Goal: Task Accomplishment & Management: Manage account settings

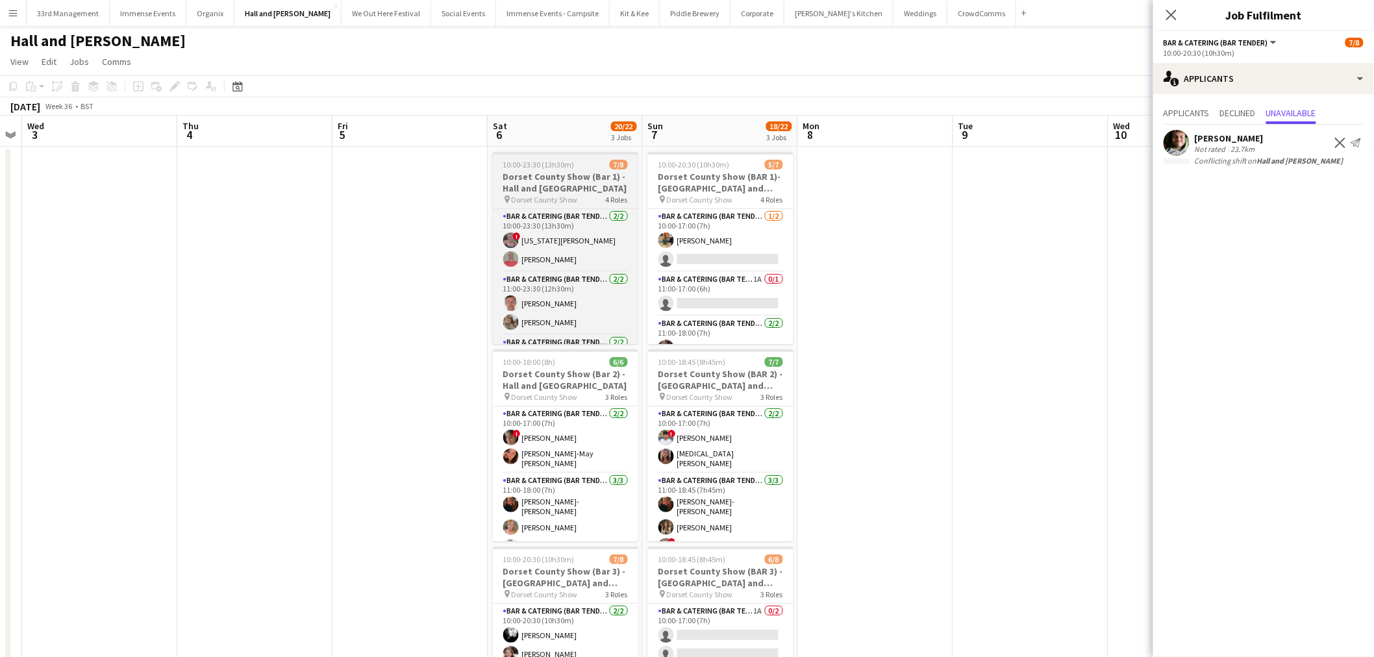
click at [546, 203] on span "Dorset County Show" at bounding box center [545, 200] width 66 height 10
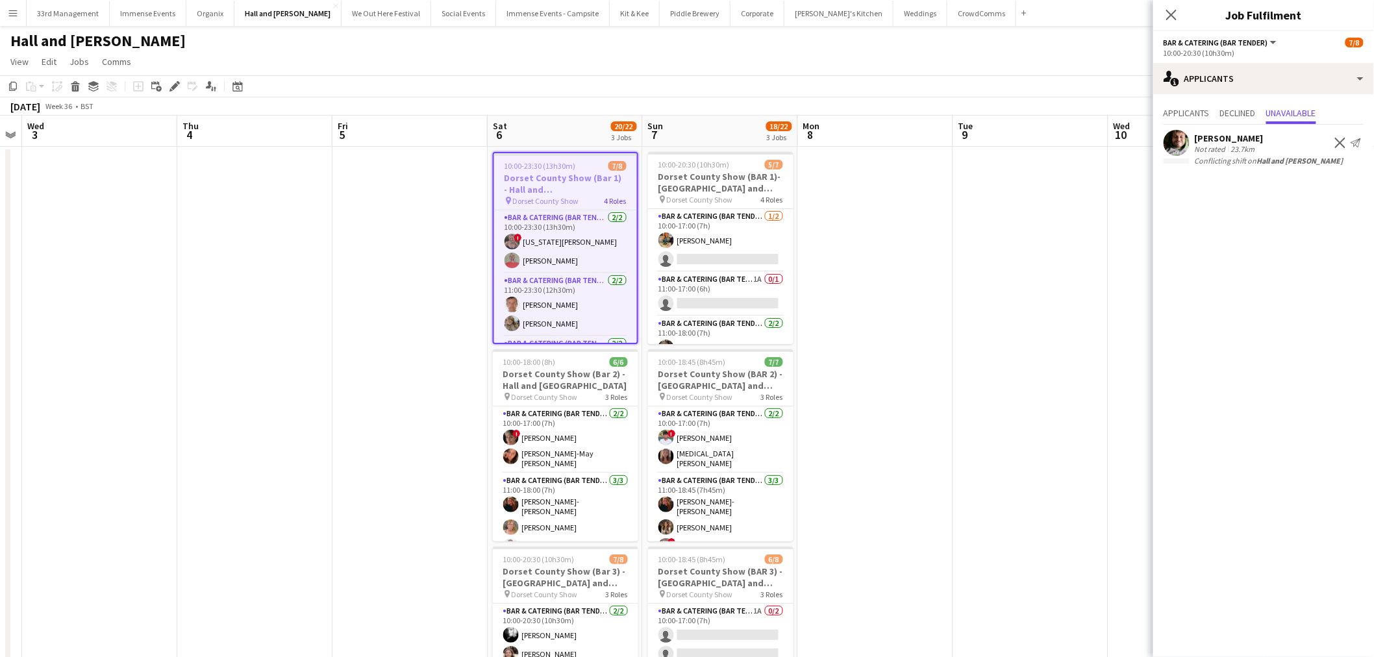
click at [184, 88] on div "Add job Add linked Job Edit Edit linked Job Applicants" at bounding box center [169, 87] width 99 height 16
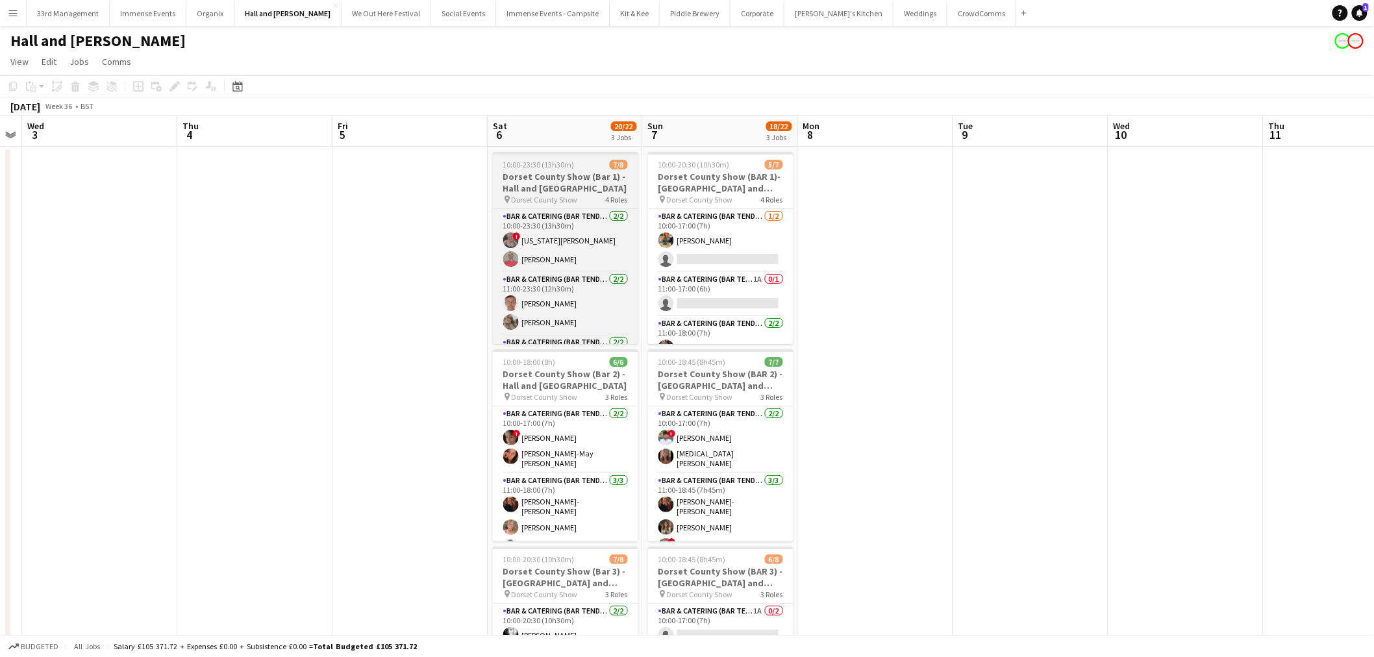
click at [582, 184] on h3 "Dorset County Show (Bar 1) - Hall and Woodhouse" at bounding box center [565, 182] width 145 height 23
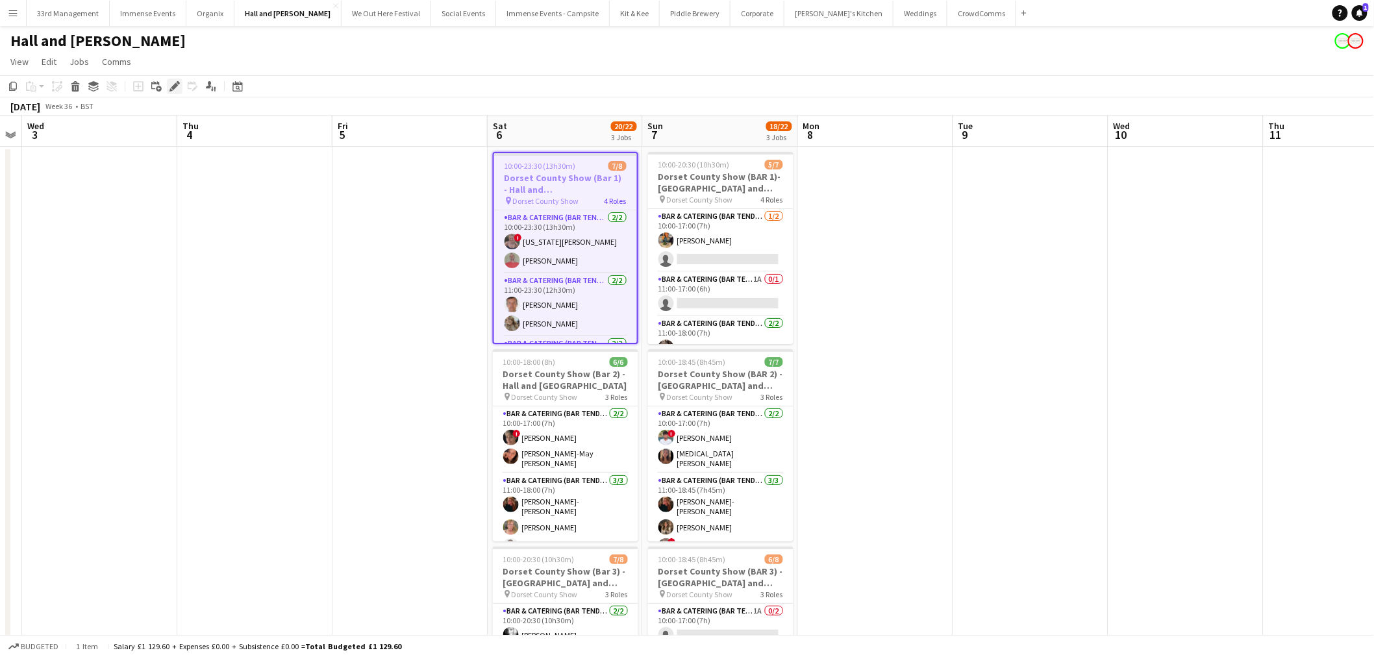
click at [179, 86] on div "Edit" at bounding box center [175, 87] width 16 height 16
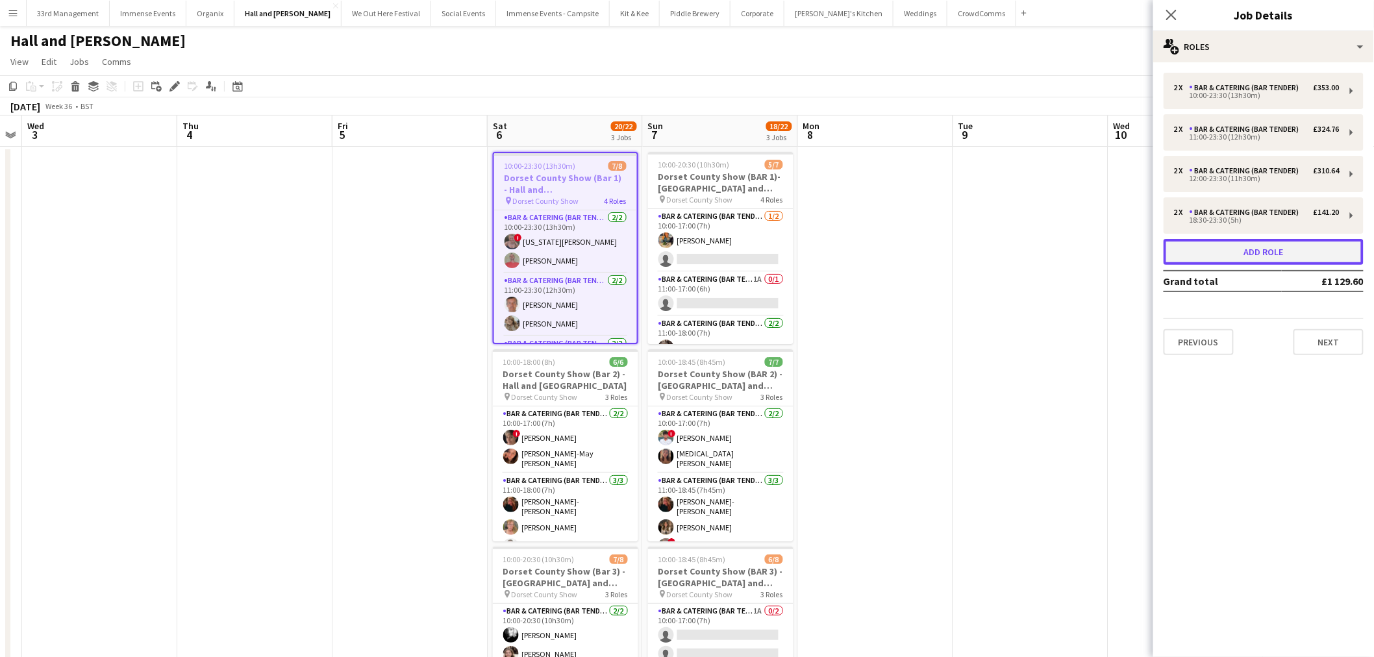
click at [1234, 252] on button "Add role" at bounding box center [1264, 252] width 200 height 26
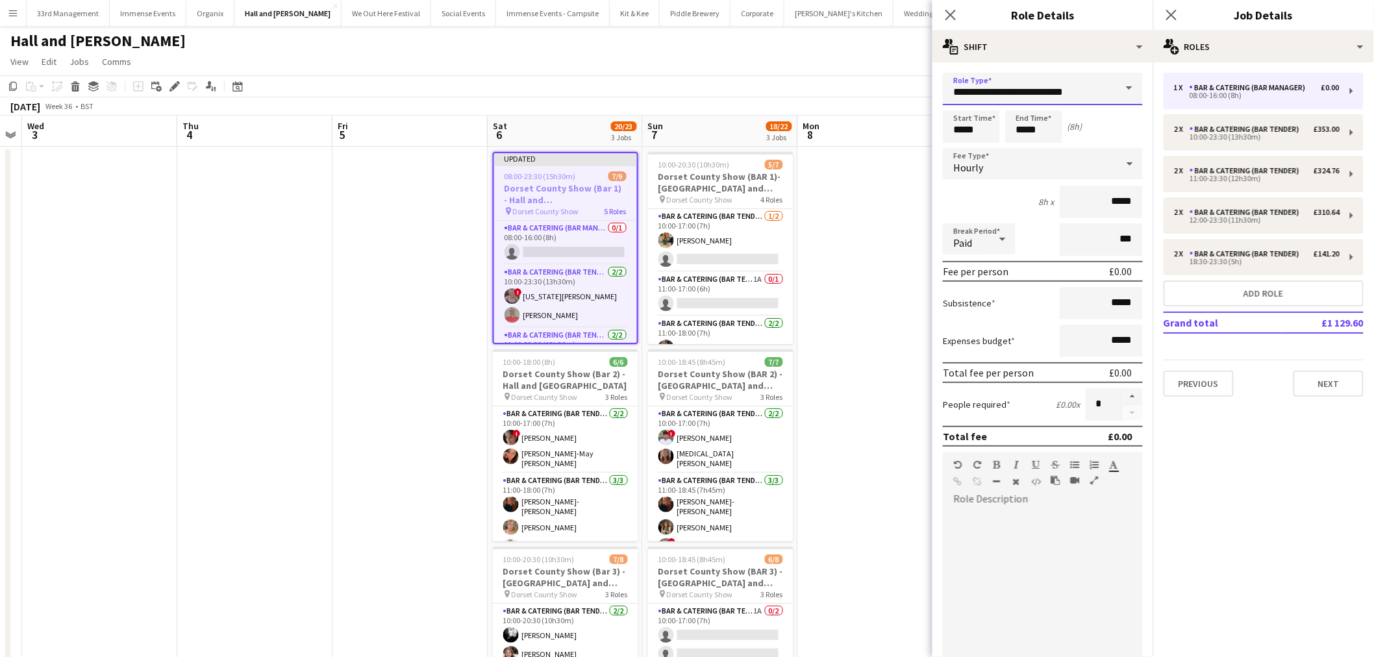
click at [1093, 102] on input "**********" at bounding box center [1043, 89] width 200 height 32
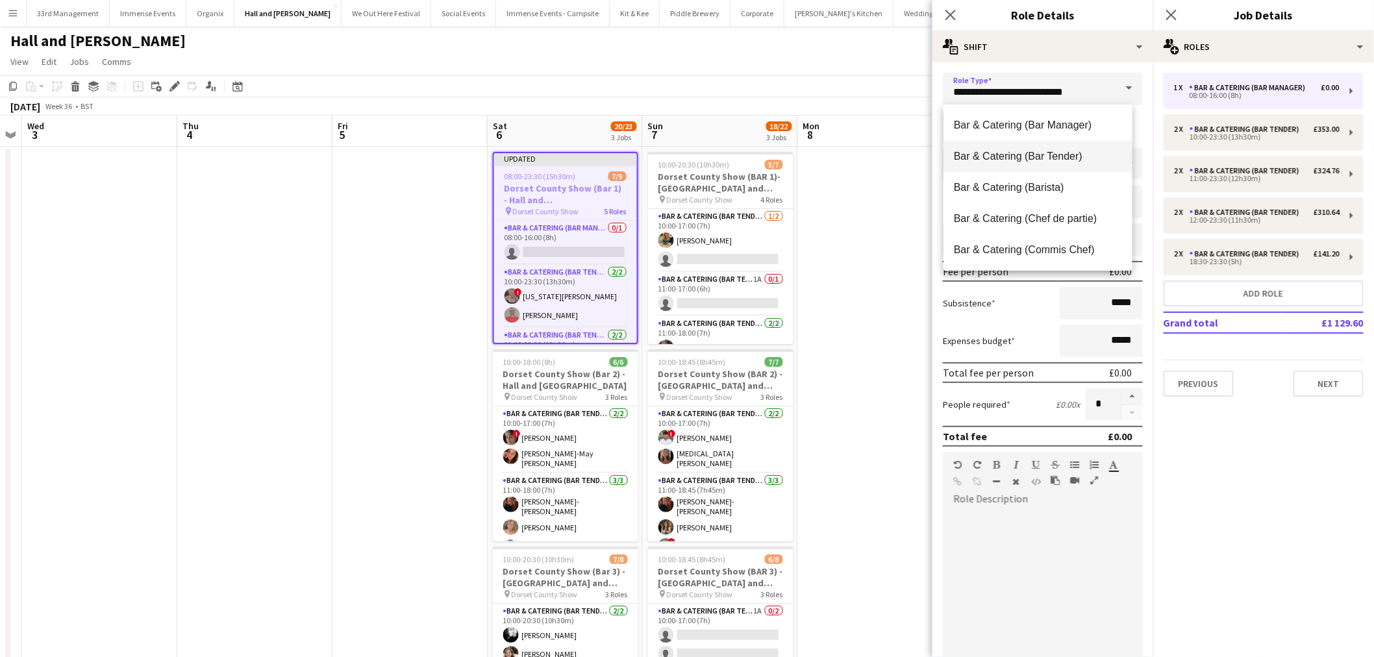
click at [1027, 155] on span "Bar & Catering (Bar Tender)" at bounding box center [1038, 156] width 168 height 12
type input "**********"
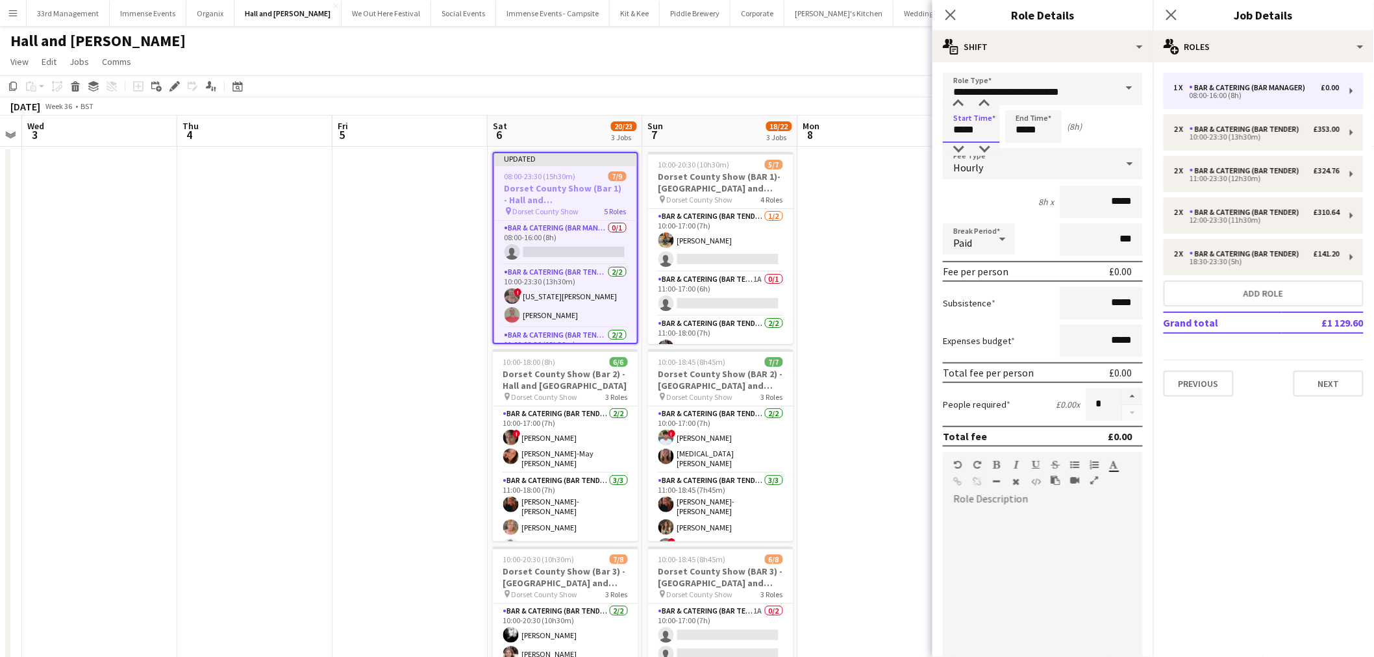
drag, startPoint x: 983, startPoint y: 128, endPoint x: 817, endPoint y: 140, distance: 166.0
click at [820, 140] on body "Menu Boards Boards Boards All jobs Status Workforce Workforce My Workforce Recr…" at bounding box center [687, 423] width 1374 height 847
type input "*****"
drag, startPoint x: 1102, startPoint y: 196, endPoint x: 1140, endPoint y: 193, distance: 38.5
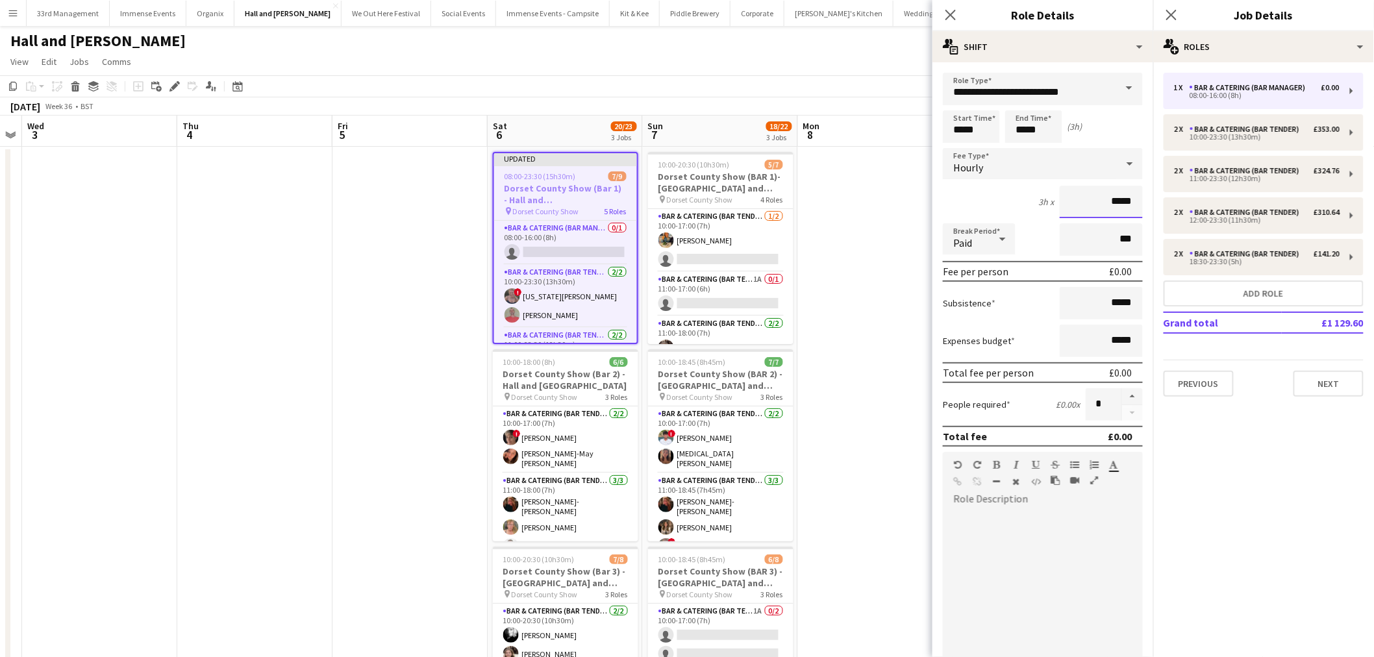
click at [1140, 193] on form "**********" at bounding box center [1043, 476] width 221 height 807
type input "******"
click at [996, 208] on div "3h x ******" at bounding box center [1043, 202] width 200 height 32
click at [996, 240] on icon at bounding box center [1003, 239] width 16 height 26
click at [992, 319] on mat-option "Unpaid" at bounding box center [980, 306] width 73 height 32
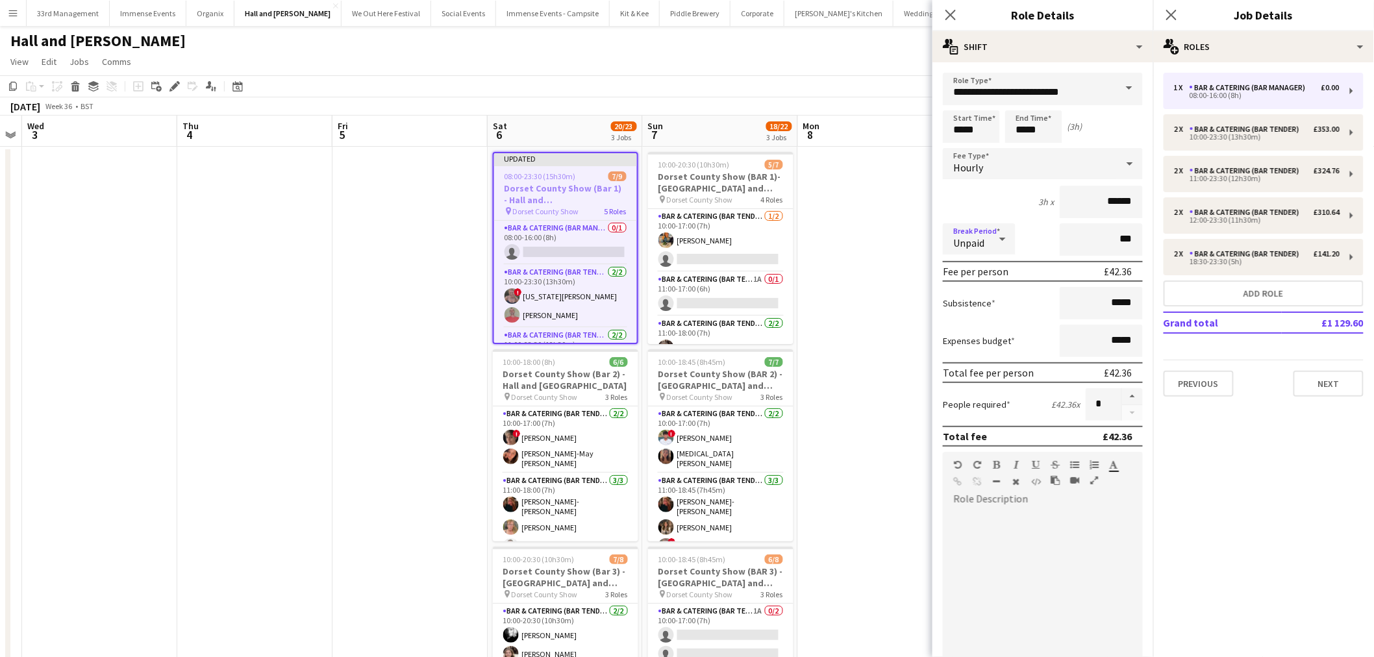
click at [1054, 524] on div at bounding box center [1043, 588] width 200 height 156
click at [872, 229] on app-date-cell at bounding box center [875, 456] width 155 height 618
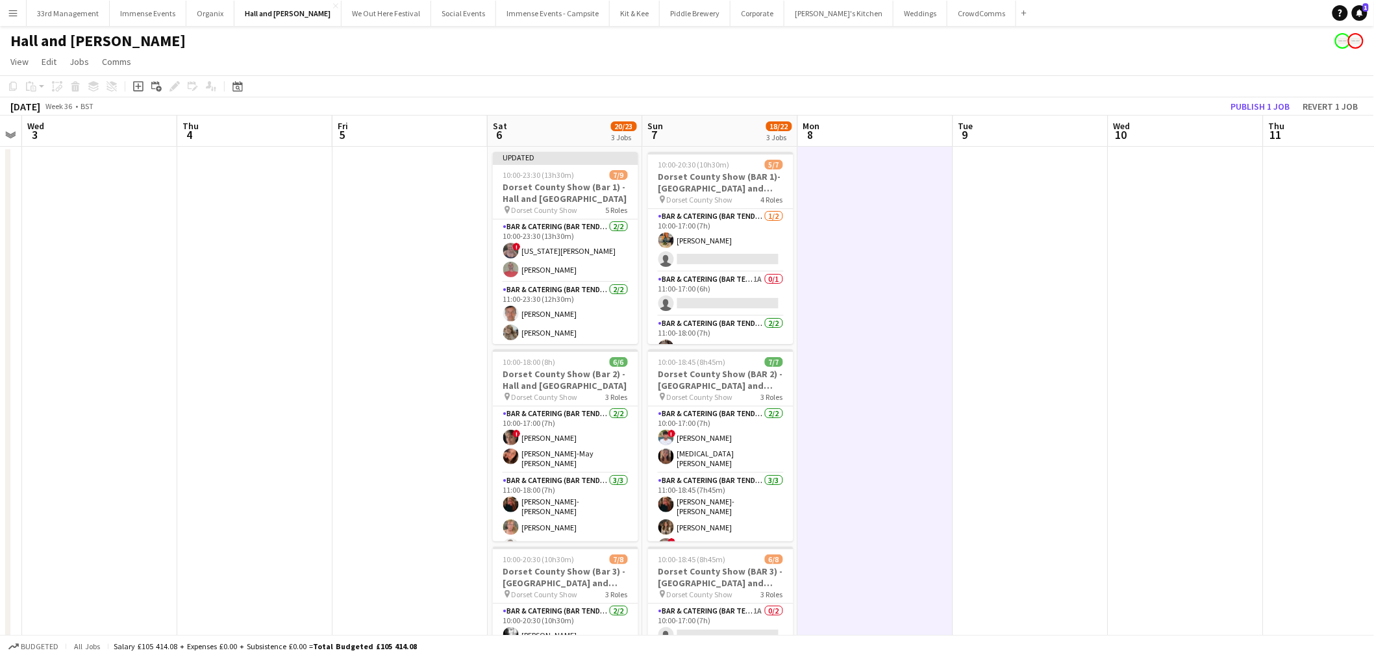
click at [1243, 95] on app-toolbar "Copy Paste Paste Ctrl+V Paste with crew Ctrl+Shift+V Paste linked Job Delete Gr…" at bounding box center [687, 86] width 1374 height 22
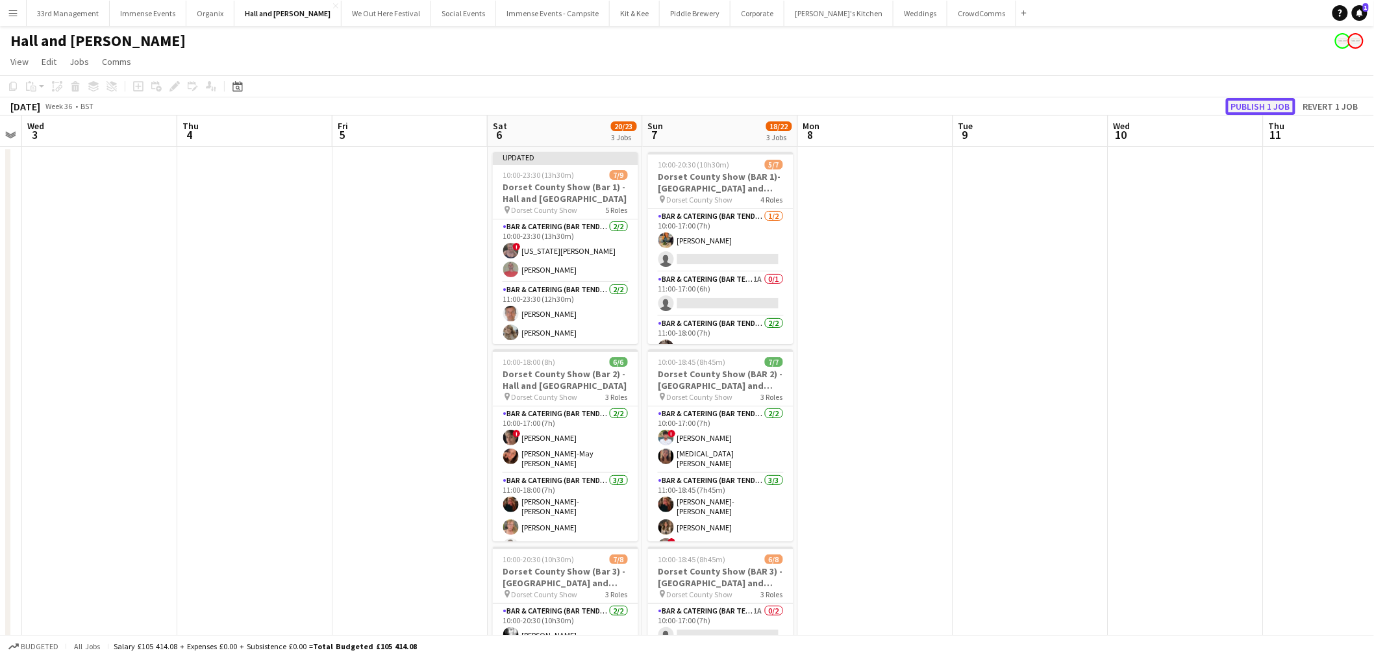
click at [1269, 103] on button "Publish 1 job" at bounding box center [1261, 106] width 70 height 17
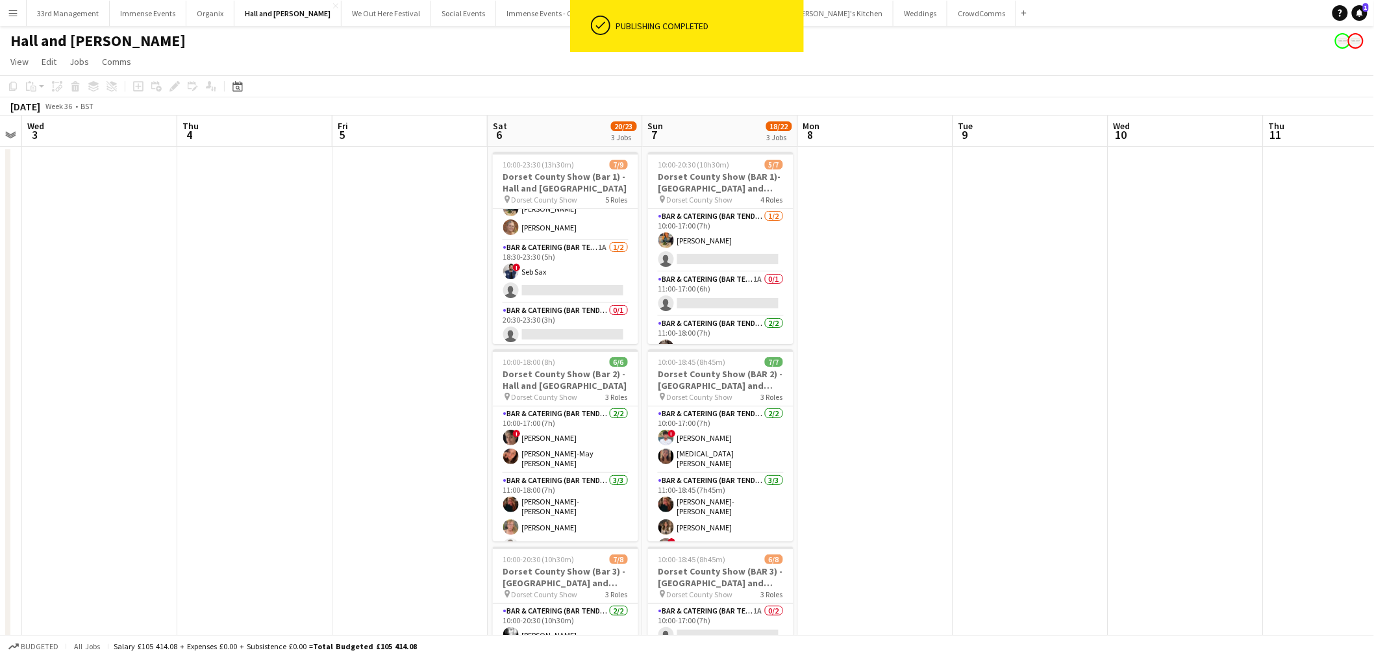
scroll to position [161, 0]
click at [561, 322] on app-card-role "Bar & Catering (Bar Tender) 0/1 20:30-23:30 (3h) single-neutral-actions" at bounding box center [565, 322] width 145 height 44
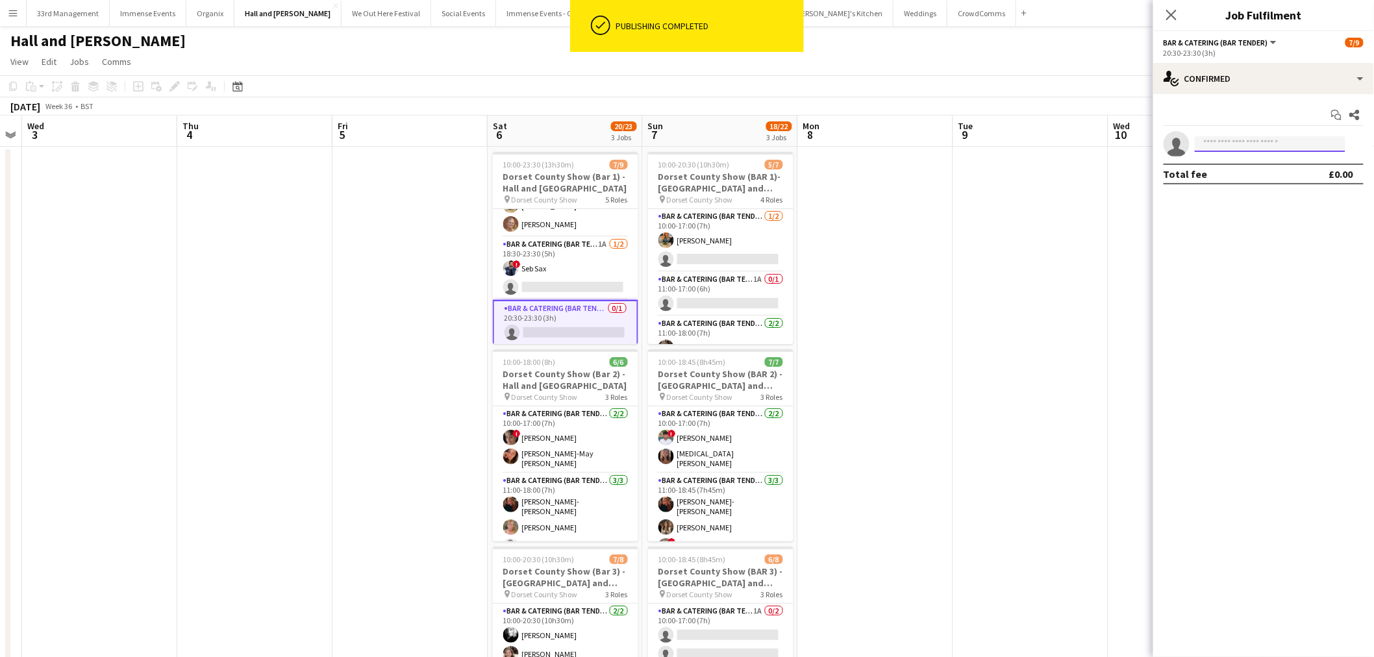
click at [1215, 136] on input at bounding box center [1270, 144] width 151 height 16
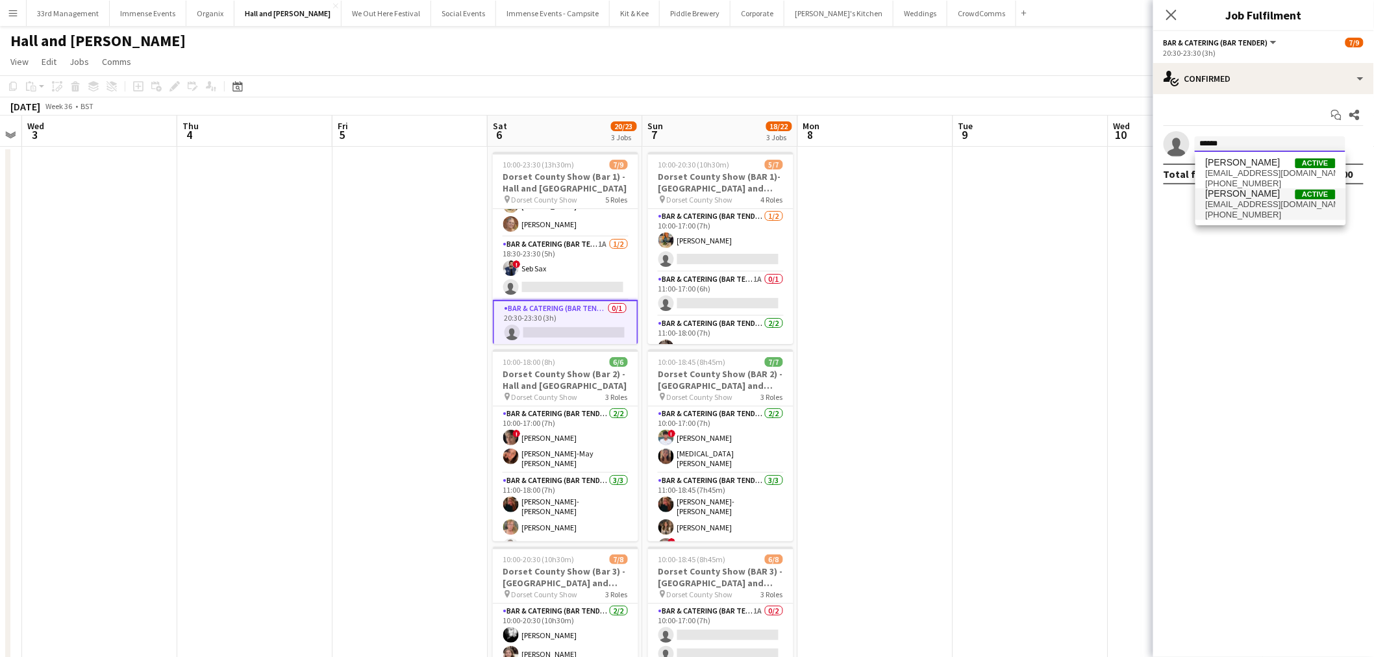
type input "******"
click at [1234, 199] on span "jordan-w17@hotmail.com" at bounding box center [1271, 204] width 130 height 10
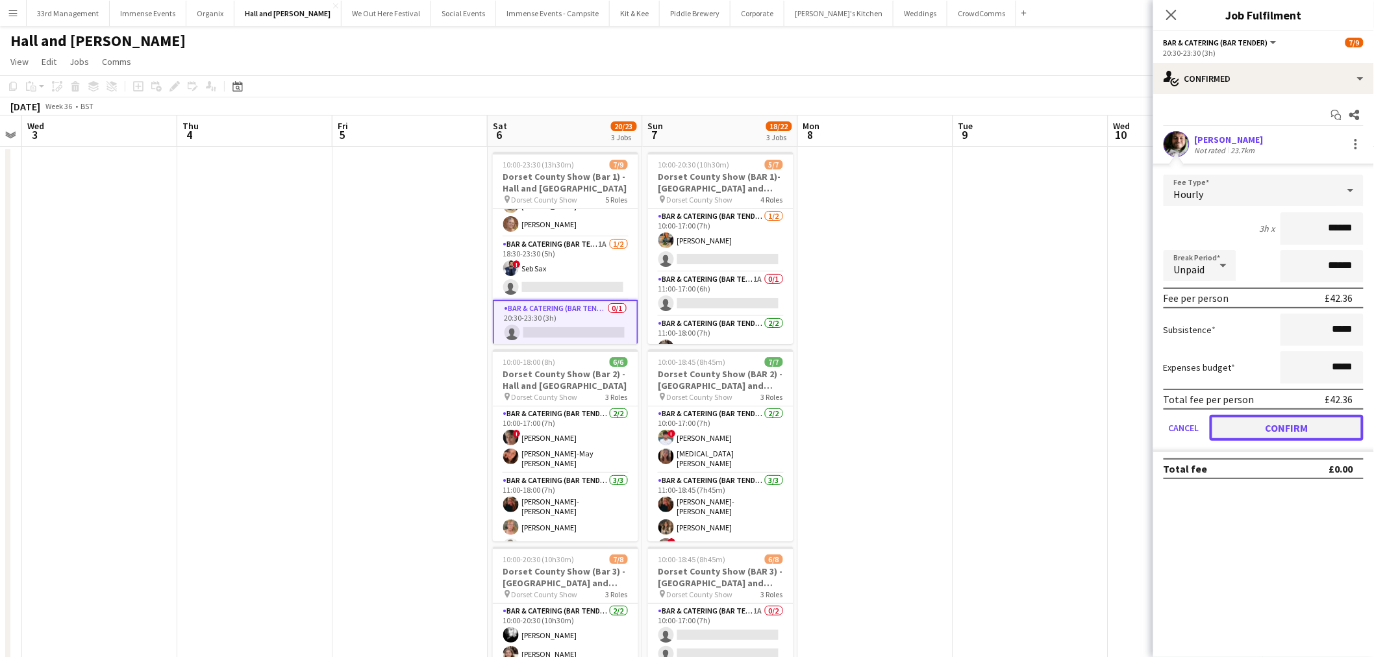
click at [1286, 426] on button "Confirm" at bounding box center [1287, 428] width 154 height 26
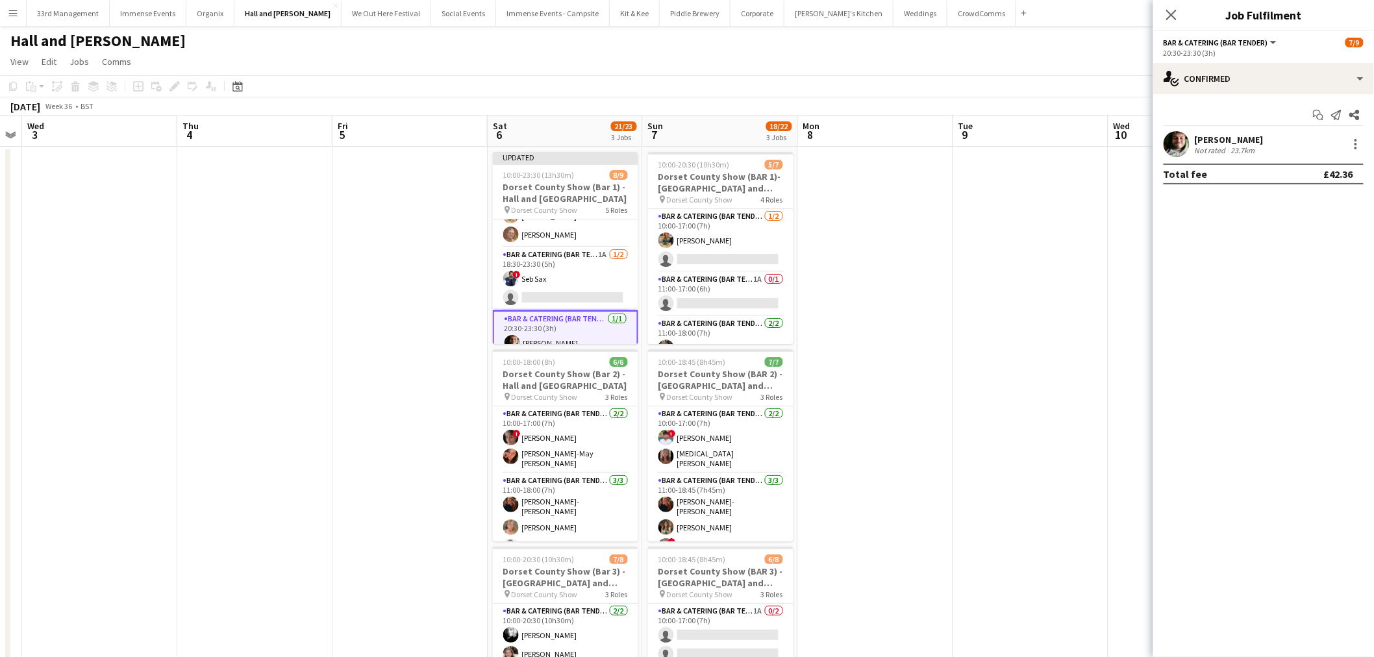
click at [958, 233] on app-date-cell at bounding box center [1031, 456] width 155 height 618
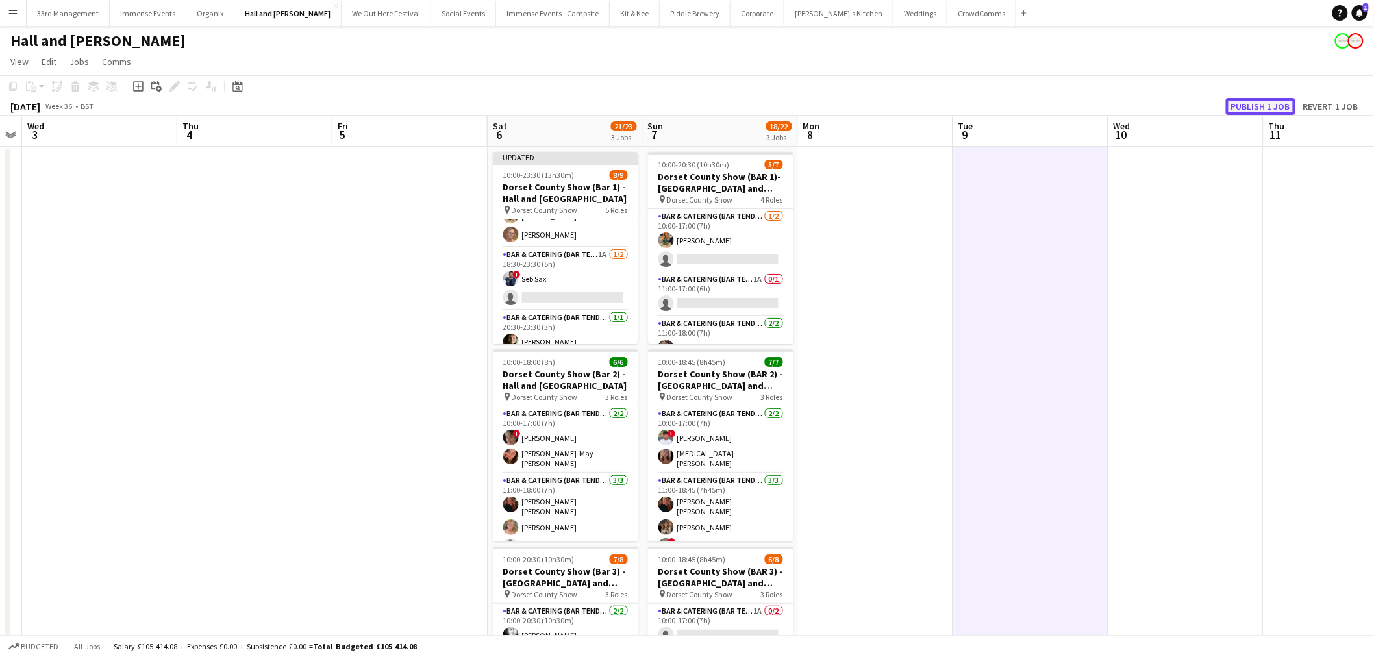
click at [1256, 112] on button "Publish 1 job" at bounding box center [1261, 106] width 70 height 17
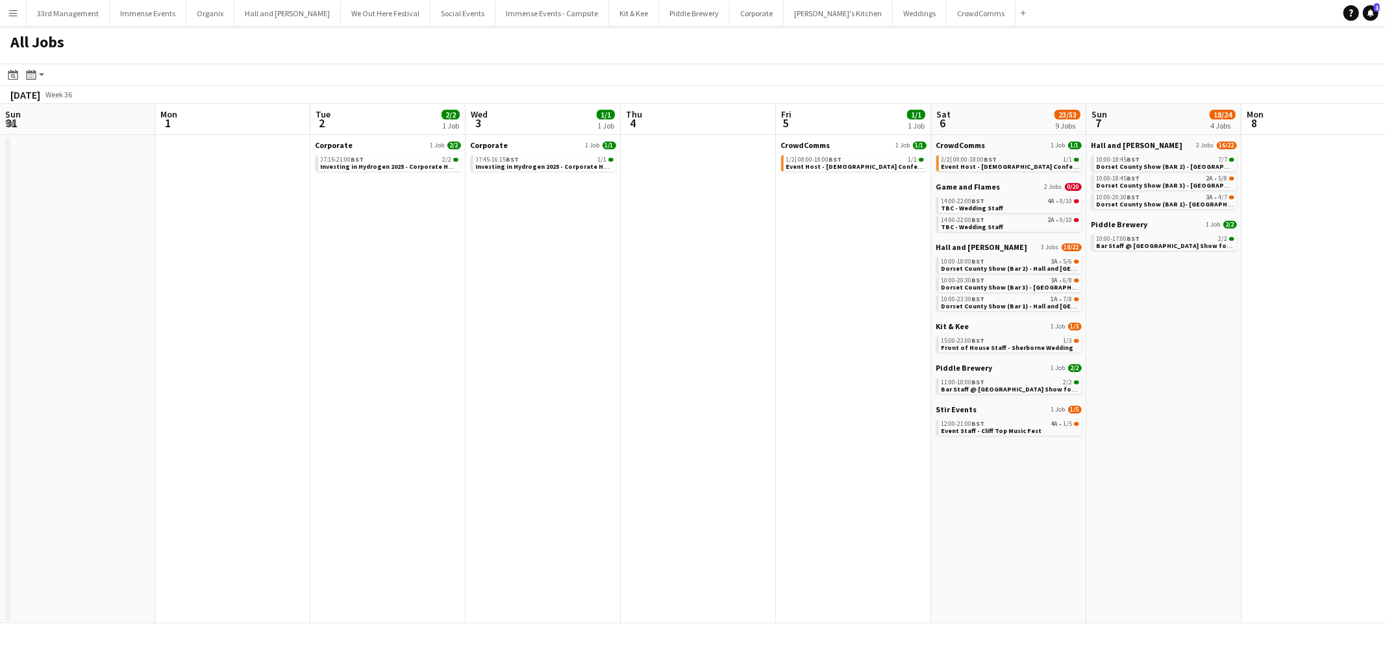
scroll to position [0, 360]
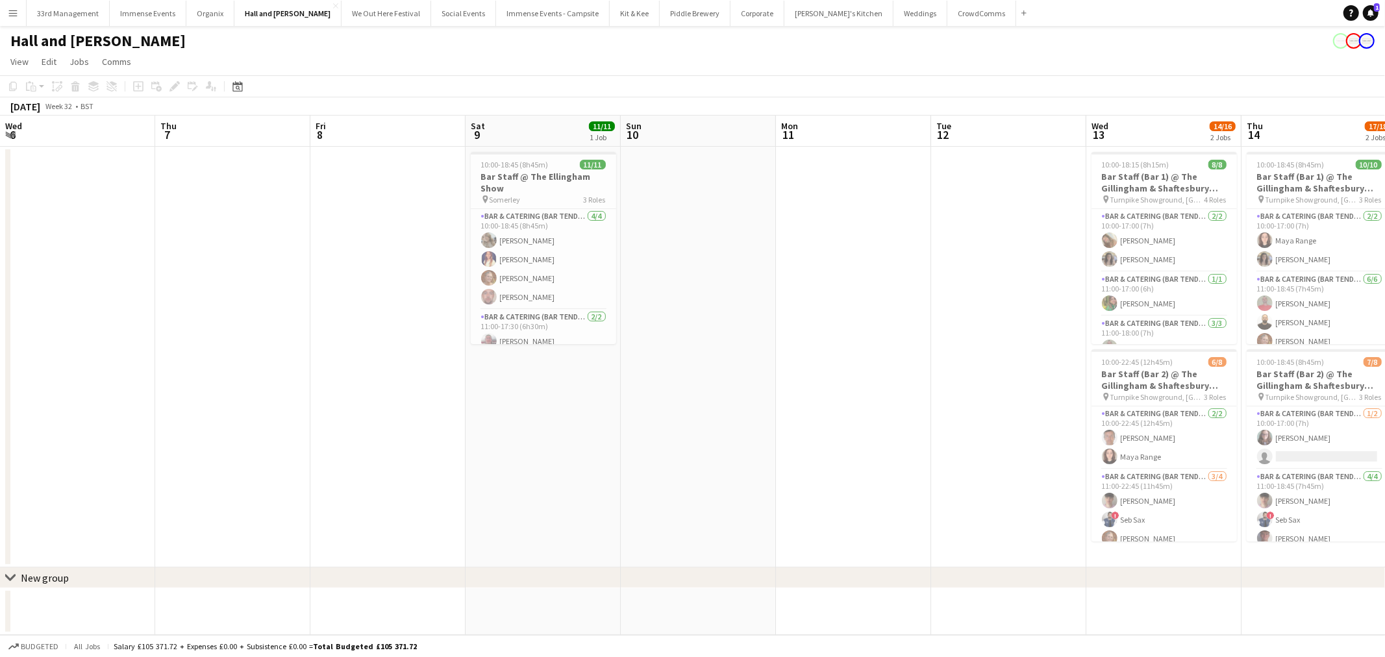
scroll to position [0, 371]
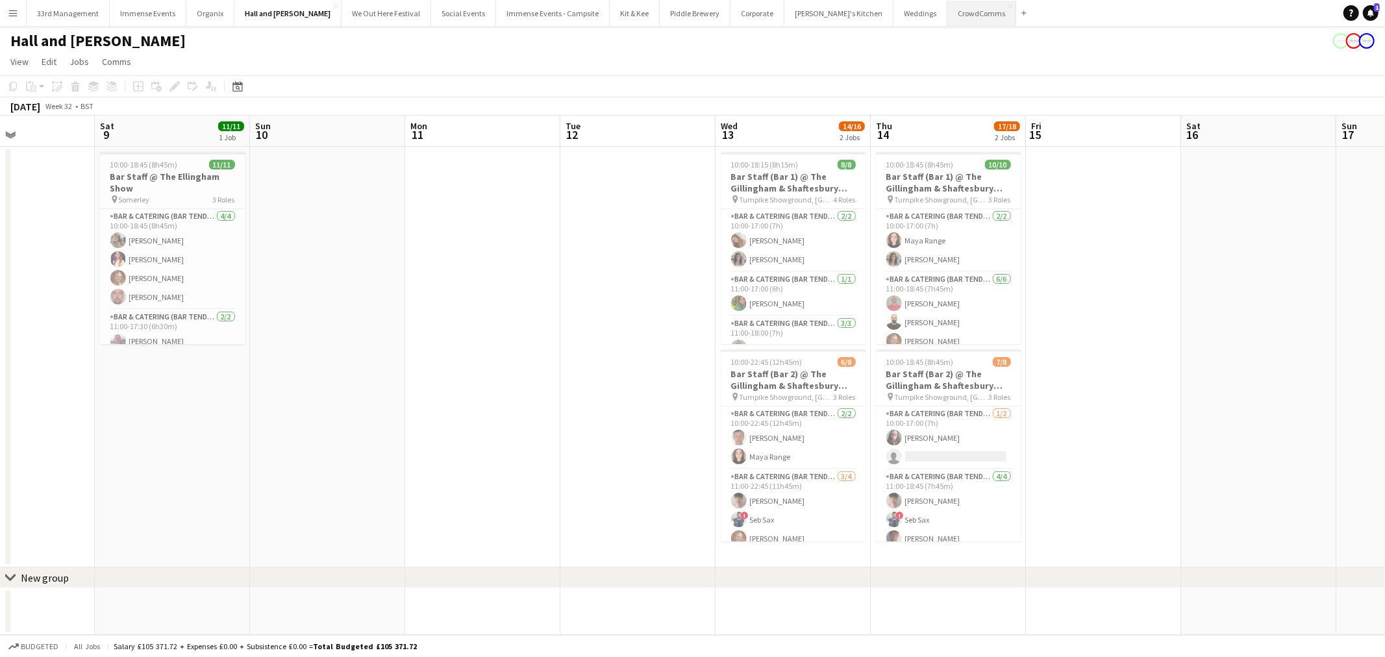
click at [948, 1] on button "CrowdComms Close" at bounding box center [982, 13] width 69 height 25
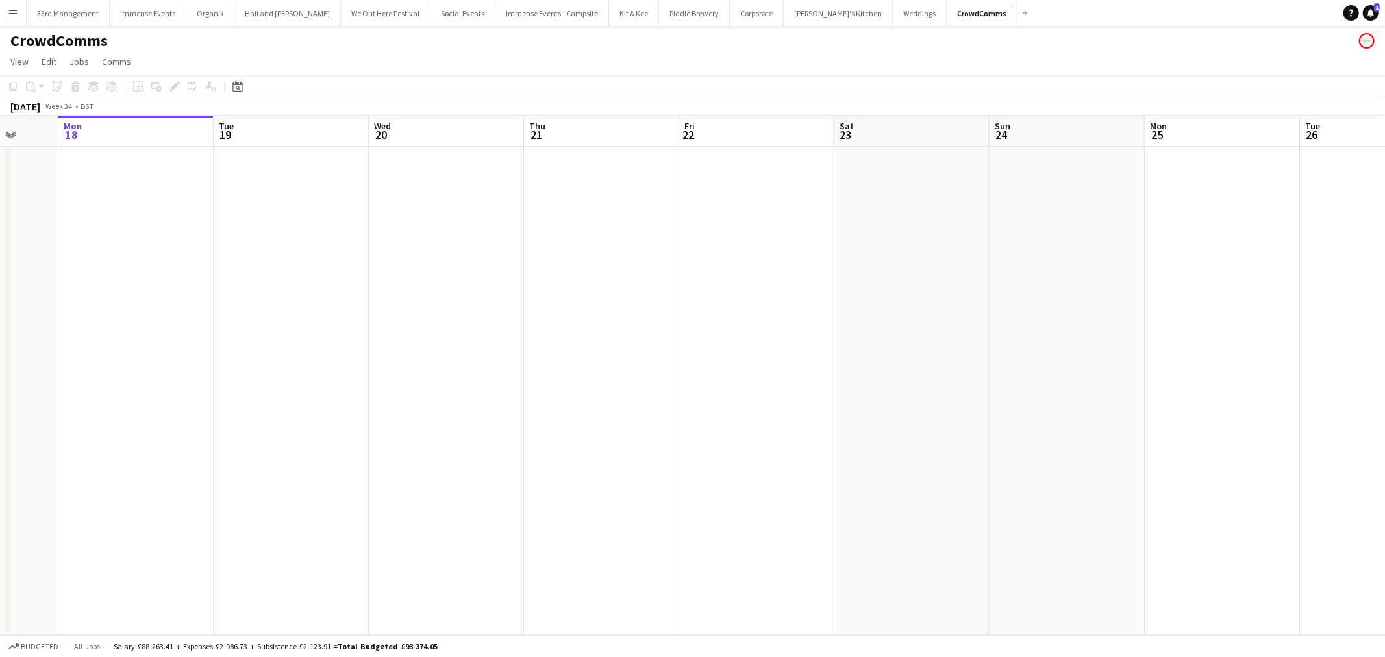
drag, startPoint x: 865, startPoint y: 375, endPoint x: 466, endPoint y: 380, distance: 398.8
click at [466, 380] on app-calendar-viewport "Fri 15 Sat 16 Sun 17 Mon 18 Tue 19 Wed 20 Thu 21 Fri 22 Sat 23 Sun 24 Mon 25 Tu…" at bounding box center [692, 376] width 1385 height 520
click at [61, 356] on app-calendar-viewport "Tue 19 Wed 20 Thu 21 Fri 22 Sat 23 Sun 24 Mon 25 Tue 26 Wed 27 Thu 28 Fri 29 Sa…" at bounding box center [692, 376] width 1385 height 520
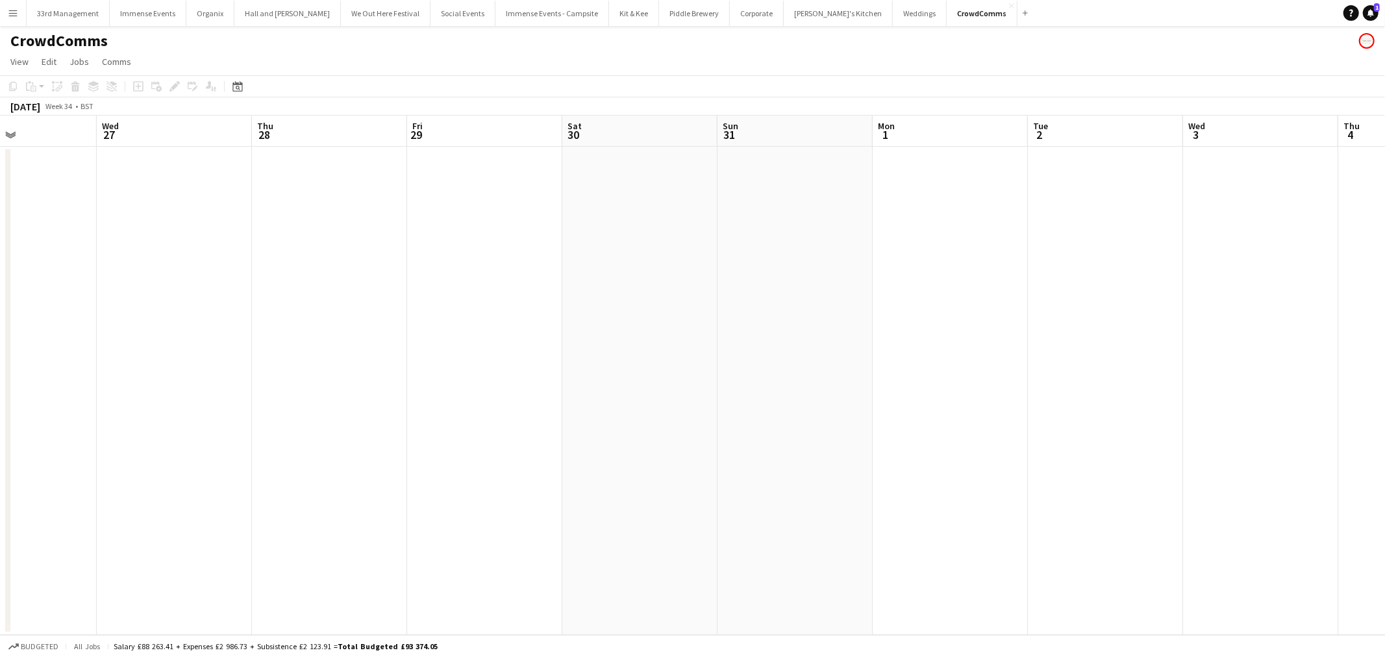
drag, startPoint x: 1080, startPoint y: 341, endPoint x: 360, endPoint y: 346, distance: 719.7
click at [288, 364] on app-calendar-viewport "Sat 23 Sun 24 Mon 25 Tue 26 Wed 27 Thu 28 Fri 29 Sat 30 Sun 31 Mon 1 Tue 2 Wed …" at bounding box center [692, 376] width 1385 height 520
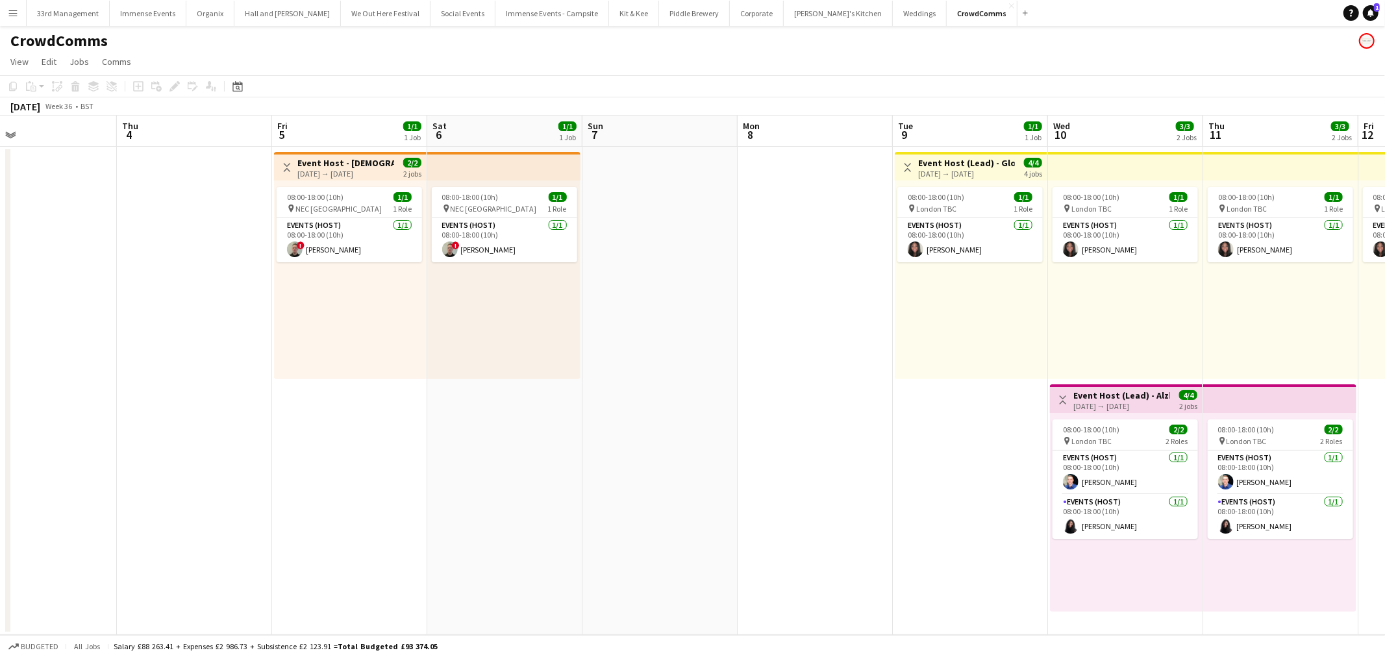
drag, startPoint x: 806, startPoint y: 333, endPoint x: 615, endPoint y: 335, distance: 191.0
click at [620, 336] on app-calendar-viewport "Sun 31 Mon 1 Tue 2 Wed 3 Thu 4 Fri 5 1/1 1 Job Sat 6 1/1 1 Job Sun 7 Mon 8 Tue …" at bounding box center [692, 376] width 1385 height 520
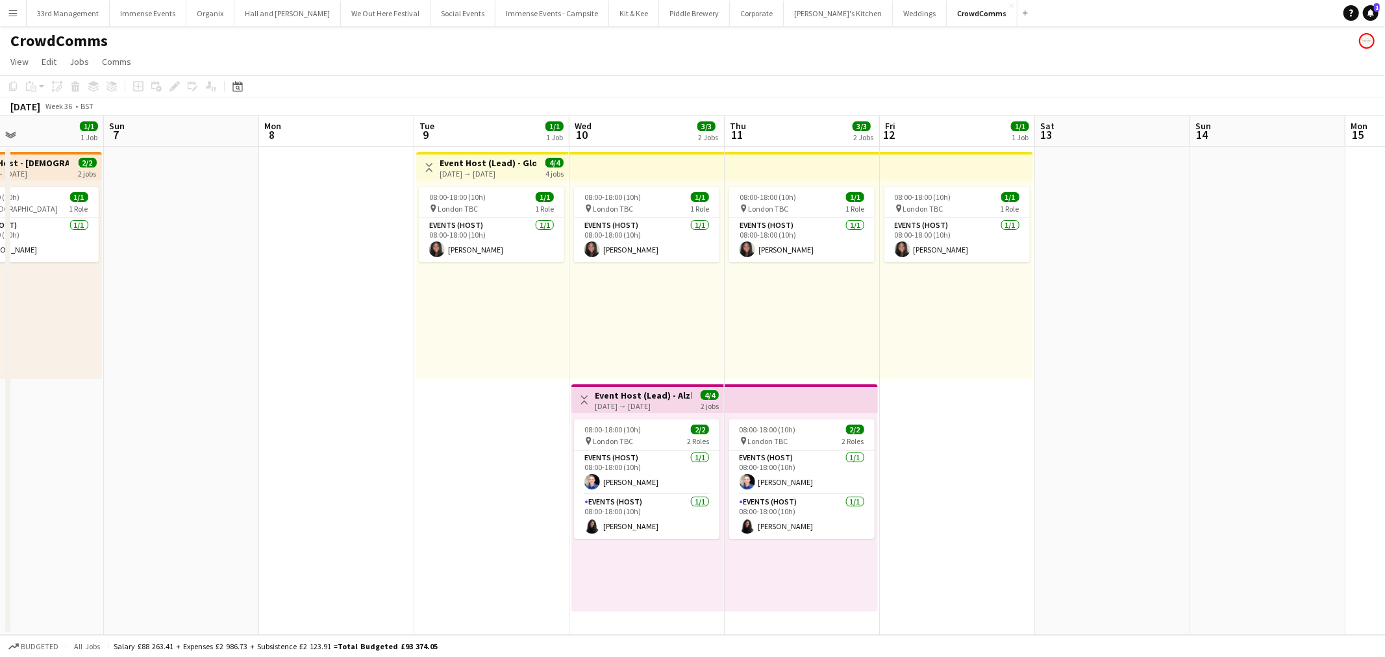
drag, startPoint x: 499, startPoint y: 310, endPoint x: 305, endPoint y: 314, distance: 193.6
click at [305, 314] on app-calendar-viewport "Wed 3 Thu 4 Fri 5 1/1 1 Job Sat 6 1/1 1 Job Sun 7 Mon 8 Tue 9 1/1 1 Job Wed 10 …" at bounding box center [692, 376] width 1385 height 520
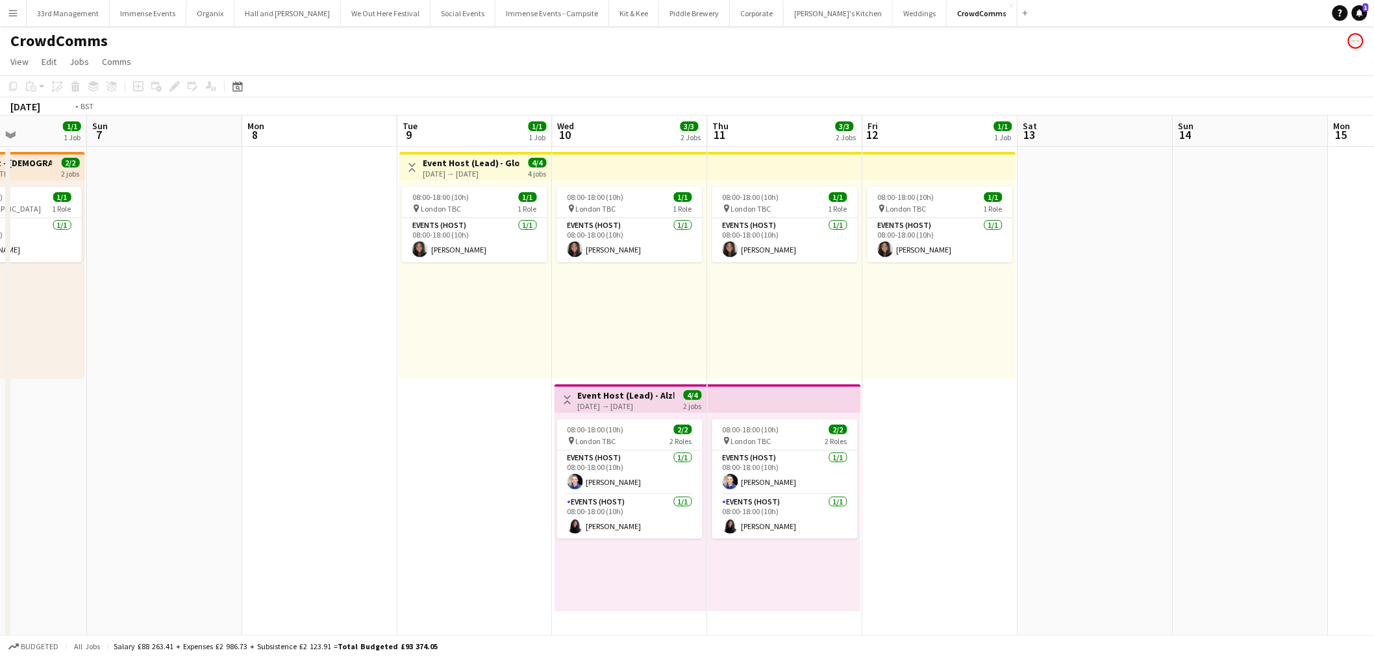
drag, startPoint x: 501, startPoint y: 403, endPoint x: 525, endPoint y: 399, distance: 23.7
click at [503, 405] on app-calendar-viewport "Wed 3 Thu 4 Fri 5 1/1 1 Job Sat 6 1/1 1 Job Sun 7 Mon 8 Tue 9 1/1 1 Job Wed 10 …" at bounding box center [687, 599] width 1374 height 967
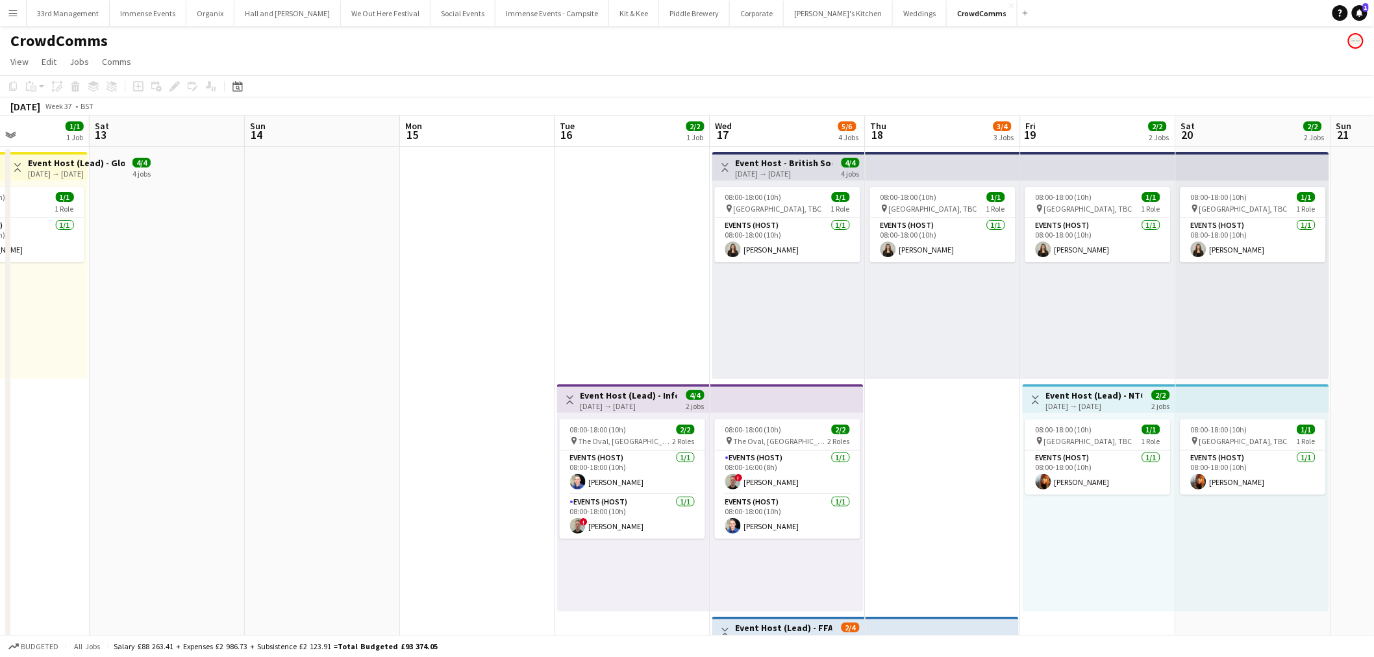
scroll to position [0, 425]
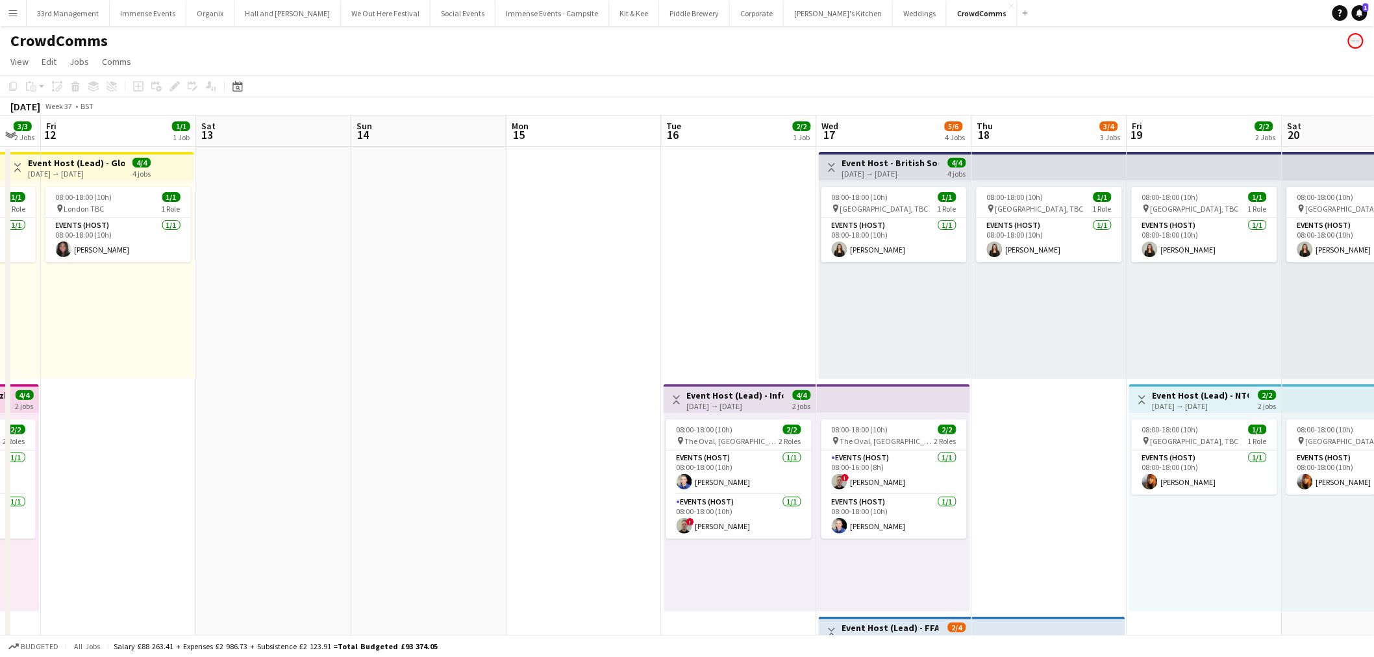
drag, startPoint x: 888, startPoint y: 367, endPoint x: 504, endPoint y: 379, distance: 384.1
click at [505, 381] on app-calendar-viewport "Tue 9 1/1 1 Job Wed 10 3/3 2 Jobs Thu 11 3/3 2 Jobs Fri 12 1/1 1 Job Sat 13 Sun…" at bounding box center [687, 599] width 1374 height 967
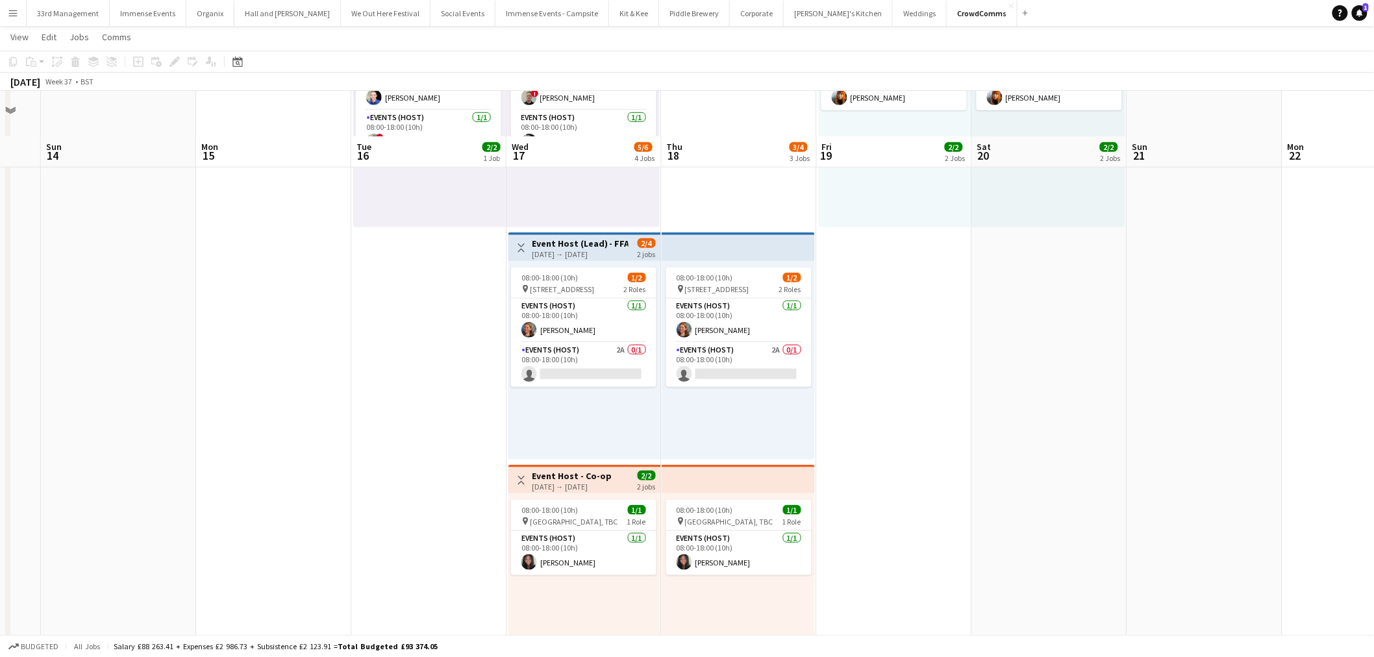
scroll to position [445, 0]
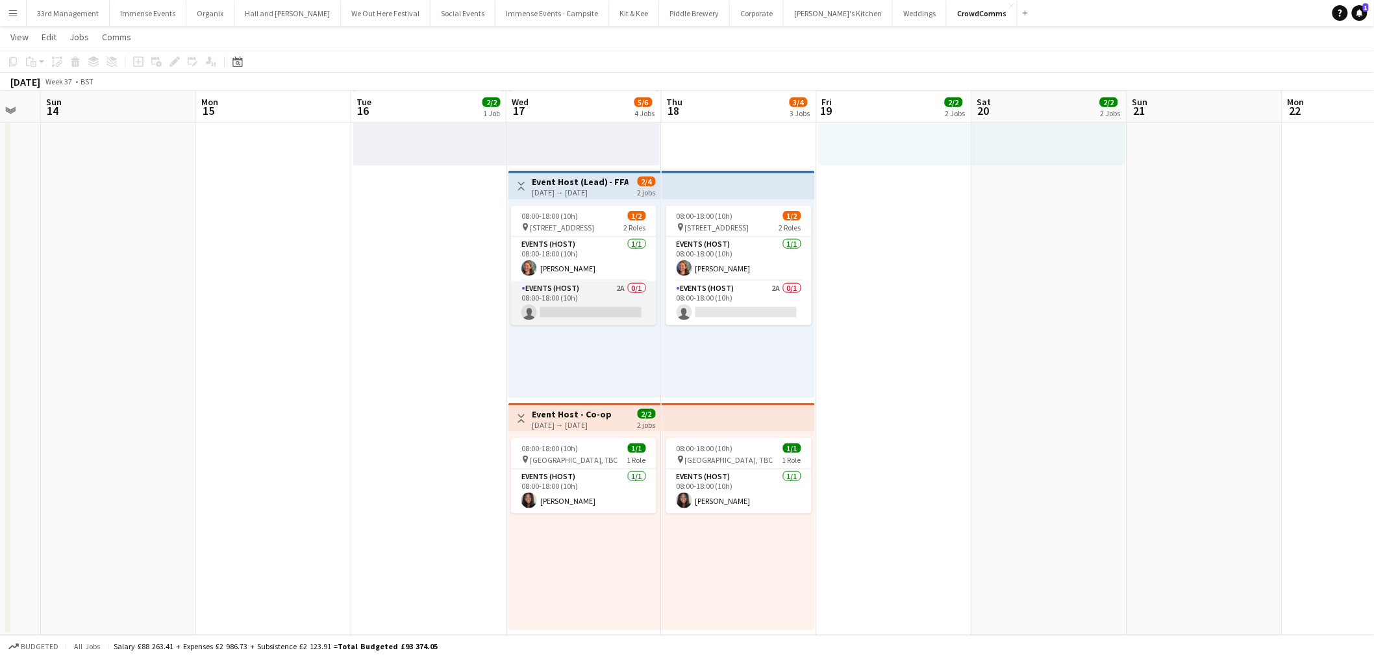
click at [594, 288] on app-card-role "Events (Host) 2A 0/1 08:00-18:00 (10h) single-neutral-actions" at bounding box center [583, 303] width 145 height 44
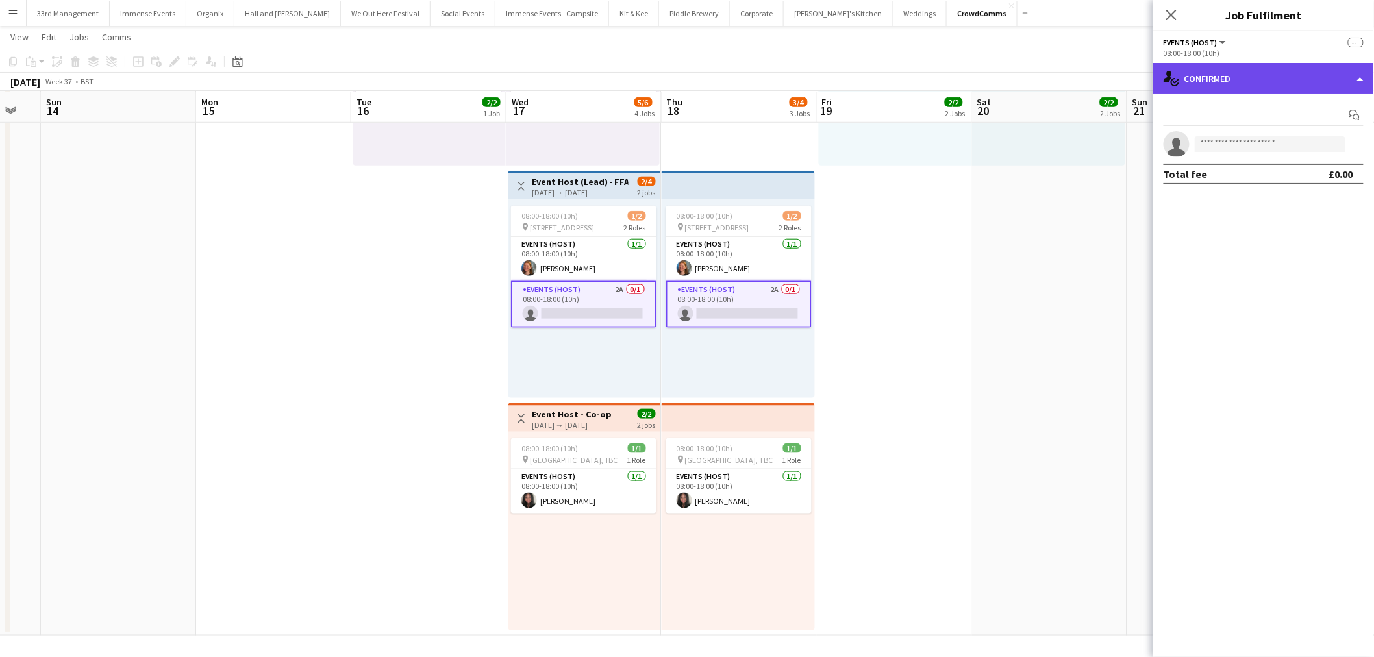
click at [1338, 75] on div "single-neutral-actions-check-2 Confirmed" at bounding box center [1264, 78] width 221 height 31
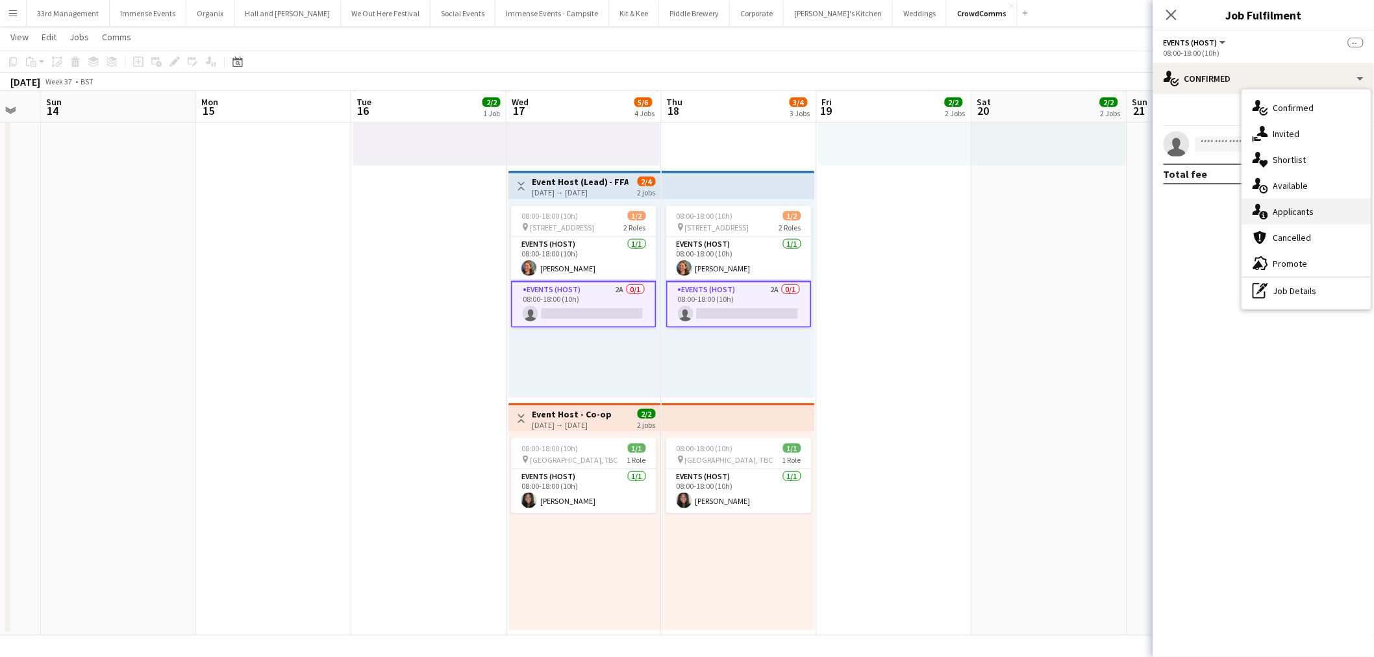
click at [1303, 210] on div "single-neutral-actions-information Applicants" at bounding box center [1307, 212] width 129 height 26
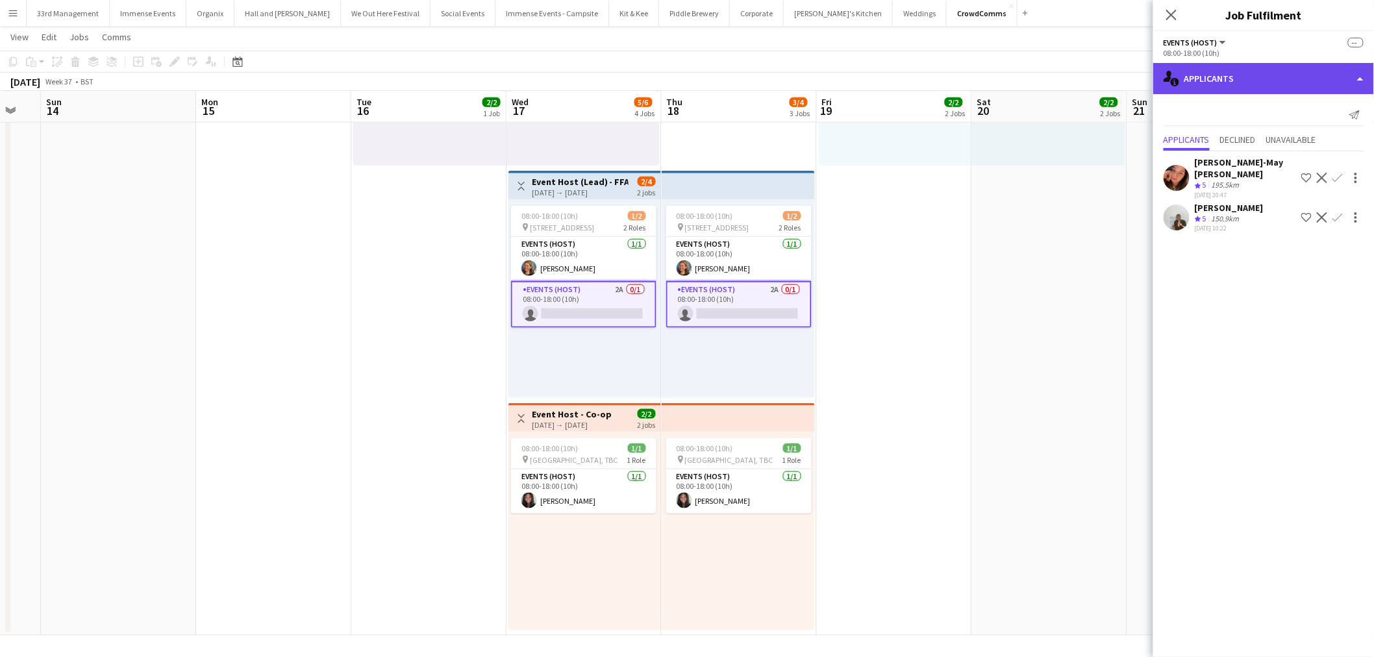
click at [1211, 70] on div "single-neutral-actions-information Applicants" at bounding box center [1264, 78] width 221 height 31
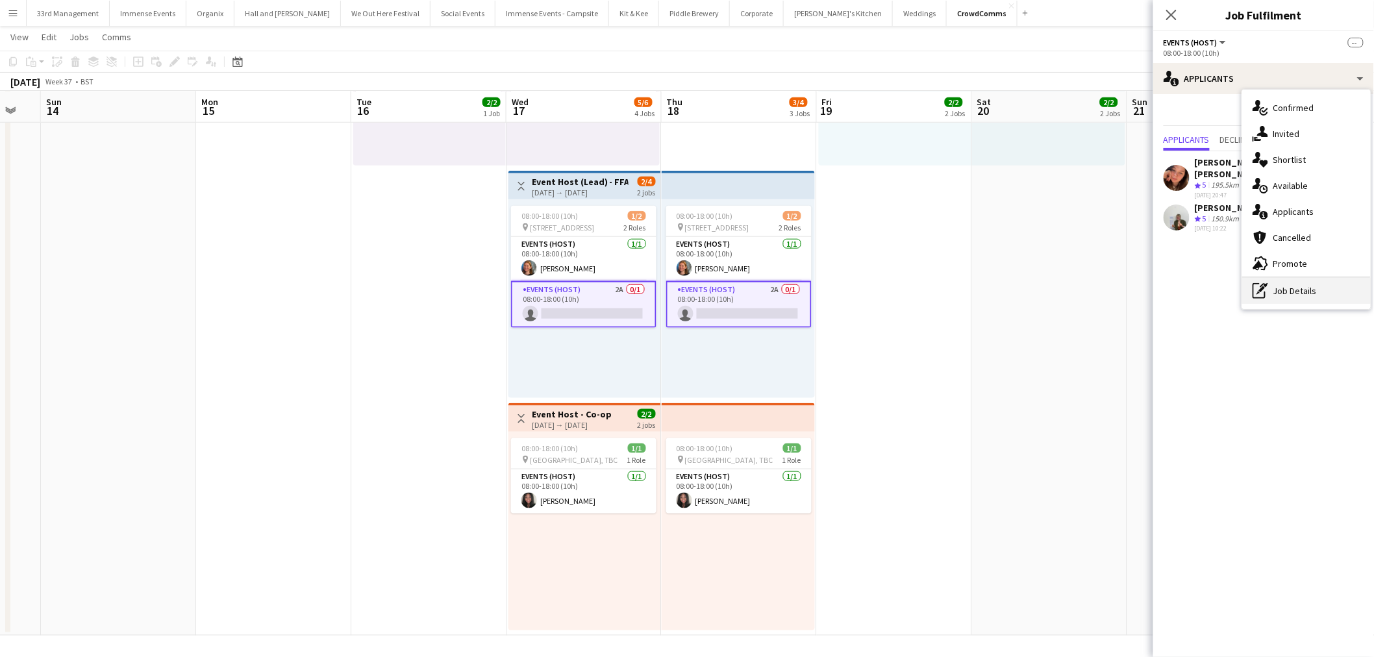
click at [1295, 288] on div "pen-write Job Details" at bounding box center [1307, 291] width 129 height 26
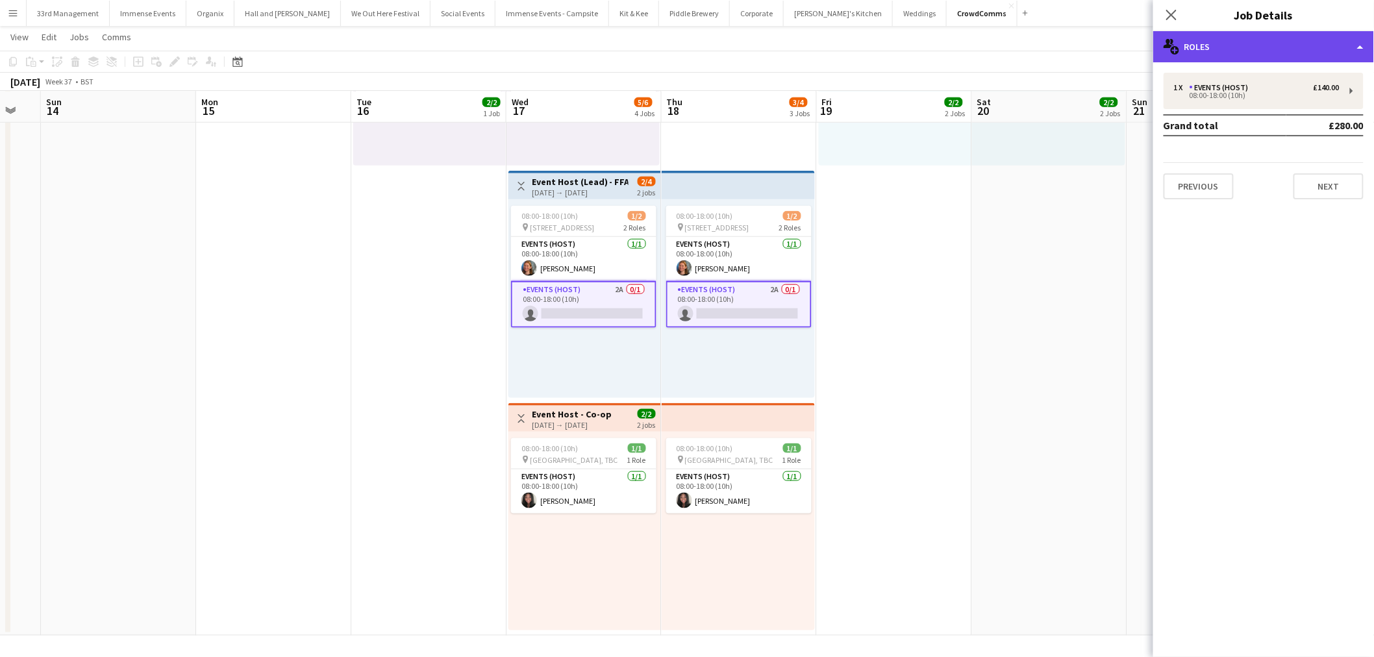
click at [1250, 55] on div "multiple-users-add Roles" at bounding box center [1264, 46] width 221 height 31
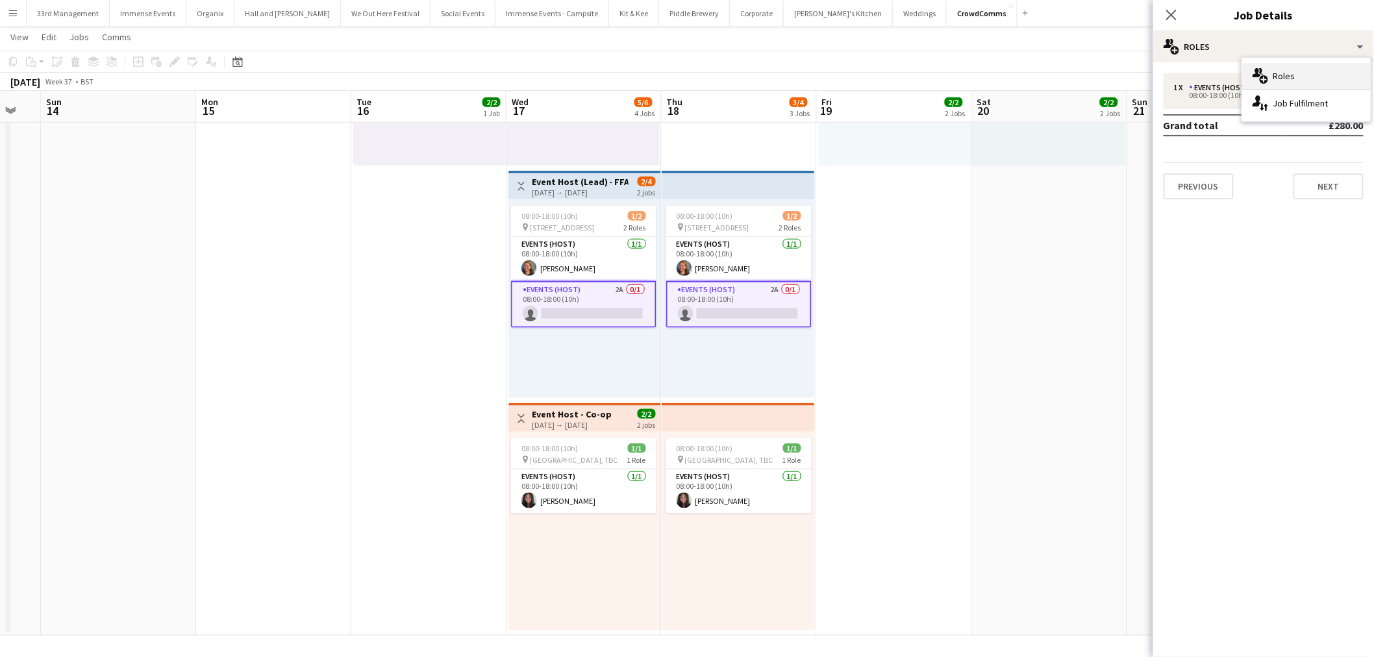
click at [1244, 80] on div "multiple-users-add Roles" at bounding box center [1307, 76] width 129 height 26
click at [1220, 83] on div "Events (Host)" at bounding box center [1222, 87] width 64 height 9
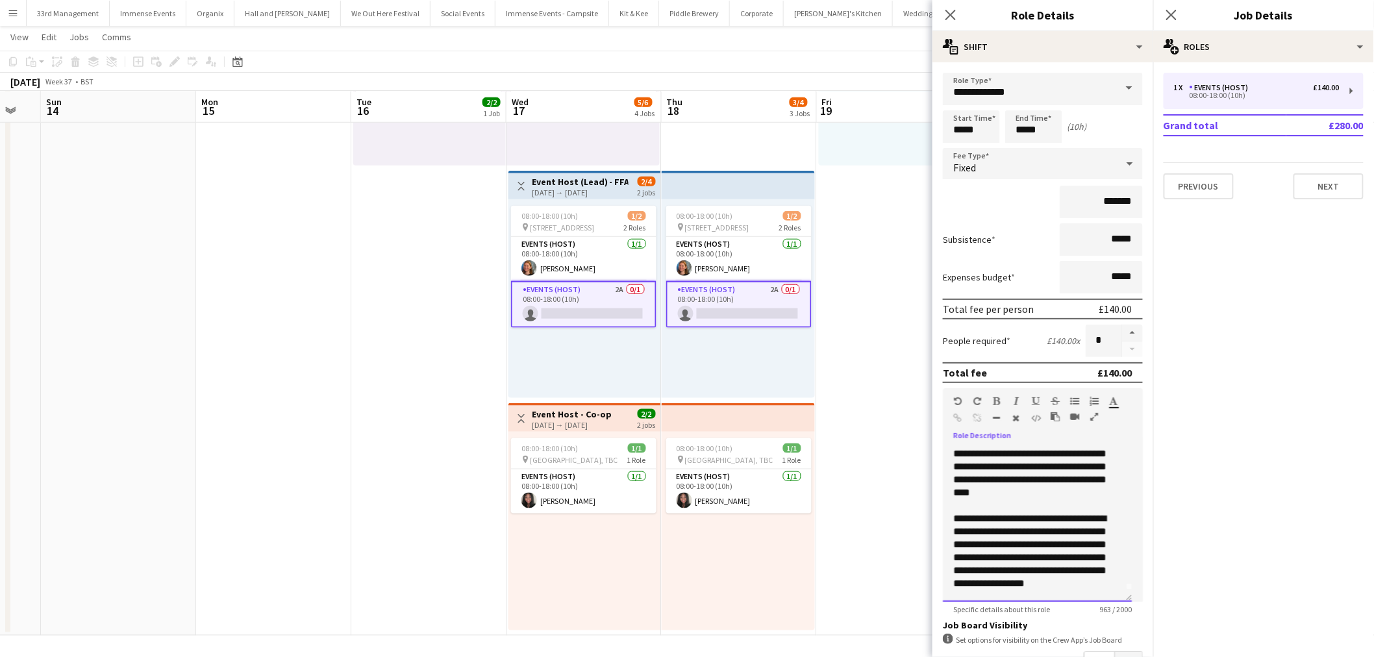
scroll to position [0, 0]
click at [959, 449] on p "**********" at bounding box center [1033, 485] width 158 height 78
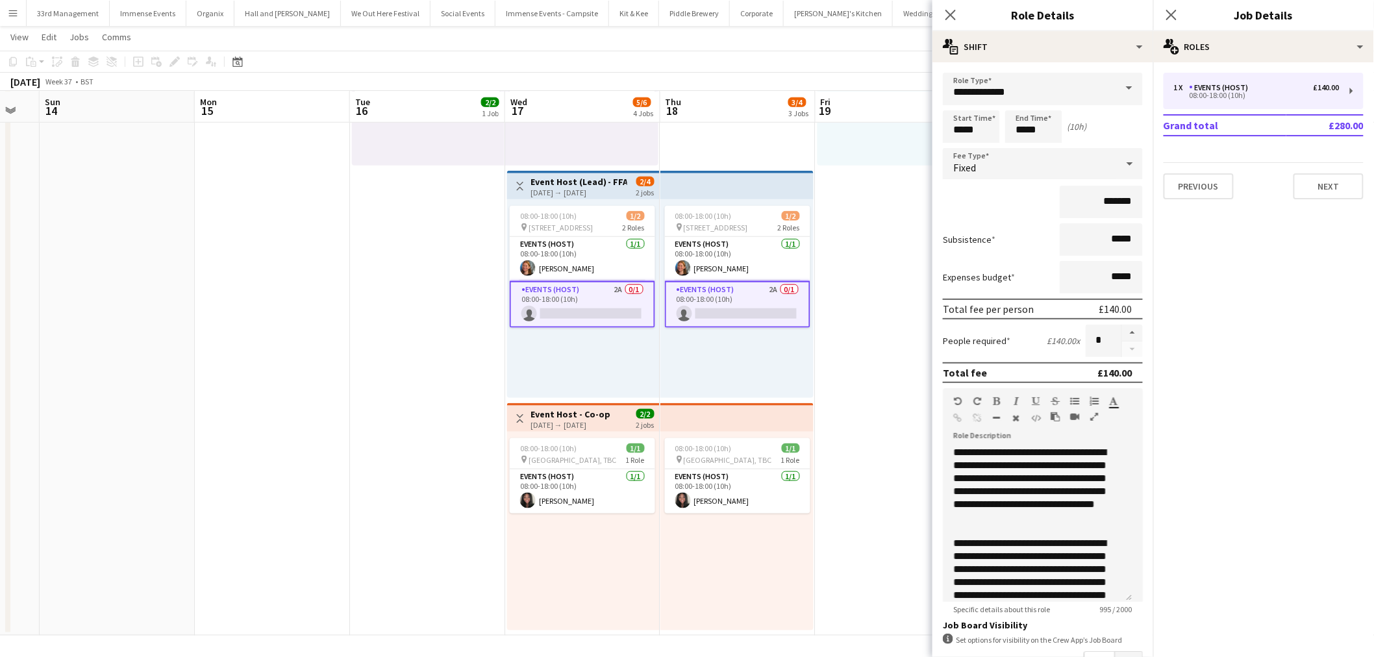
click at [894, 332] on app-date-cell "08:00-18:00 (10h) 1/1 pin Brighton, TBC 1 Role Events (Host) 1/1 08:00-18:00 (1…" at bounding box center [893, 168] width 155 height 935
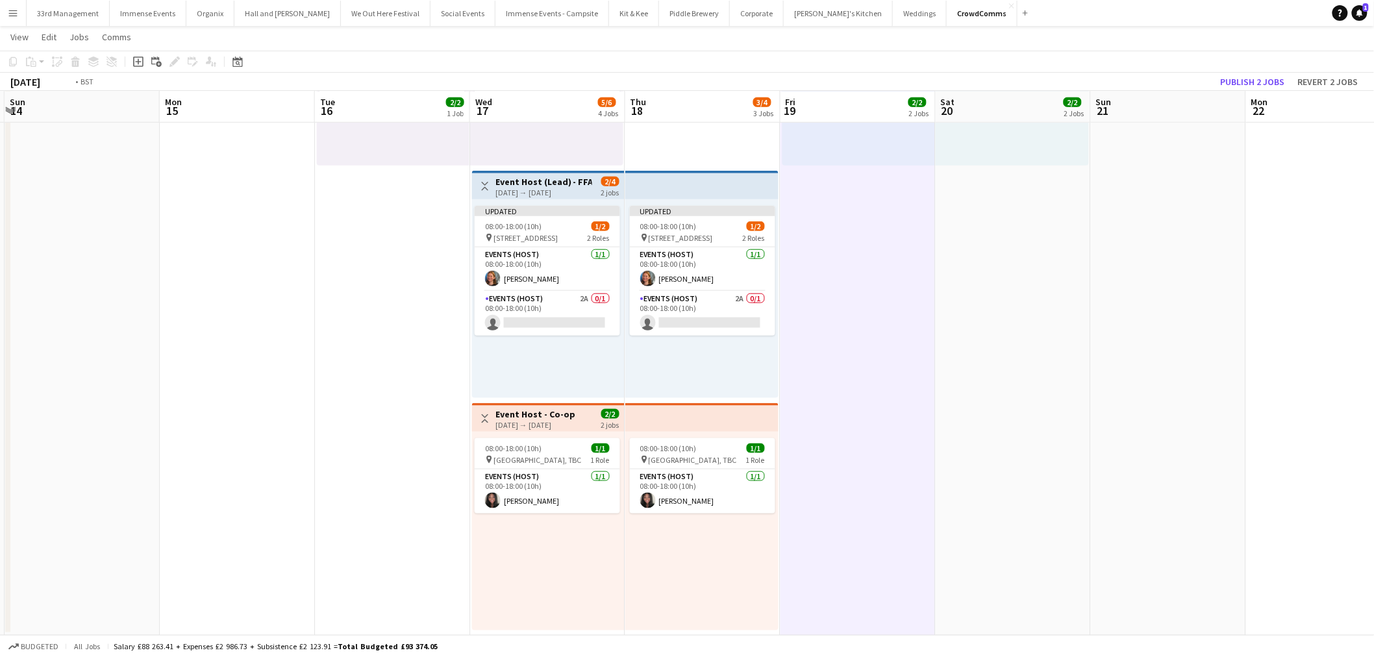
drag, startPoint x: 683, startPoint y: 327, endPoint x: 526, endPoint y: 347, distance: 157.8
click at [399, 347] on app-calendar-viewport "Thu 11 3/3 2 Jobs Fri 12 1/1 1 Job Sat 13 Sun 14 Mon 15 Tue 16 2/2 1 Job Wed 17…" at bounding box center [687, 121] width 1374 height 1030
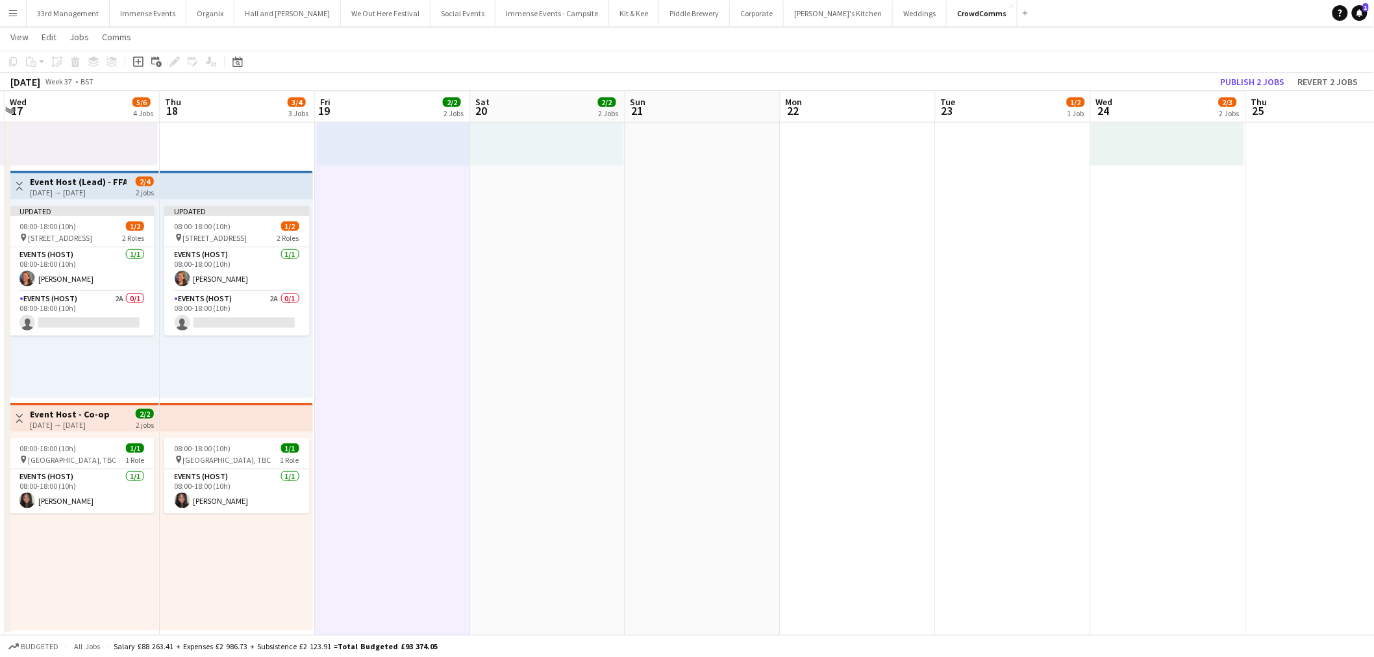
drag, startPoint x: 842, startPoint y: 364, endPoint x: 757, endPoint y: 333, distance: 91.2
click at [530, 393] on app-calendar-viewport "Sun 14 Mon 15 Tue 16 2/2 1 Job Wed 17 5/6 4 Jobs Thu 18 3/4 3 Jobs Fri 19 2/2 2…" at bounding box center [687, 121] width 1374 height 1030
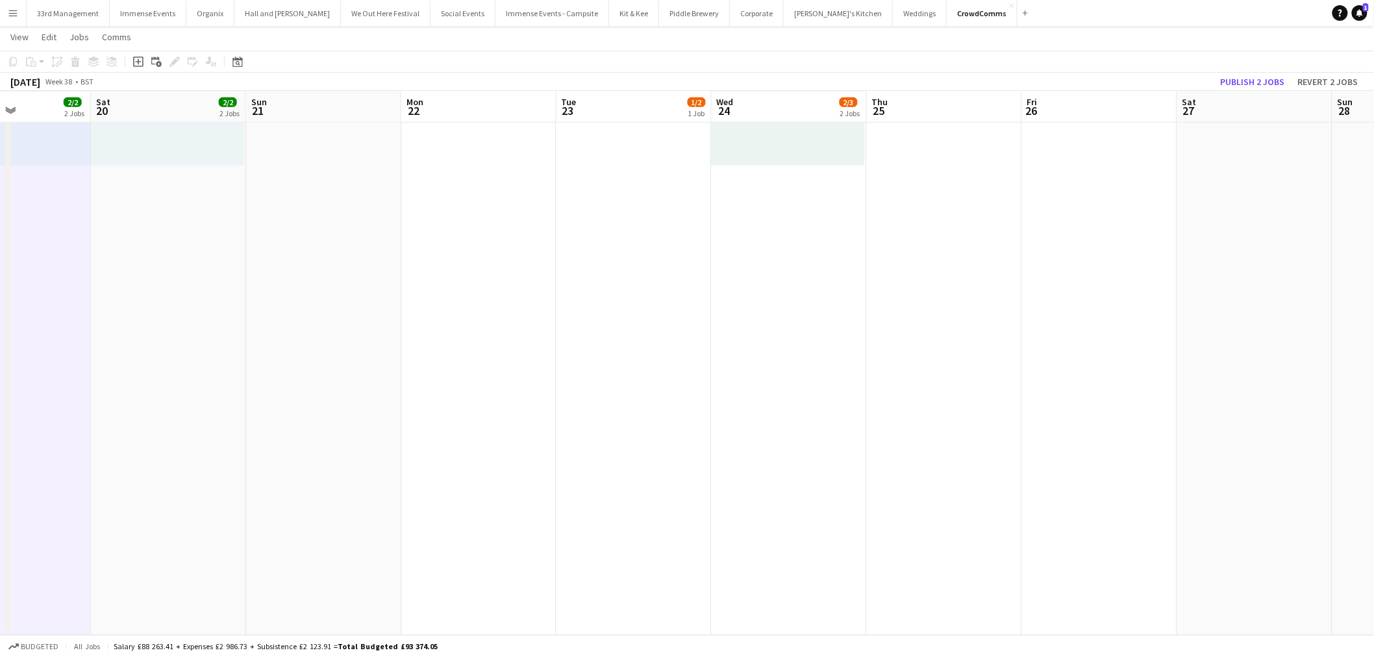
scroll to position [84, 0]
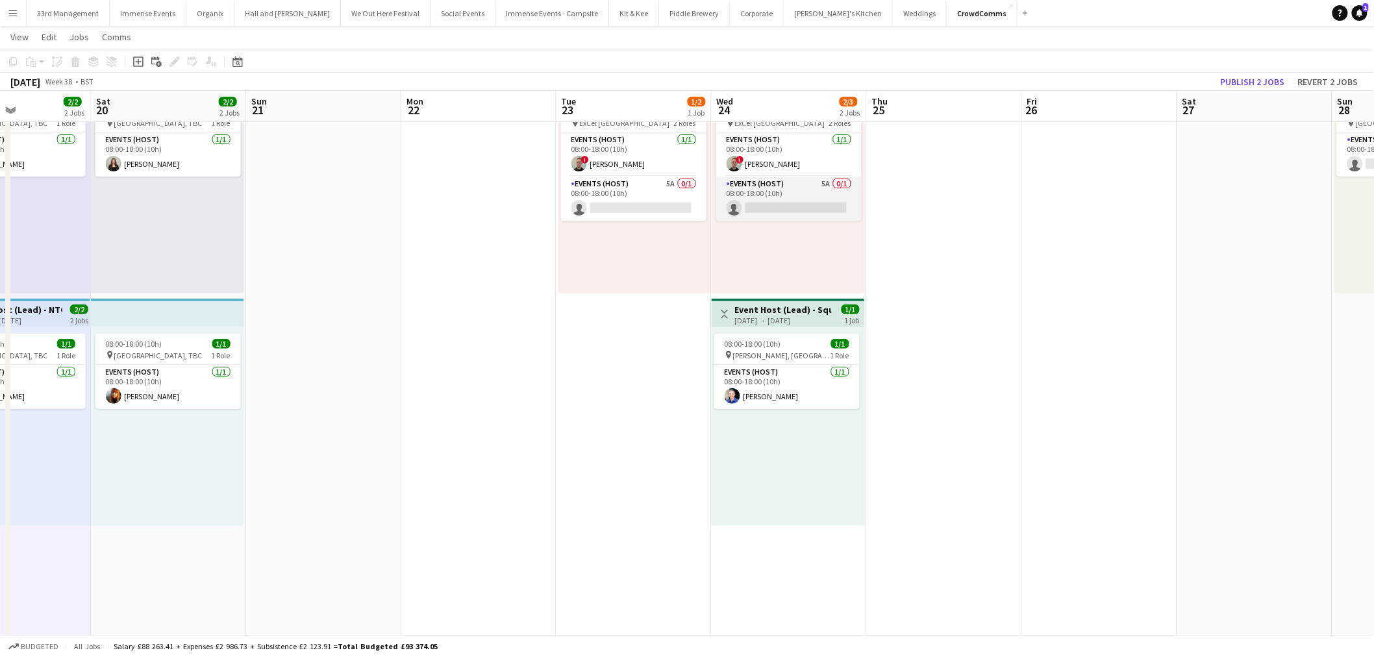
click at [789, 200] on app-card-role "Events (Host) 5A 0/1 08:00-18:00 (10h) single-neutral-actions" at bounding box center [788, 199] width 145 height 44
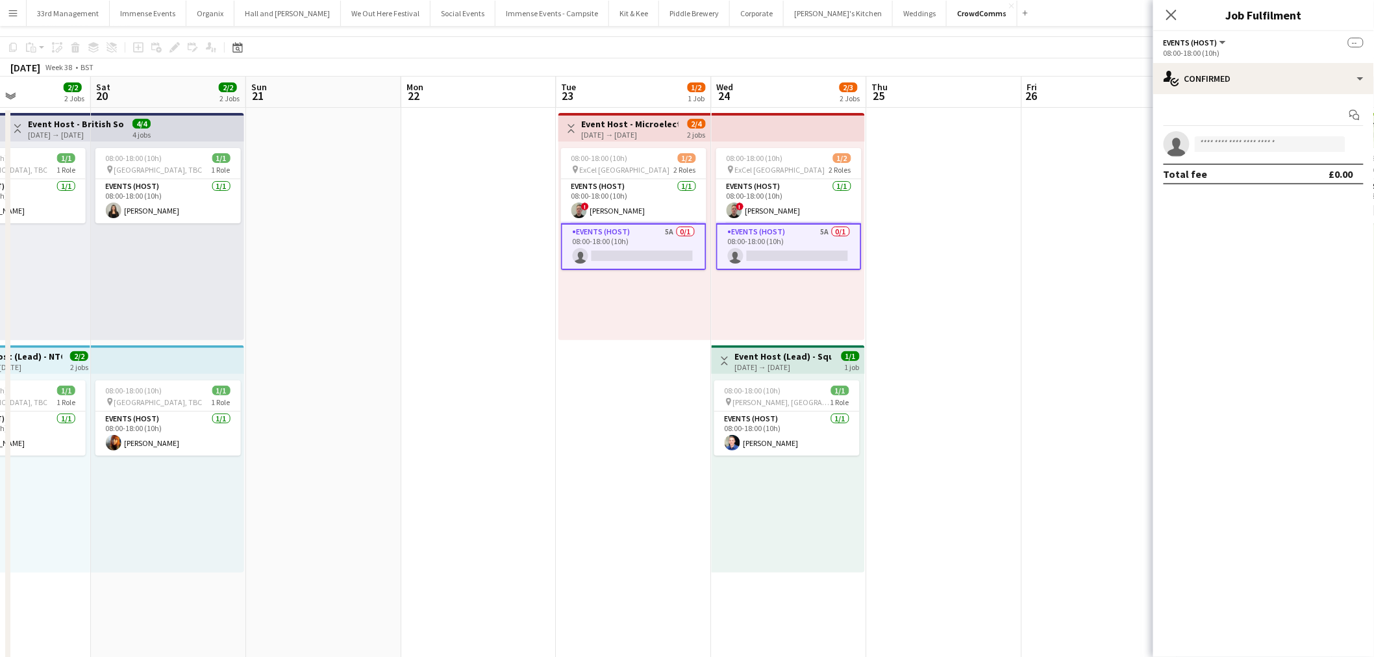
scroll to position [0, 0]
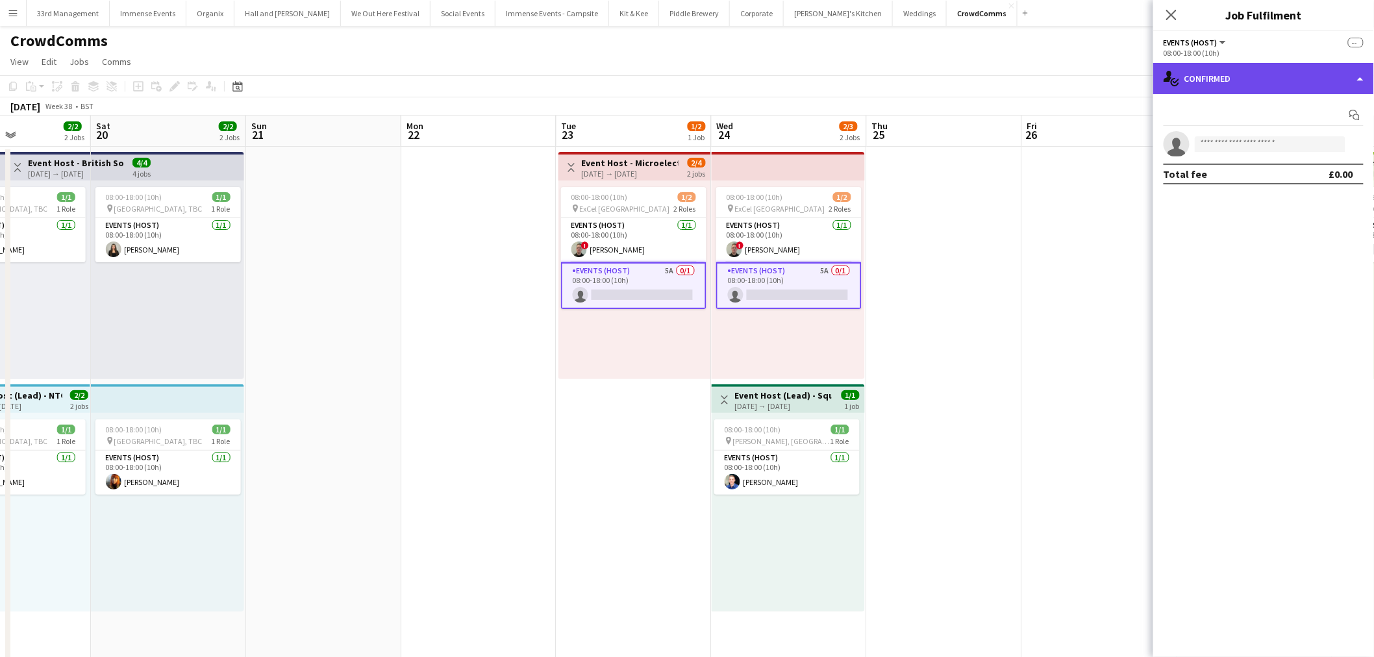
click at [1218, 80] on div "single-neutral-actions-check-2 Confirmed" at bounding box center [1264, 78] width 221 height 31
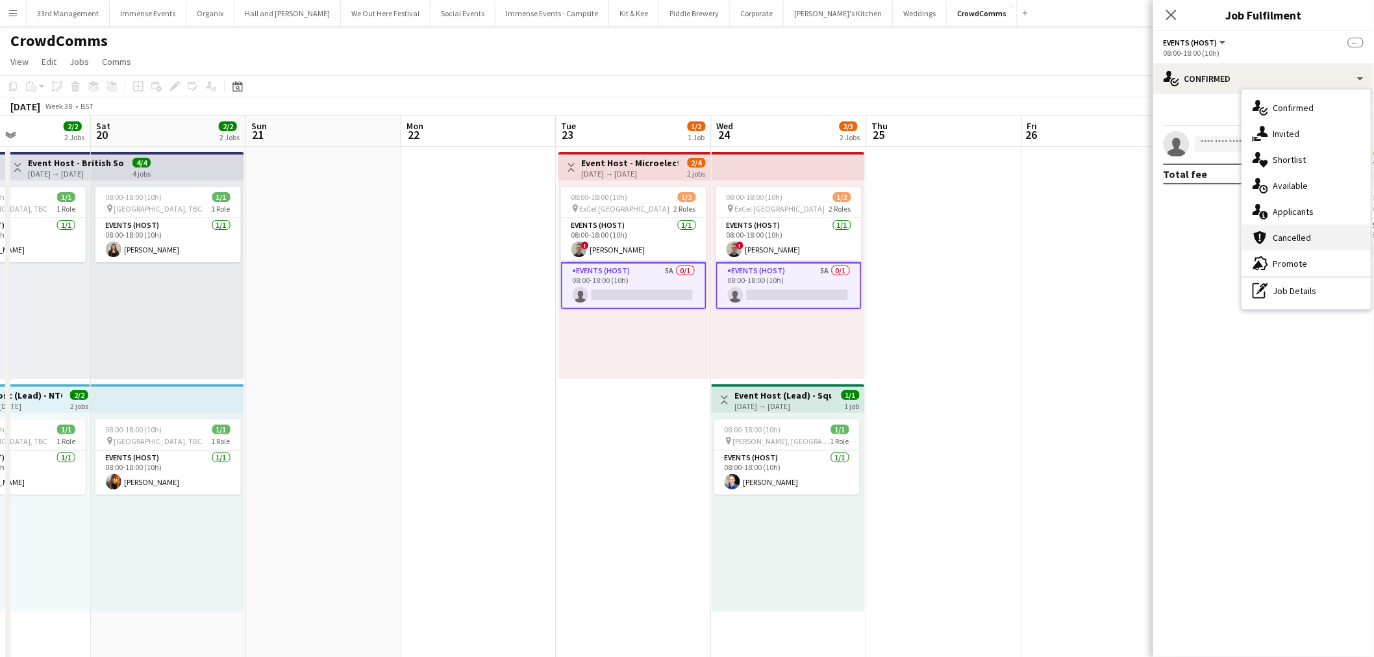
click at [1285, 225] on div "cancellation Cancelled" at bounding box center [1307, 238] width 129 height 26
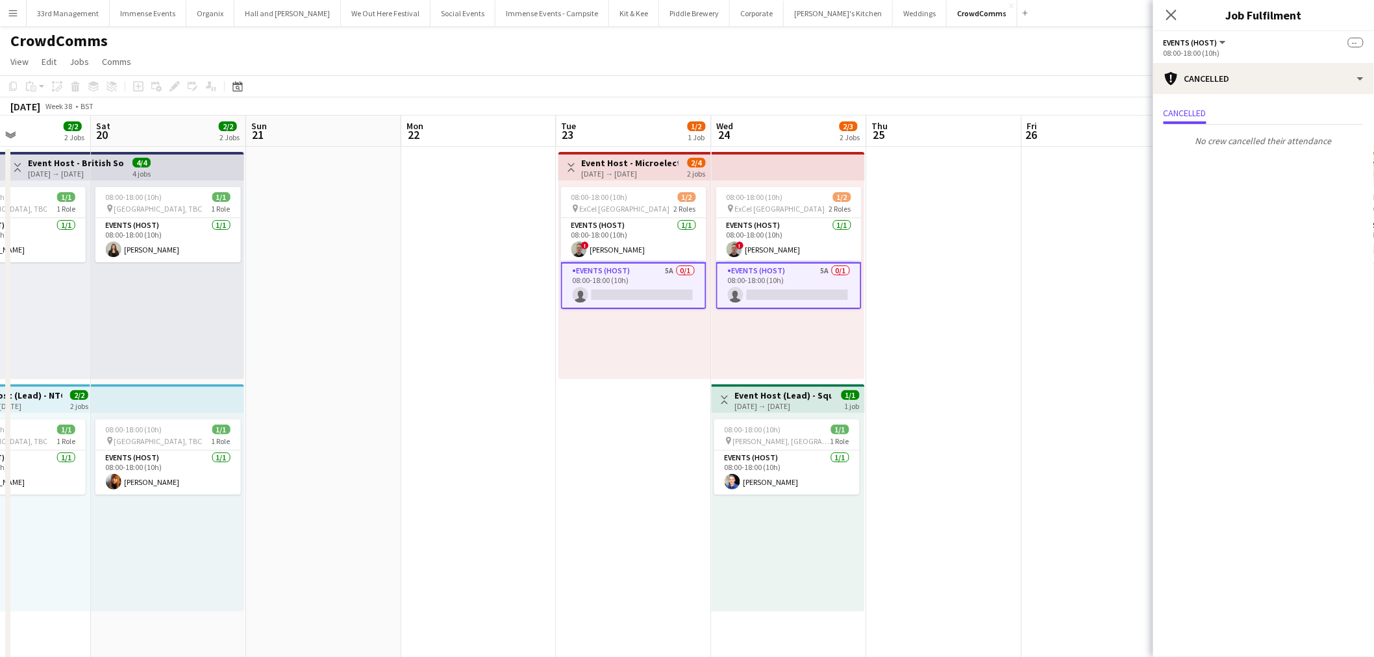
click at [1226, 95] on div "Cancelled No crew cancelled their attendance" at bounding box center [1264, 128] width 221 height 68
click at [1229, 70] on div "cancellation Cancelled" at bounding box center [1264, 78] width 221 height 31
click at [1307, 204] on div "single-neutral-actions-information Applicants" at bounding box center [1307, 212] width 129 height 26
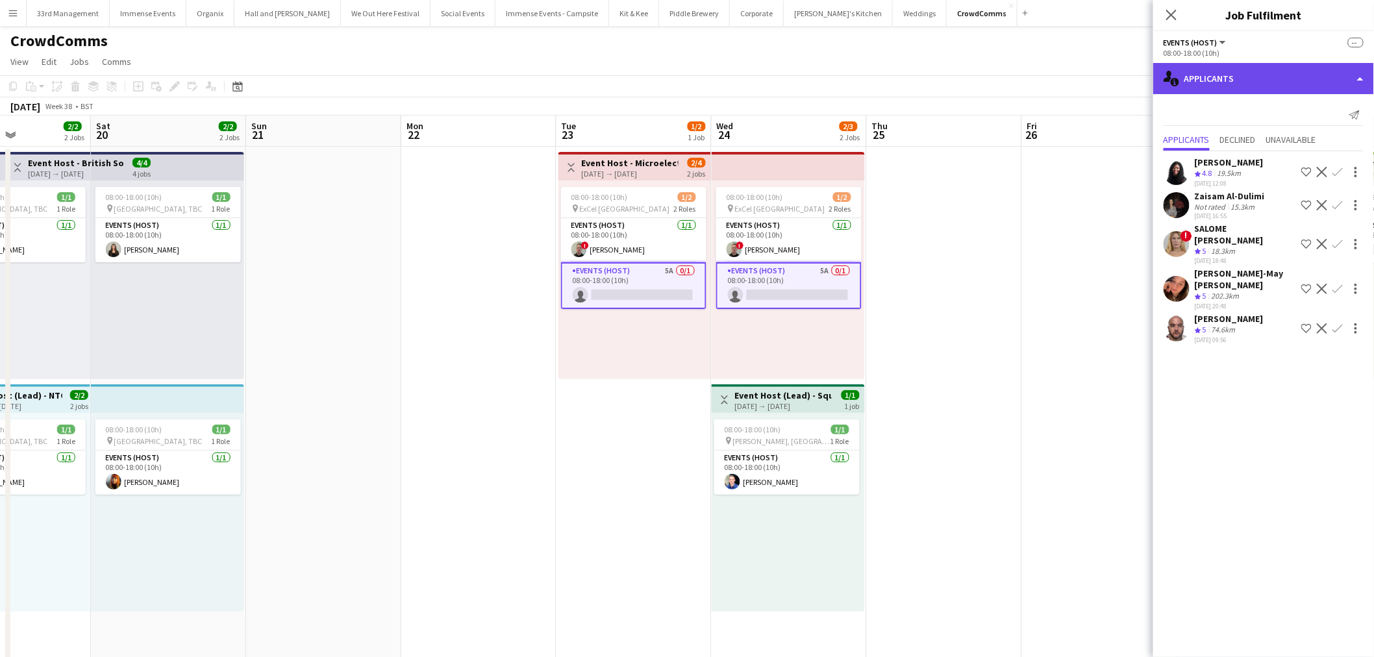
click at [1235, 73] on div "single-neutral-actions-information Applicants" at bounding box center [1264, 78] width 221 height 31
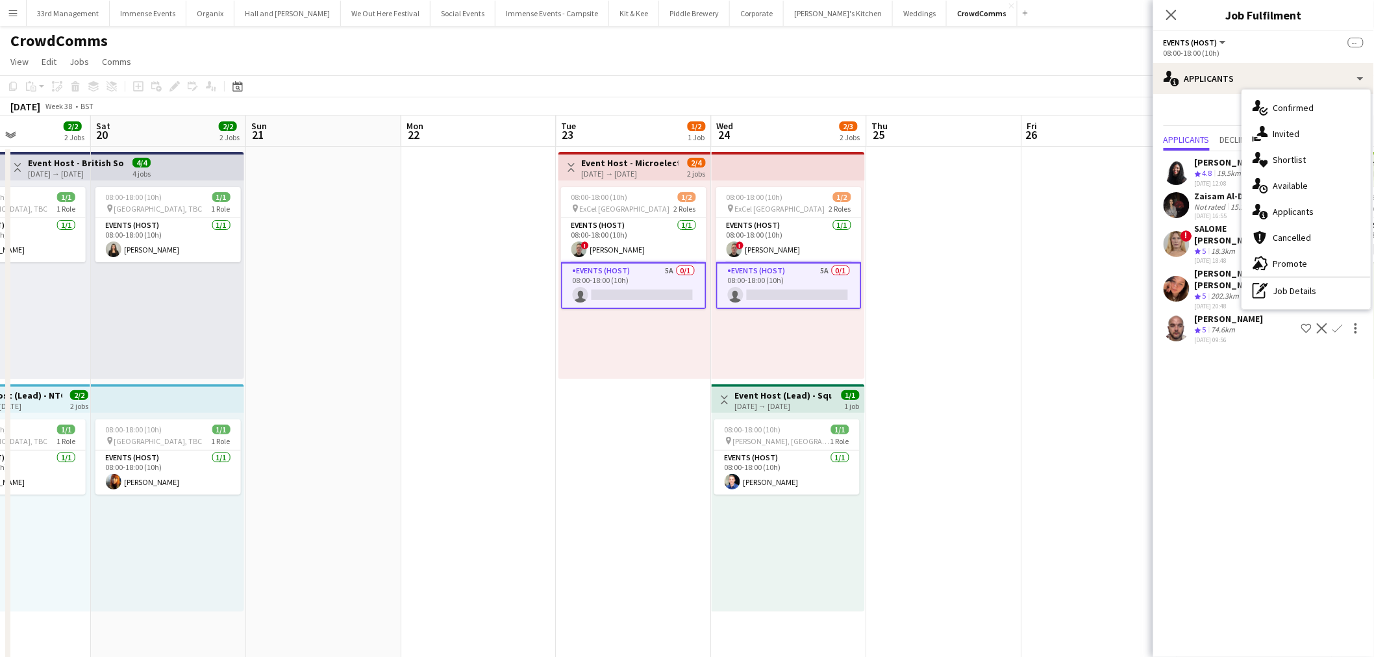
click at [1309, 286] on div "pen-write Job Details" at bounding box center [1307, 291] width 129 height 26
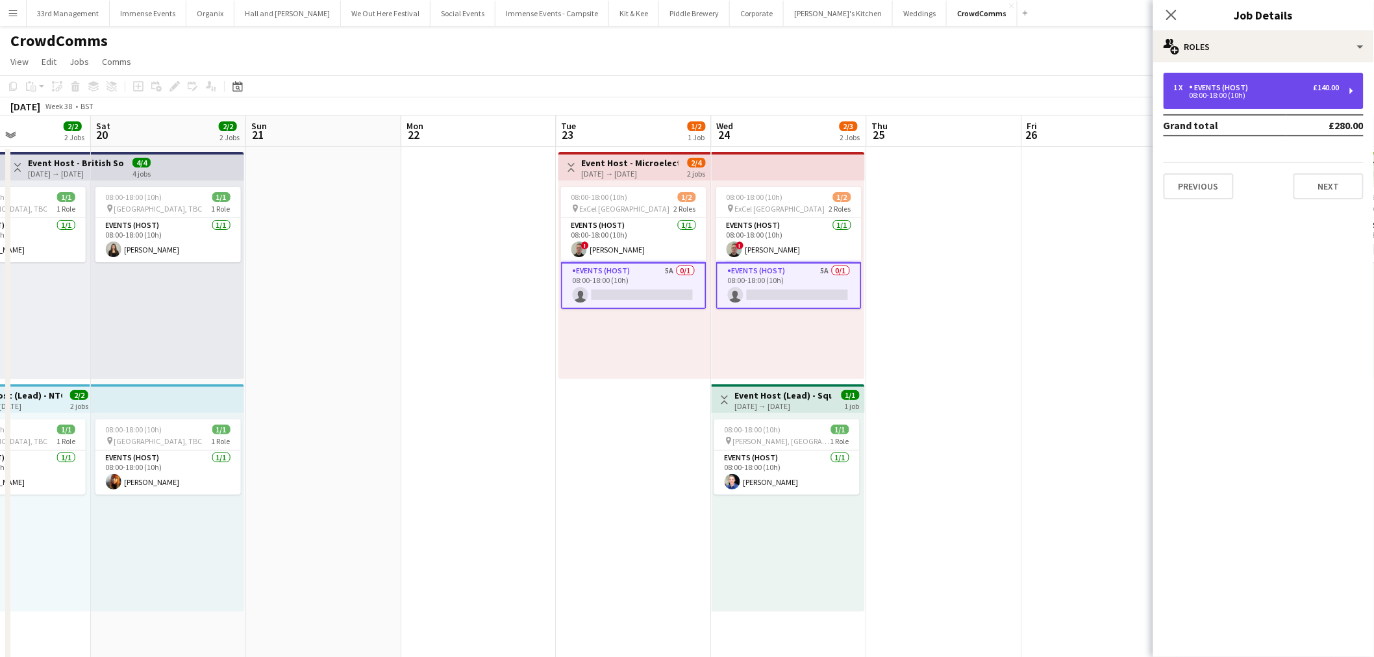
click at [1276, 75] on div "1 x Events (Host) £140.00 08:00-18:00 (10h)" at bounding box center [1264, 91] width 200 height 36
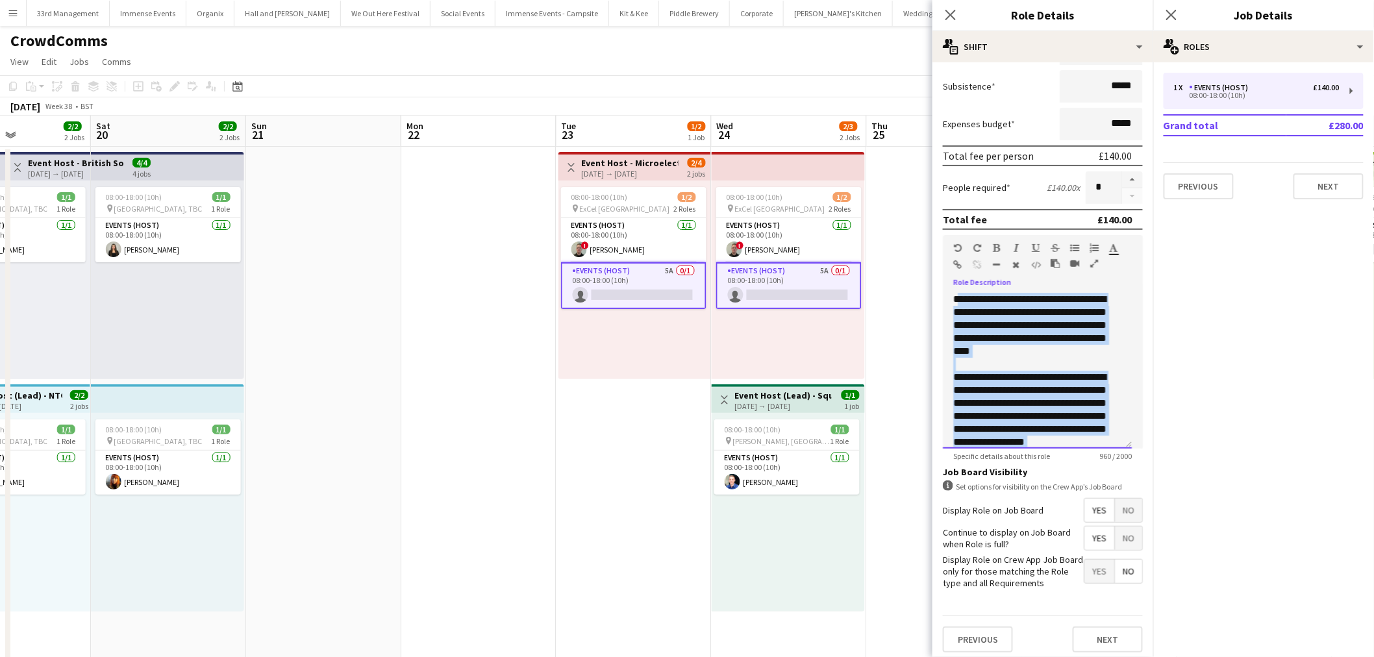
drag, startPoint x: 1011, startPoint y: 438, endPoint x: 957, endPoint y: 263, distance: 182.9
click at [957, 263] on div "**********" at bounding box center [1043, 342] width 200 height 214
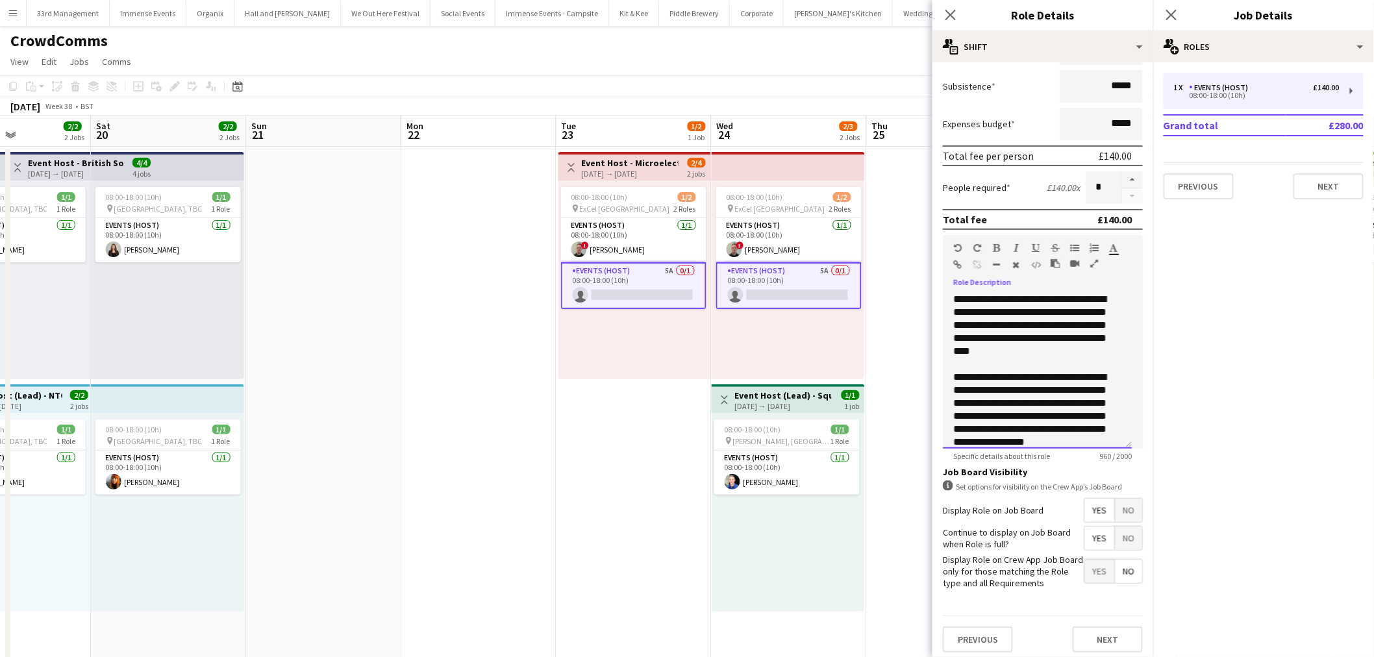
click at [952, 297] on div "**********" at bounding box center [1037, 371] width 189 height 156
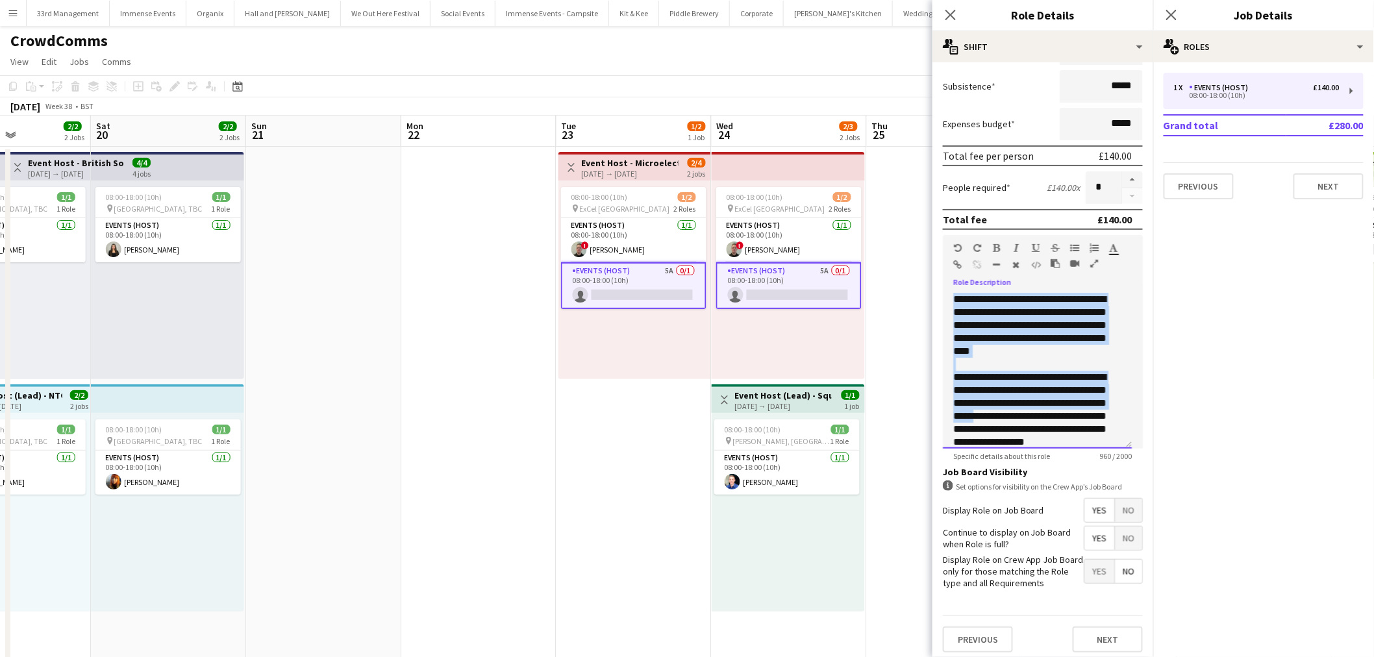
scroll to position [270, 0]
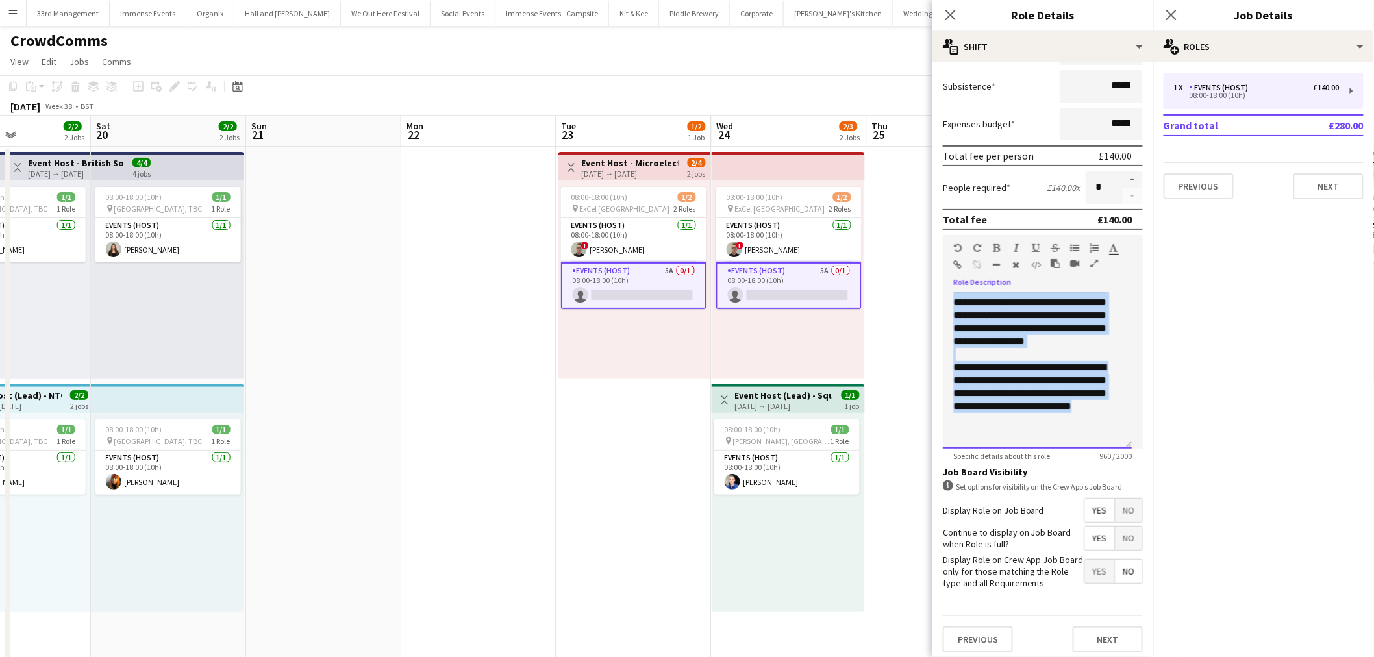
drag, startPoint x: 952, startPoint y: 294, endPoint x: 1068, endPoint y: 405, distance: 160.8
click at [1091, 434] on div "**********" at bounding box center [1037, 371] width 189 height 156
copy div "**********"
paste div
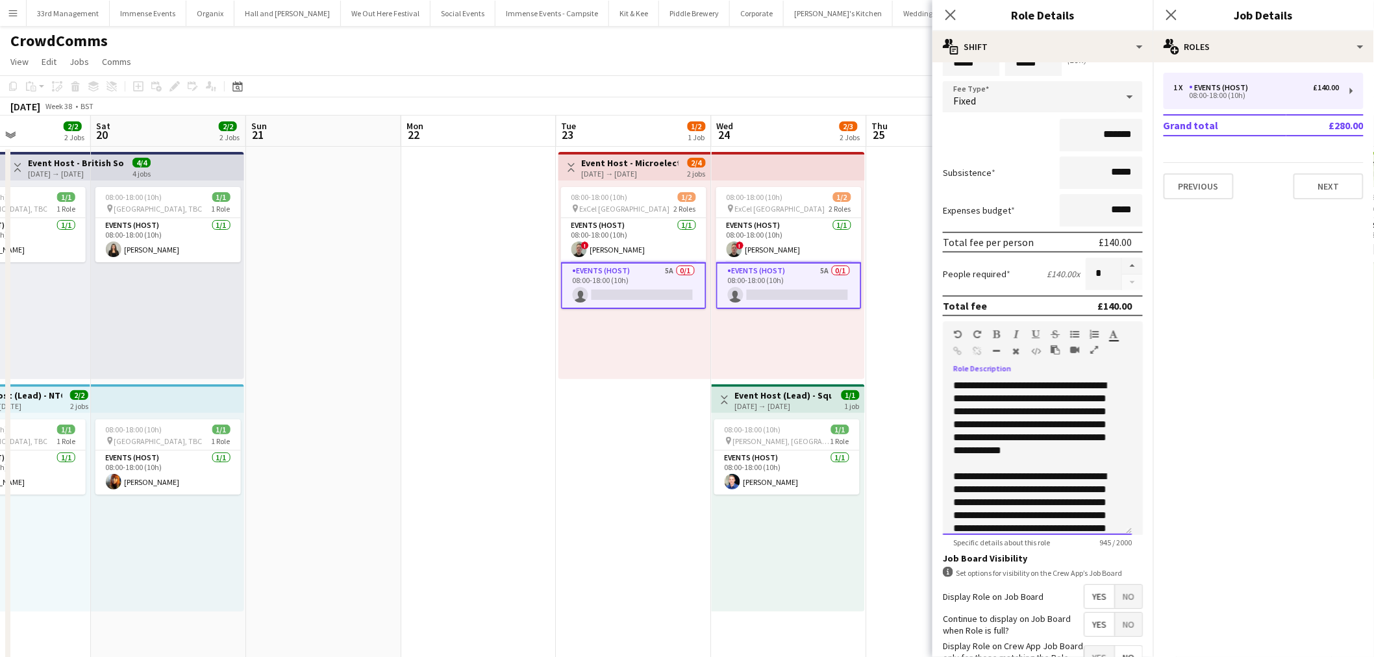
scroll to position [0, 0]
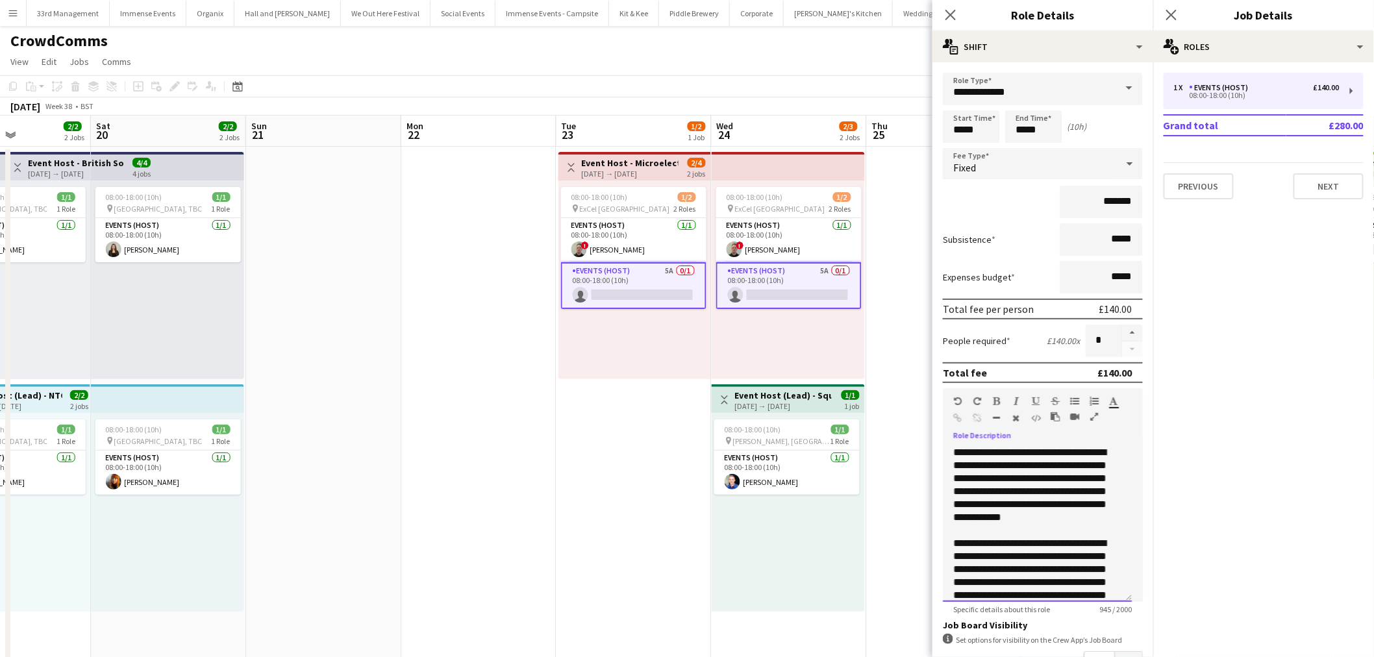
click at [955, 446] on p "**********" at bounding box center [1033, 491] width 158 height 91
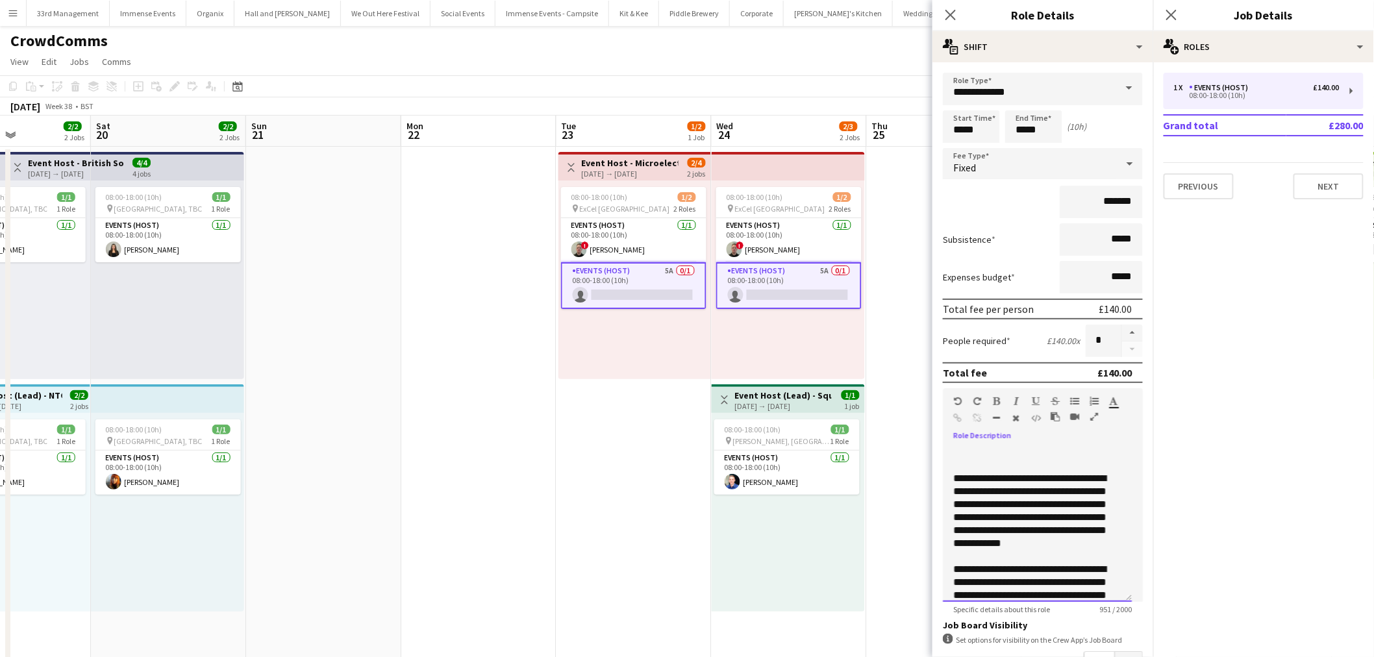
click at [987, 459] on p at bounding box center [1038, 465] width 168 height 13
click at [981, 446] on p at bounding box center [1038, 452] width 168 height 13
click at [968, 452] on p at bounding box center [1038, 452] width 168 height 13
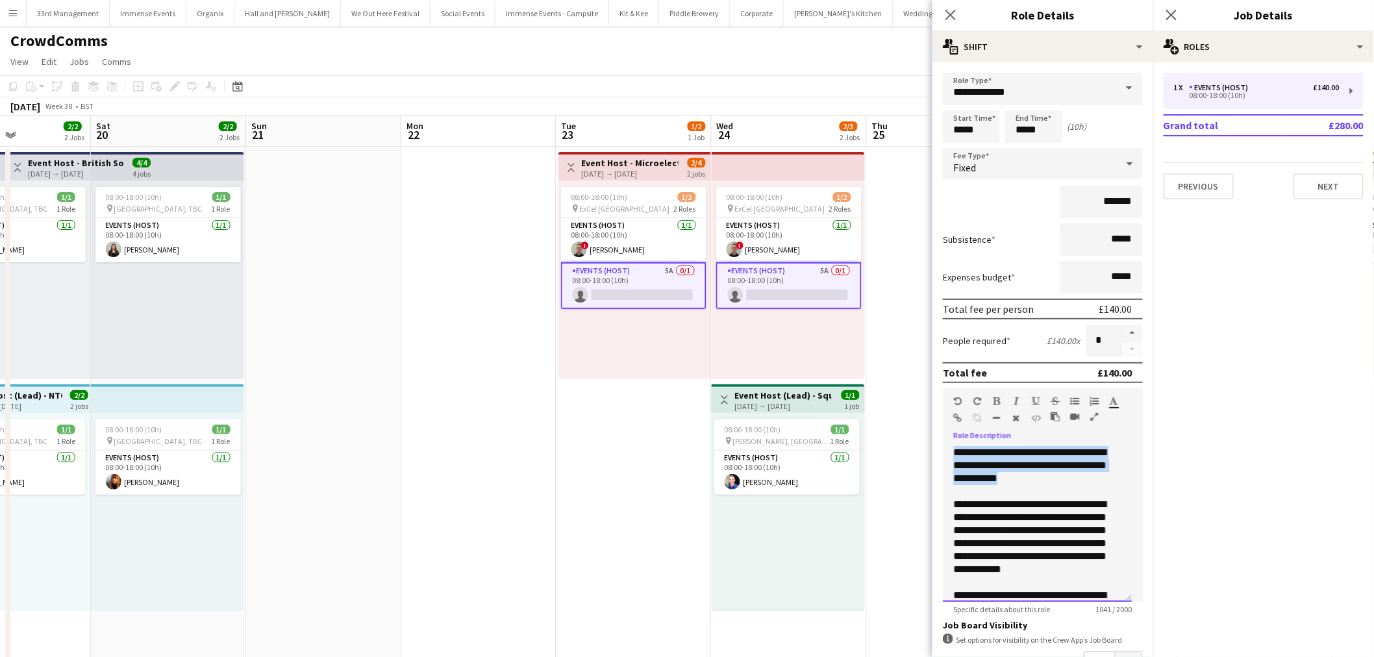
drag, startPoint x: 1060, startPoint y: 476, endPoint x: 926, endPoint y: 436, distance: 139.5
click at [895, 440] on body "Menu Boards Boards Boards All jobs Status Workforce Workforce My Workforce Recr…" at bounding box center [687, 552] width 1374 height 1104
click at [997, 390] on div "Paragraph Heading 1 Heading 2 Heading 3 Heading 4 Heading 5 Heading 6 Heading 7…" at bounding box center [1043, 412] width 200 height 49
click at [995, 397] on icon "button" at bounding box center [997, 401] width 7 height 9
click at [1004, 477] on b "**********" at bounding box center [1030, 466] width 153 height 36
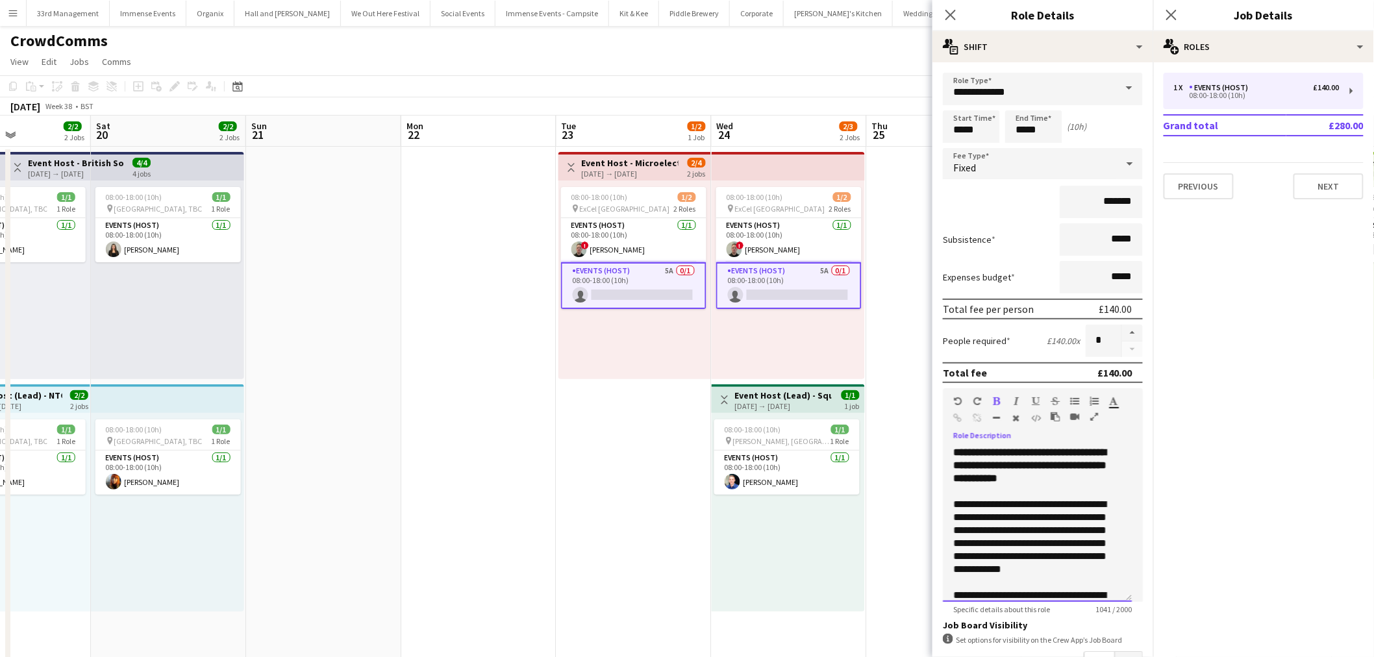
click at [1082, 475] on p "**********" at bounding box center [1033, 465] width 158 height 39
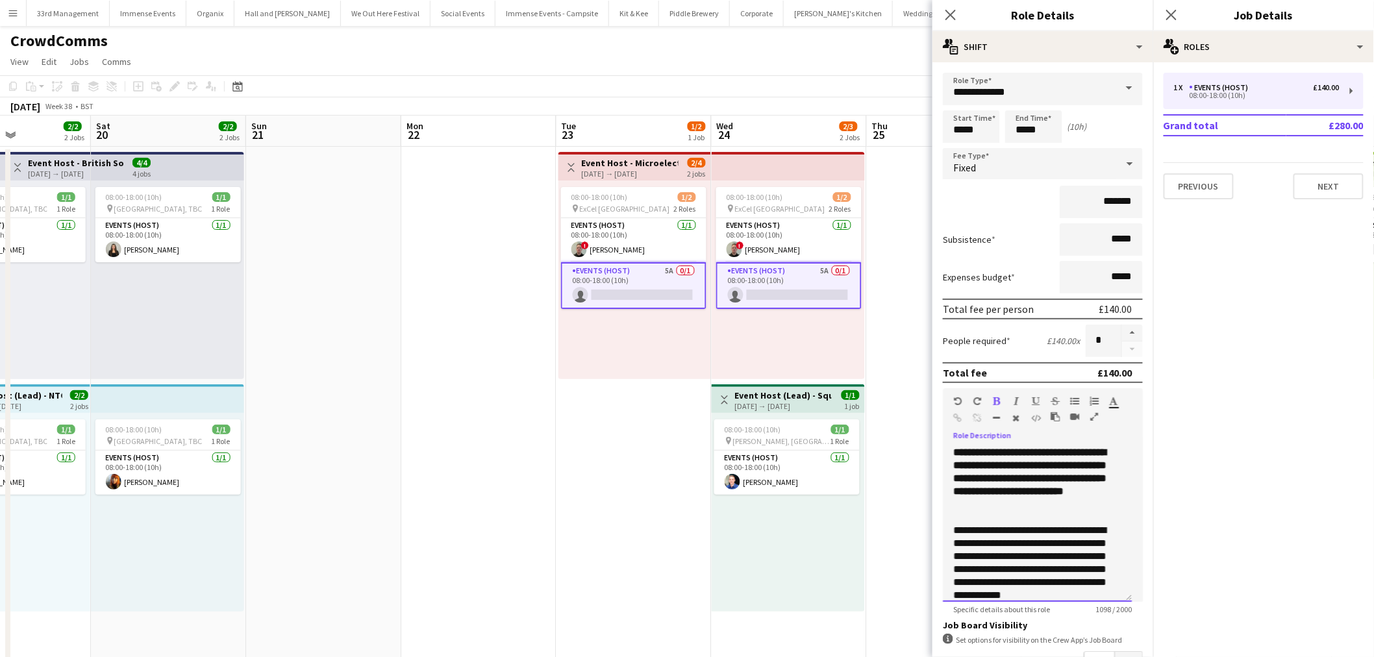
click at [1028, 511] on p at bounding box center [1038, 517] width 168 height 13
click at [1028, 498] on p "**********" at bounding box center [1033, 478] width 158 height 65
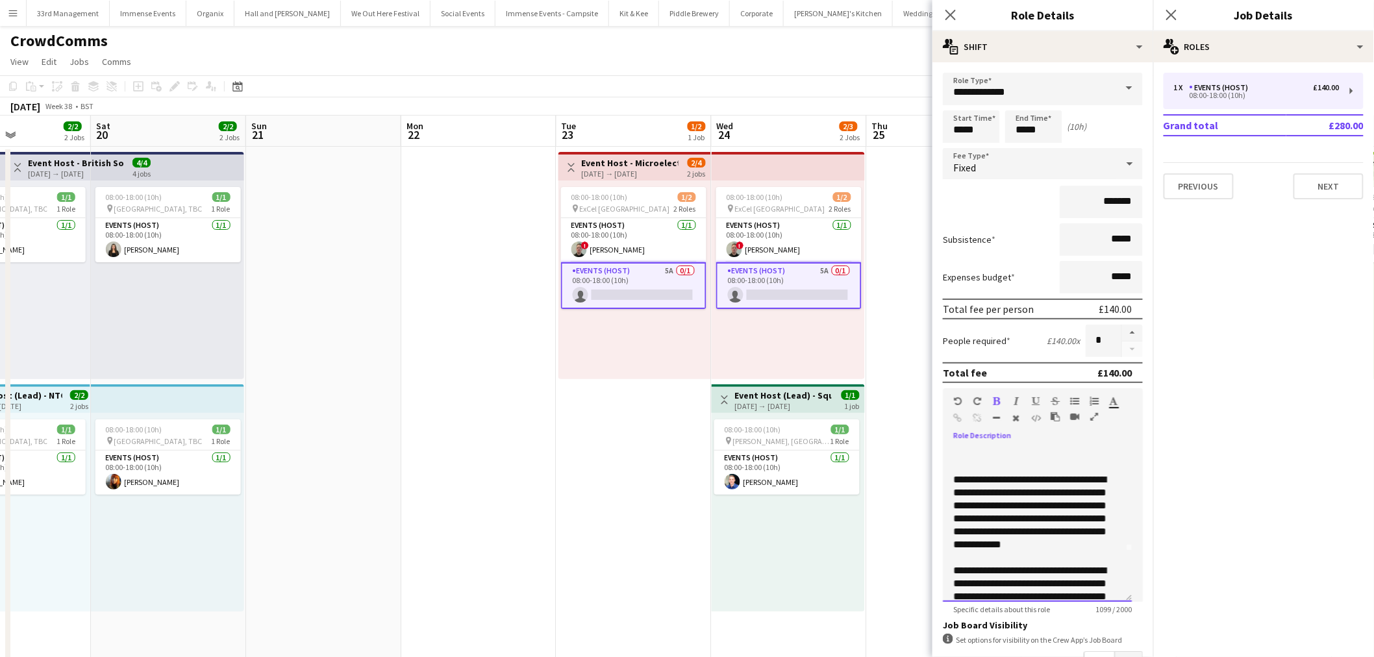
scroll to position [72, 0]
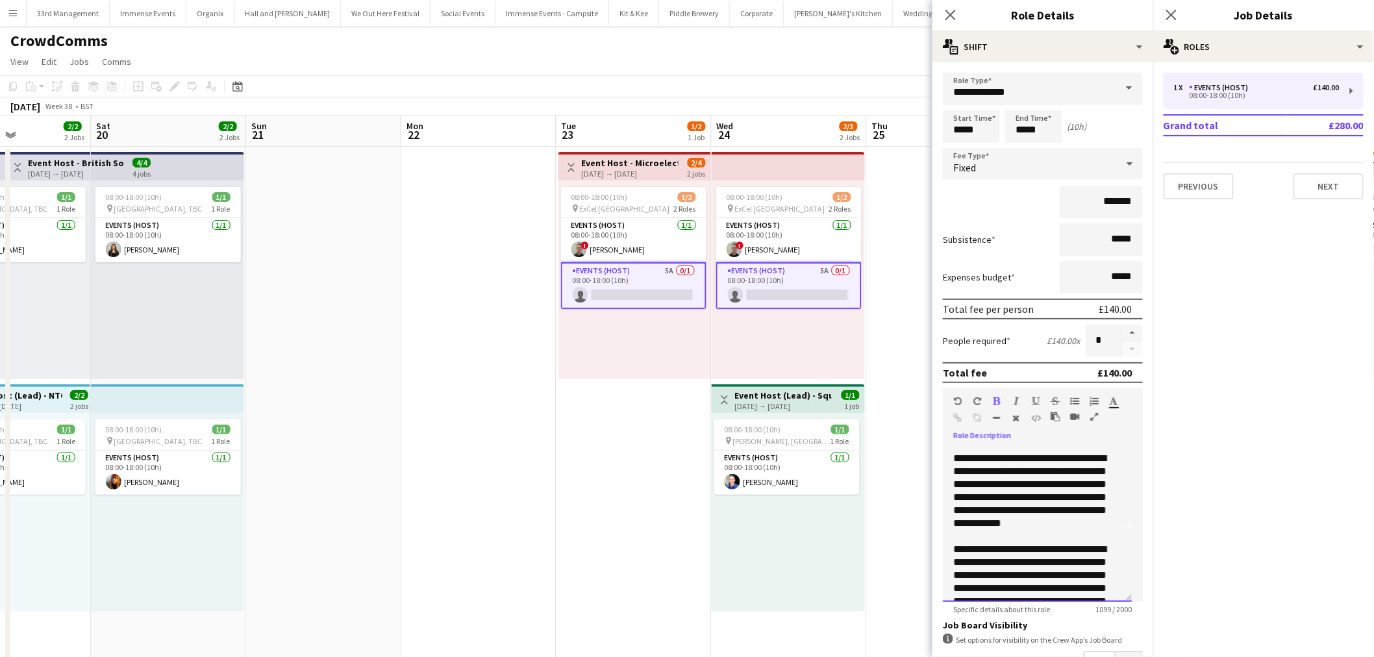
click at [1016, 525] on p "**********" at bounding box center [1033, 497] width 158 height 91
click at [1009, 537] on p "**********" at bounding box center [1033, 497] width 158 height 91
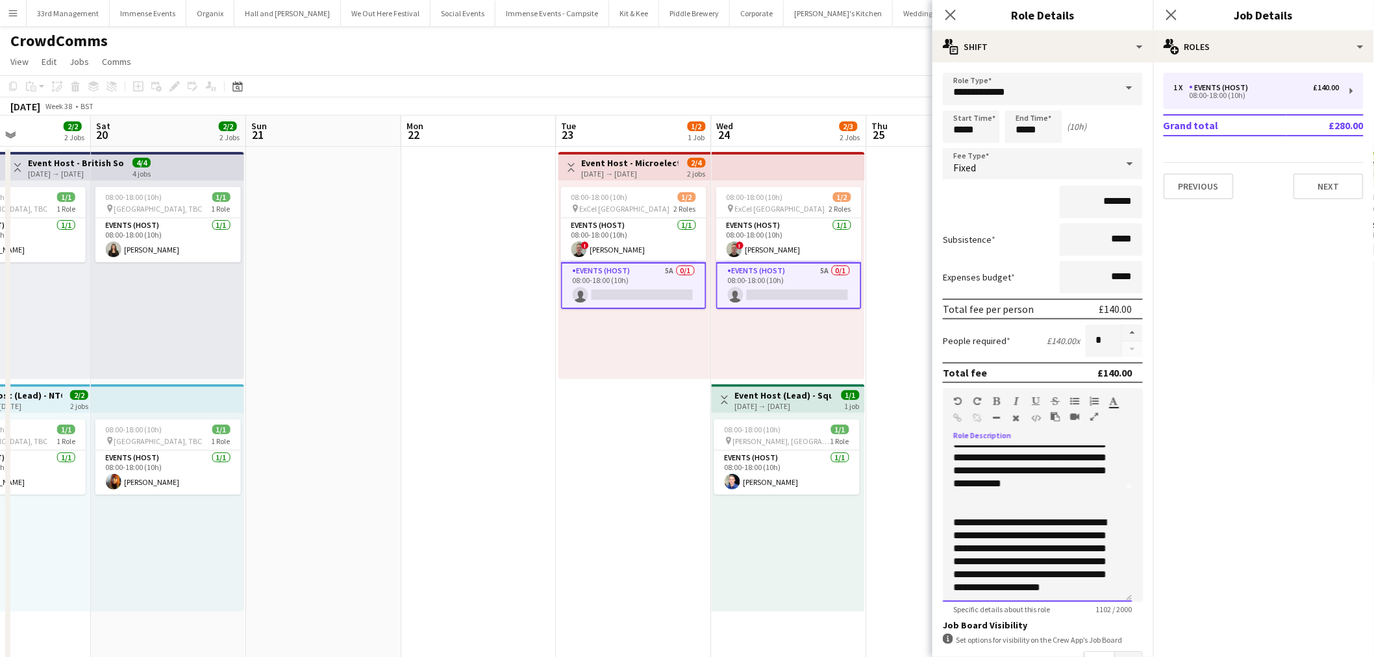
scroll to position [144, 0]
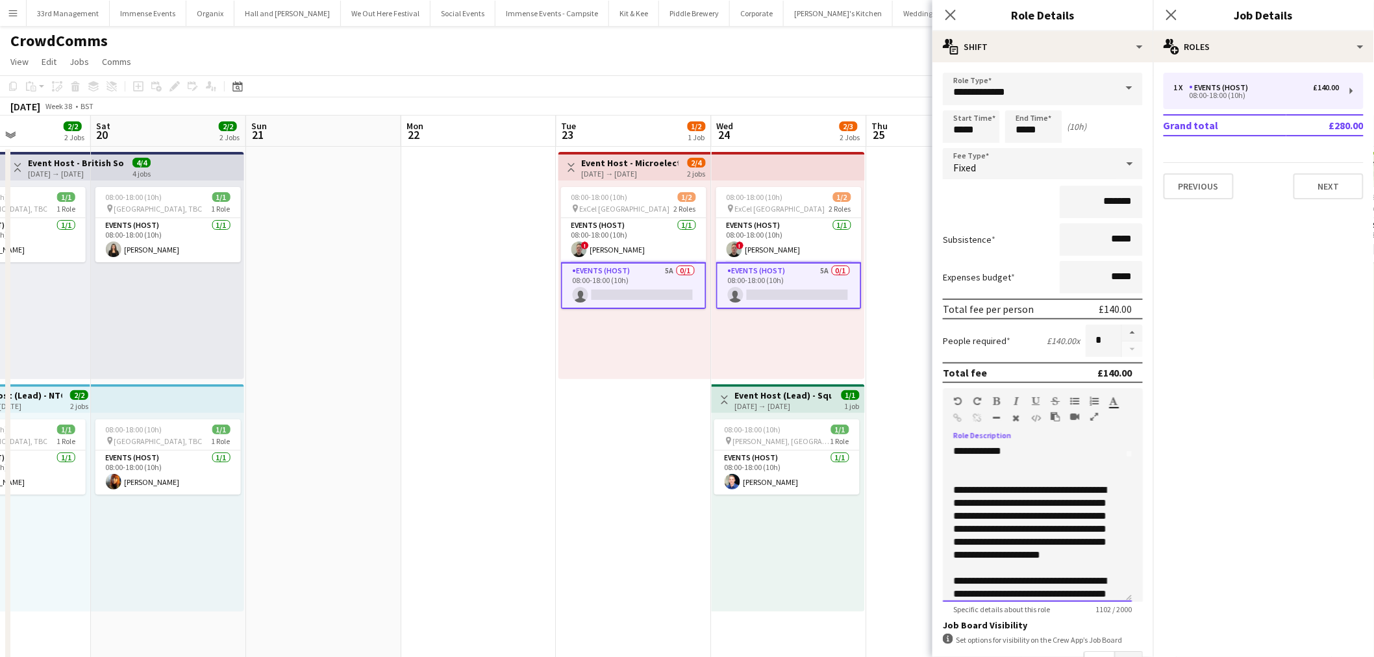
click at [1048, 560] on p "**********" at bounding box center [1033, 529] width 158 height 91
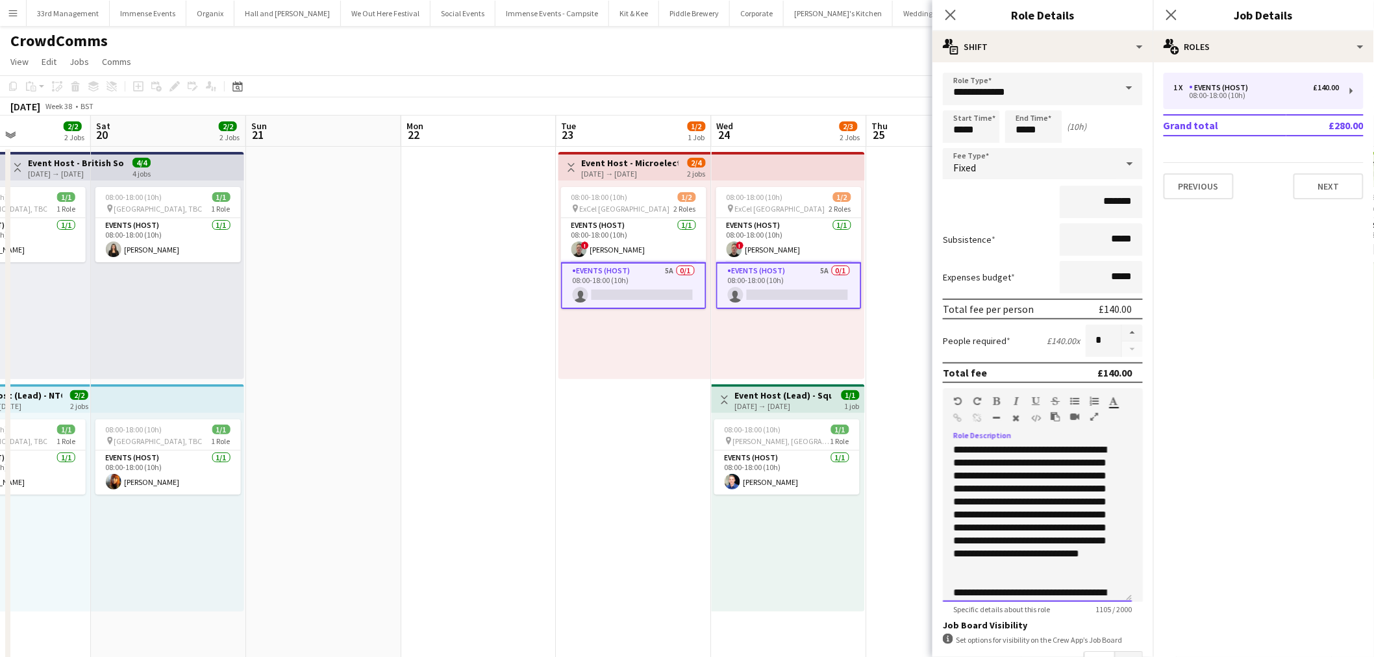
click at [1057, 578] on p "**********" at bounding box center [1033, 515] width 158 height 143
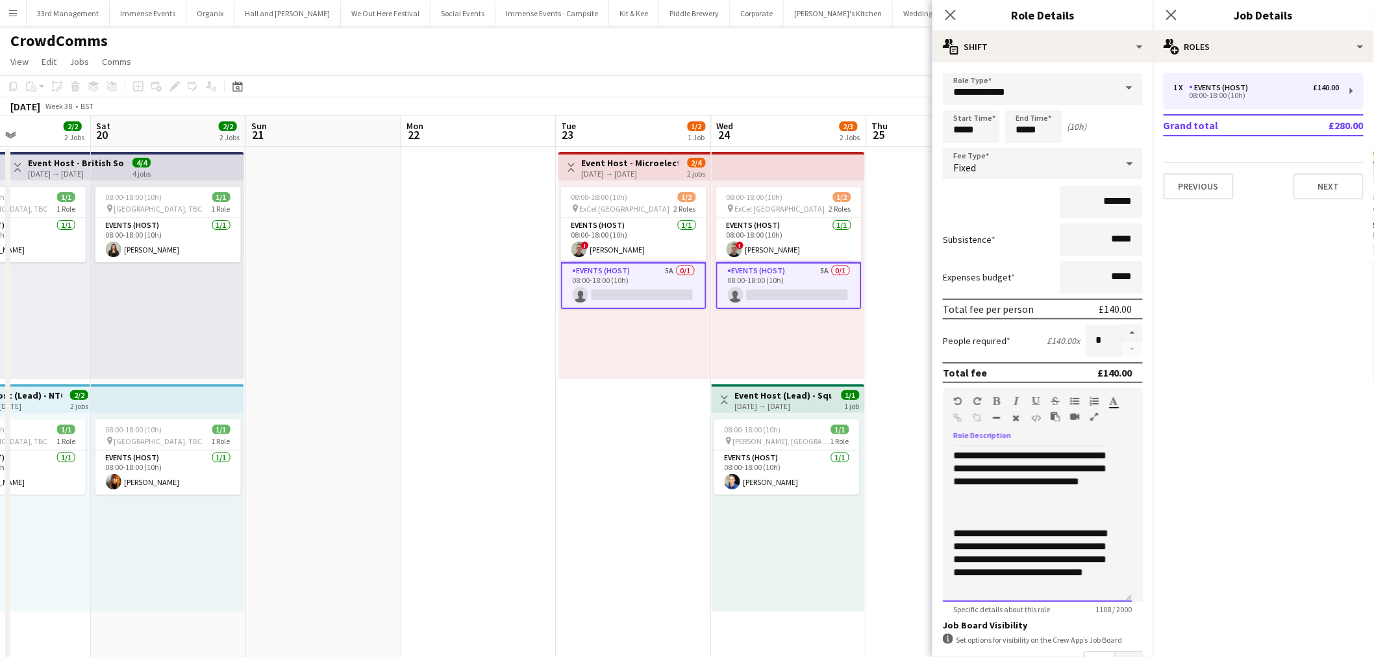
scroll to position [216, 0]
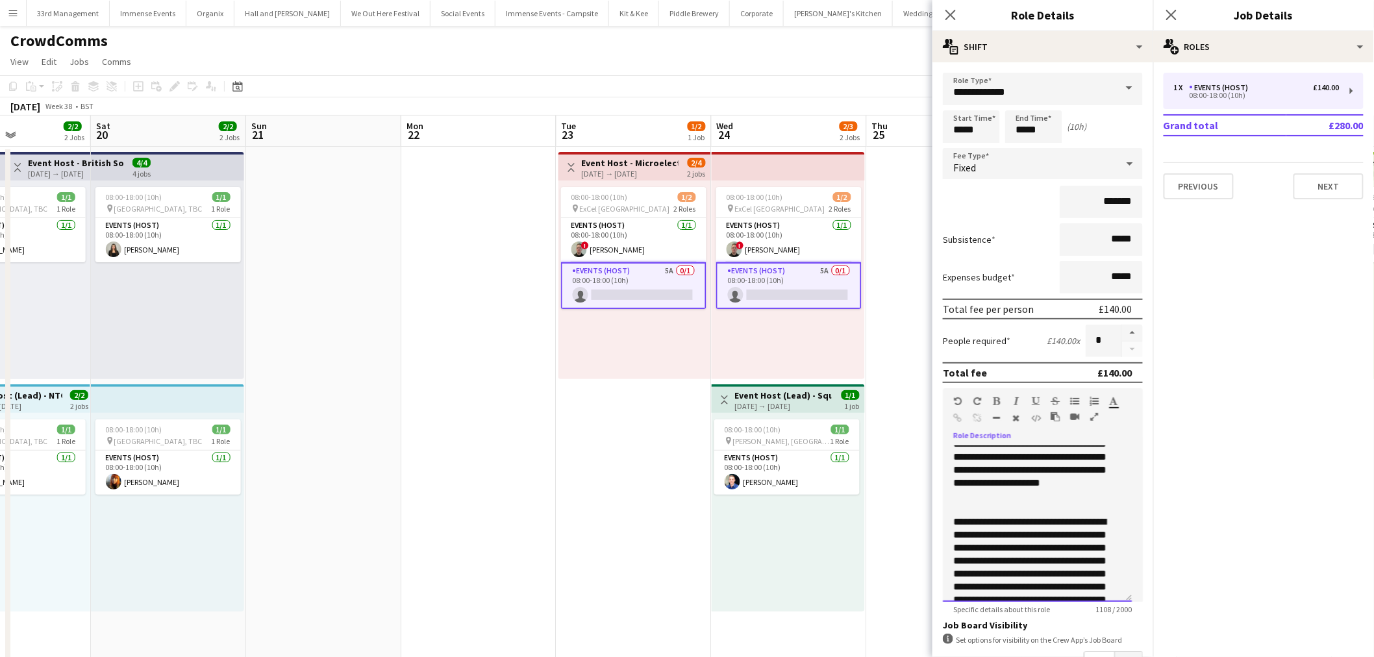
click at [1025, 516] on p "**********" at bounding box center [1033, 587] width 158 height 143
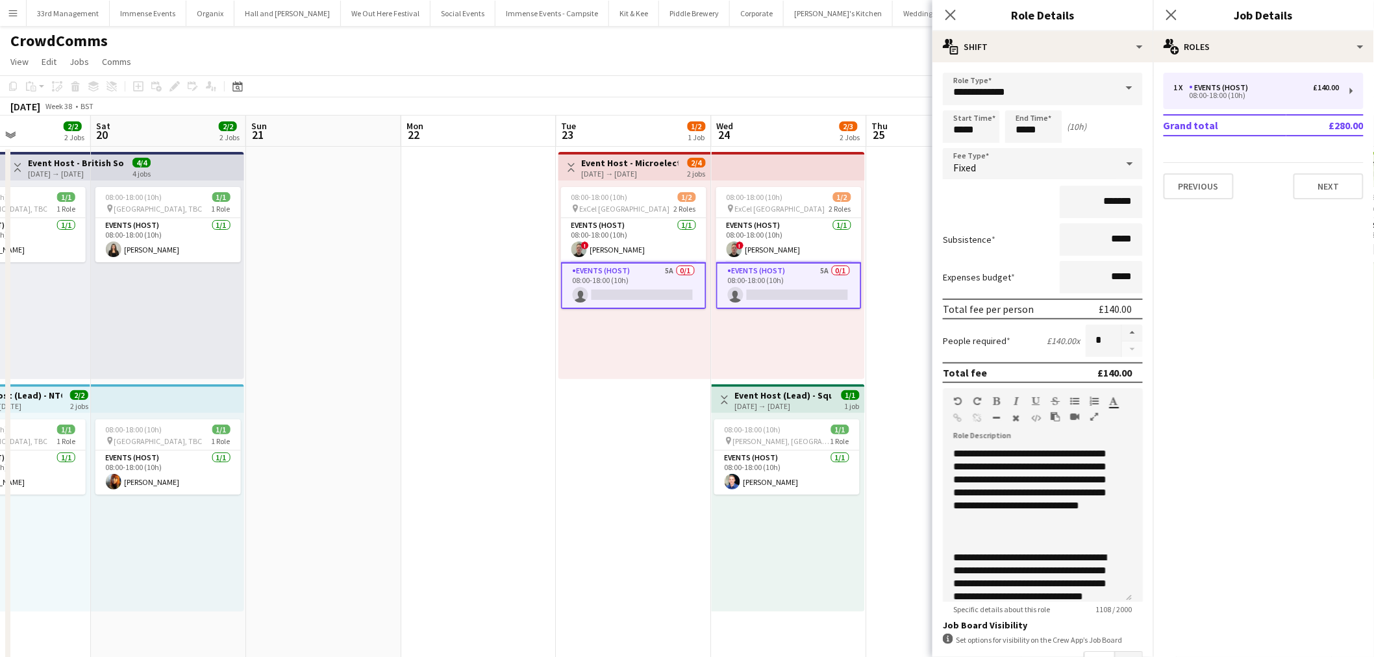
scroll to position [360, 0]
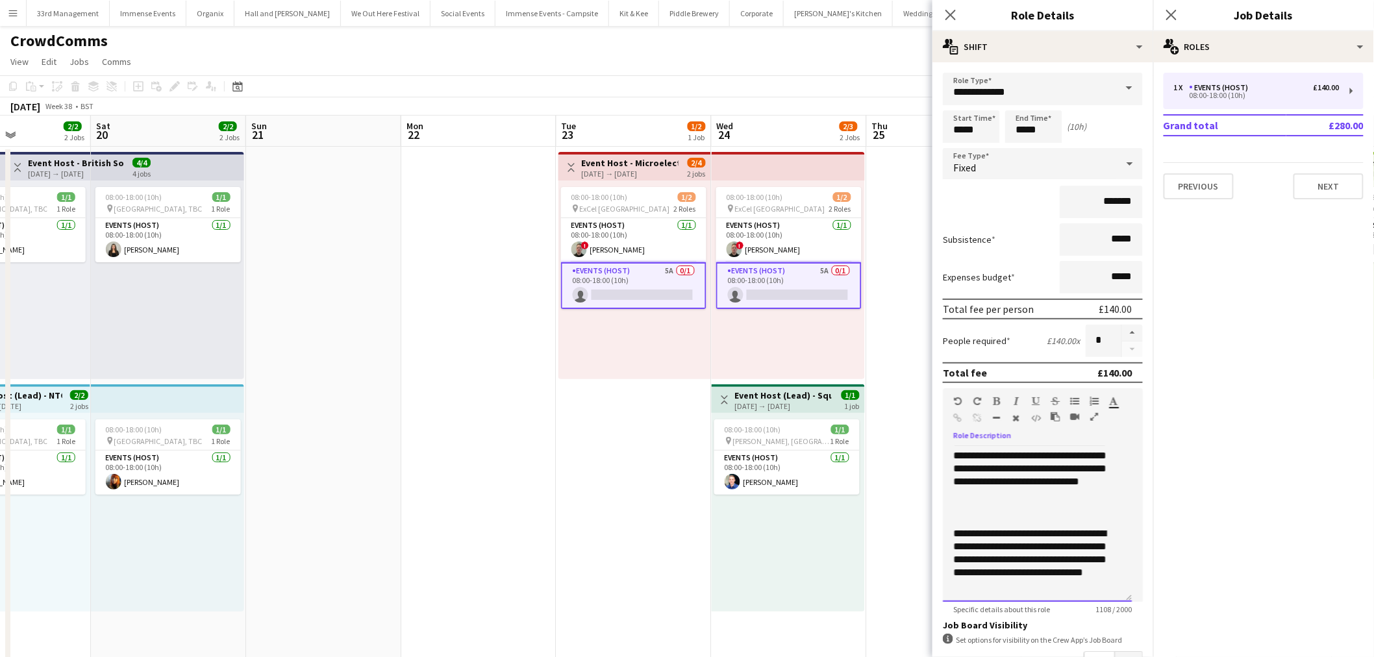
click at [1009, 579] on p "**********" at bounding box center [1033, 559] width 158 height 65
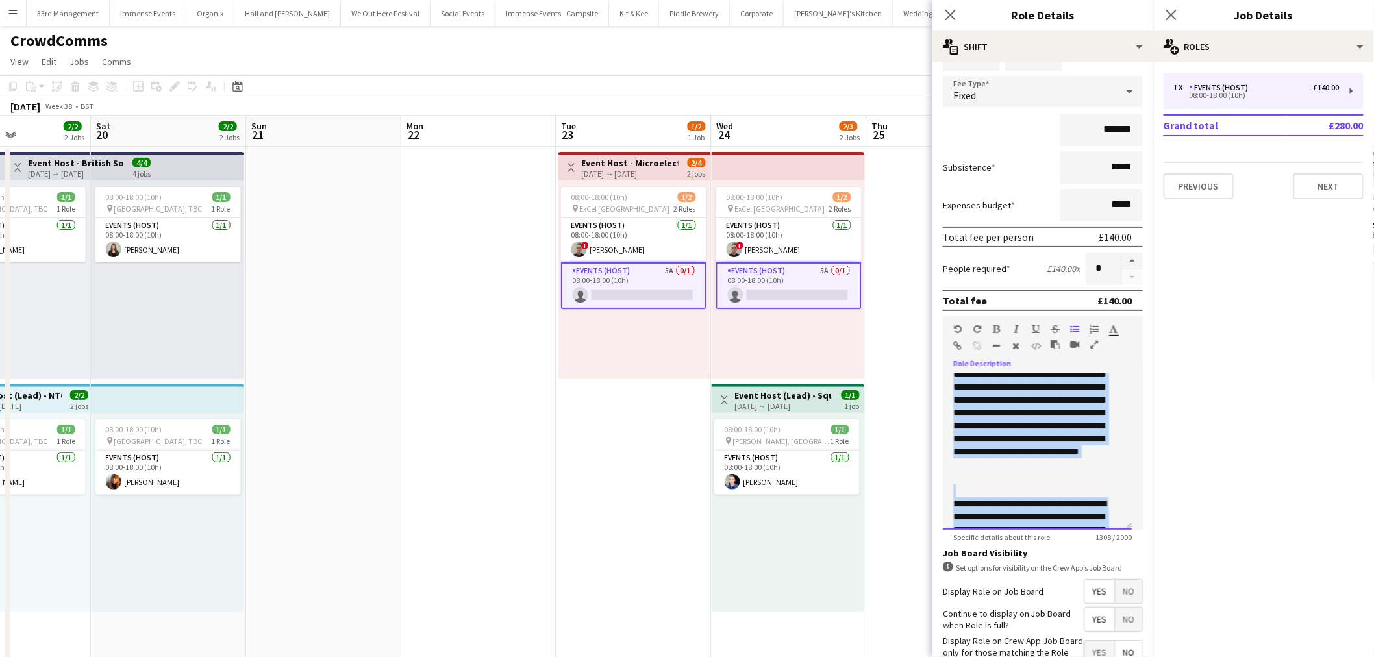
scroll to position [0, 0]
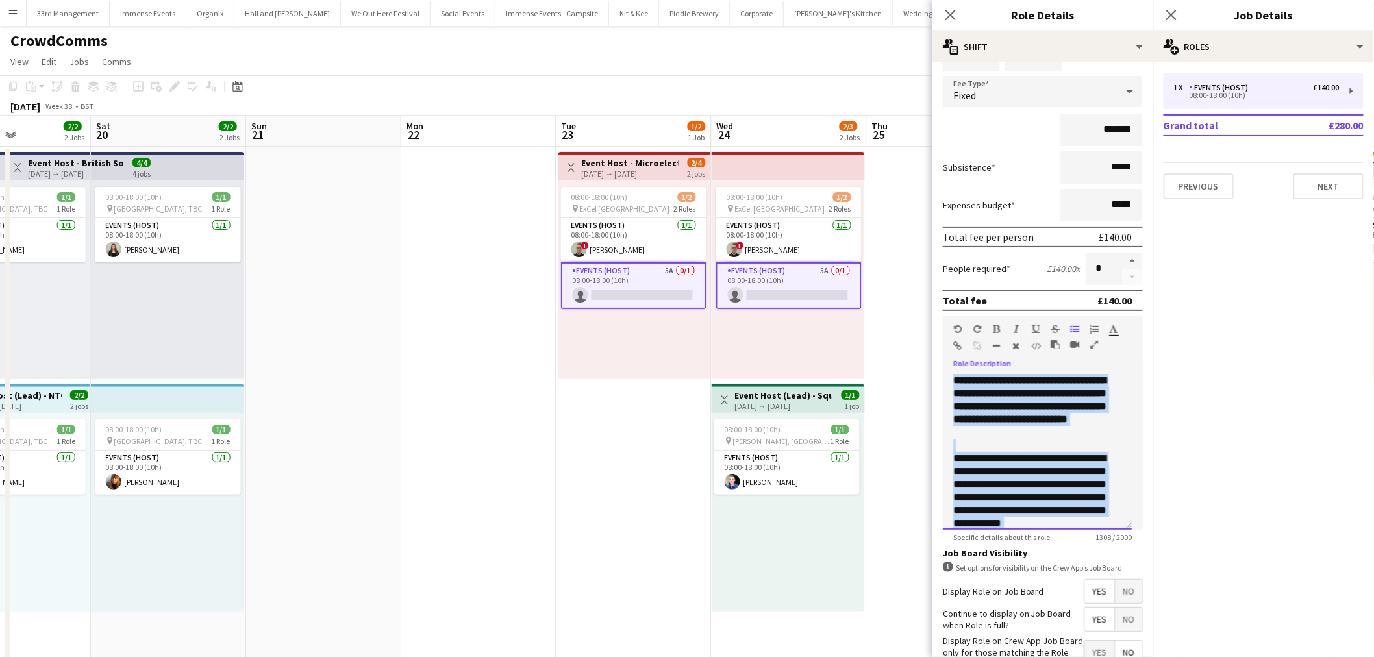
drag, startPoint x: 1034, startPoint y: 520, endPoint x: 970, endPoint y: 325, distance: 205.0
click at [900, 269] on body "Menu Boards Boards Boards All jobs Status Workforce Workforce My Workforce Recr…" at bounding box center [687, 552] width 1374 height 1104
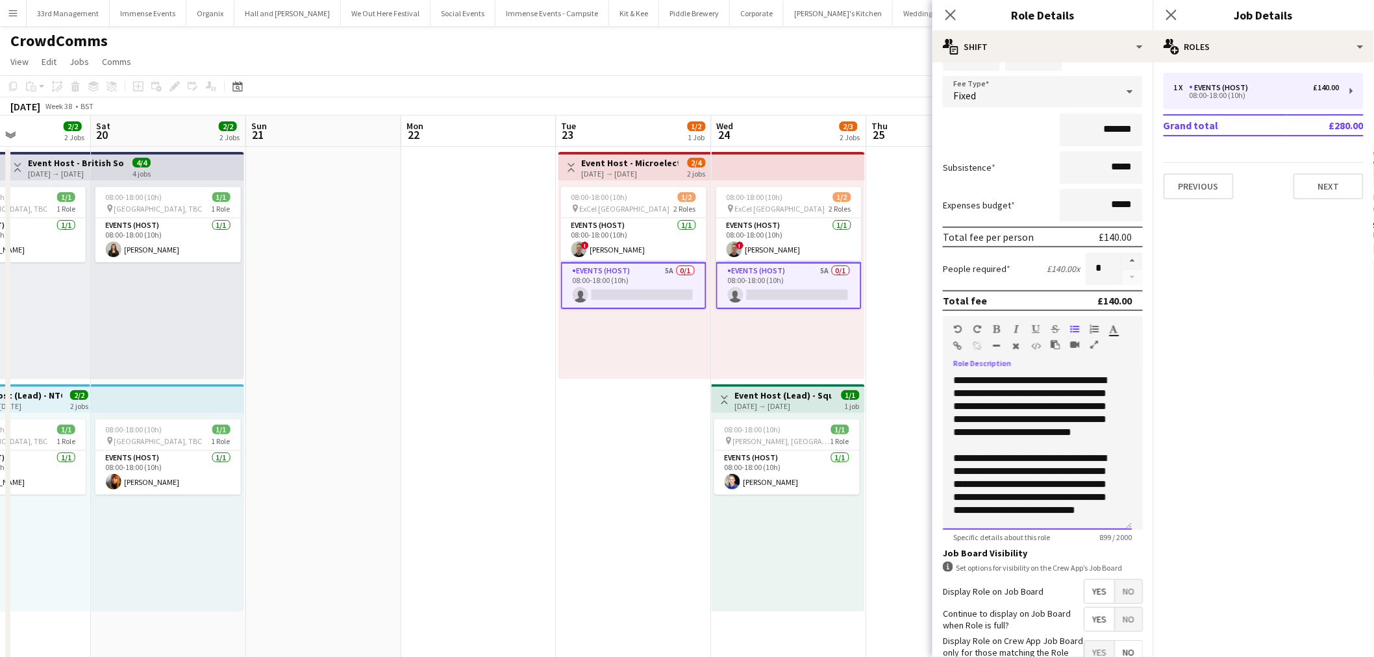
scroll to position [248, 0]
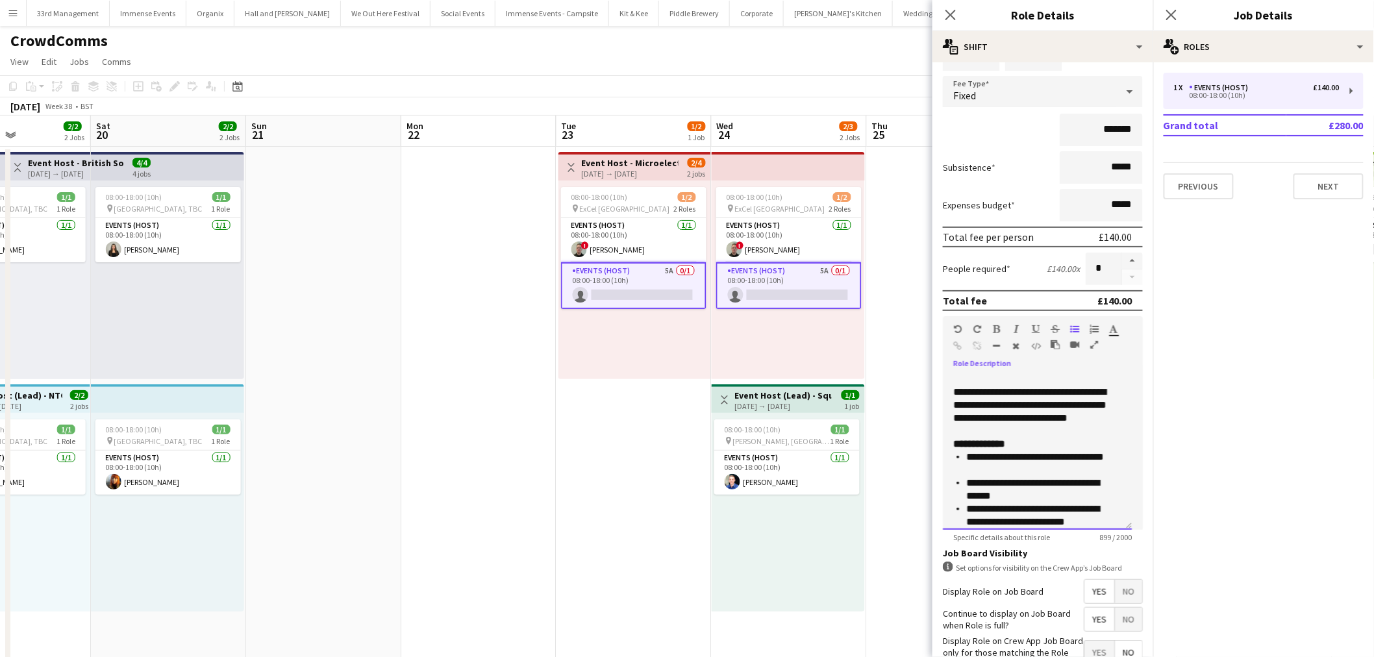
click at [1027, 425] on p "**********" at bounding box center [1033, 412] width 158 height 52
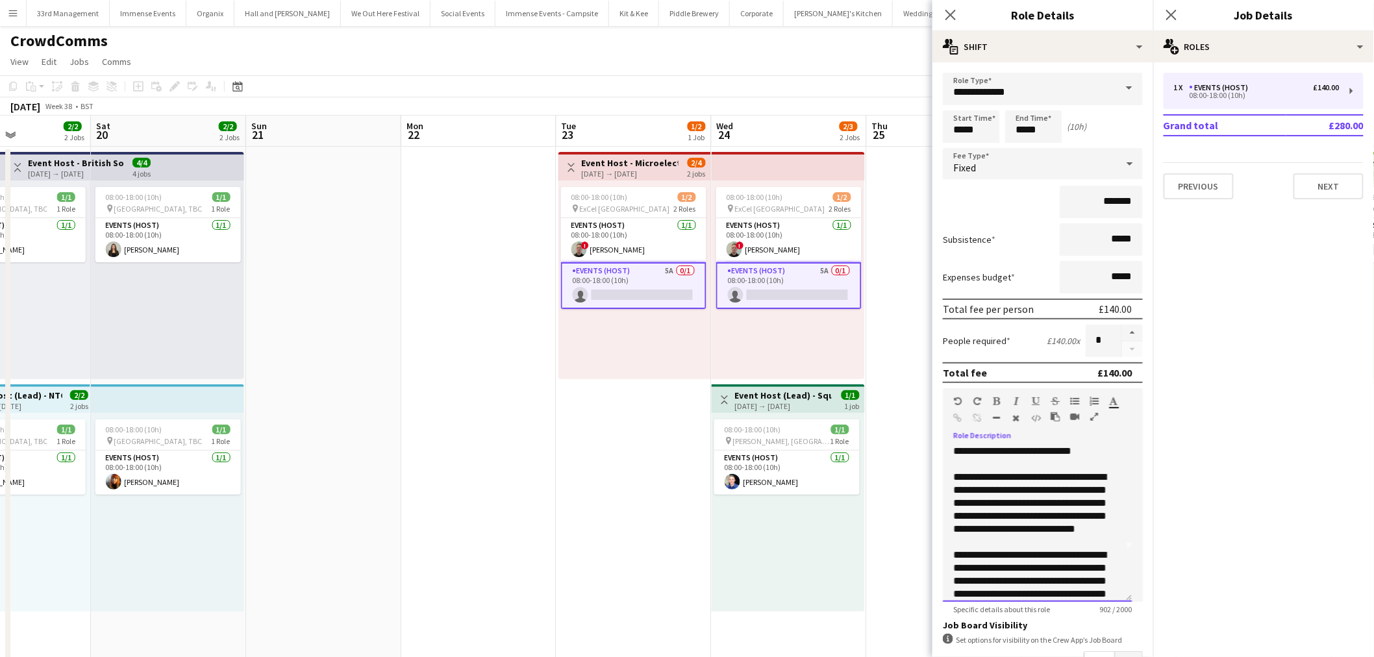
scroll to position [0, 0]
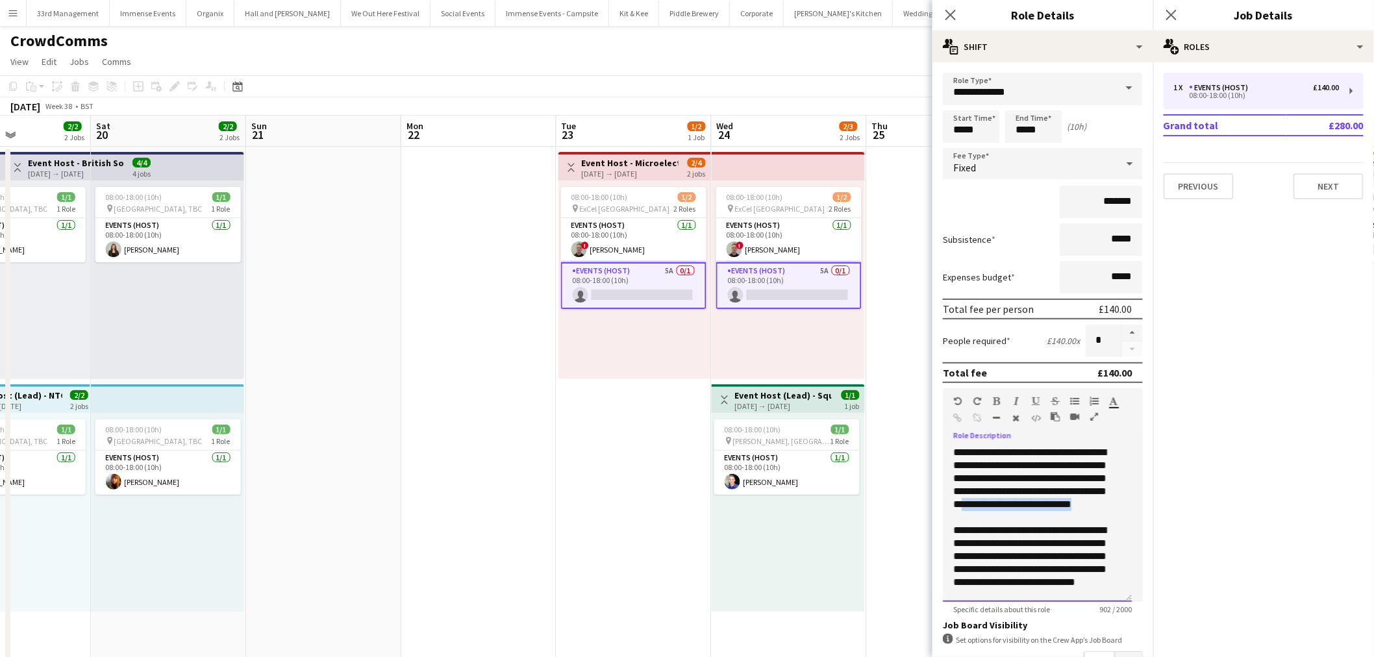
click at [1077, 507] on p "**********" at bounding box center [1033, 485] width 158 height 78
click at [1077, 514] on p "**********" at bounding box center [1033, 485] width 158 height 78
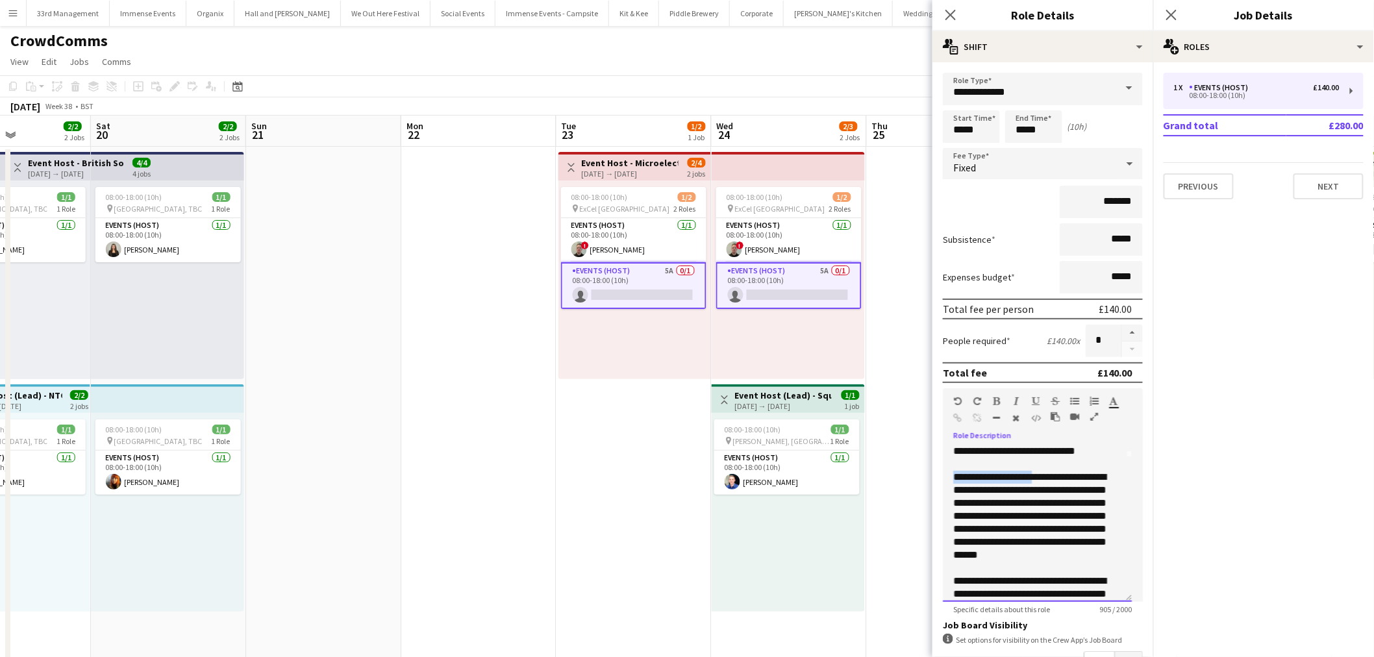
click at [1042, 460] on div "**********" at bounding box center [1037, 524] width 189 height 156
click at [1042, 460] on p "**********" at bounding box center [1033, 432] width 158 height 78
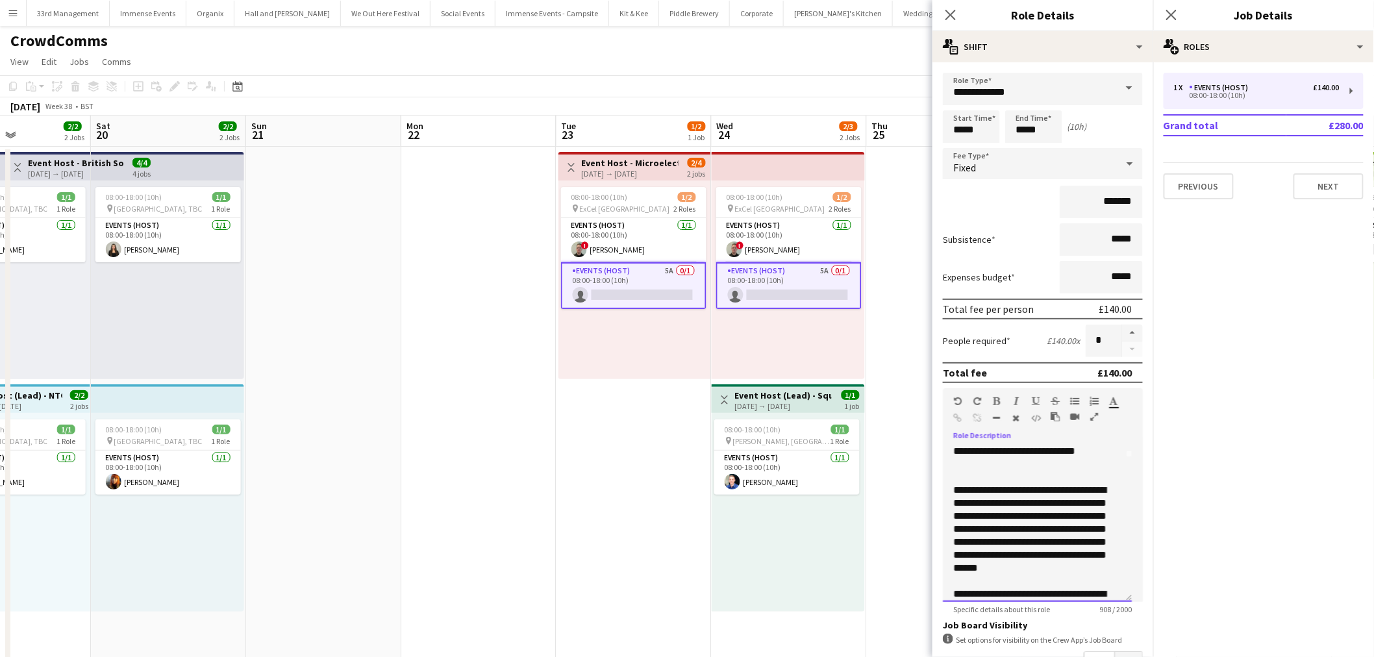
click at [1049, 570] on p "**********" at bounding box center [1033, 536] width 158 height 104
click at [999, 475] on p at bounding box center [1038, 477] width 168 height 13
click at [1049, 575] on p "**********" at bounding box center [1033, 536] width 158 height 104
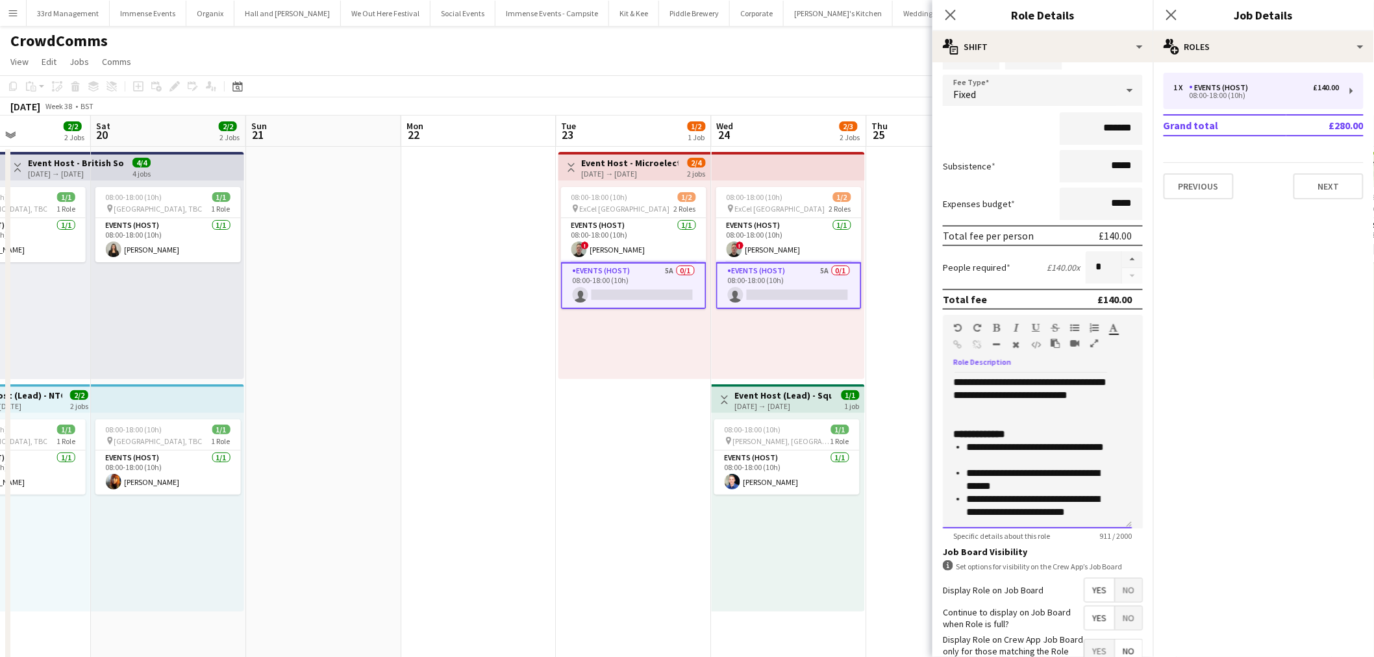
scroll to position [153, 0]
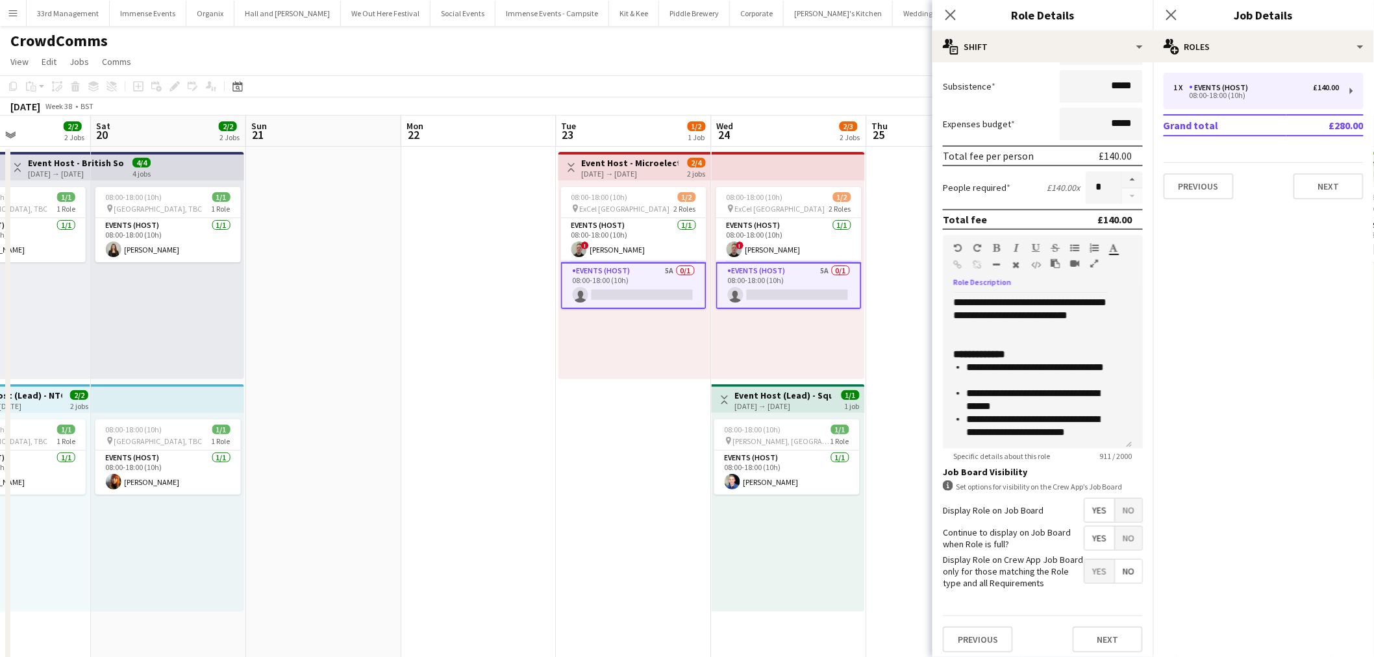
click at [880, 390] on app-date-cell at bounding box center [944, 614] width 155 height 935
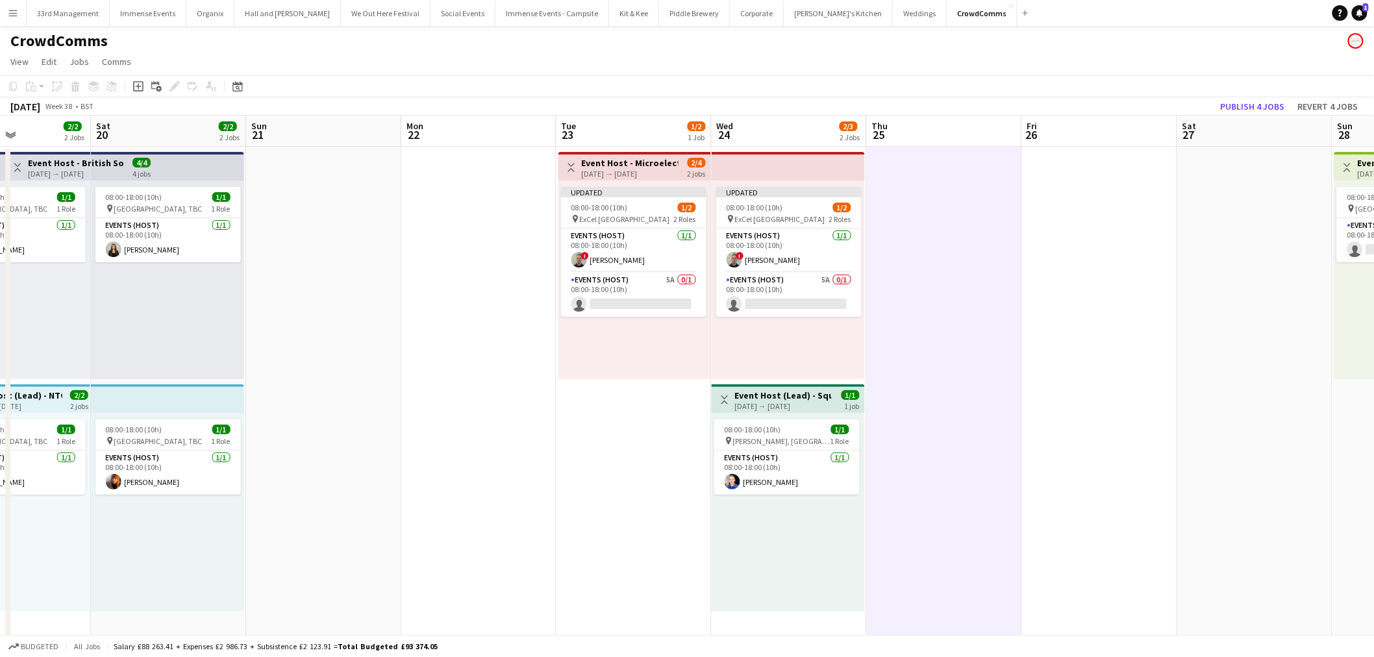
click at [1263, 120] on app-board-header-date "Sat 27" at bounding box center [1255, 131] width 155 height 31
click at [1259, 107] on button "Publish 4 jobs" at bounding box center [1253, 106] width 75 height 17
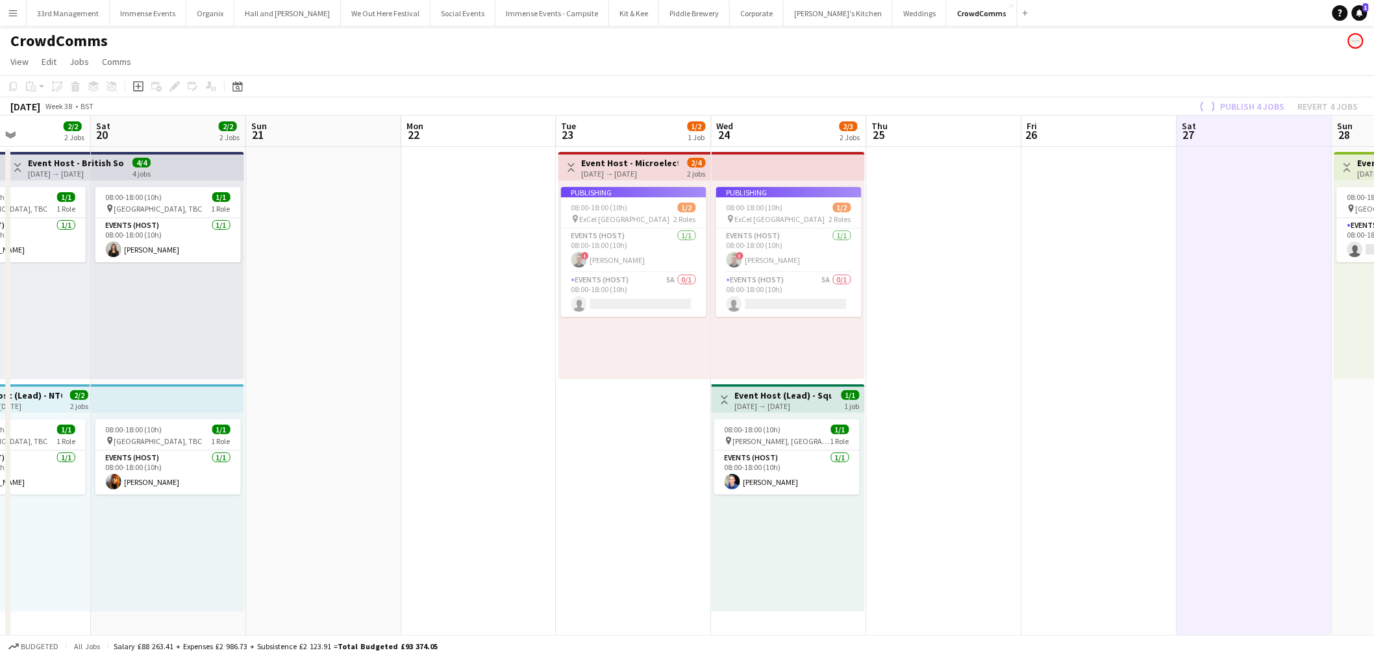
click at [621, 283] on app-job-card "Publishing 08:00-18:00 (10h) 1/2 pin ExCel London 2 Roles Events (Host) 1/1 08:…" at bounding box center [633, 252] width 145 height 130
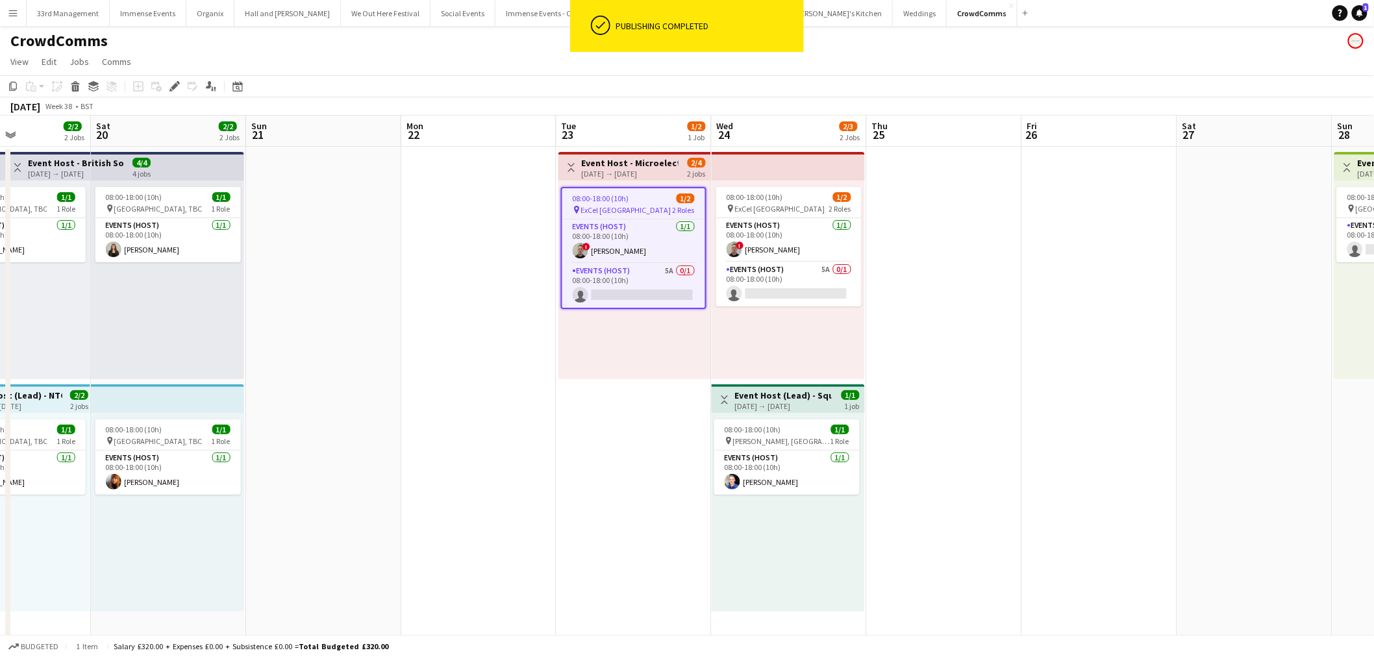
click at [621, 283] on app-card-role "Events (Host) 5A 0/1 08:00-18:00 (10h) single-neutral-actions" at bounding box center [633, 286] width 143 height 44
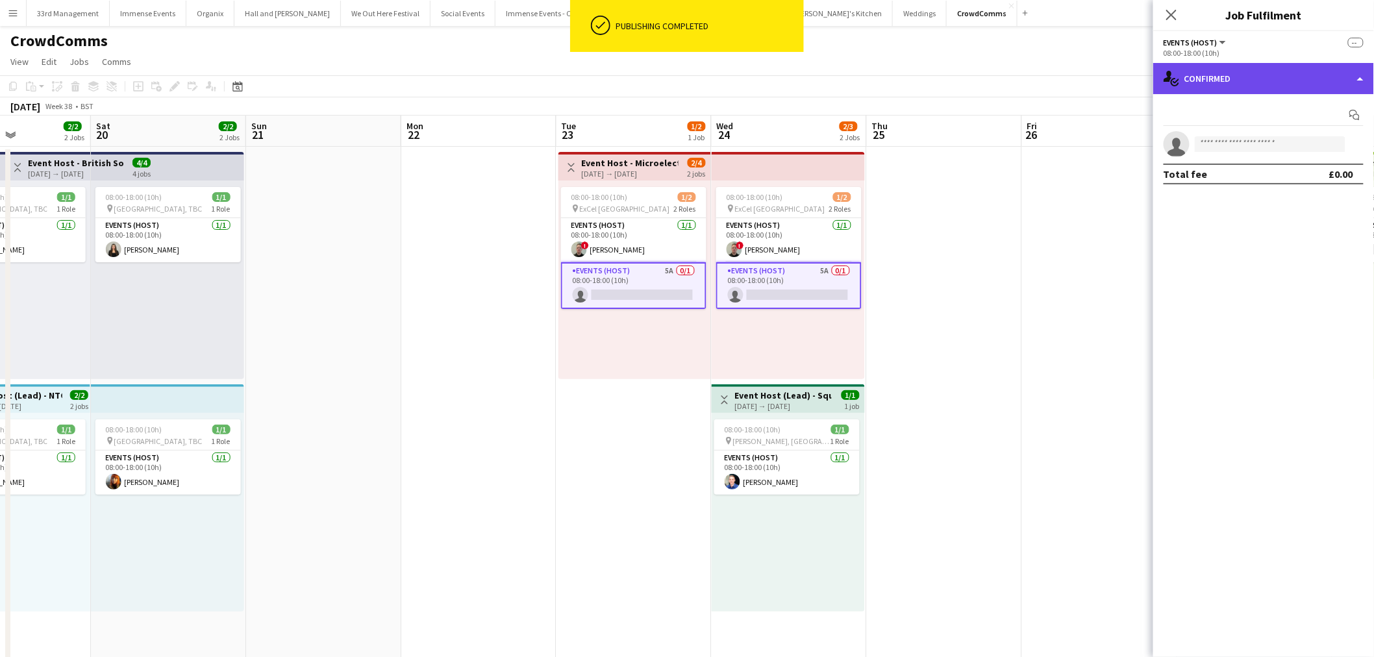
click at [1250, 82] on div "single-neutral-actions-check-2 Confirmed" at bounding box center [1264, 78] width 221 height 31
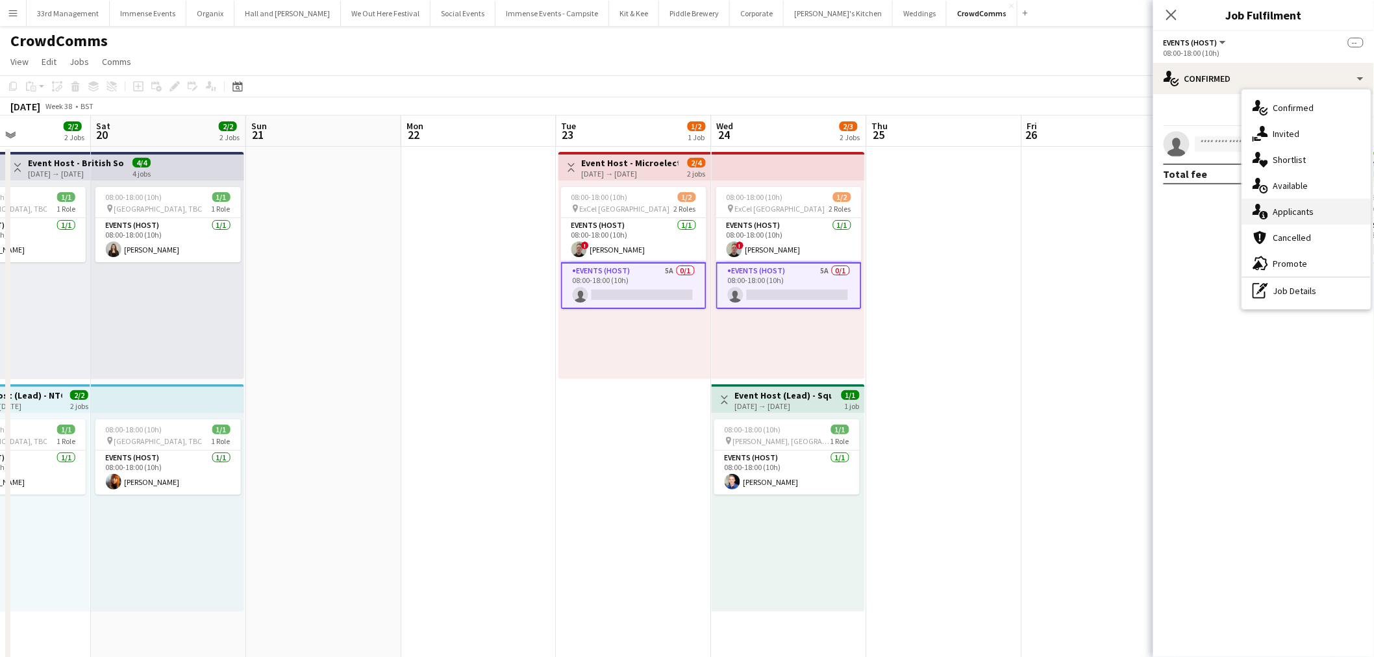
click at [1309, 214] on div "single-neutral-actions-information Applicants" at bounding box center [1307, 212] width 129 height 26
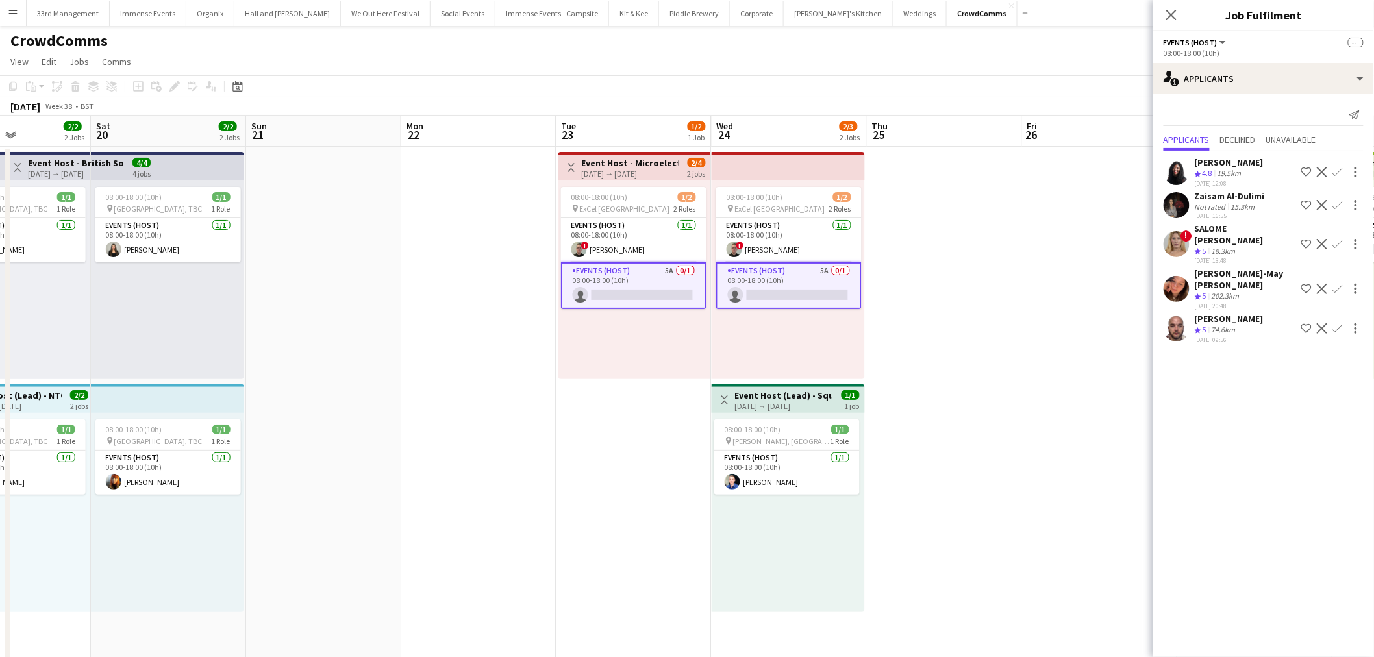
click at [1178, 205] on app-user-avatar at bounding box center [1177, 205] width 26 height 26
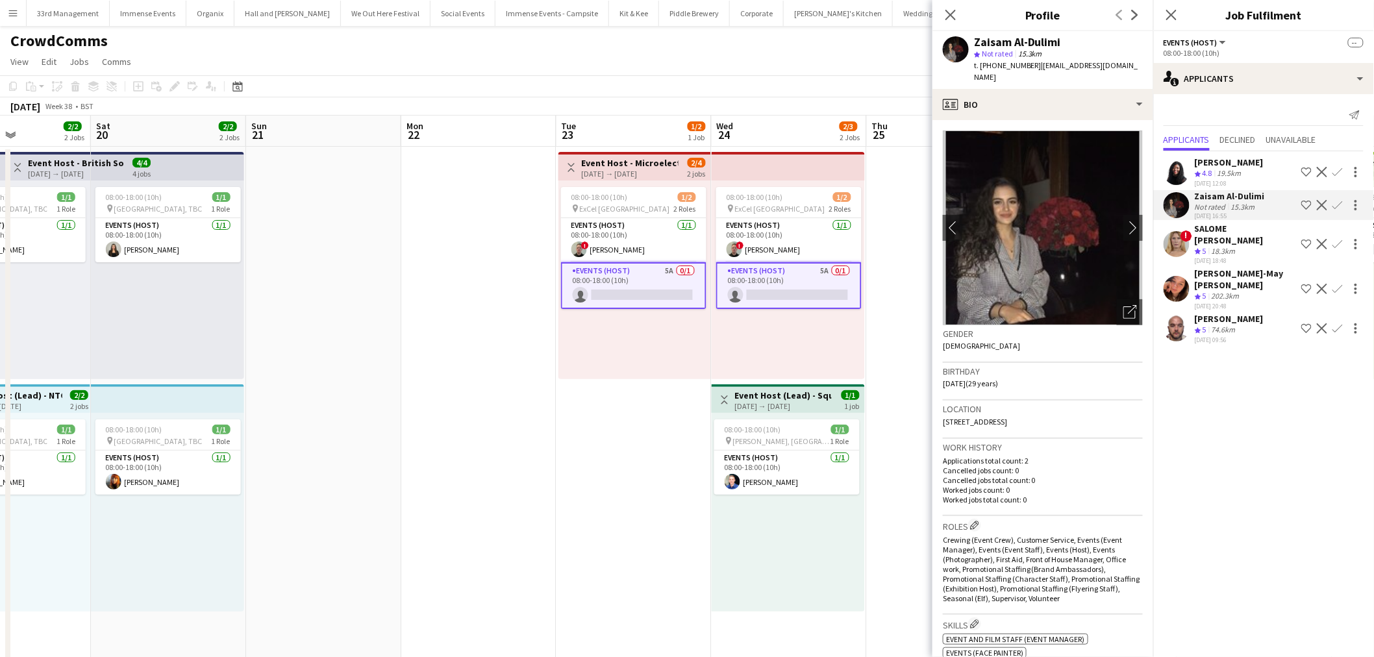
click at [1170, 238] on app-user-avatar at bounding box center [1177, 244] width 26 height 26
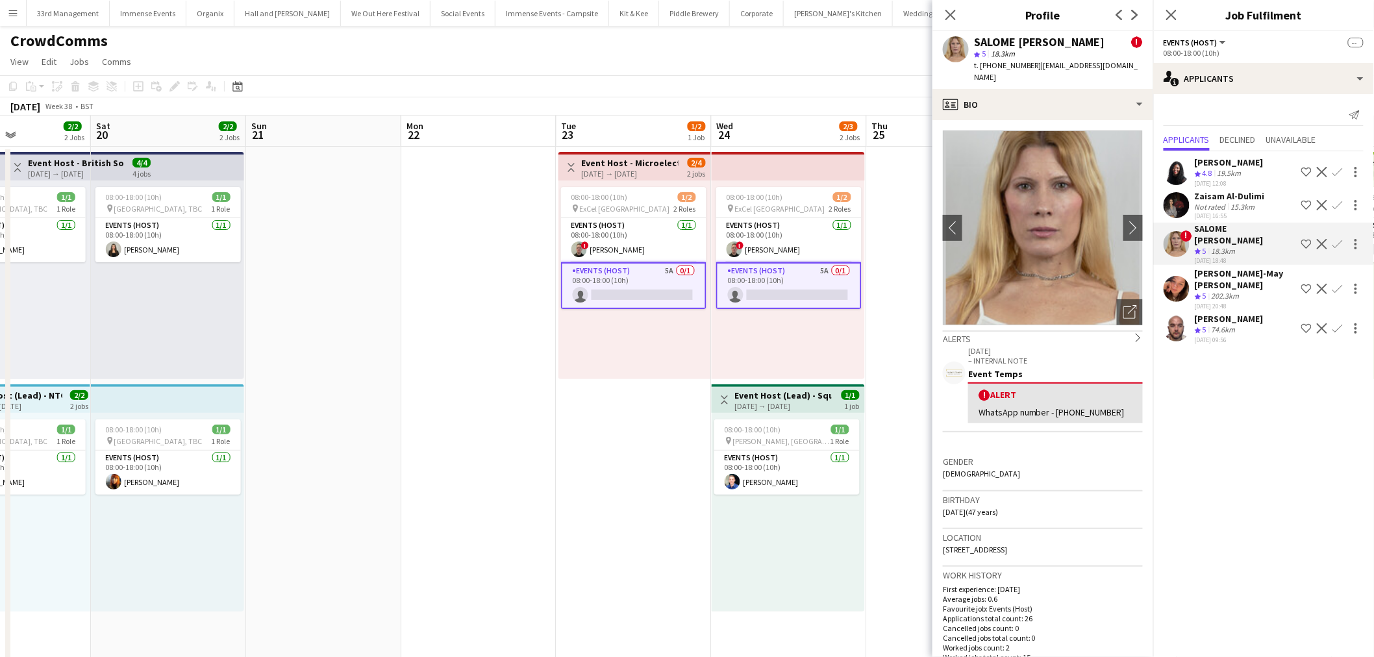
click at [1170, 276] on app-user-avatar at bounding box center [1177, 289] width 26 height 26
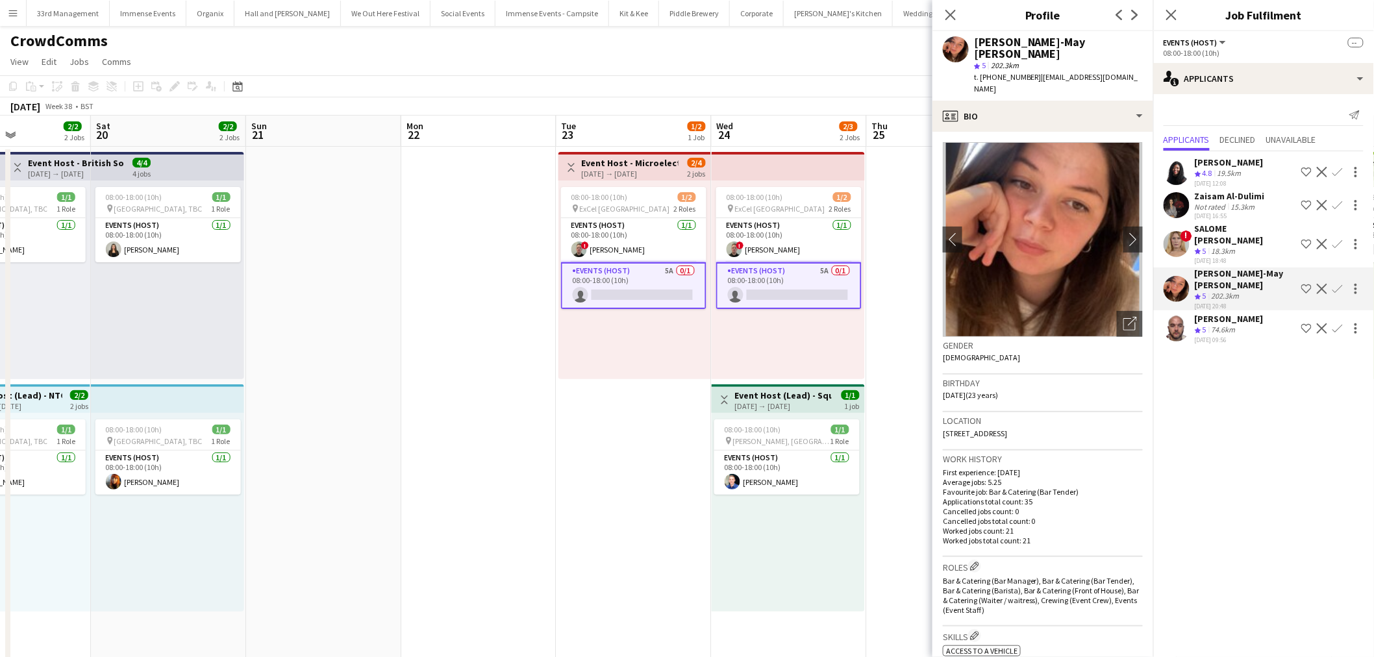
click at [1177, 248] on app-user-avatar at bounding box center [1177, 244] width 26 height 26
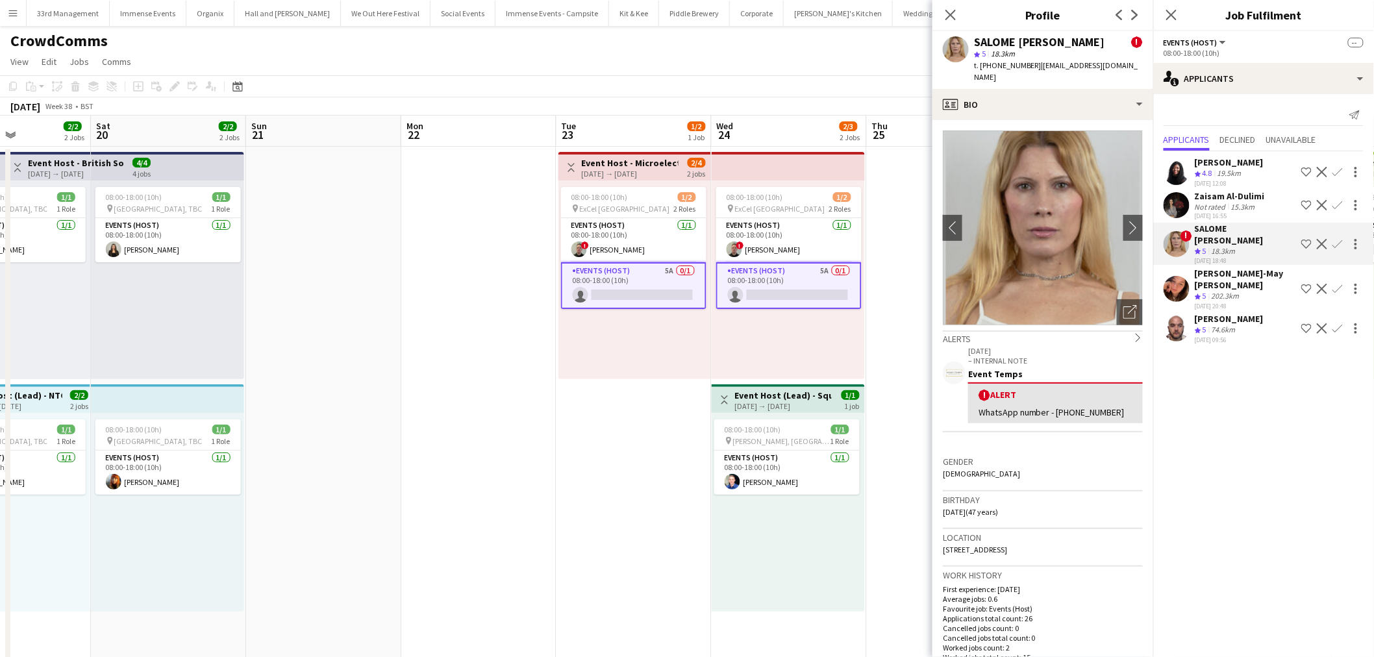
click at [1183, 281] on app-user-avatar at bounding box center [1177, 289] width 26 height 26
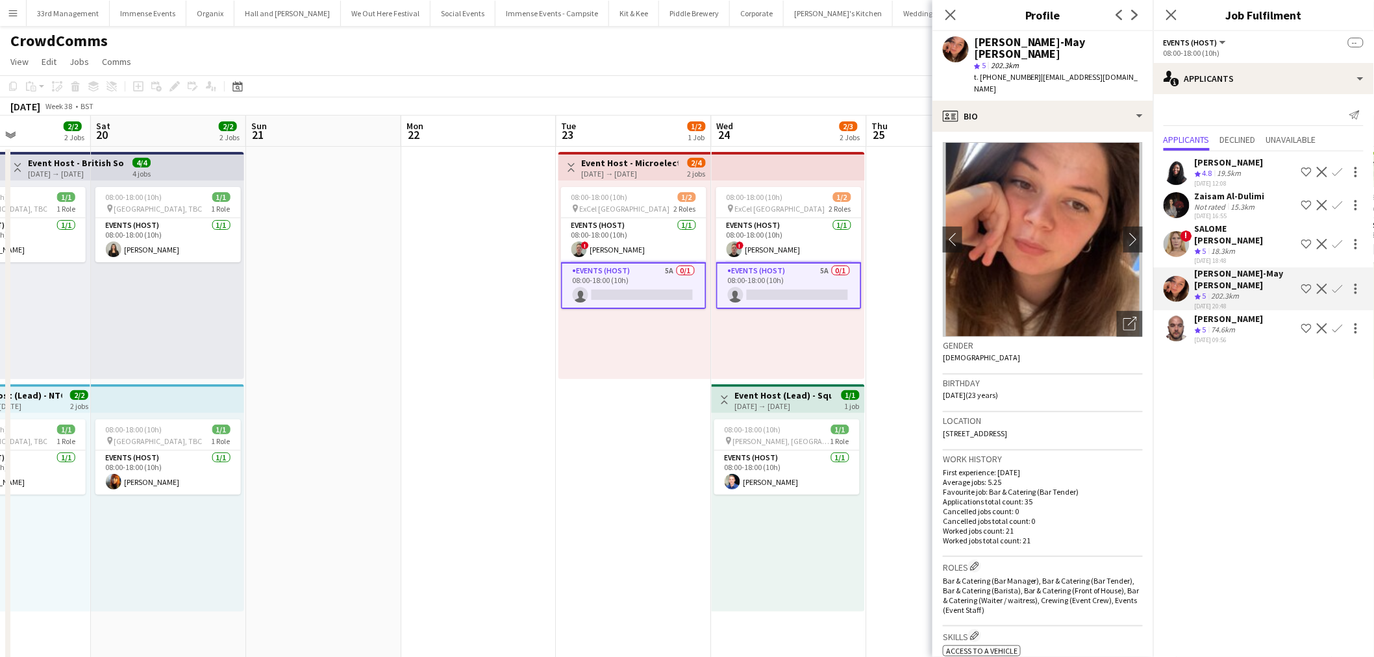
click at [1182, 316] on app-user-avatar at bounding box center [1177, 329] width 26 height 26
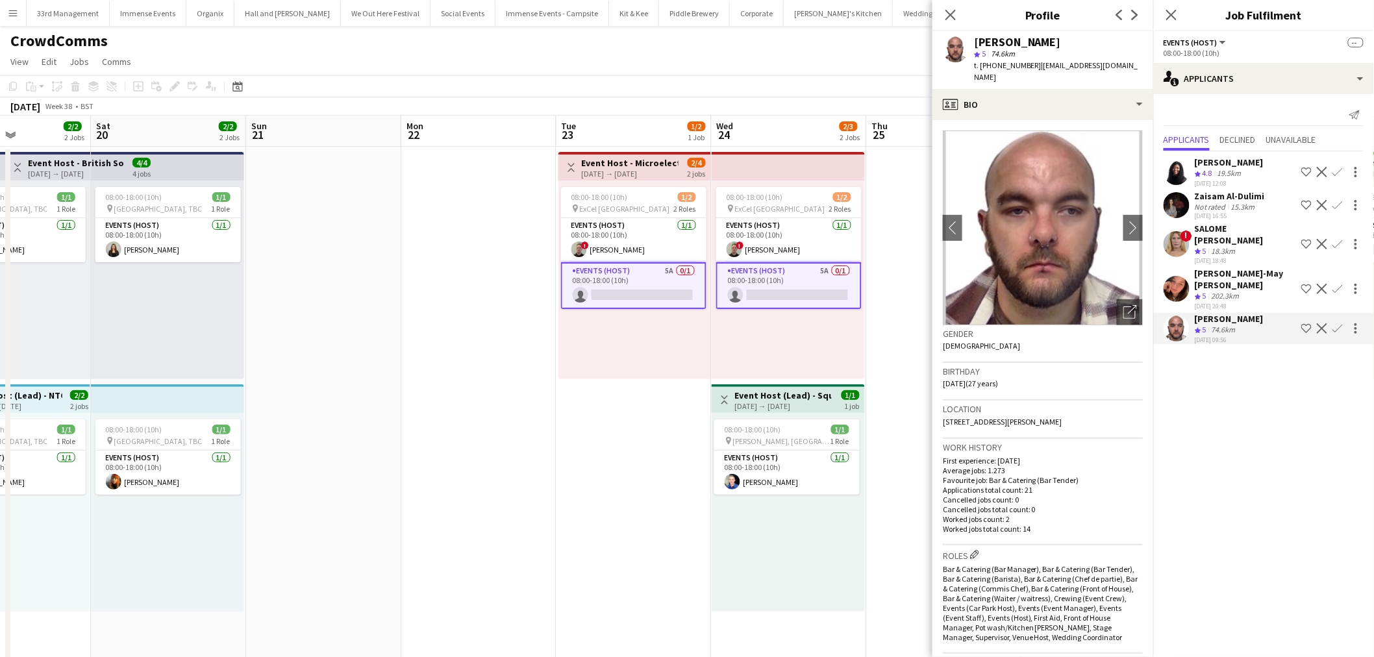
click at [1177, 244] on app-user-avatar at bounding box center [1177, 244] width 26 height 26
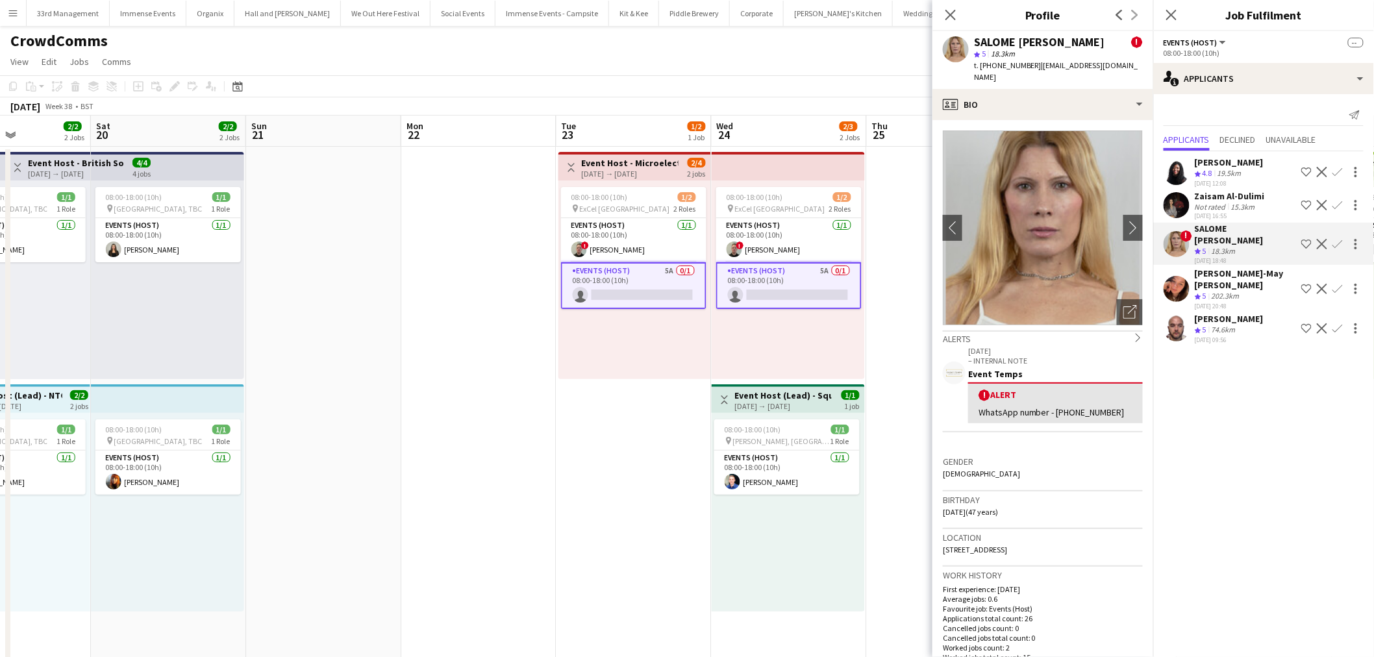
click at [1173, 211] on app-user-avatar at bounding box center [1177, 205] width 26 height 26
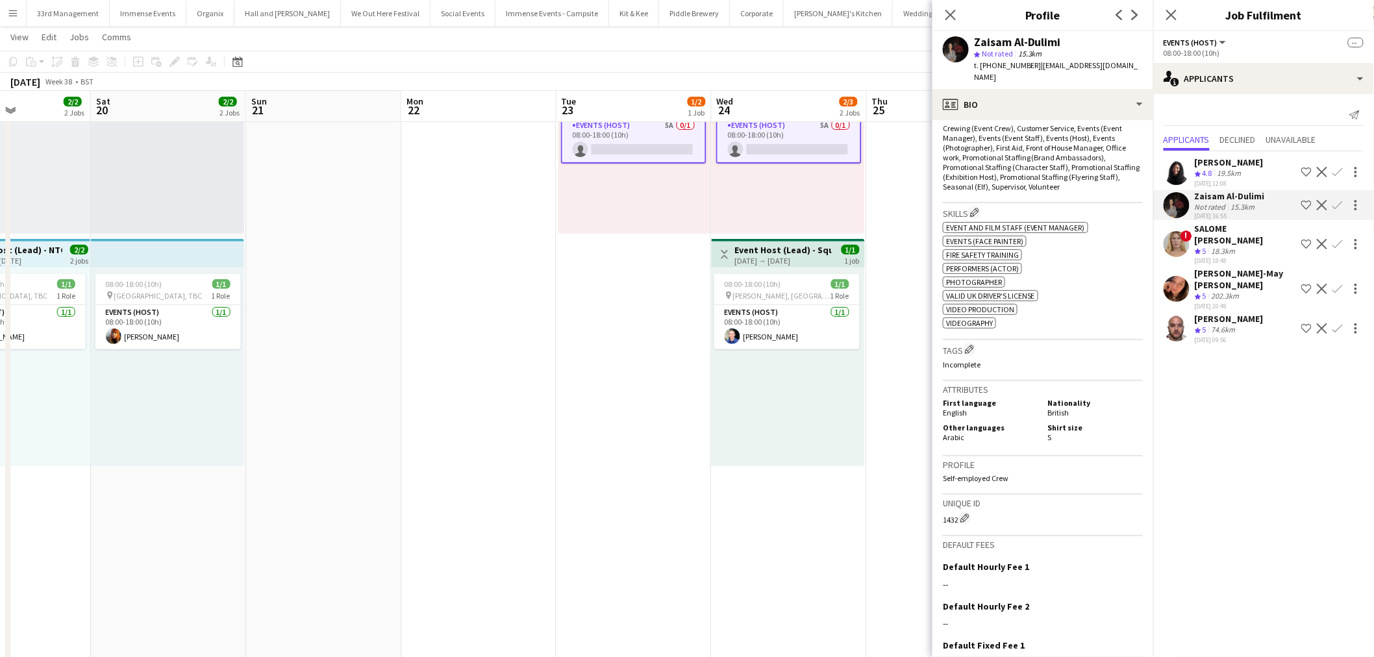
scroll to position [433, 0]
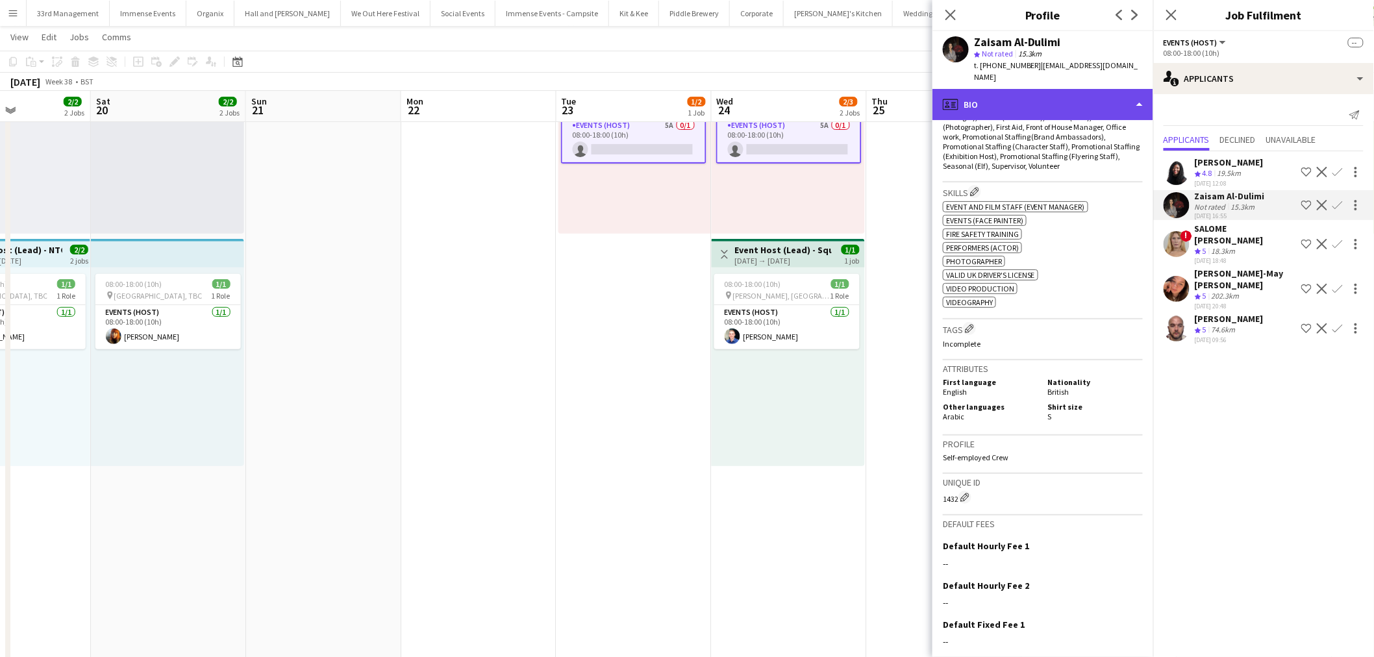
click at [1064, 92] on div "profile Bio" at bounding box center [1043, 104] width 221 height 31
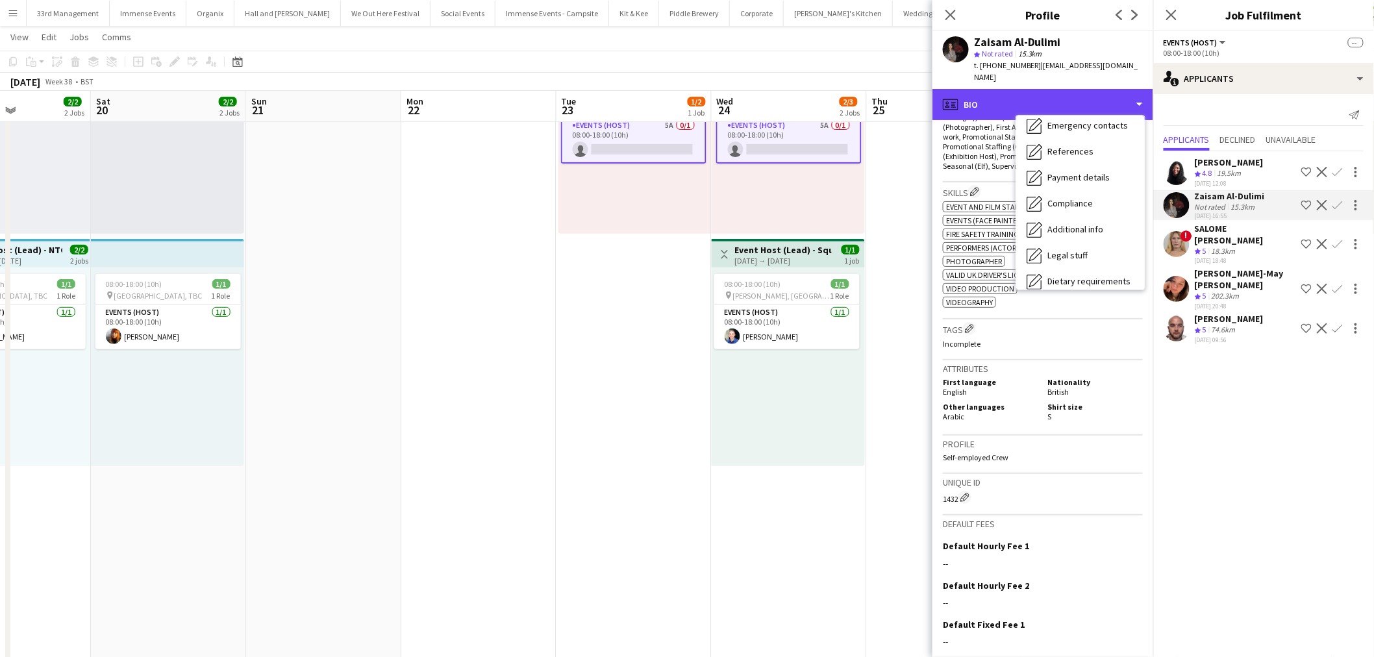
scroll to position [173, 0]
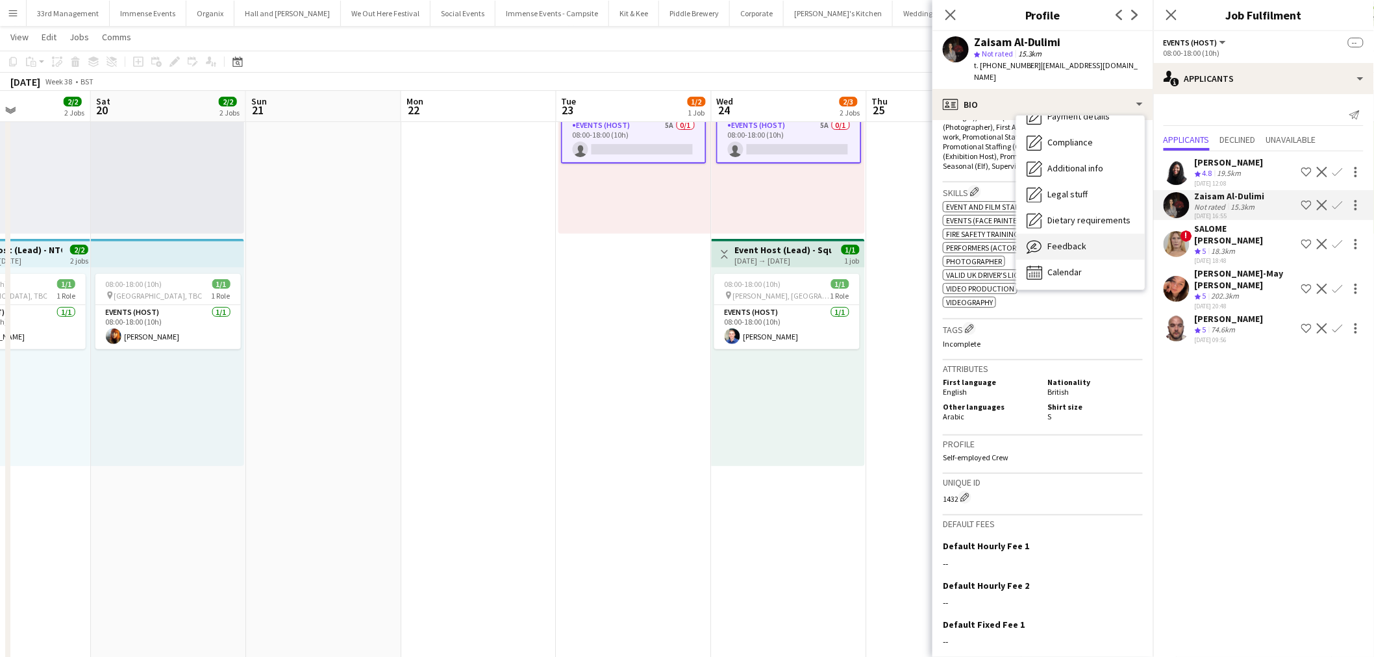
click at [1068, 244] on div "Feedback Feedback" at bounding box center [1081, 247] width 129 height 26
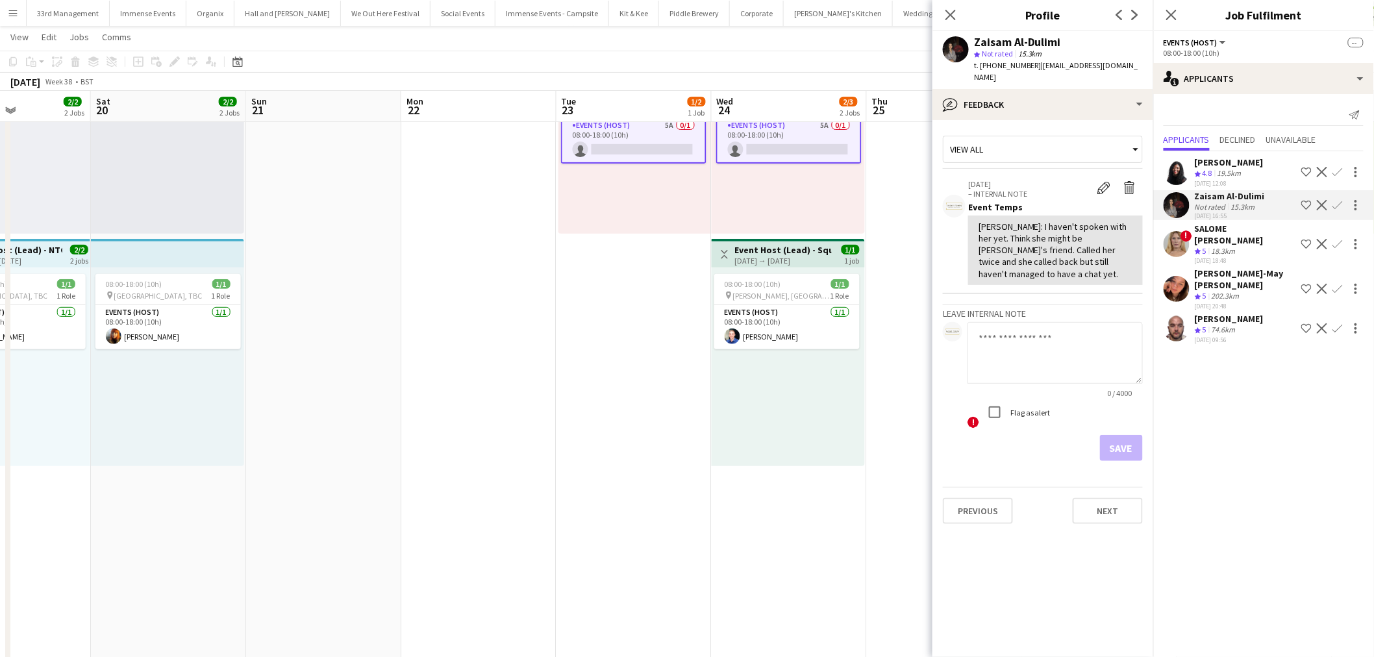
click at [1172, 160] on app-user-avatar at bounding box center [1177, 172] width 26 height 26
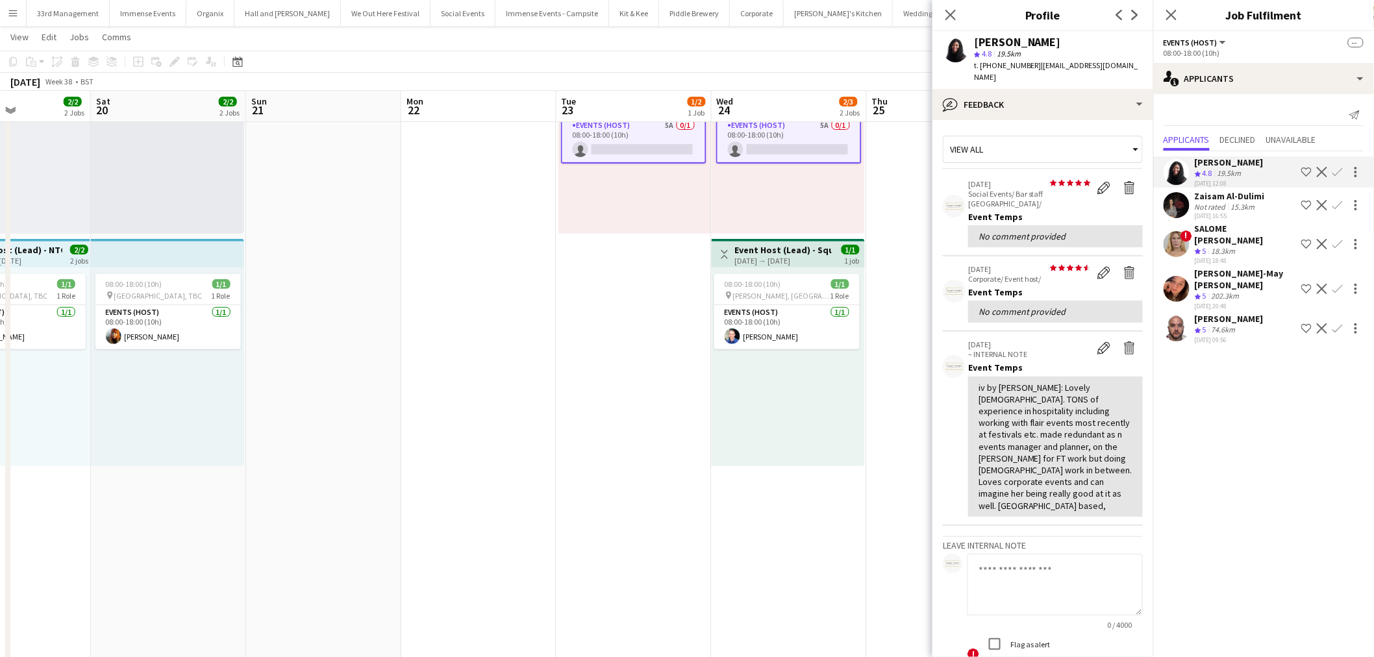
click at [1170, 245] on app-user-avatar at bounding box center [1177, 244] width 26 height 26
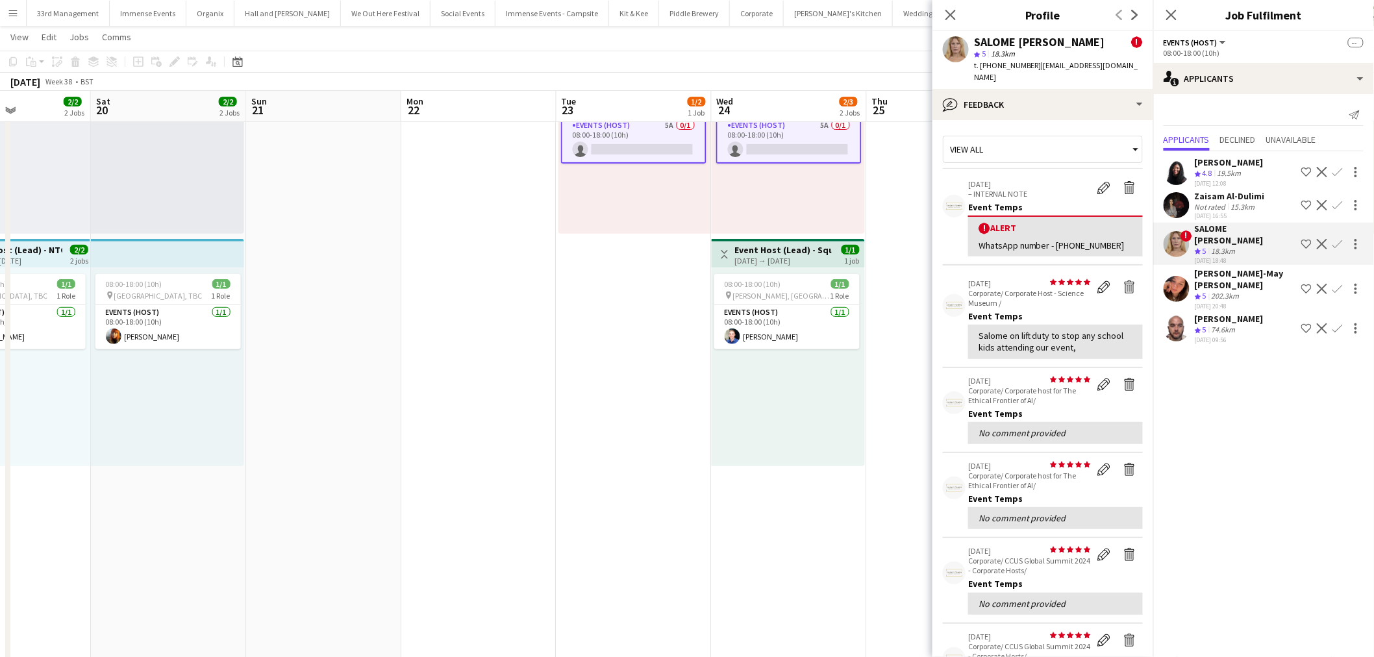
click at [899, 446] on app-date-cell at bounding box center [944, 468] width 155 height 935
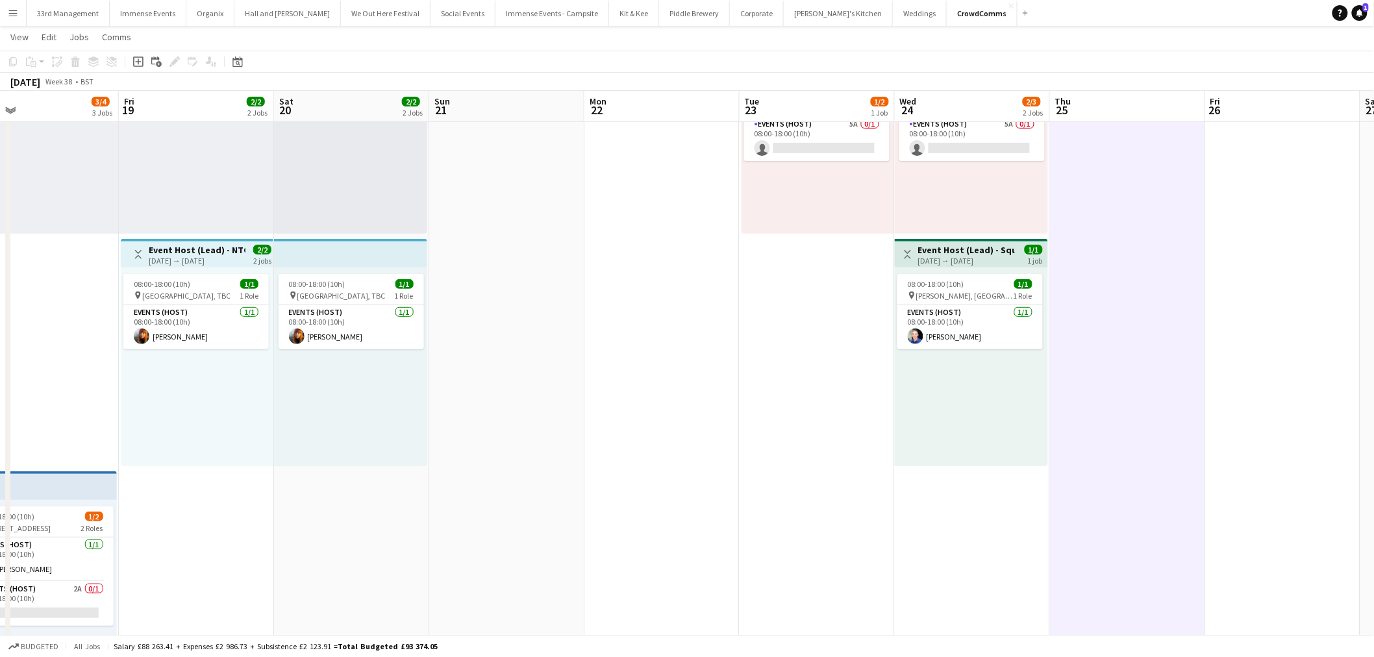
drag, startPoint x: 904, startPoint y: 355, endPoint x: 620, endPoint y: 411, distance: 289.9
click at [619, 411] on app-calendar-viewport "Tue 16 2/2 1 Job Wed 17 5/6 4 Jobs Thu 18 3/4 3 Jobs Fri 19 2/2 2 Jobs Sat 20 2…" at bounding box center [687, 421] width 1374 height 1030
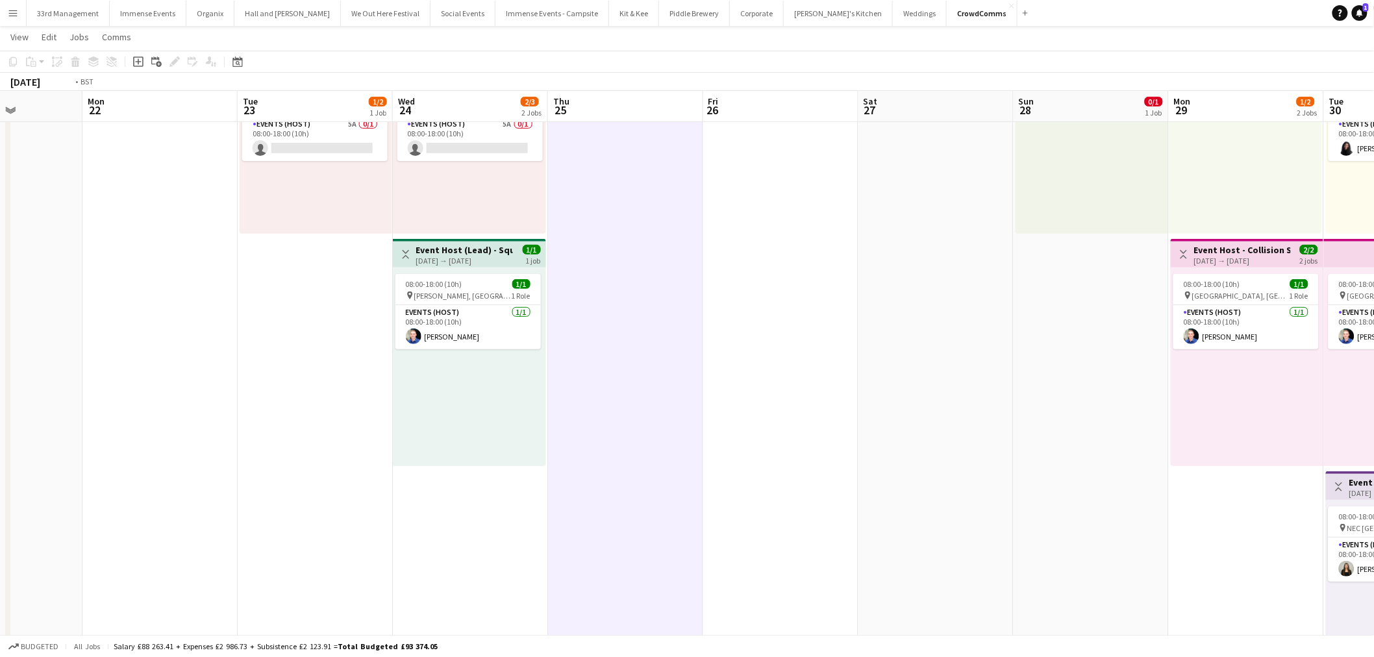
drag, startPoint x: 1042, startPoint y: 328, endPoint x: 705, endPoint y: 394, distance: 343.4
click at [707, 398] on app-calendar-viewport "Fri 19 2/2 2 Jobs Sat 20 2/2 2 Jobs Sun 21 Mon 22 Tue 23 1/2 1 Job Wed 24 2/3 2…" at bounding box center [687, 421] width 1374 height 1030
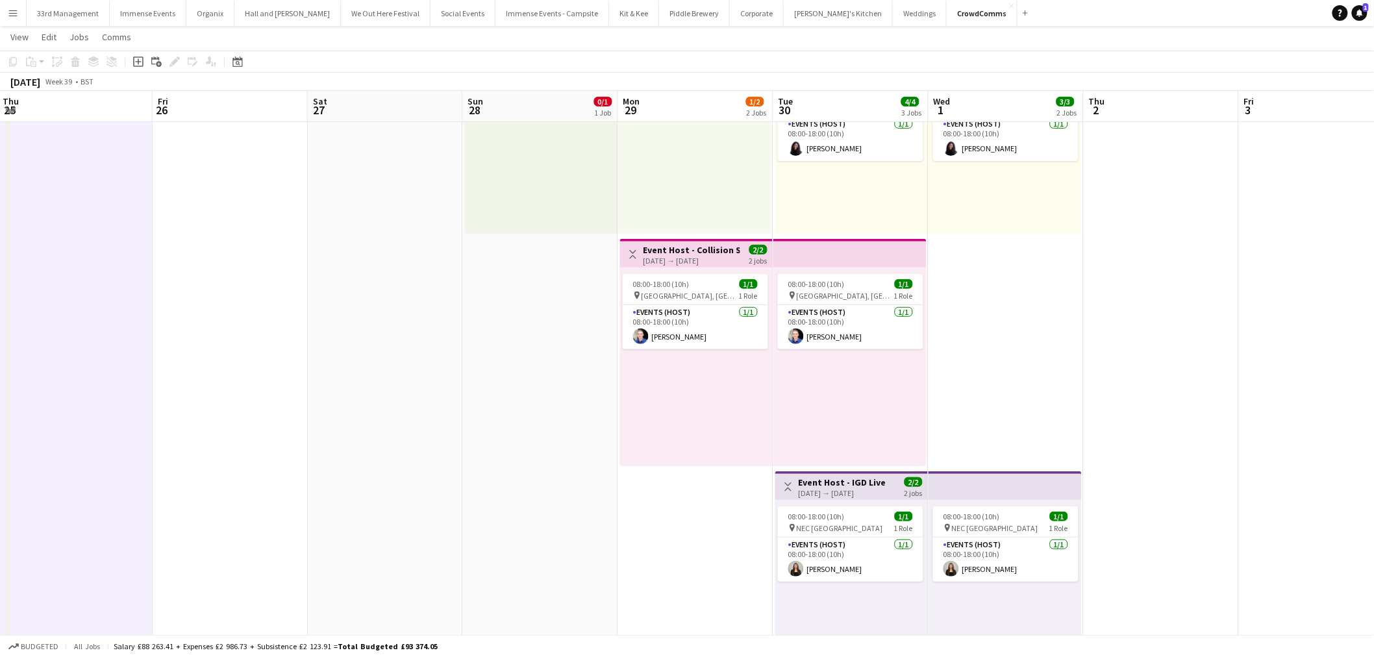
scroll to position [0, 445]
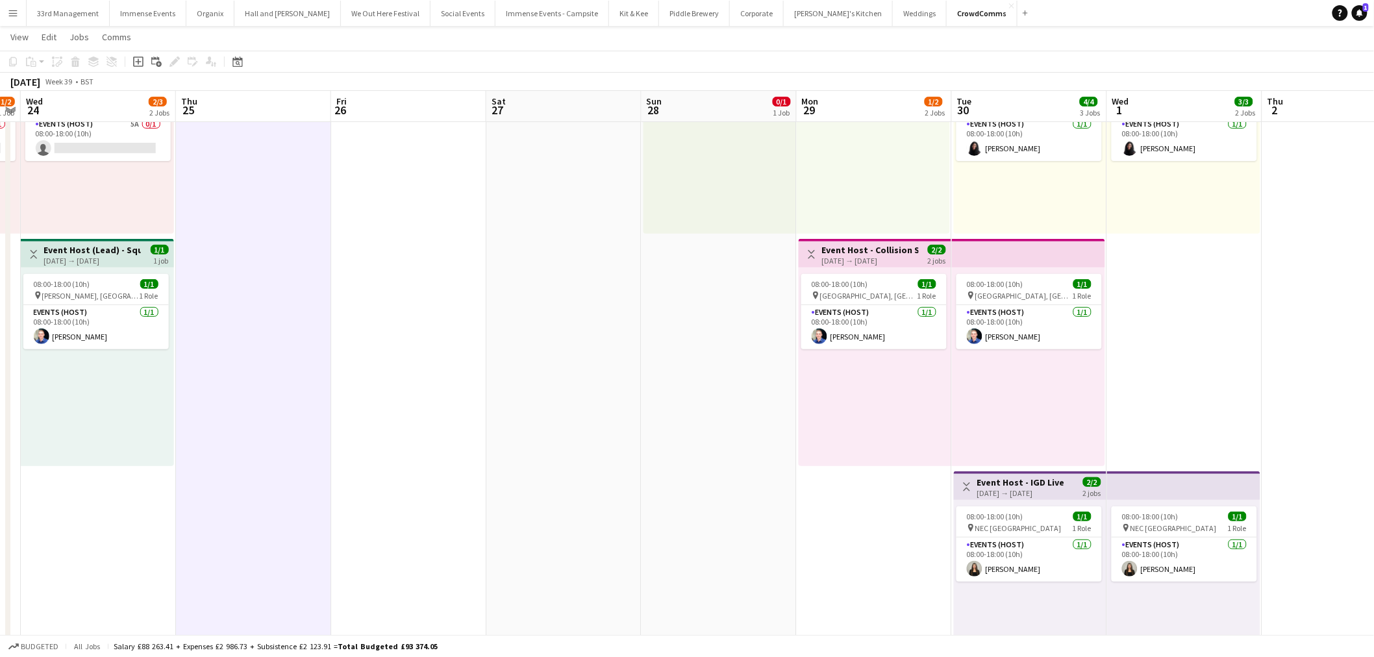
drag, startPoint x: 829, startPoint y: 353, endPoint x: 302, endPoint y: 442, distance: 534.8
click at [302, 442] on app-calendar-viewport "Sun 21 Mon 22 Tue 23 1/2 1 Job Wed 24 2/3 2 Jobs Thu 25 Fri 26 Sat 27 Sun 28 0/…" at bounding box center [687, 421] width 1374 height 1030
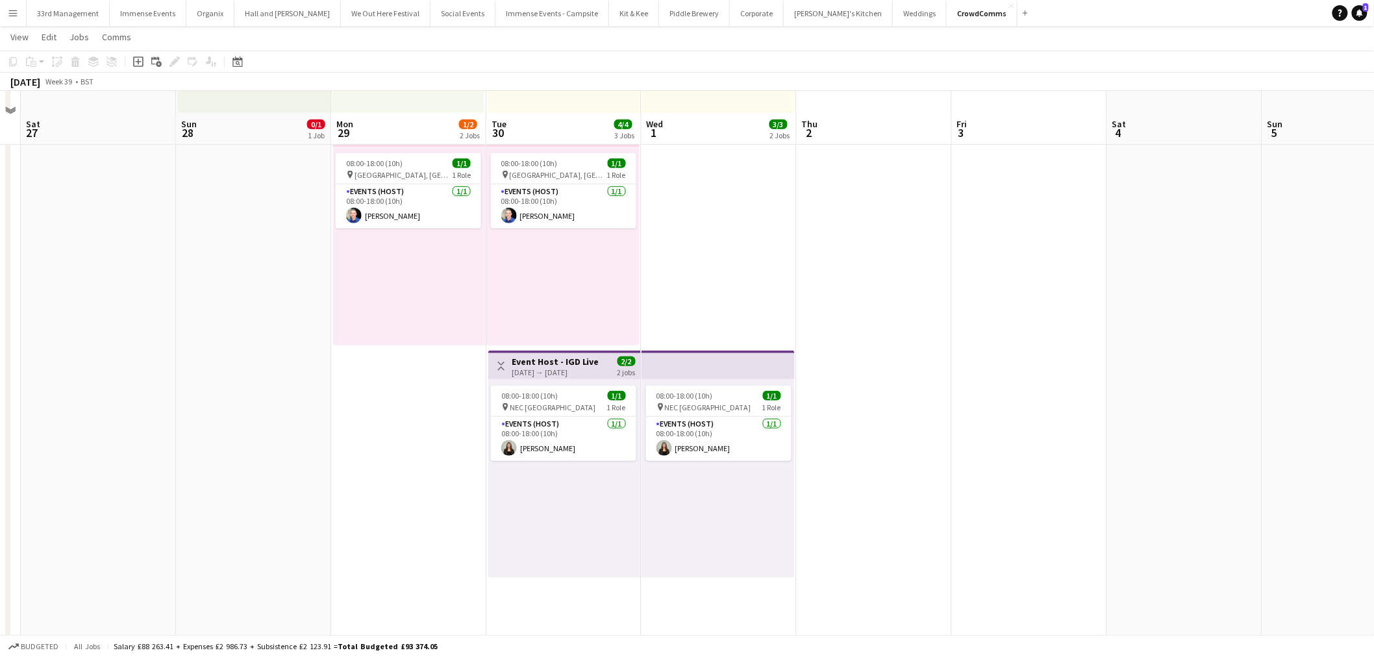
scroll to position [0, 0]
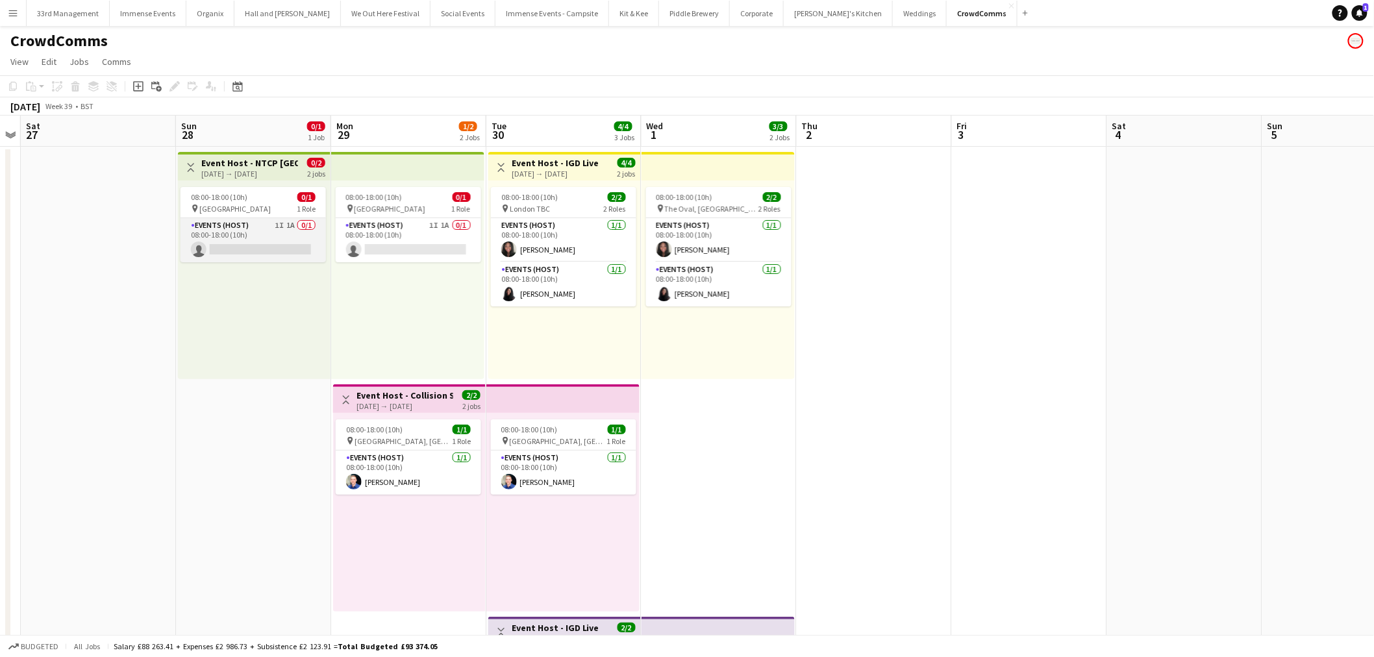
click at [279, 244] on app-card-role "Events (Host) 1I 1A 0/1 08:00-18:00 (10h) single-neutral-actions" at bounding box center [253, 240] width 145 height 44
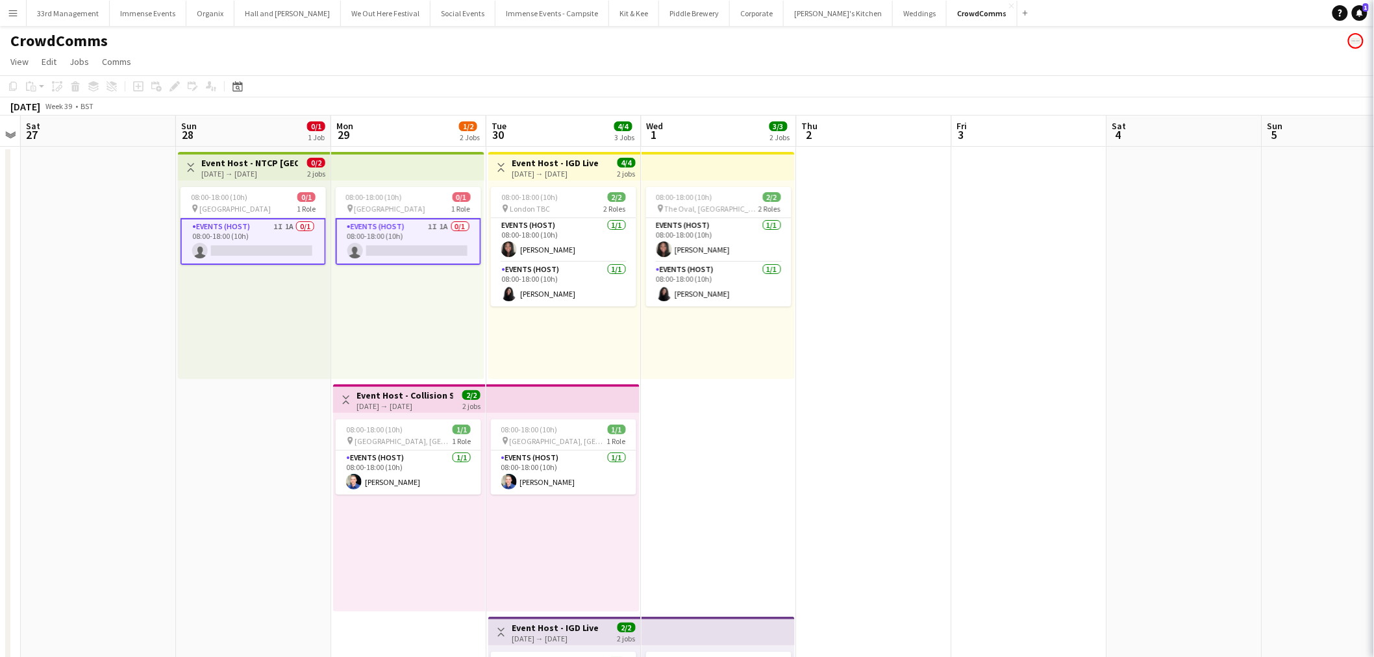
scroll to position [0, 446]
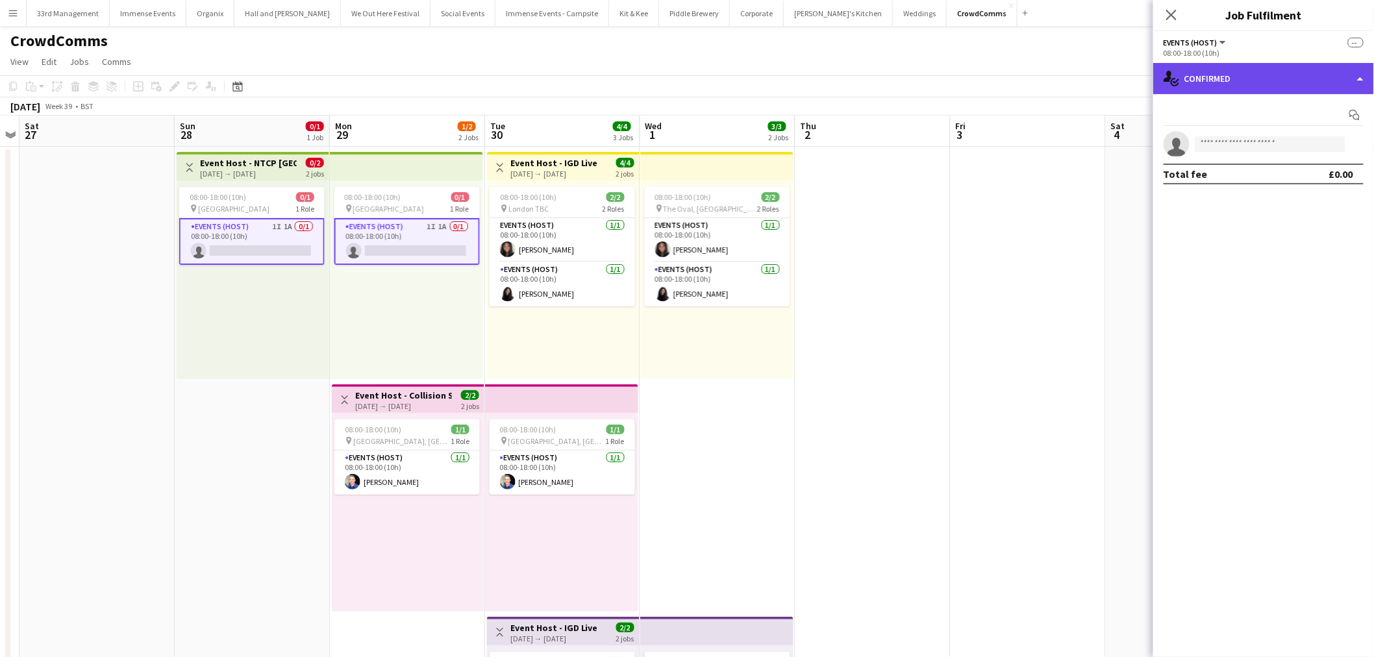
click at [1283, 78] on div "single-neutral-actions-check-2 Confirmed" at bounding box center [1264, 78] width 221 height 31
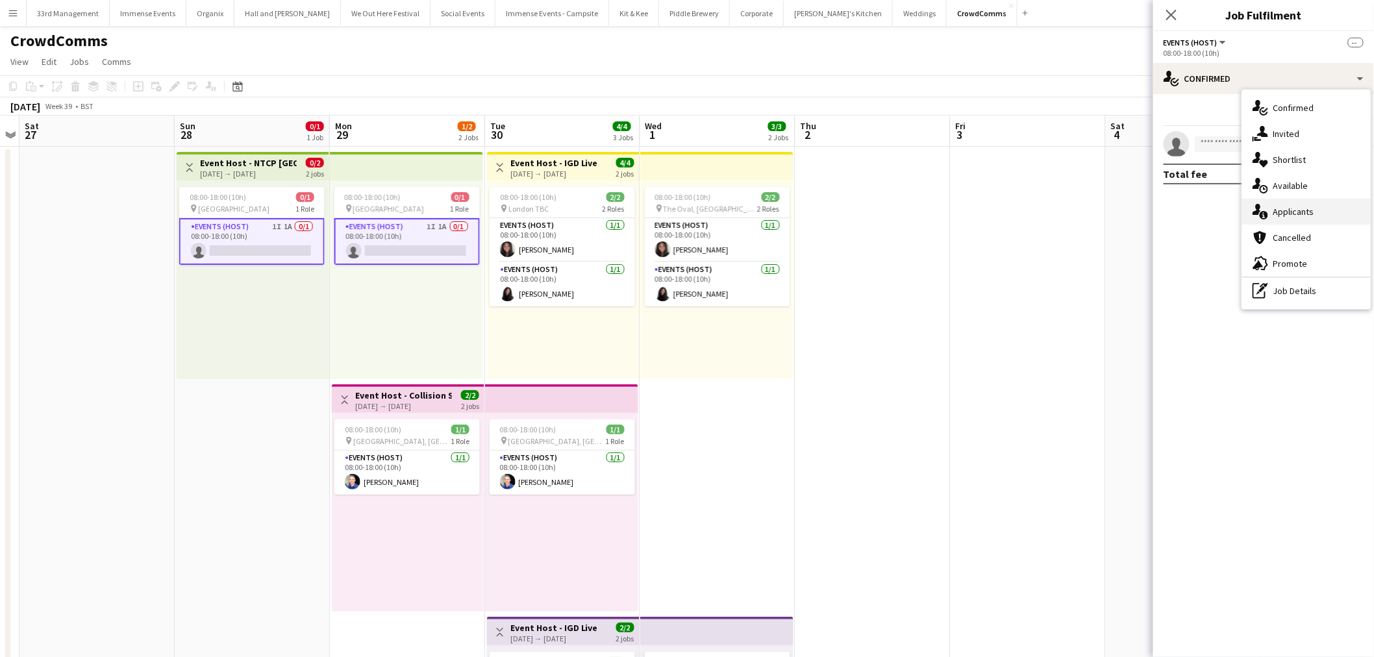
click at [1308, 209] on div "single-neutral-actions-information Applicants" at bounding box center [1307, 212] width 129 height 26
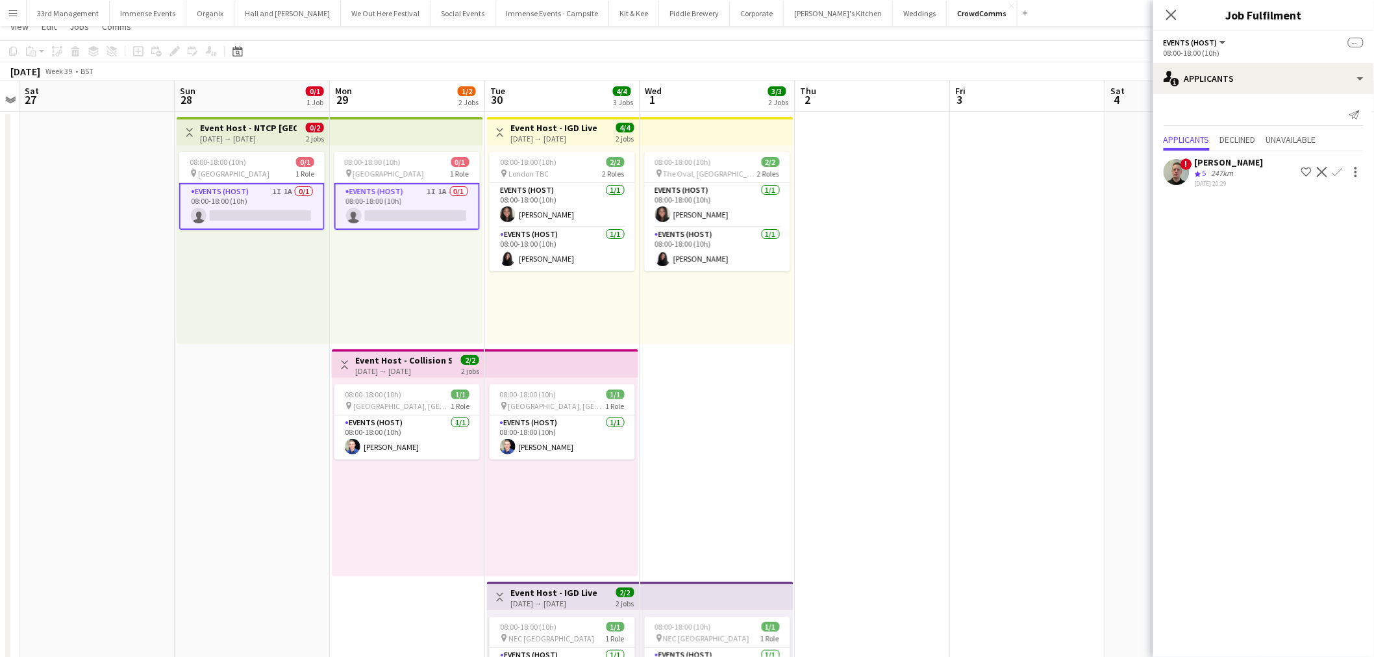
scroll to position [0, 0]
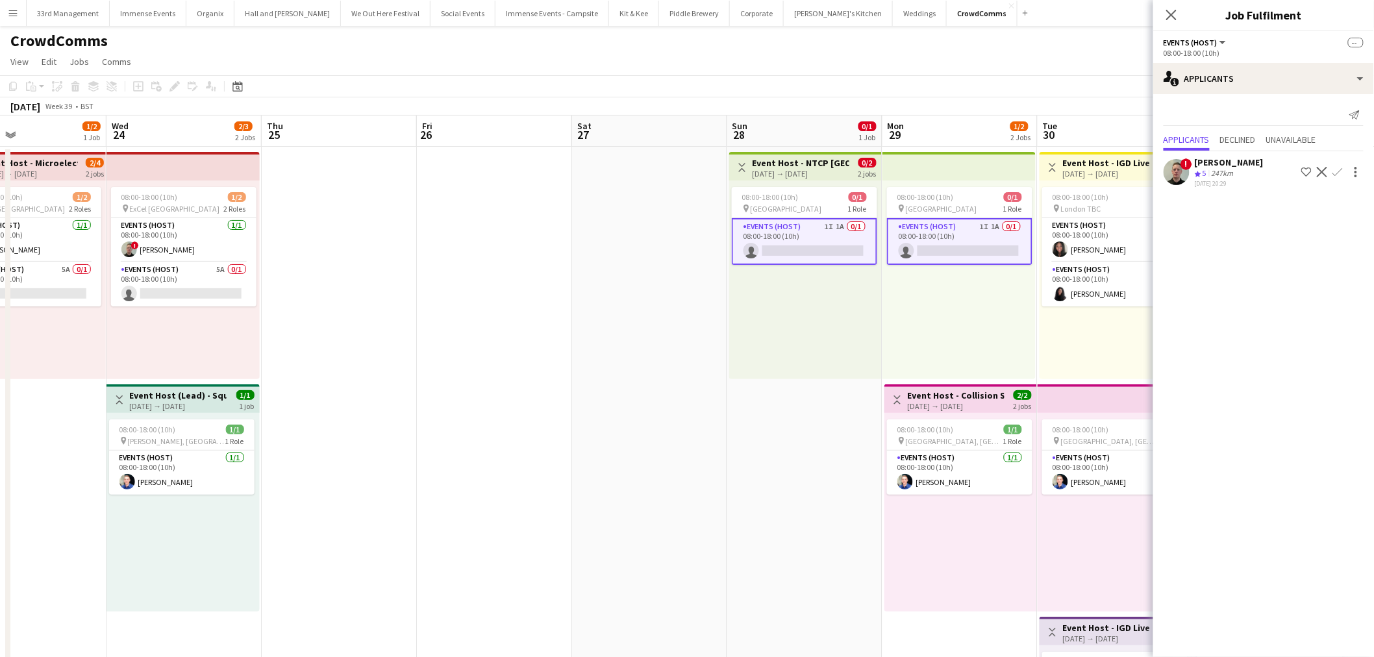
drag, startPoint x: 230, startPoint y: 505, endPoint x: 783, endPoint y: 448, distance: 555.6
click at [783, 458] on app-calendar-viewport "Sun 21 Mon 22 Tue 23 1/2 1 Job Wed 24 2/3 2 Jobs Thu 25 Fri 26 Sat 27 Sun 28 0/…" at bounding box center [687, 599] width 1374 height 967
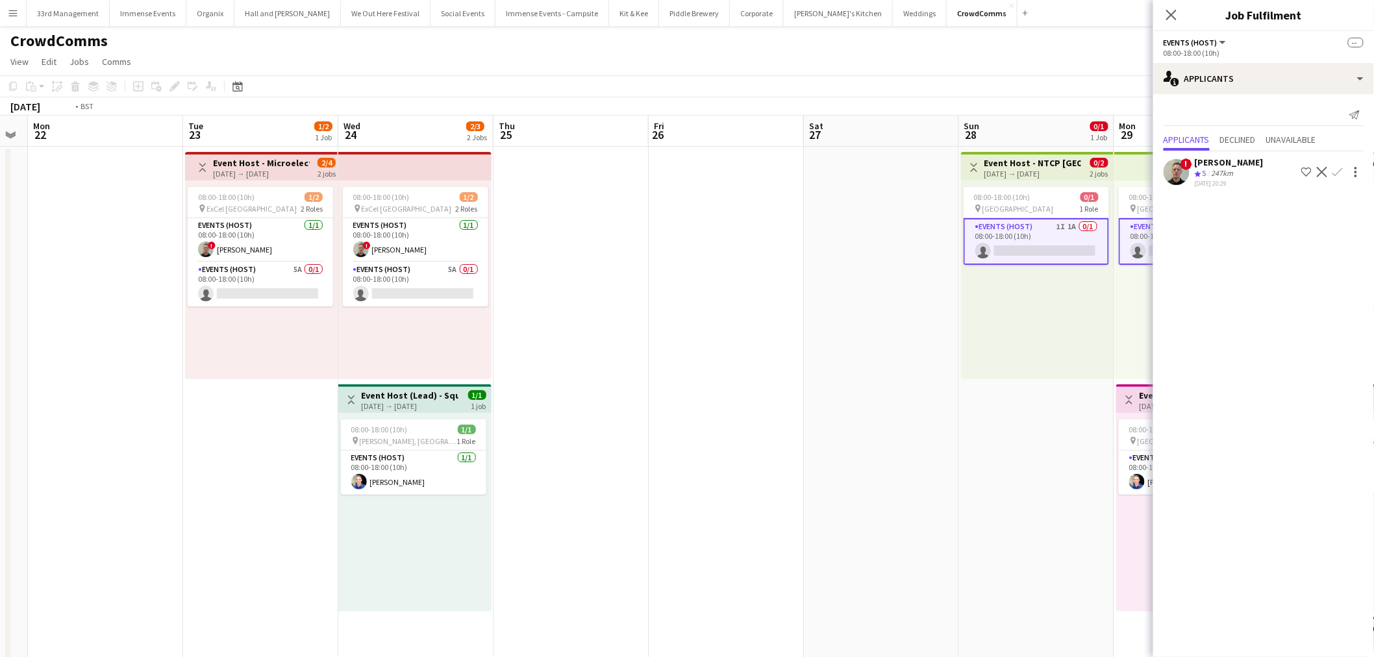
drag, startPoint x: 505, startPoint y: 321, endPoint x: 1170, endPoint y: 249, distance: 669.0
click at [1170, 249] on body "Menu Boards Boards Boards All jobs Status Workforce Workforce My Workforce Recr…" at bounding box center [687, 552] width 1374 height 1104
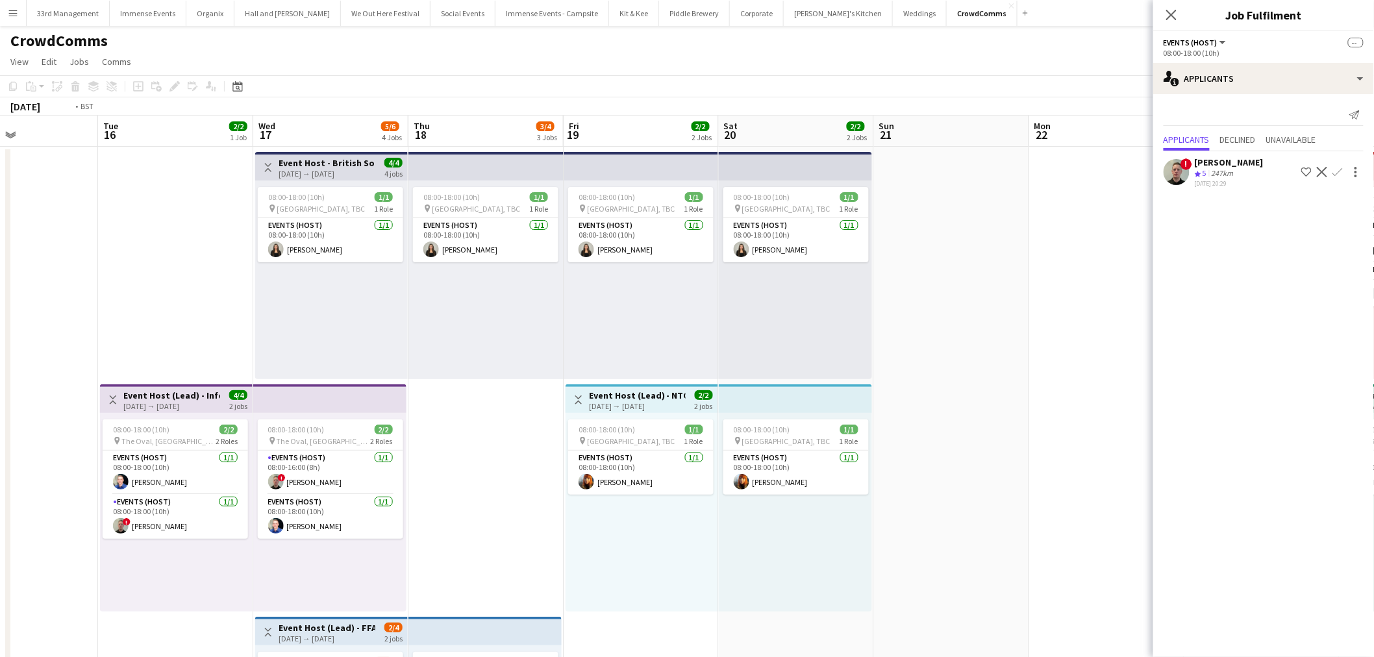
scroll to position [0, 315]
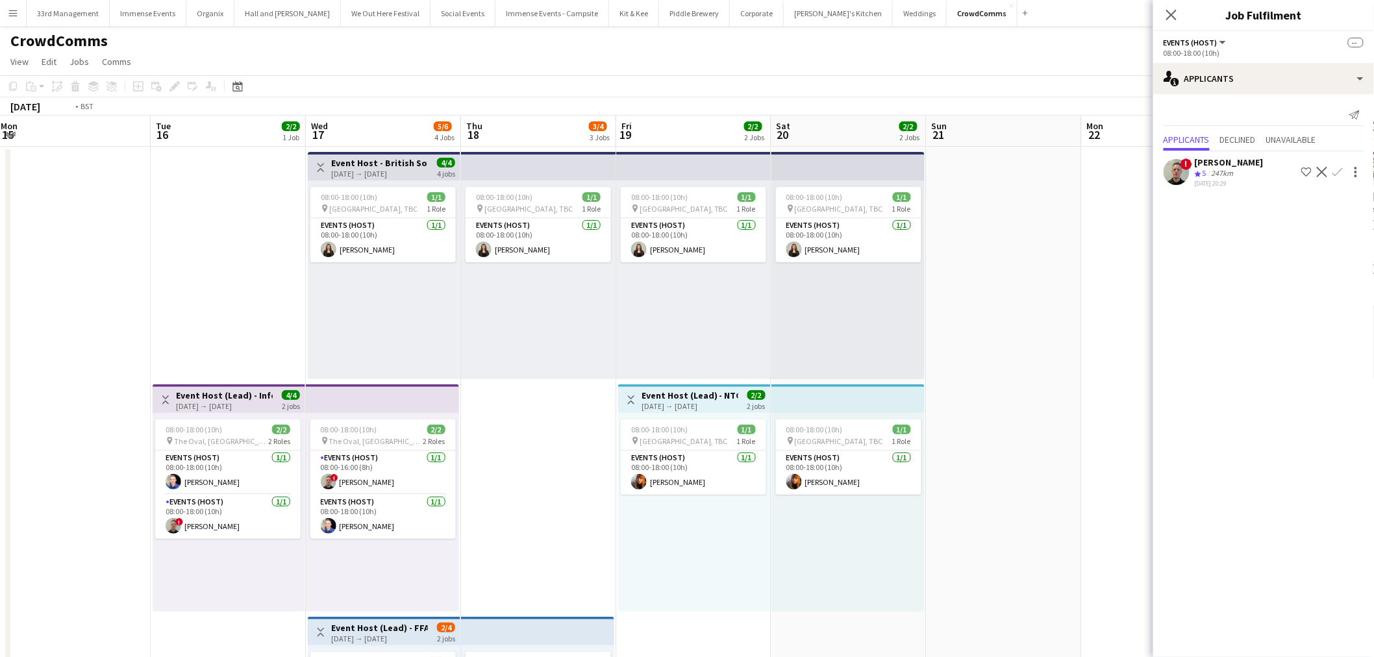
drag, startPoint x: 242, startPoint y: 482, endPoint x: 1259, endPoint y: 407, distance: 1019.3
click at [1291, 407] on body "Menu Boards Boards Boards All jobs Status Workforce Workforce My Workforce Recr…" at bounding box center [687, 552] width 1374 height 1104
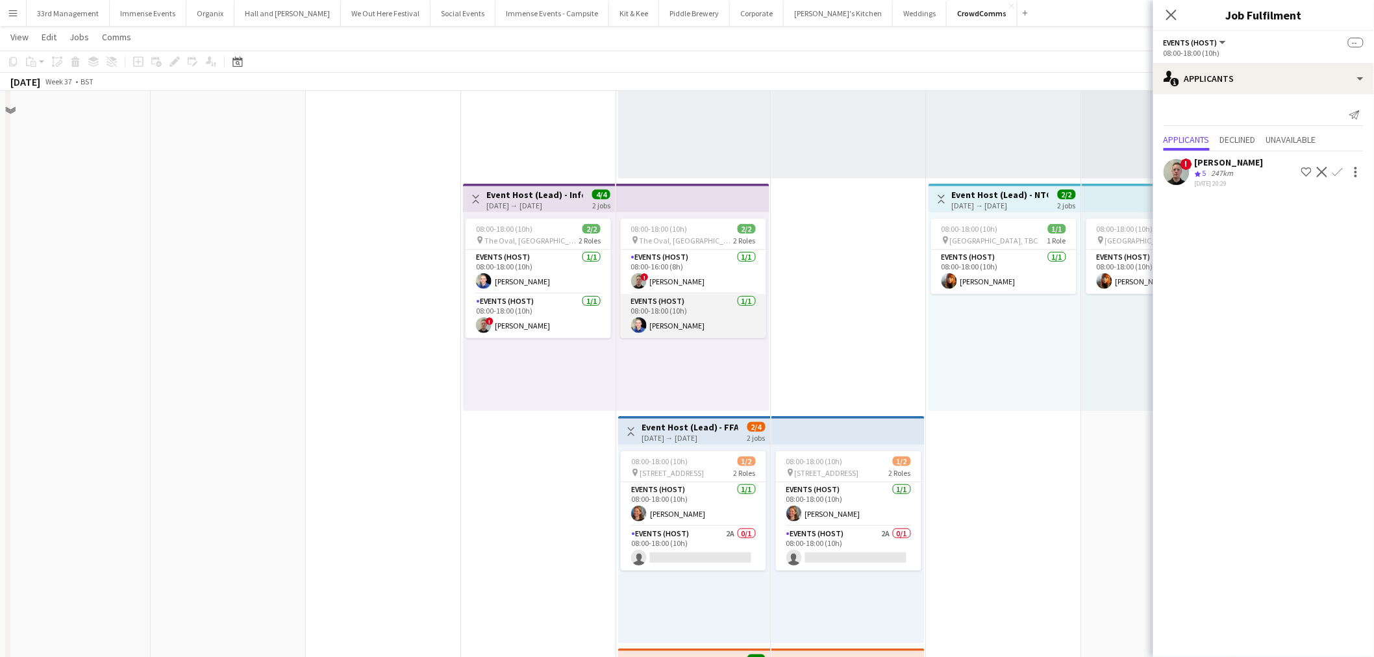
scroll to position [216, 0]
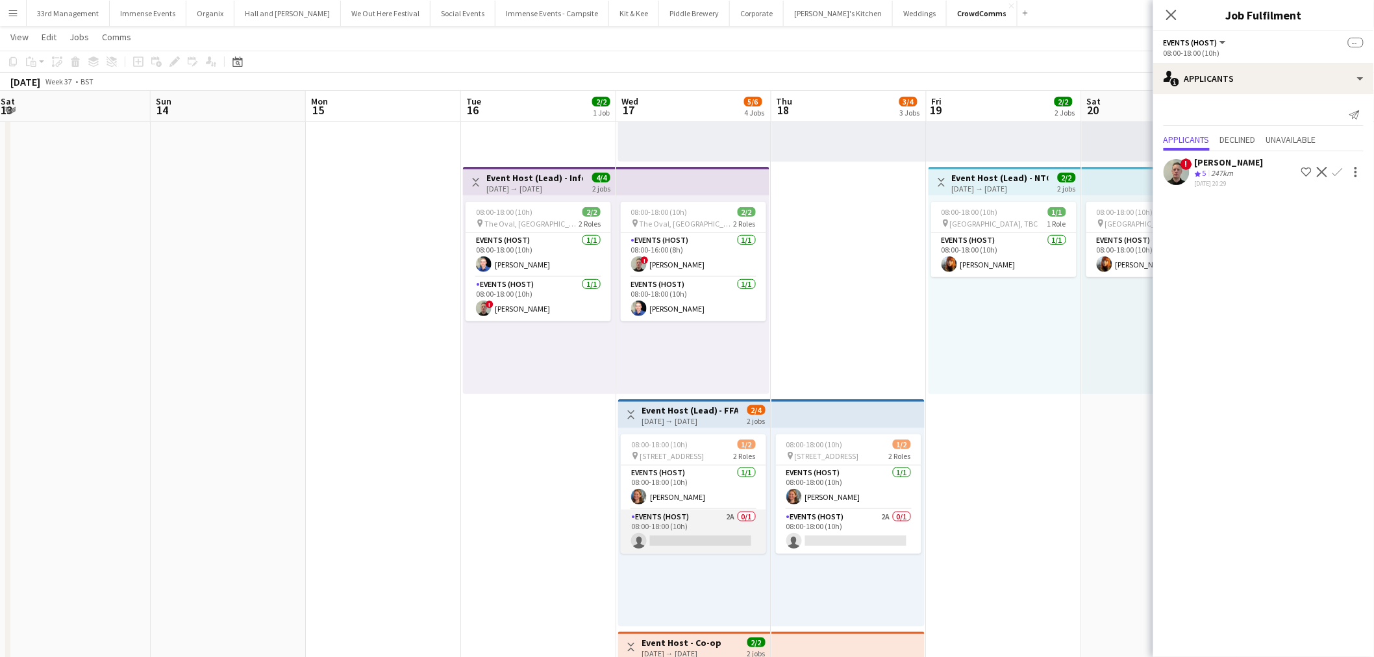
click at [698, 529] on app-card-role "Events (Host) 2A 0/1 08:00-18:00 (10h) single-neutral-actions" at bounding box center [693, 532] width 145 height 44
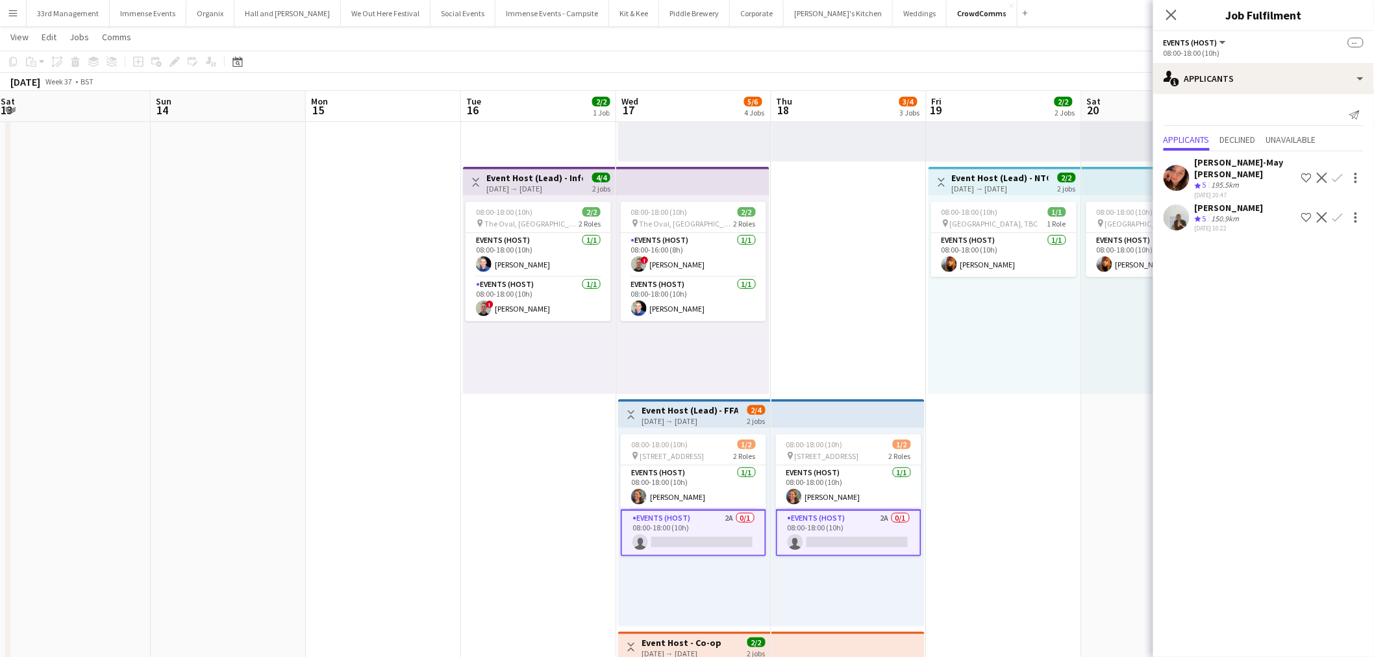
click at [1169, 208] on app-user-avatar at bounding box center [1177, 218] width 26 height 26
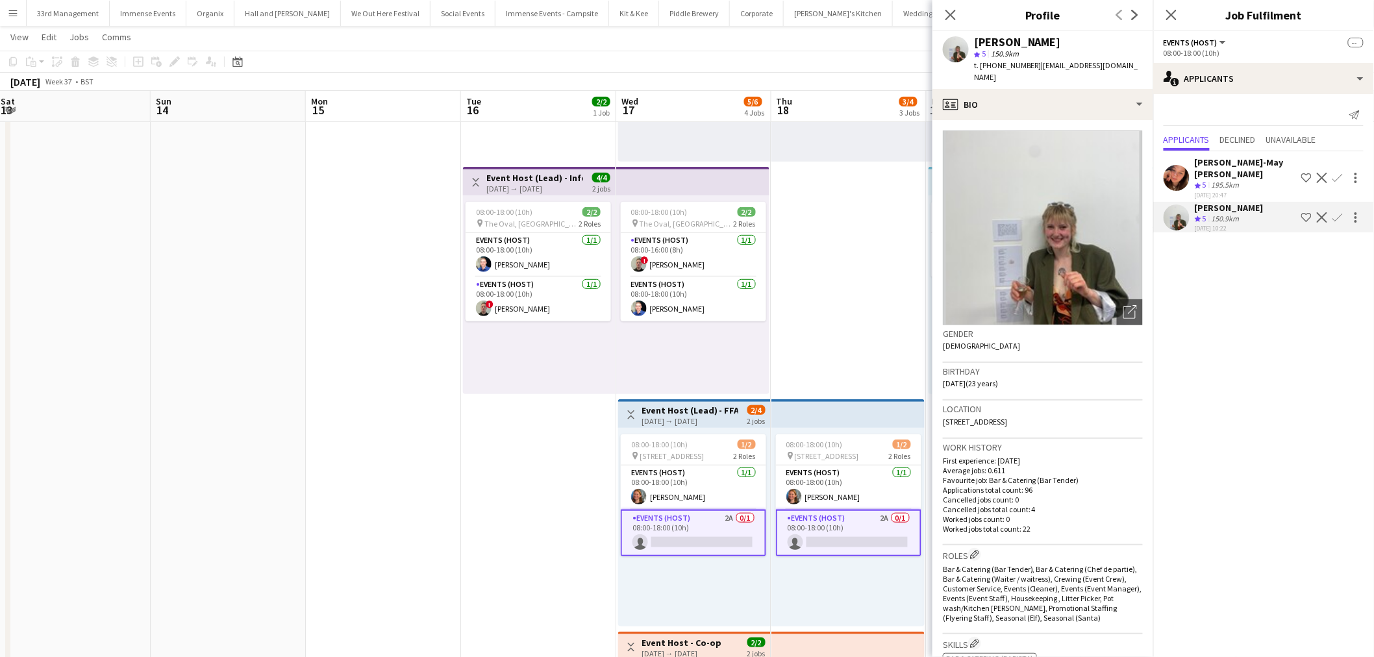
click at [1159, 164] on div "Jessica-May Sheppard Crew rating 5 195.5km 17-08-2025 20:47 Shortlist crew Decl…" at bounding box center [1264, 178] width 221 height 43
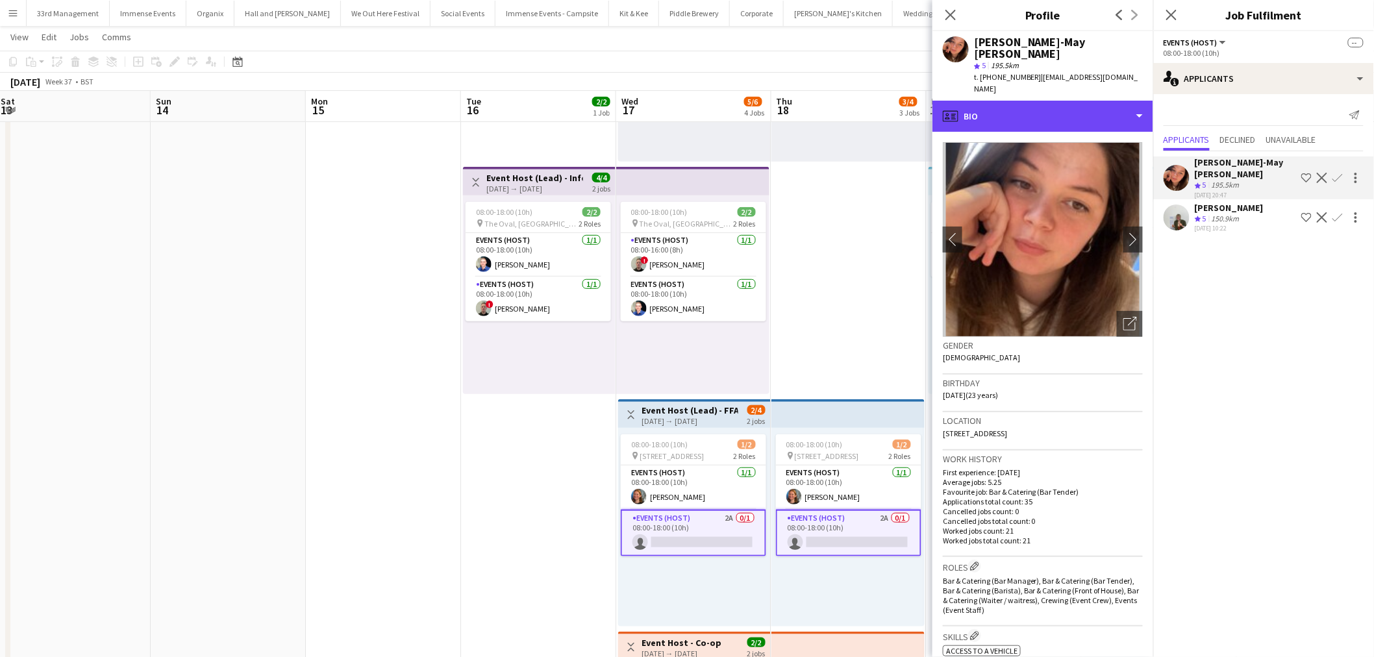
drag, startPoint x: 1028, startPoint y: 94, endPoint x: 1235, endPoint y: 59, distance: 210.7
click at [1028, 101] on div "profile Bio" at bounding box center [1043, 116] width 221 height 31
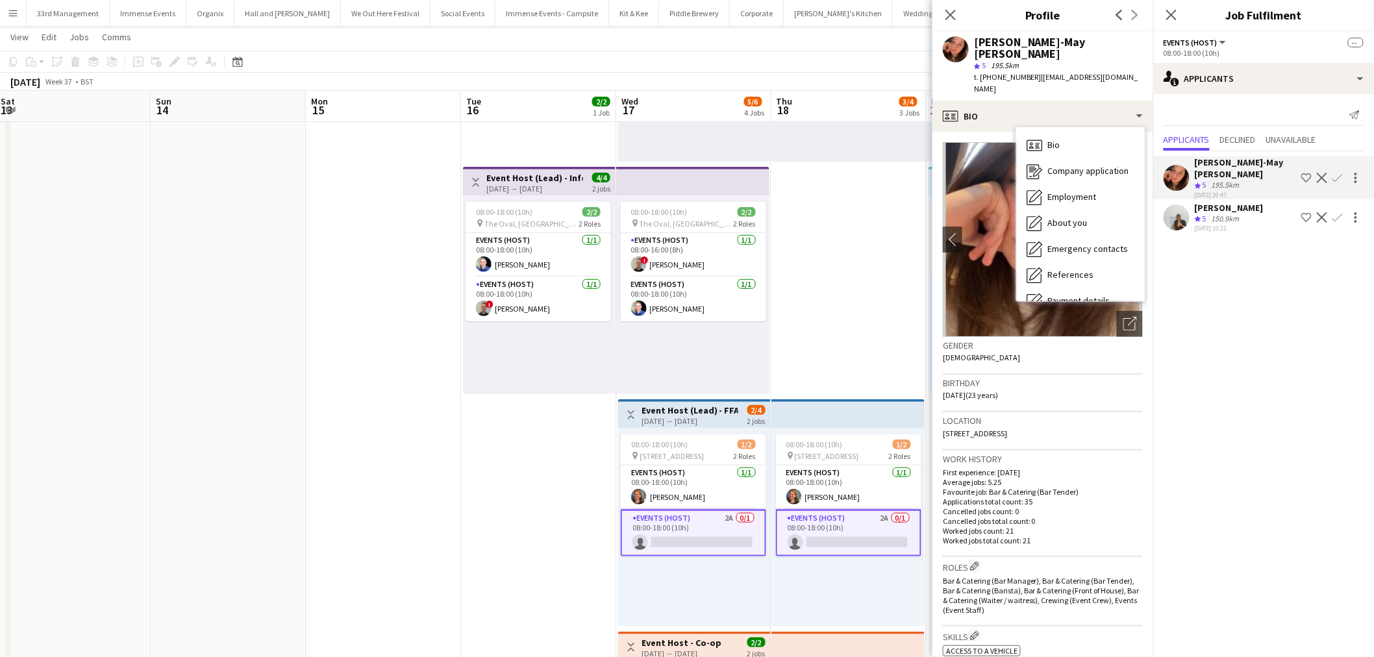
click at [838, 270] on app-date-cell "08:00-18:00 (10h) 1/1 pin Brighton, TBC 1 Role Events (Host) 1/1 08:00-18:00 (1…" at bounding box center [849, 396] width 155 height 935
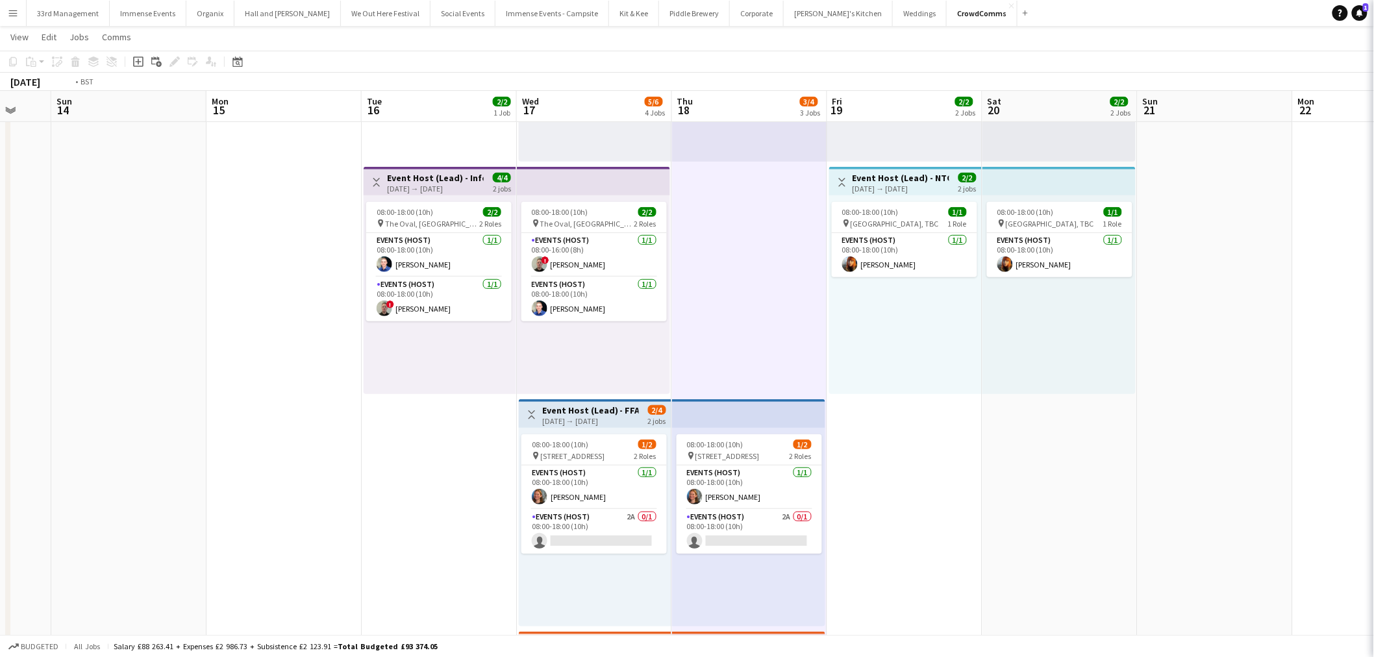
drag, startPoint x: 881, startPoint y: 249, endPoint x: 386, endPoint y: 329, distance: 502.0
click at [386, 329] on app-calendar-viewport "Thu 11 3/3 2 Jobs Fri 12 1/1 1 Job Sat 13 Sun 14 Mon 15 Tue 16 2/2 1 Job Wed 17…" at bounding box center [687, 349] width 1374 height 1030
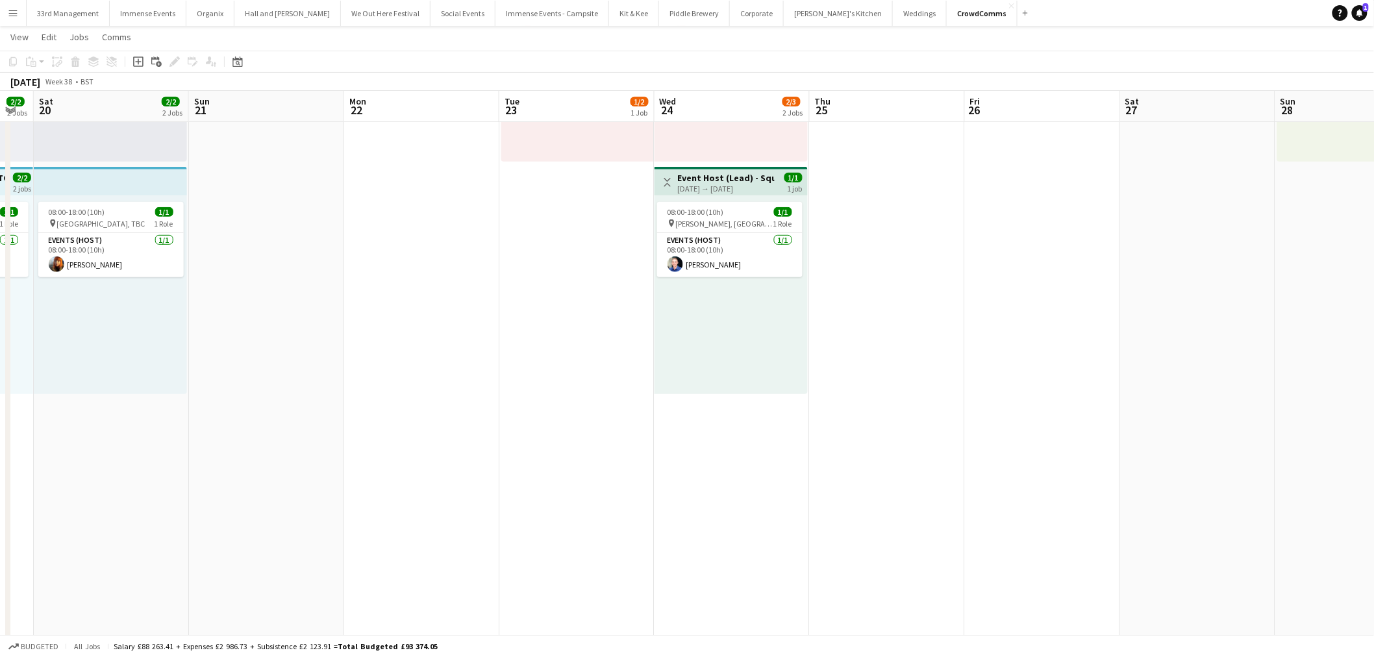
drag, startPoint x: 562, startPoint y: 366, endPoint x: 540, endPoint y: 368, distance: 22.2
click at [540, 368] on app-calendar-viewport "Wed 17 5/6 4 Jobs Thu 18 3/4 3 Jobs Fri 19 2/2 2 Jobs Sat 20 2/2 2 Jobs Sun 21 …" at bounding box center [687, 349] width 1374 height 1030
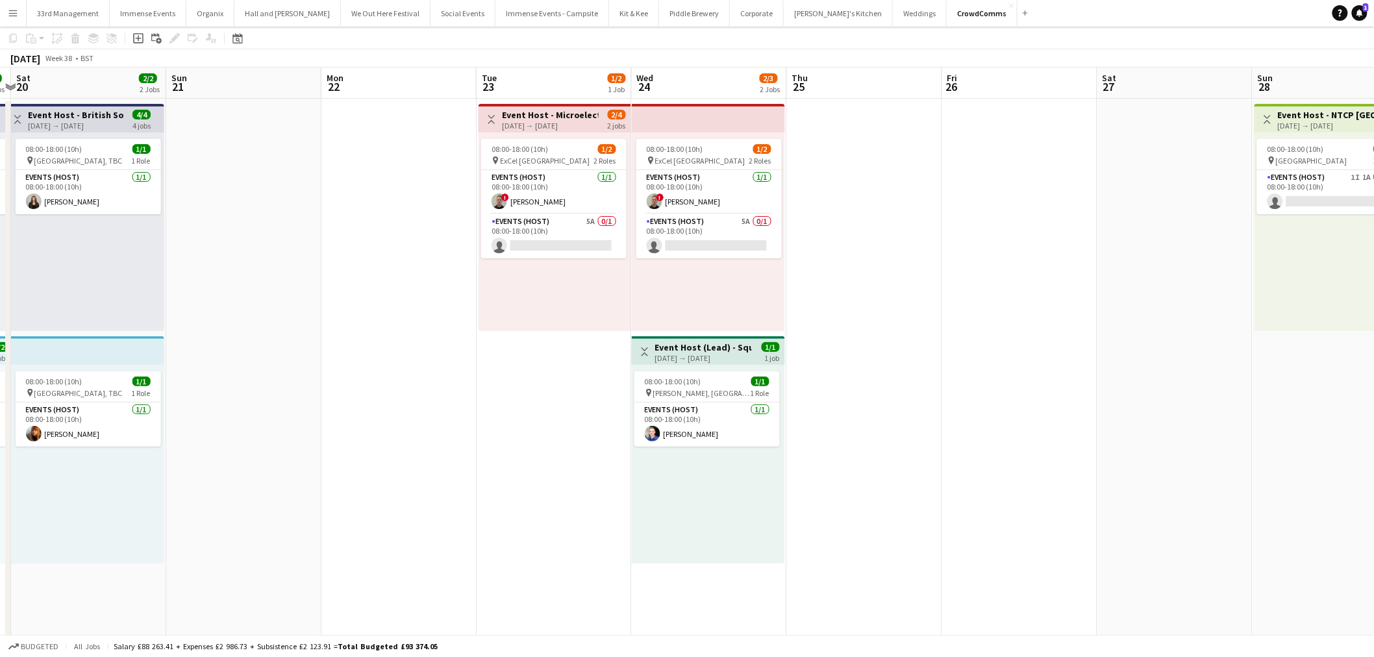
scroll to position [0, 0]
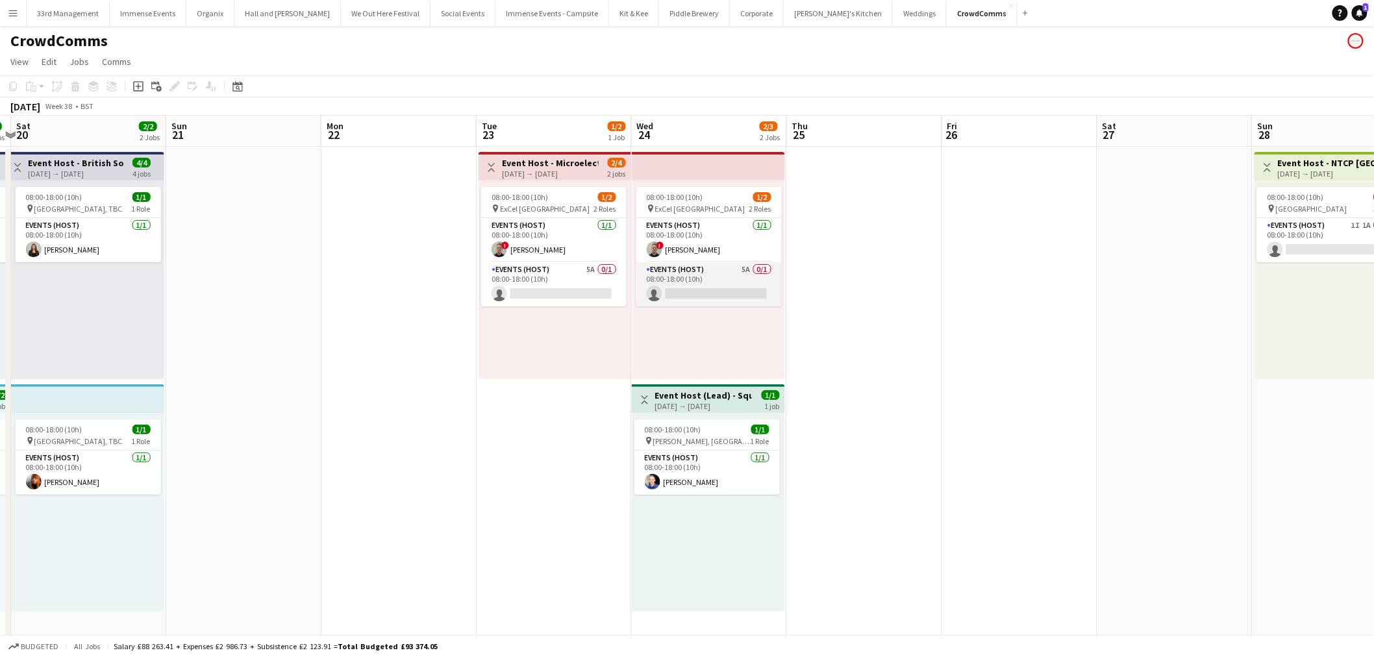
click at [697, 284] on app-card-role "Events (Host) 5A 0/1 08:00-18:00 (10h) single-neutral-actions" at bounding box center [709, 284] width 145 height 44
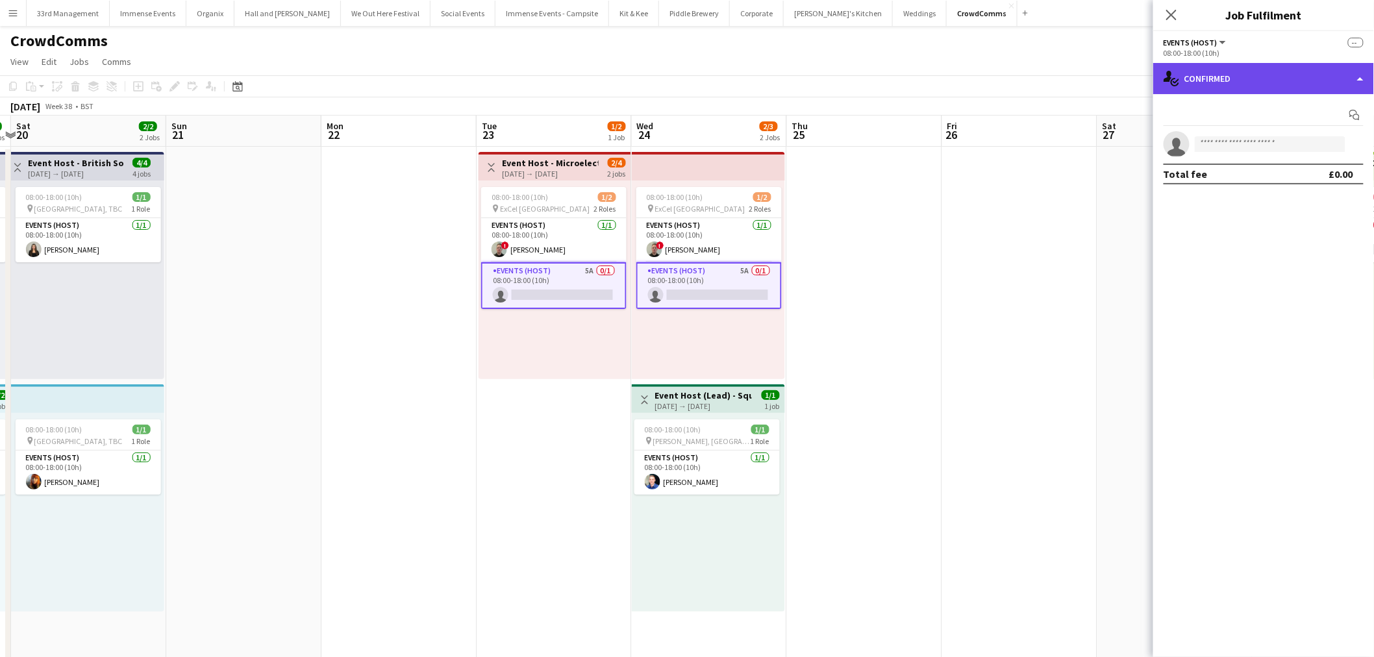
click at [1250, 78] on div "single-neutral-actions-check-2 Confirmed" at bounding box center [1264, 78] width 221 height 31
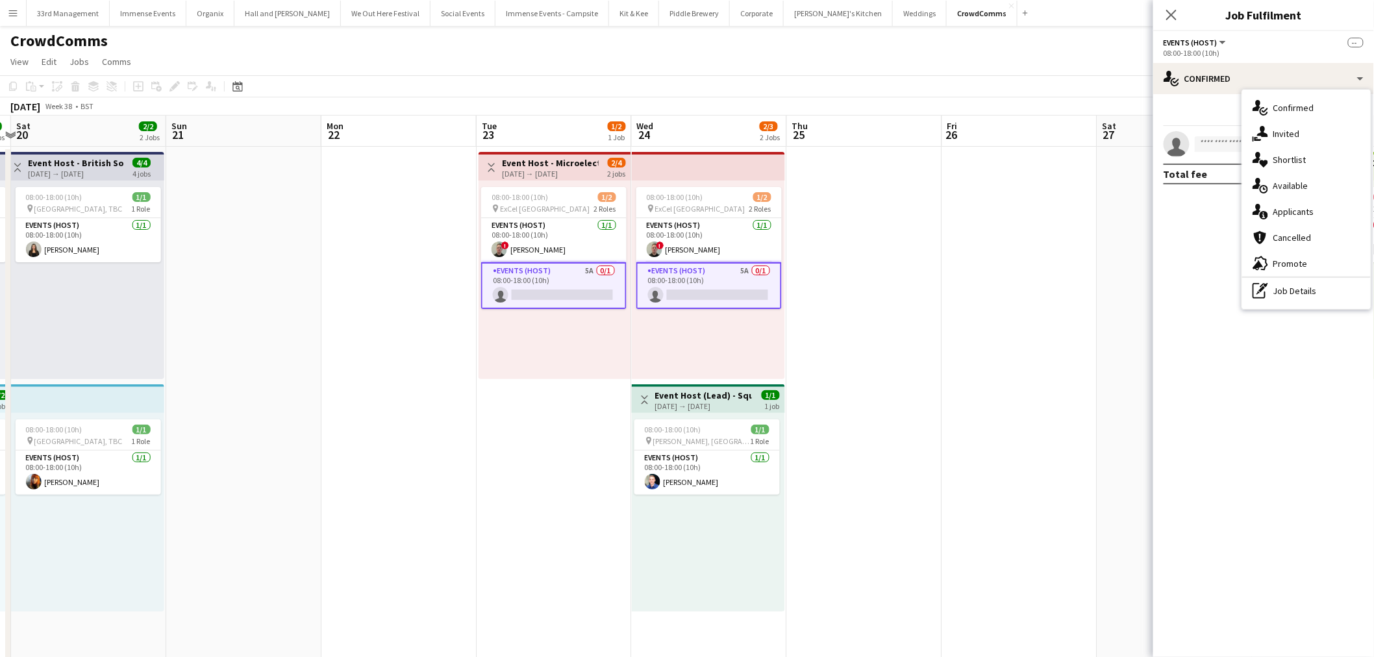
click at [1340, 288] on div "pen-write Job Details" at bounding box center [1307, 291] width 129 height 26
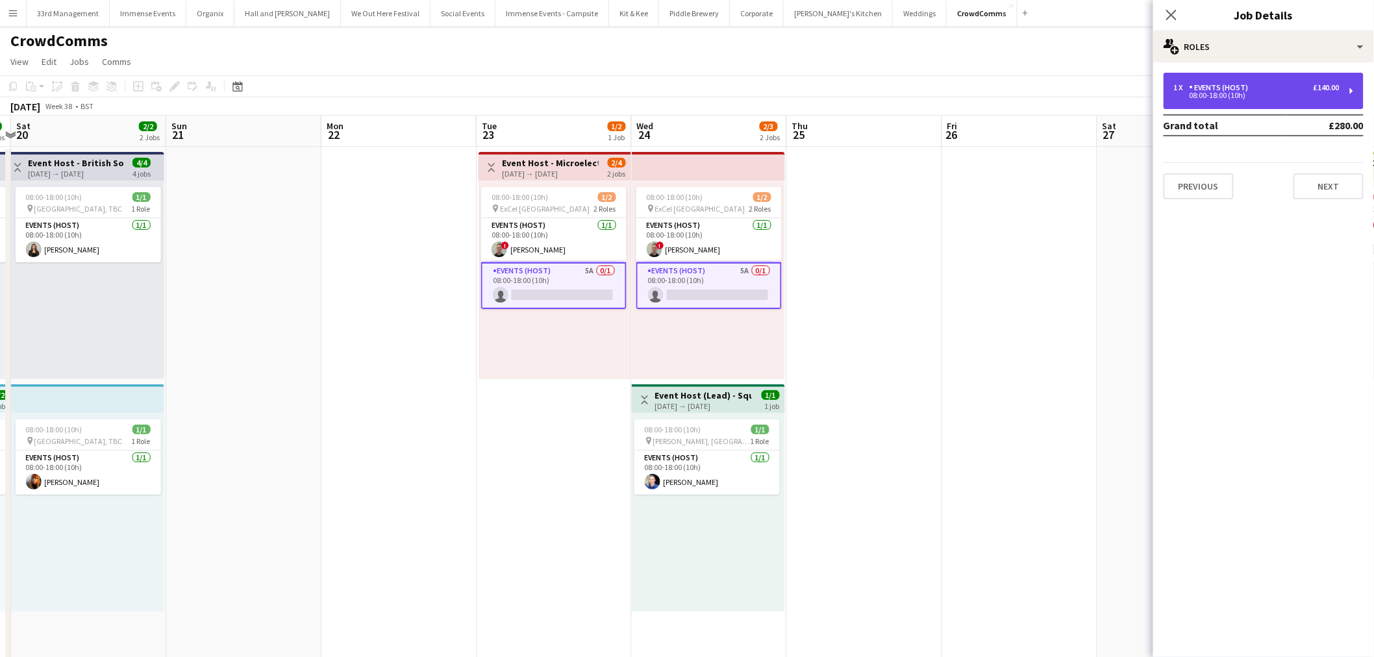
click at [1243, 84] on div "Events (Host)" at bounding box center [1222, 87] width 64 height 9
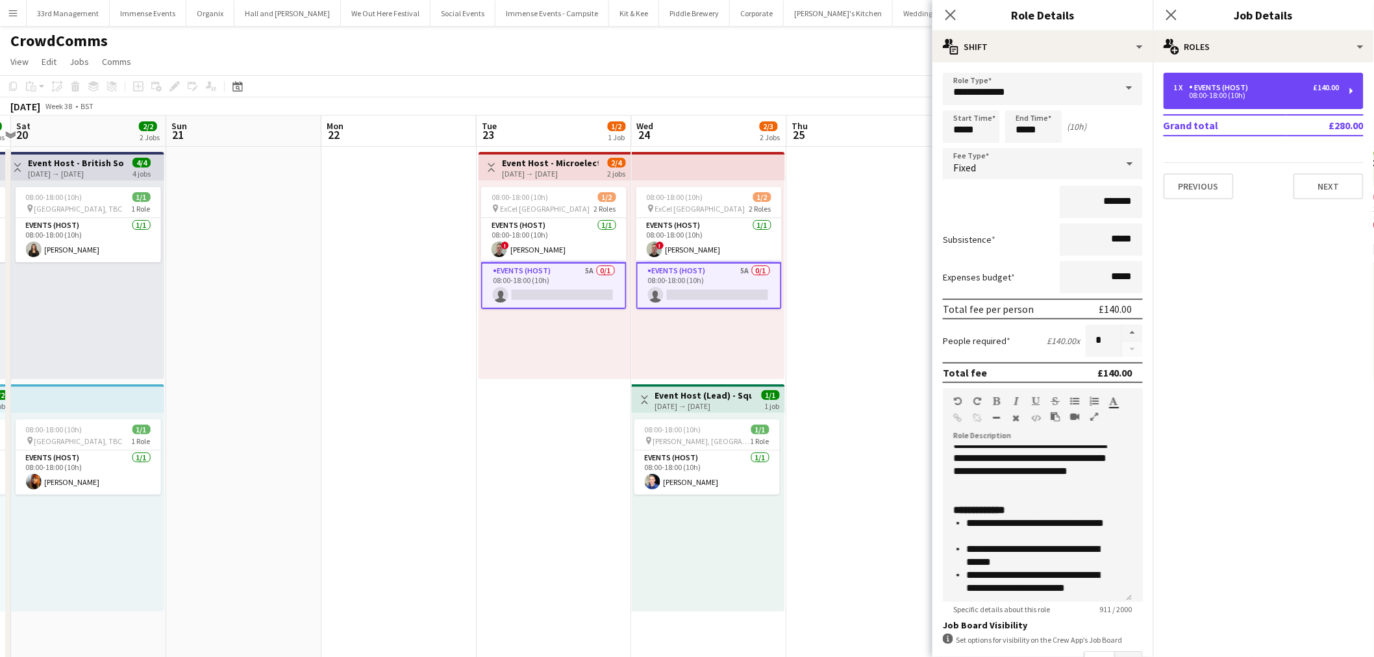
scroll to position [309, 0]
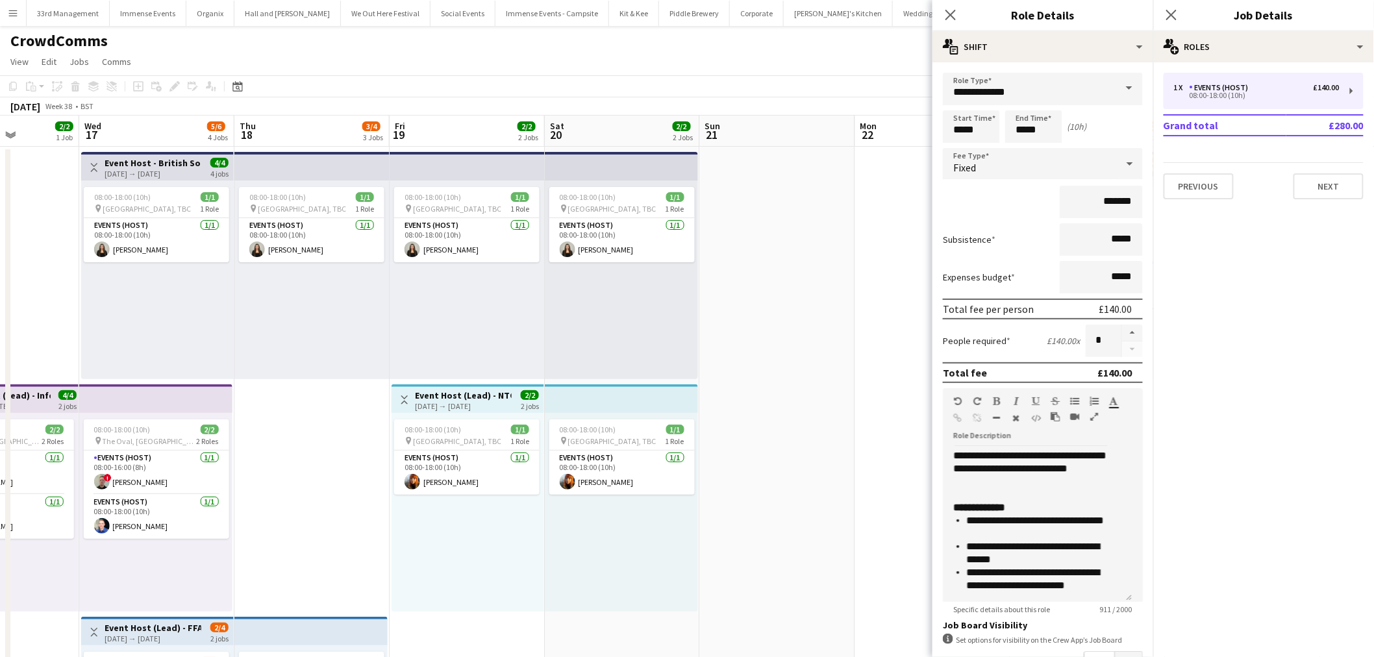
drag, startPoint x: 405, startPoint y: 555, endPoint x: 942, endPoint y: 502, distance: 539.7
click at [985, 500] on body "Menu Boards Boards Boards All jobs Status Workforce Workforce My Workforce Recr…" at bounding box center [687, 552] width 1374 height 1104
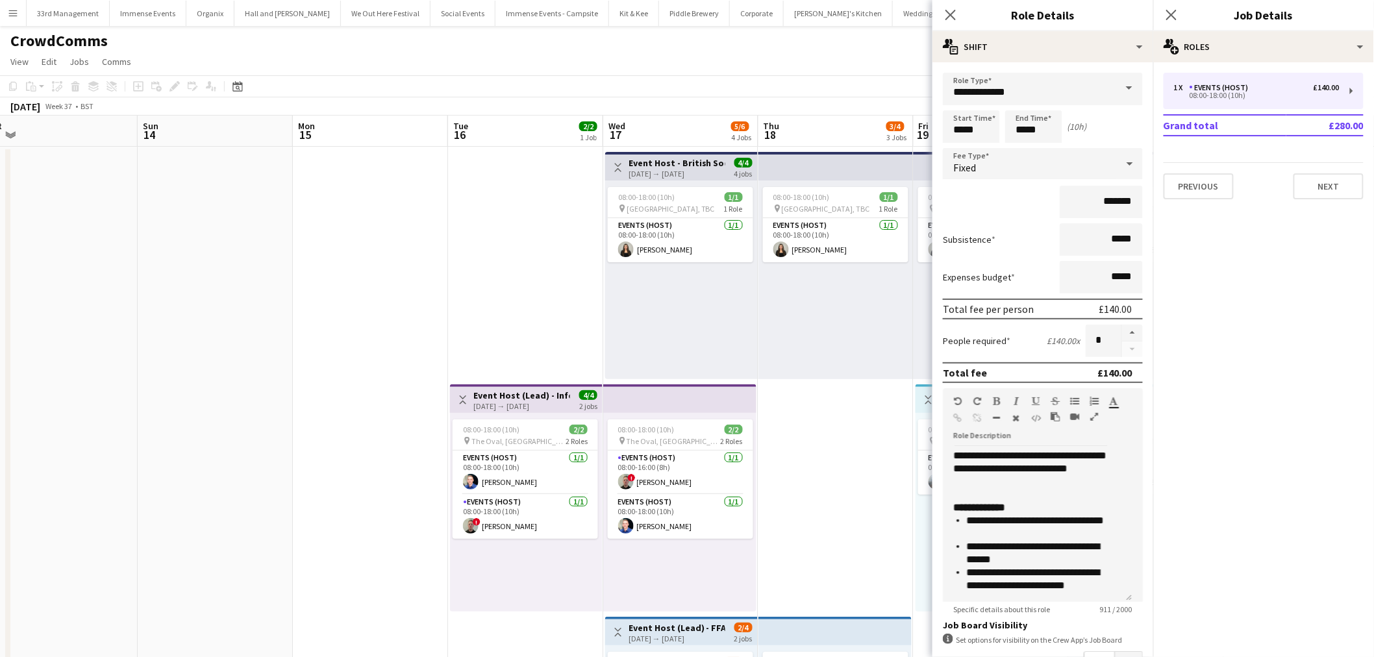
scroll to position [0, 399]
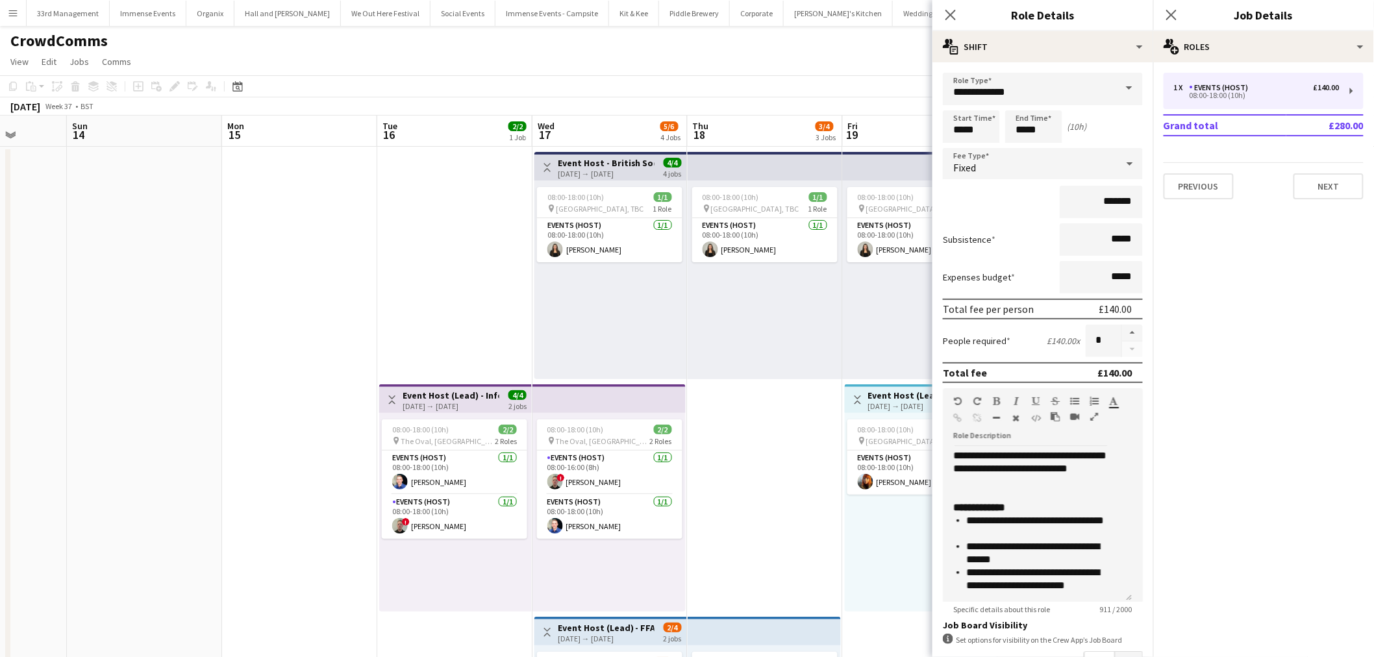
drag, startPoint x: 680, startPoint y: 475, endPoint x: 883, endPoint y: 457, distance: 204.1
click at [883, 457] on app-calendar-viewport "Thu 11 3/3 2 Jobs Fri 12 1/1 1 Job Sat 13 Sun 14 Mon 15 Tue 16 2/2 1 Job Wed 17…" at bounding box center [687, 599] width 1374 height 967
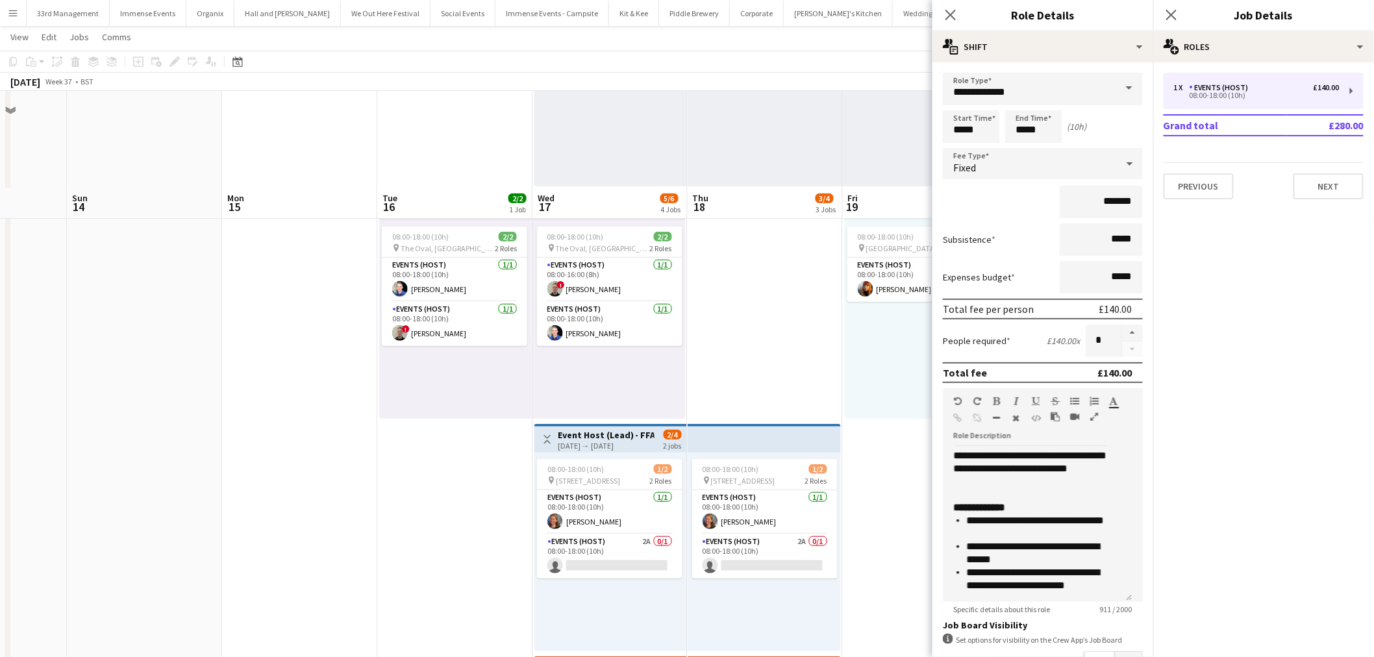
scroll to position [288, 0]
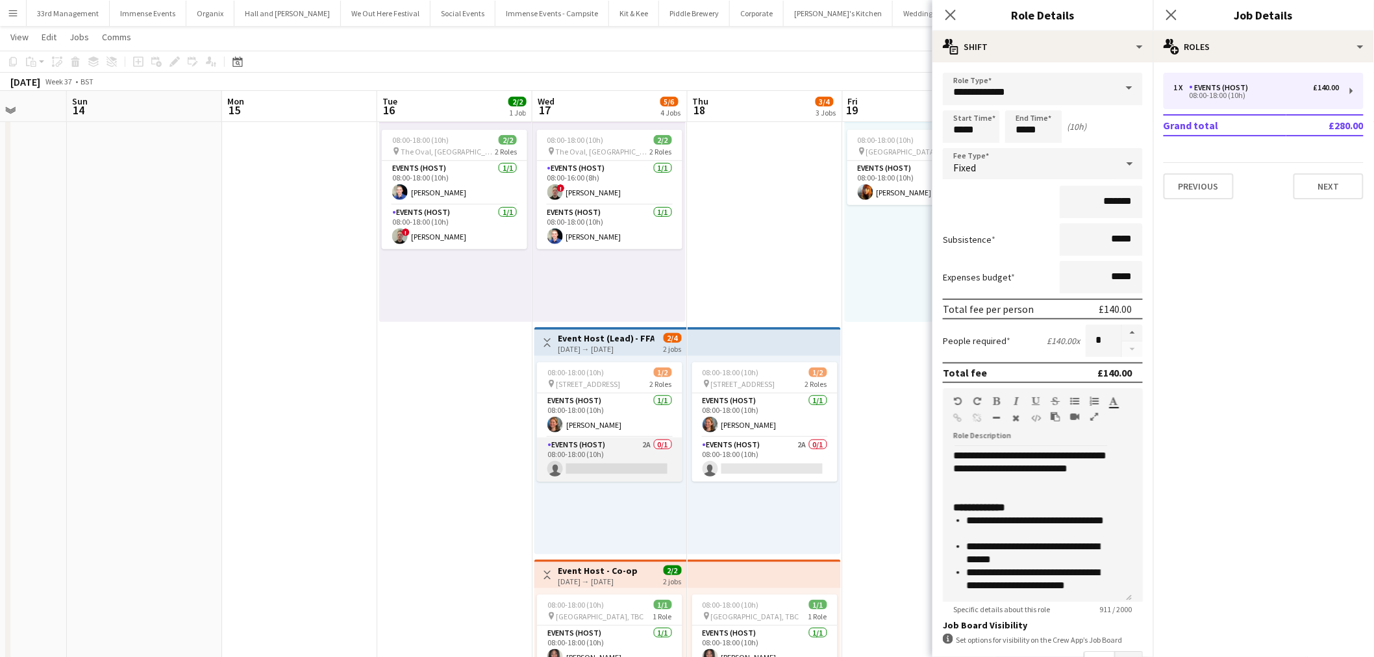
click at [611, 464] on app-card-role "Events (Host) 2A 0/1 08:00-18:00 (10h) single-neutral-actions" at bounding box center [609, 460] width 145 height 44
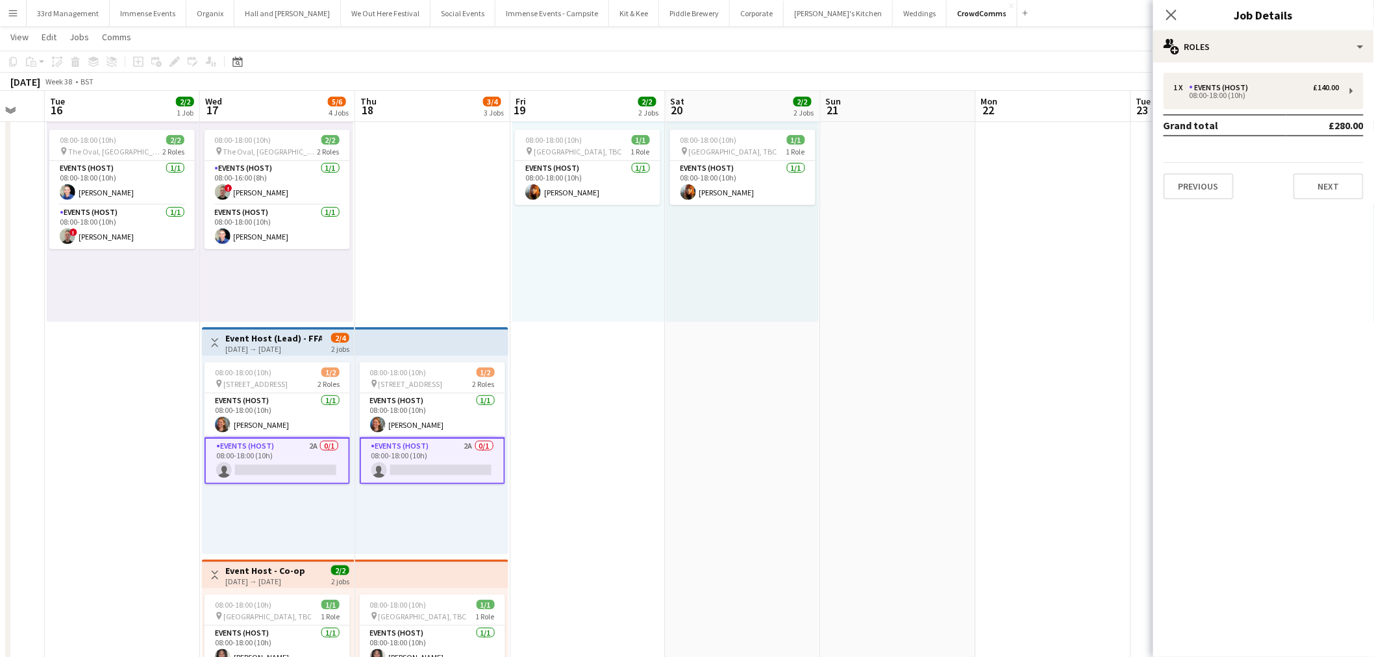
drag, startPoint x: 926, startPoint y: 348, endPoint x: 1057, endPoint y: 297, distance: 141.0
click at [436, 373] on app-calendar-viewport "Sat 13 Sun 14 Mon 15 Tue 16 2/2 1 Job Wed 17 5/6 4 Jobs Thu 18 3/4 3 Jobs Fri 1…" at bounding box center [687, 277] width 1374 height 1030
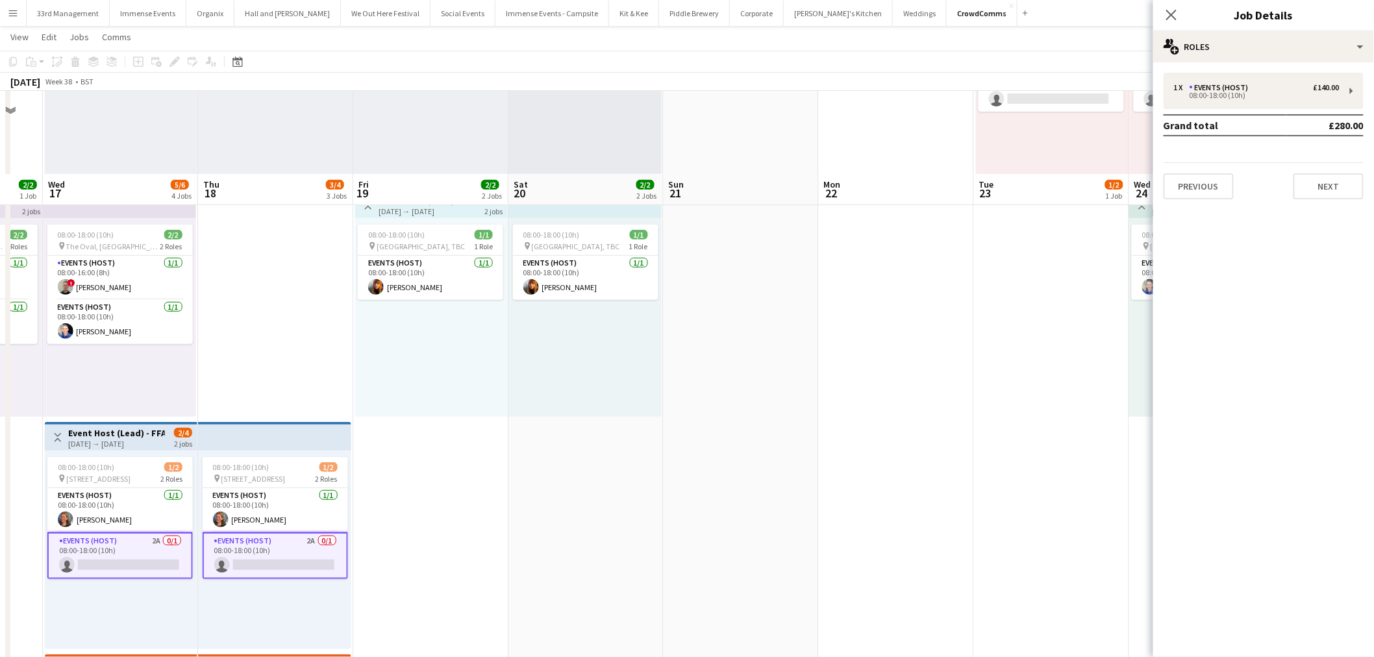
scroll to position [0, 0]
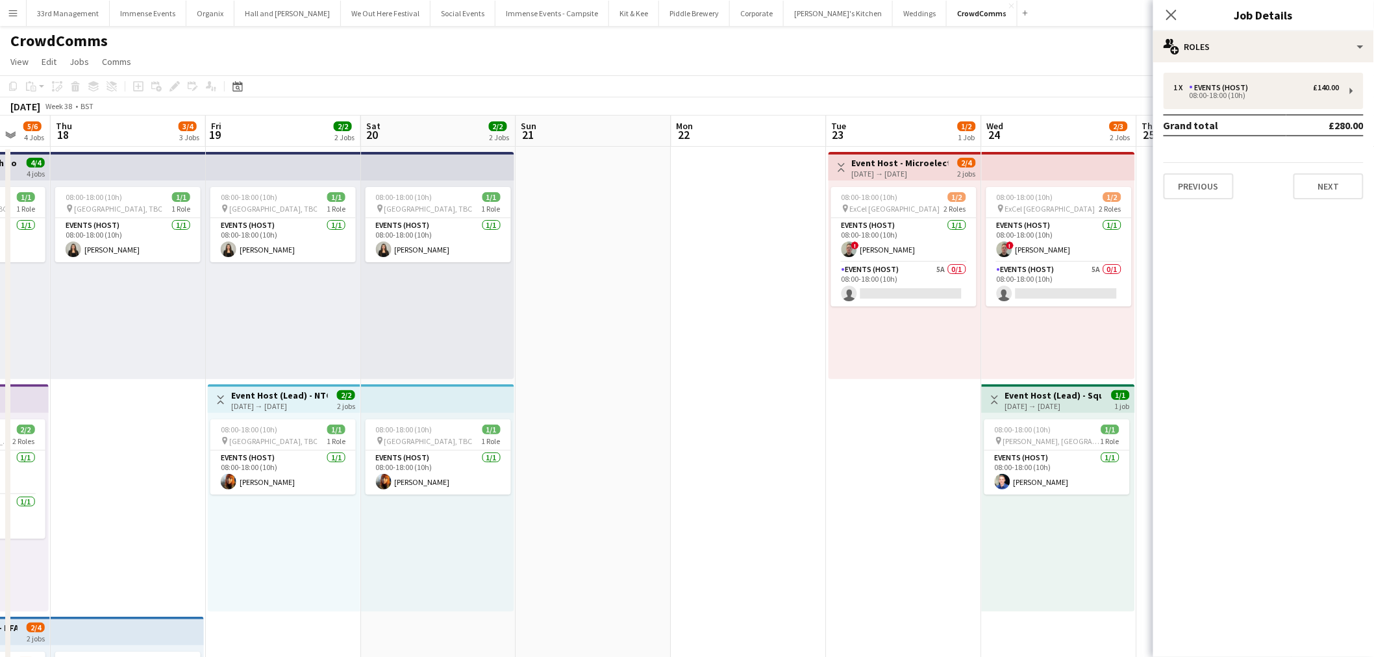
drag, startPoint x: 905, startPoint y: 320, endPoint x: 642, endPoint y: 322, distance: 263.1
click at [639, 325] on app-calendar-viewport "Sun 14 Mon 15 Tue 16 2/2 1 Job Wed 17 5/6 4 Jobs Thu 18 3/4 3 Jobs Fri 19 2/2 2…" at bounding box center [687, 599] width 1374 height 967
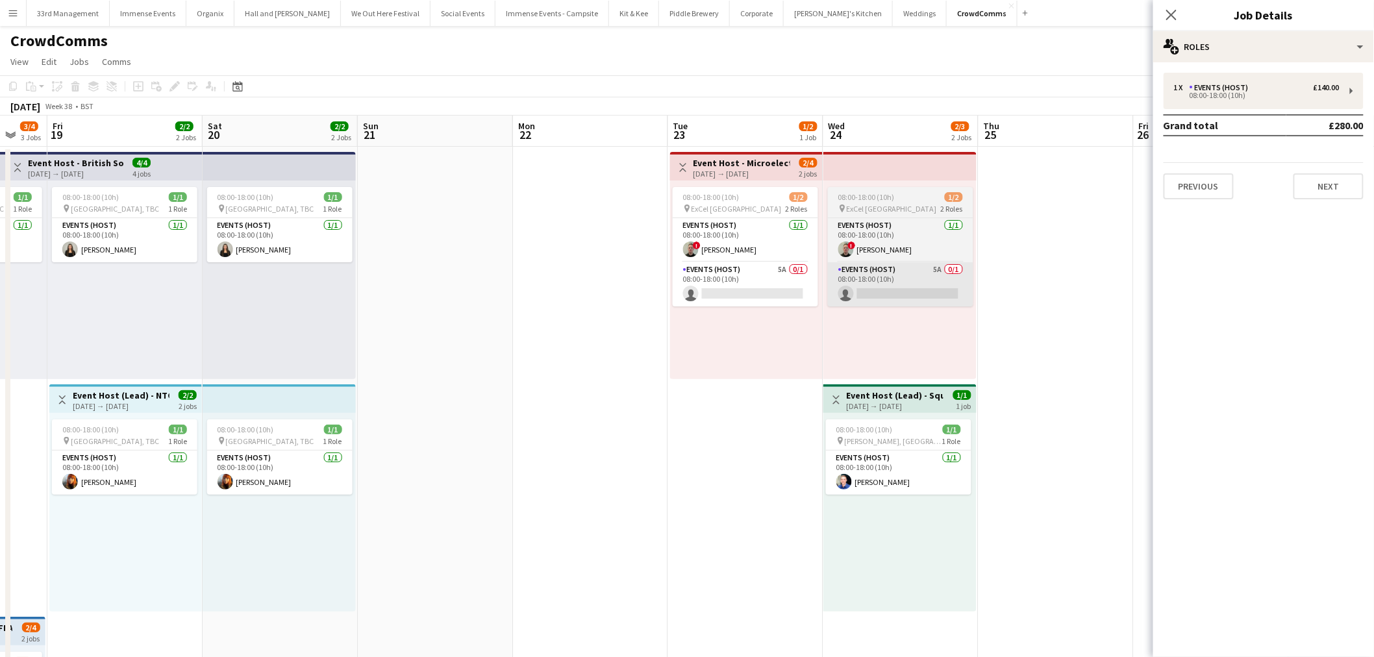
drag, startPoint x: 985, startPoint y: 257, endPoint x: 929, endPoint y: 270, distance: 58.1
click at [985, 257] on app-date-cell at bounding box center [1056, 614] width 155 height 935
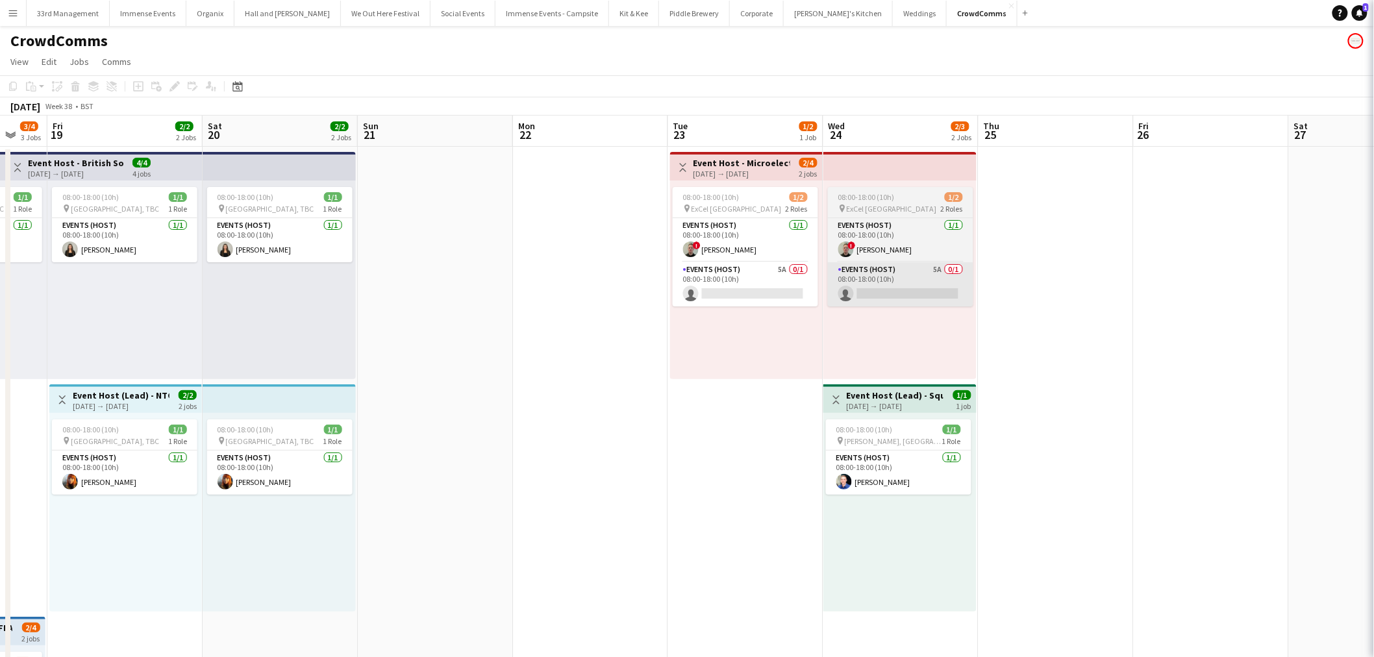
scroll to position [0, 419]
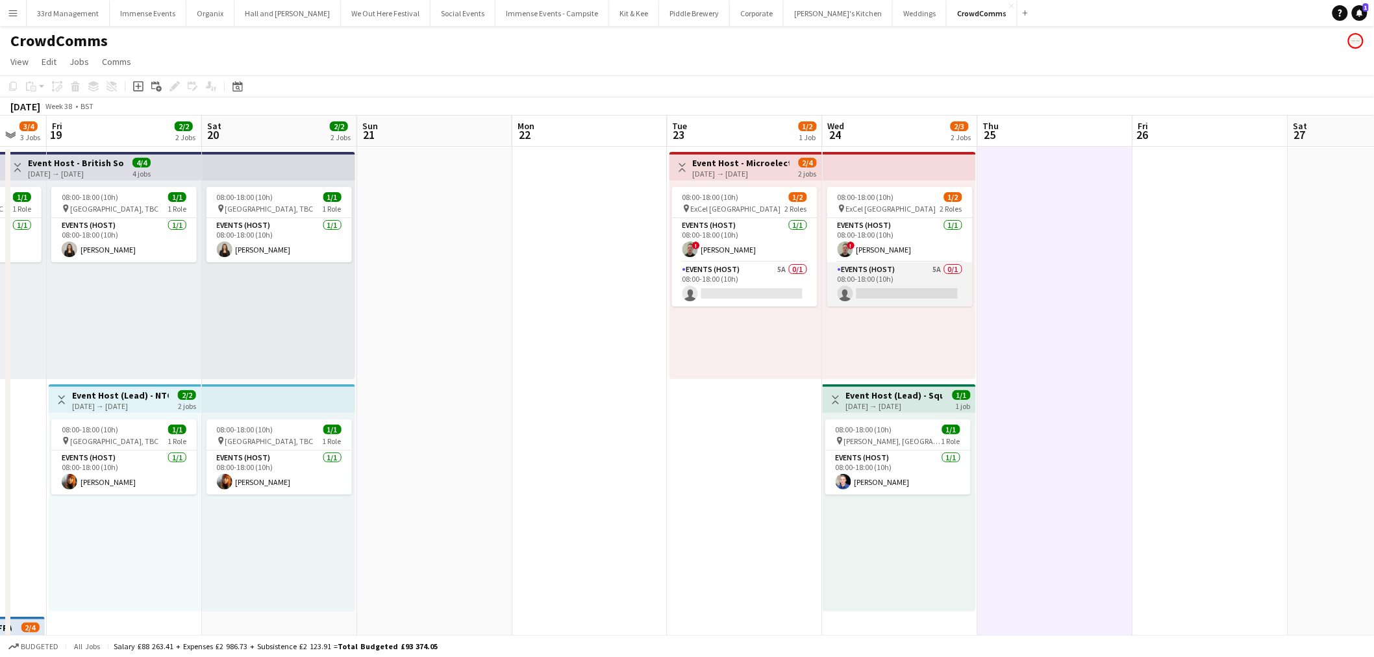
click at [929, 271] on app-card-role "Events (Host) 5A 0/1 08:00-18:00 (10h) single-neutral-actions" at bounding box center [900, 284] width 145 height 44
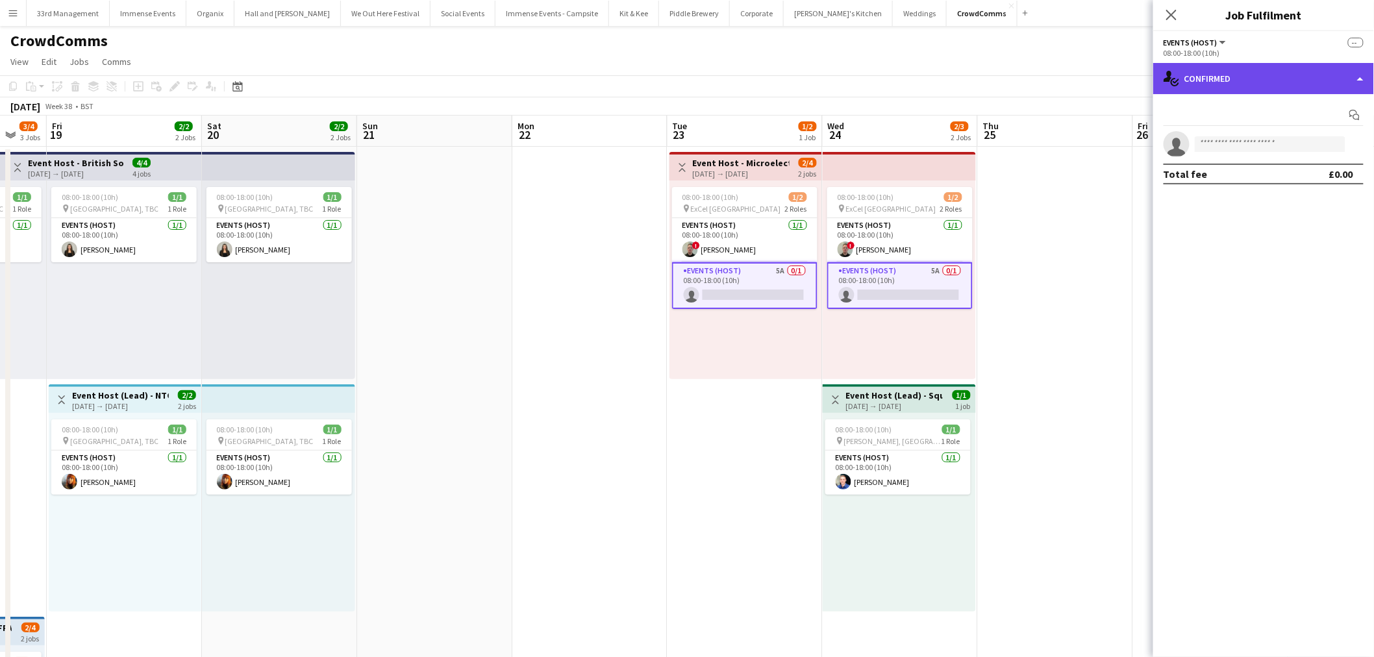
click at [1237, 81] on div "single-neutral-actions-check-2 Confirmed" at bounding box center [1264, 78] width 221 height 31
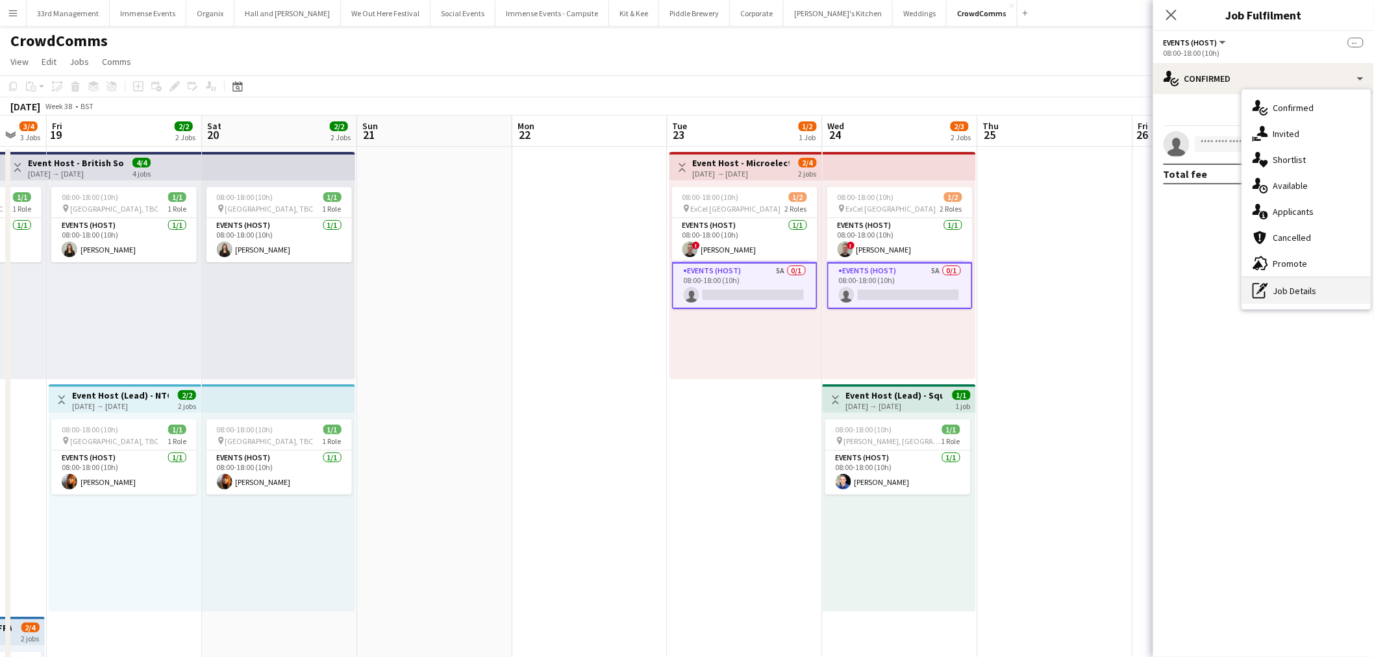
click at [1293, 294] on div "pen-write Job Details" at bounding box center [1307, 291] width 129 height 26
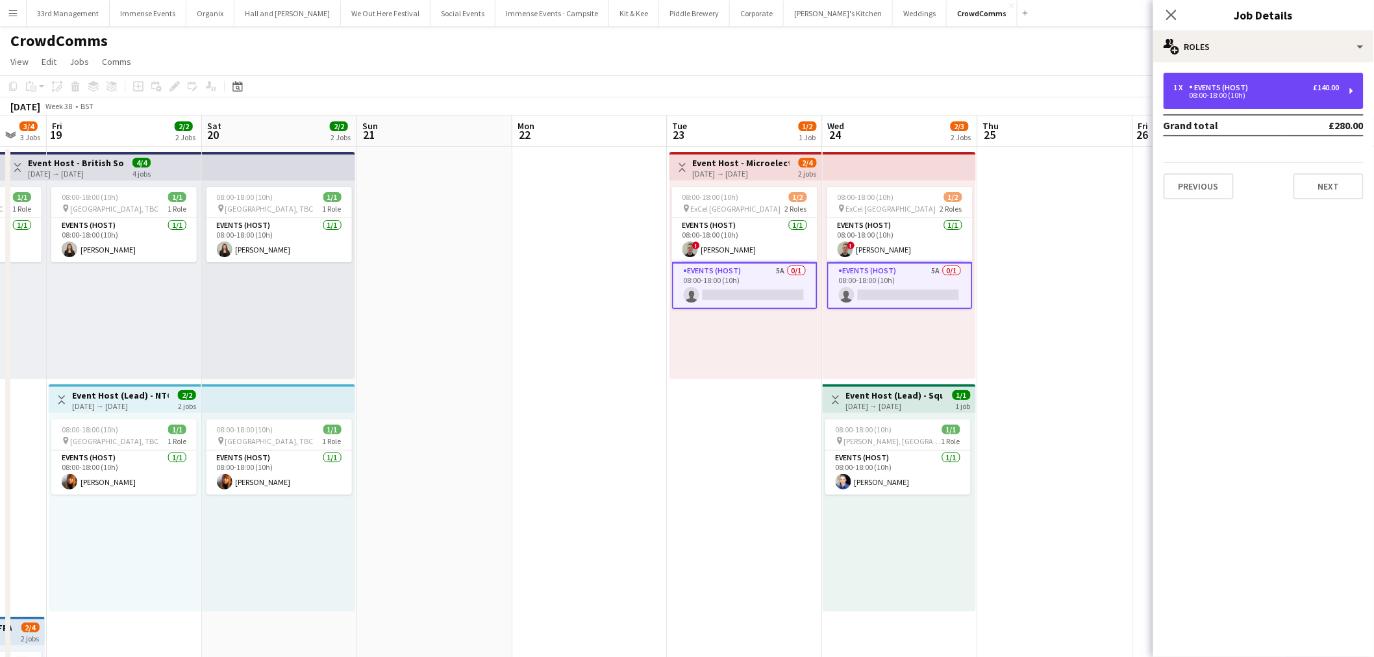
drag, startPoint x: 1263, startPoint y: 95, endPoint x: 1237, endPoint y: 110, distance: 30.0
click at [1259, 96] on div "08:00-18:00 (10h)" at bounding box center [1257, 95] width 166 height 6
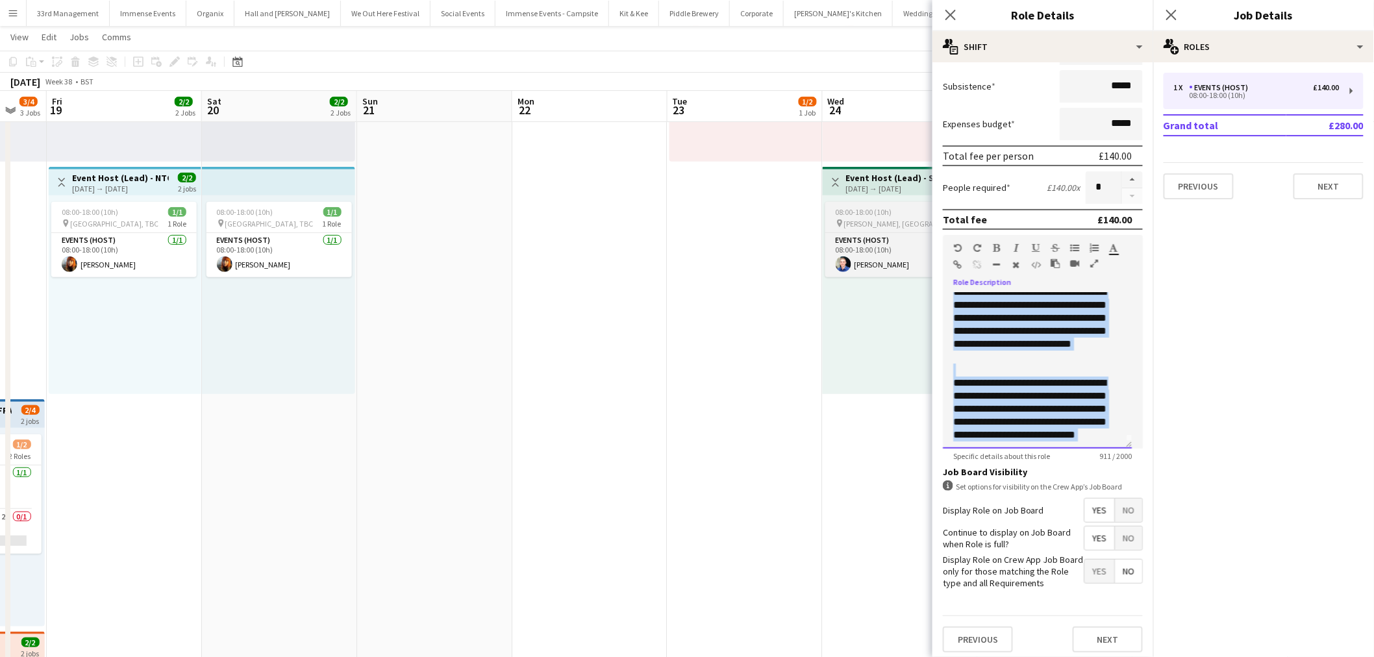
scroll to position [0, 0]
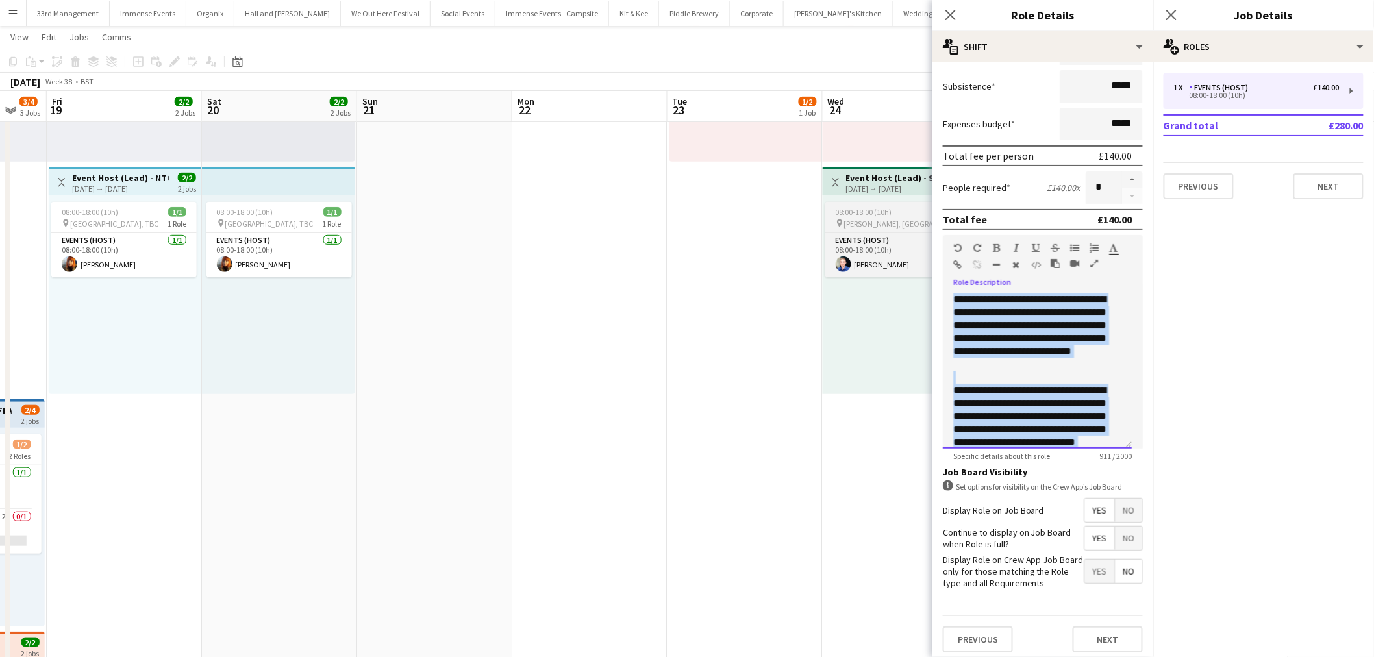
drag, startPoint x: 1081, startPoint y: 427, endPoint x: 927, endPoint y: 207, distance: 268.7
click at [927, 207] on body "Menu Boards Boards Boards All jobs Status Workforce Workforce My Workforce Recr…" at bounding box center [687, 335] width 1374 height 1103
copy div "**********"
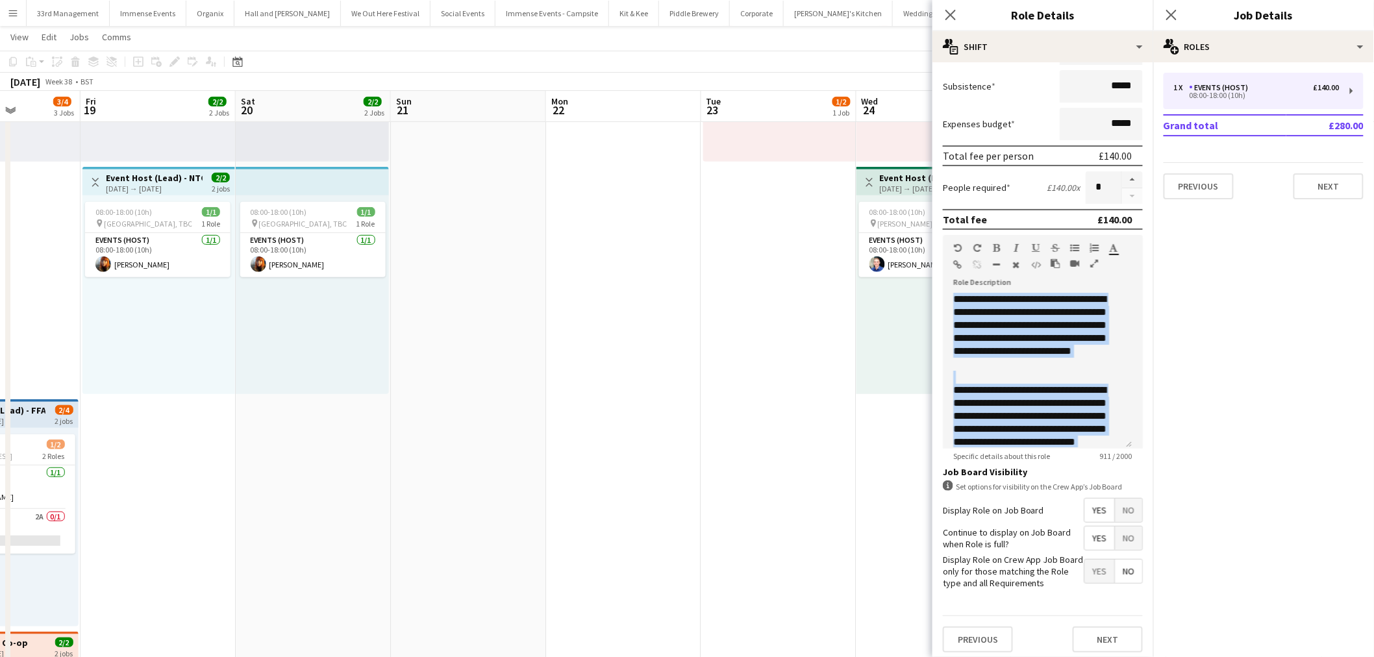
drag, startPoint x: 457, startPoint y: 372, endPoint x: 1378, endPoint y: 371, distance: 921.7
click at [1374, 371] on html "Menu Boards Boards Boards All jobs Status Workforce Workforce My Workforce Recr…" at bounding box center [687, 335] width 1374 height 1103
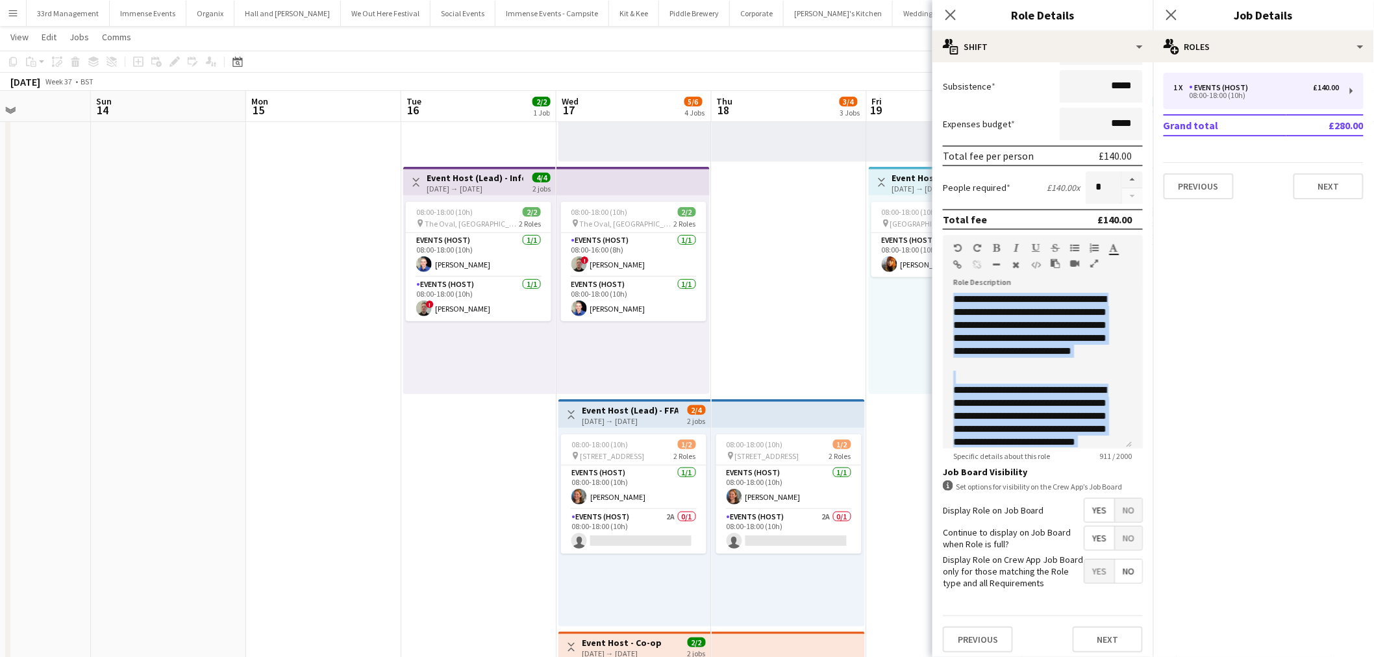
drag, startPoint x: 973, startPoint y: 299, endPoint x: 1139, endPoint y: 299, distance: 166.3
click at [1142, 299] on body "Menu Boards Boards Boards All jobs Status Workforce Workforce My Workforce Recr…" at bounding box center [687, 335] width 1374 height 1103
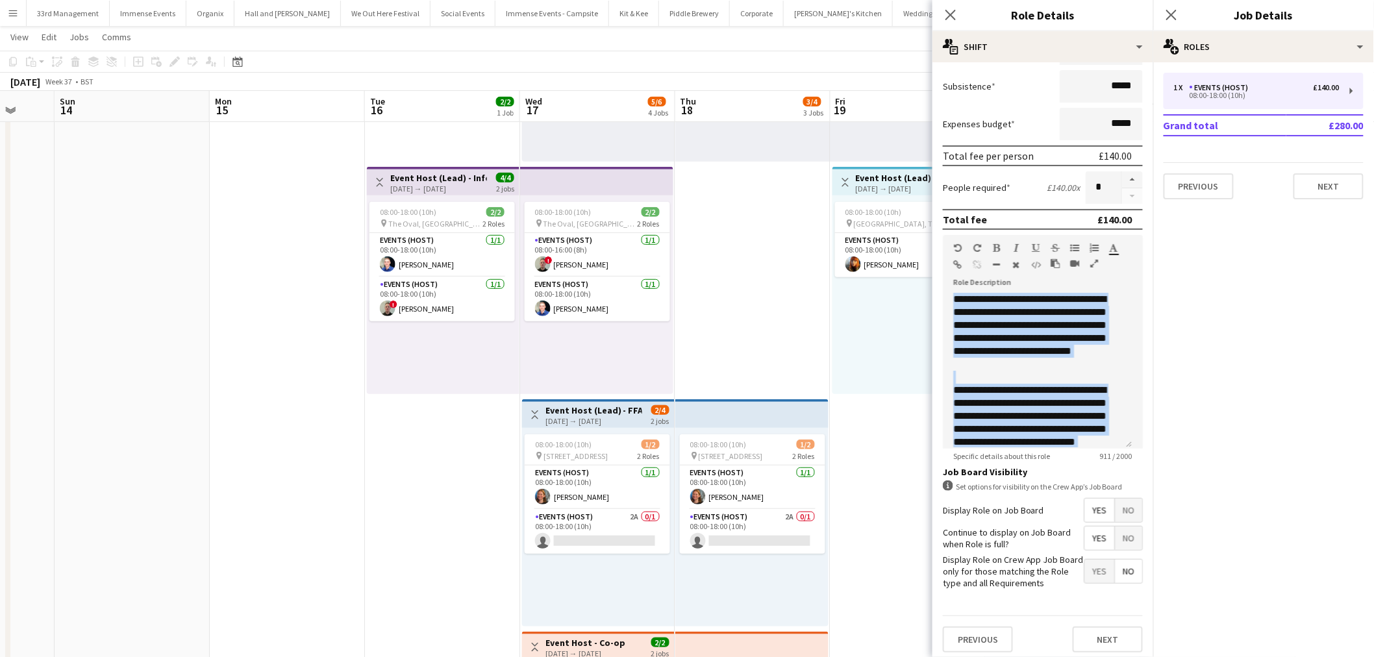
drag, startPoint x: 470, startPoint y: 446, endPoint x: 438, endPoint y: 436, distance: 33.3
click at [434, 445] on app-calendar-viewport "Thu 11 3/3 2 Jobs Fri 12 1/1 1 Job Sat 13 Sun 14 Mon 15 Tue 16 2/2 1 Job Wed 17…" at bounding box center [687, 349] width 1374 height 1030
click at [598, 531] on app-card-role "Events (Host) 2A 0/1 08:00-18:00 (10h) single-neutral-actions" at bounding box center [597, 532] width 145 height 44
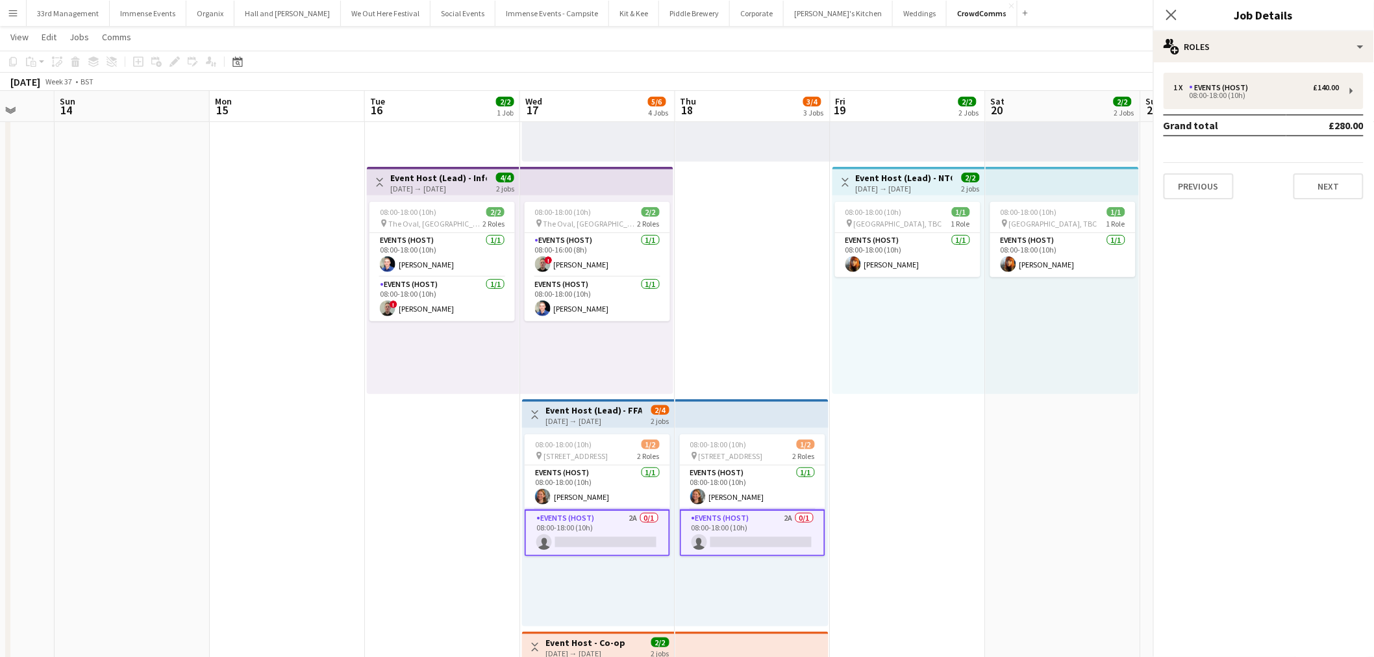
scroll to position [0, 408]
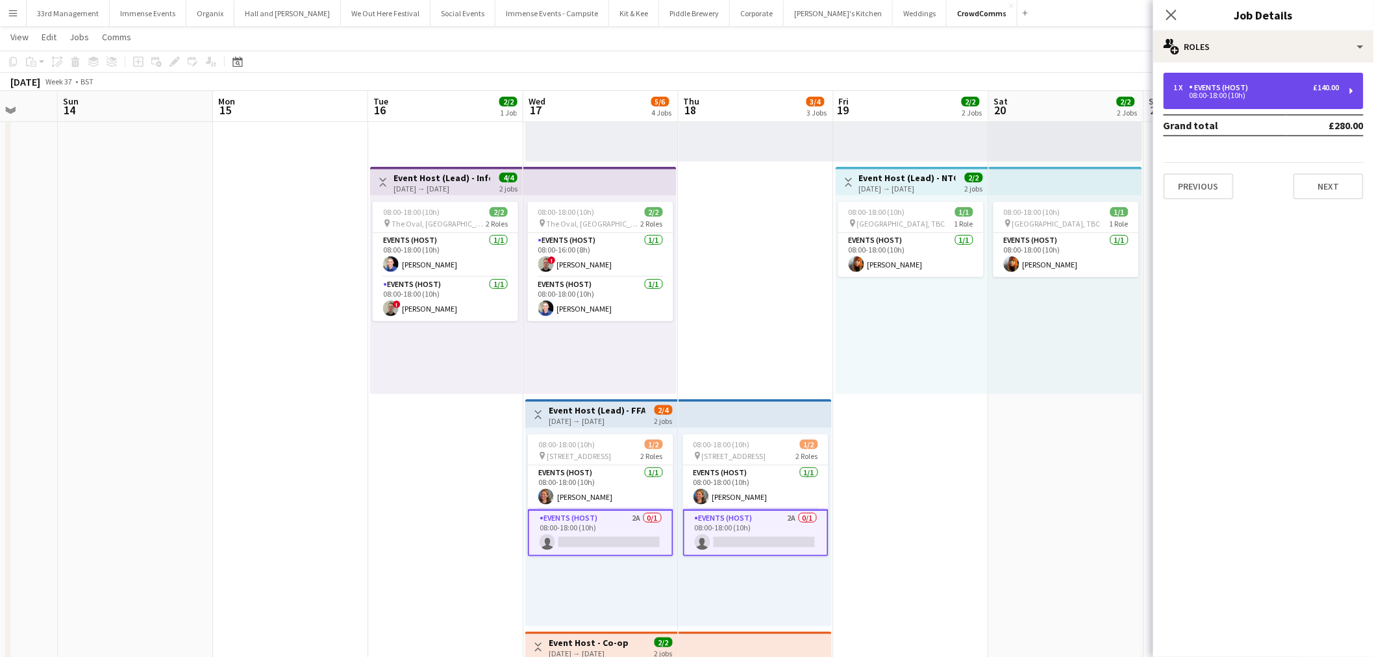
click at [1229, 91] on div "Events (Host)" at bounding box center [1222, 87] width 64 height 9
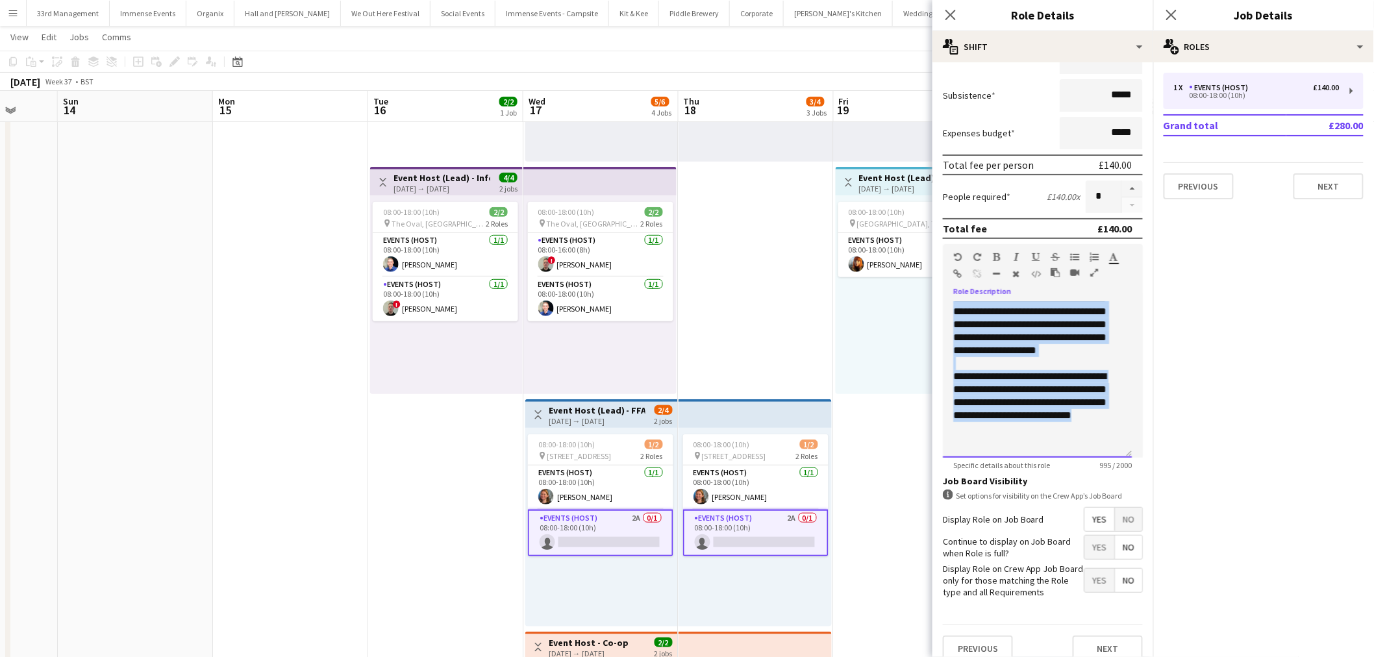
scroll to position [0, 0]
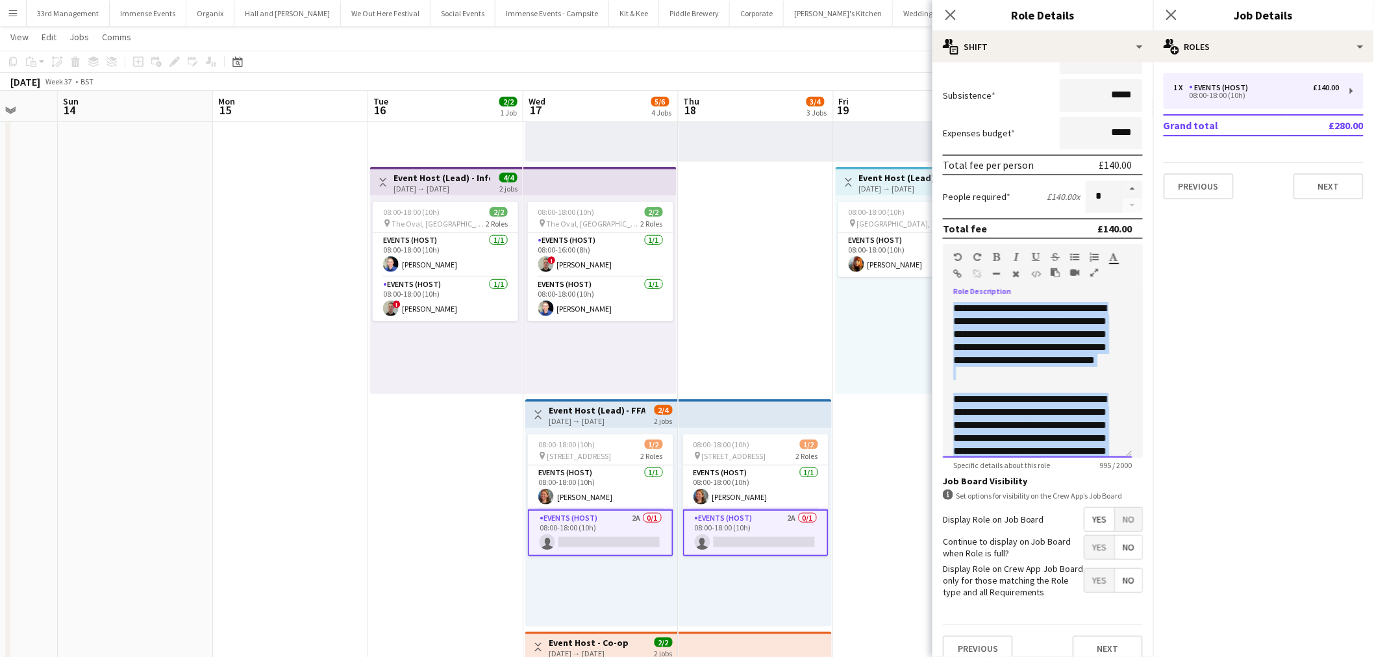
drag, startPoint x: 1017, startPoint y: 436, endPoint x: 869, endPoint y: 161, distance: 312.4
click at [869, 162] on body "Menu Boards Boards Boards All jobs Status Workforce Workforce My Workforce Recr…" at bounding box center [687, 335] width 1374 height 1103
paste div
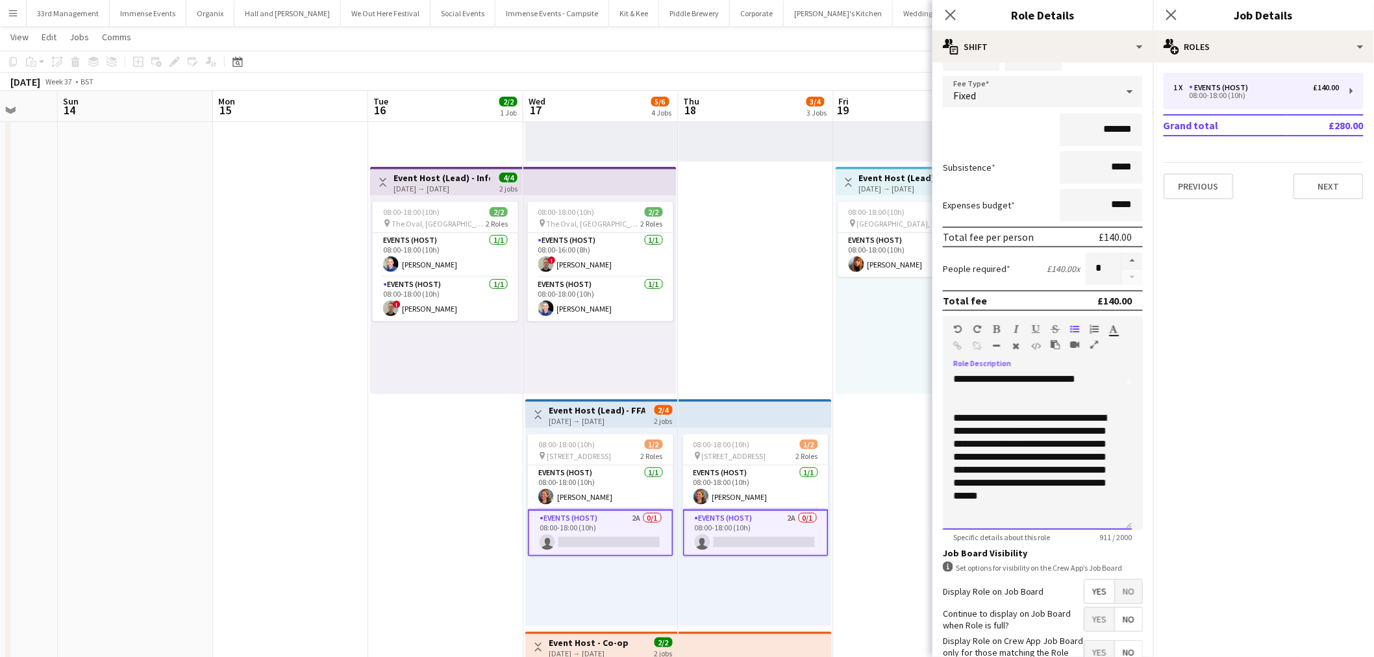
click at [1055, 498] on p "**********" at bounding box center [1033, 464] width 158 height 104
drag, startPoint x: 1068, startPoint y: 501, endPoint x: 1037, endPoint y: 444, distance: 65.4
click at [1037, 444] on p "**********" at bounding box center [1033, 464] width 158 height 104
click at [1054, 449] on p "**********" at bounding box center [1033, 464] width 158 height 104
drag, startPoint x: 1055, startPoint y: 451, endPoint x: 1033, endPoint y: 436, distance: 27.2
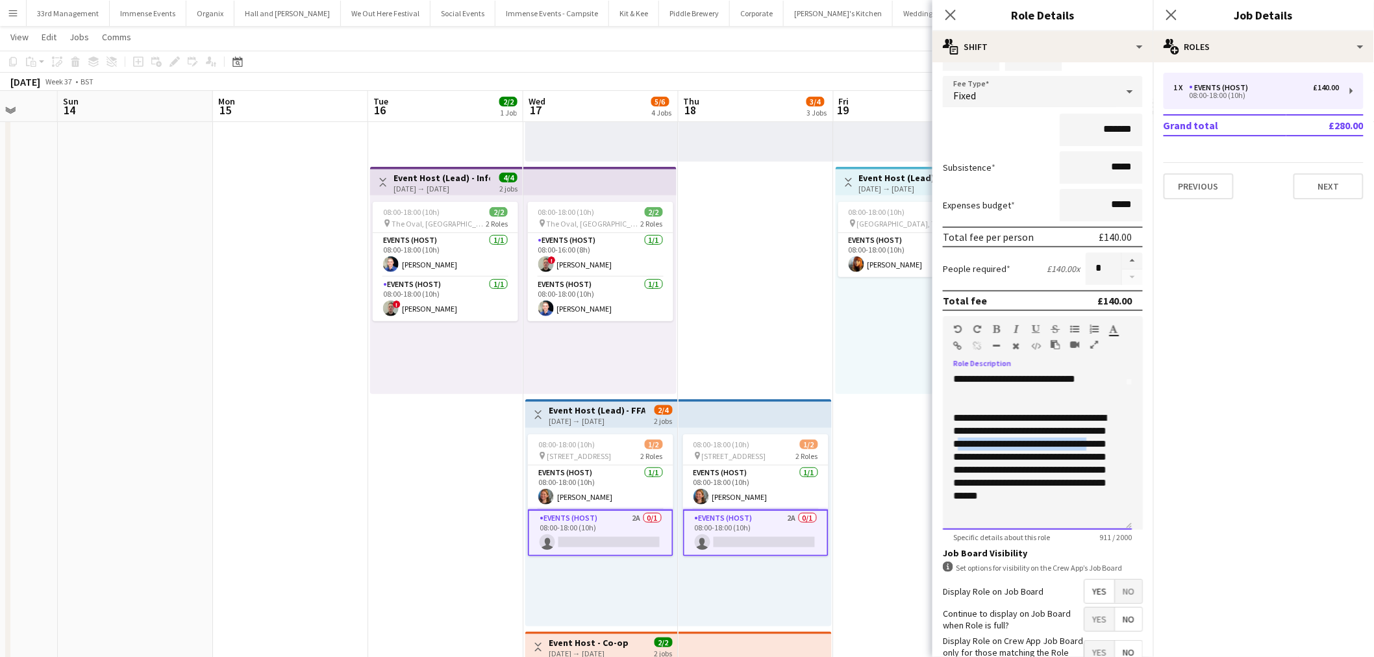
click at [1033, 436] on p "**********" at bounding box center [1033, 464] width 158 height 104
drag, startPoint x: 1055, startPoint y: 457, endPoint x: 1078, endPoint y: 490, distance: 40.2
click at [1078, 490] on p "**********" at bounding box center [1033, 464] width 158 height 104
click at [1087, 459] on p "**********" at bounding box center [1033, 464] width 158 height 104
click at [1067, 485] on p "**********" at bounding box center [1033, 464] width 158 height 104
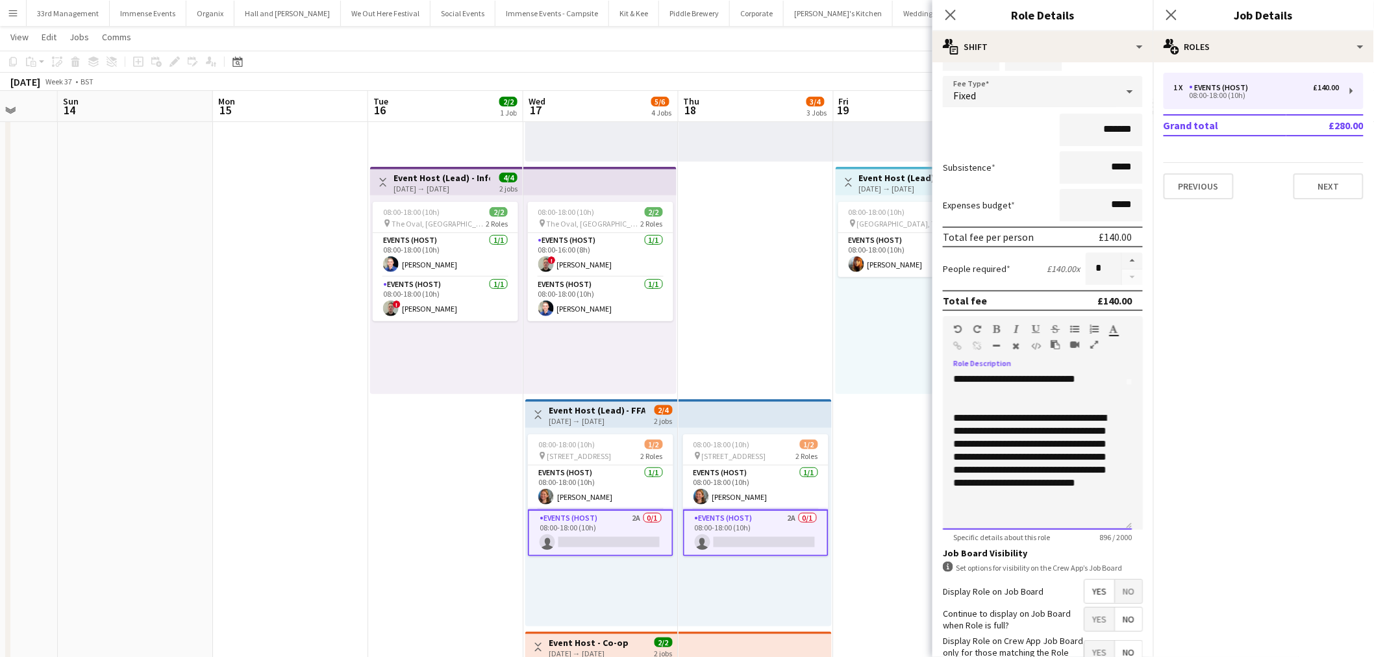
click at [1067, 503] on p "**********" at bounding box center [1033, 464] width 158 height 104
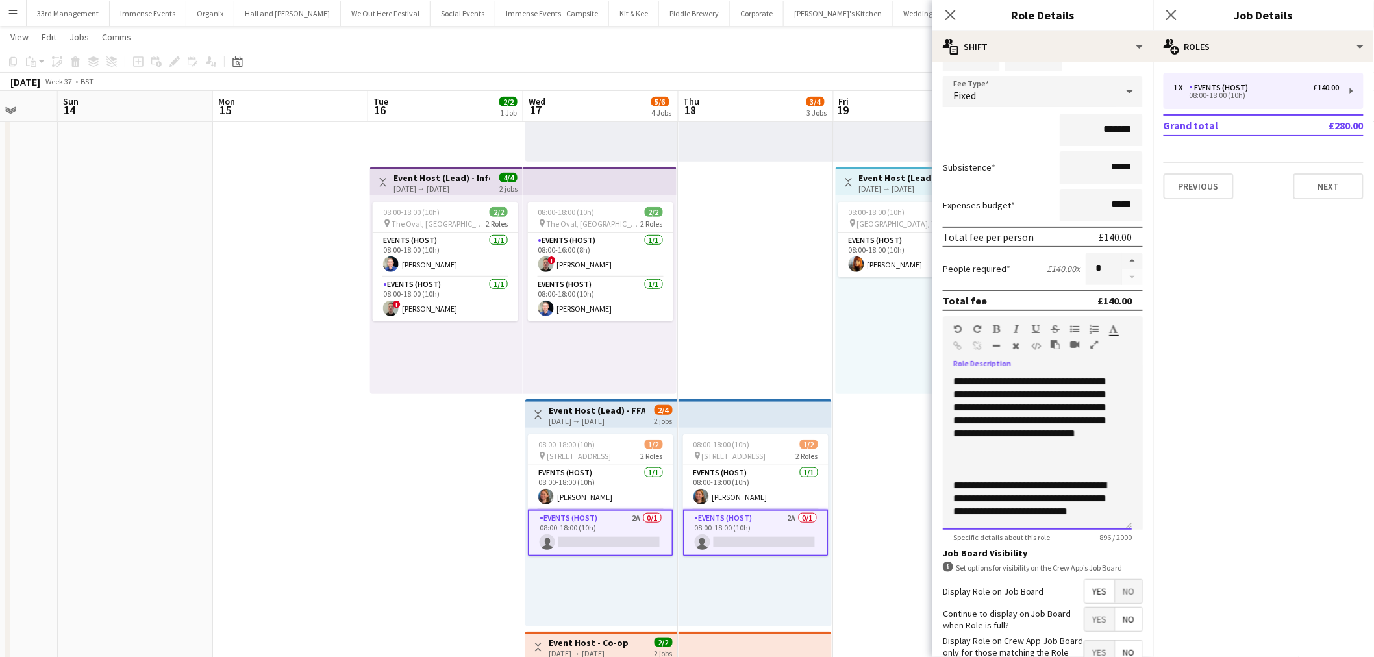
scroll to position [216, 0]
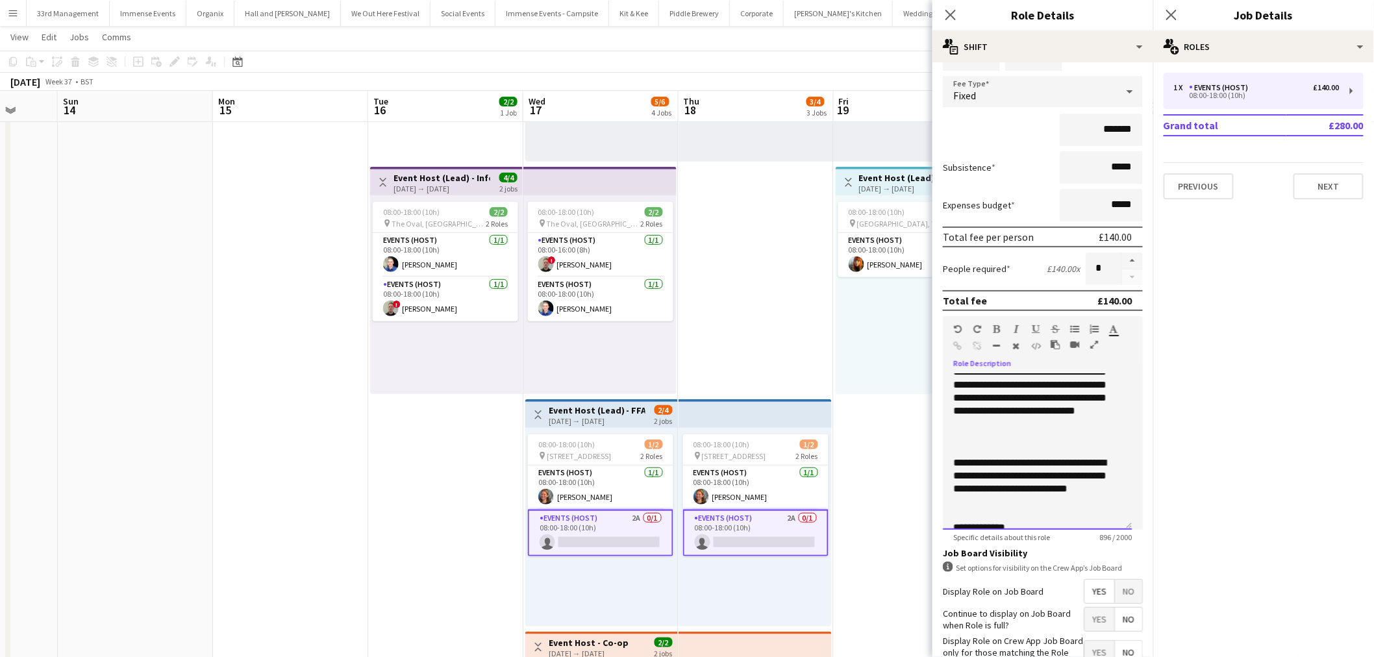
click at [1050, 425] on p "**********" at bounding box center [1033, 392] width 158 height 104
click at [1050, 418] on p "**********" at bounding box center [1033, 392] width 158 height 104
click at [1068, 423] on p "**********" at bounding box center [1033, 392] width 158 height 104
click at [1054, 431] on p "**********" at bounding box center [1033, 392] width 158 height 104
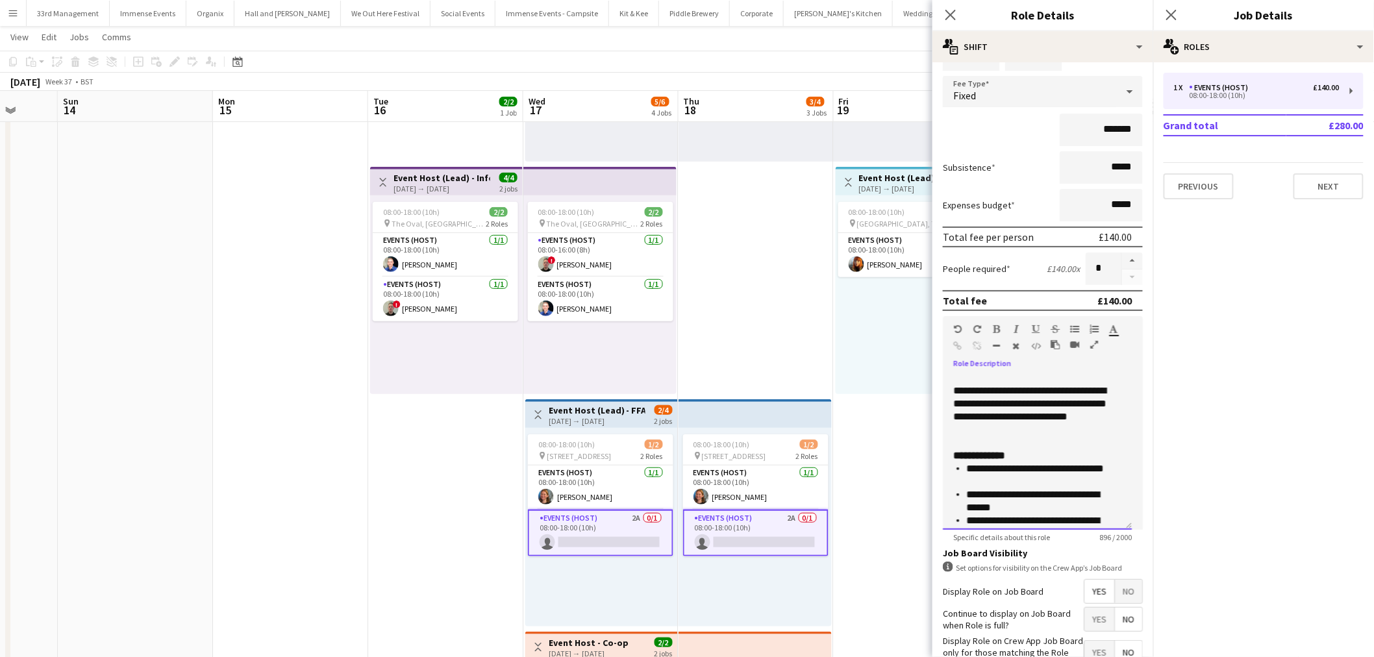
click at [1037, 436] on p at bounding box center [1038, 442] width 168 height 13
click at [1034, 424] on p "**********" at bounding box center [1033, 411] width 158 height 52
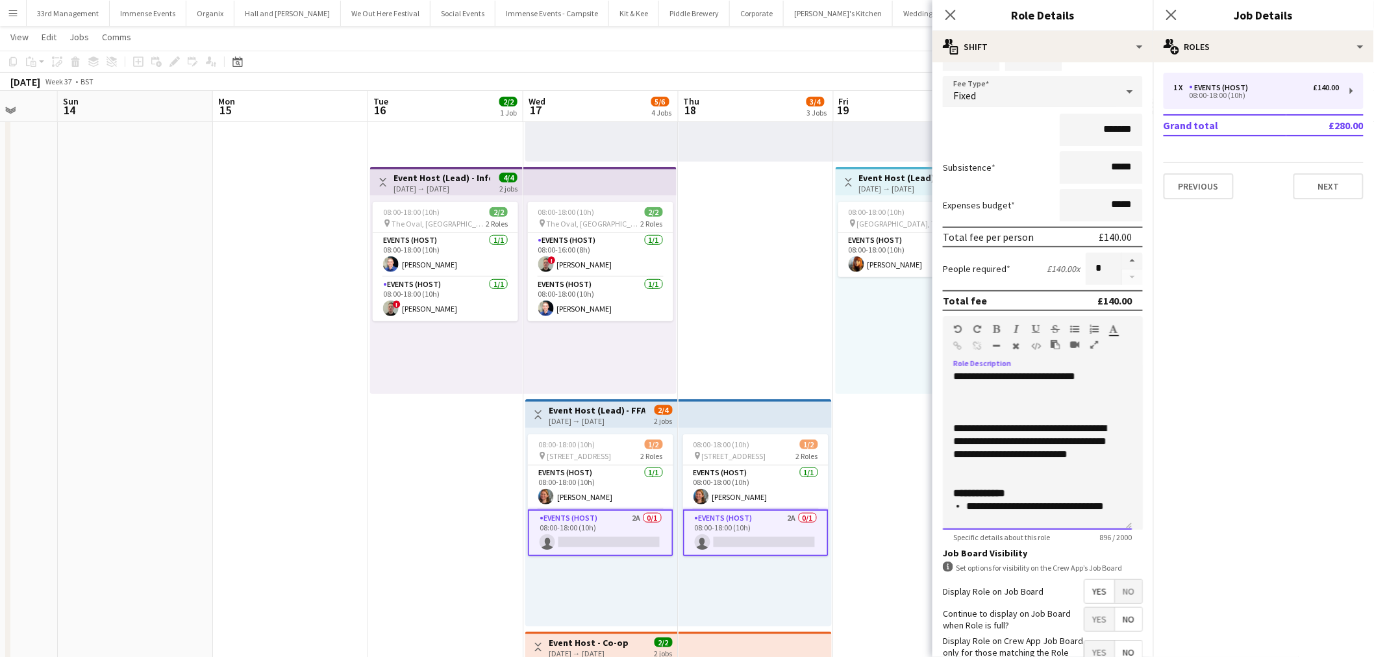
scroll to position [216, 0]
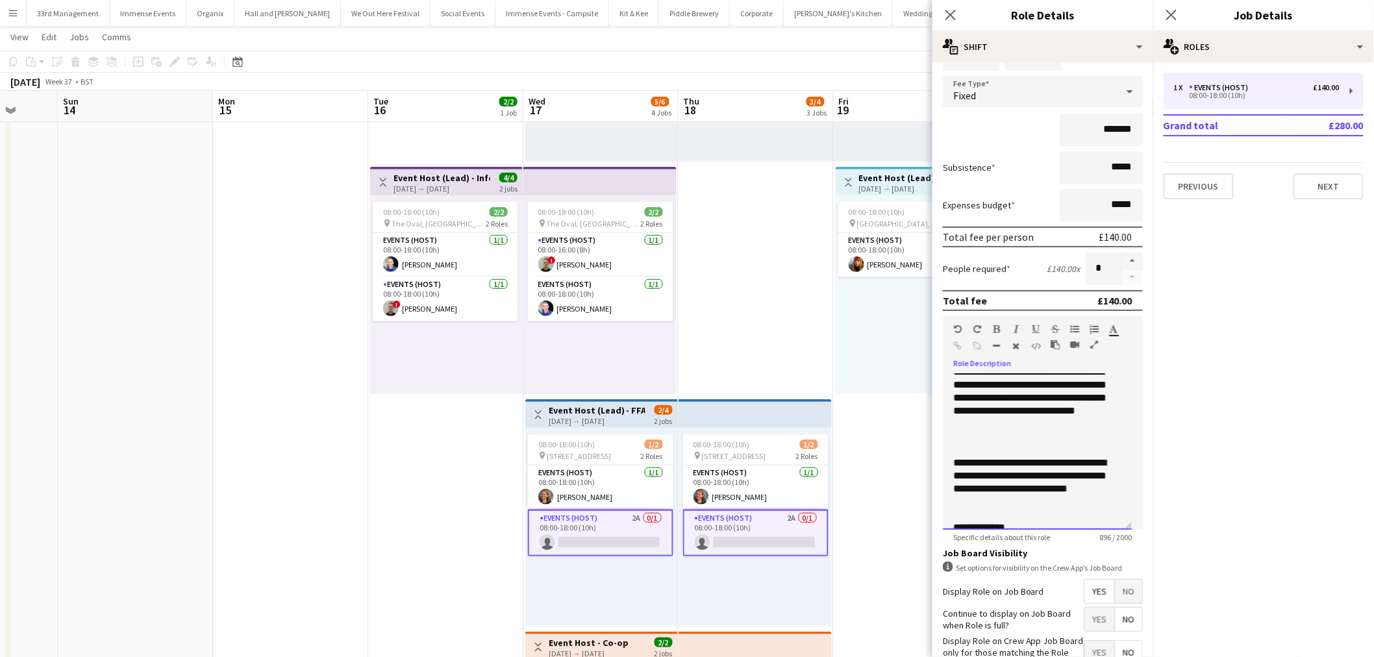
click at [1047, 436] on p "**********" at bounding box center [1033, 392] width 158 height 104
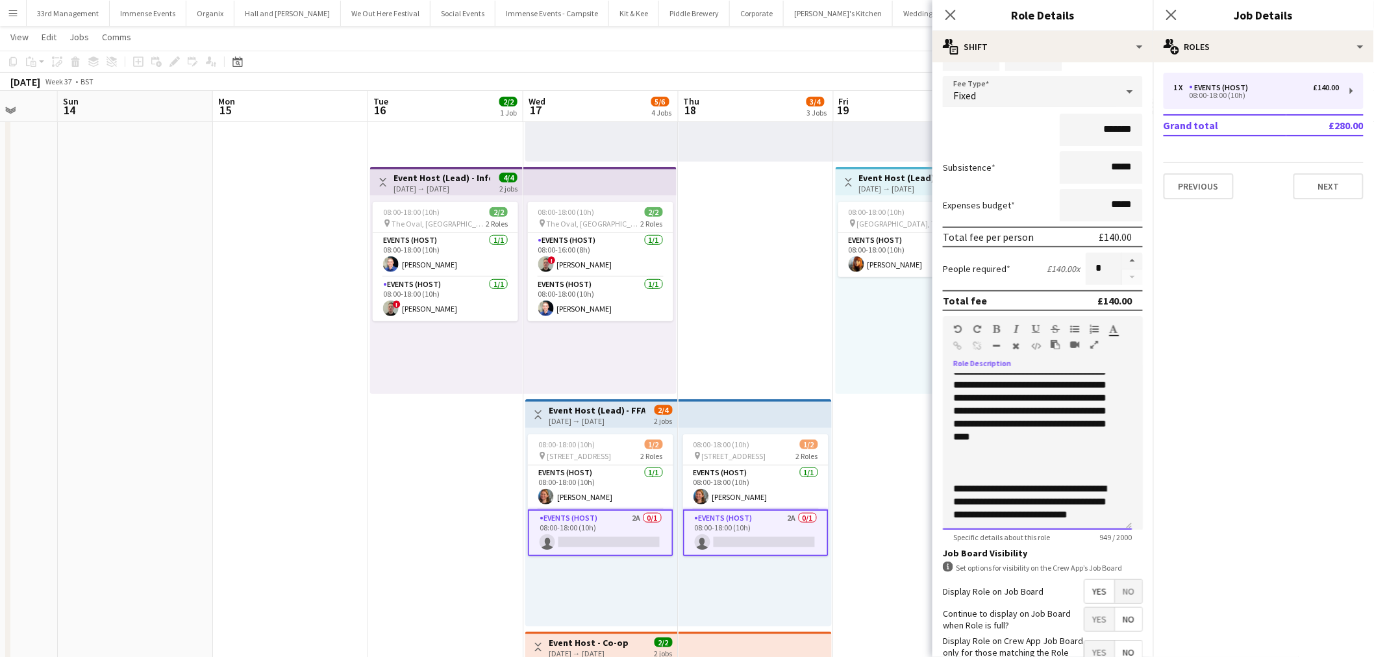
click at [1035, 440] on p "**********" at bounding box center [1033, 405] width 158 height 130
click at [1034, 458] on p "**********" at bounding box center [1033, 405] width 158 height 130
click at [1026, 446] on p "**********" at bounding box center [1033, 405] width 158 height 130
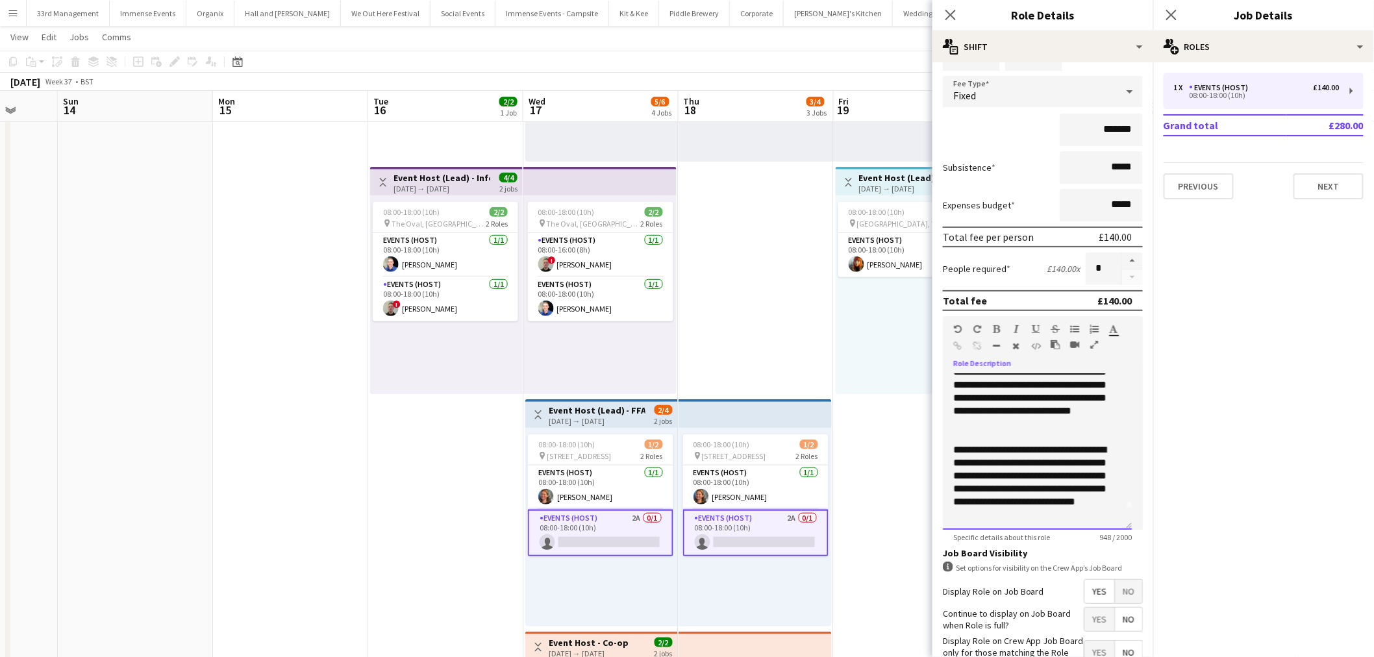
scroll to position [0, 0]
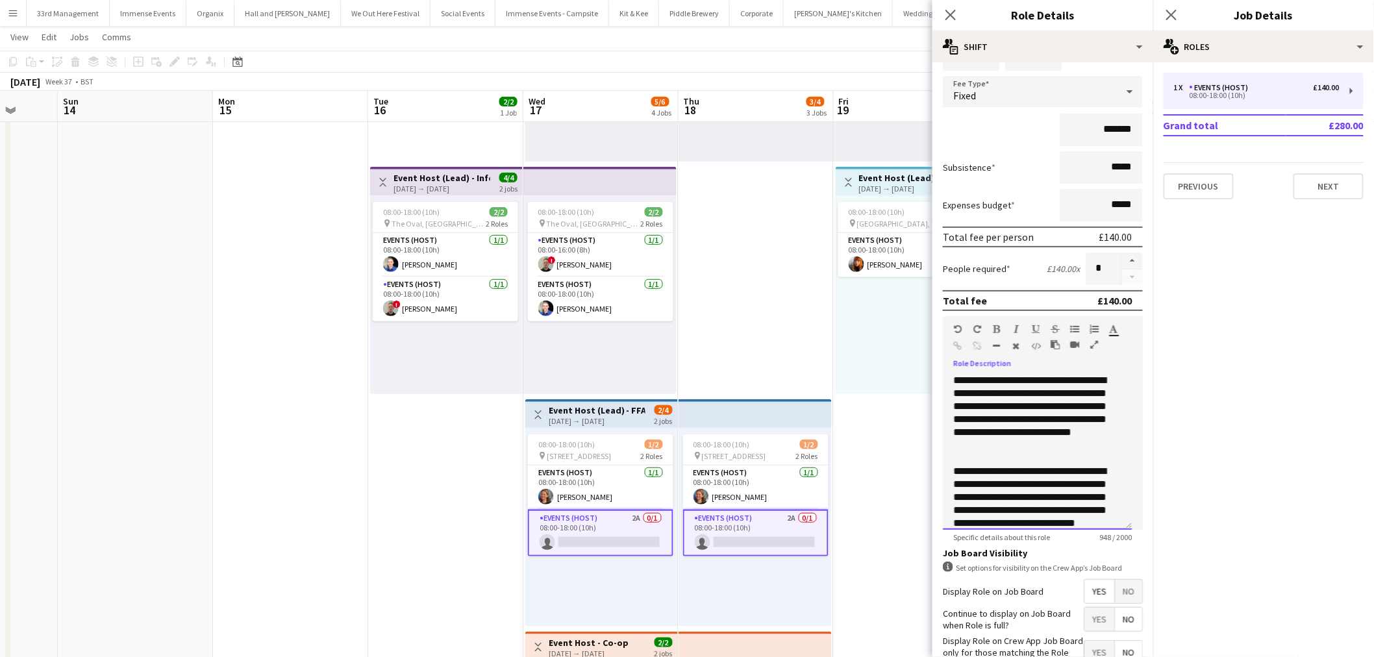
click at [1024, 393] on p "**********" at bounding box center [1033, 413] width 158 height 78
click at [1008, 432] on p "**********" at bounding box center [1033, 413] width 158 height 78
click at [1005, 405] on p "**********" at bounding box center [1033, 413] width 158 height 78
click at [1078, 443] on p "**********" at bounding box center [1033, 413] width 158 height 78
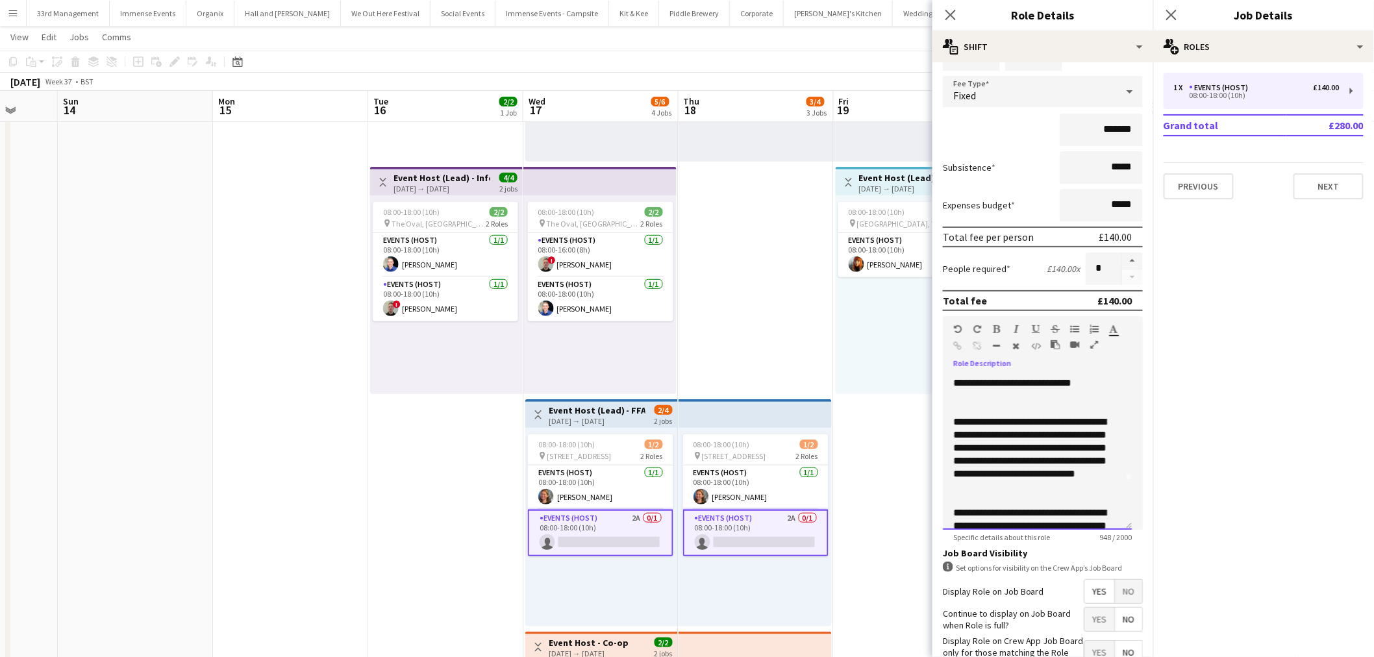
scroll to position [72, 0]
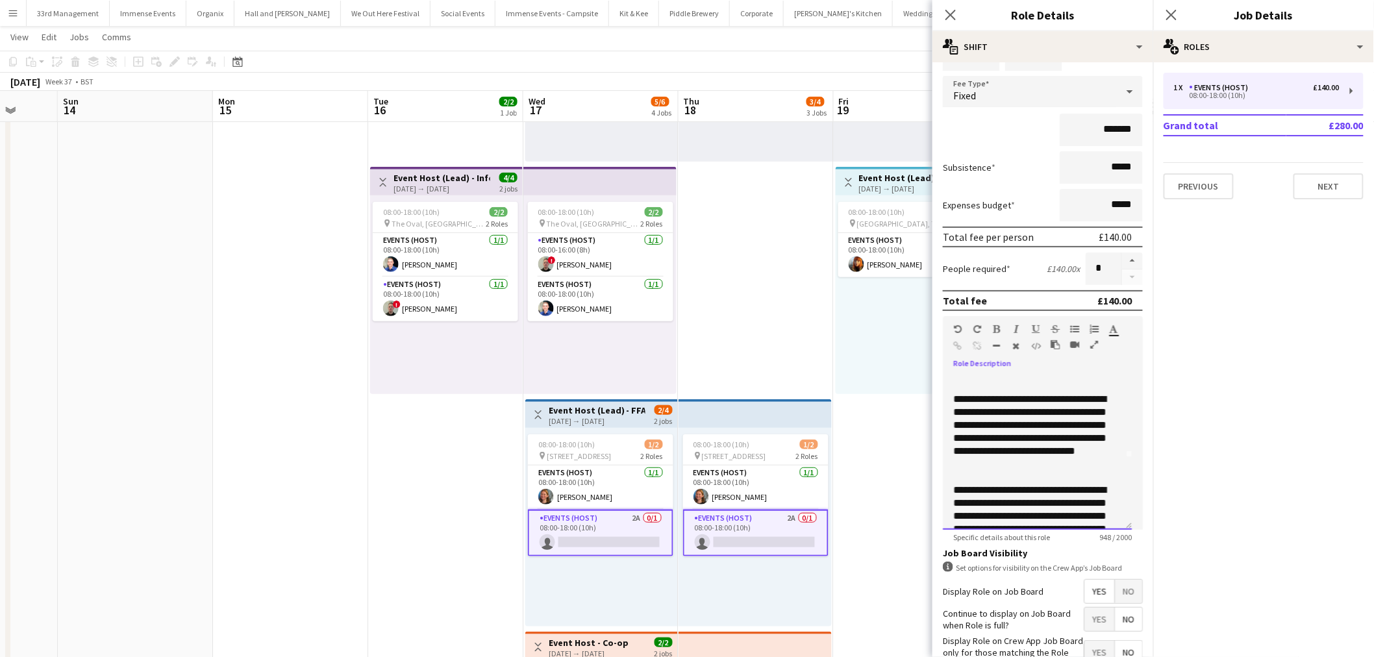
click at [1072, 429] on p "**********" at bounding box center [1033, 432] width 158 height 78
click at [1044, 450] on p "**********" at bounding box center [1033, 432] width 158 height 78
click at [1043, 459] on p "**********" at bounding box center [1033, 432] width 158 height 78
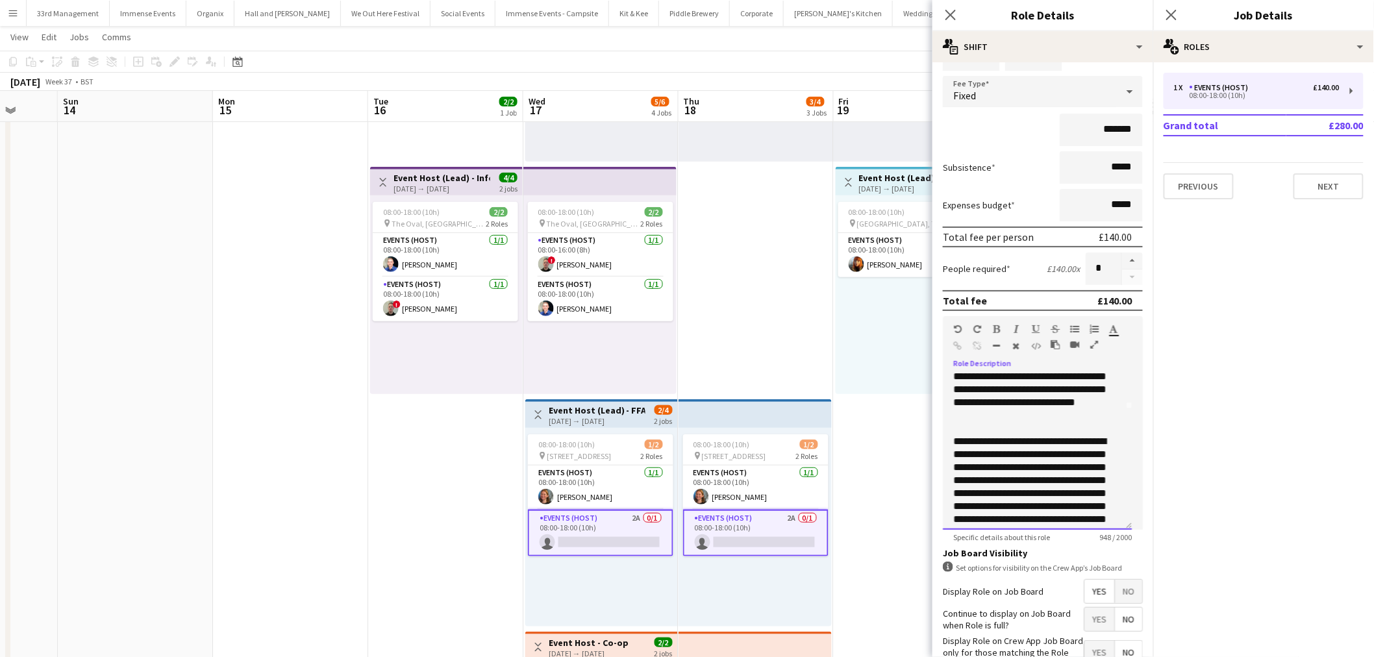
scroll to position [144, 0]
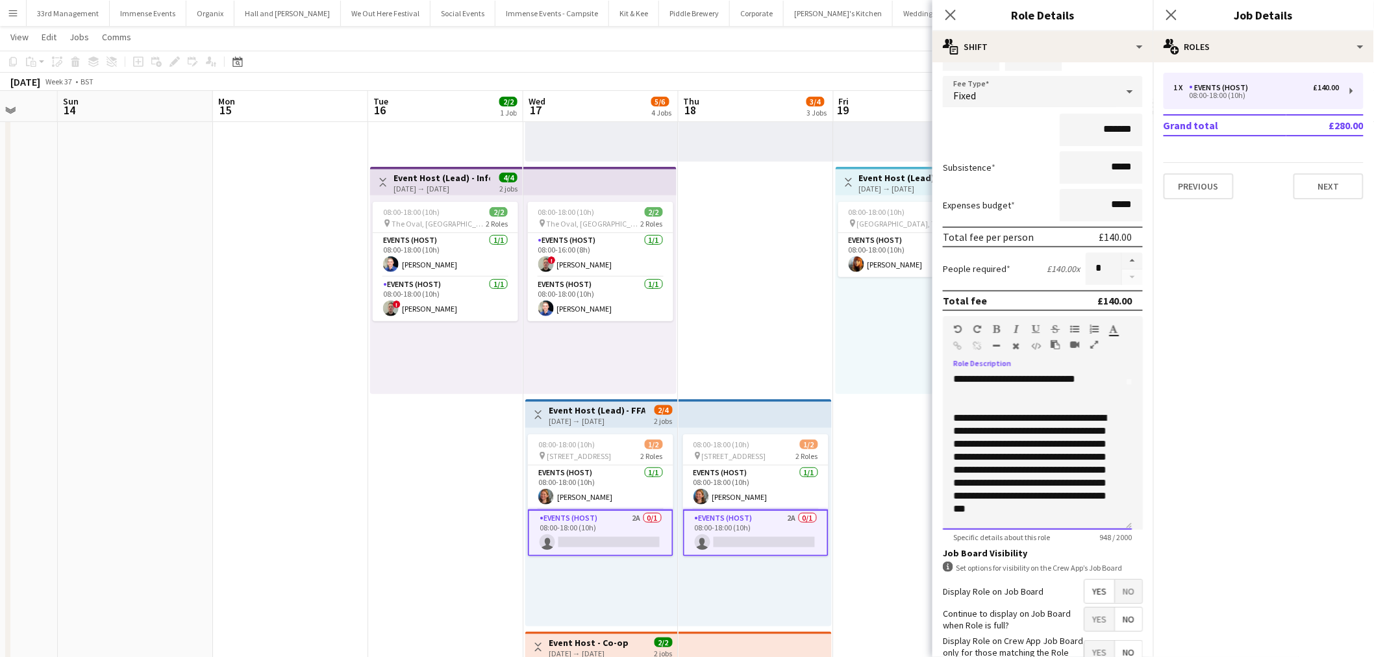
click at [1033, 414] on p "**********" at bounding box center [1033, 470] width 158 height 117
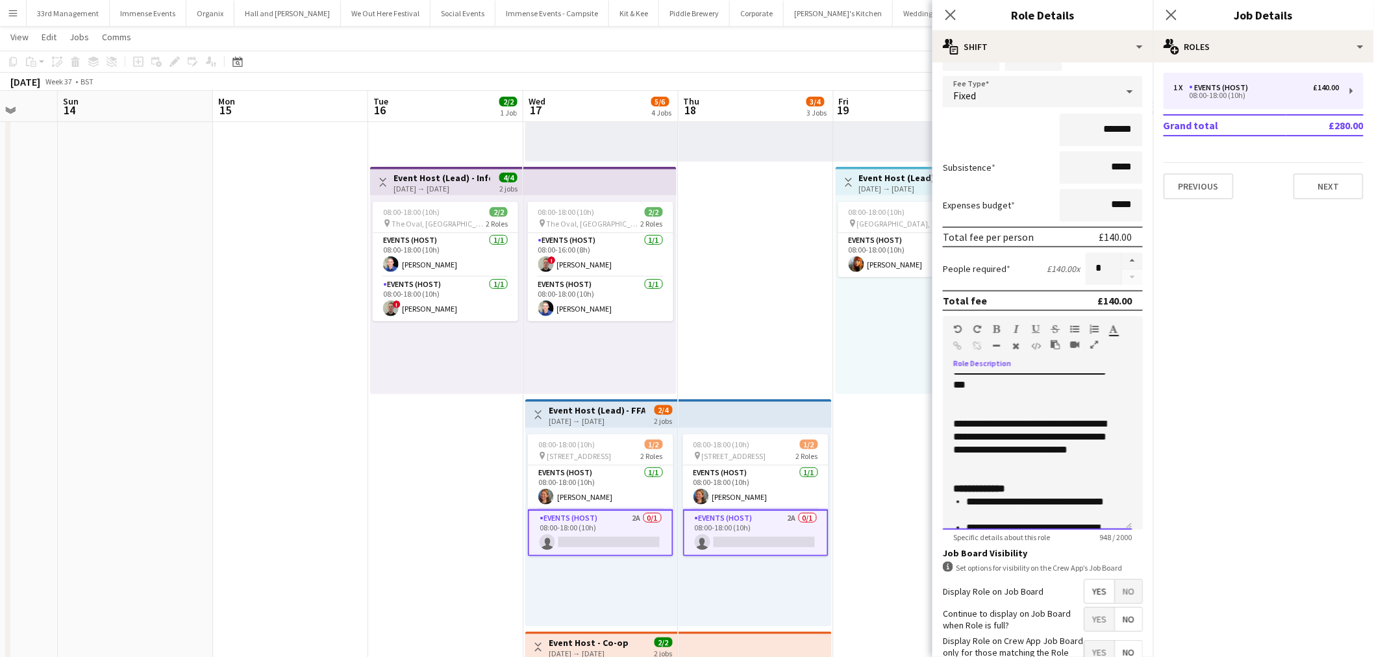
scroll to position [288, 0]
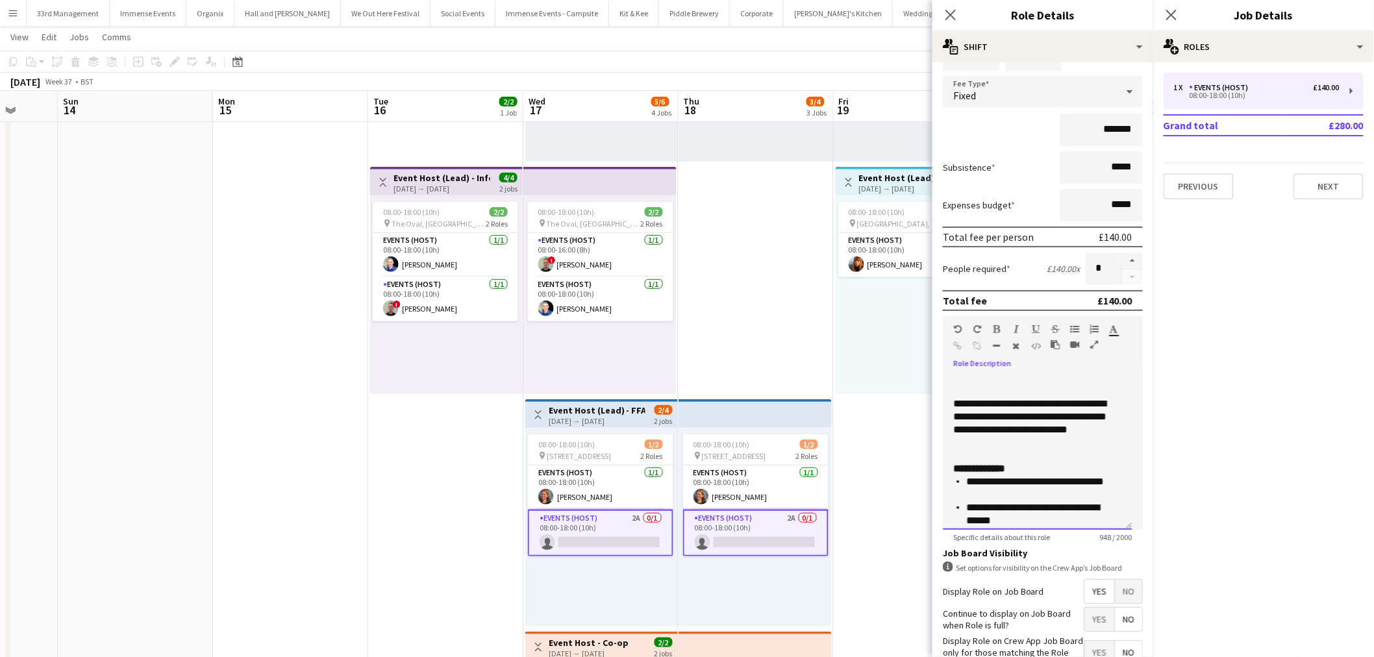
click at [1020, 432] on p "**********" at bounding box center [1033, 424] width 158 height 52
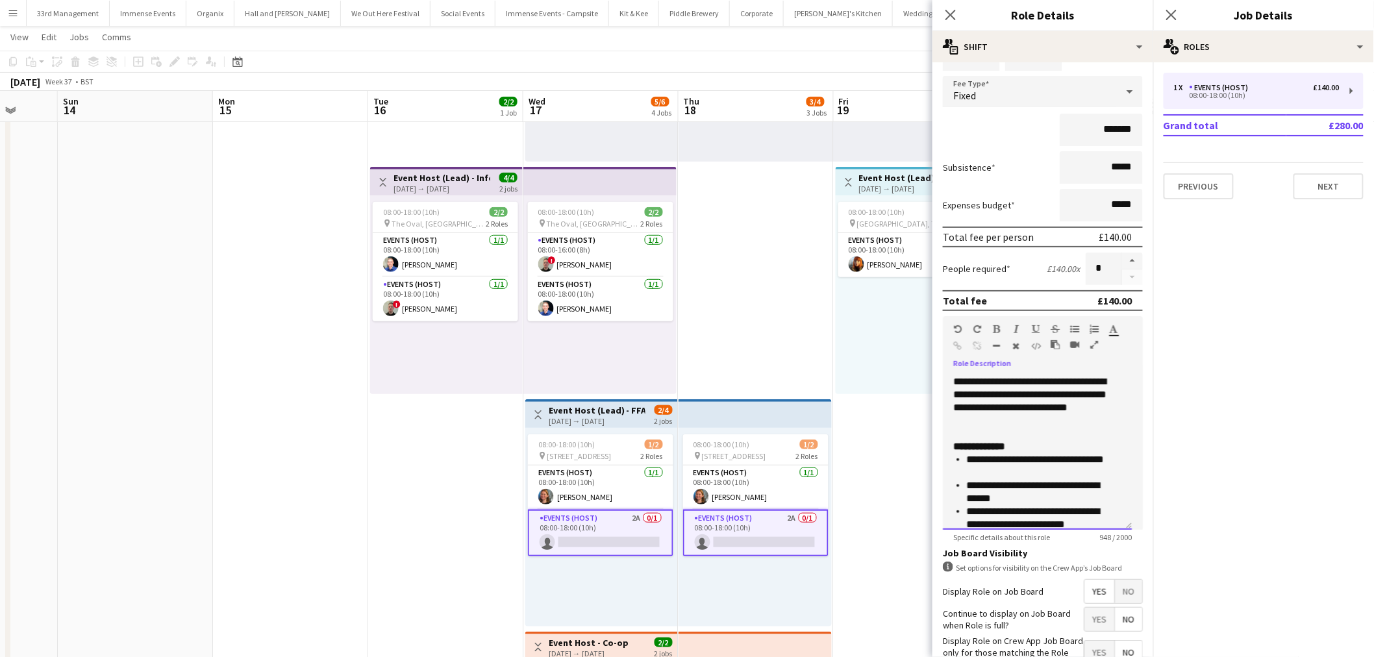
scroll to position [322, 0]
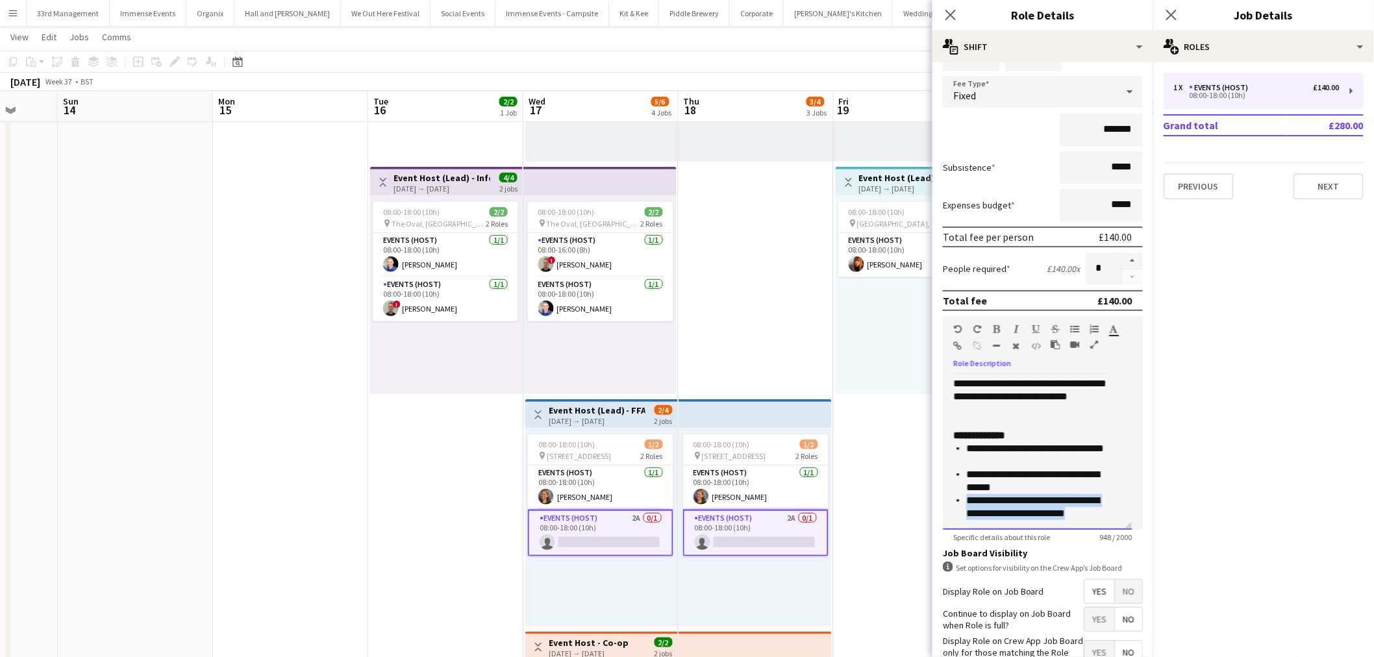
drag, startPoint x: 1094, startPoint y: 509, endPoint x: 972, endPoint y: 491, distance: 122.8
click at [936, 492] on form "**********" at bounding box center [1043, 373] width 221 height 744
copy p "**********"
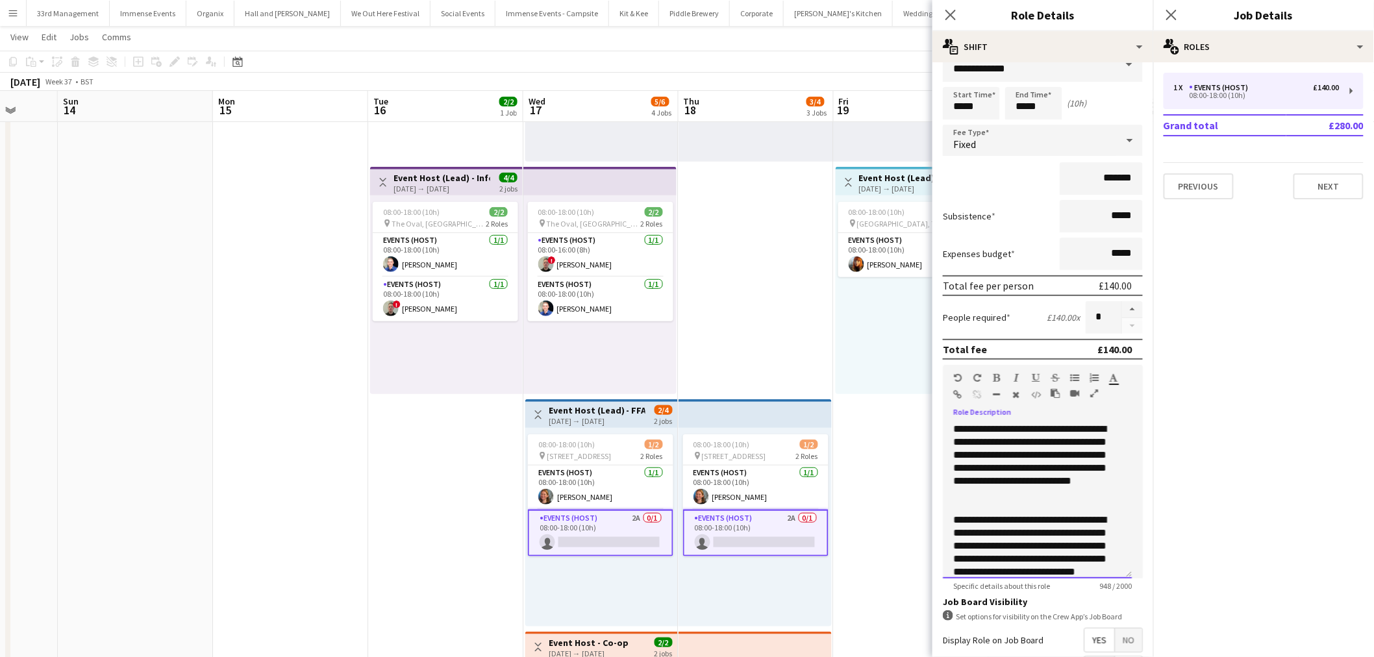
scroll to position [0, 0]
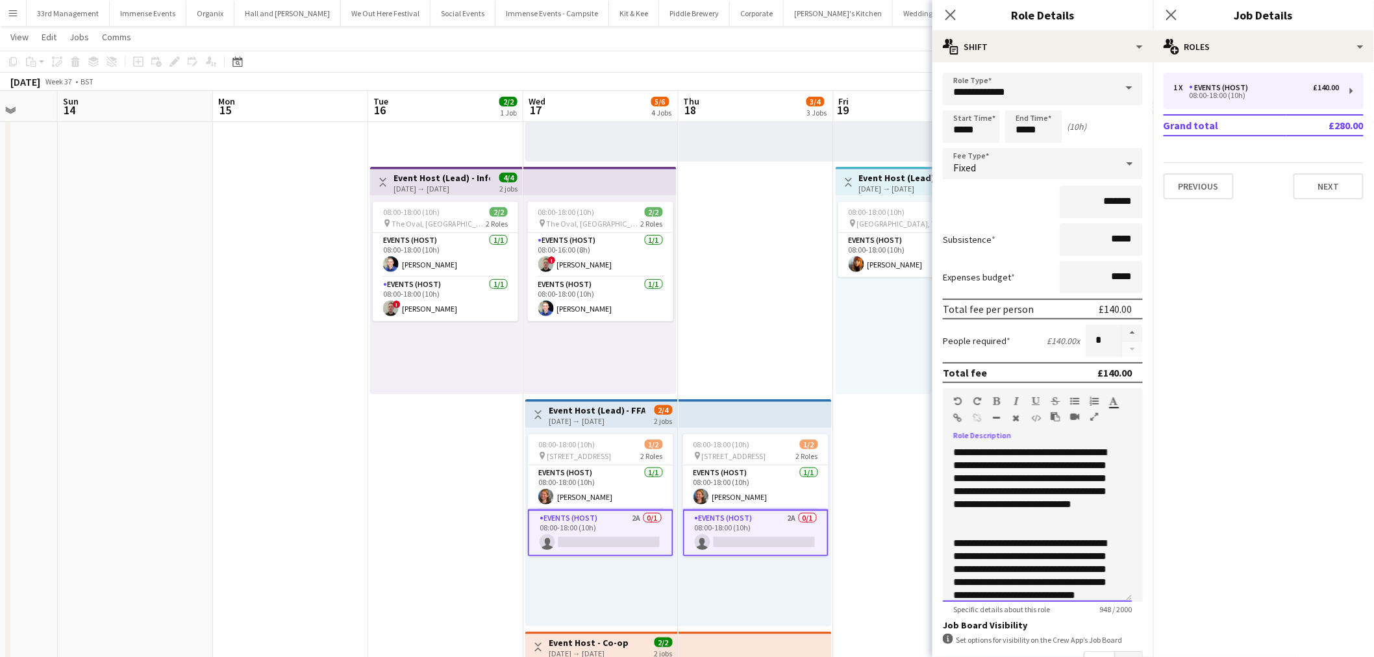
click at [952, 446] on div "**********" at bounding box center [1037, 524] width 189 height 156
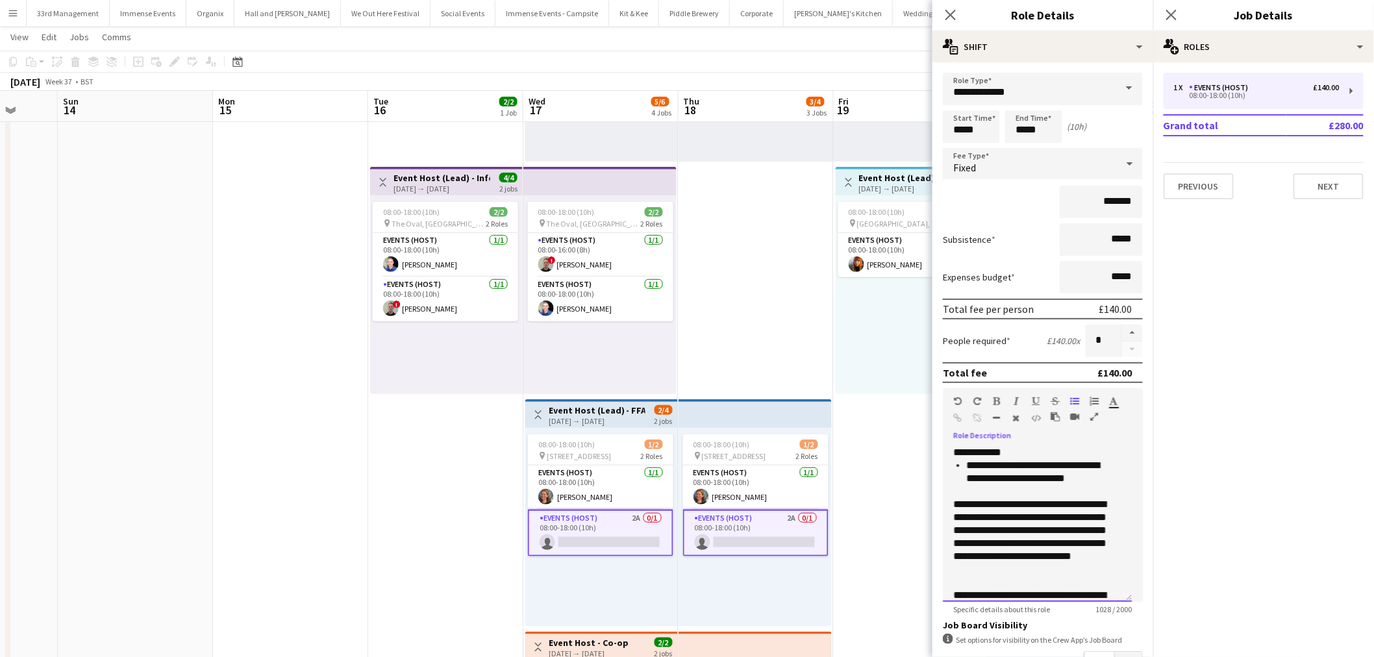
click at [967, 459] on li "**********" at bounding box center [1044, 472] width 155 height 26
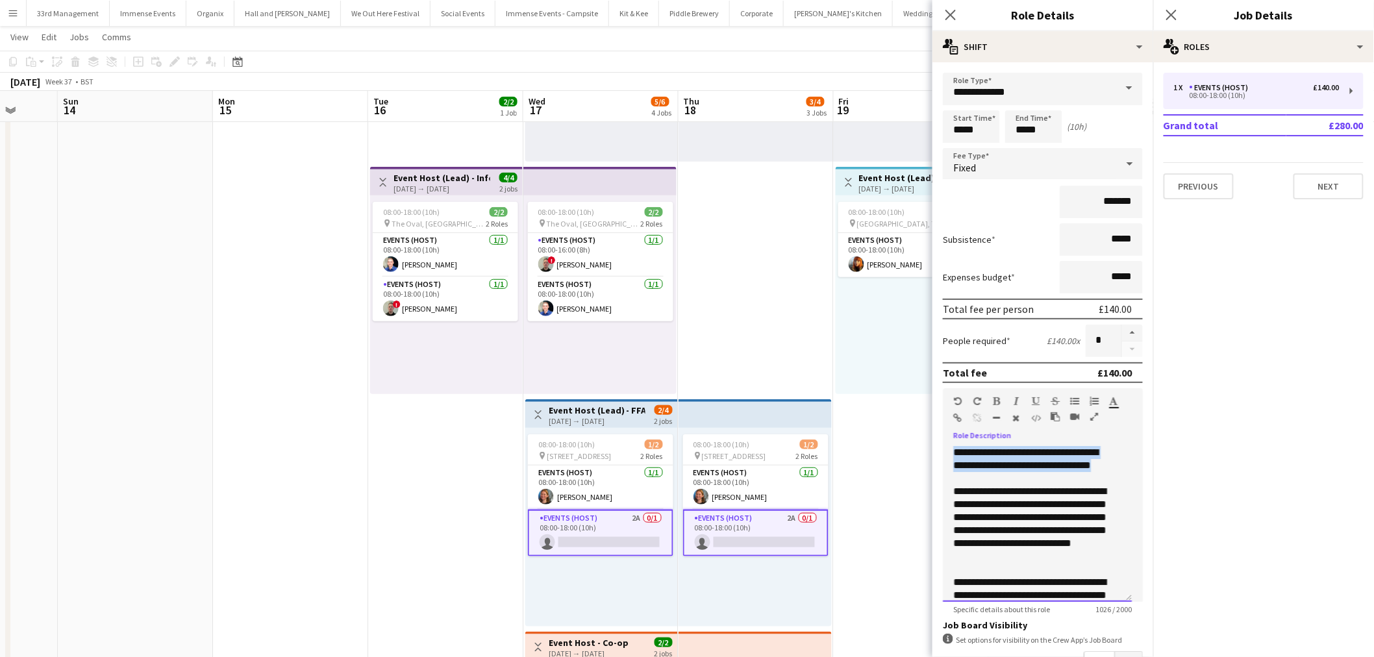
drag, startPoint x: 1105, startPoint y: 464, endPoint x: 985, endPoint y: 326, distance: 183.2
click at [938, 451] on form "**********" at bounding box center [1043, 445] width 221 height 744
click at [997, 397] on icon "button" at bounding box center [997, 401] width 7 height 9
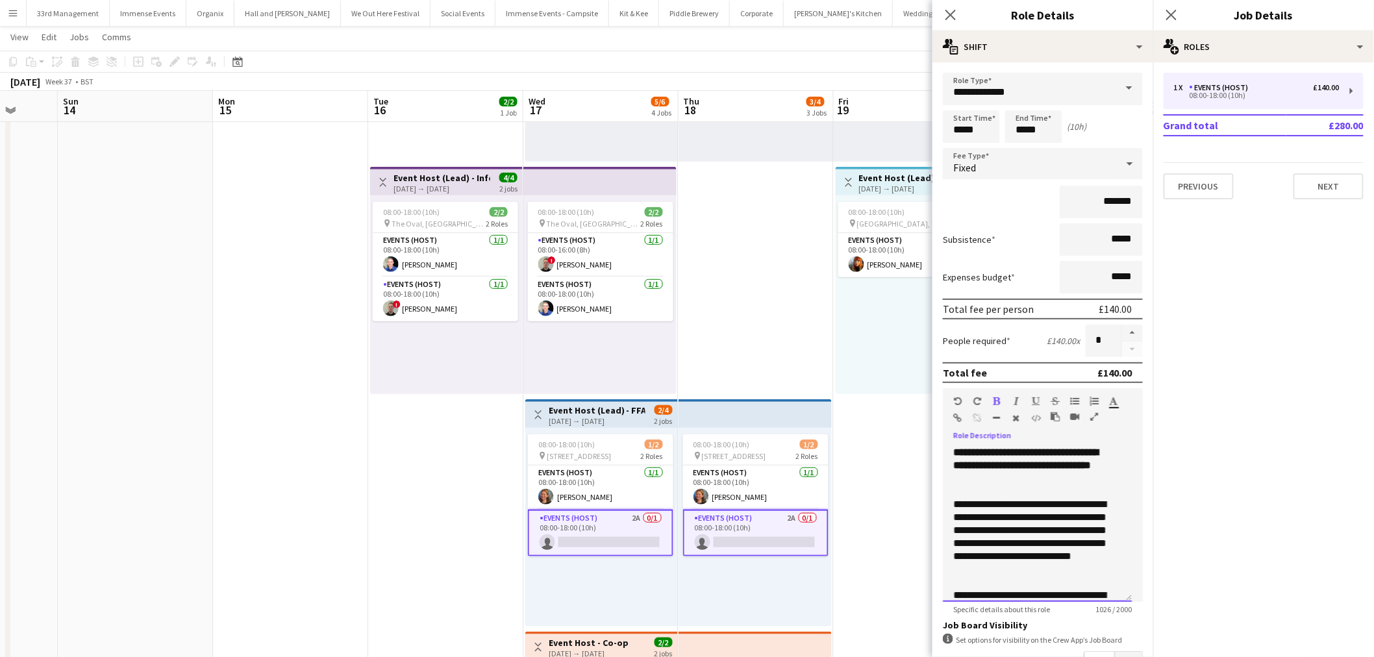
click at [1056, 448] on span "**********" at bounding box center [1026, 459] width 145 height 23
click at [1038, 485] on p at bounding box center [1038, 491] width 168 height 13
click at [1028, 466] on span "**********" at bounding box center [1026, 459] width 145 height 23
click at [1024, 476] on p "**********" at bounding box center [1033, 465] width 158 height 39
click at [1016, 515] on p "**********" at bounding box center [1033, 537] width 158 height 78
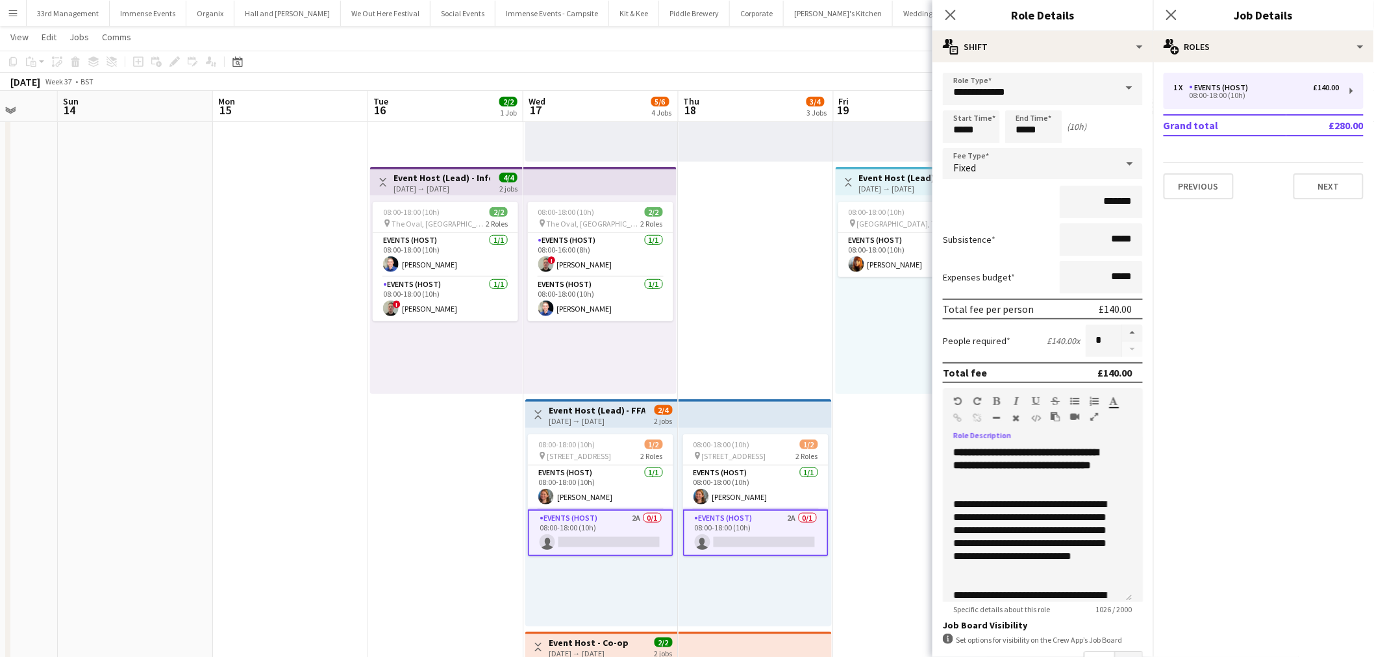
click at [880, 468] on app-date-cell "08:00-18:00 (10h) 1/1 pin Brighton, TBC 1 Role Events (Host) 1/1 08:00-18:00 (1…" at bounding box center [911, 396] width 155 height 935
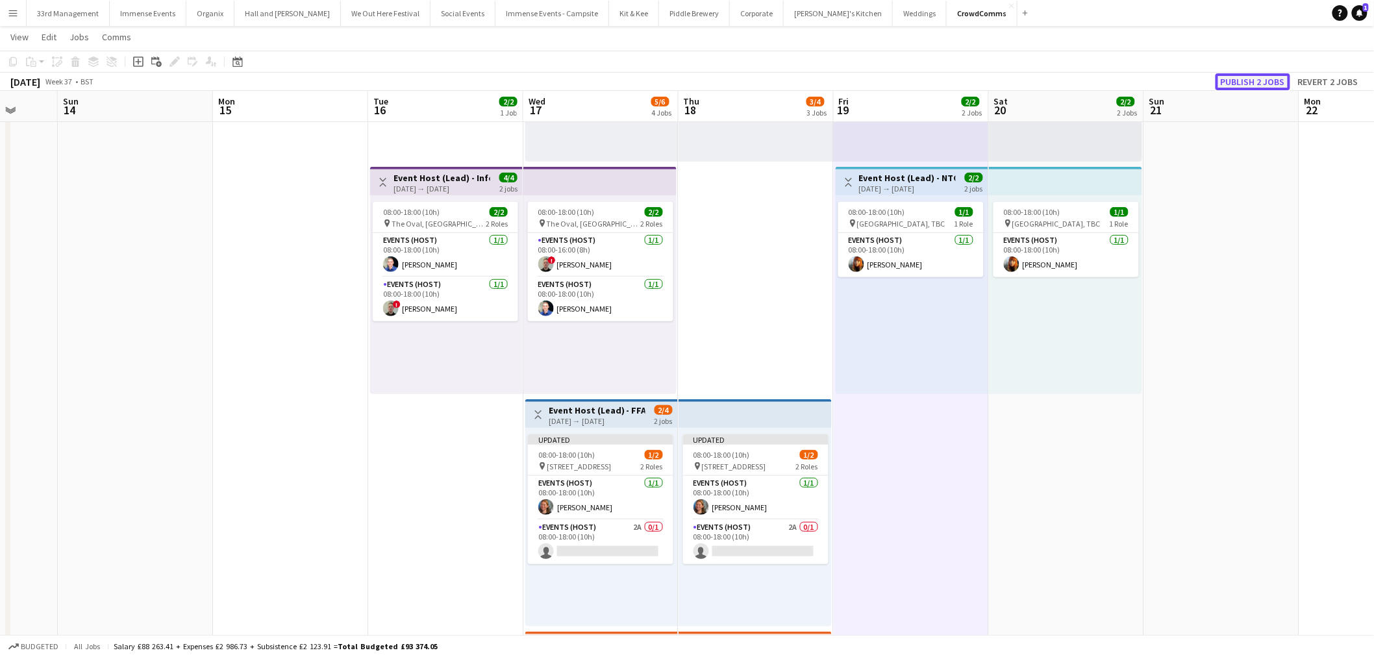
click at [1265, 75] on button "Publish 2 jobs" at bounding box center [1253, 81] width 75 height 17
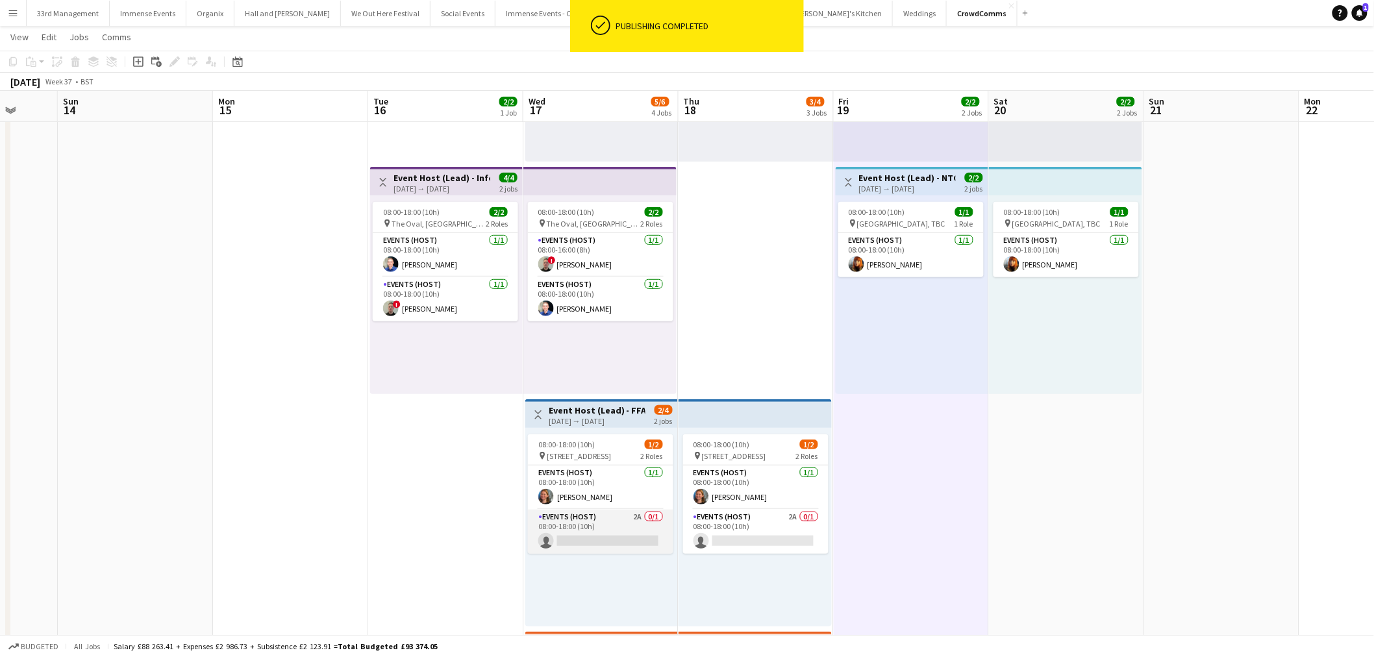
click at [611, 527] on app-card-role "Events (Host) 2A 0/1 08:00-18:00 (10h) single-neutral-actions" at bounding box center [600, 532] width 145 height 44
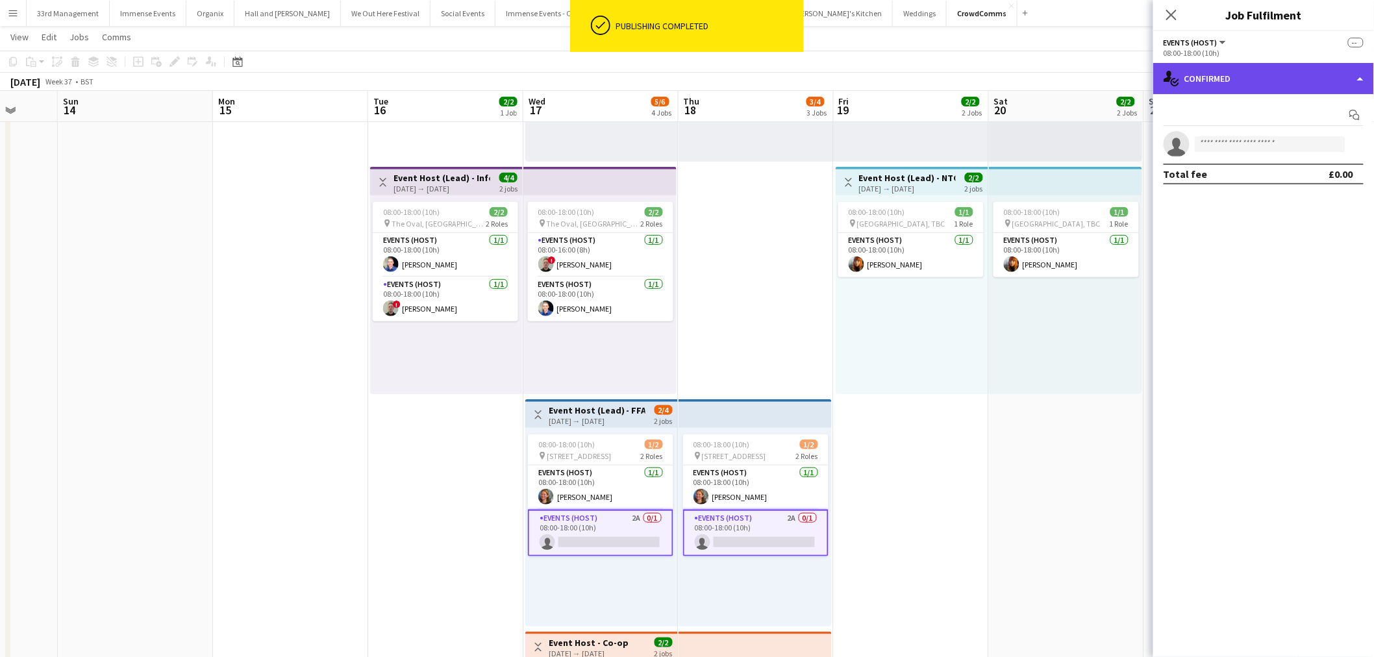
click at [1294, 75] on div "single-neutral-actions-check-2 Confirmed" at bounding box center [1264, 78] width 221 height 31
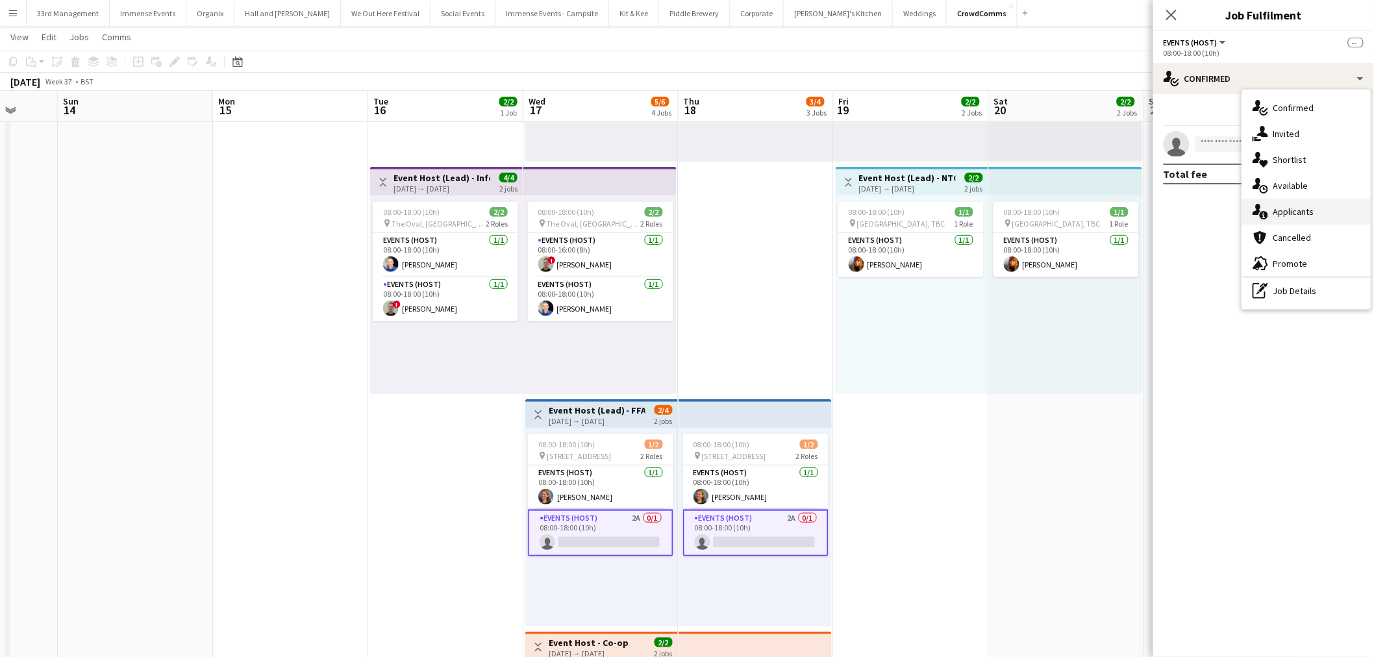
click at [1283, 211] on div "single-neutral-actions-information Applicants" at bounding box center [1307, 212] width 129 height 26
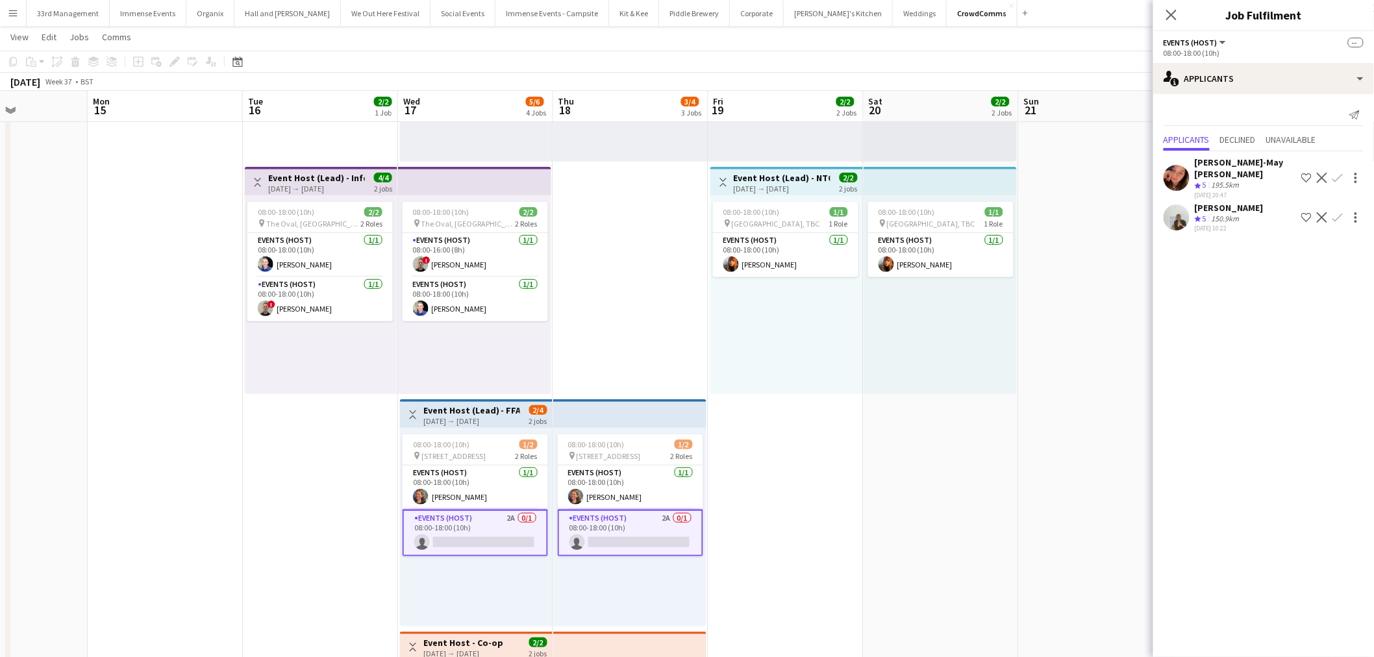
drag, startPoint x: 971, startPoint y: 508, endPoint x: 900, endPoint y: 449, distance: 92.3
click at [827, 507] on app-calendar-viewport "Thu 11 3/3 2 Jobs Fri 12 1/1 1 Job Sat 13 Sun 14 Mon 15 Tue 16 2/2 1 Job Wed 17…" at bounding box center [687, 349] width 1374 height 1030
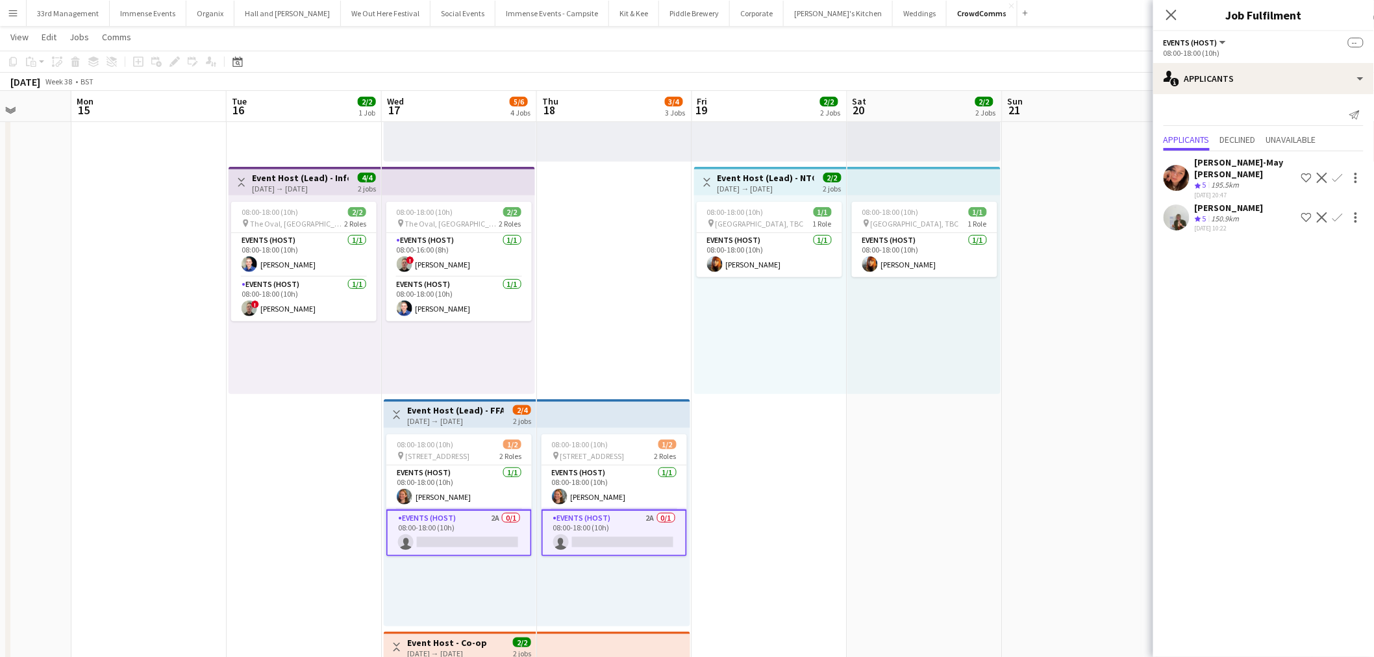
drag, startPoint x: 879, startPoint y: 497, endPoint x: 672, endPoint y: 509, distance: 207.6
click at [674, 514] on app-calendar-viewport "Fri 12 1/1 1 Job Sat 13 Sun 14 Mon 15 Tue 16 2/2 1 Job Wed 17 5/6 4 Jobs Thu 18…" at bounding box center [687, 349] width 1374 height 1030
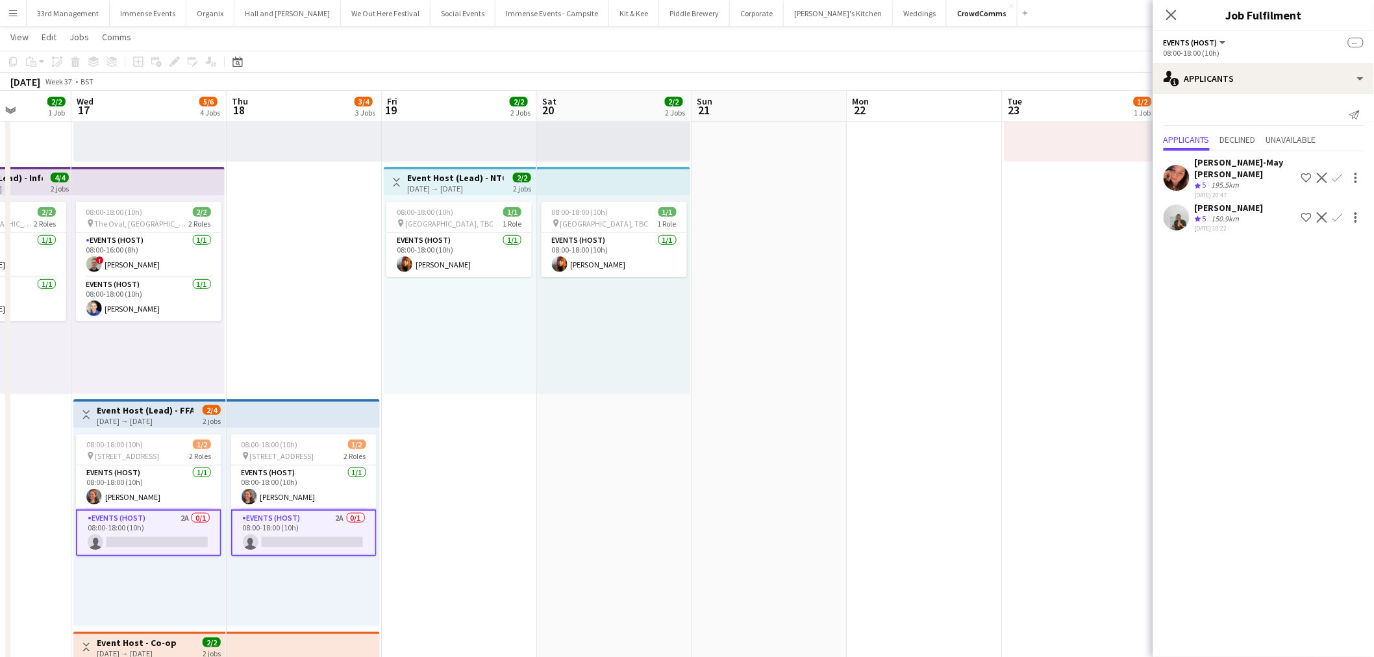
scroll to position [0, 456]
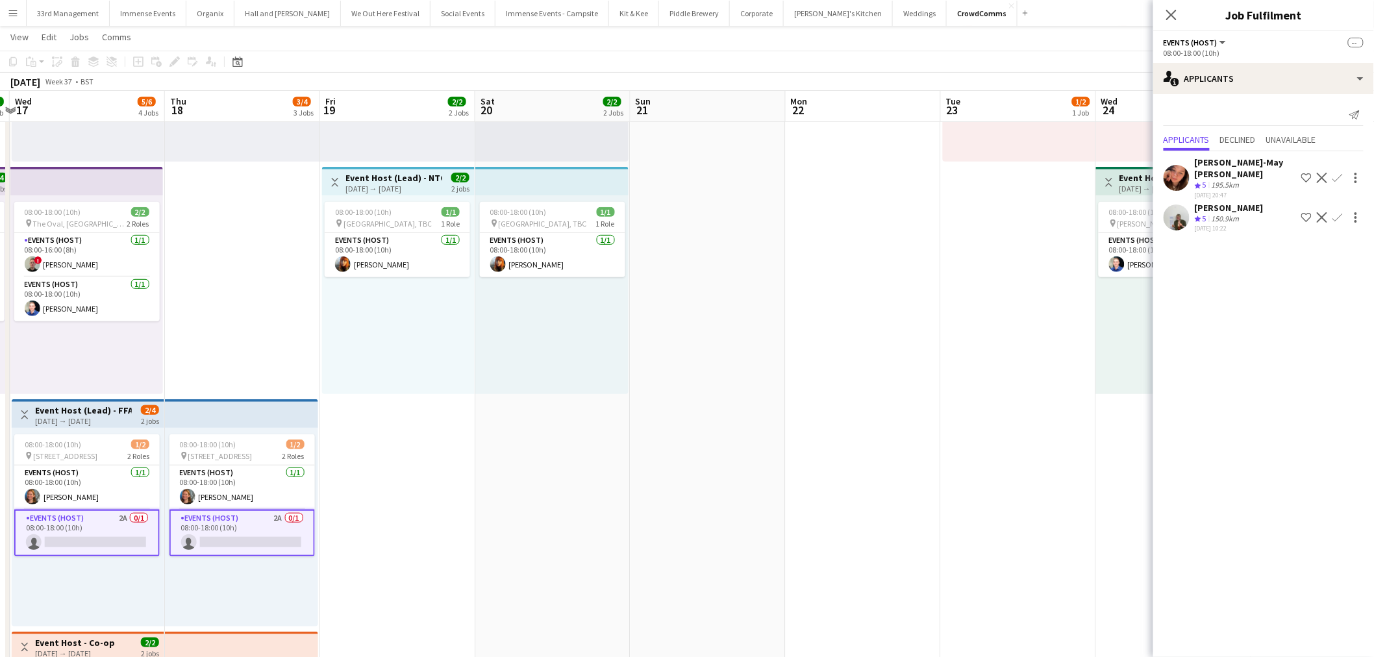
click at [579, 470] on app-calendar-viewport "Sun 14 Mon 15 Tue 16 2/2 1 Job Wed 17 5/6 4 Jobs Thu 18 3/4 3 Jobs Fri 19 2/2 2…" at bounding box center [687, 349] width 1374 height 1030
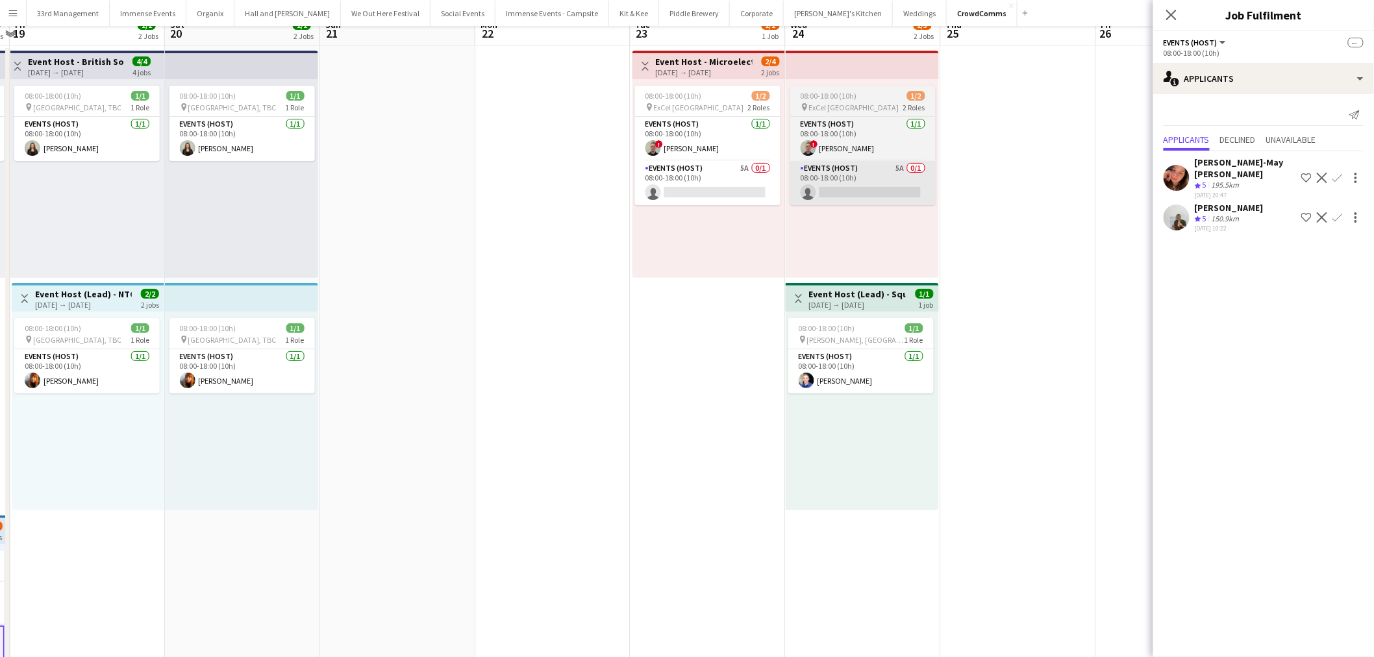
scroll to position [0, 0]
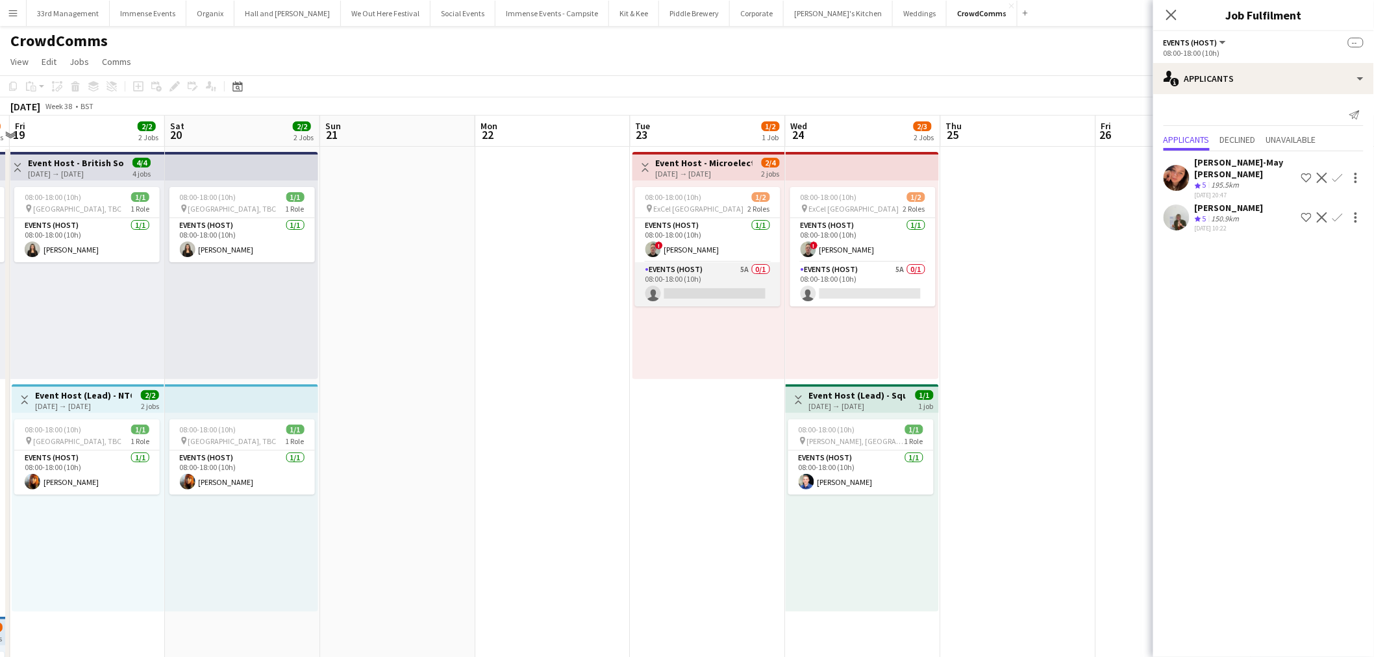
click at [682, 284] on app-card-role "Events (Host) 5A 0/1 08:00-18:00 (10h) single-neutral-actions" at bounding box center [707, 284] width 145 height 44
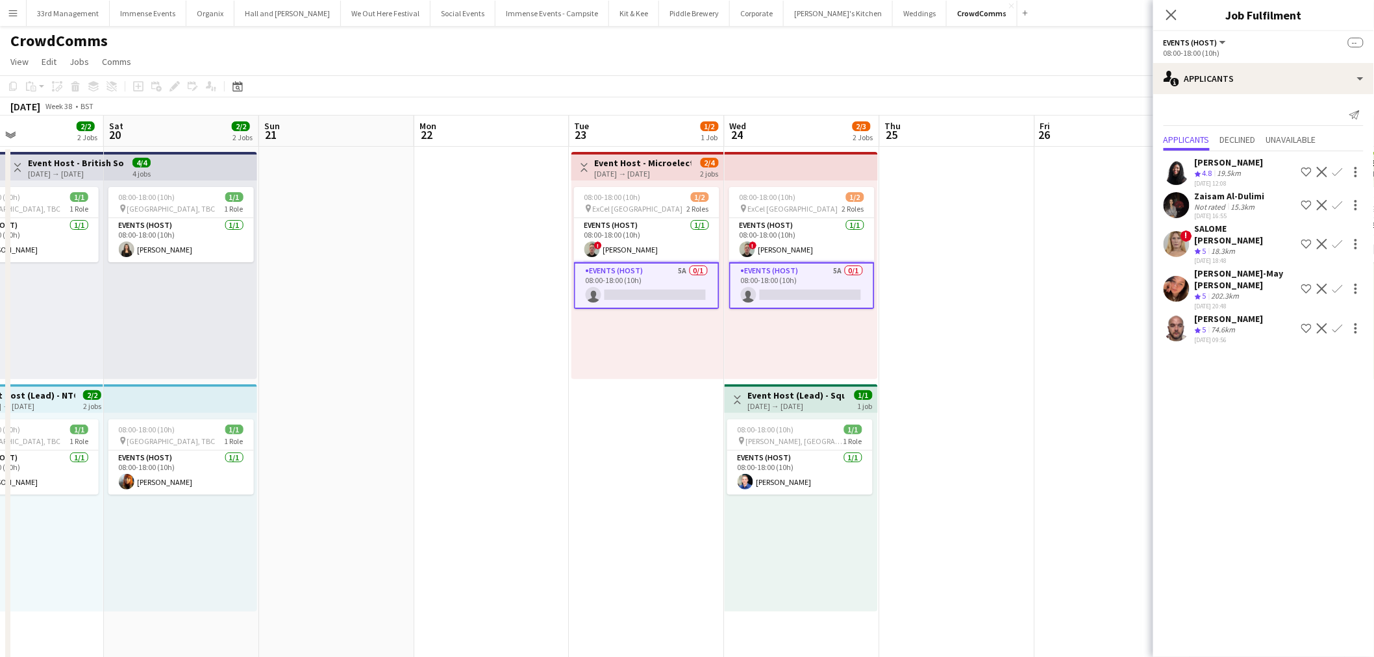
drag, startPoint x: 985, startPoint y: 296, endPoint x: 564, endPoint y: 375, distance: 428.3
click at [564, 375] on app-calendar-viewport "Tue 16 2/2 1 Job Wed 17 5/6 4 Jobs Thu 18 3/4 3 Jobs Fri 19 2/2 2 Jobs Sat 20 2…" at bounding box center [687, 599] width 1374 height 967
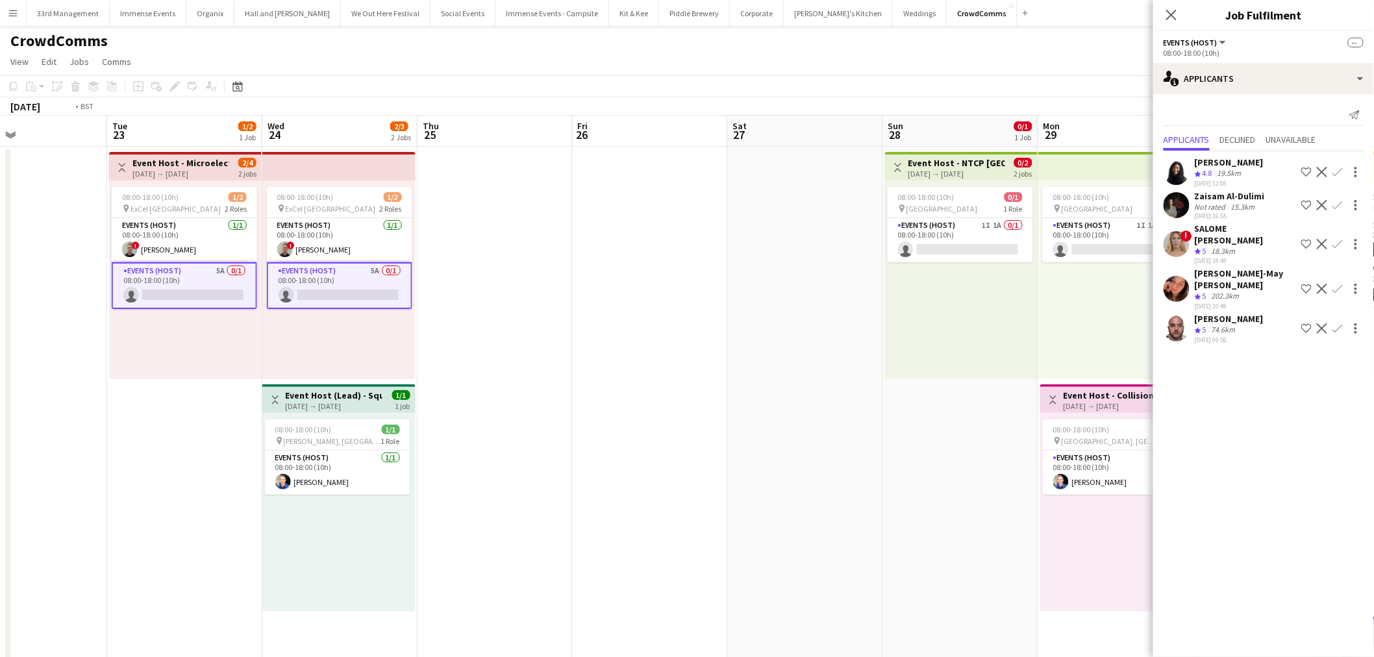
click at [568, 357] on app-calendar-viewport "Fri 19 2/2 2 Jobs Sat 20 2/2 2 Jobs Sun 21 Mon 22 Tue 23 1/2 1 Job Wed 24 2/3 2…" at bounding box center [687, 599] width 1374 height 967
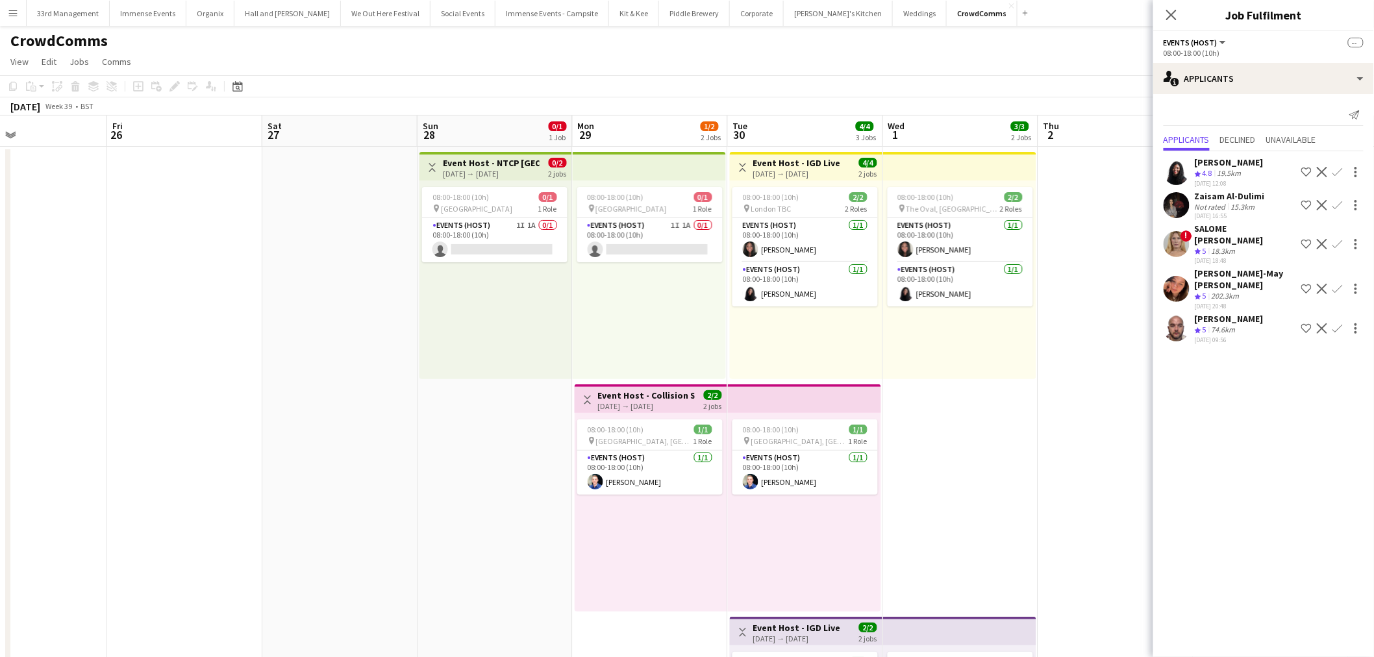
scroll to position [0, 518]
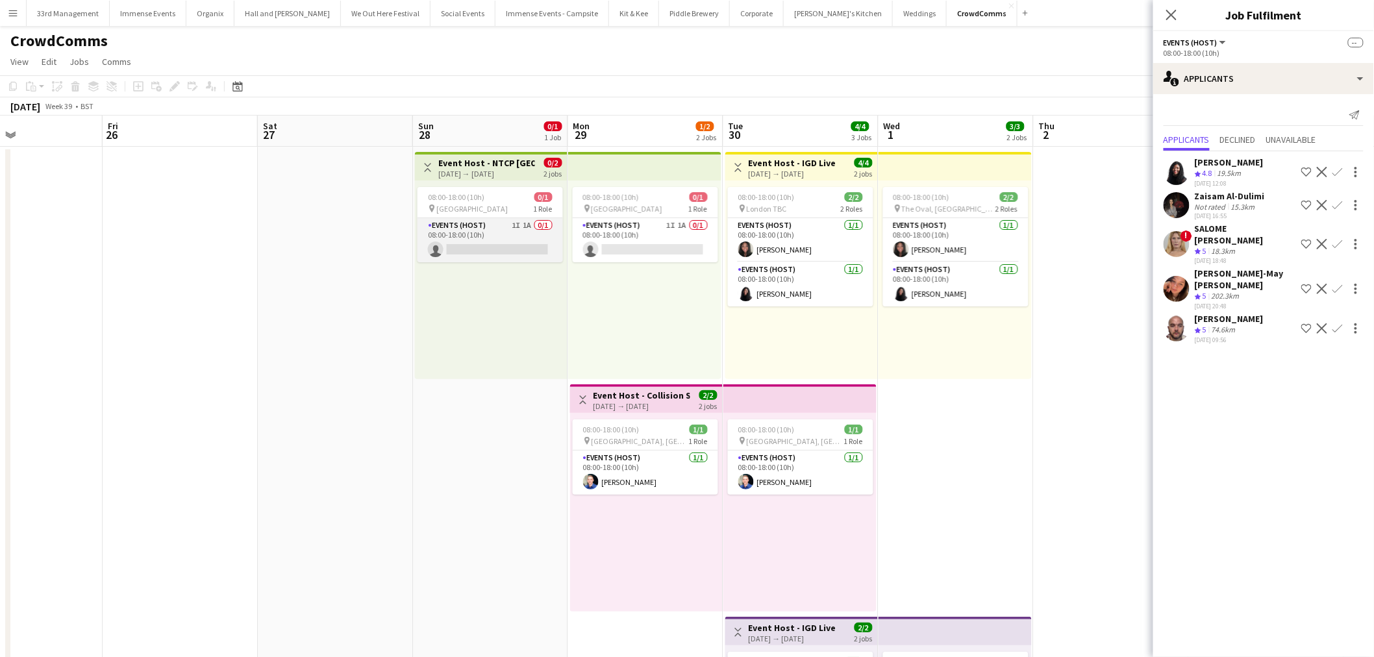
click at [531, 223] on app-card-role "Events (Host) 1I 1A 0/1 08:00-18:00 (10h) single-neutral-actions" at bounding box center [490, 240] width 145 height 44
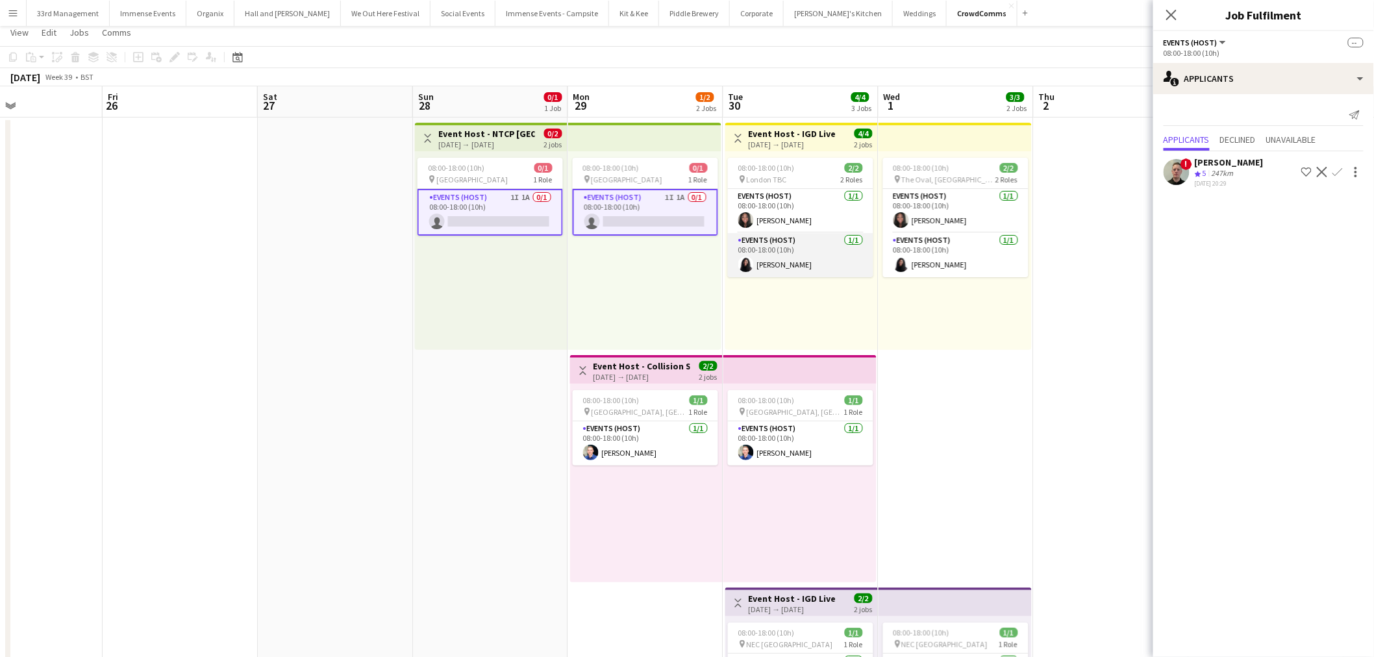
scroll to position [0, 0]
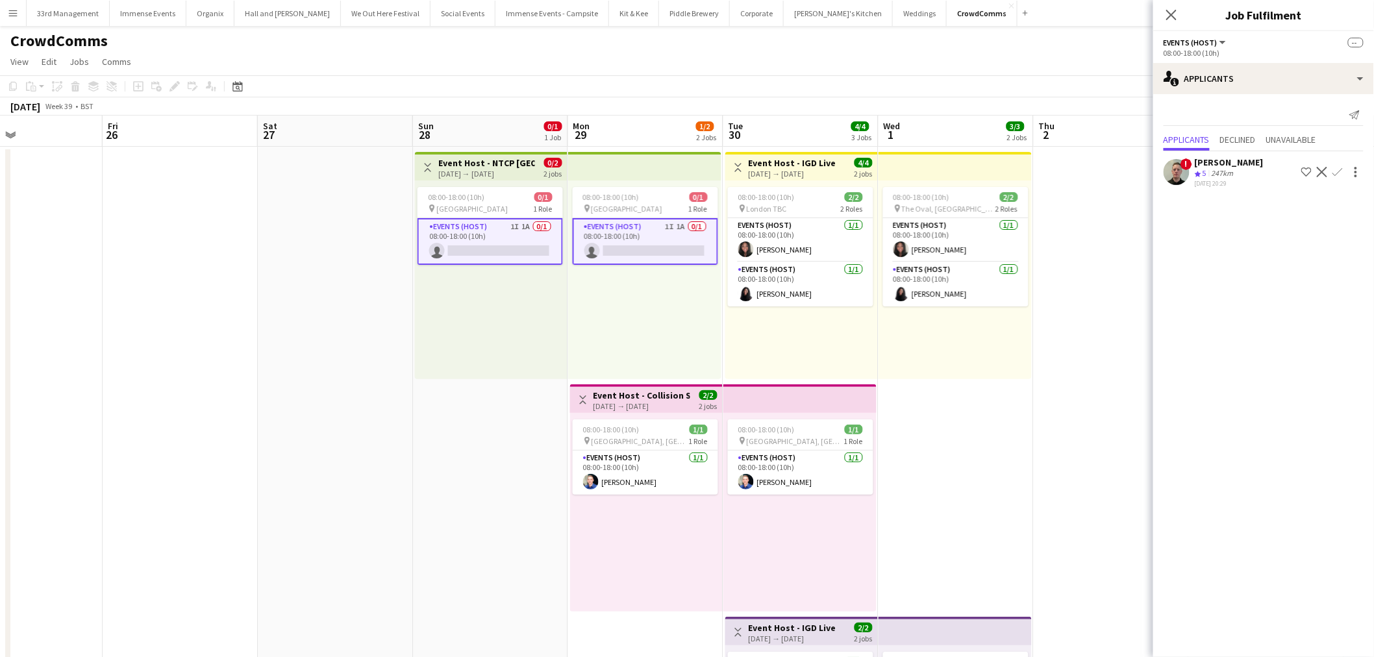
click at [946, 453] on app-date-cell "08:00-18:00 (10h) 2/2 pin The Oval, London 2 Roles Events (Host) [DATE] 08:00-1…" at bounding box center [956, 614] width 155 height 935
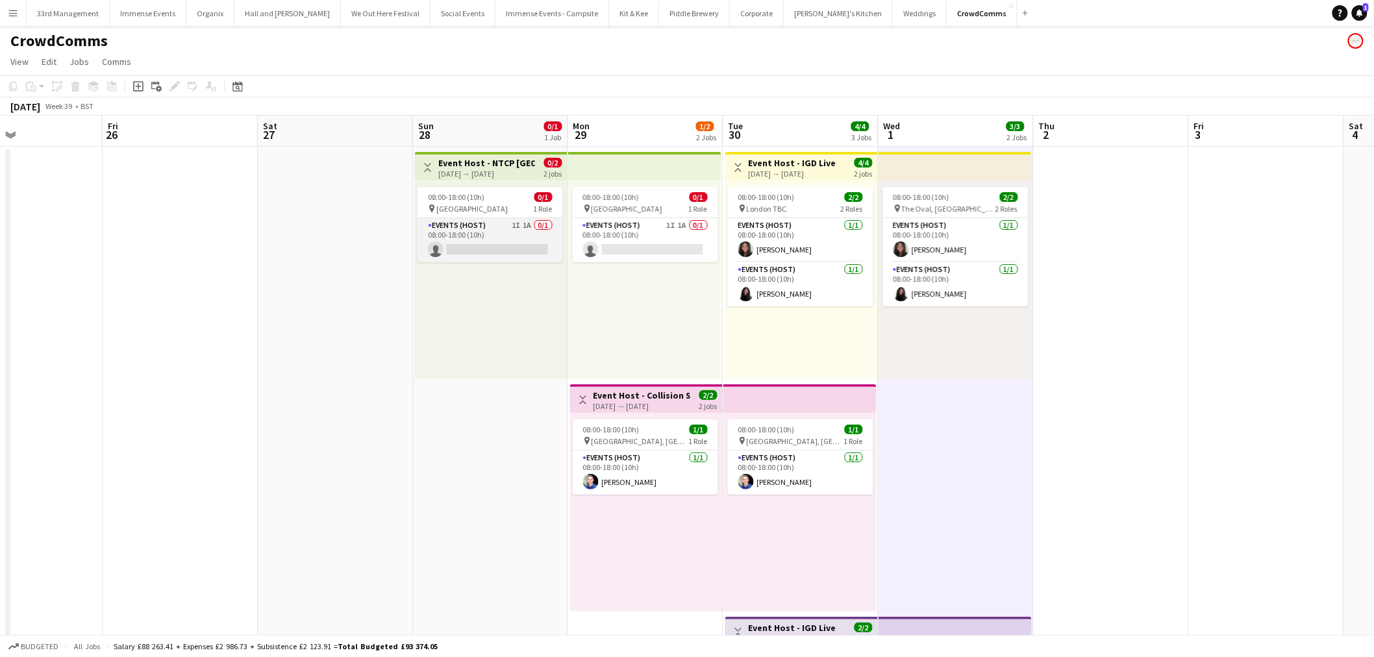
scroll to position [0, 520]
click at [499, 244] on app-card-role "Events (Host) 1I 1A 0/1 08:00-18:00 (10h) single-neutral-actions" at bounding box center [488, 240] width 145 height 44
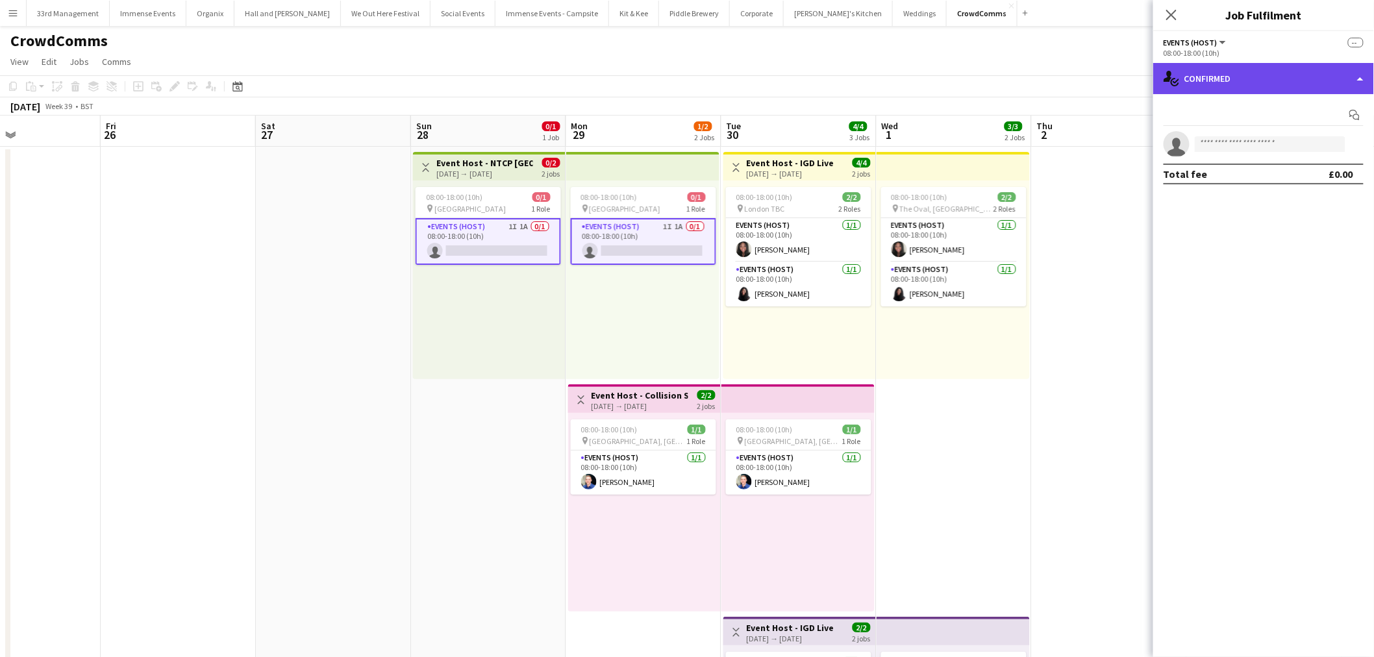
click at [1290, 64] on div "single-neutral-actions-check-2 Confirmed" at bounding box center [1264, 78] width 221 height 31
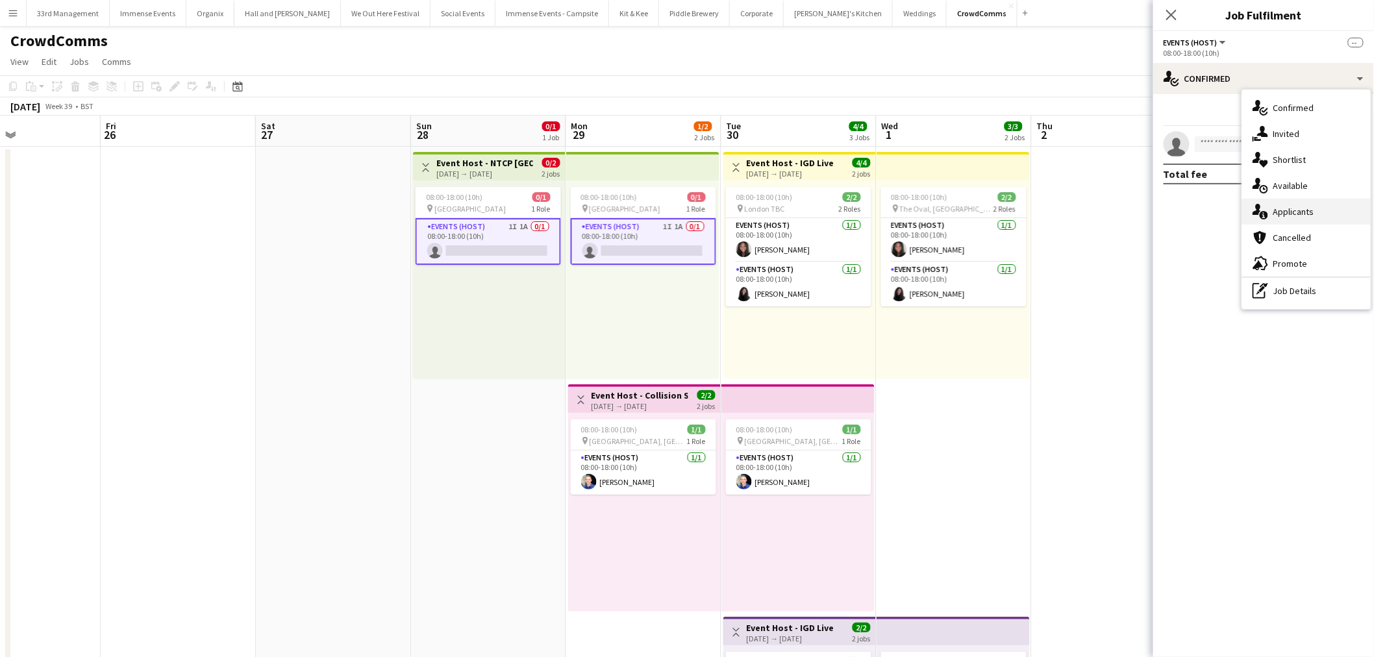
click at [1293, 208] on div "single-neutral-actions-information Applicants" at bounding box center [1307, 212] width 129 height 26
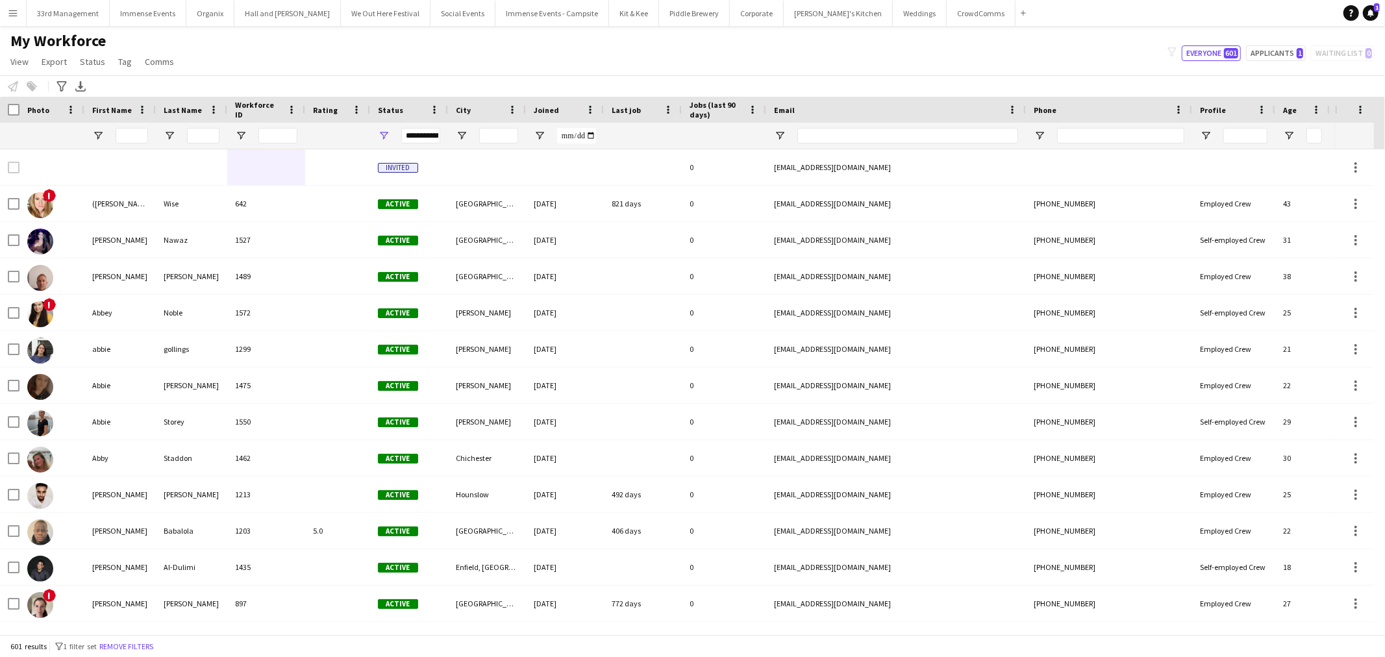
click at [1276, 63] on div "My Workforce View Views Default view Language New view Update view Delete view …" at bounding box center [692, 53] width 1385 height 44
click at [1278, 53] on button "Applicants 1" at bounding box center [1276, 53] width 60 height 16
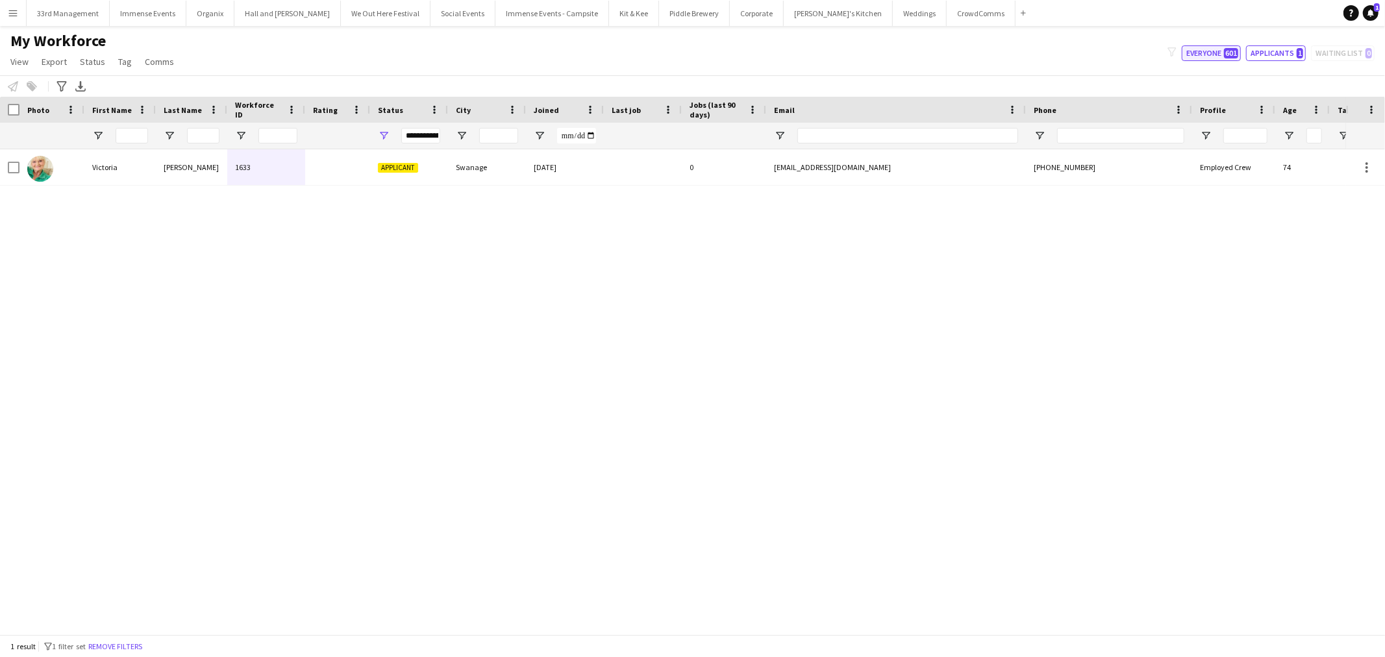
click at [1210, 53] on button "Everyone 601" at bounding box center [1211, 53] width 59 height 16
type input "**********"
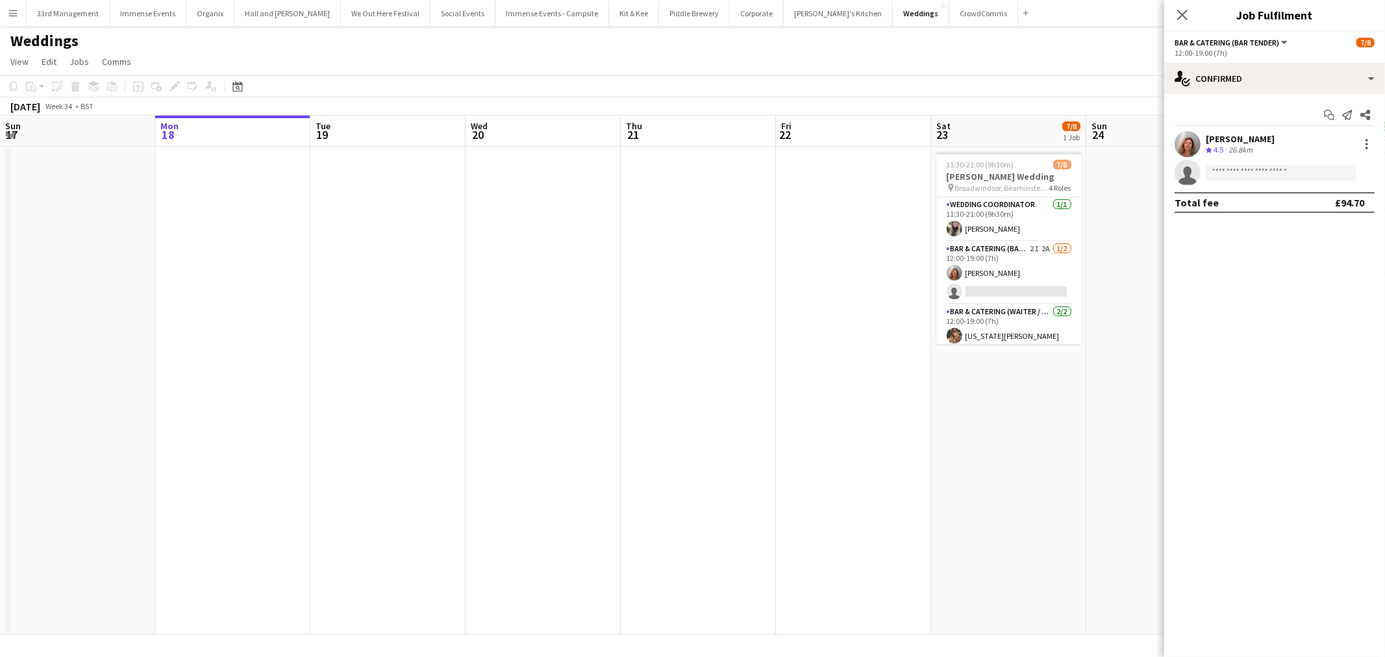
scroll to position [0, 446]
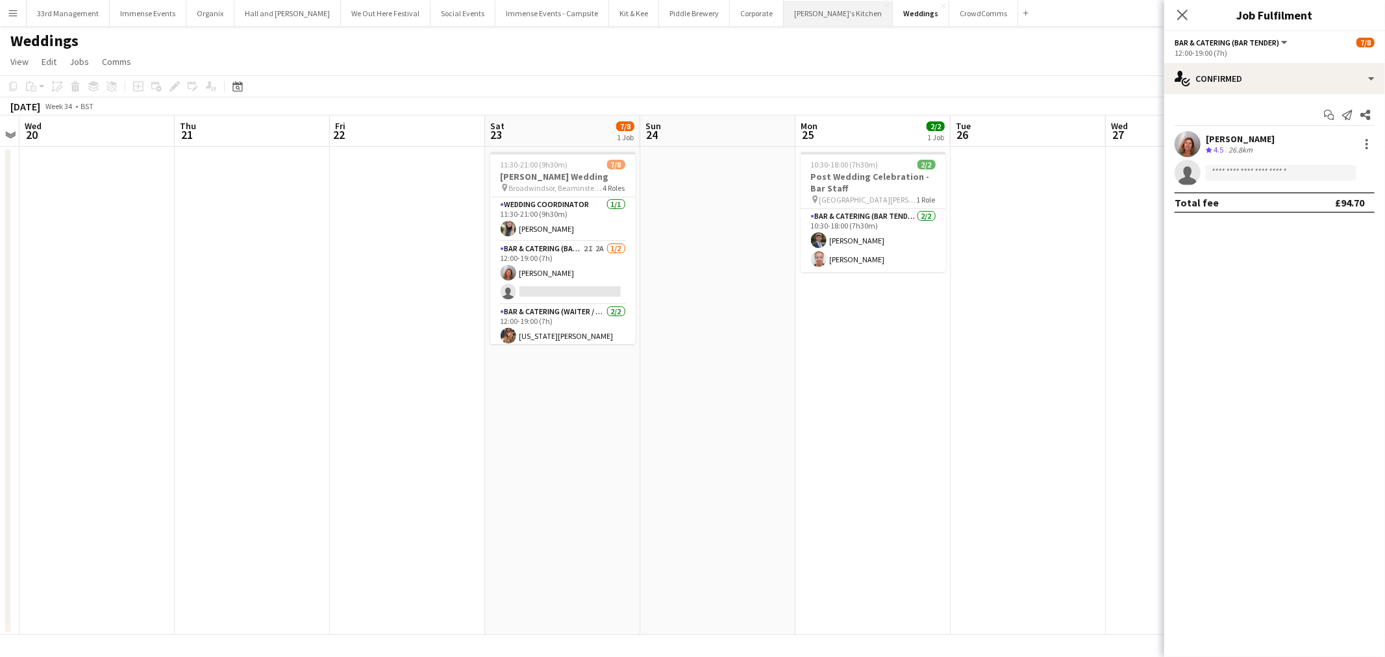
click at [784, 8] on button "[PERSON_NAME]'s Kitchen Close" at bounding box center [838, 13] width 109 height 25
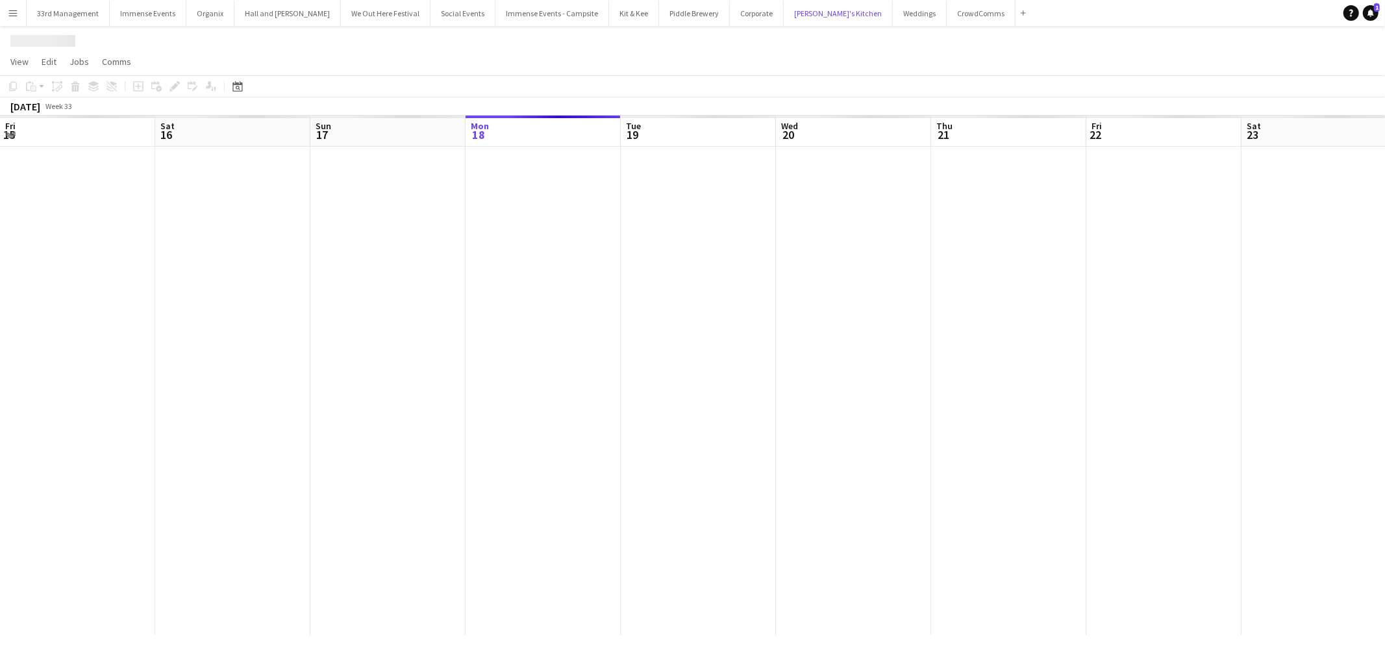
scroll to position [0, 310]
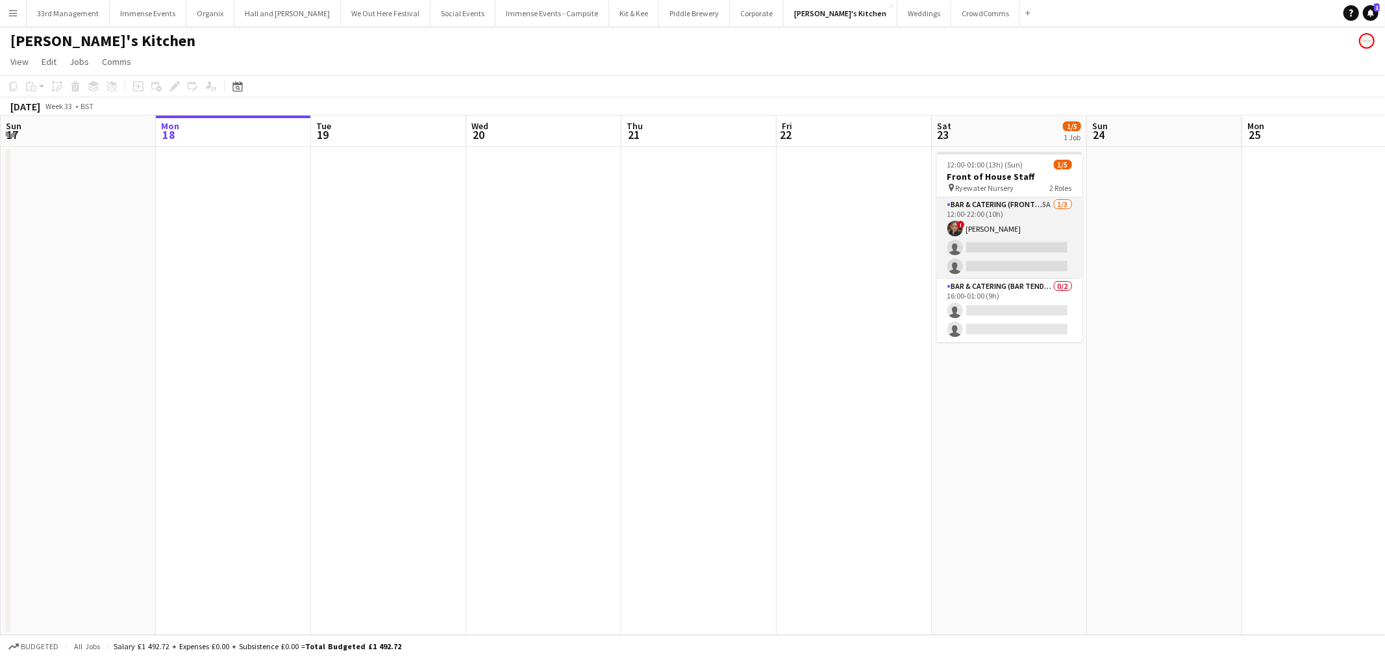
click at [989, 231] on app-card-role "Bar & Catering (Front of House) 5A [DATE] 12:00-22:00 (10h) ! [PERSON_NAME] sin…" at bounding box center [1009, 238] width 145 height 82
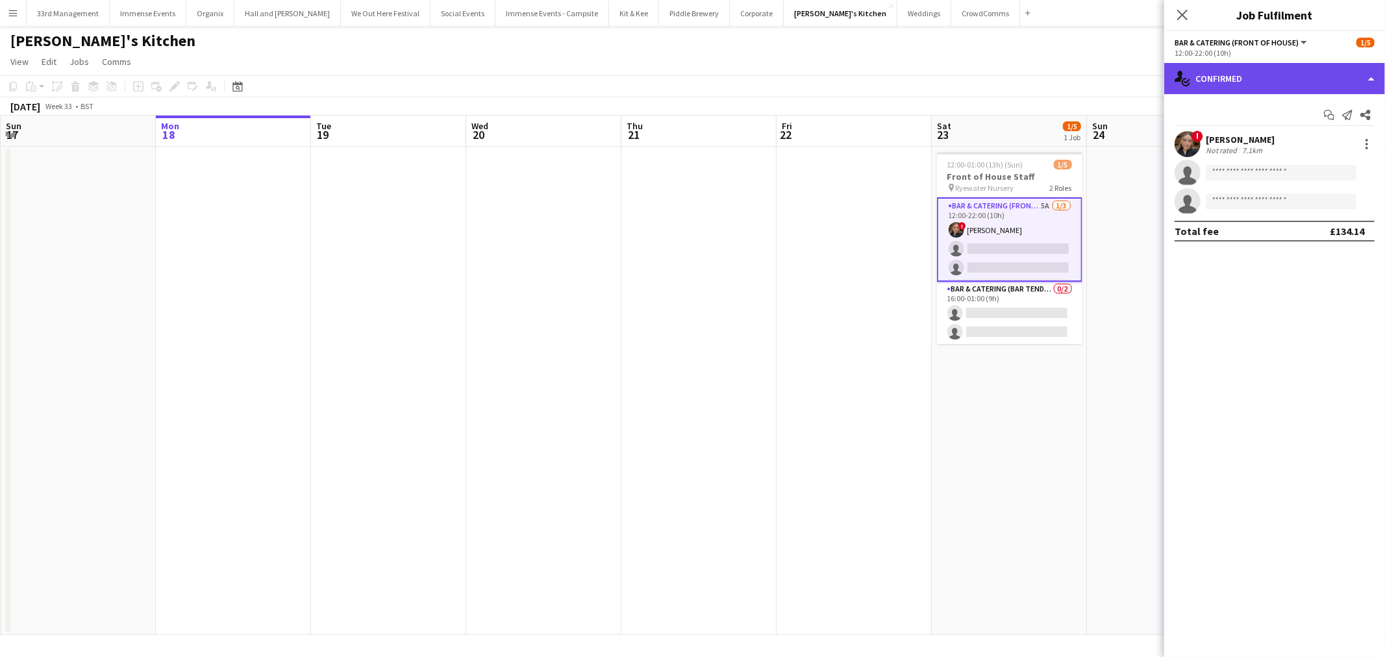
click at [1284, 86] on div "single-neutral-actions-check-2 Confirmed" at bounding box center [1275, 78] width 221 height 31
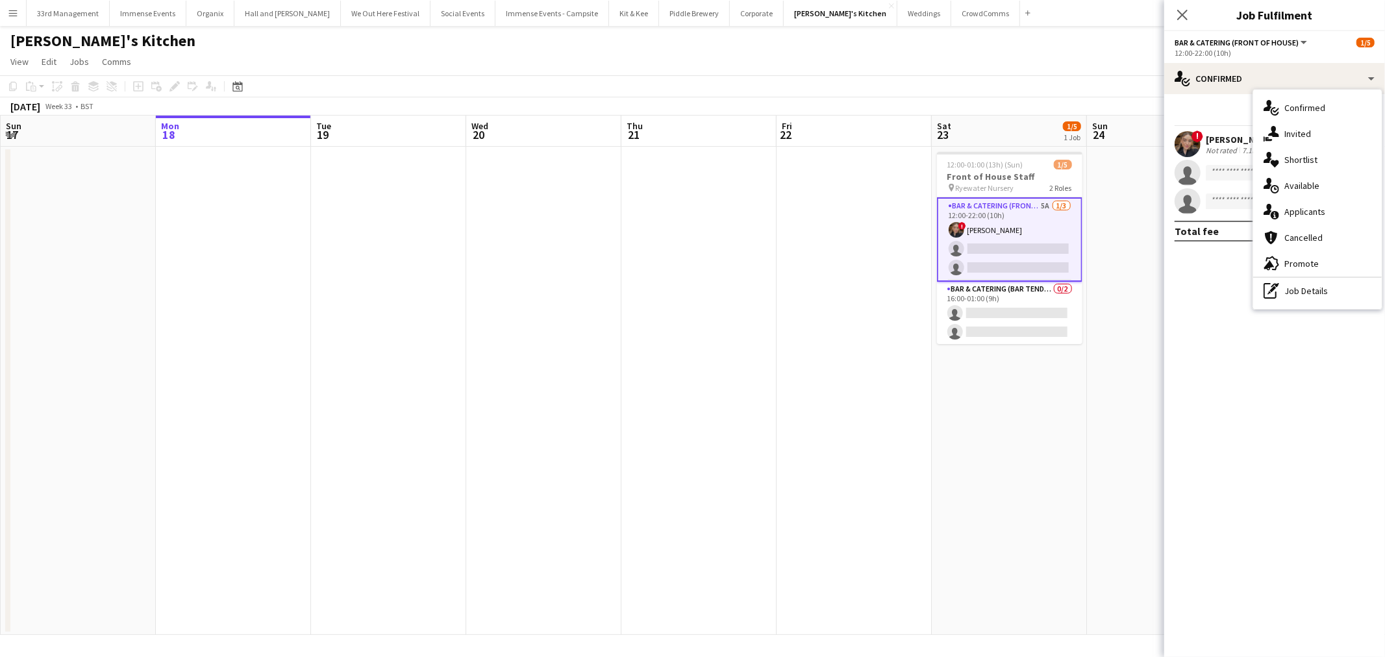
click at [1312, 216] on div "single-neutral-actions-information Applicants" at bounding box center [1318, 212] width 129 height 26
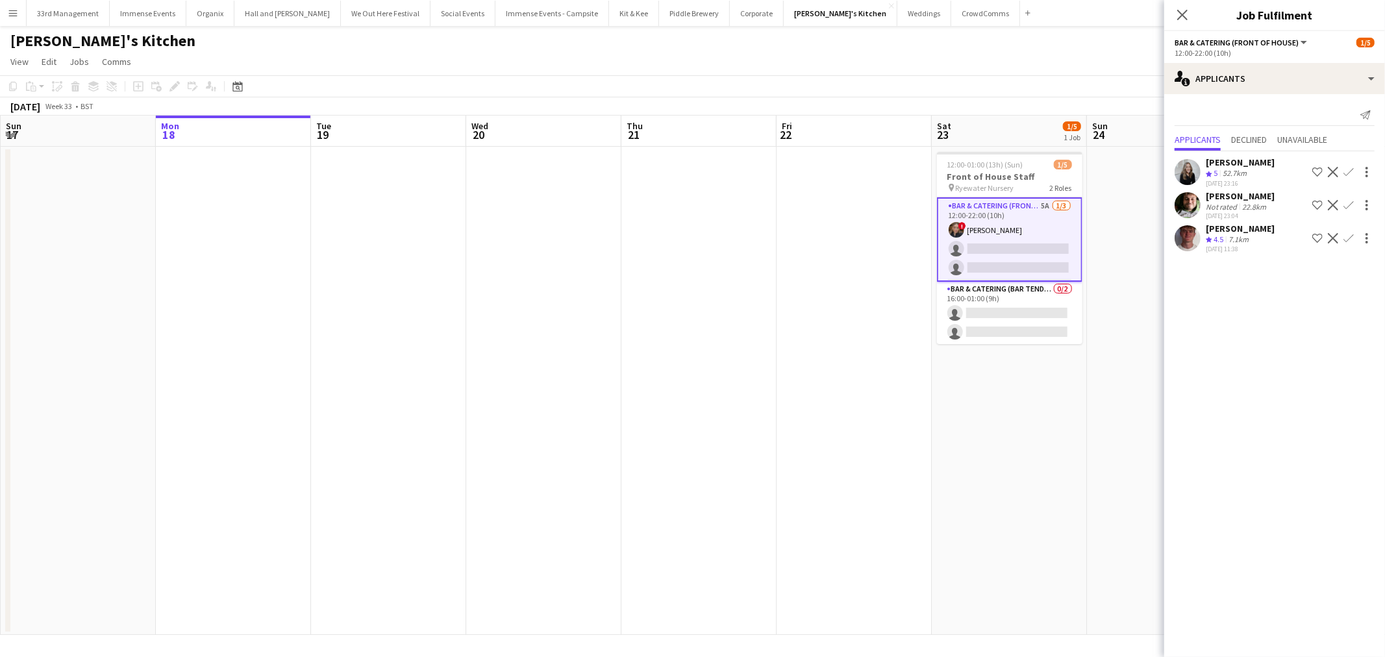
click at [1180, 199] on app-user-avatar at bounding box center [1188, 205] width 26 height 26
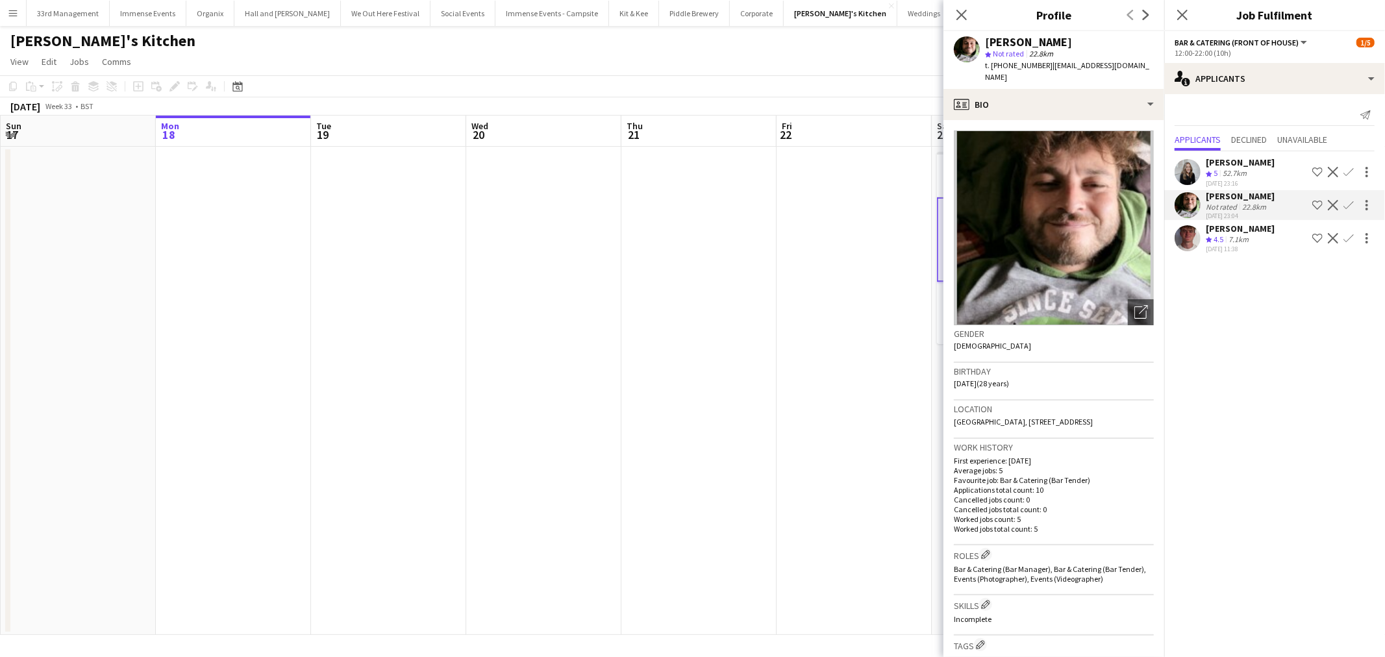
click at [861, 390] on app-date-cell at bounding box center [854, 391] width 155 height 488
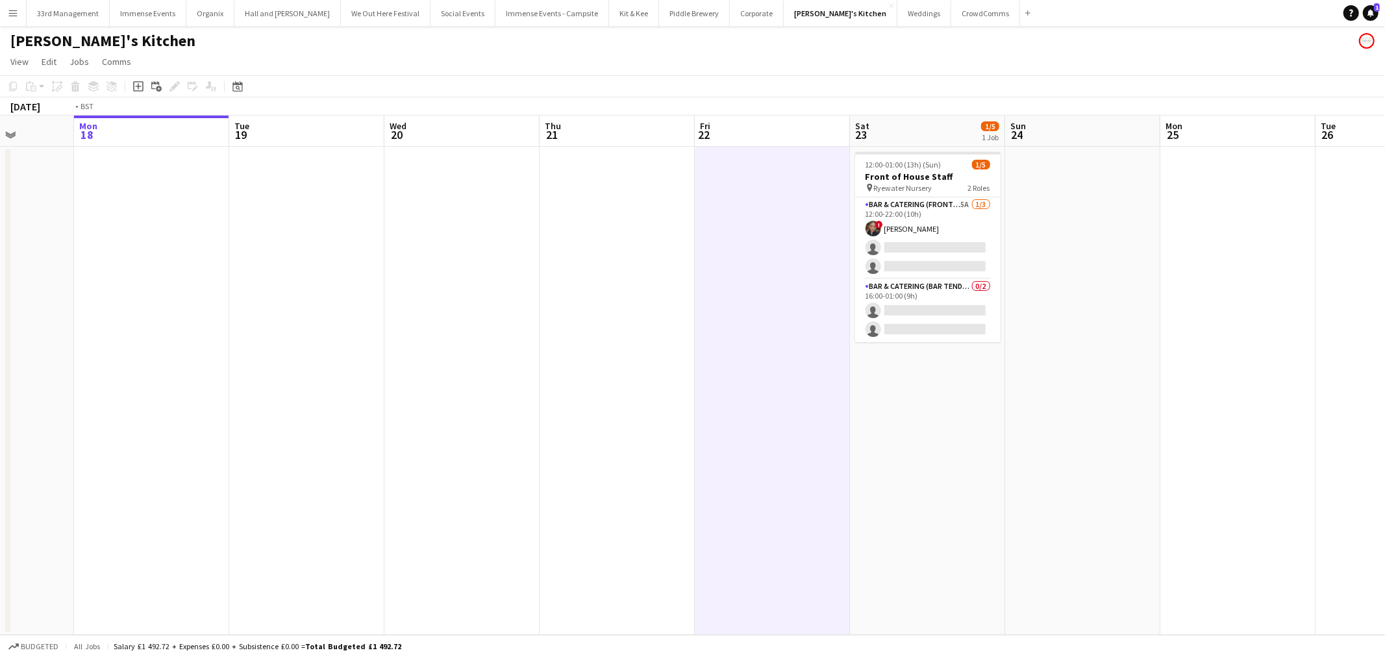
drag, startPoint x: 848, startPoint y: 295, endPoint x: 618, endPoint y: 312, distance: 230.6
click at [619, 310] on app-calendar-viewport "Fri 15 3/3 1 Job Sat 16 4/4 1 Job Sun 17 Mon 18 Tue 19 Wed 20 Thu 21 Fri 22 Sat…" at bounding box center [692, 376] width 1385 height 520
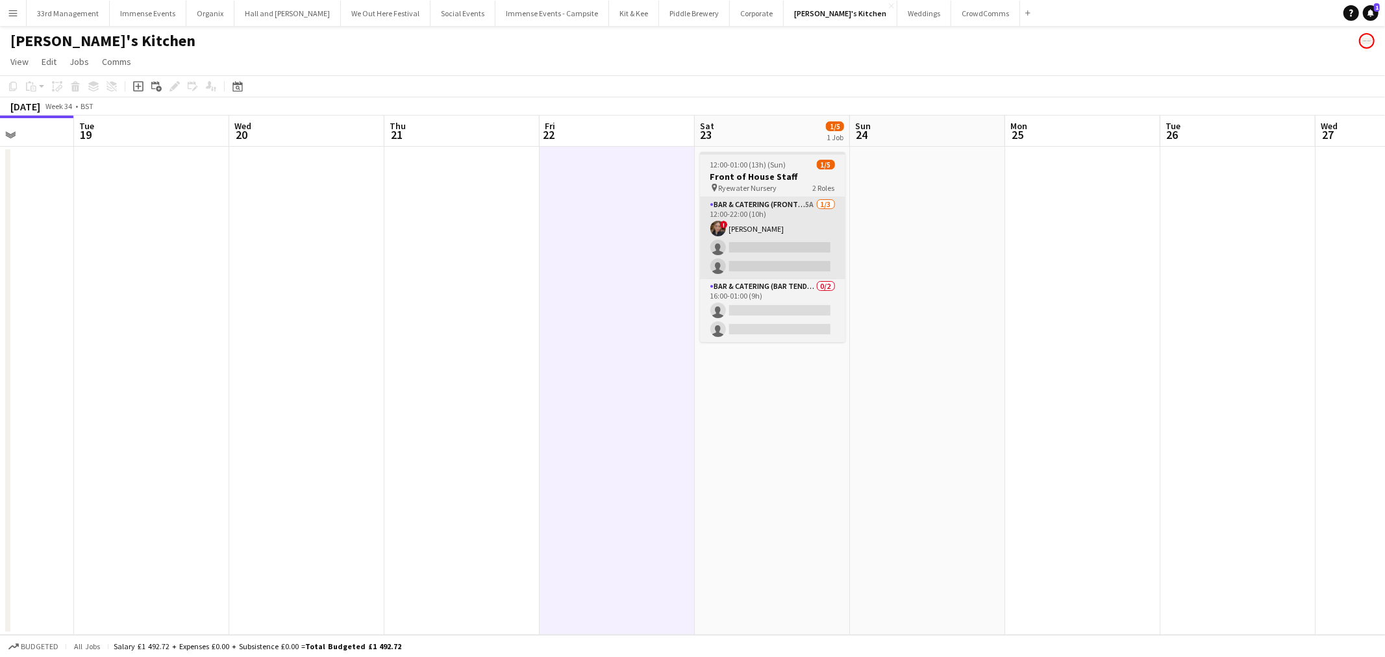
scroll to position [0, 393]
drag, startPoint x: 771, startPoint y: 153, endPoint x: 763, endPoint y: 160, distance: 11.1
click at [770, 153] on app-date-cell "12:00-01:00 (13h) (Sun) 1/5 Front of House Staff pin Ryewater Nursery 2 Roles B…" at bounding box center [771, 391] width 155 height 488
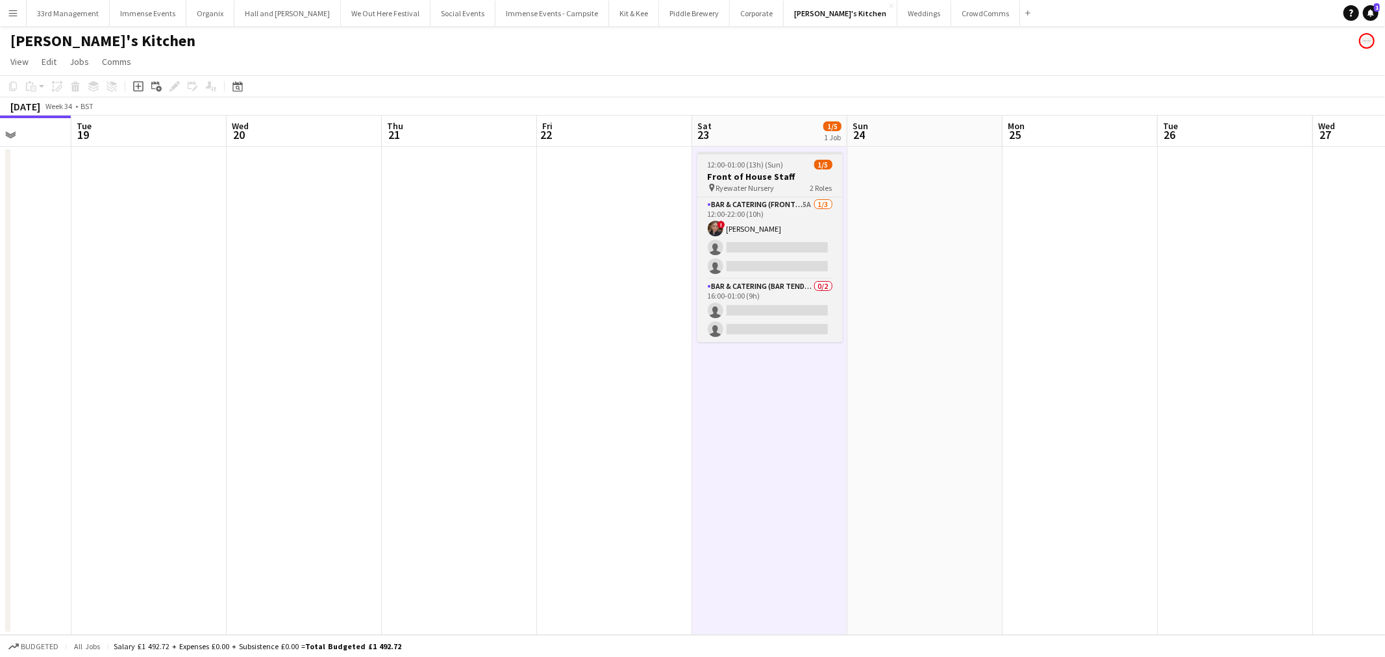
click at [753, 167] on span "12:00-01:00 (13h) (Sun)" at bounding box center [746, 165] width 76 height 10
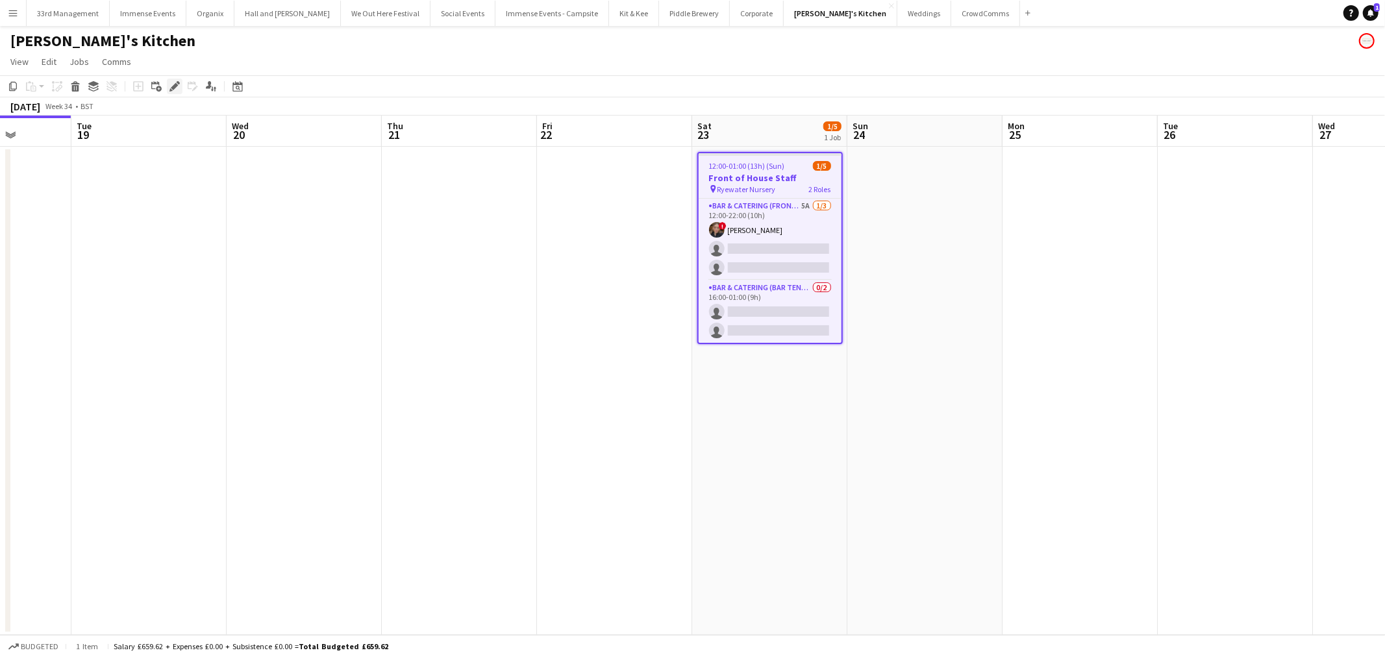
click at [171, 82] on icon "Edit" at bounding box center [175, 86] width 10 height 10
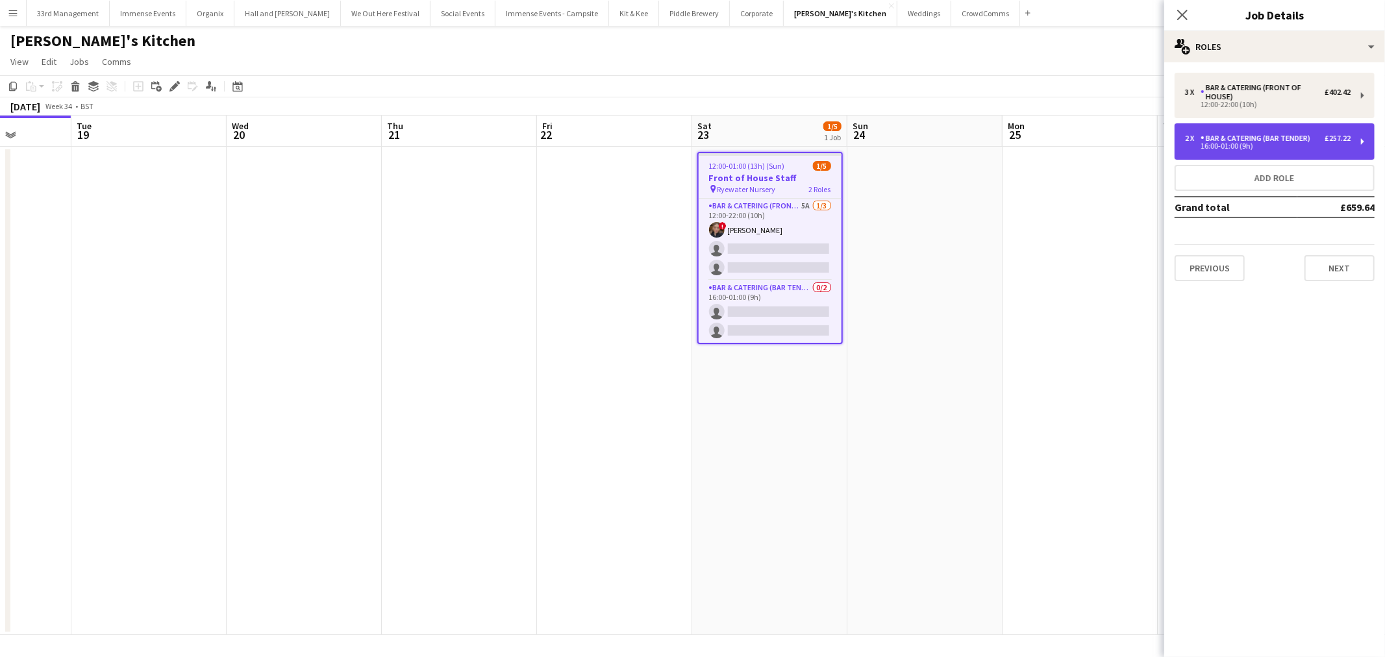
click at [1272, 144] on div "16:00-01:00 (9h)" at bounding box center [1268, 146] width 166 height 6
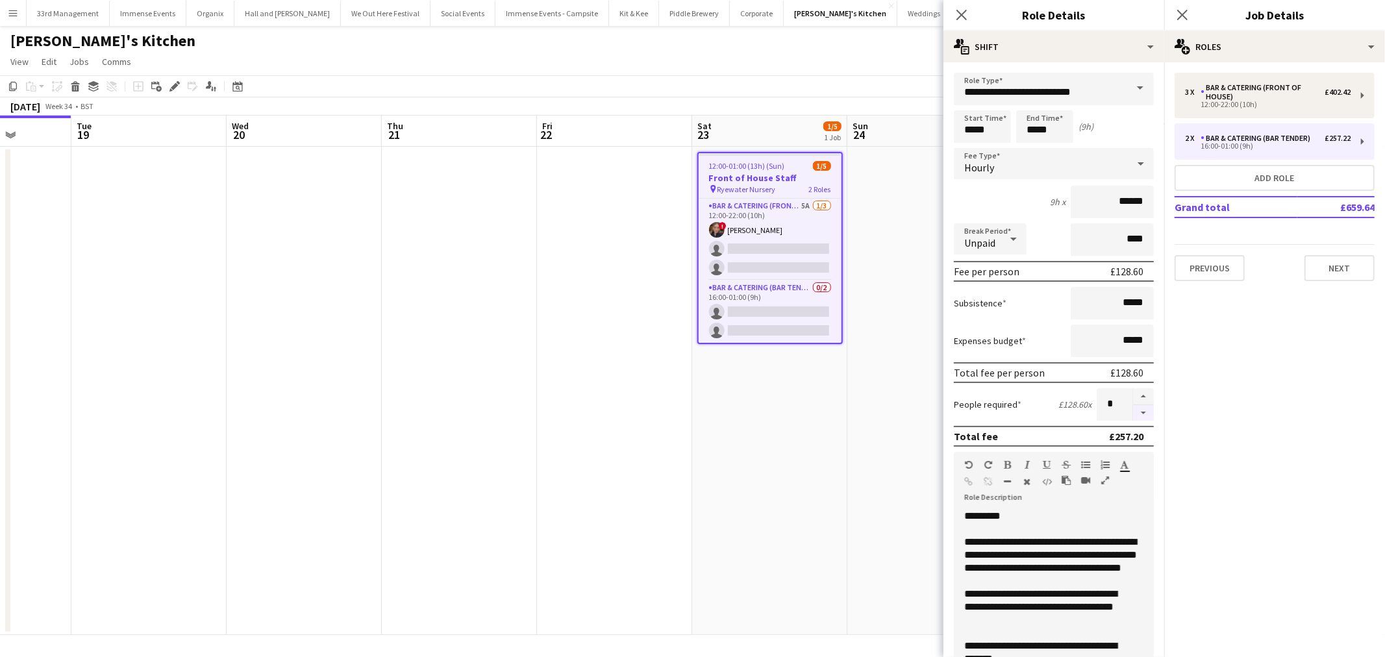
click at [1131, 416] on form "**********" at bounding box center [1054, 476] width 221 height 807
click at [1133, 410] on button "button" at bounding box center [1143, 413] width 21 height 16
type input "*"
click at [1133, 410] on div at bounding box center [1143, 404] width 21 height 32
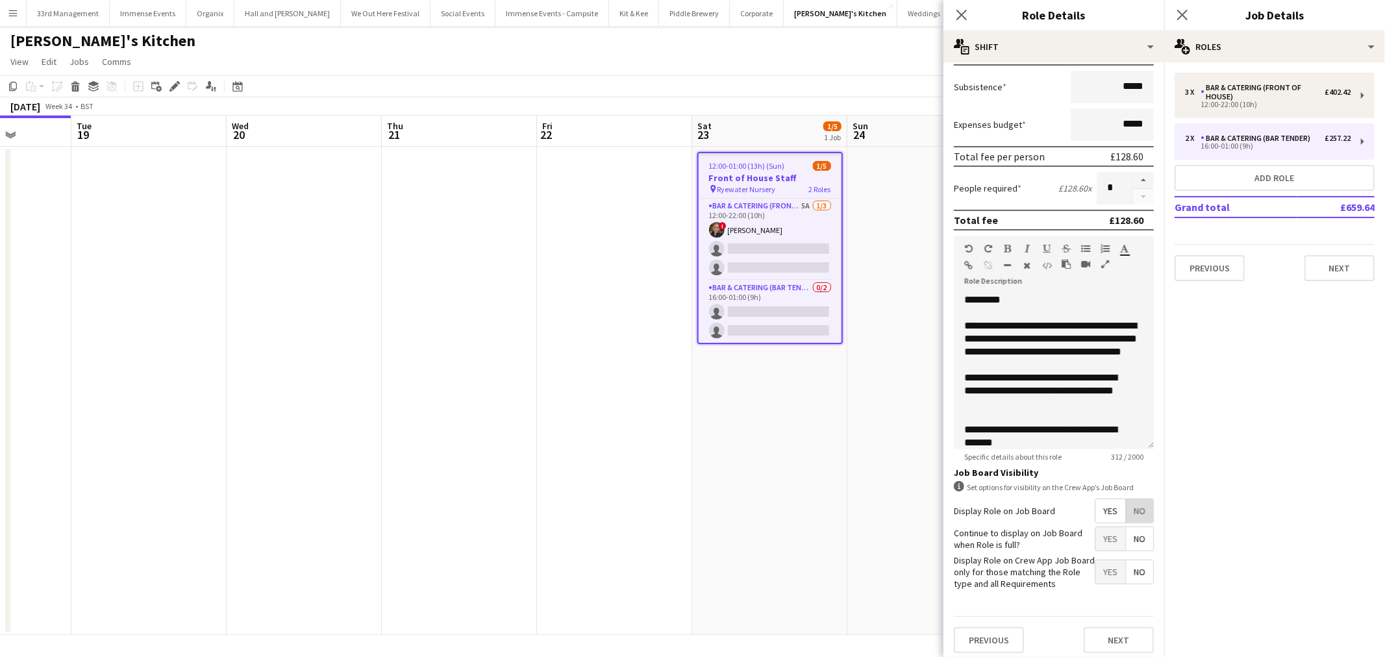
click at [1131, 513] on span "No" at bounding box center [1139, 510] width 27 height 23
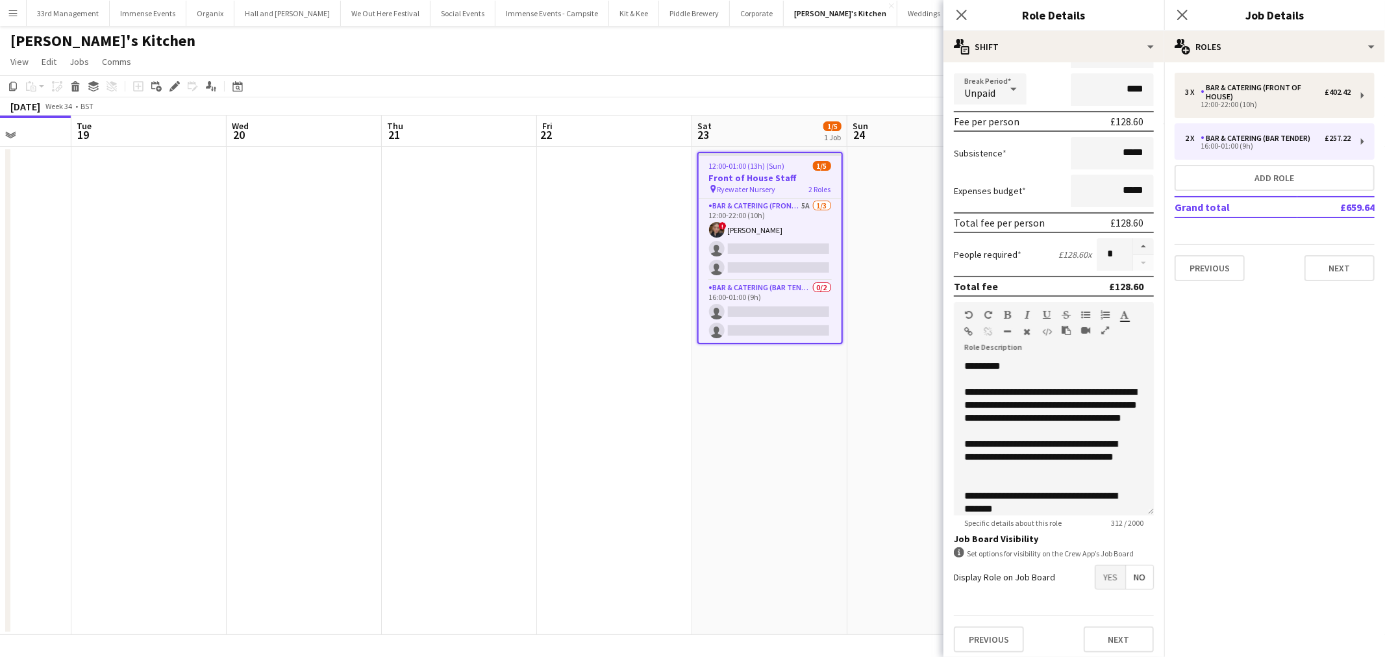
click at [770, 537] on app-date-cell "12:00-01:00 (13h) (Sun) 1/5 Front of House Staff pin Ryewater Nursery 2 Roles B…" at bounding box center [769, 391] width 155 height 488
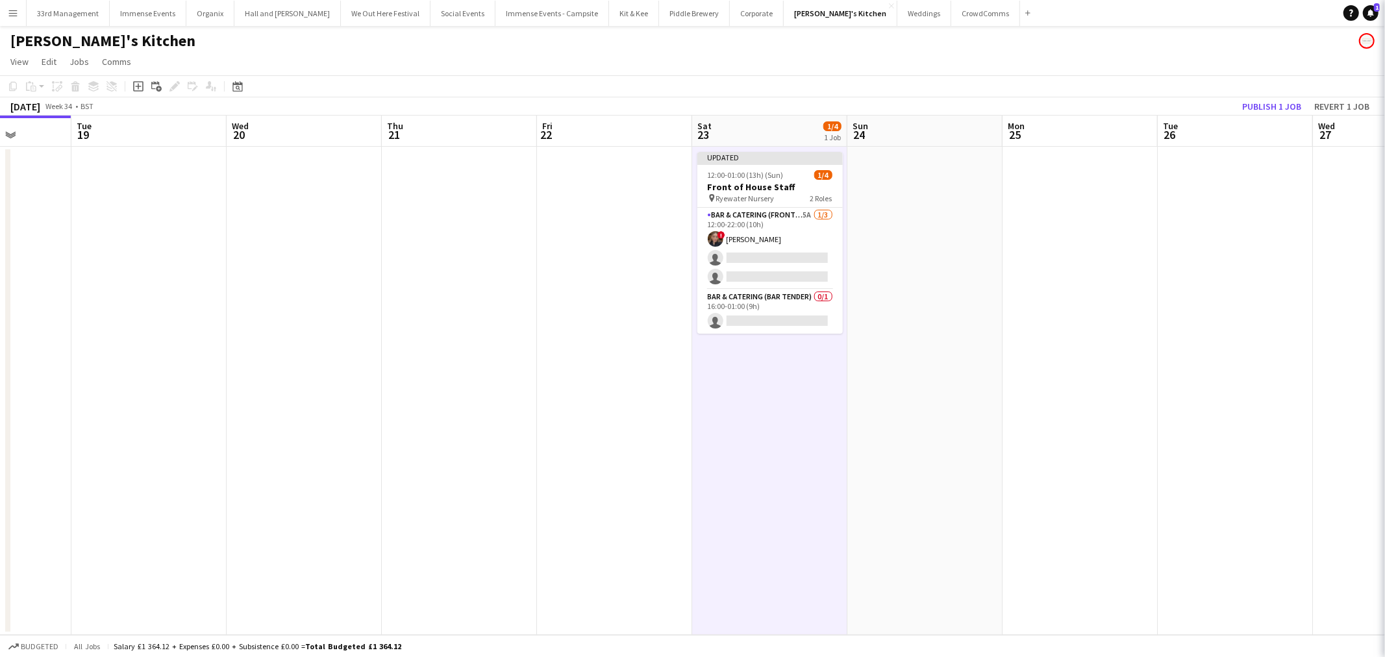
scroll to position [0, 394]
click at [1245, 102] on button "Publish 1 job" at bounding box center [1272, 106] width 70 height 17
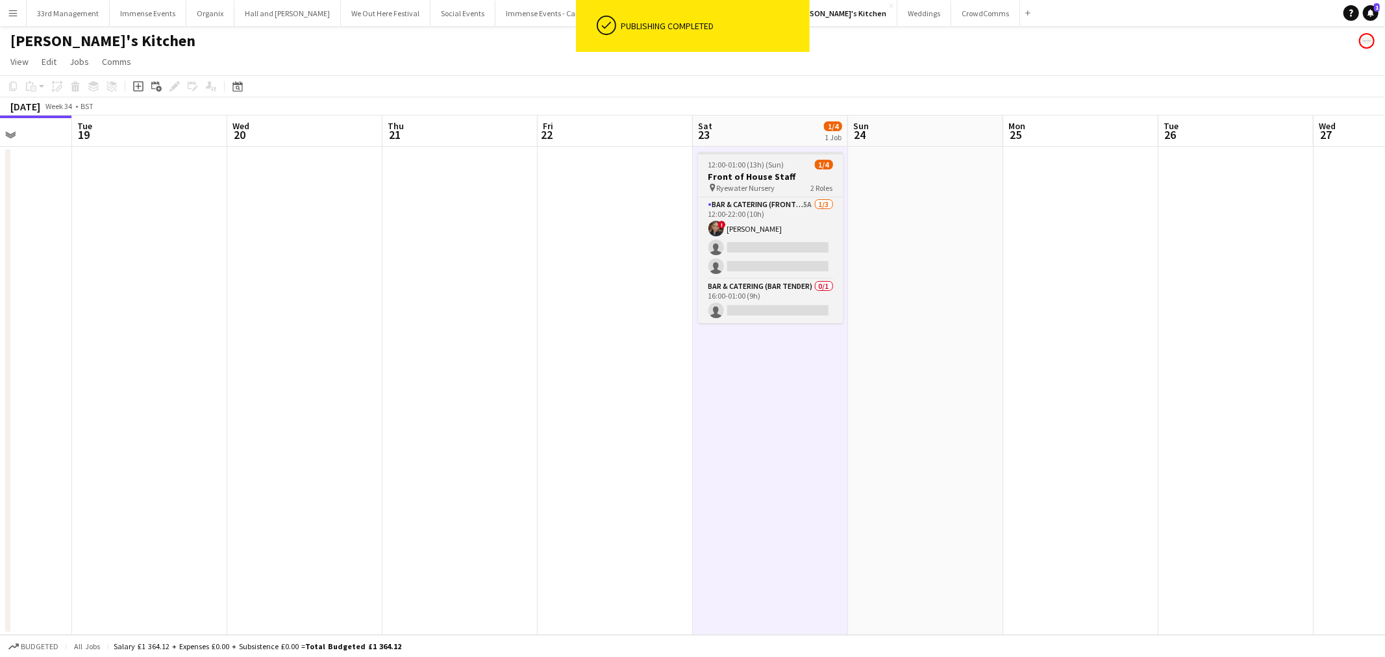
click at [755, 181] on h3 "Front of House Staff" at bounding box center [770, 177] width 145 height 12
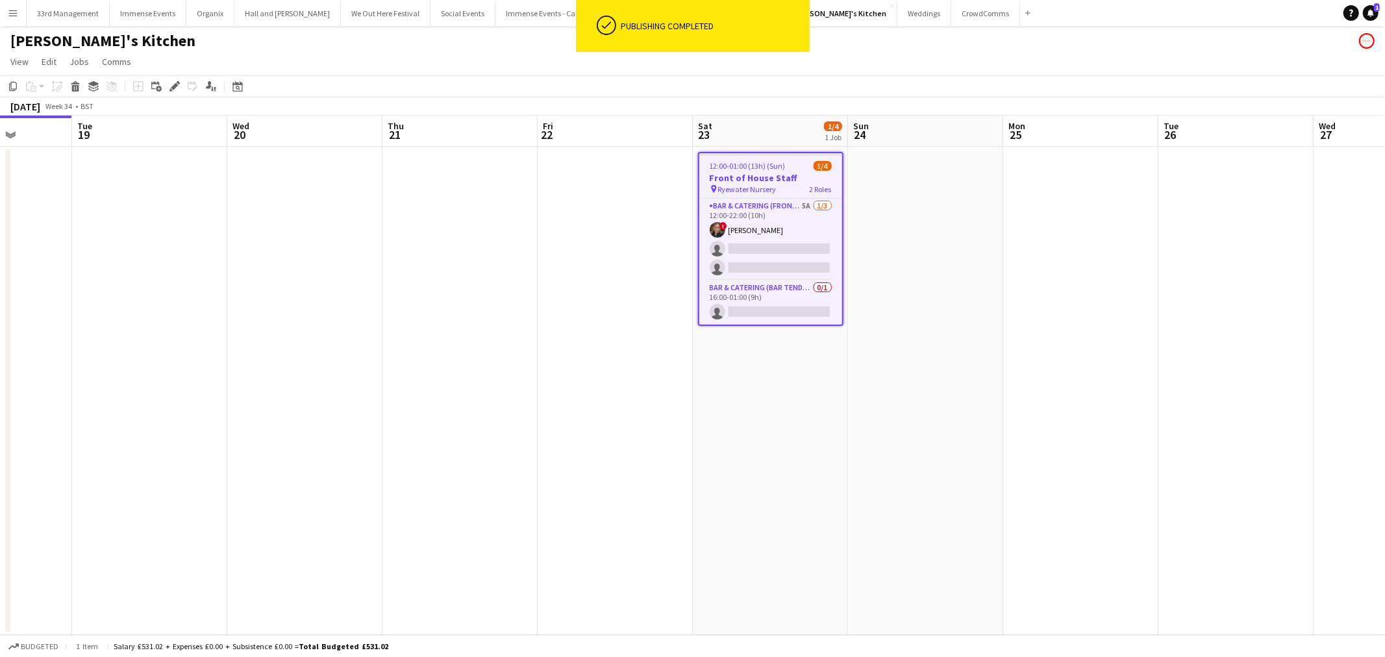
scroll to position [0, 394]
click at [177, 87] on icon "Edit" at bounding box center [175, 86] width 10 height 10
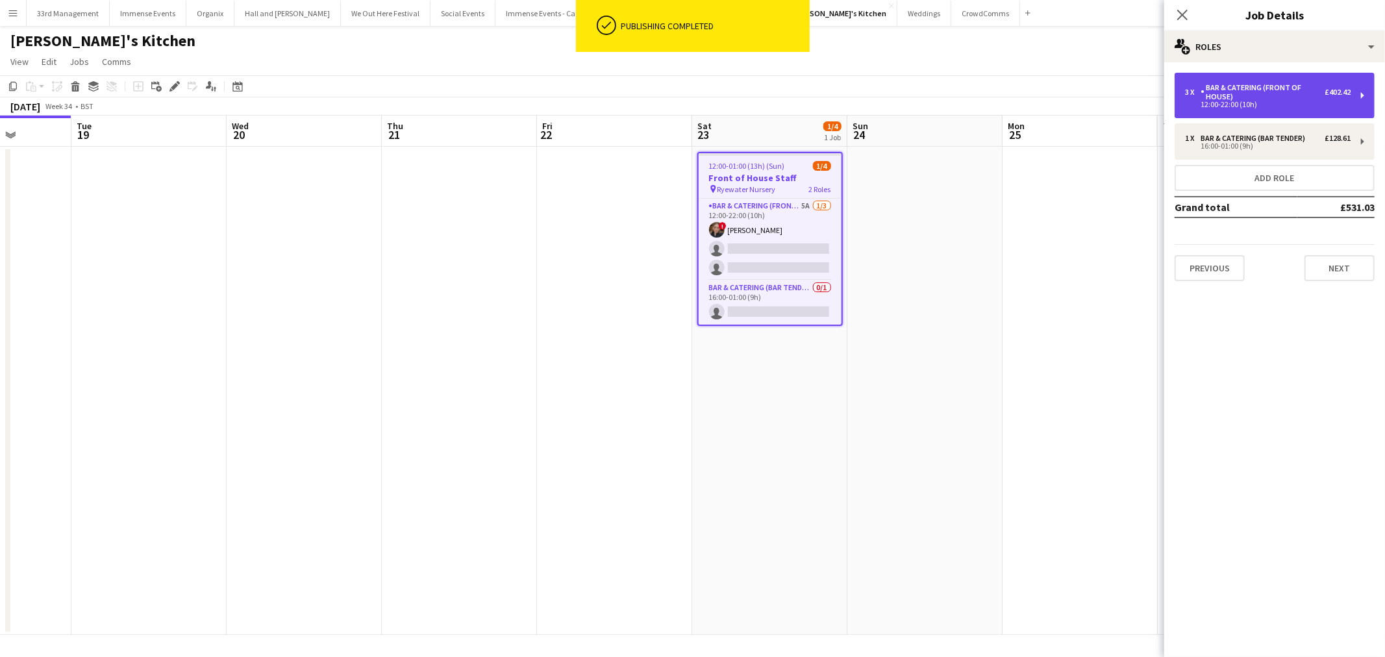
click at [1252, 99] on div "Bar & Catering (Front of House)" at bounding box center [1263, 92] width 124 height 18
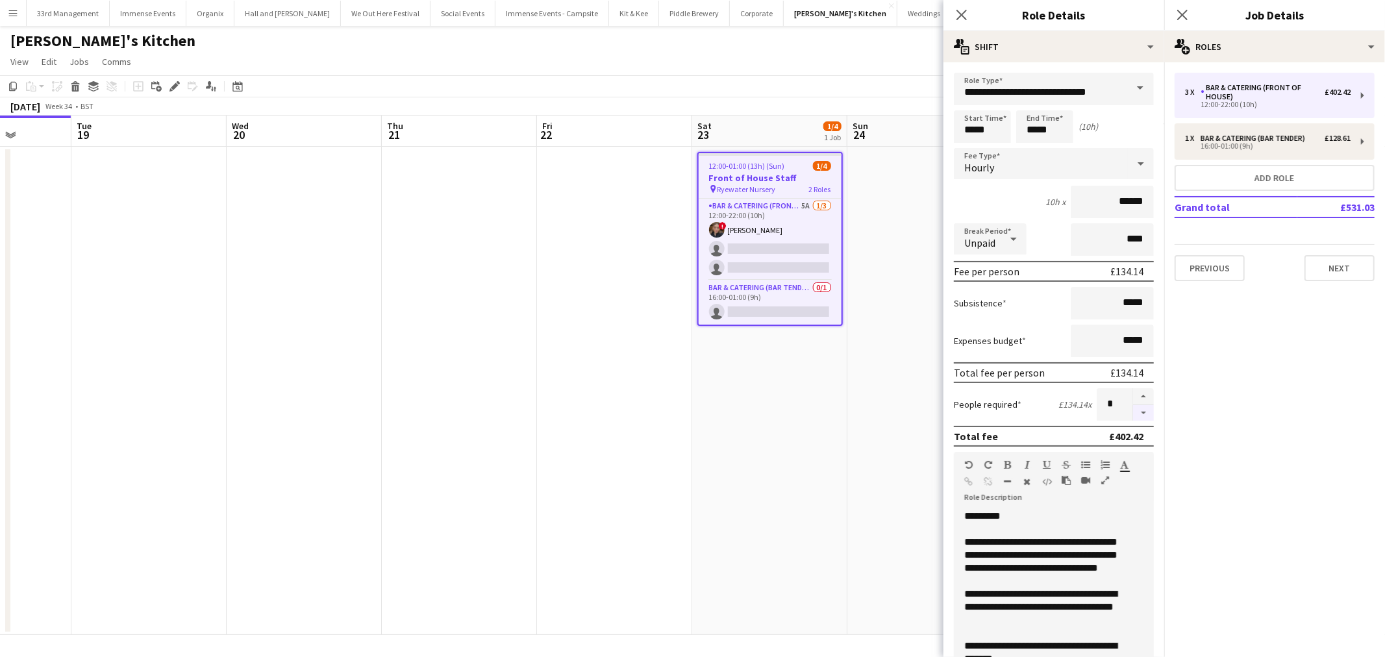
click at [1133, 409] on button "button" at bounding box center [1143, 413] width 21 height 16
type input "*"
click at [689, 391] on app-date-cell at bounding box center [614, 391] width 155 height 488
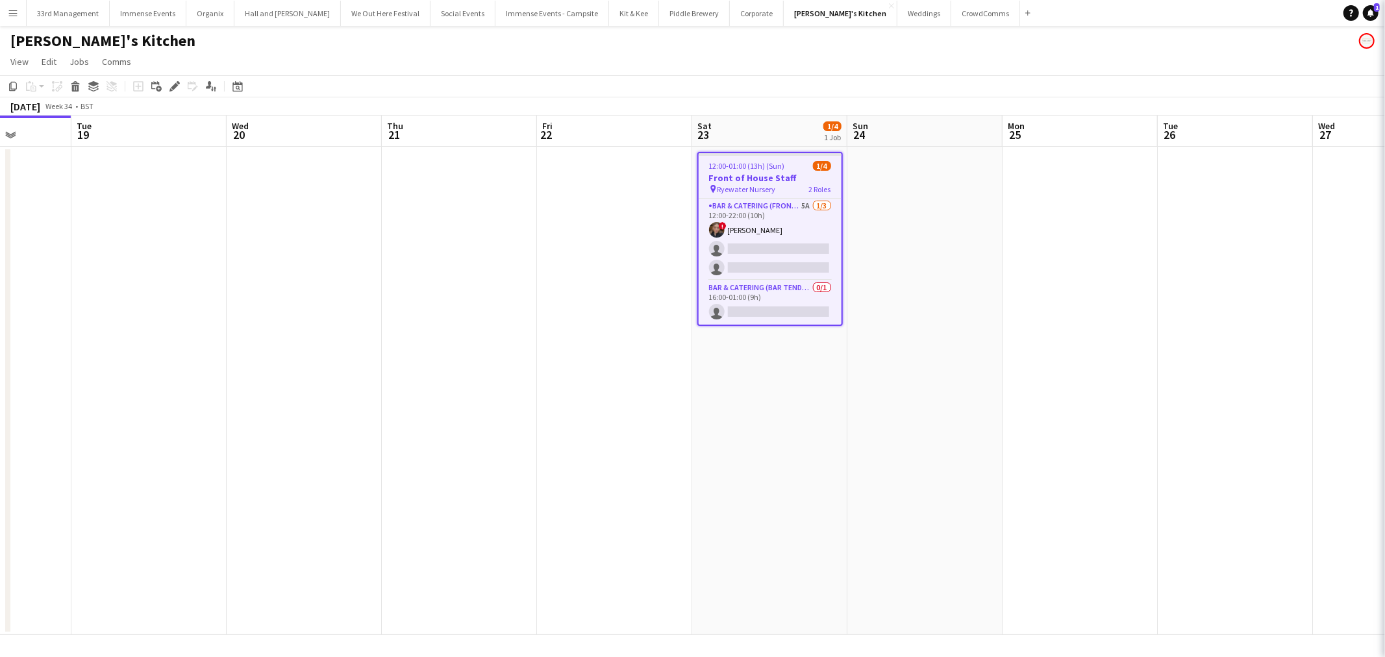
scroll to position [0, 393]
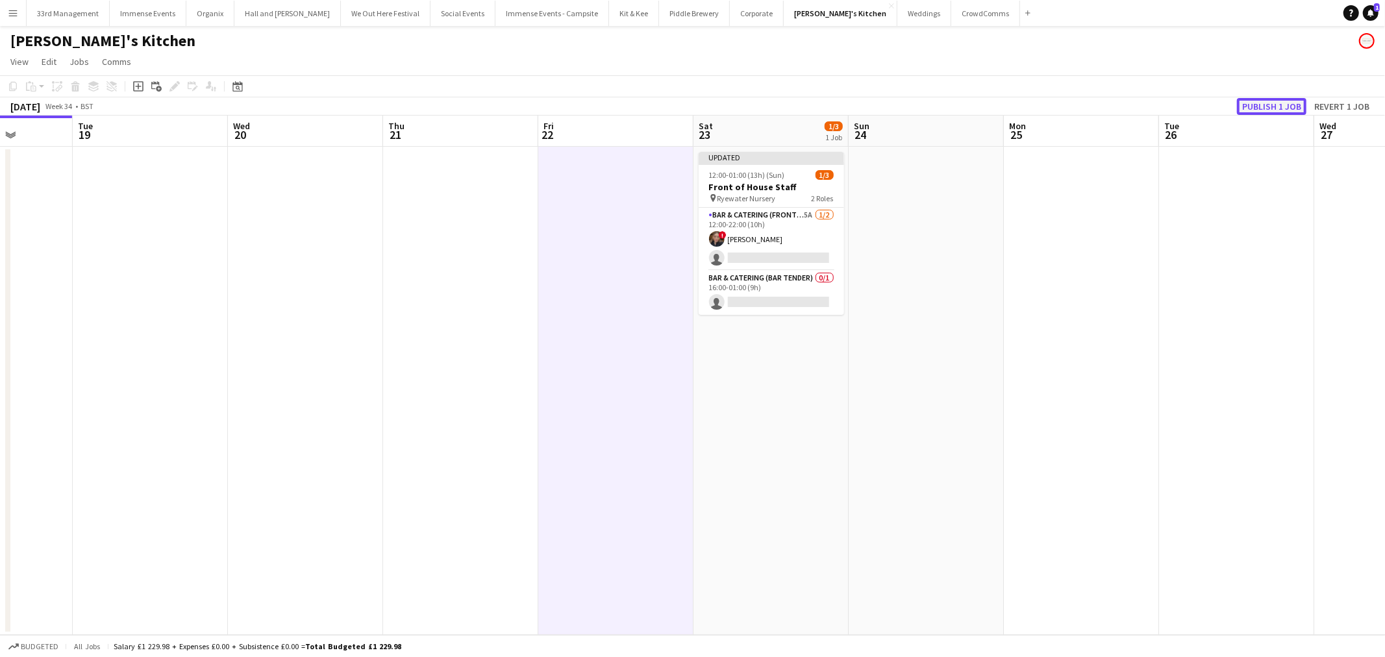
click at [1269, 105] on button "Publish 1 job" at bounding box center [1272, 106] width 70 height 17
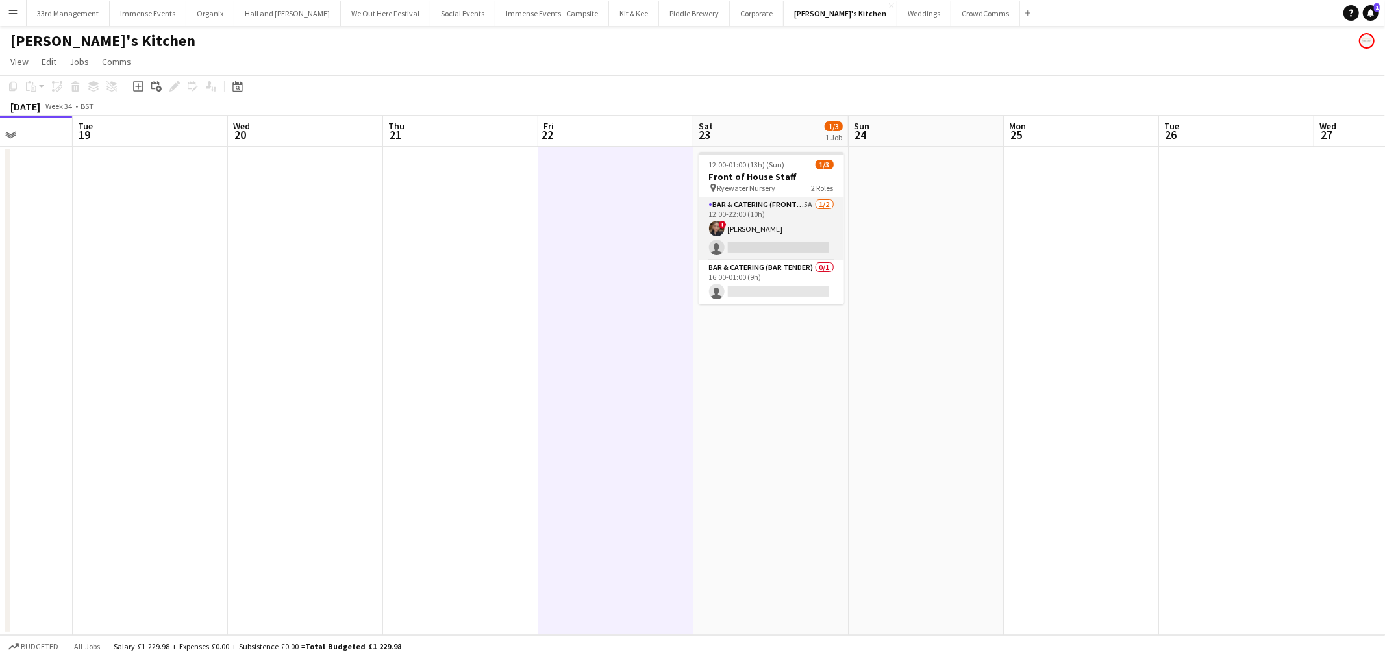
click at [770, 235] on app-card-role "Bar & Catering (Front of House) 5A 1/2 12:00-22:00 (10h) ! Charlotte Higgs sing…" at bounding box center [771, 228] width 145 height 63
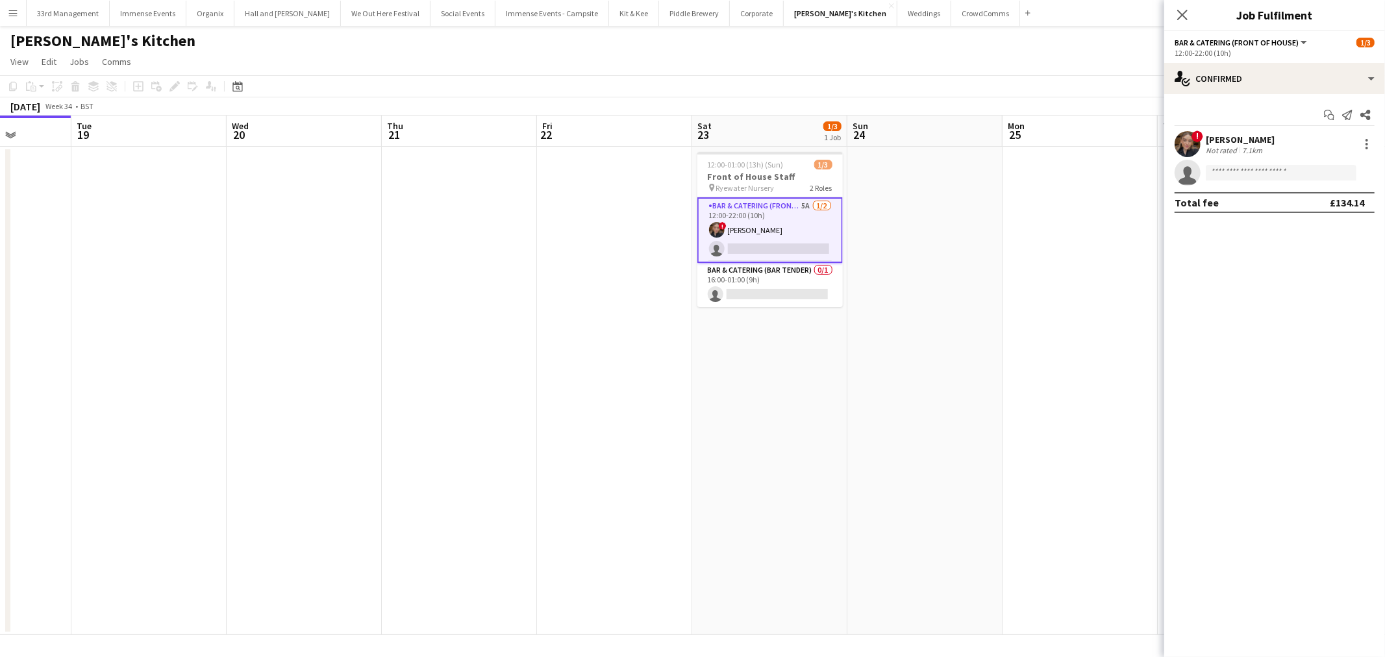
drag, startPoint x: 1015, startPoint y: 268, endPoint x: 1011, endPoint y: 261, distance: 7.8
click at [1015, 268] on app-date-cell at bounding box center [1080, 391] width 155 height 488
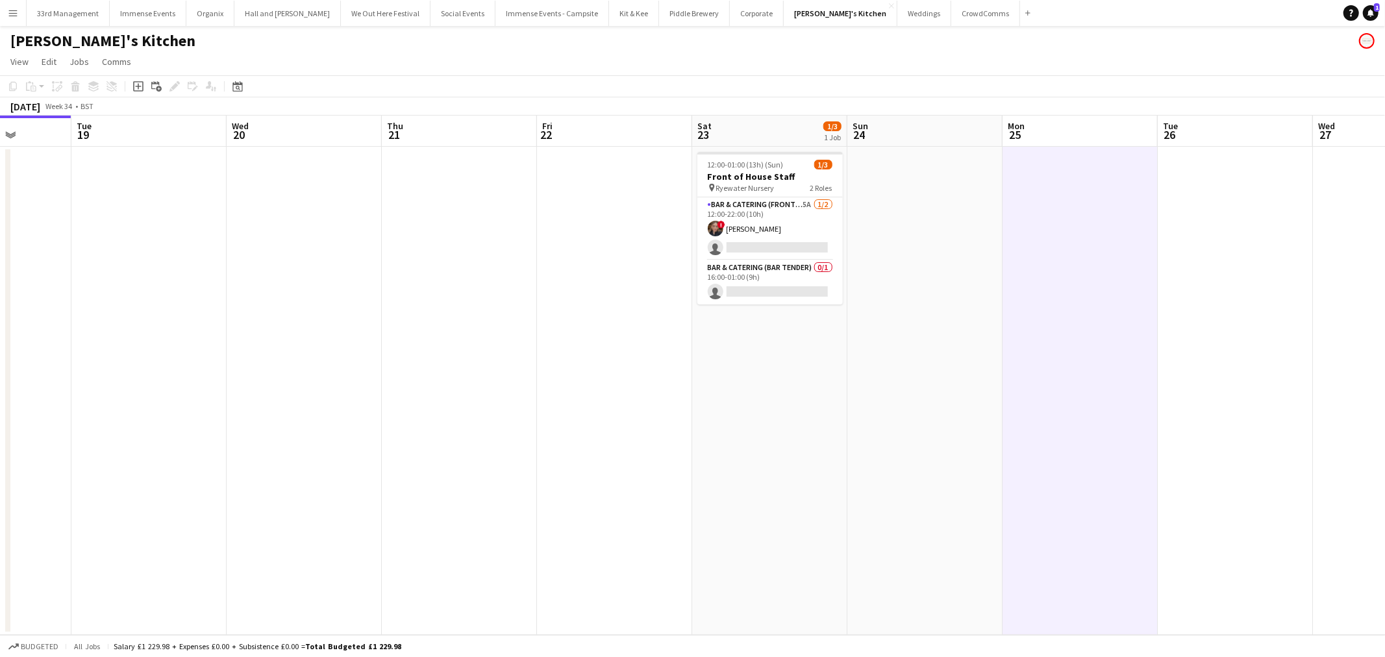
scroll to position [0, 396]
click at [787, 229] on app-card-role "Bar & Catering (Front of House) 5A 1/2 12:00-22:00 (10h) ! Charlotte Higgs sing…" at bounding box center [768, 228] width 145 height 63
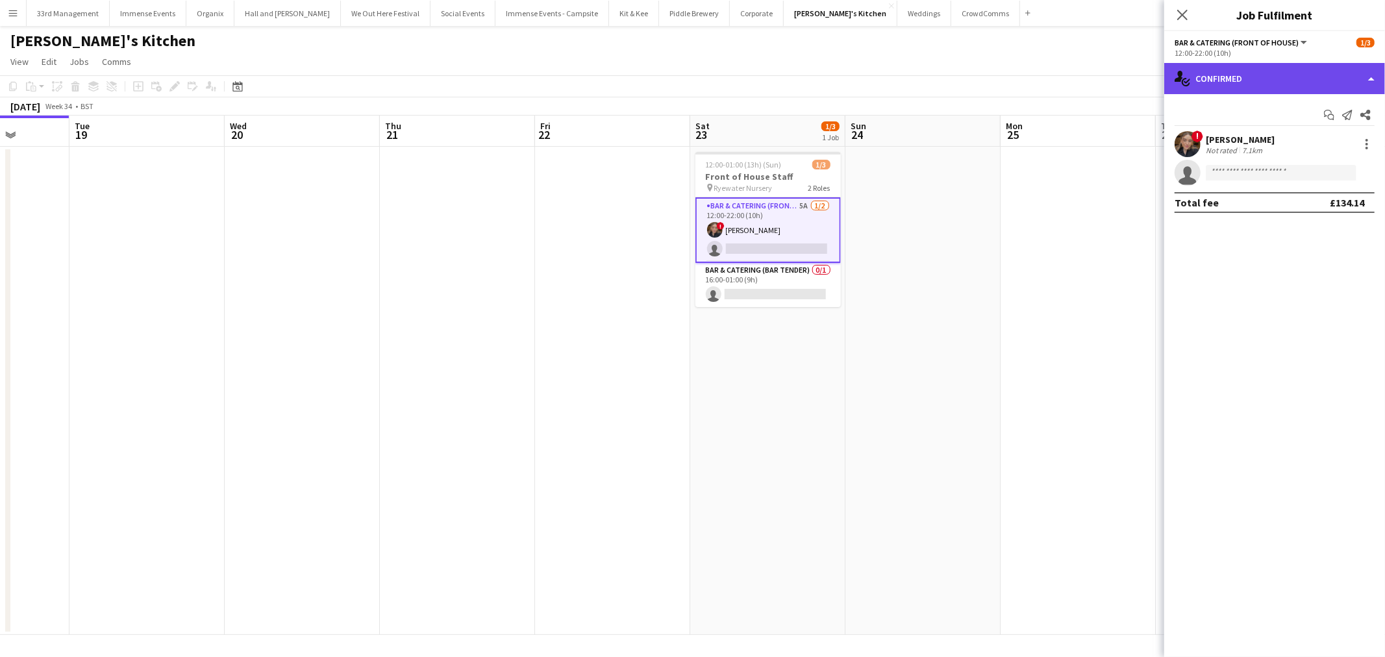
click at [1225, 90] on div "single-neutral-actions-check-2 Confirmed" at bounding box center [1275, 78] width 221 height 31
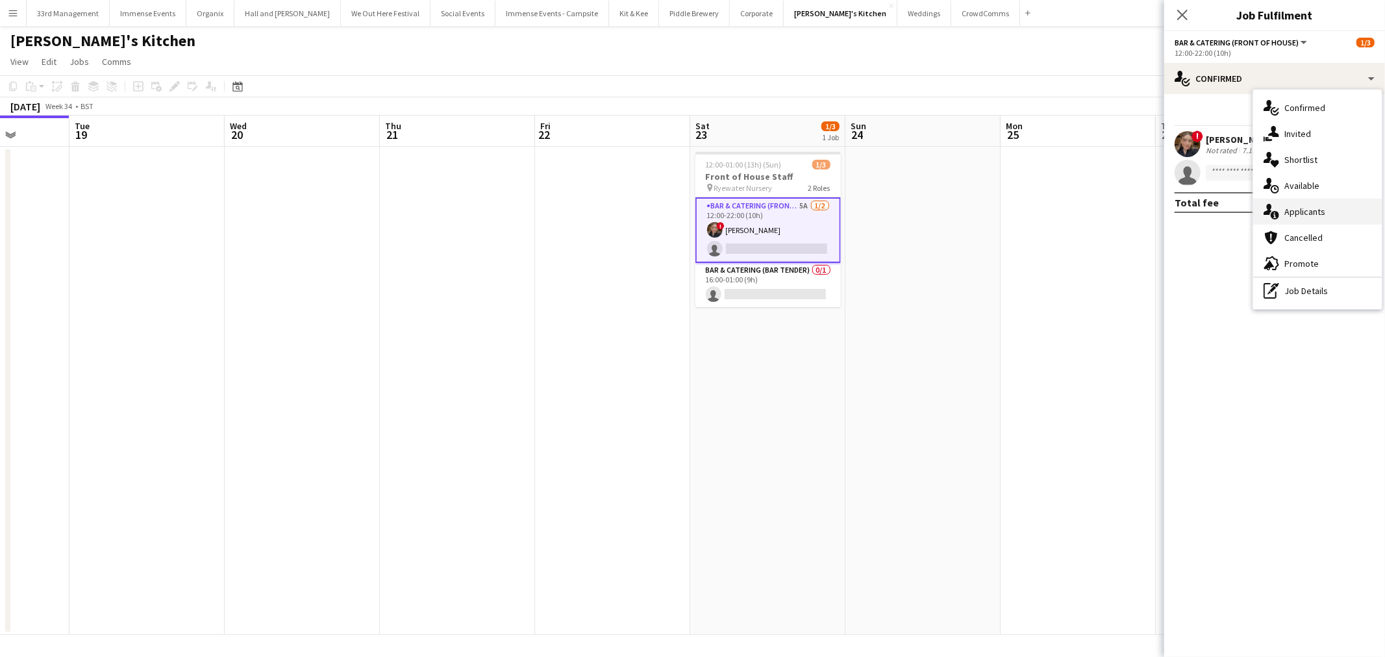
click at [1297, 209] on div "single-neutral-actions-information Applicants" at bounding box center [1318, 212] width 129 height 26
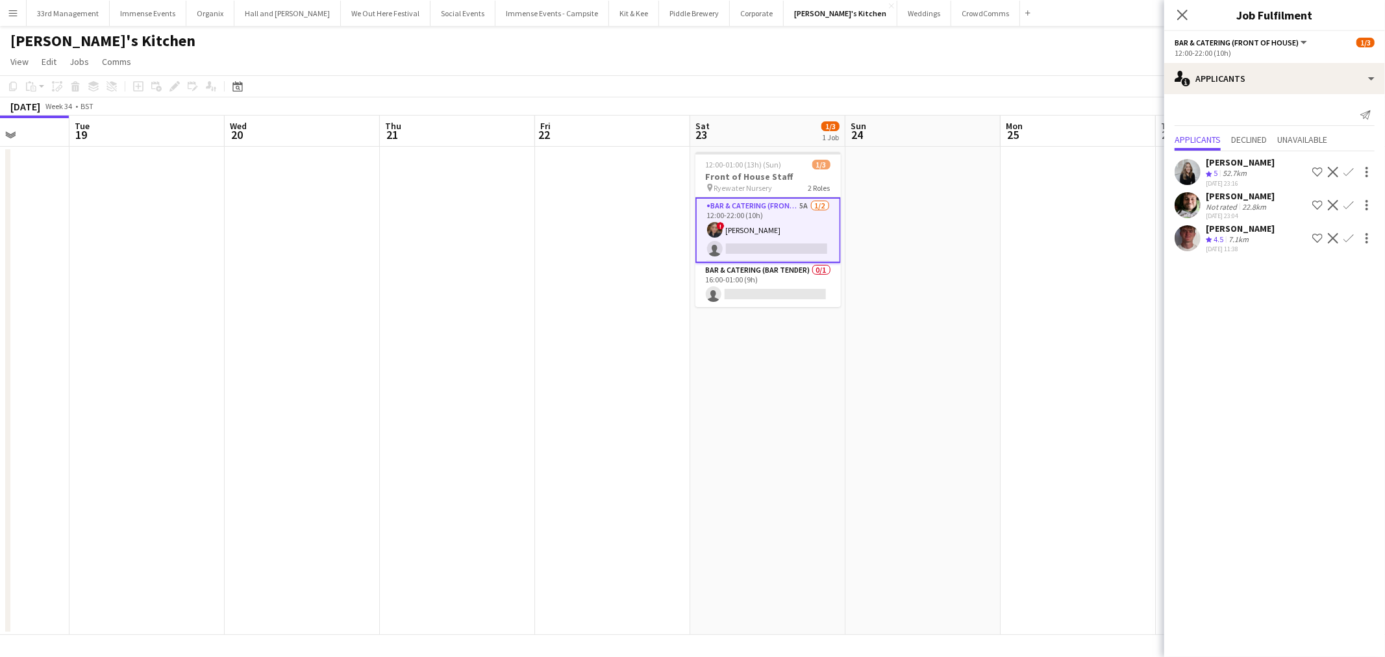
click at [1345, 203] on app-icon "Confirm" at bounding box center [1349, 205] width 10 height 10
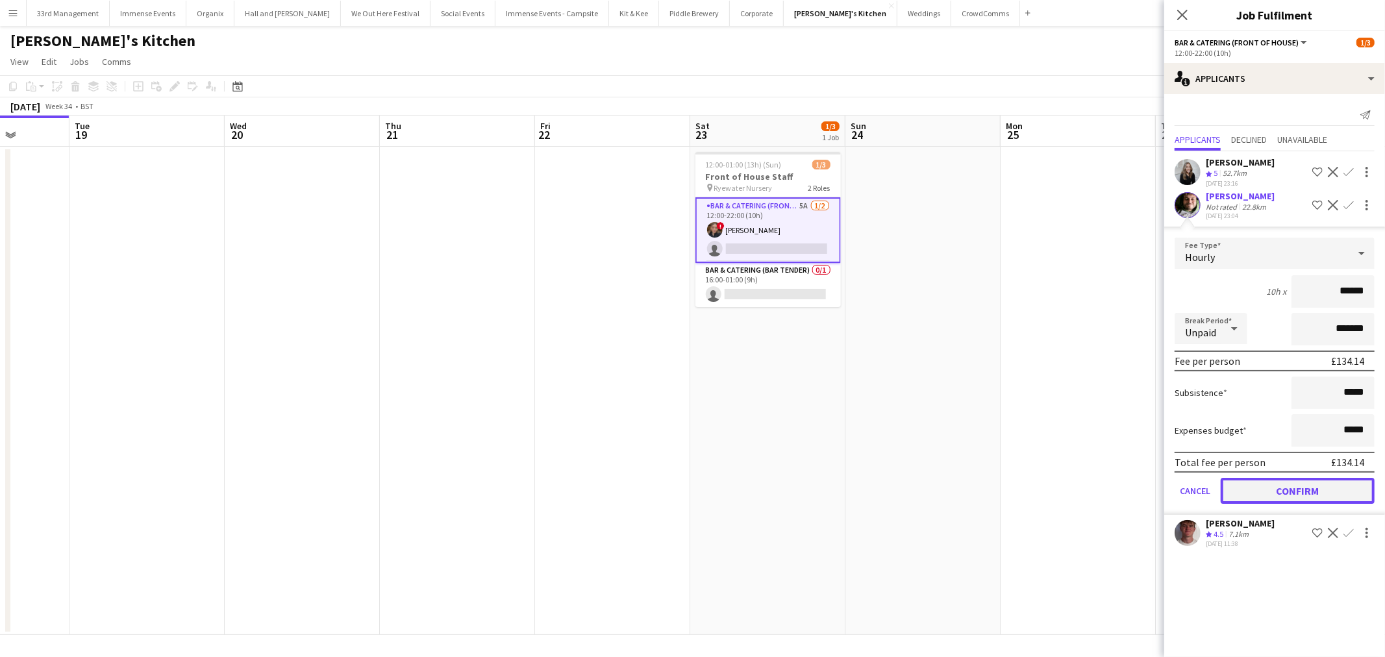
click at [1277, 488] on button "Confirm" at bounding box center [1298, 491] width 154 height 26
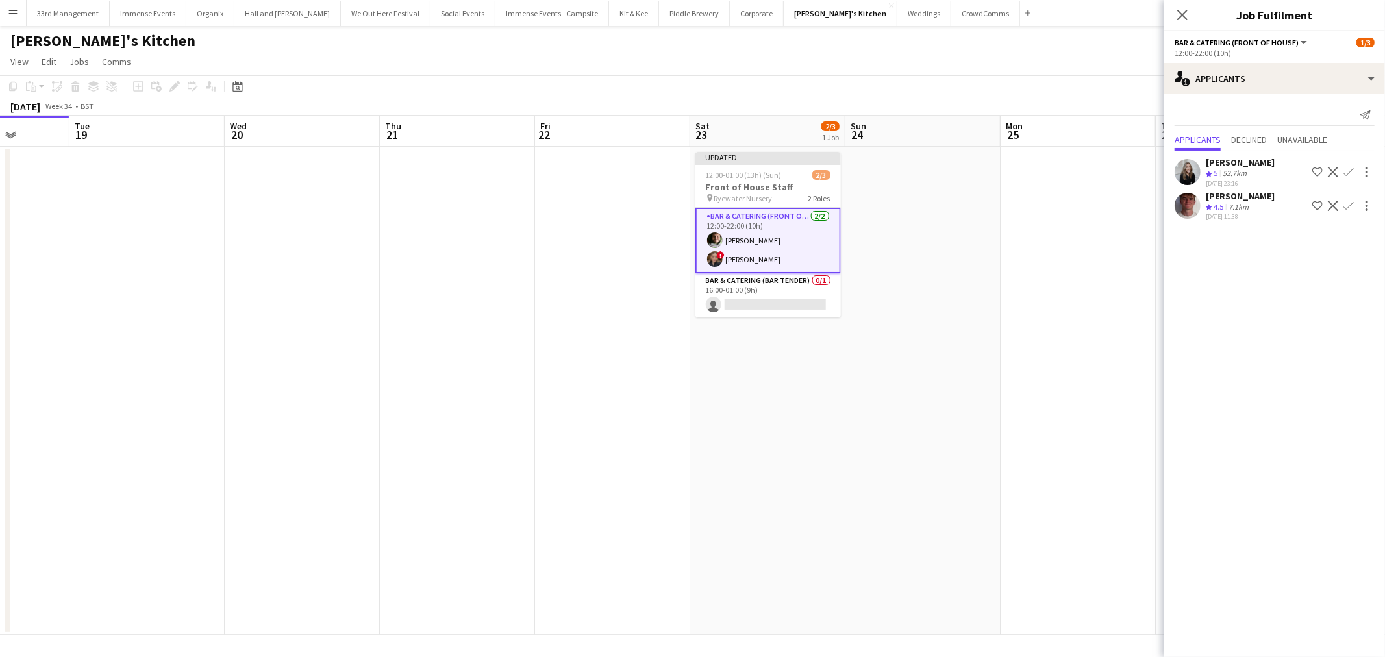
click at [1030, 280] on app-date-cell at bounding box center [1078, 391] width 155 height 488
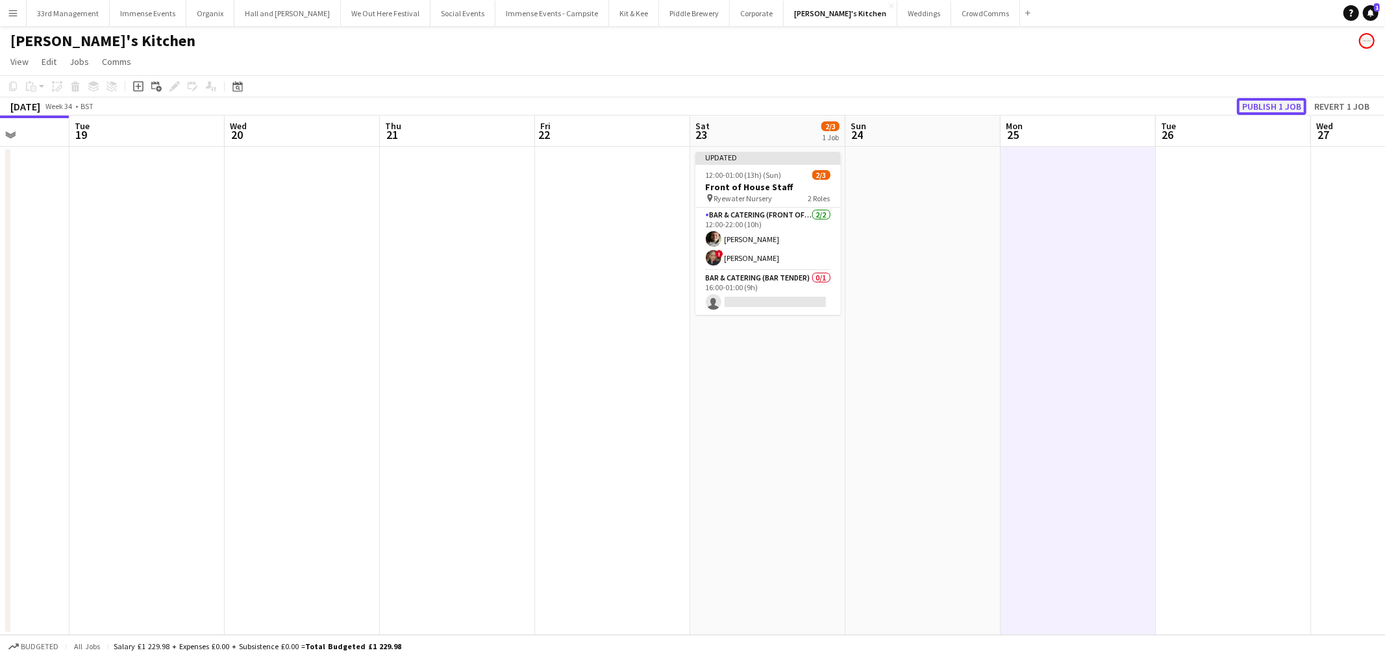
click at [1287, 101] on button "Publish 1 job" at bounding box center [1272, 106] width 70 height 17
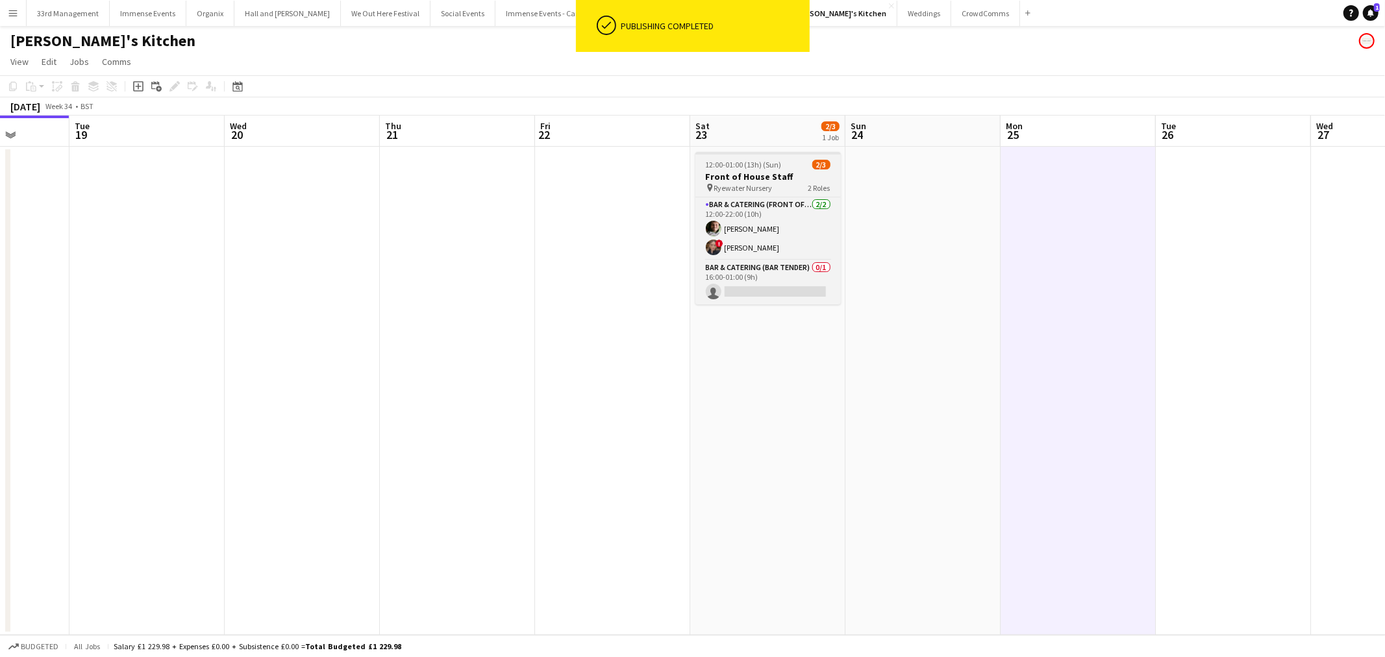
click at [762, 170] on app-job-card "12:00-01:00 (13h) (Sun) 2/3 Front of House Staff pin Ryewater Nursery 2 Roles B…" at bounding box center [768, 228] width 145 height 153
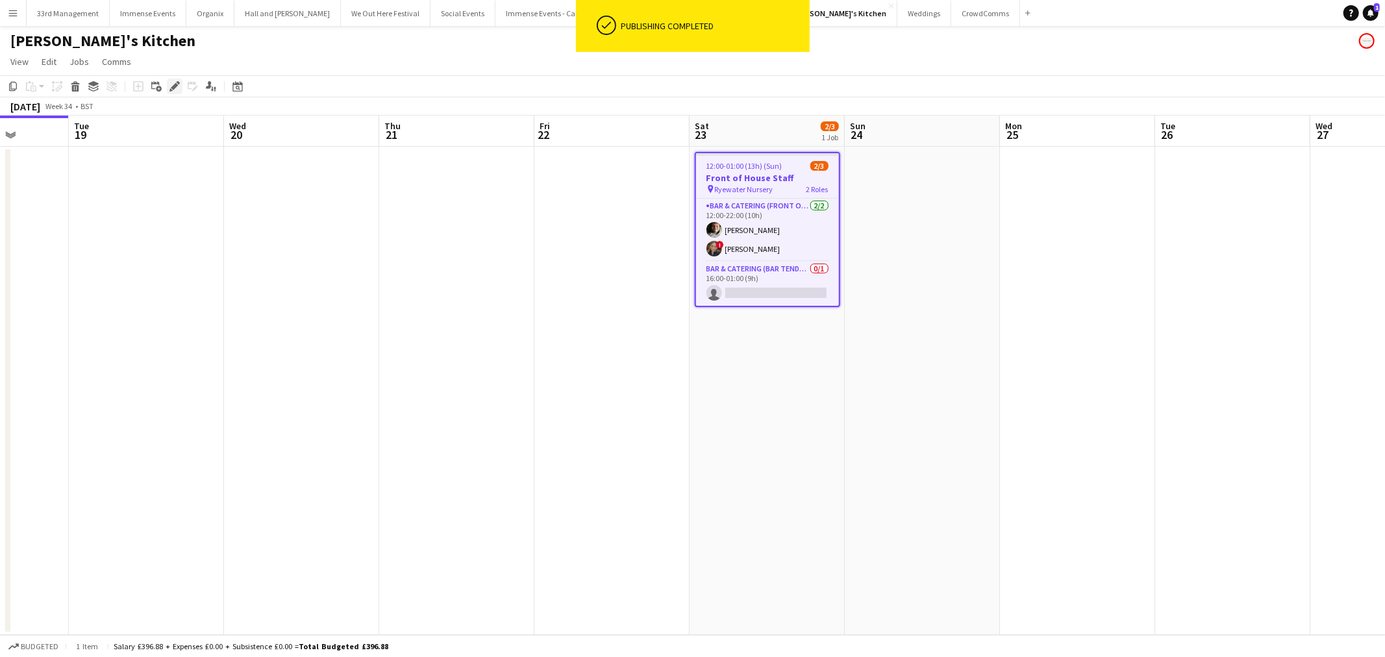
click at [174, 85] on icon at bounding box center [174, 86] width 7 height 7
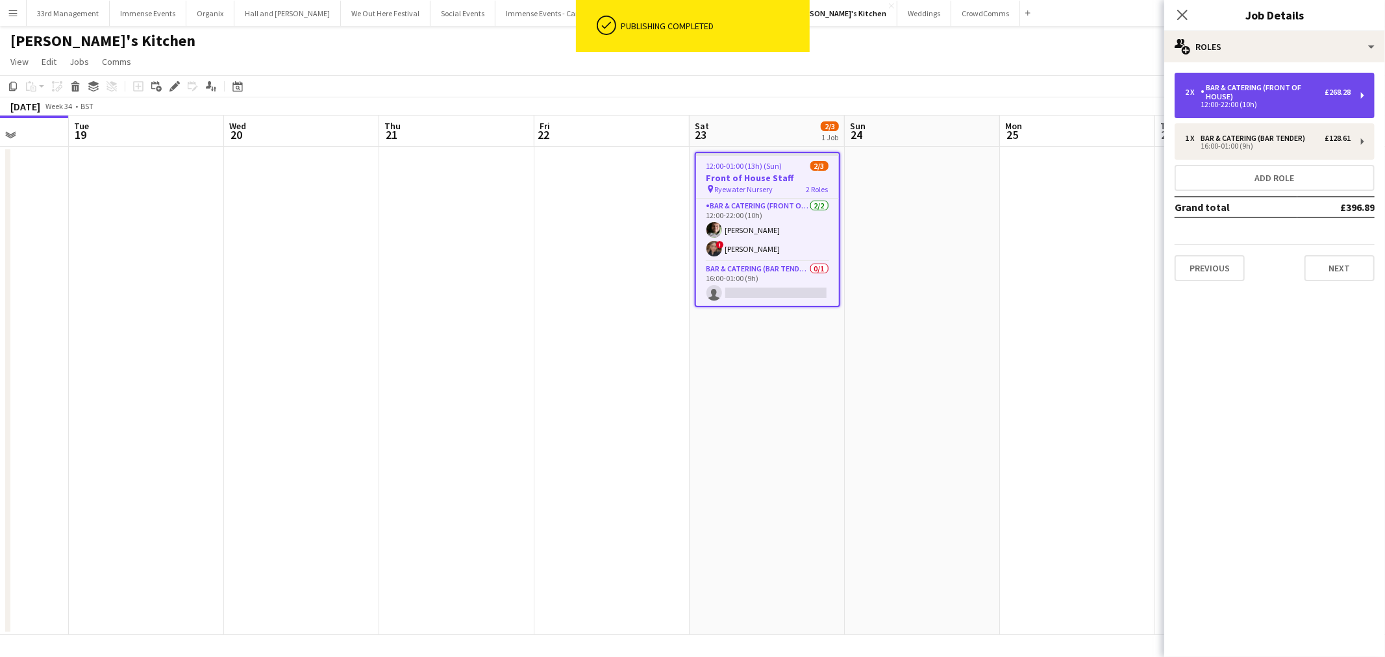
click at [1236, 92] on div "Bar & Catering (Front of House)" at bounding box center [1263, 92] width 124 height 18
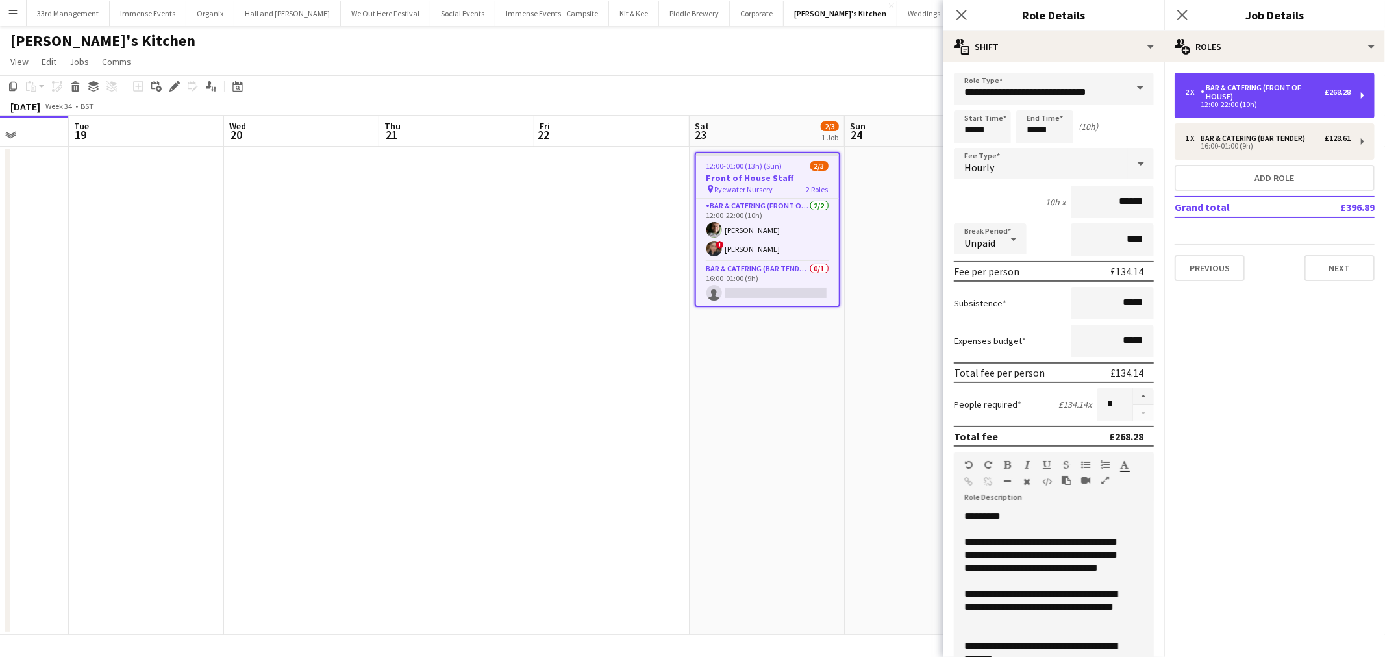
scroll to position [61, 0]
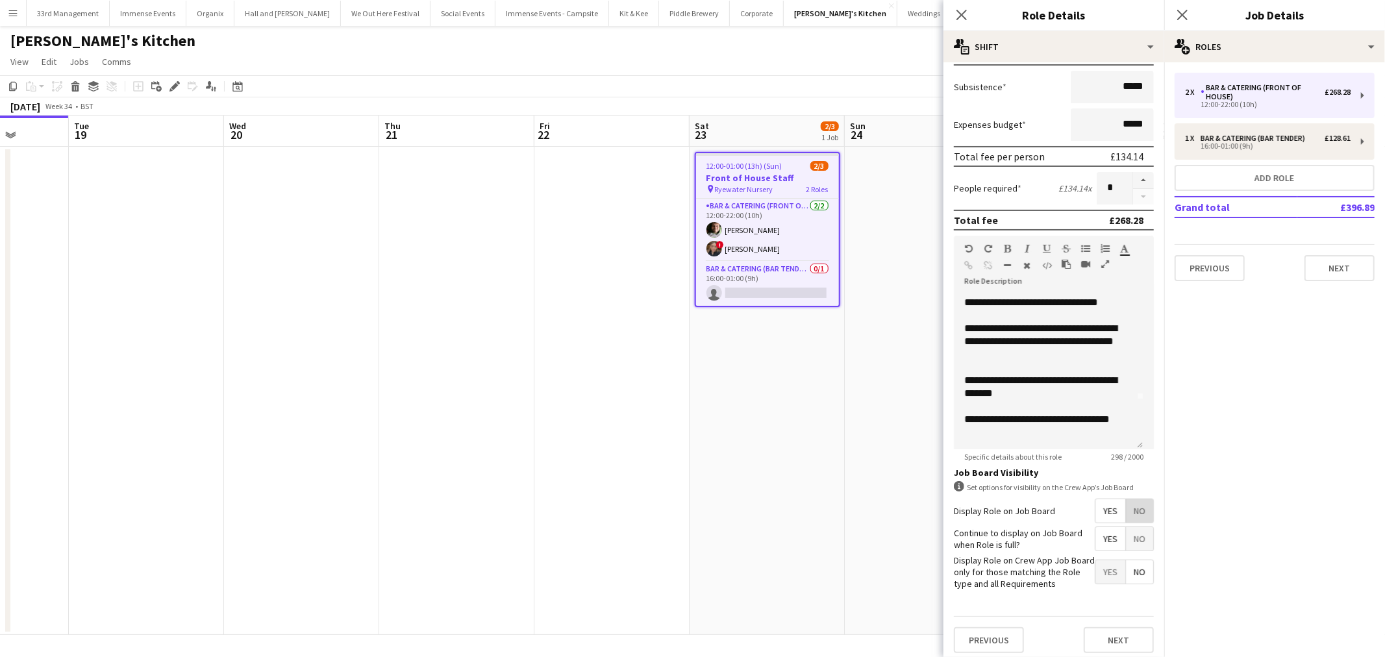
click at [1126, 501] on span "No" at bounding box center [1139, 510] width 27 height 23
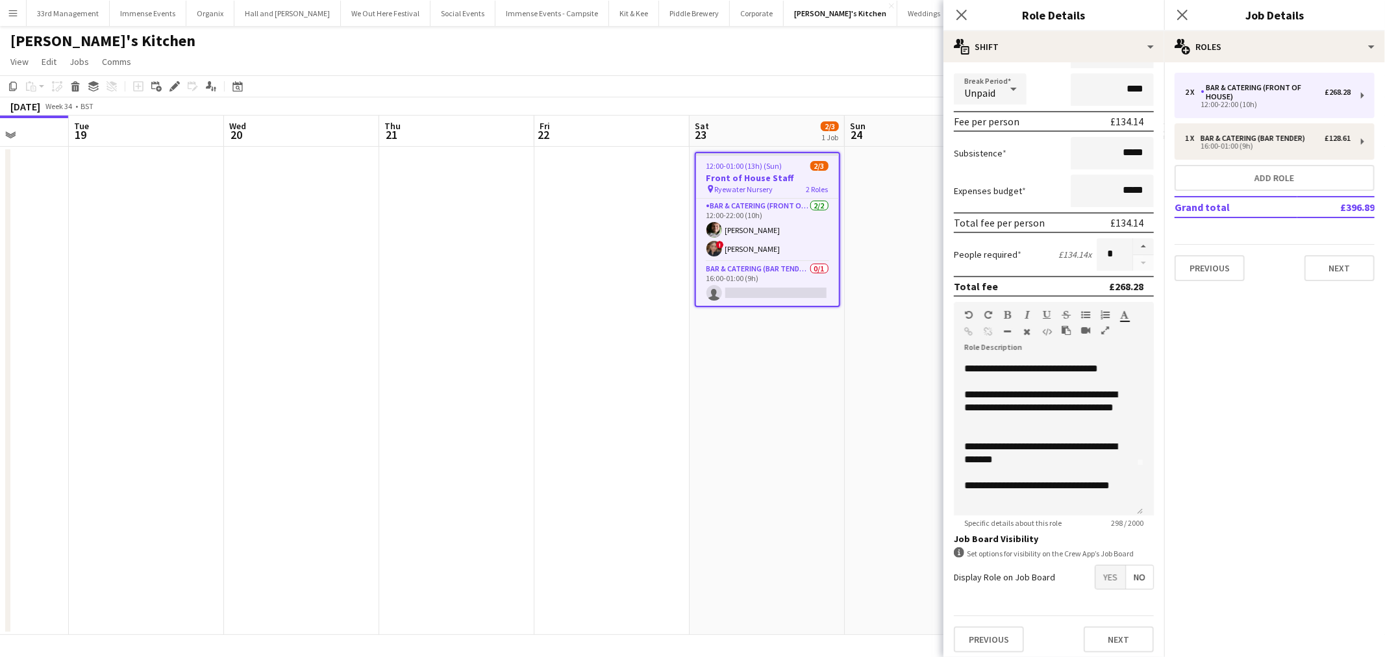
click at [661, 522] on app-date-cell at bounding box center [612, 391] width 155 height 488
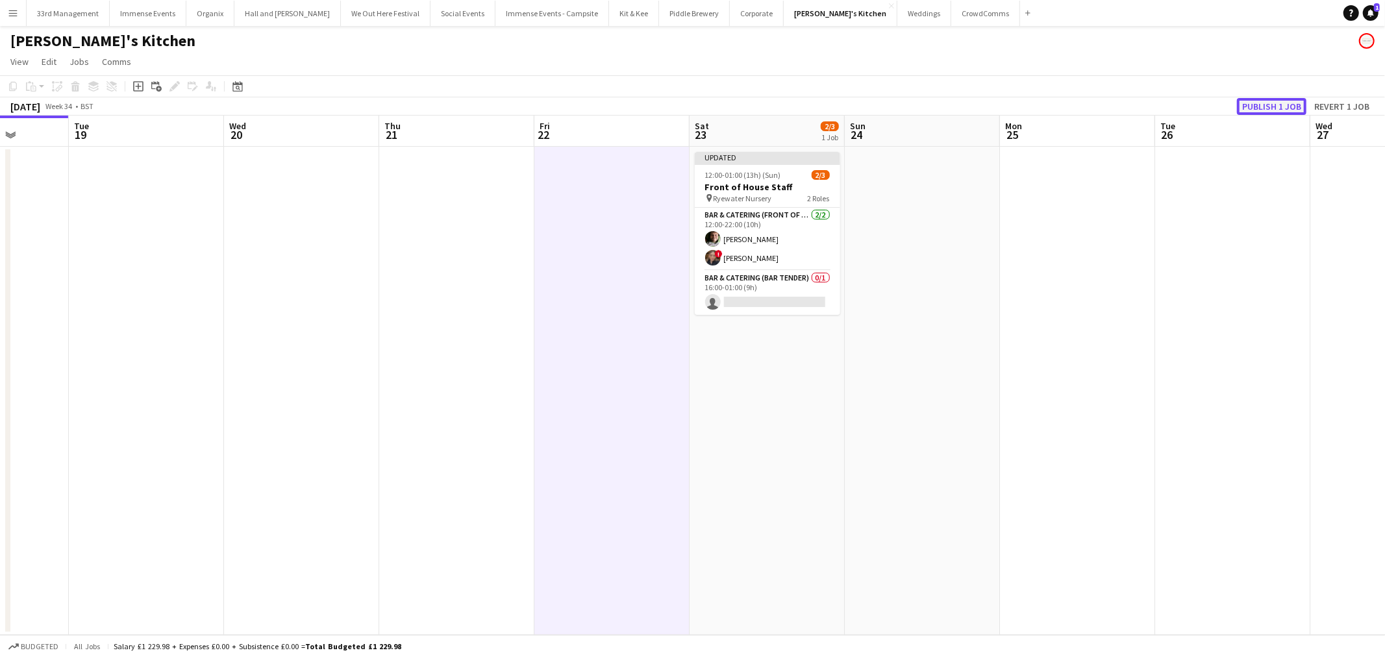
click at [1268, 103] on button "Publish 1 job" at bounding box center [1272, 106] width 70 height 17
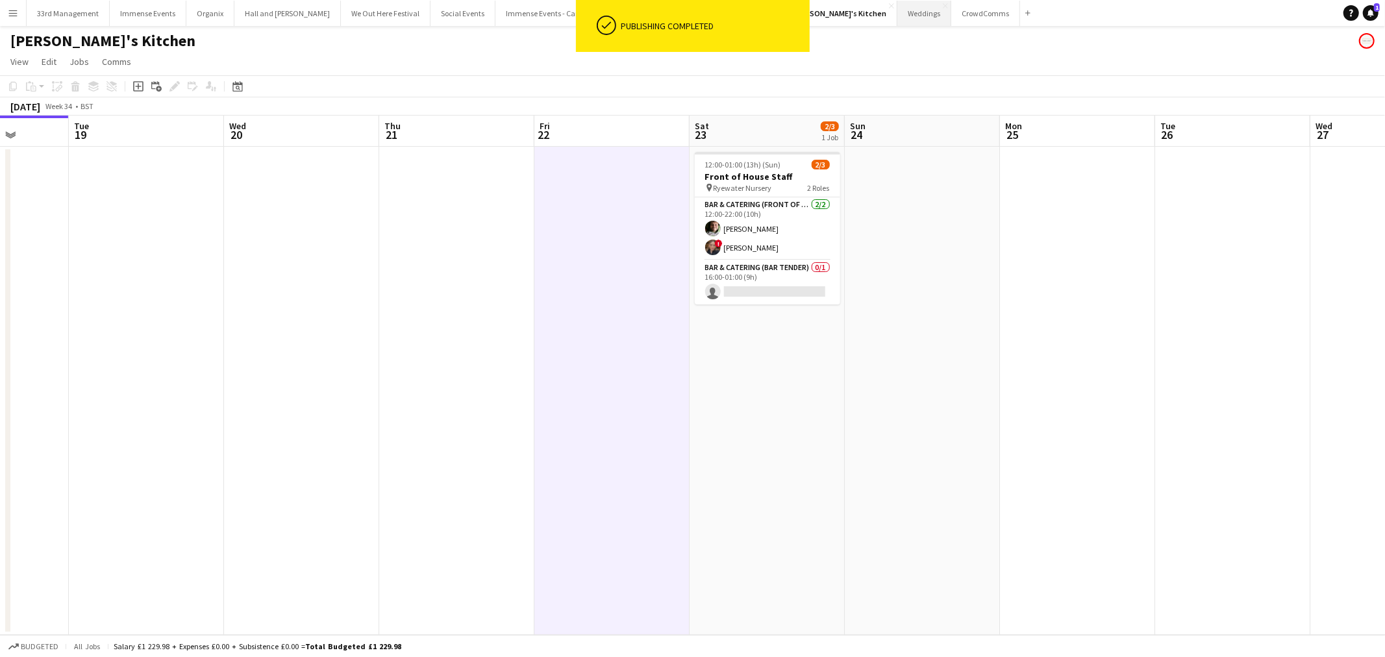
click at [898, 8] on button "Weddings Close" at bounding box center [925, 13] width 54 height 25
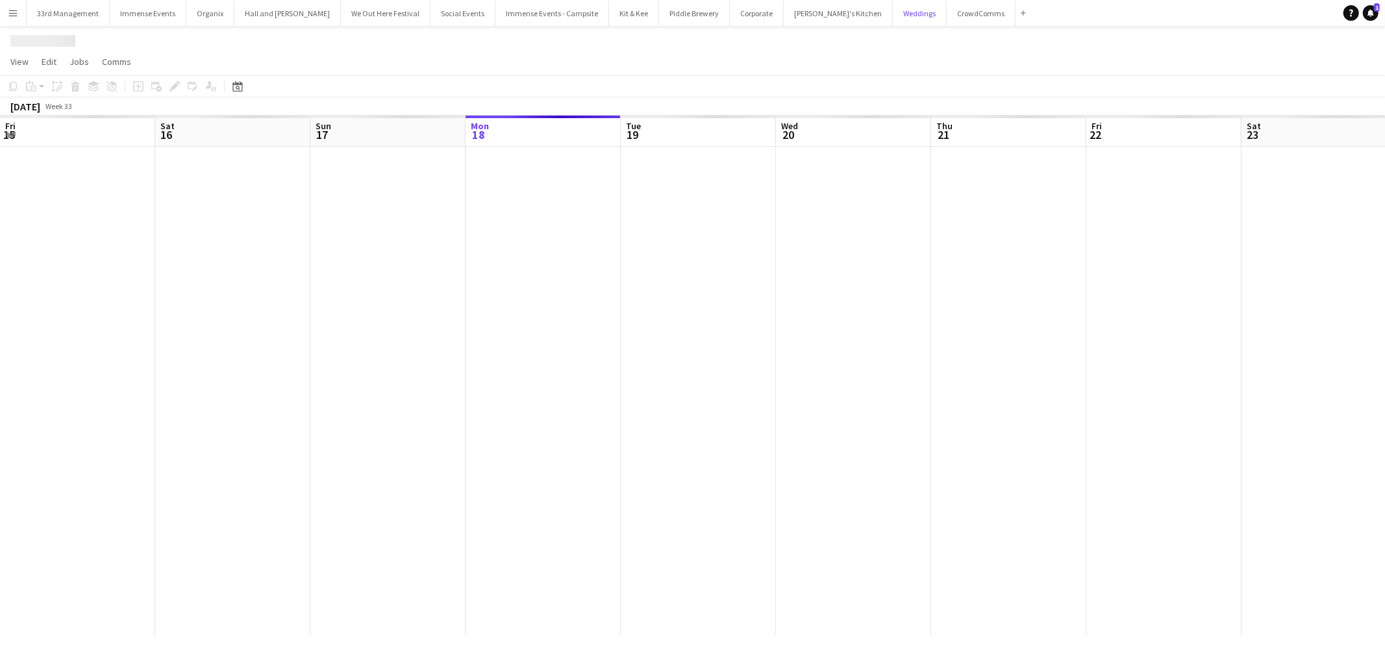
scroll to position [0, 310]
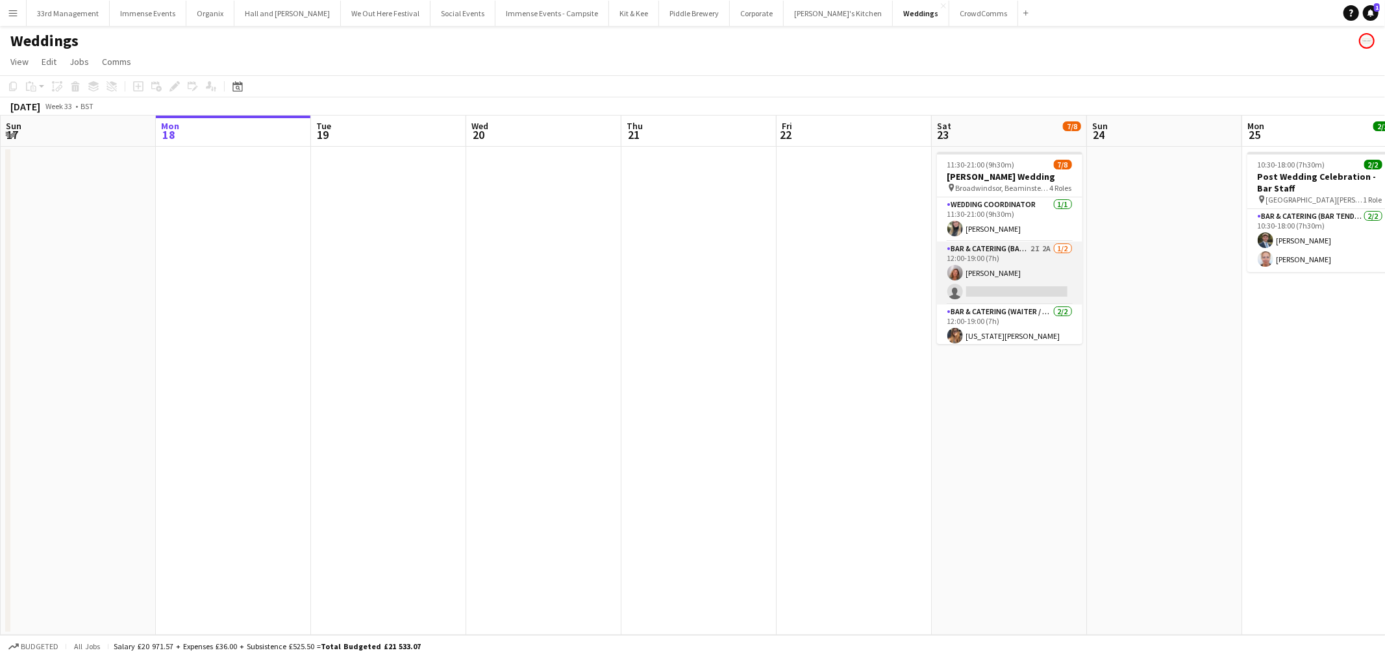
click at [976, 267] on app-card-role "Bar & Catering (Bar Tender) 2I 2A 1/2 12:00-19:00 (7h) Rachel Revell single-neu…" at bounding box center [1009, 273] width 145 height 63
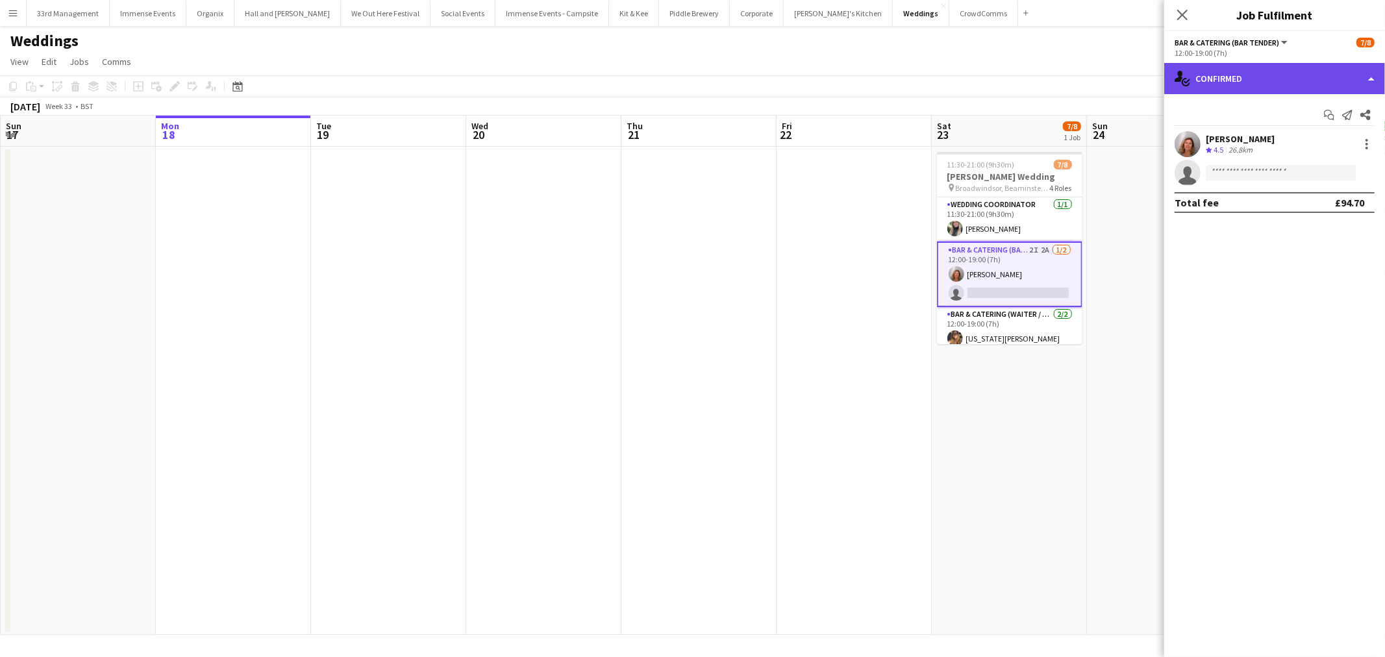
click at [1216, 69] on div "single-neutral-actions-check-2 Confirmed" at bounding box center [1275, 78] width 221 height 31
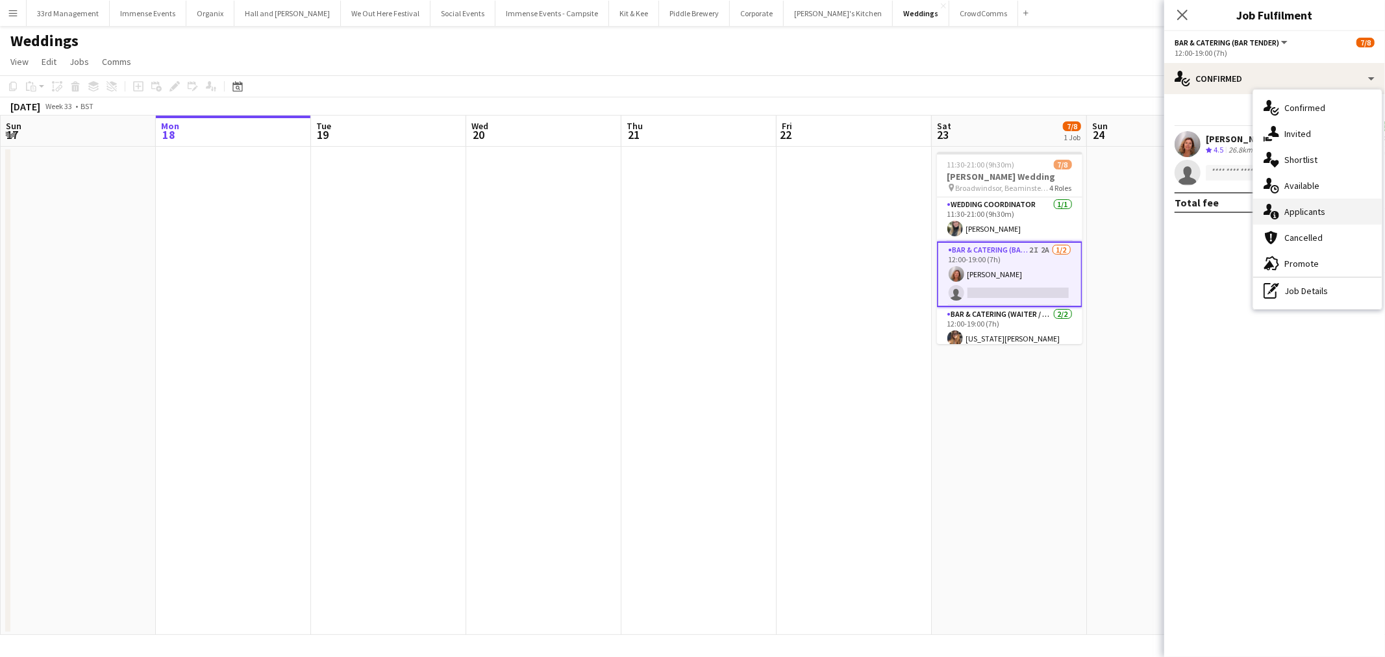
click at [1319, 209] on div "single-neutral-actions-information Applicants" at bounding box center [1318, 212] width 129 height 26
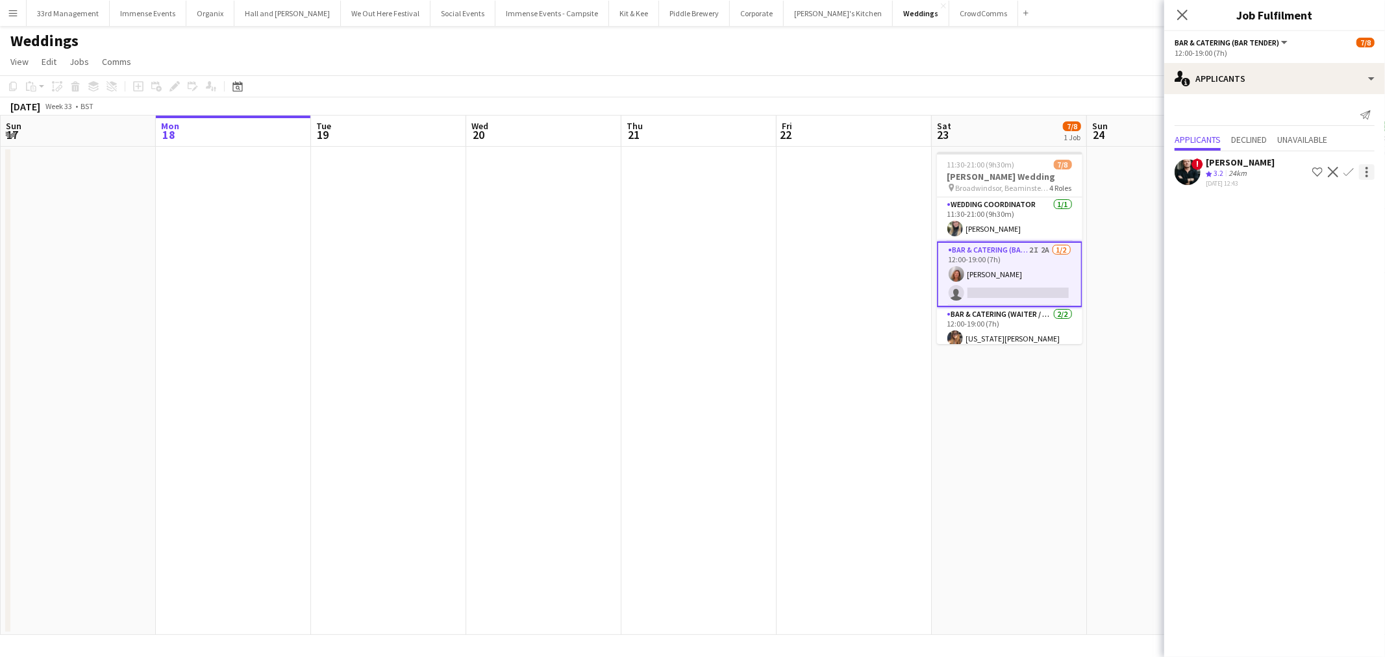
click at [1369, 174] on div at bounding box center [1367, 172] width 16 height 16
click at [996, 392] on div at bounding box center [692, 328] width 1385 height 657
click at [1293, 133] on span "Unavailable" at bounding box center [1303, 140] width 50 height 19
click at [1250, 114] on span "Declined" at bounding box center [1250, 112] width 36 height 9
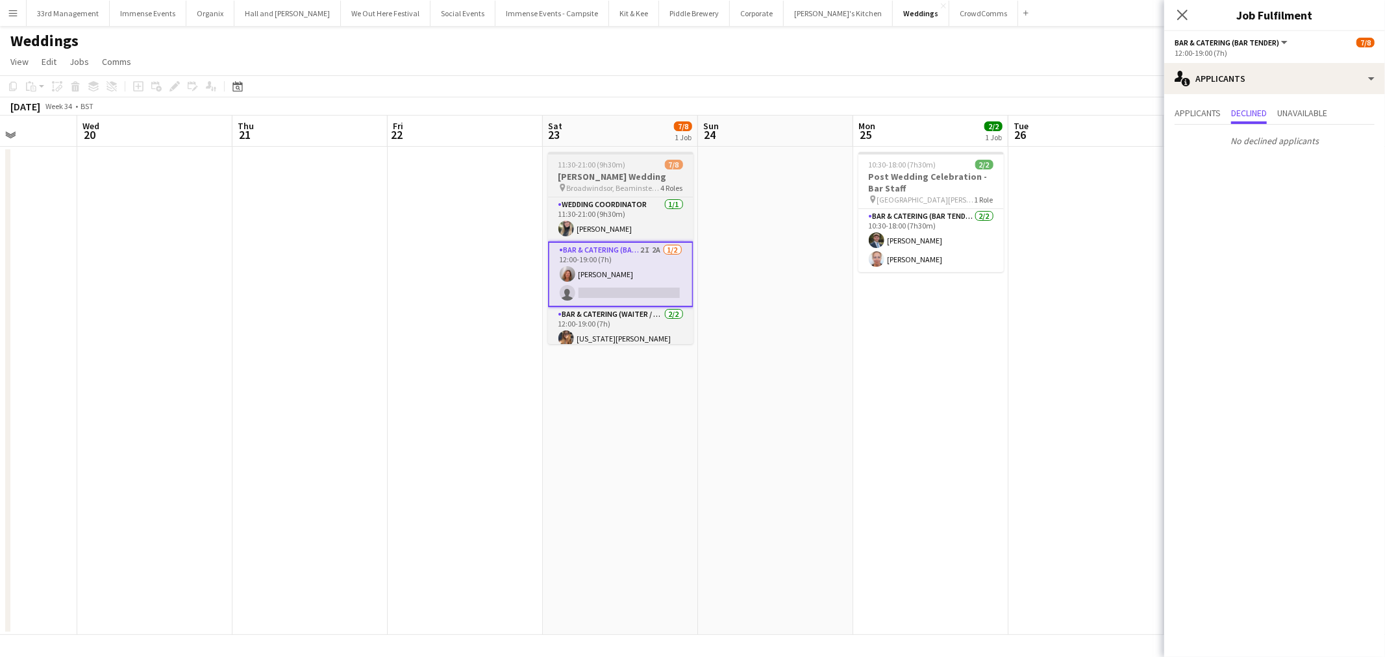
scroll to position [0, 393]
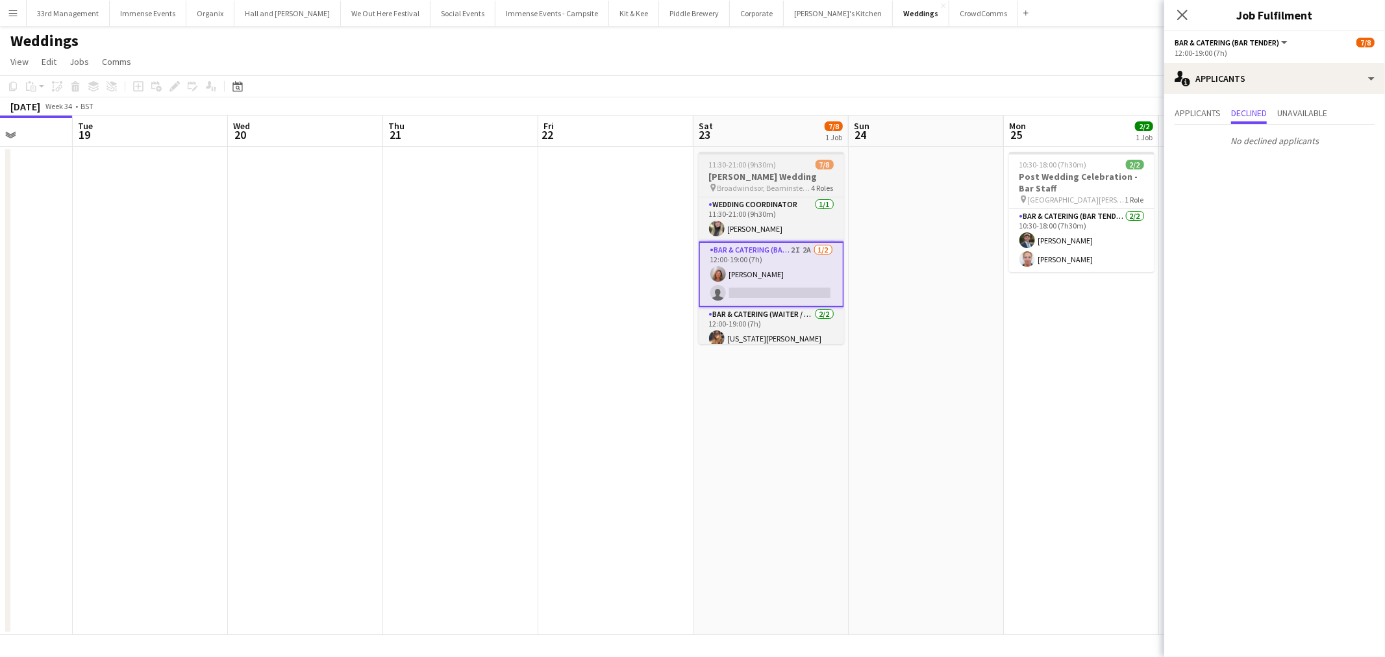
drag, startPoint x: 986, startPoint y: 364, endPoint x: 781, endPoint y: 268, distance: 226.6
click at [748, 301] on app-calendar-viewport "Sat 16 Sun 17 Mon 18 Tue 19 Wed 20 Thu 21 Fri 22 Sat 23 7/8 1 Job Sun 24 Mon 25…" at bounding box center [692, 376] width 1385 height 520
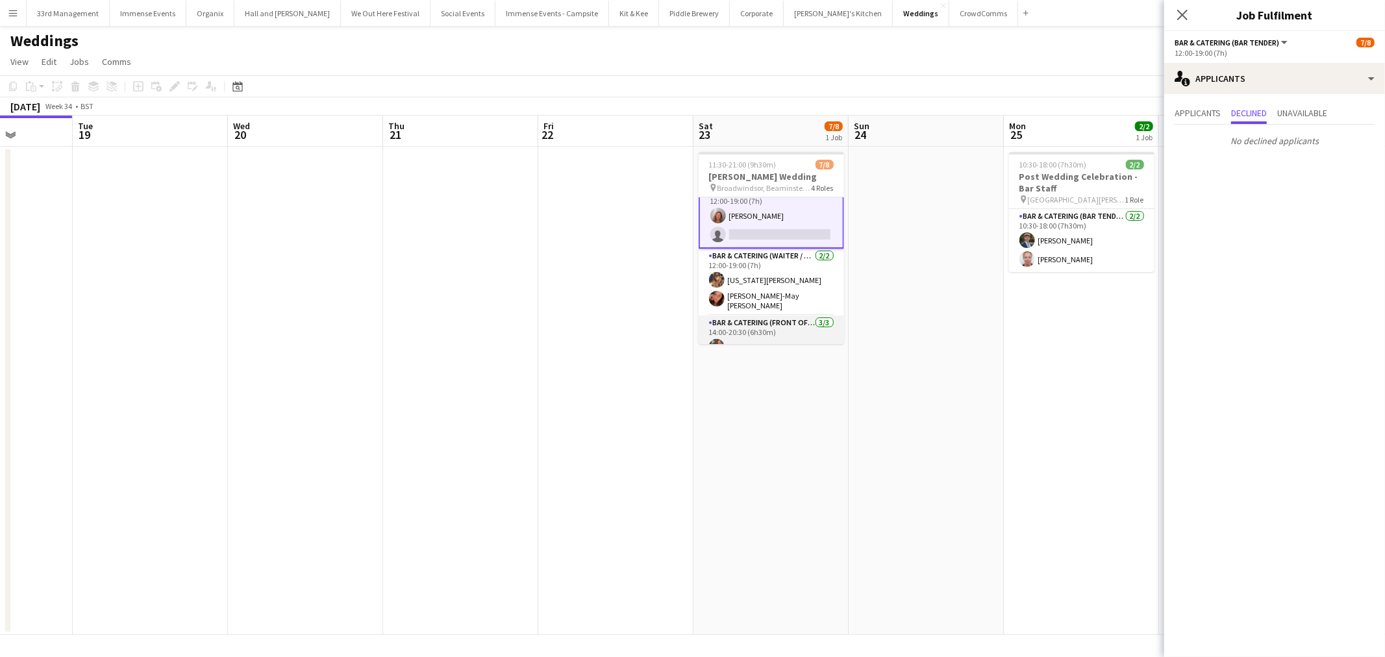
scroll to position [0, 0]
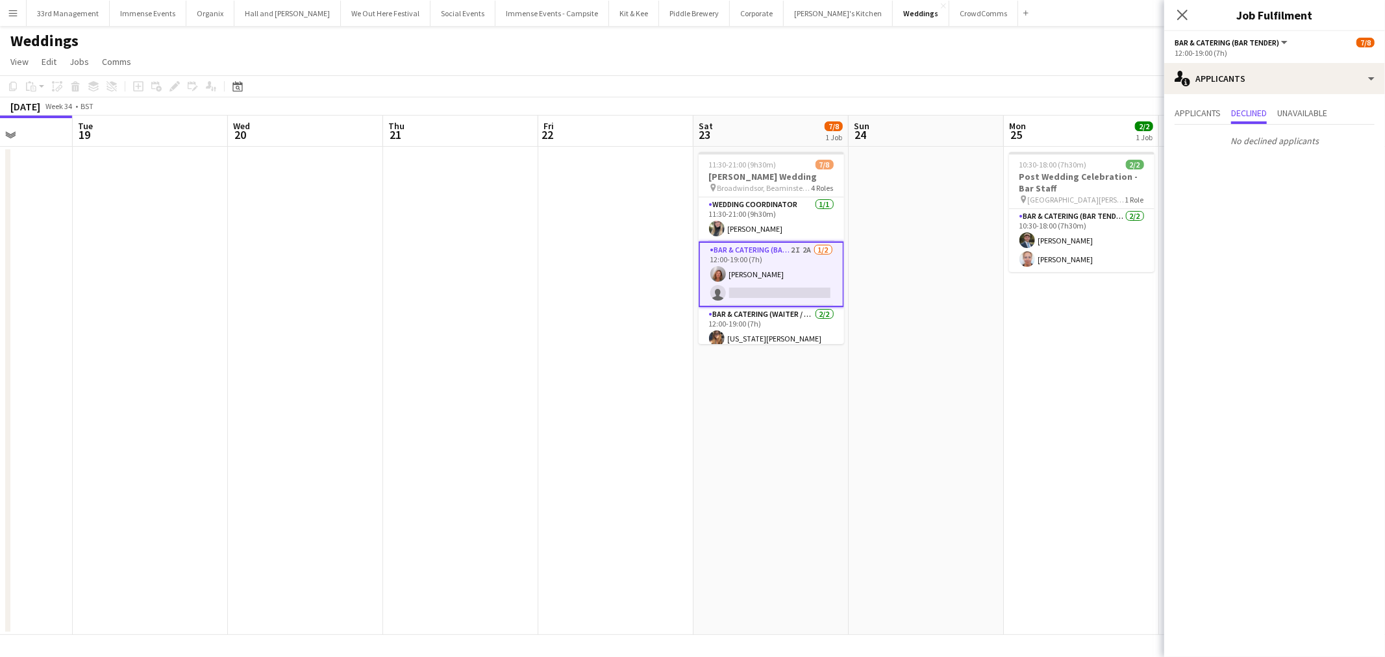
click at [983, 283] on app-date-cell at bounding box center [926, 391] width 155 height 488
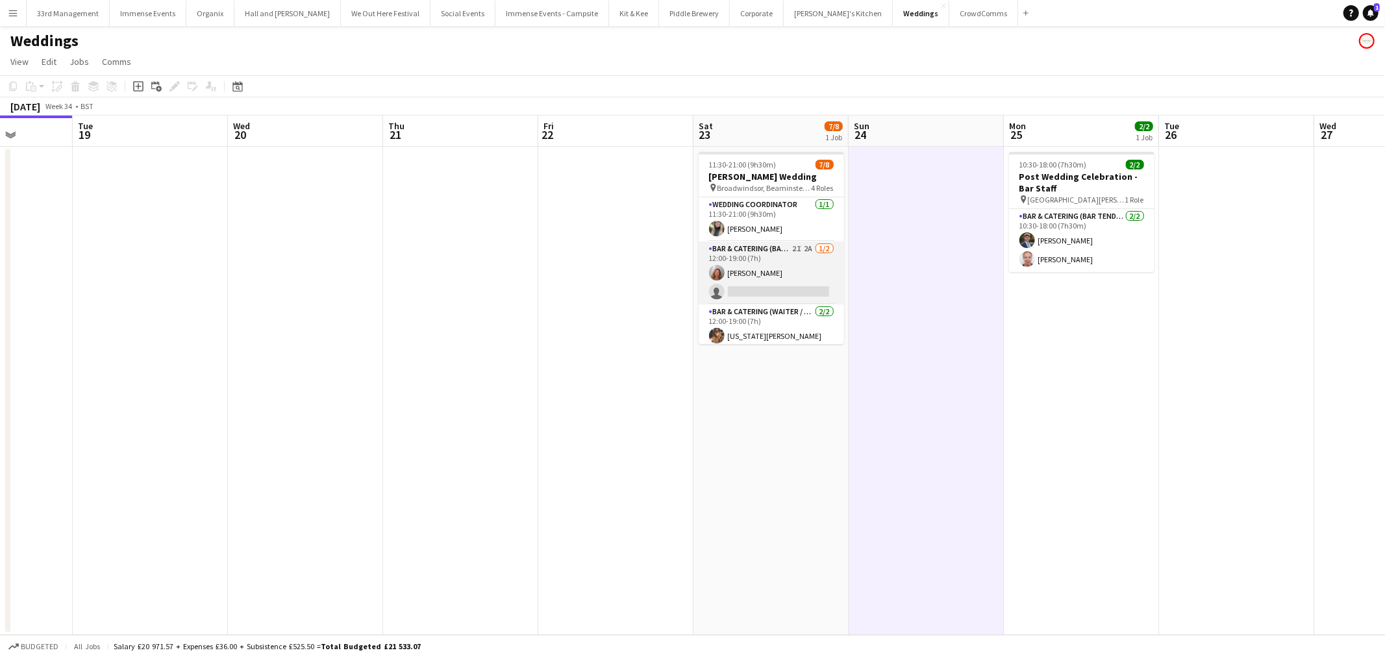
click at [776, 284] on app-card-role "Bar & Catering (Bar Tender) 2I 2A 1/2 12:00-19:00 (7h) Rachel Revell single-neu…" at bounding box center [771, 273] width 145 height 63
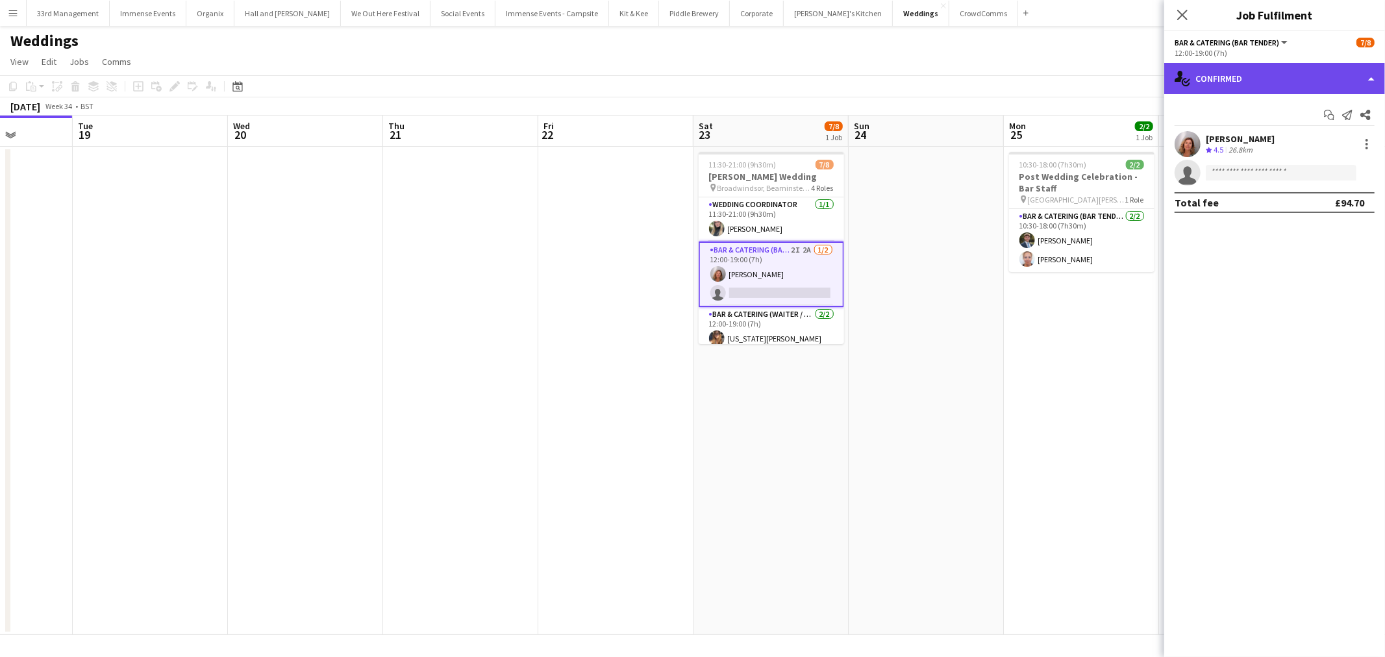
click at [1235, 81] on div "single-neutral-actions-check-2 Confirmed" at bounding box center [1275, 78] width 221 height 31
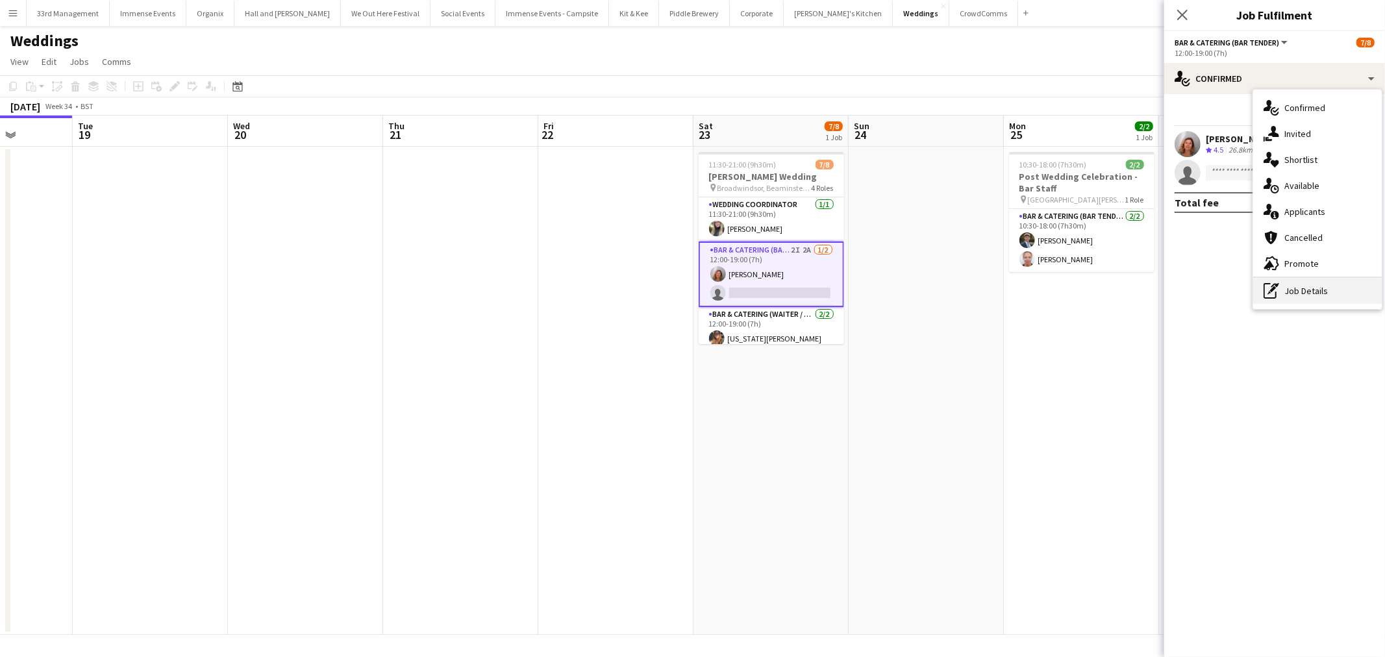
click at [1300, 289] on div "pen-write Job Details" at bounding box center [1318, 291] width 129 height 26
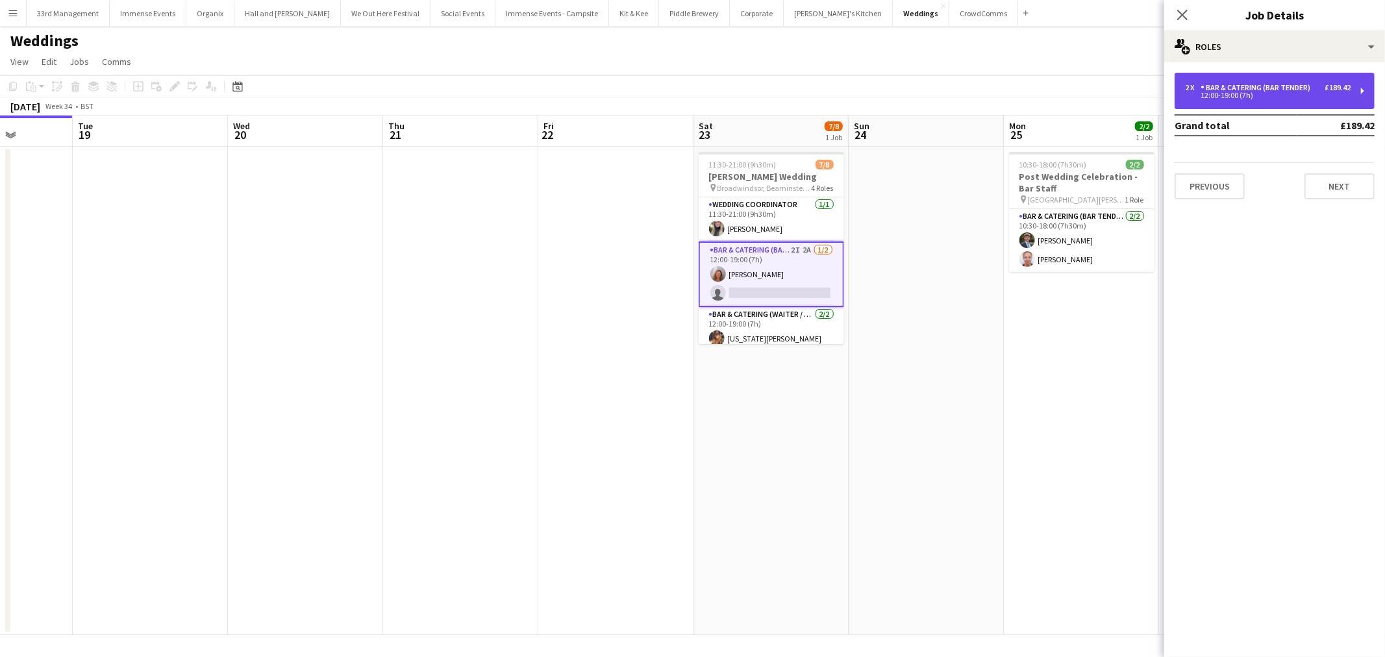
click at [1263, 90] on div "Bar & Catering (Bar Tender)" at bounding box center [1258, 87] width 115 height 9
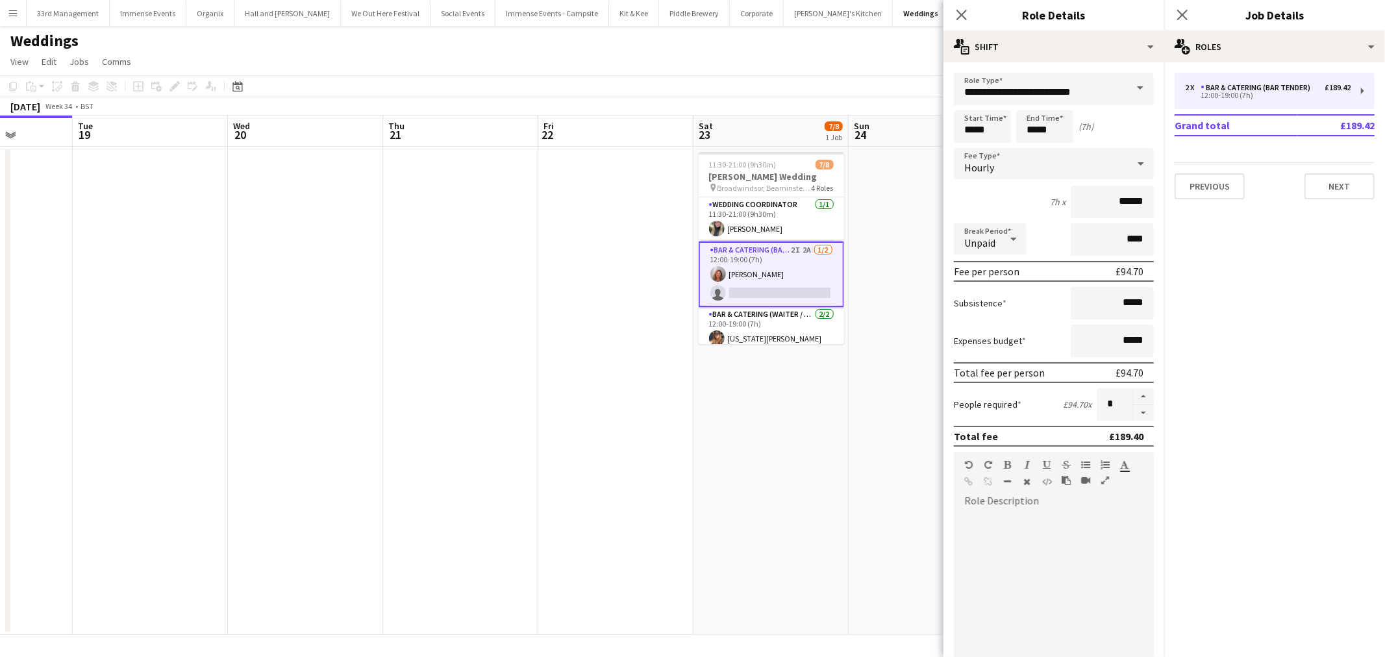
click at [764, 249] on app-card-role "Bar & Catering (Bar Tender) 2I 2A 1/2 12:00-19:00 (7h) Rachel Revell single-neu…" at bounding box center [771, 275] width 145 height 66
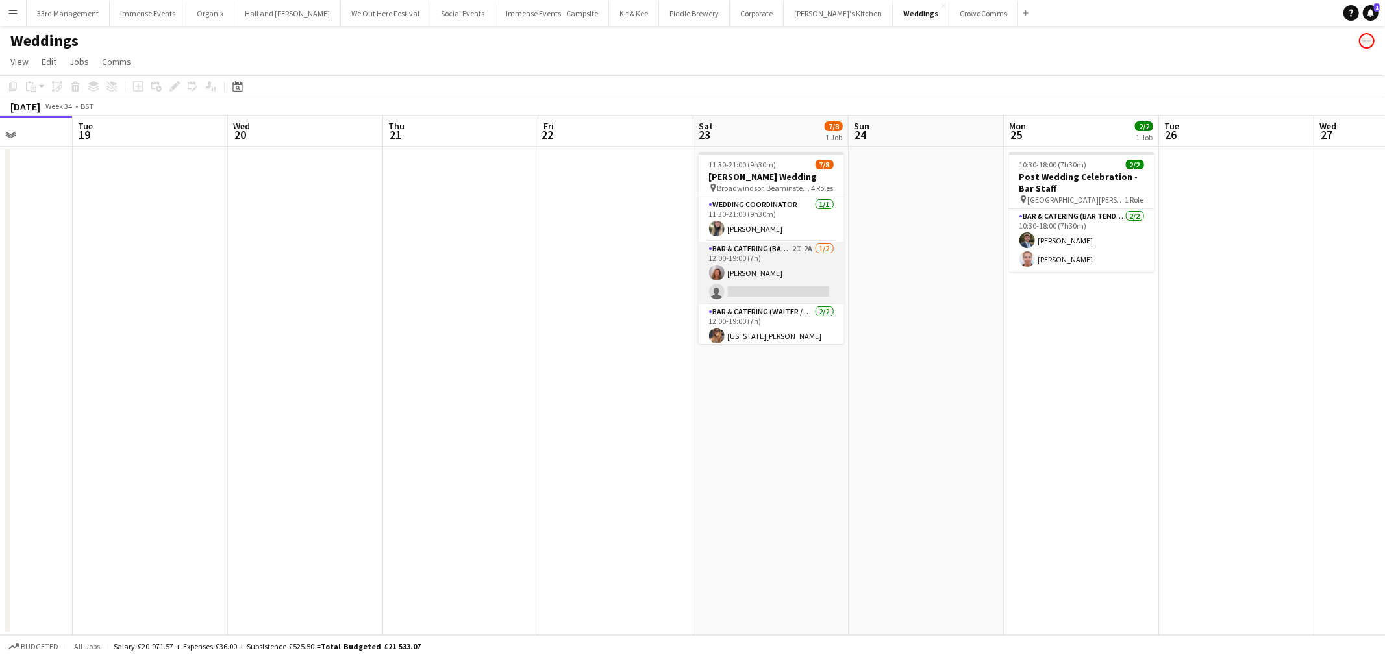
click at [763, 252] on app-card-role "Bar & Catering (Bar Tender) 2I 2A 1/2 12:00-19:00 (7h) Rachel Revell single-neu…" at bounding box center [771, 273] width 145 height 63
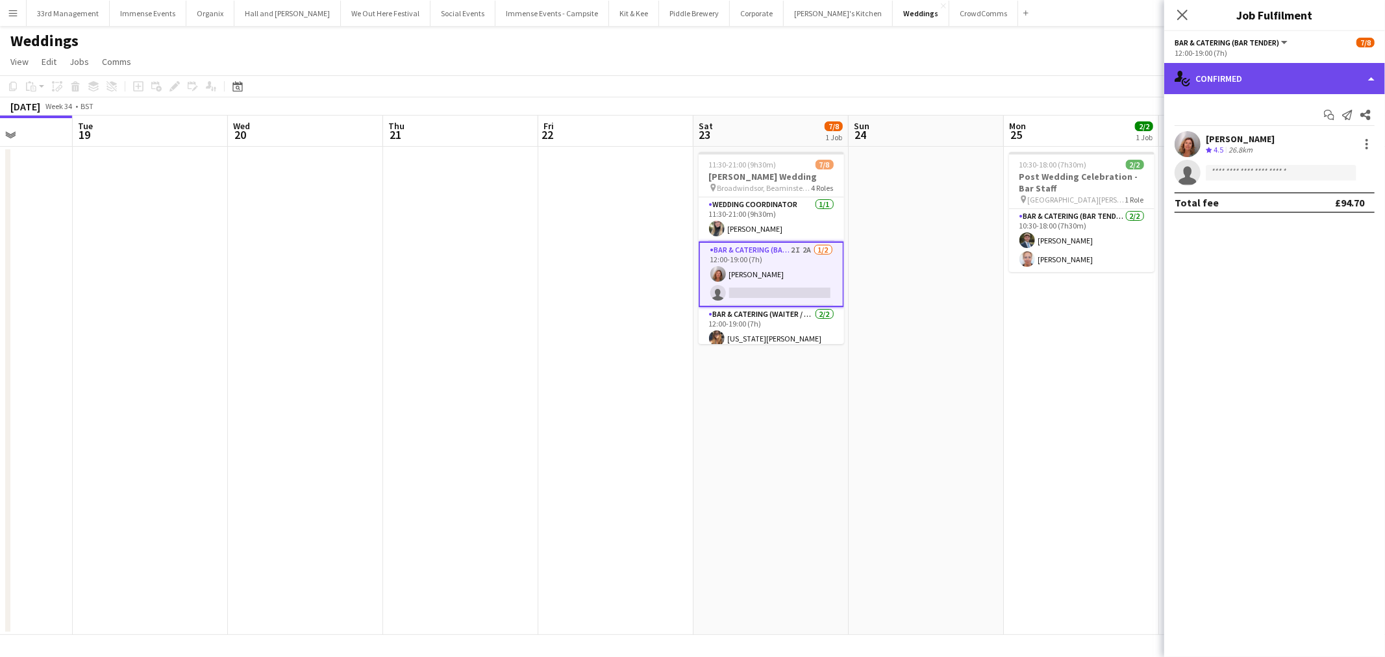
click at [1287, 80] on div "single-neutral-actions-check-2 Confirmed" at bounding box center [1275, 78] width 221 height 31
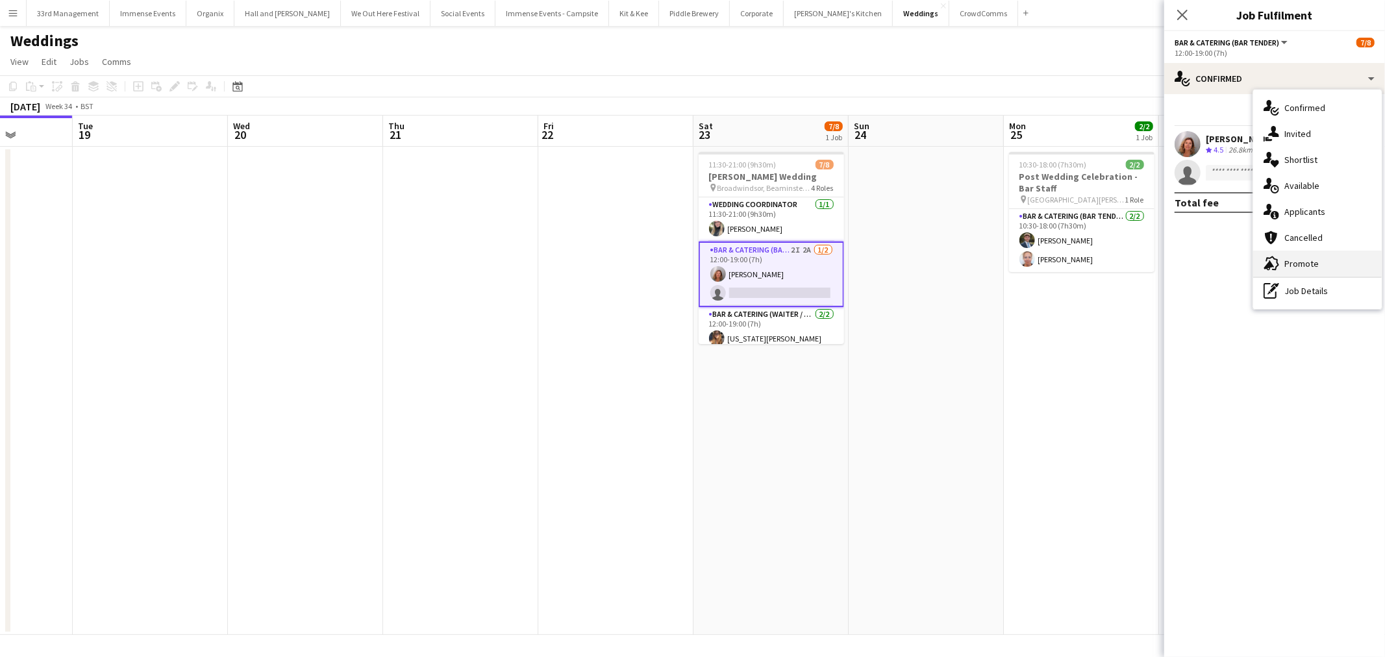
click at [1304, 260] on div "advertising-megaphone Promote" at bounding box center [1318, 264] width 129 height 26
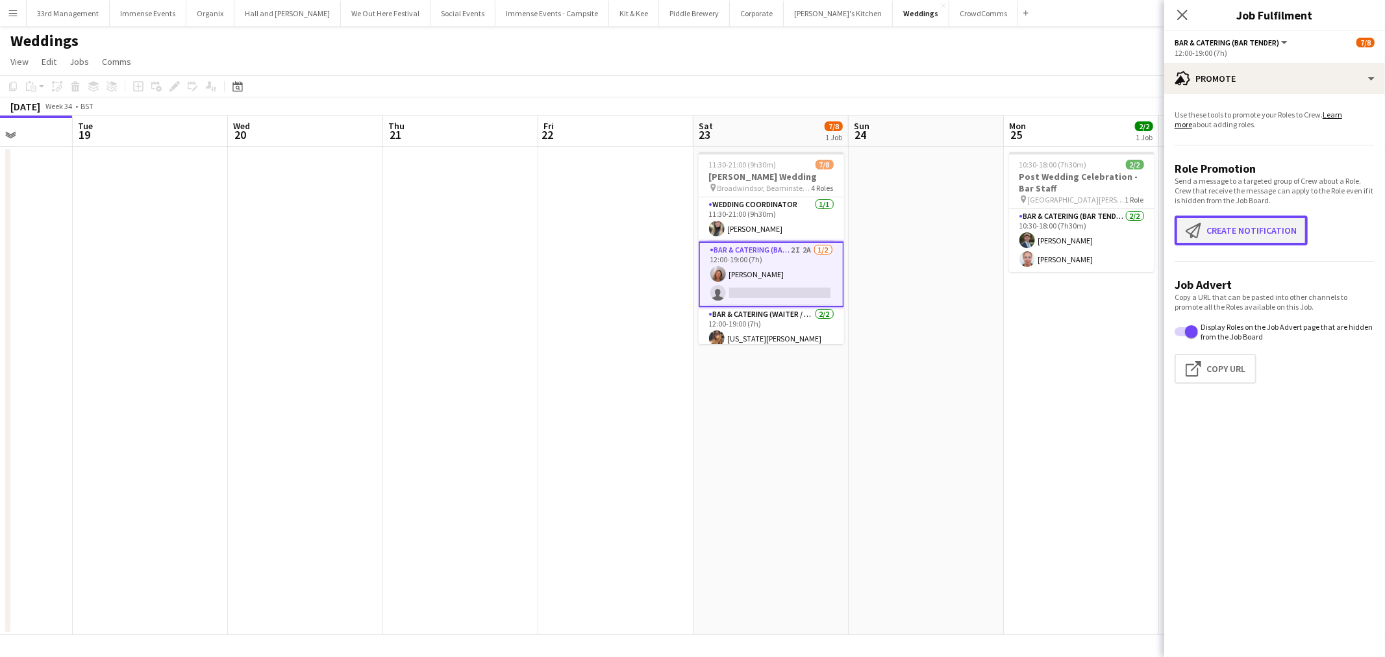
click at [1215, 234] on button "Create notification Create notification" at bounding box center [1241, 231] width 133 height 30
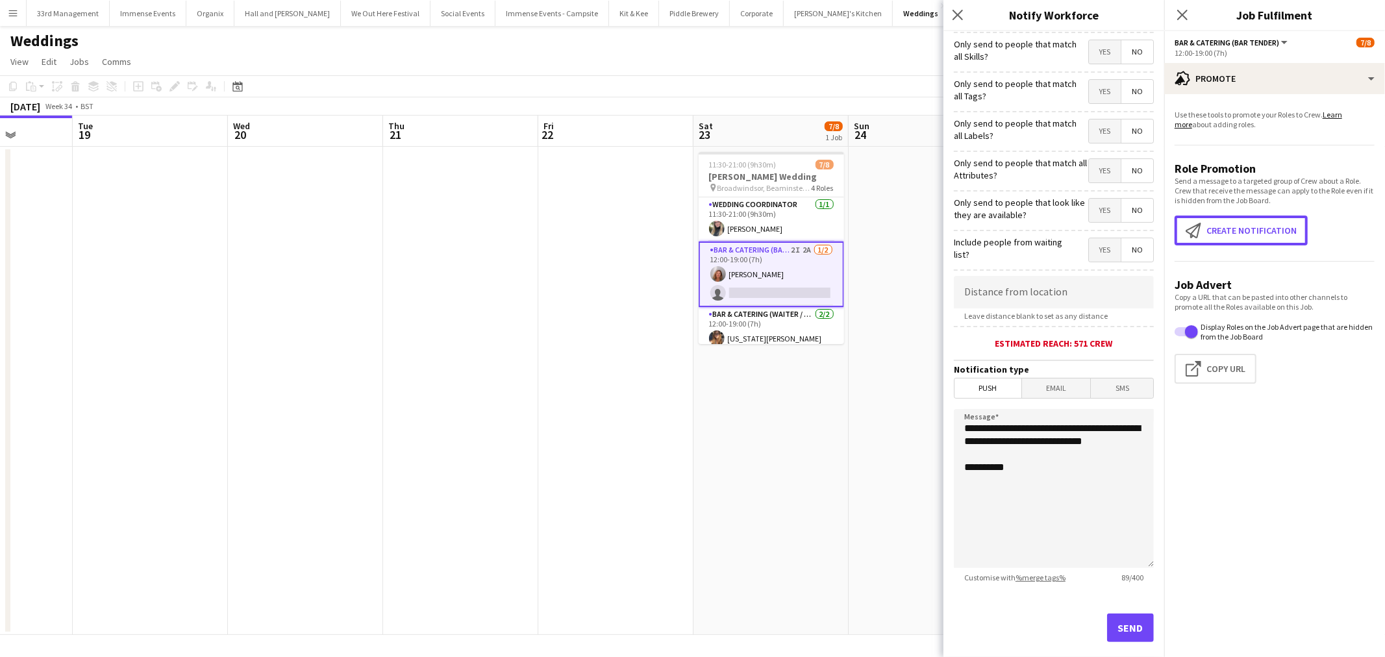
scroll to position [56, 0]
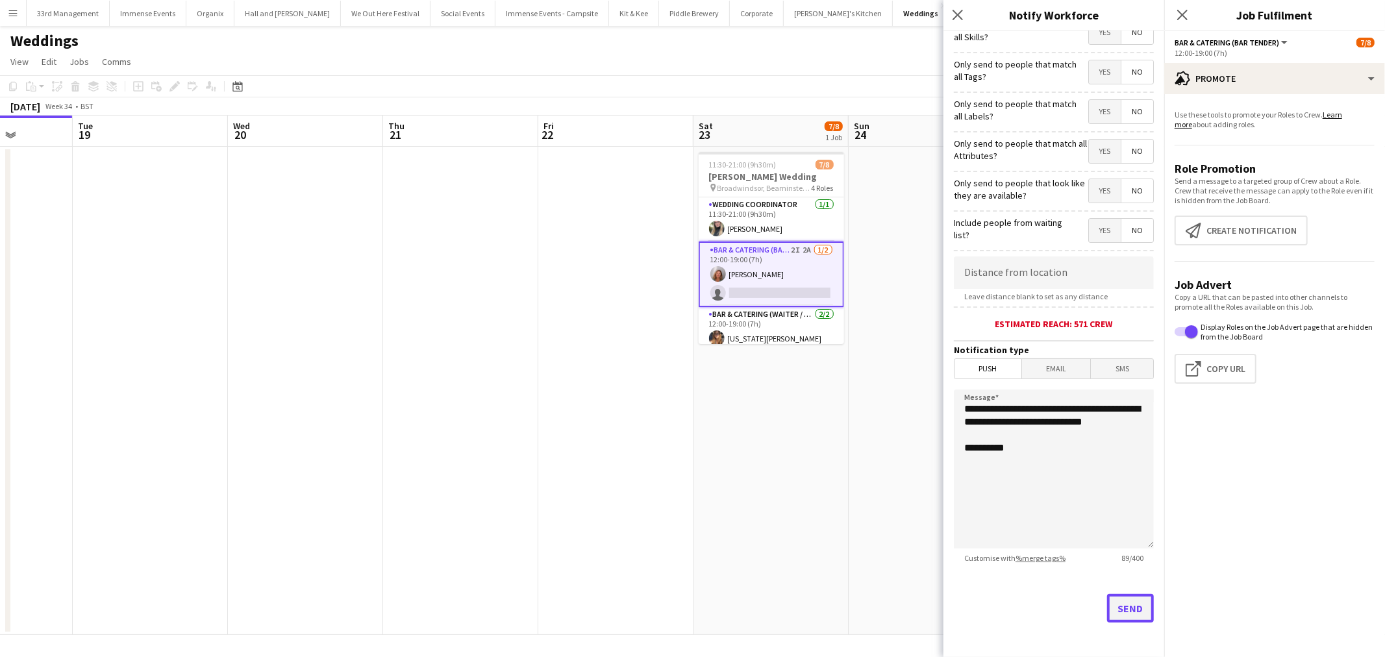
click at [1122, 607] on button "Send" at bounding box center [1130, 608] width 47 height 29
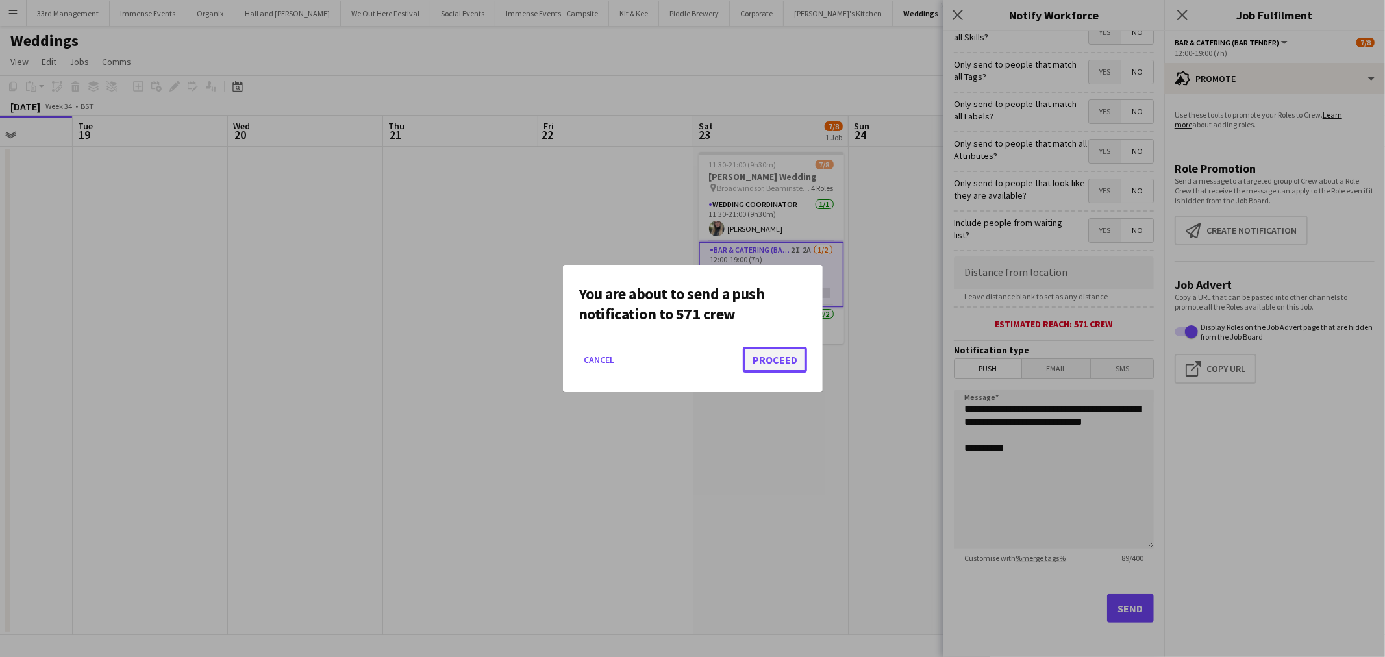
click at [761, 359] on button "Proceed" at bounding box center [775, 360] width 64 height 26
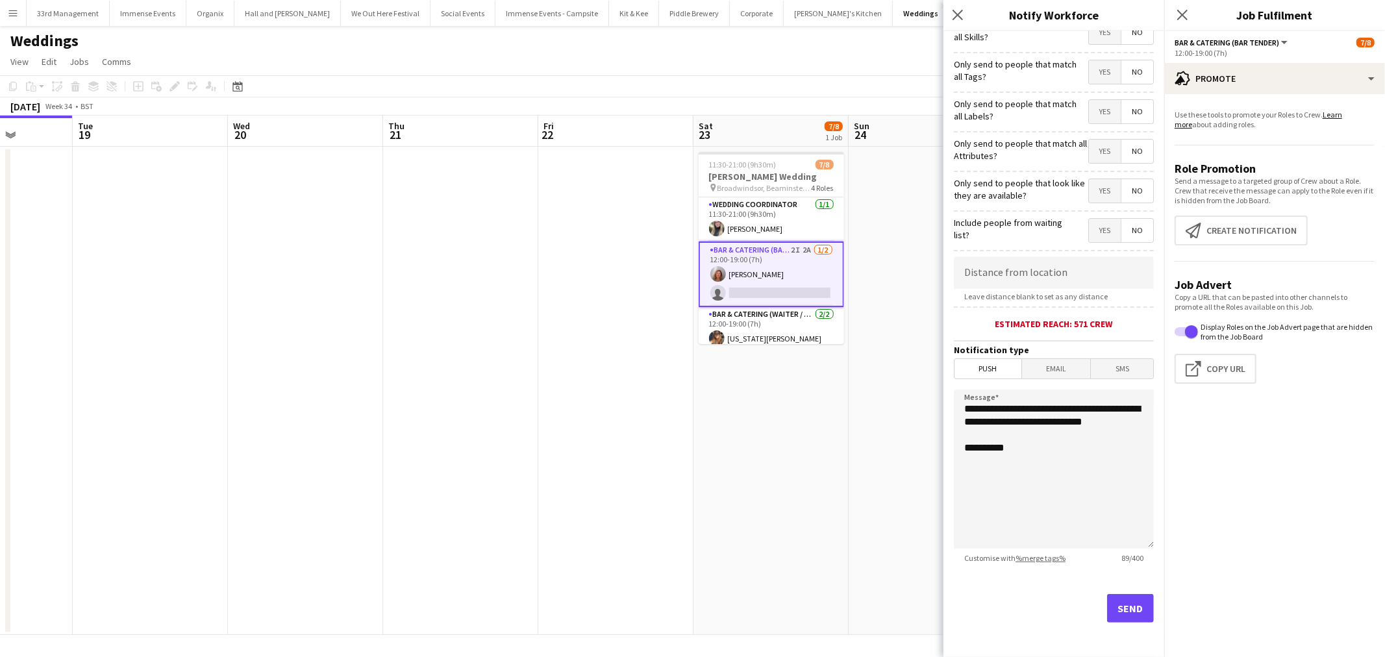
click at [648, 464] on app-date-cell at bounding box center [615, 391] width 155 height 488
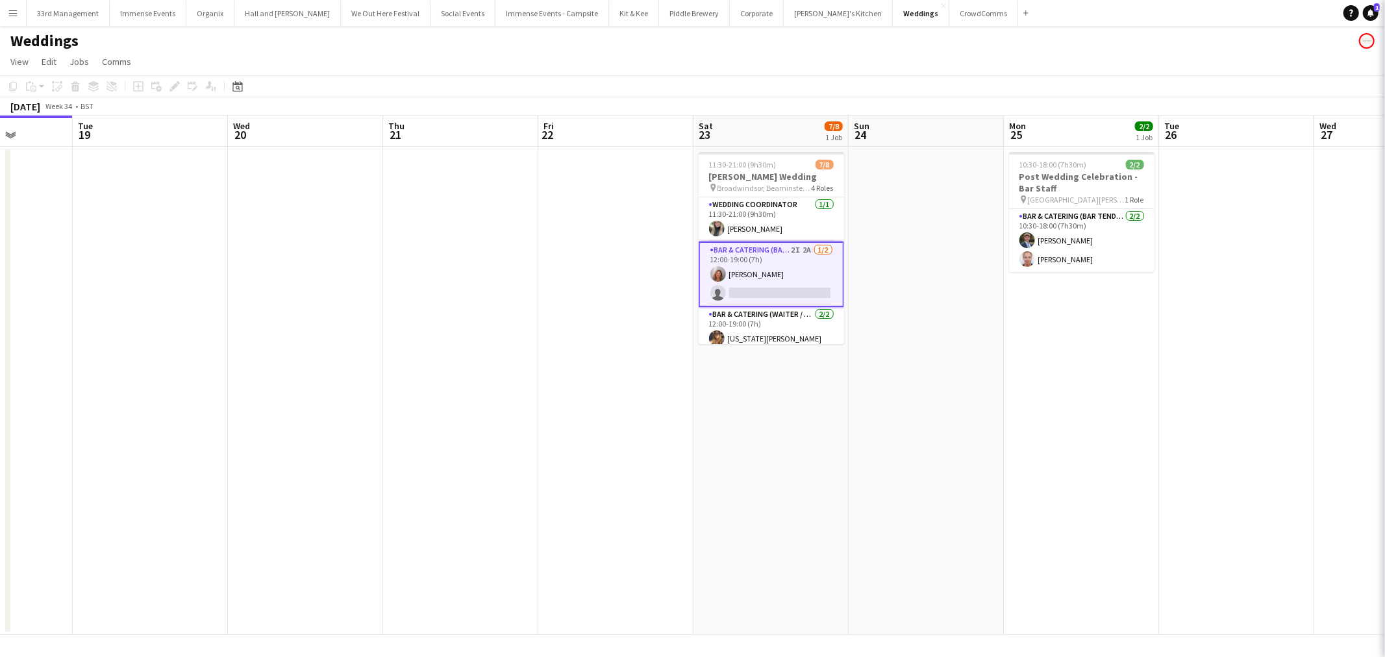
scroll to position [0, 392]
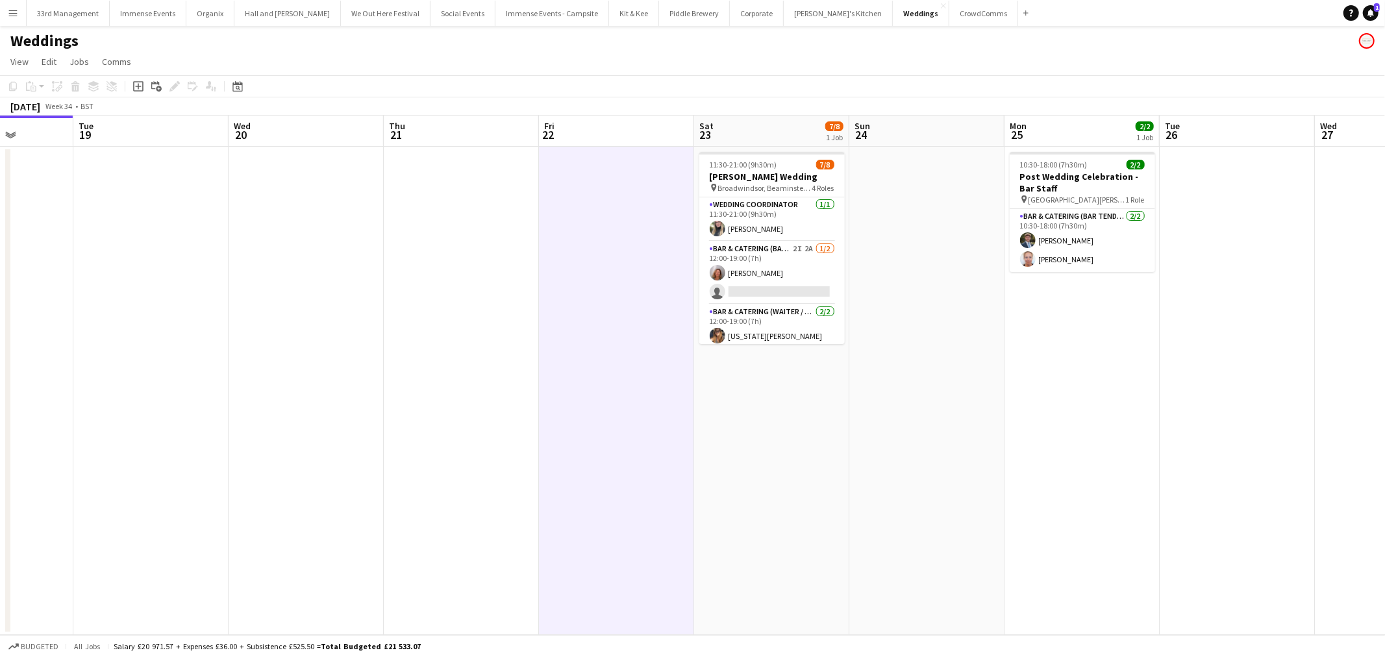
click at [569, 484] on app-date-cell at bounding box center [616, 391] width 155 height 488
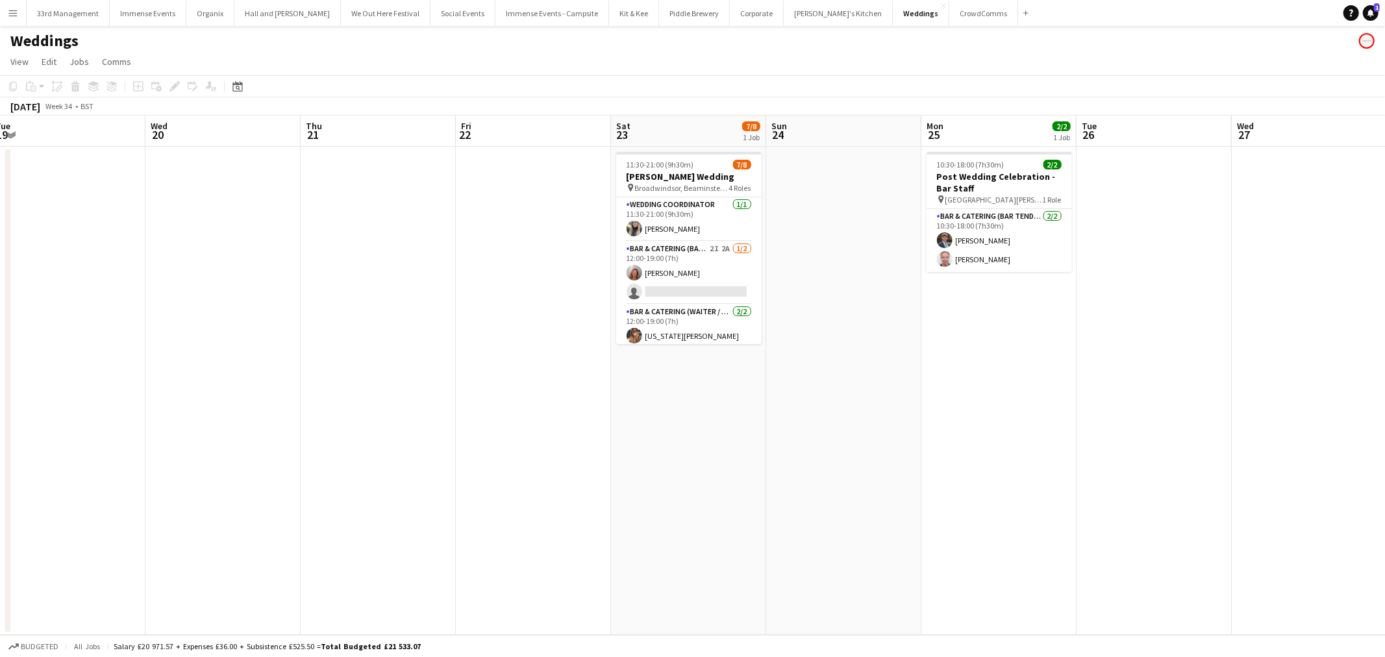
drag, startPoint x: 916, startPoint y: 483, endPoint x: 417, endPoint y: 488, distance: 499.5
click at [410, 491] on app-calendar-viewport "Sat 16 Sun 17 Mon 18 Tue 19 Wed 20 Thu 21 Fri 22 Sat 23 7/8 1 Job Sun 24 Mon 25…" at bounding box center [692, 376] width 1385 height 520
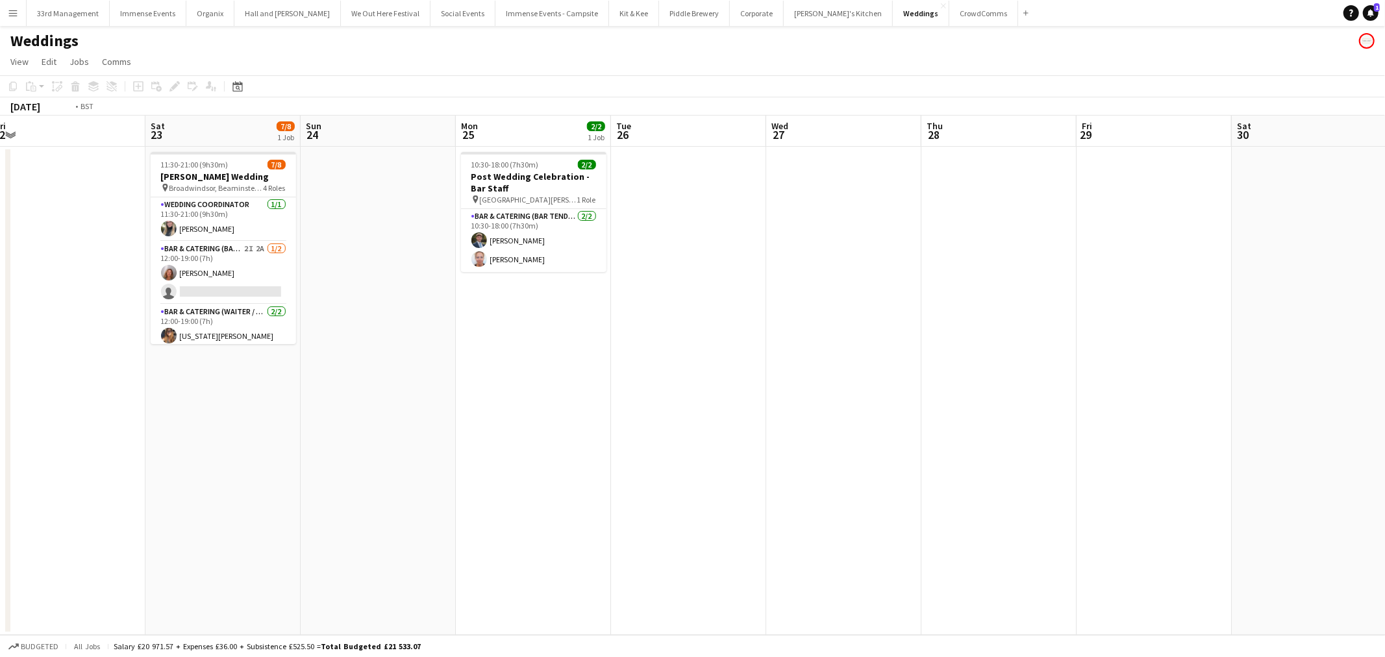
drag, startPoint x: 1007, startPoint y: 481, endPoint x: 509, endPoint y: 514, distance: 499.9
click at [386, 533] on app-calendar-viewport "Tue 19 Wed 20 Thu 21 Fri 22 Sat 23 7/8 1 Job Sun 24 Mon 25 2/2 1 Job Tue 26 Wed…" at bounding box center [692, 376] width 1385 height 520
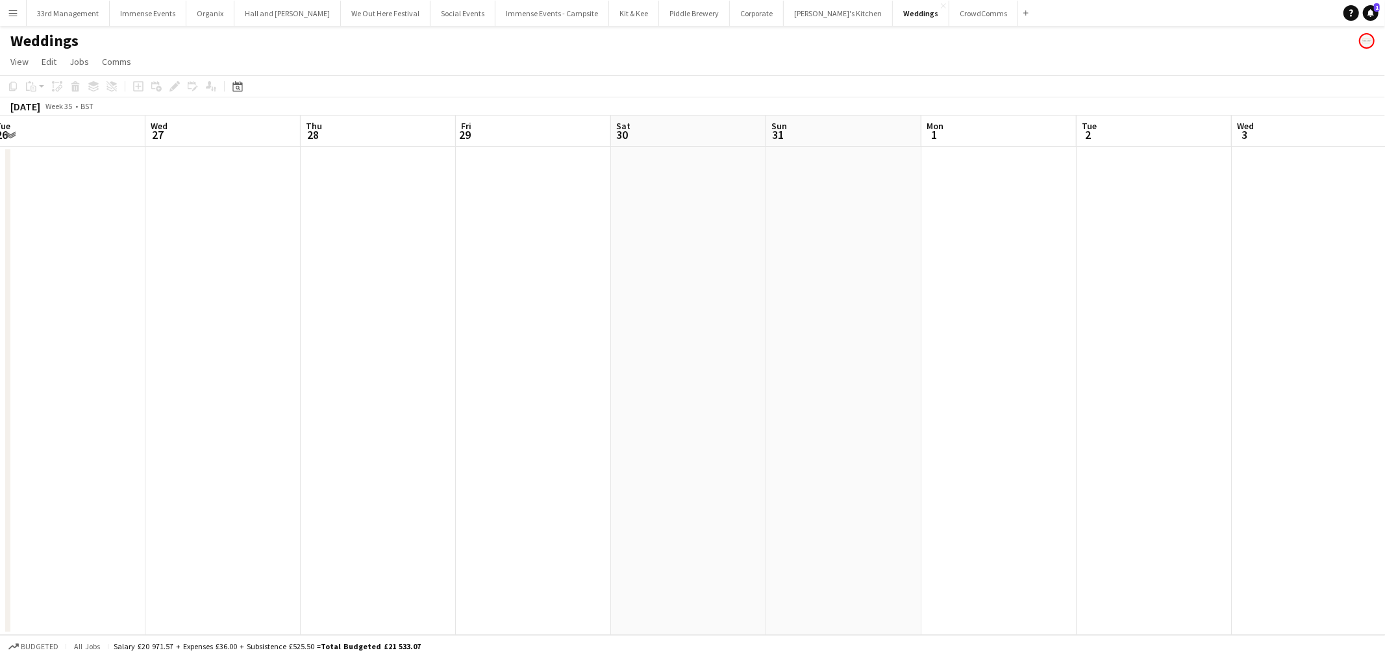
drag, startPoint x: 788, startPoint y: 507, endPoint x: 514, endPoint y: 469, distance: 276.7
click at [254, 511] on app-calendar-viewport "Sun 24 Mon 25 2/2 1 Job Tue 26 Wed 27 Thu 28 Fri 29 Sat 30 Sun 31 Mon 1 Tue 2 W…" at bounding box center [692, 376] width 1385 height 520
drag, startPoint x: 833, startPoint y: 468, endPoint x: 355, endPoint y: 477, distance: 478.2
click at [355, 477] on app-calendar-viewport "Fri 29 Sat 30 Sun 31 Mon 1 Tue 2 Wed 3 Thu 4 Fri 5 Sat 6 Sun 7 Mon 8 Tue 9 Wed …" at bounding box center [692, 376] width 1385 height 520
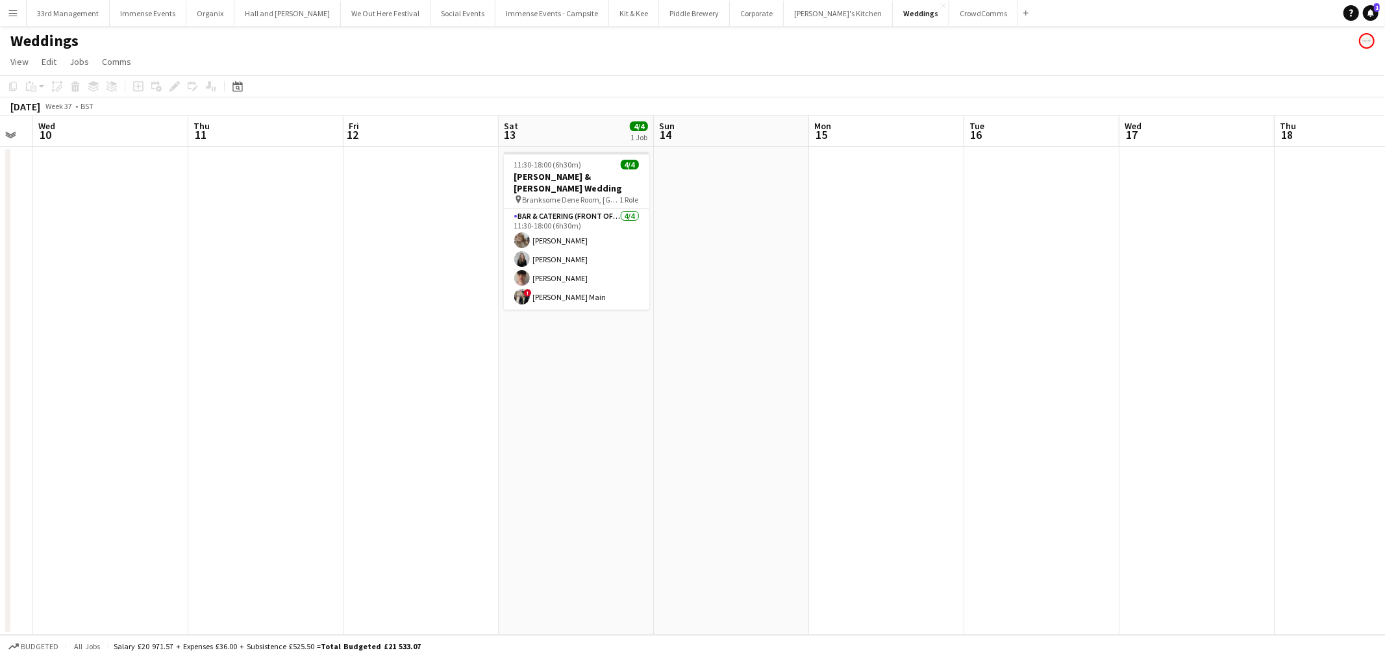
drag, startPoint x: 512, startPoint y: 464, endPoint x: 280, endPoint y: 461, distance: 231.9
click at [275, 464] on app-calendar-viewport "Sun 7 Mon 8 Tue 9 Wed 10 Thu 11 Fri 12 Sat 13 4/4 1 Job Sun 14 Mon 15 Tue 16 We…" at bounding box center [692, 376] width 1385 height 520
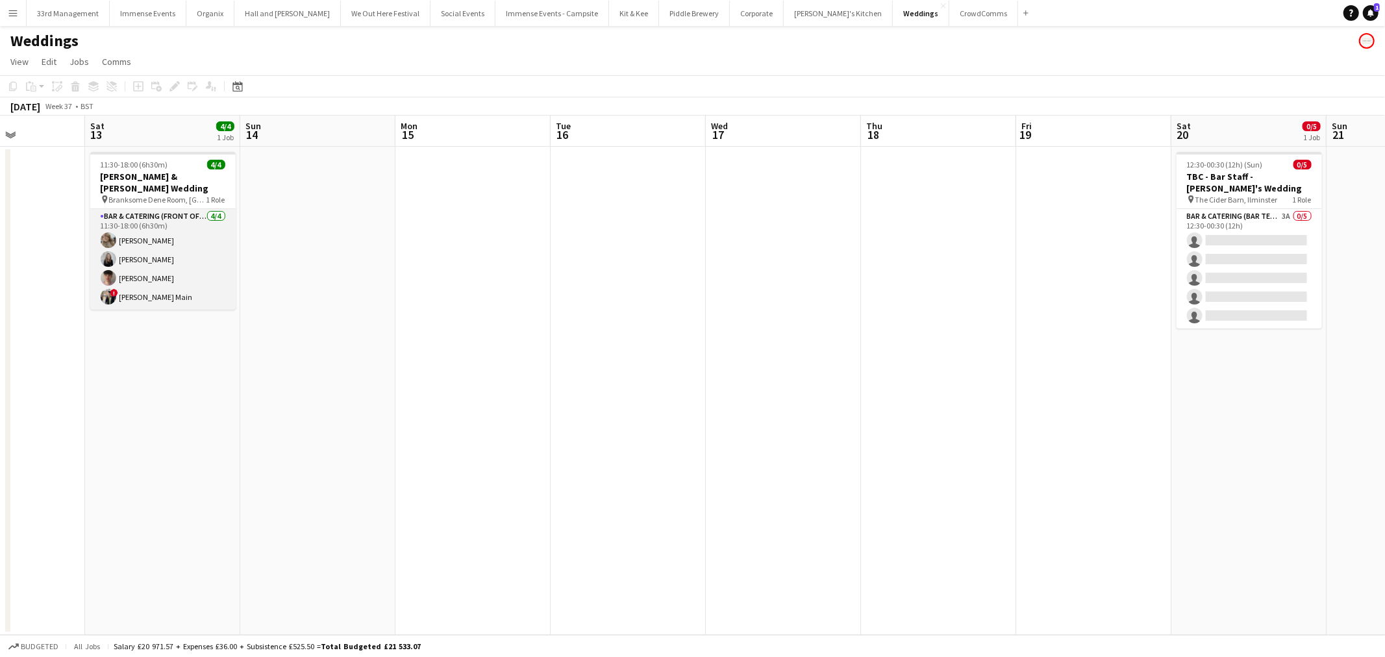
click at [163, 274] on app-card-role "Bar & Catering (Front of House) 4/4 11:30-18:00 (6h30m) Hannah Lee Charlotte Fo…" at bounding box center [162, 259] width 145 height 101
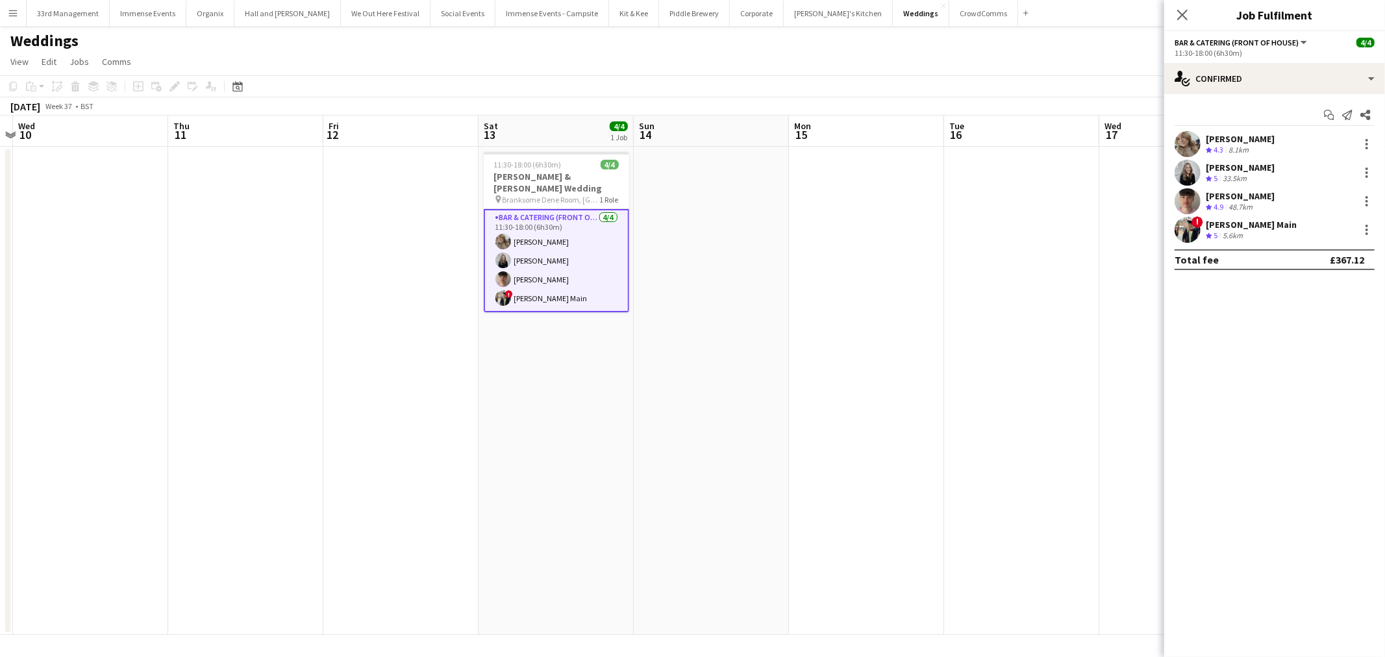
drag, startPoint x: 173, startPoint y: 436, endPoint x: 567, endPoint y: 437, distance: 393.6
click at [567, 437] on app-calendar-viewport "Mon 8 Tue 9 Wed 10 Thu 11 Fri 12 Sat 13 4/4 1 Job Sun 14 Mon 15 Tue 16 Wed 17 T…" at bounding box center [692, 376] width 1385 height 520
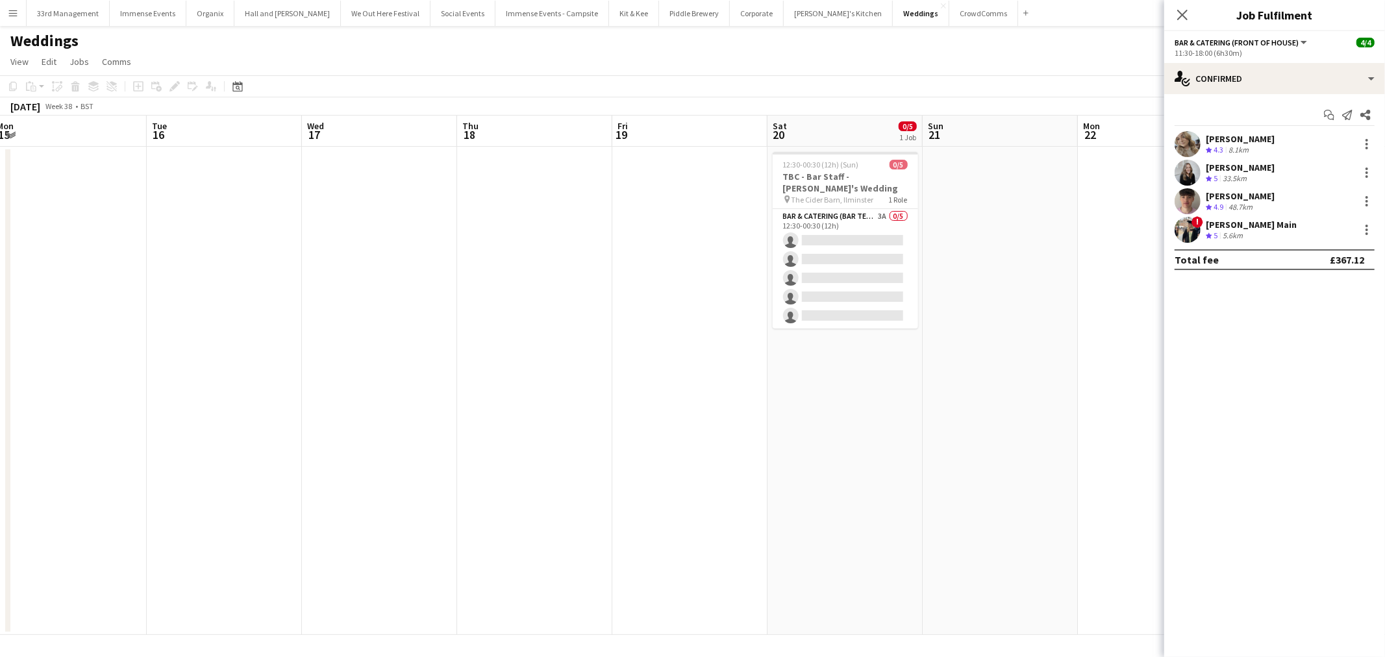
drag, startPoint x: 885, startPoint y: 437, endPoint x: 607, endPoint y: 439, distance: 278.0
click at [94, 443] on app-calendar-viewport "Fri 12 Sat 13 4/4 1 Job Sun 14 Mon 15 Tue 16 Wed 17 Thu 18 Fri 19 Sat 20 0/5 1 …" at bounding box center [692, 376] width 1385 height 520
drag, startPoint x: 615, startPoint y: 439, endPoint x: 599, endPoint y: 439, distance: 16.2
click at [599, 439] on app-calendar-viewport "Fri 12 Sat 13 4/4 1 Job Sun 14 Mon 15 Tue 16 Wed 17 Thu 18 Fri 19 Sat 20 0/5 1 …" at bounding box center [692, 376] width 1385 height 520
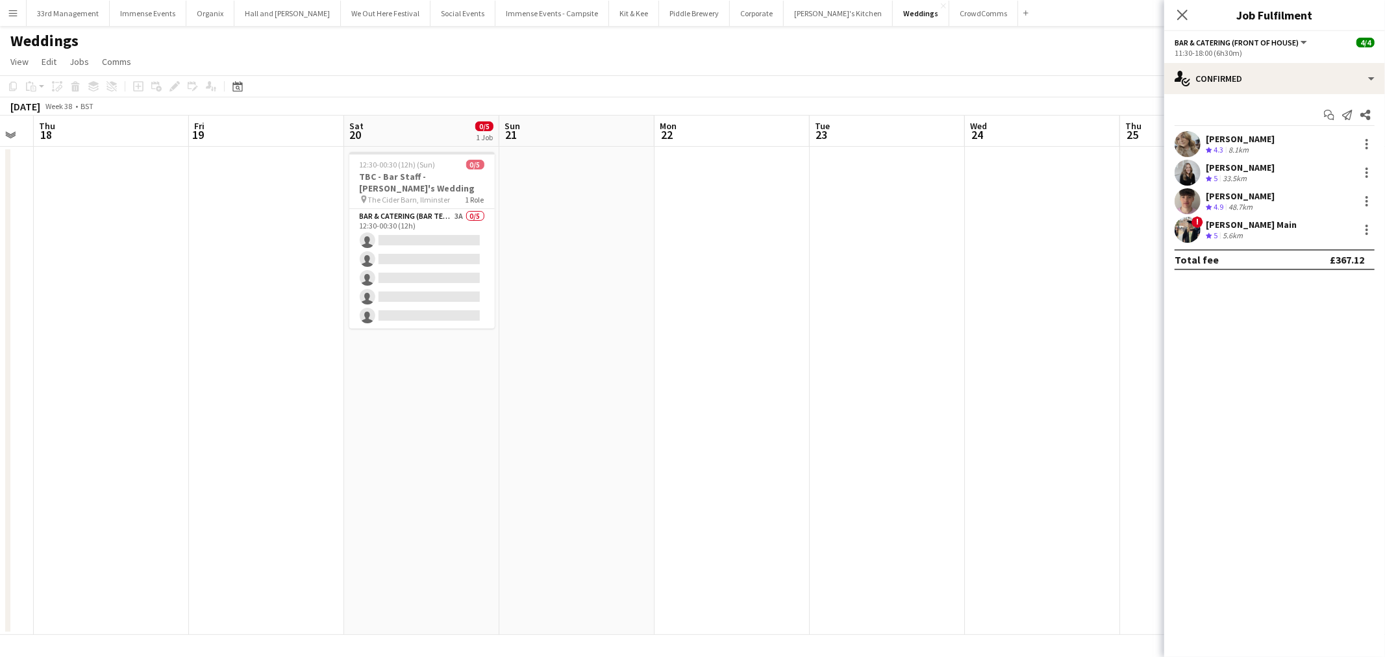
drag, startPoint x: 482, startPoint y: 472, endPoint x: 667, endPoint y: 451, distance: 186.3
click at [244, 474] on app-calendar-viewport "Mon 15 Tue 16 Wed 17 Thu 18 Fri 19 Sat 20 0/5 1 Job Sun 21 Mon 22 Tue 23 Wed 24…" at bounding box center [692, 376] width 1385 height 520
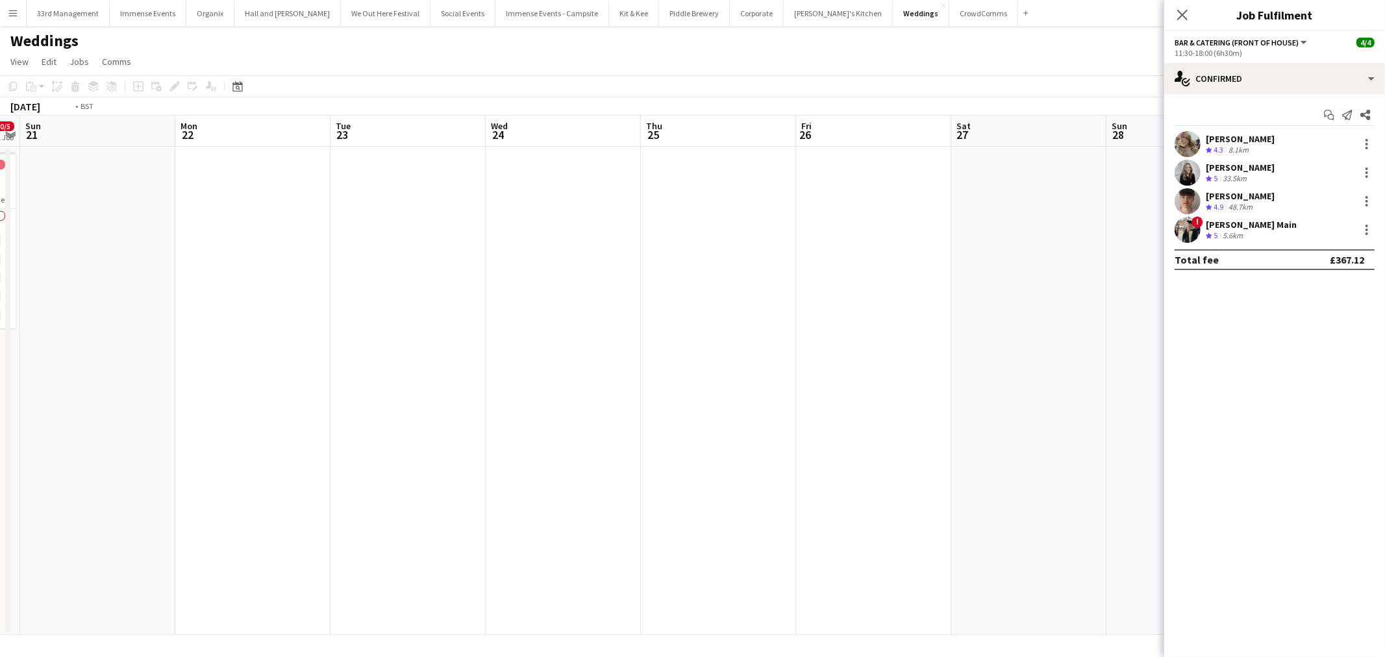
drag, startPoint x: 842, startPoint y: 453, endPoint x: 442, endPoint y: 451, distance: 400.8
click at [166, 463] on app-calendar-viewport "Wed 17 Thu 18 Fri 19 Sat 20 0/5 1 Job Sun 21 Mon 22 Tue 23 Wed 24 Thu 25 Fri 26…" at bounding box center [692, 376] width 1385 height 520
drag, startPoint x: 369, startPoint y: 484, endPoint x: 377, endPoint y: 470, distance: 16.6
click at [276, 484] on app-calendar-viewport "Mon 22 Tue 23 Wed 24 Thu 25 Fri 26 Sat 27 Sun 28 Mon 29 Tue 30 Wed 1 Thu 2 Fri …" at bounding box center [692, 376] width 1385 height 520
click at [618, 463] on app-calendar-viewport "Thu 25 Fri 26 Sat 27 Sun 28 Mon 29 Tue 30 Wed 1 Thu 2 Fri 3 Sat 4 Sun 5 Mon 6 T…" at bounding box center [692, 376] width 1385 height 520
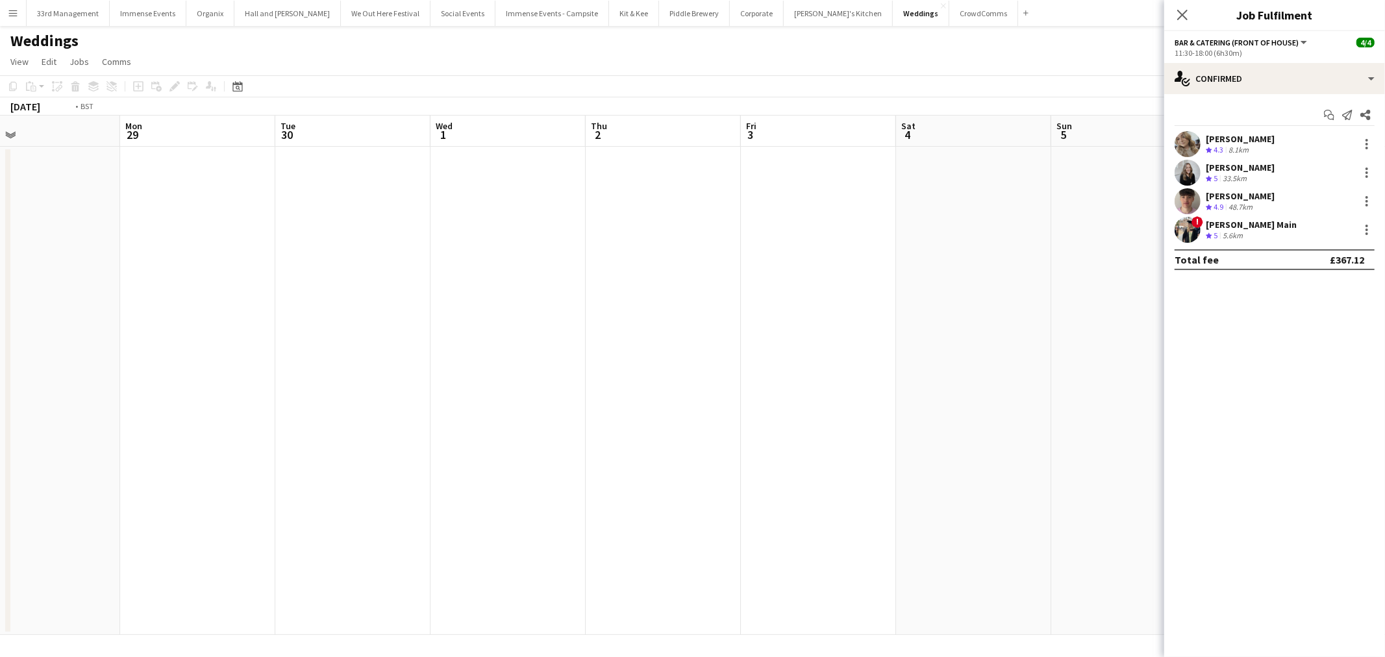
scroll to position [0, 464]
click at [978, 208] on app-date-cell at bounding box center [1010, 391] width 155 height 488
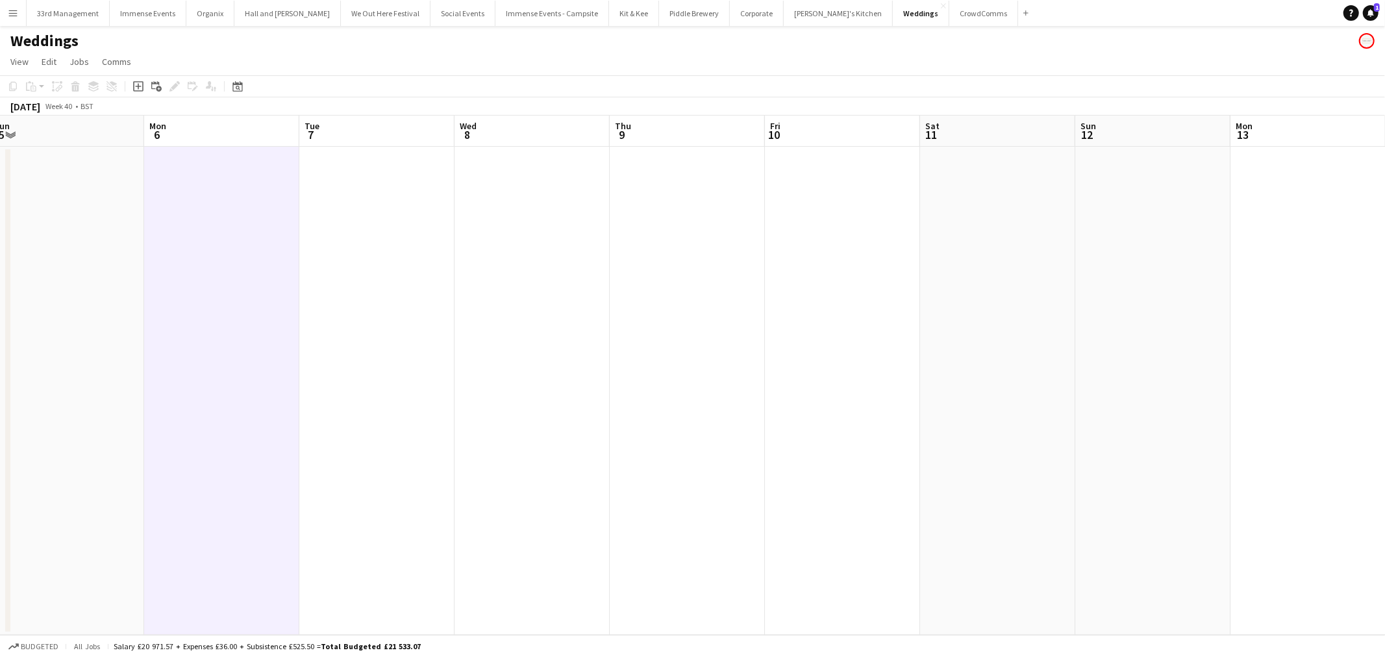
drag, startPoint x: 1236, startPoint y: 451, endPoint x: 684, endPoint y: 401, distance: 554.4
click at [0, 433] on html "Menu Boards Boards Boards All jobs Status Workforce Workforce My Workforce Recr…" at bounding box center [692, 328] width 1385 height 657
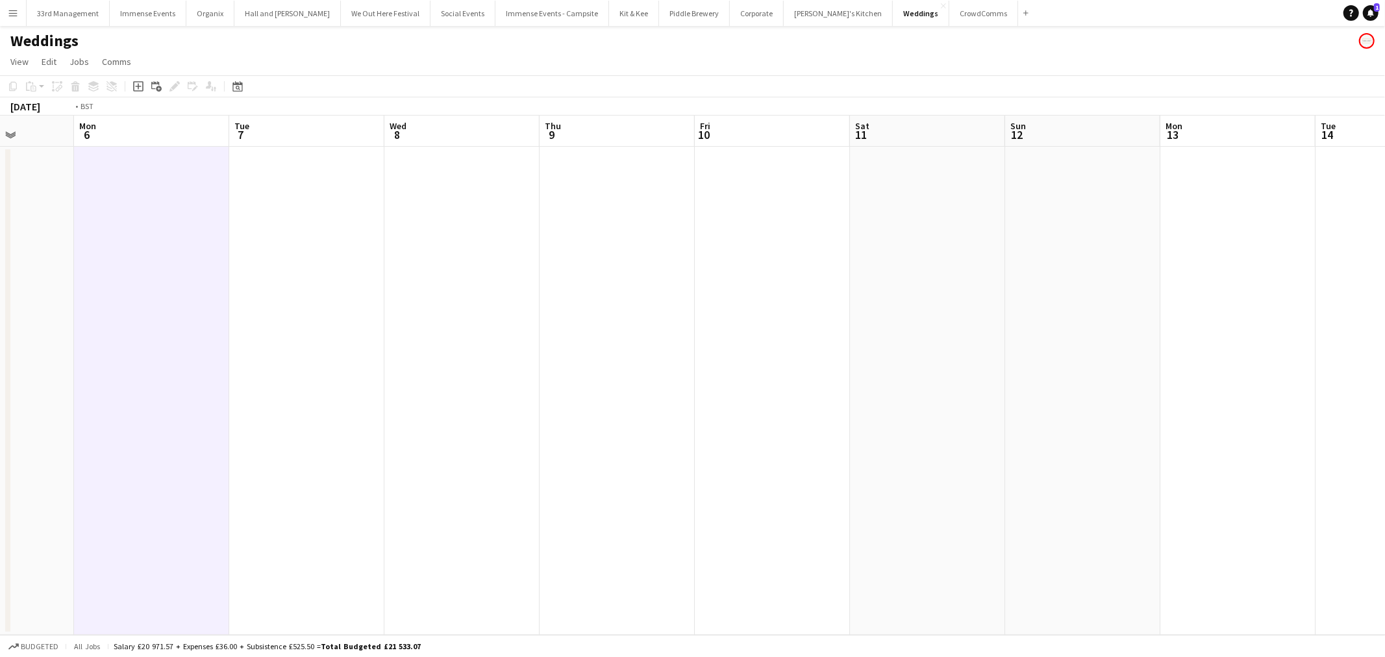
scroll to position [0, 446]
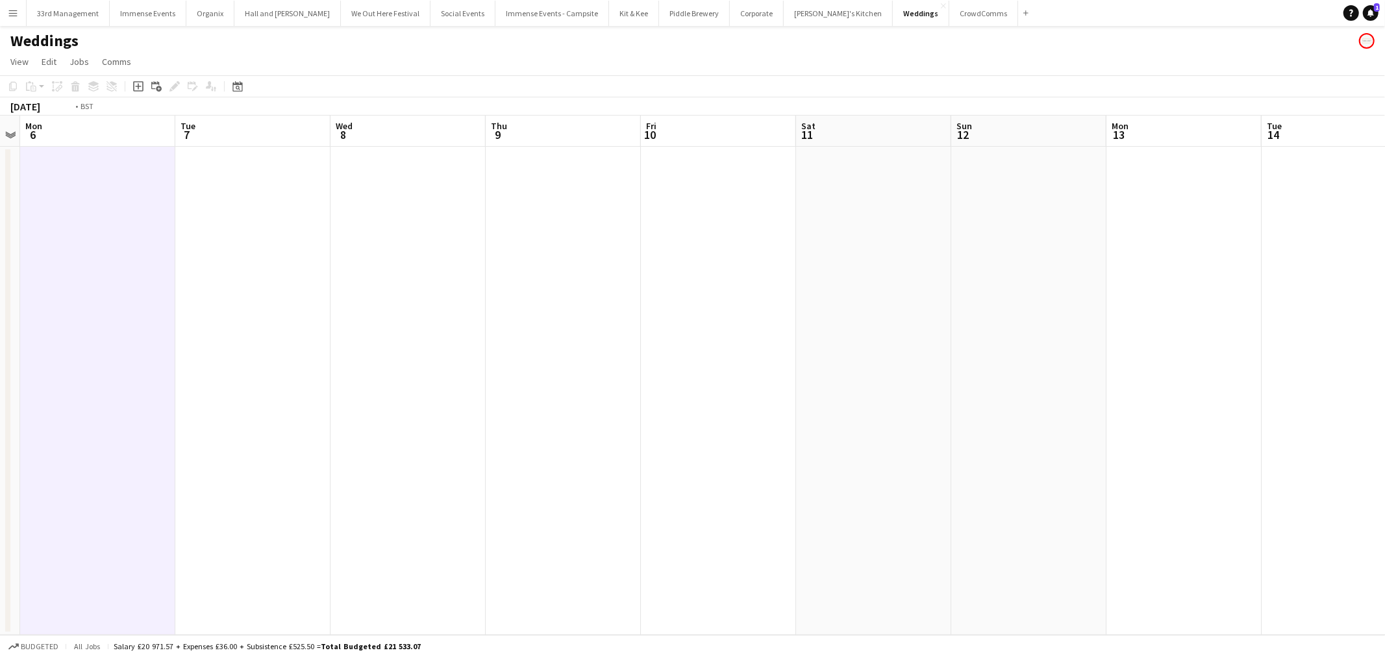
drag, startPoint x: 684, startPoint y: 401, endPoint x: 572, endPoint y: 283, distance: 162.6
click at [405, 399] on app-calendar-viewport "Fri 3 Sat 4 Sun 5 Mon 6 Tue 7 Wed 8 Thu 9 Fri 10 Sat 11 Sun 12 Mon 13 Tue 14 We…" at bounding box center [692, 376] width 1385 height 520
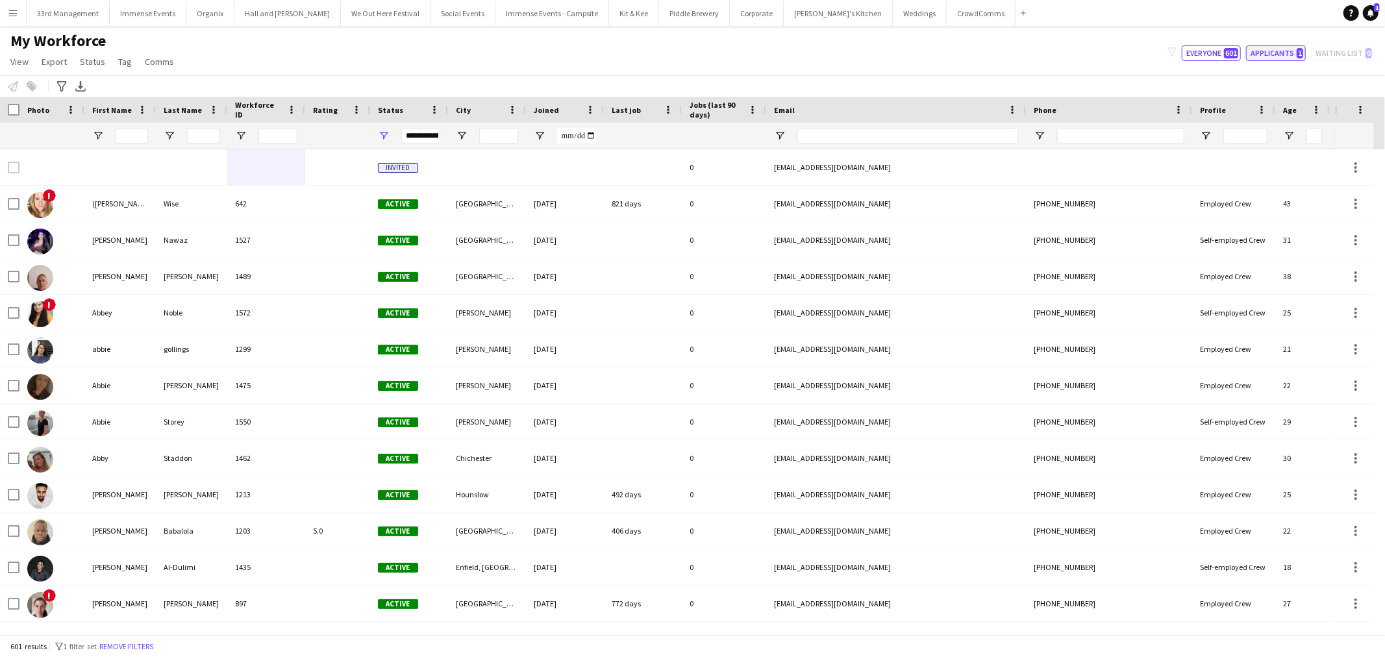
click at [1283, 55] on button "Applicants 1" at bounding box center [1276, 53] width 60 height 16
type input "**********"
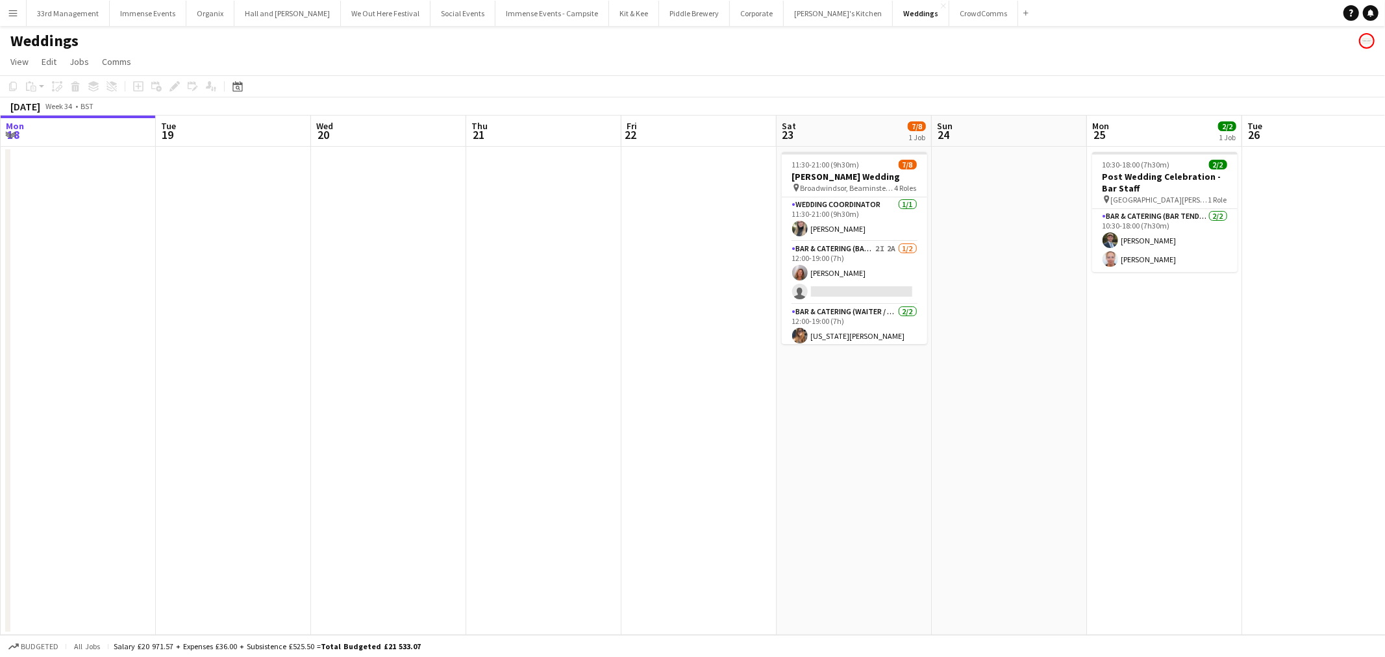
scroll to position [0, 457]
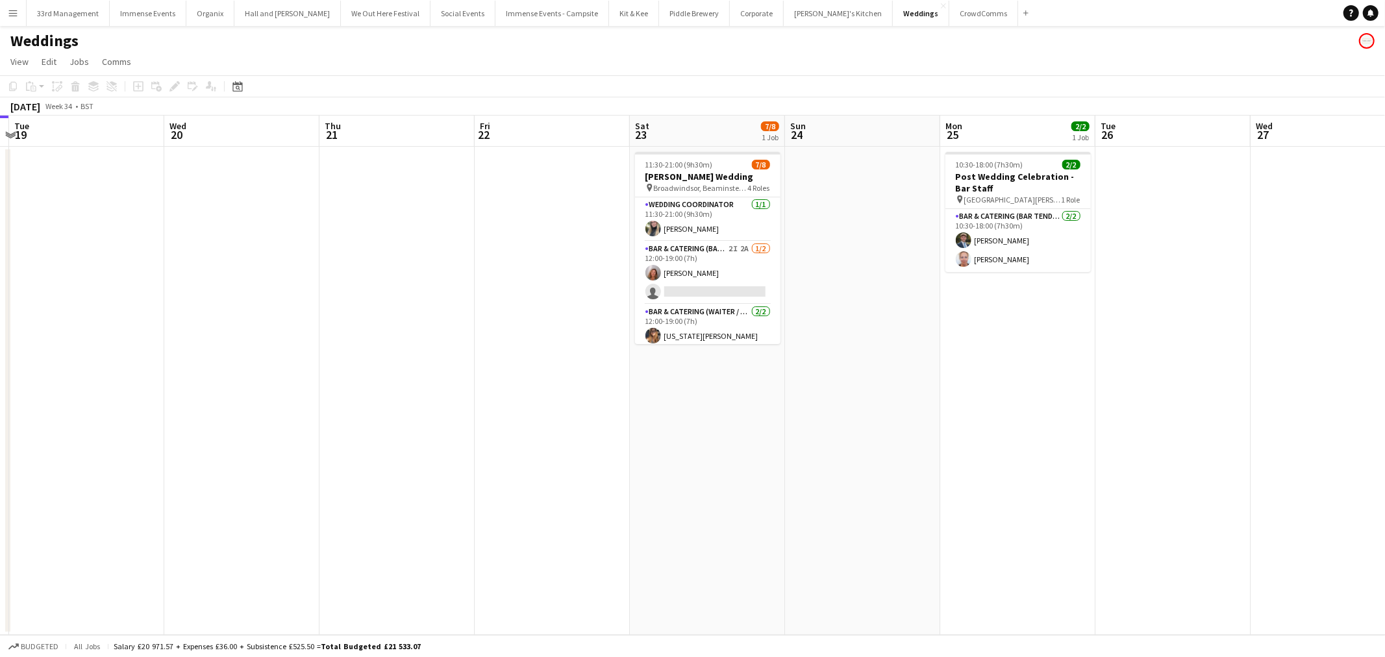
click at [286, 303] on app-calendar-viewport "Sat 16 Sun 17 Mon 18 Tue 19 Wed 20 Thu 21 Fri 22 Sat 23 7/8 1 Job Sun 24 Mon 25…" at bounding box center [692, 376] width 1385 height 520
click at [687, 277] on app-card-role "Bar & Catering (Bar Tender) 2I 2A [DATE] 12:00-19:00 (7h) [PERSON_NAME] single-…" at bounding box center [707, 273] width 145 height 63
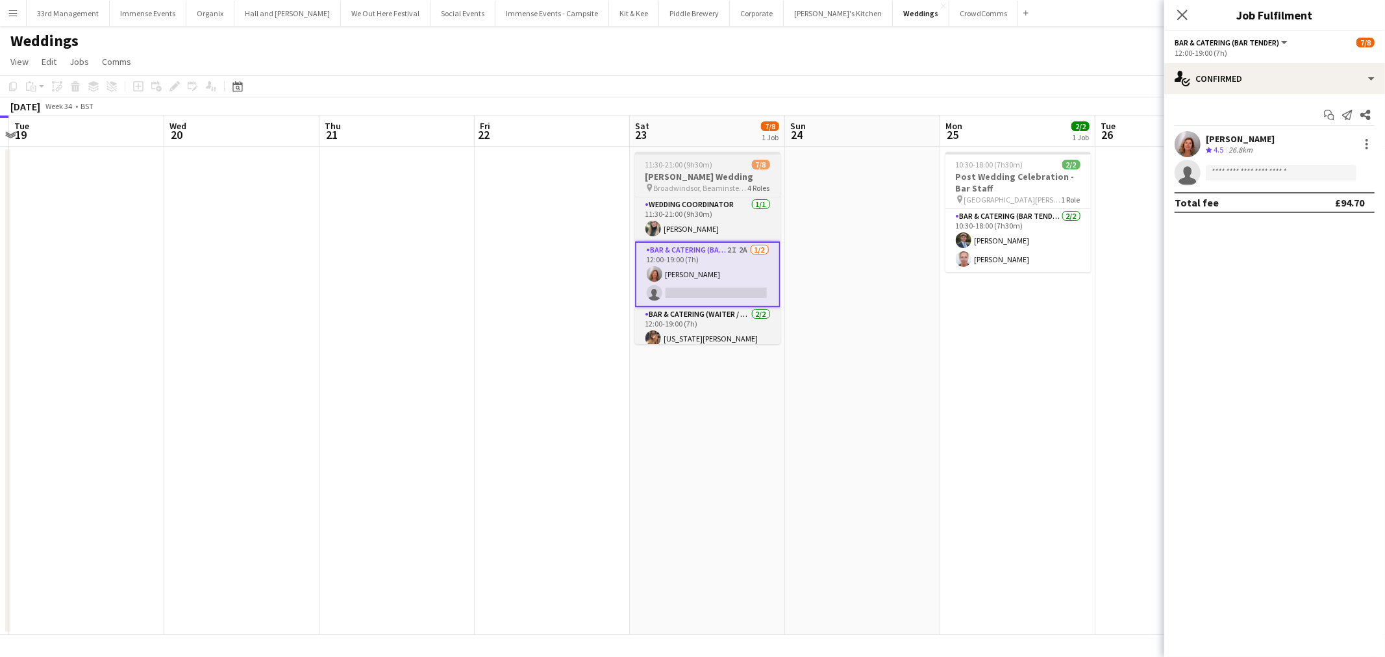
click at [693, 171] on h3 "[PERSON_NAME] Wedding" at bounding box center [707, 177] width 145 height 12
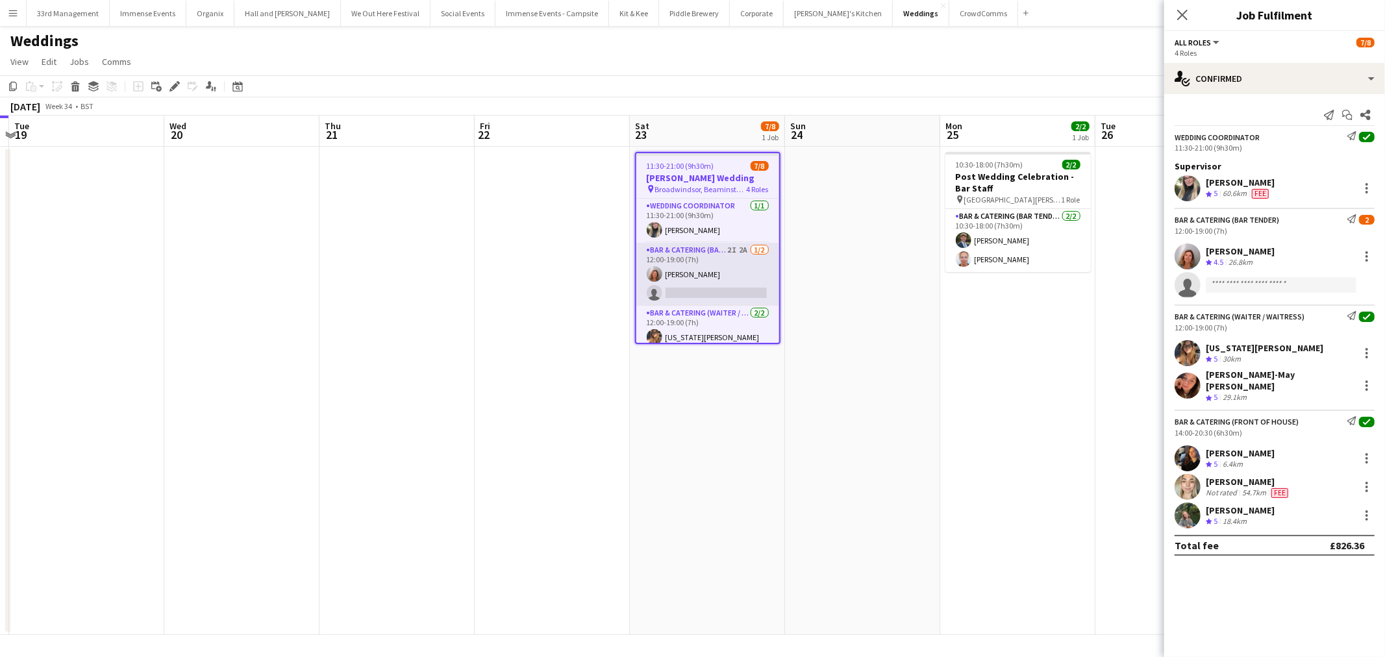
click at [679, 281] on app-card-role "Bar & Catering (Bar Tender) 2I 2A [DATE] 12:00-19:00 (7h) [PERSON_NAME] single-…" at bounding box center [708, 274] width 143 height 63
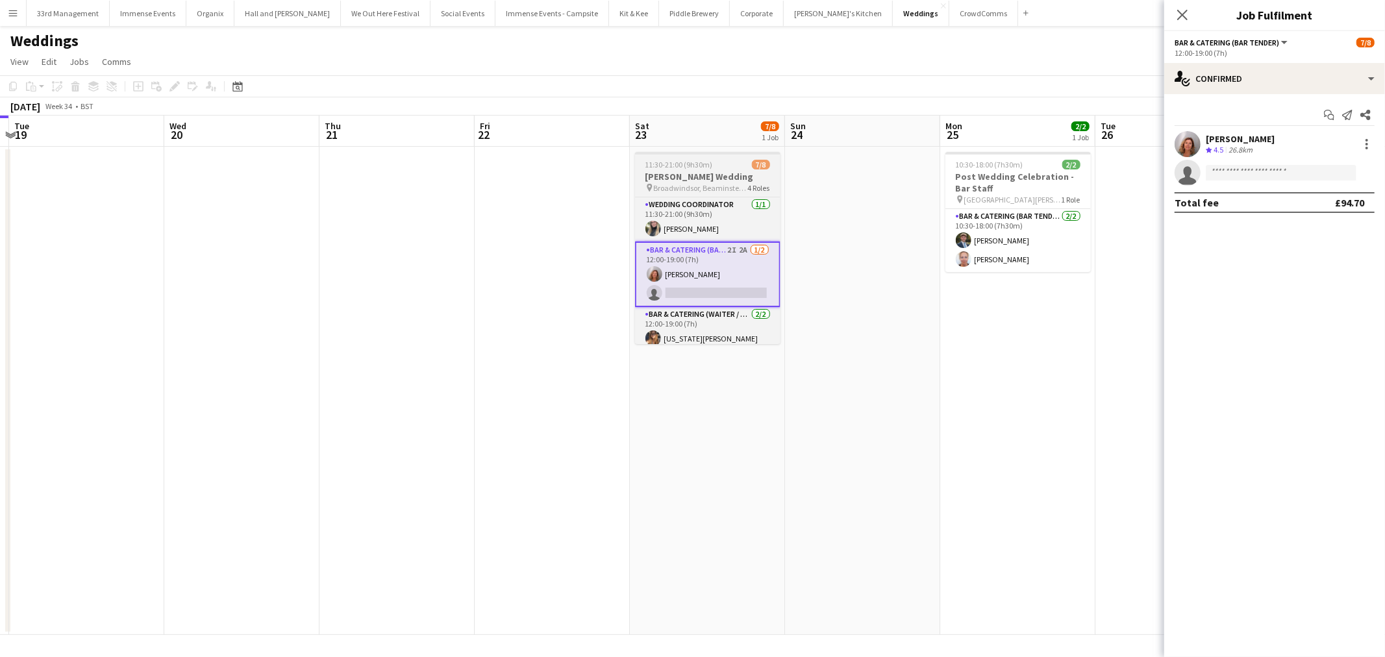
click at [708, 166] on span "11:30-21:00 (9h30m)" at bounding box center [680, 165] width 68 height 10
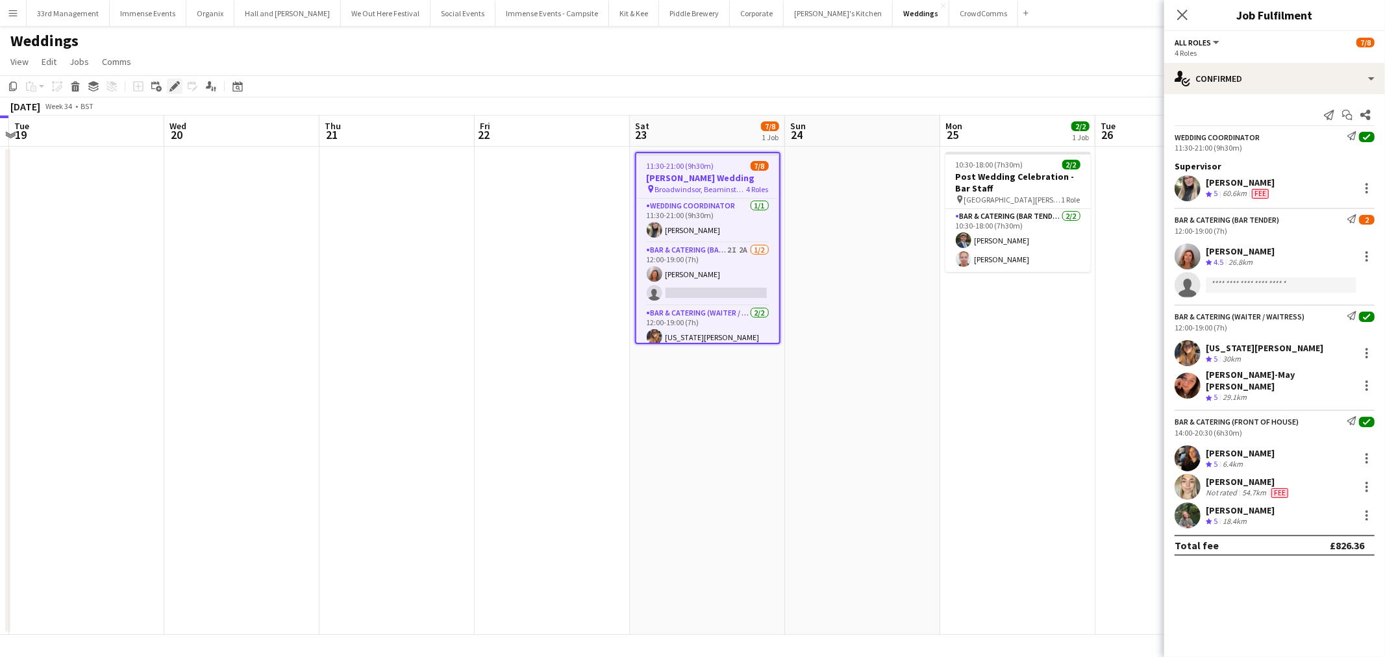
click at [177, 82] on icon at bounding box center [178, 82] width 3 height 3
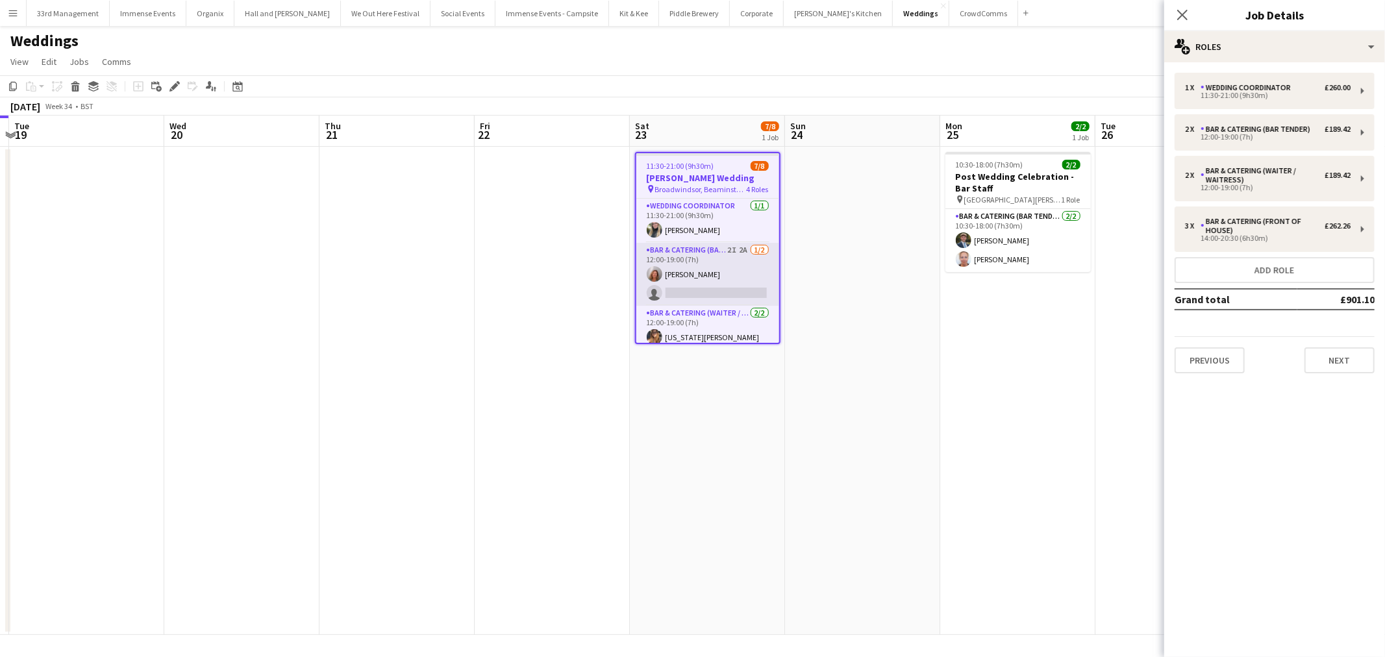
click at [731, 269] on app-card-role "Bar & Catering (Bar Tender) 2I 2A [DATE] 12:00-19:00 (7h) [PERSON_NAME] single-…" at bounding box center [708, 274] width 143 height 63
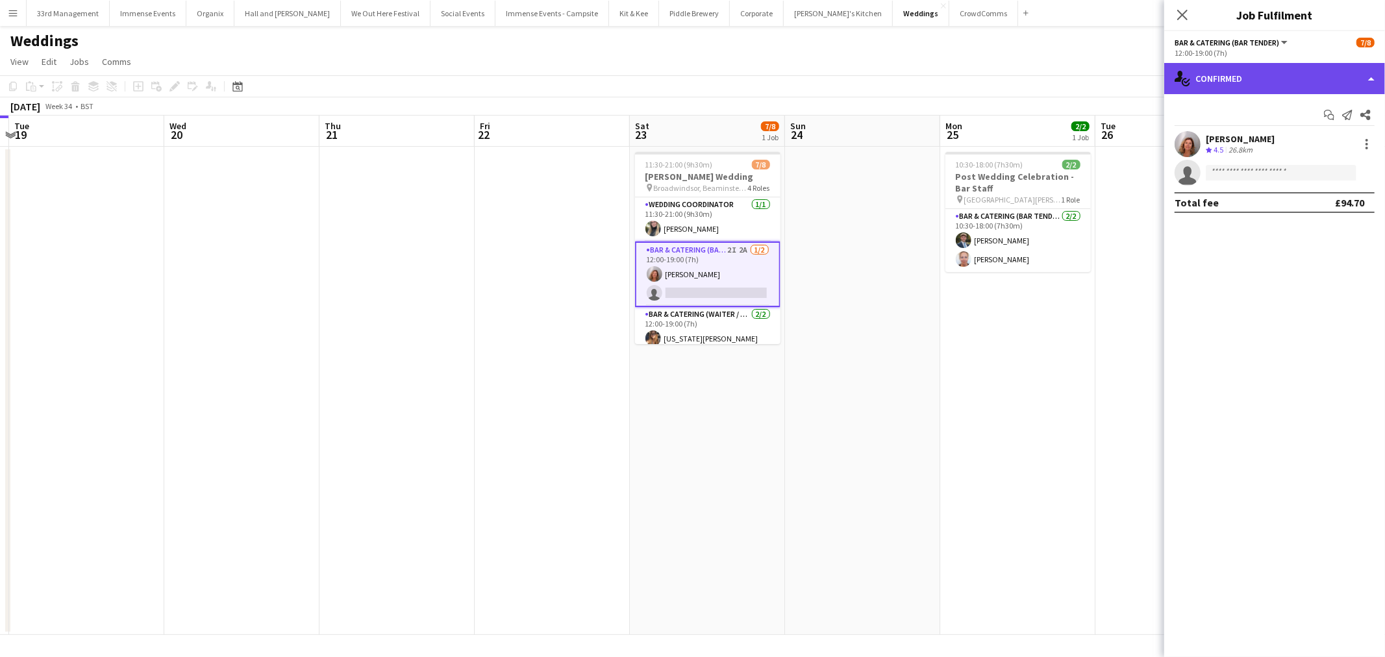
click at [1228, 91] on div "single-neutral-actions-check-2 Confirmed" at bounding box center [1275, 78] width 221 height 31
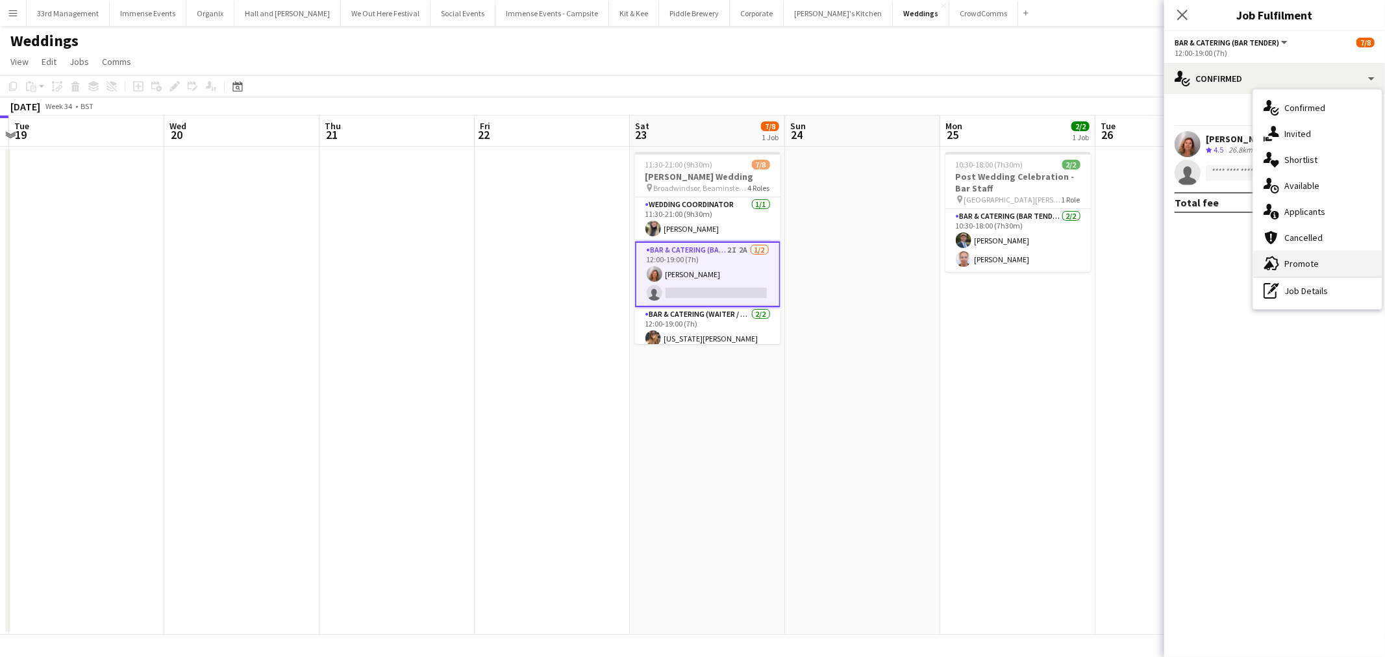
click at [1286, 268] on div "advertising-megaphone Promote" at bounding box center [1318, 264] width 129 height 26
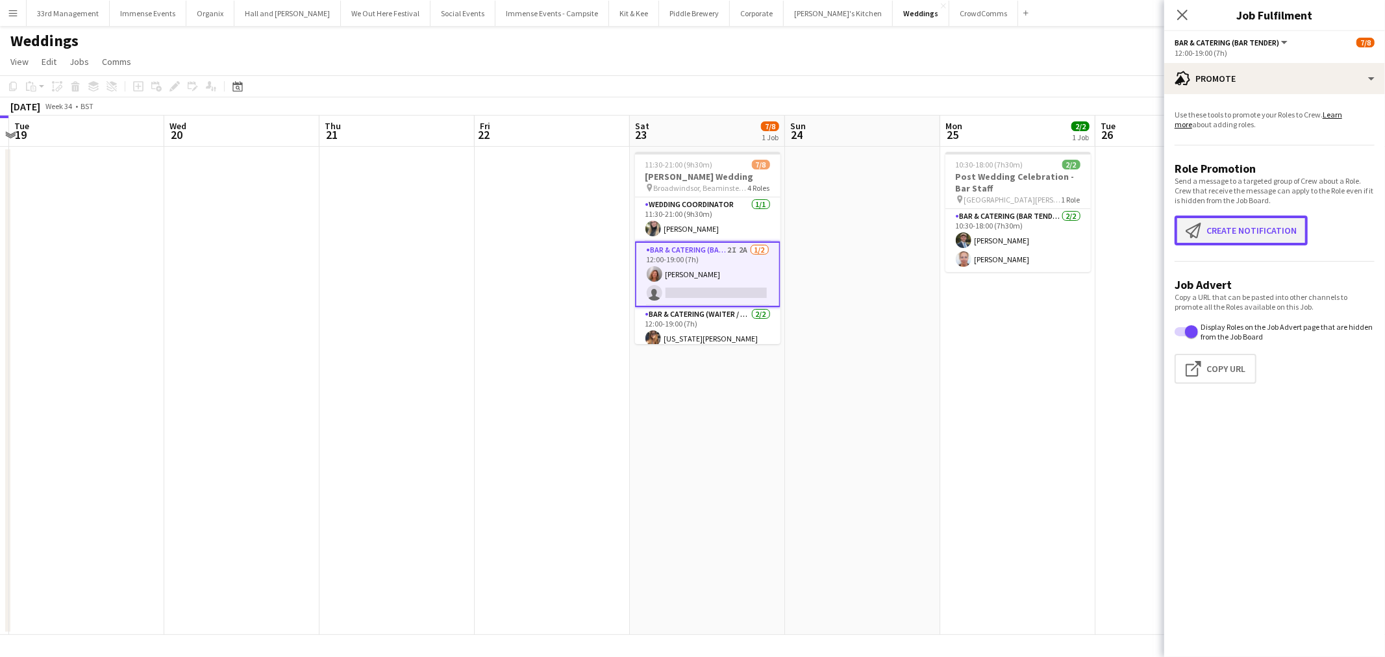
click at [1216, 233] on button "Create notification Create notification" at bounding box center [1241, 231] width 133 height 30
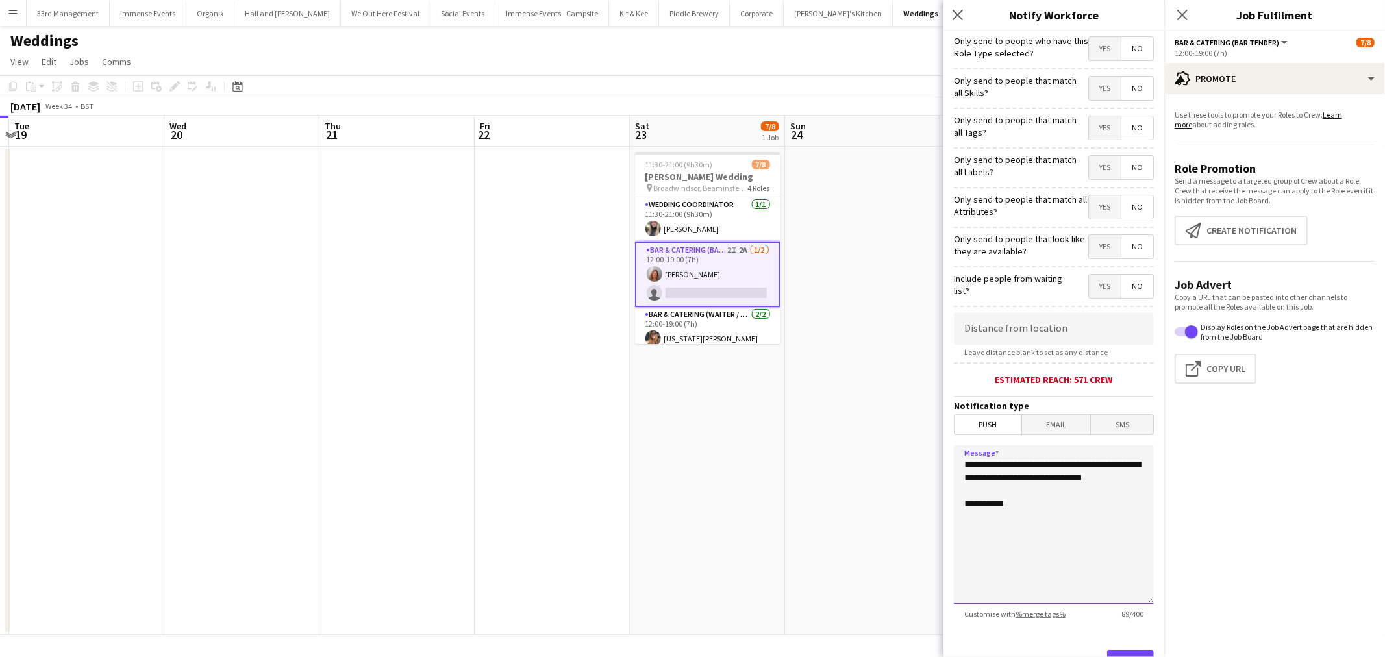
drag, startPoint x: 1031, startPoint y: 483, endPoint x: 945, endPoint y: 457, distance: 90.0
click at [945, 460] on form "**********" at bounding box center [1054, 373] width 221 height 684
click at [1101, 245] on span "Yes" at bounding box center [1105, 246] width 32 height 23
click at [1089, 217] on span "Yes" at bounding box center [1105, 207] width 32 height 23
click at [1094, 173] on span "Yes" at bounding box center [1105, 167] width 32 height 23
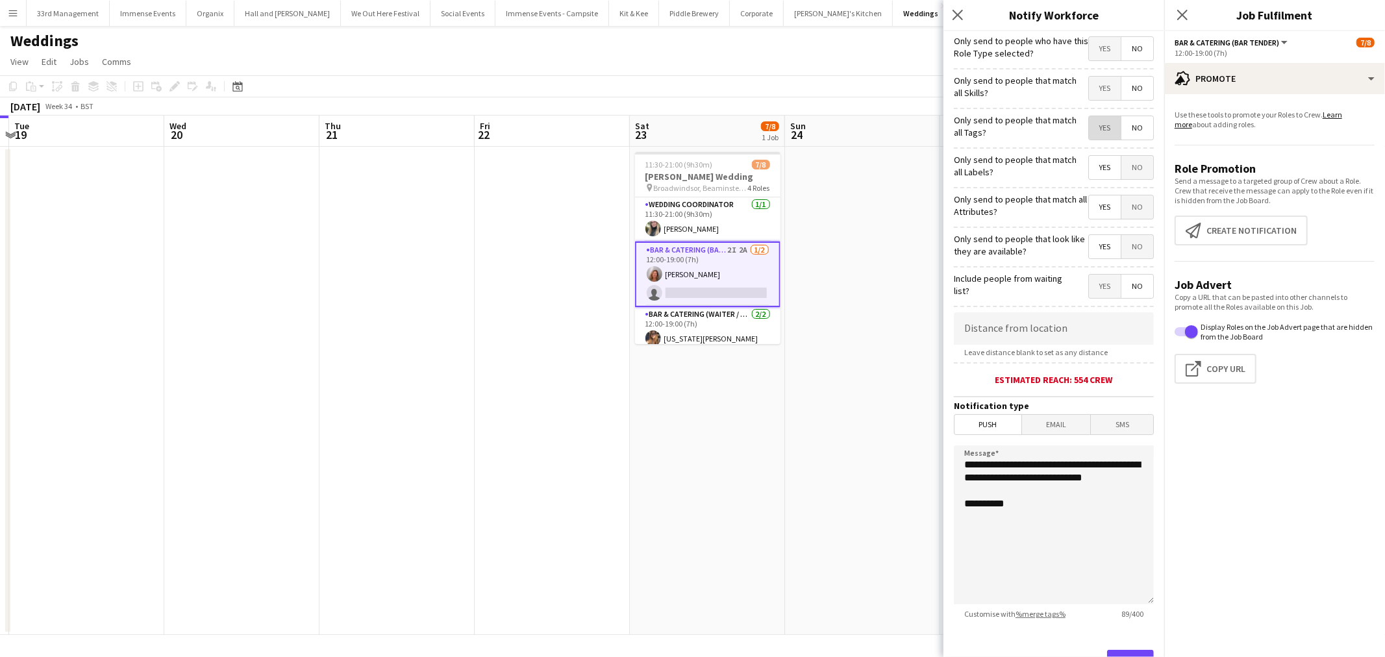
click at [1091, 137] on span "Yes" at bounding box center [1105, 127] width 32 height 23
click at [1091, 107] on form "**********" at bounding box center [1054, 373] width 221 height 684
click at [1094, 97] on span "Yes" at bounding box center [1105, 88] width 32 height 23
drag, startPoint x: 1095, startPoint y: 66, endPoint x: 1094, endPoint y: 48, distance: 17.5
click at [1095, 61] on form "**********" at bounding box center [1054, 373] width 221 height 684
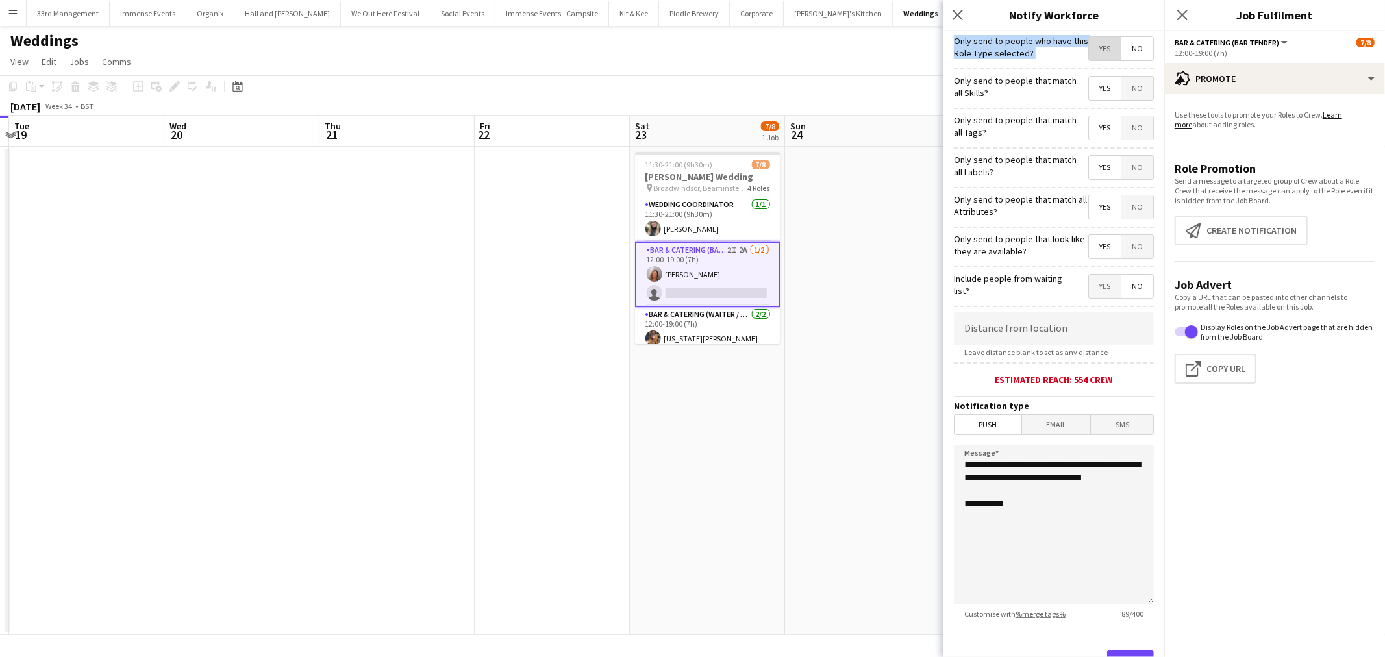
click at [1090, 51] on span "Yes" at bounding box center [1105, 48] width 32 height 23
click at [1095, 279] on span "Yes" at bounding box center [1105, 286] width 32 height 23
click at [1041, 327] on input at bounding box center [1054, 328] width 200 height 32
type input "*****"
drag, startPoint x: 1036, startPoint y: 496, endPoint x: 907, endPoint y: 459, distance: 133.8
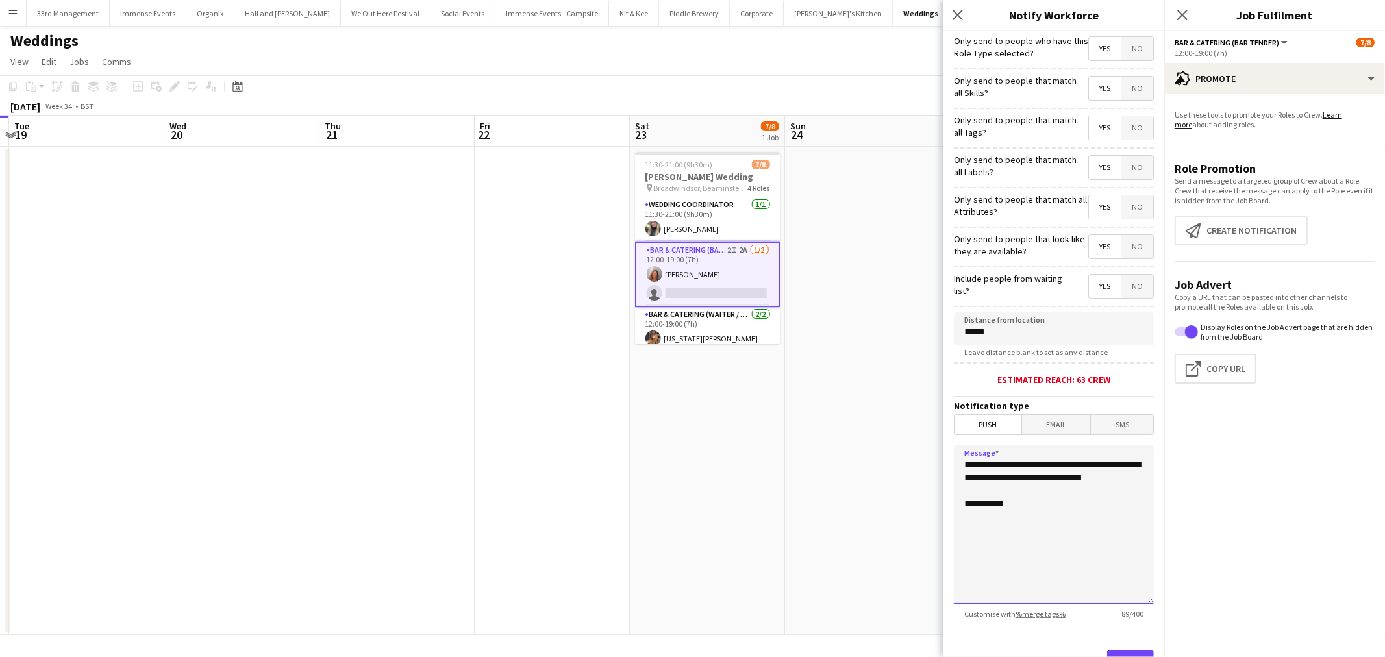
click at [907, 459] on body "Menu Boards Boards Boards All jobs Status Workforce Workforce My Workforce Recr…" at bounding box center [692, 328] width 1385 height 657
click at [1059, 485] on textarea "**********" at bounding box center [1054, 525] width 200 height 159
click at [1051, 509] on textarea "**********" at bounding box center [1054, 525] width 200 height 159
click at [1050, 522] on textarea "**********" at bounding box center [1054, 525] width 200 height 159
drag, startPoint x: 1014, startPoint y: 541, endPoint x: 893, endPoint y: 414, distance: 175.5
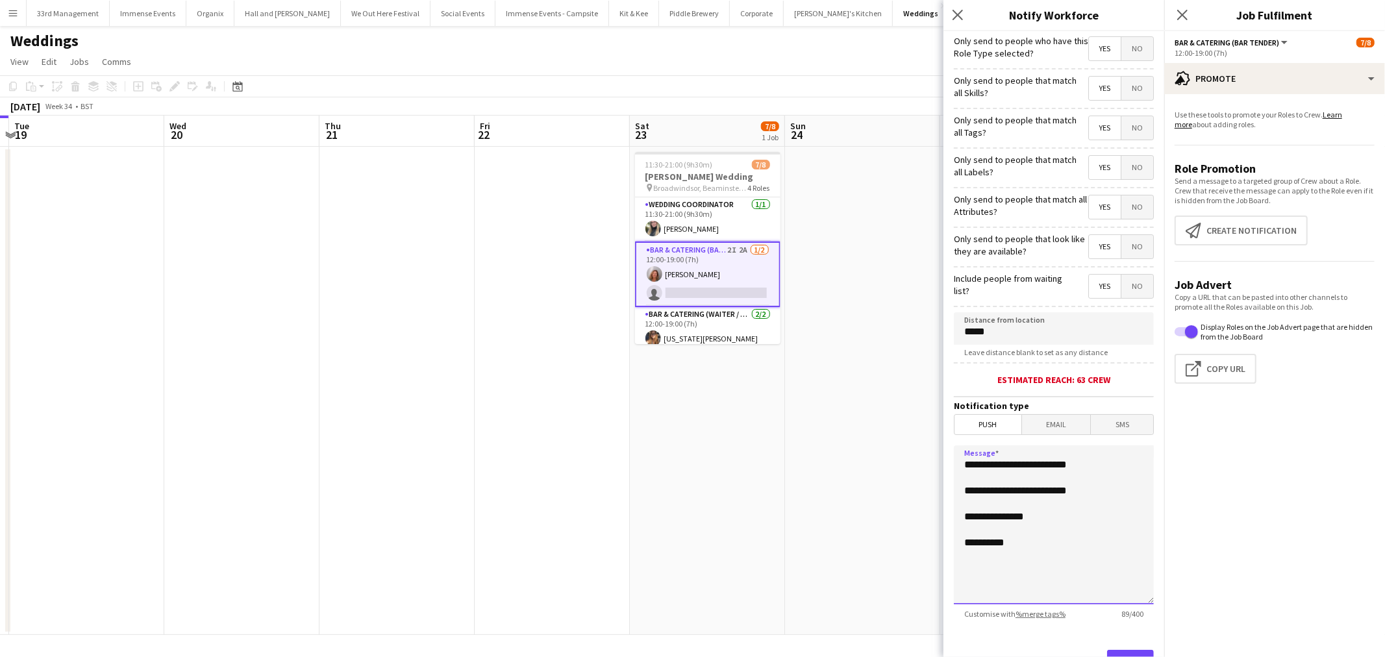
click at [893, 414] on body "Menu Boards Boards Boards All jobs Status Workforce Workforce My Workforce Recr…" at bounding box center [692, 328] width 1385 height 657
type textarea "**********"
click at [633, 174] on app-date-cell "11:30-21:00 (9h30m) 7/8 Rachael Annetts Wedding pin Broadwindsor, Beaminster, U…" at bounding box center [707, 391] width 155 height 488
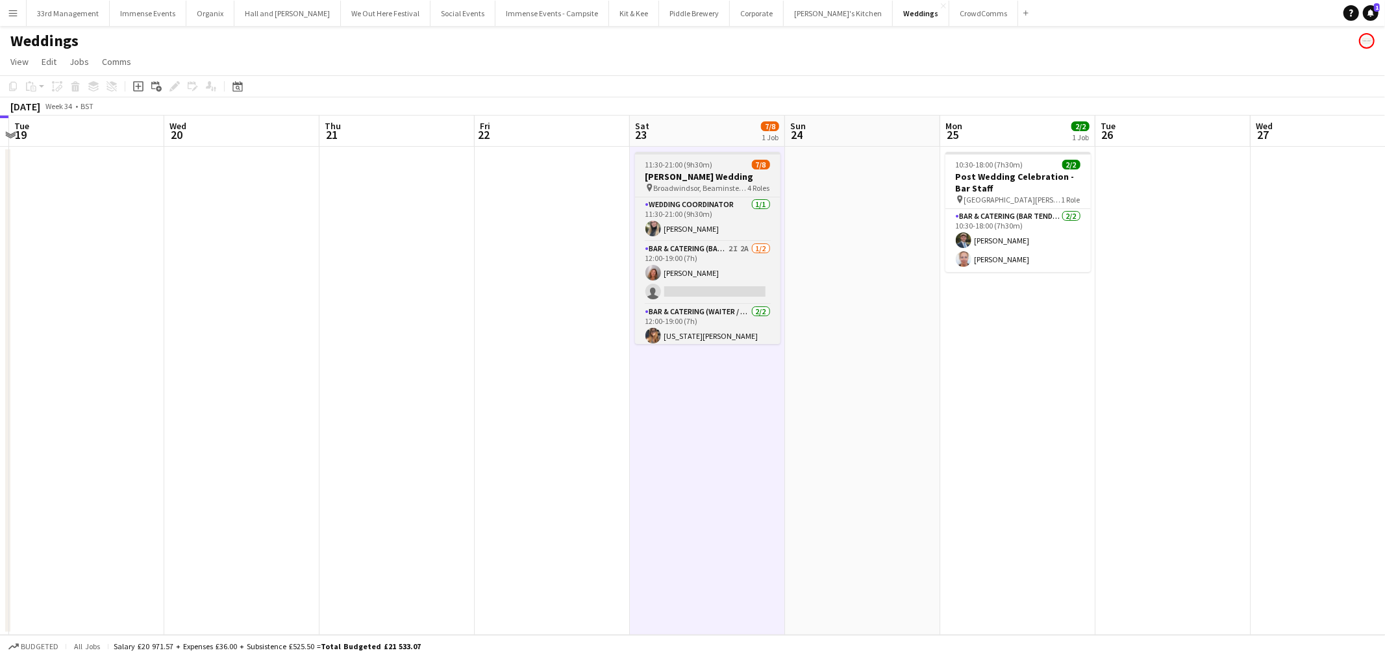
click at [686, 170] on app-job-card "11:30-21:00 (9h30m) 7/8 Rachael Annetts Wedding pin Broadwindsor, Beaminster, U…" at bounding box center [707, 248] width 145 height 192
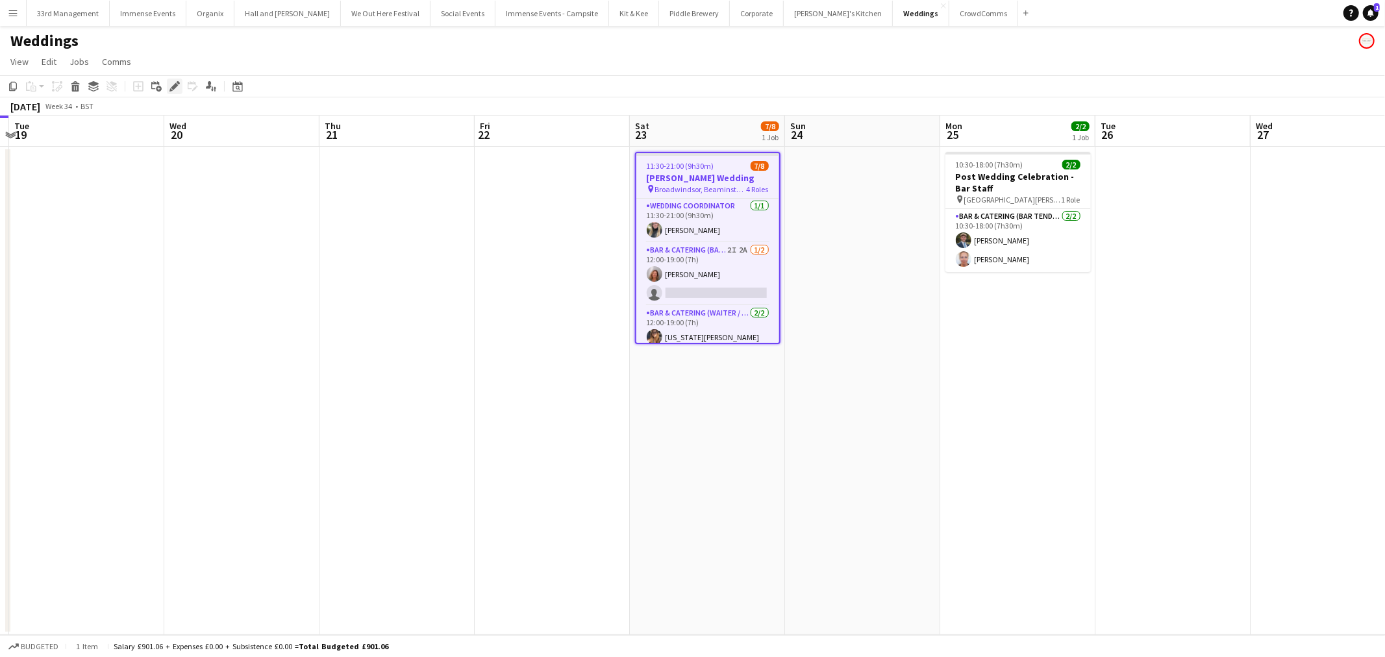
click at [167, 82] on div "Edit" at bounding box center [175, 87] width 16 height 16
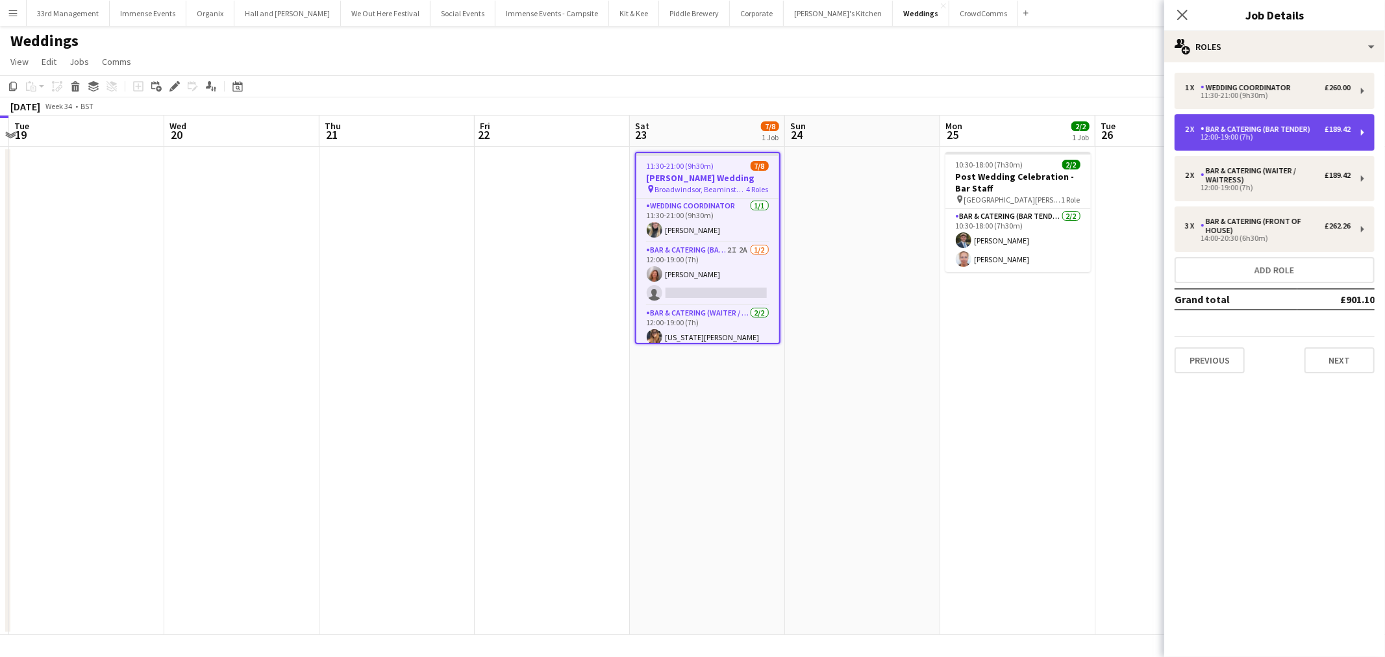
click at [1317, 131] on div "2 x Bar & Catering (Bar Tender) £189.42" at bounding box center [1268, 129] width 166 height 9
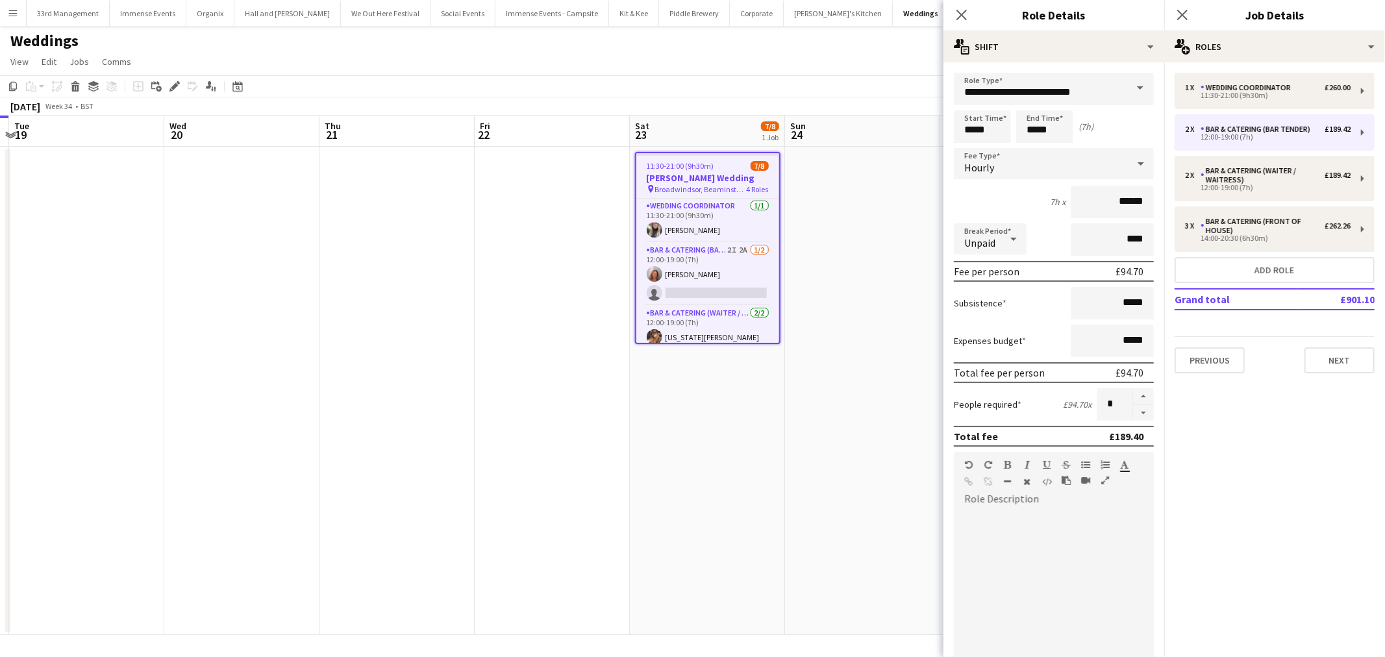
click at [703, 182] on h3 "Rachael Annetts Wedding" at bounding box center [708, 178] width 143 height 12
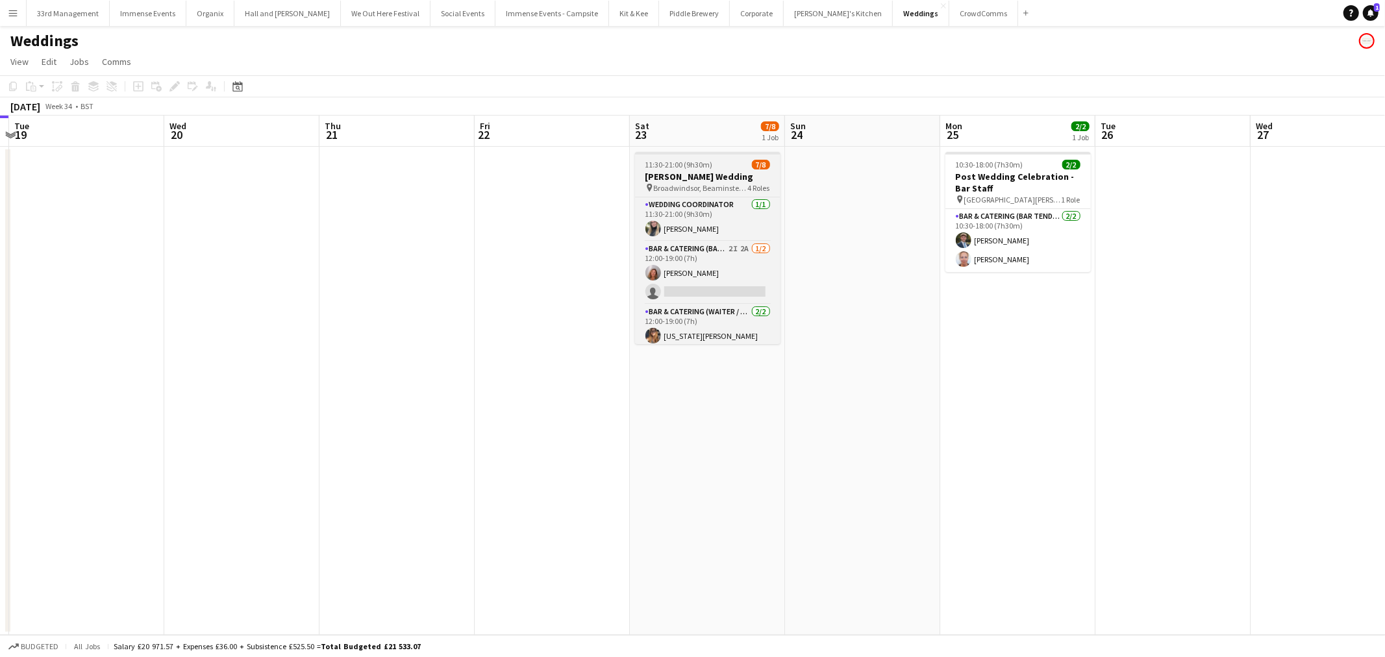
click at [702, 183] on div "pin Broadwindsor, Beaminster, UK 4 Roles" at bounding box center [707, 188] width 145 height 10
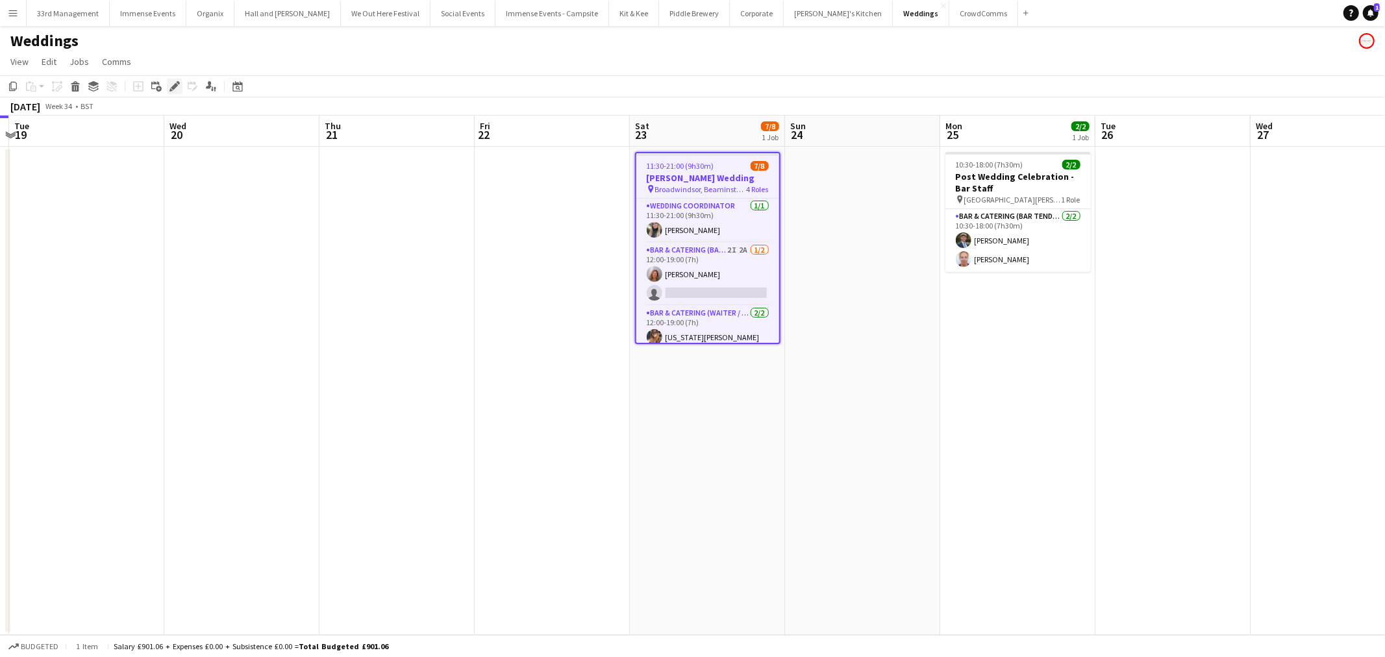
click at [171, 91] on icon at bounding box center [171, 89] width 3 height 3
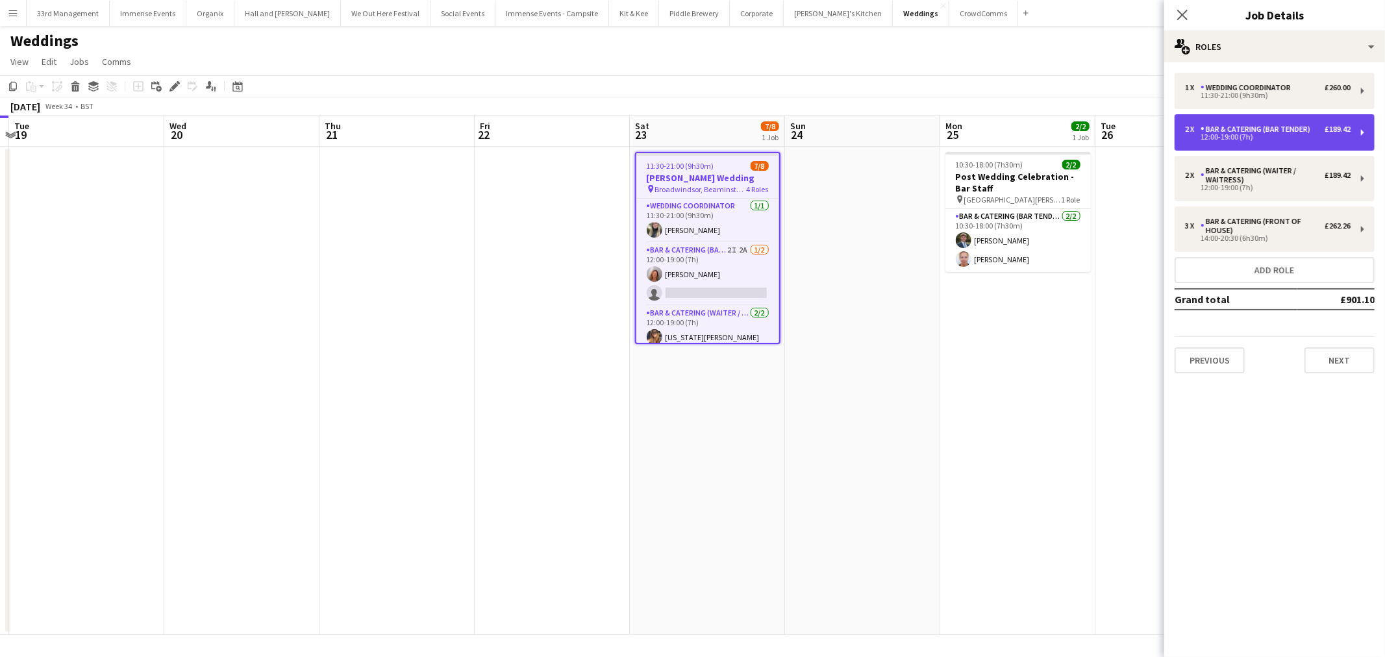
click at [1244, 131] on div "Bar & Catering (Bar Tender)" at bounding box center [1258, 129] width 115 height 9
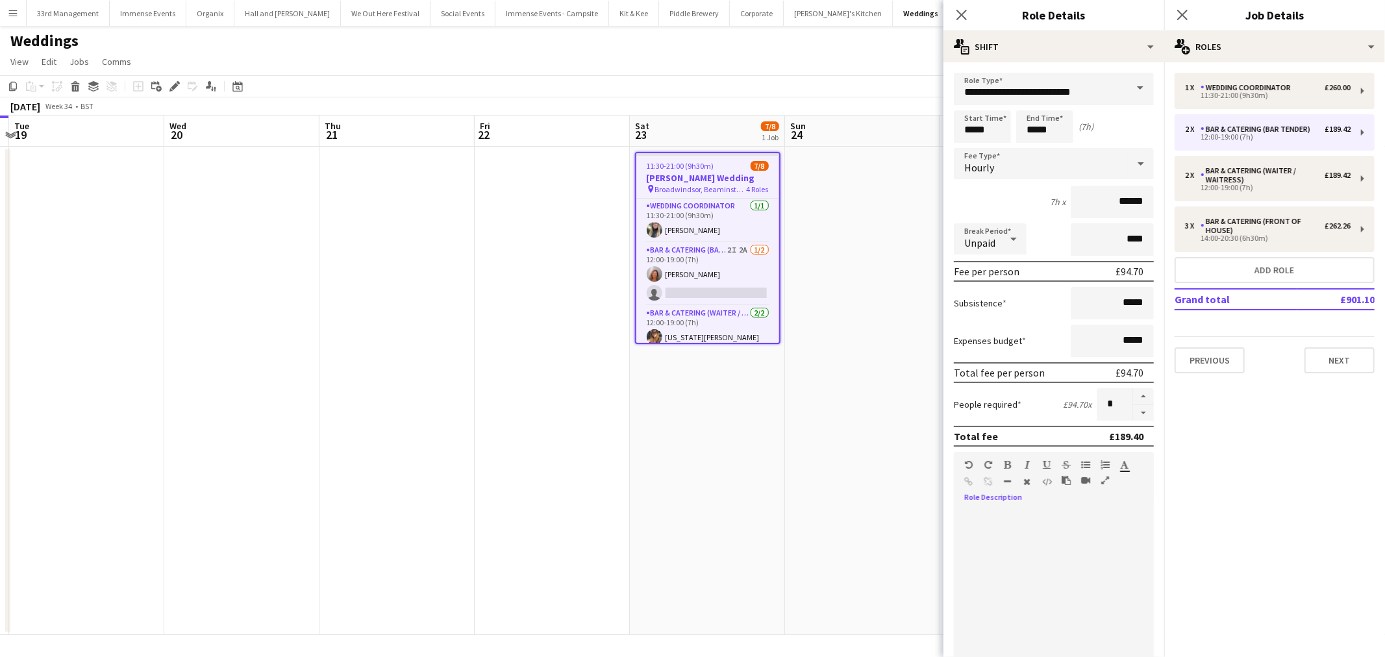
click at [1050, 534] on div at bounding box center [1054, 588] width 200 height 156
click at [718, 166] on div "11:30-21:00 (9h30m) 7/8" at bounding box center [708, 166] width 143 height 10
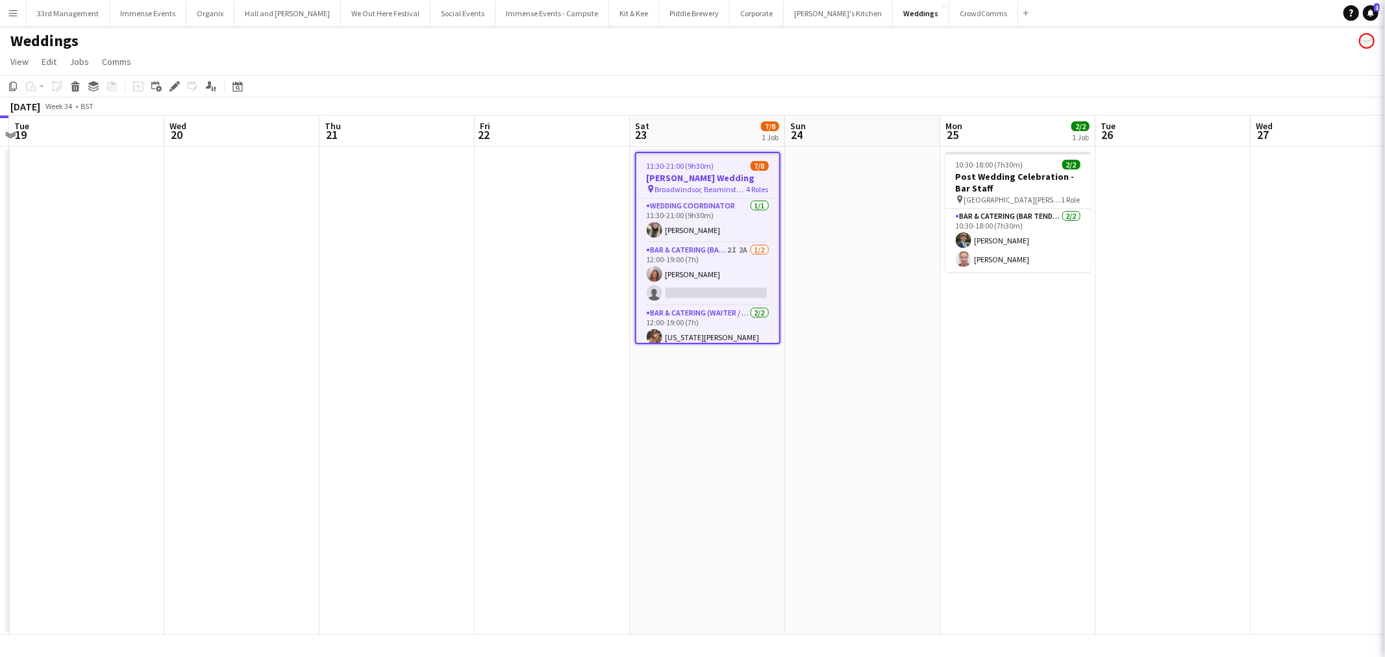
scroll to position [0, 457]
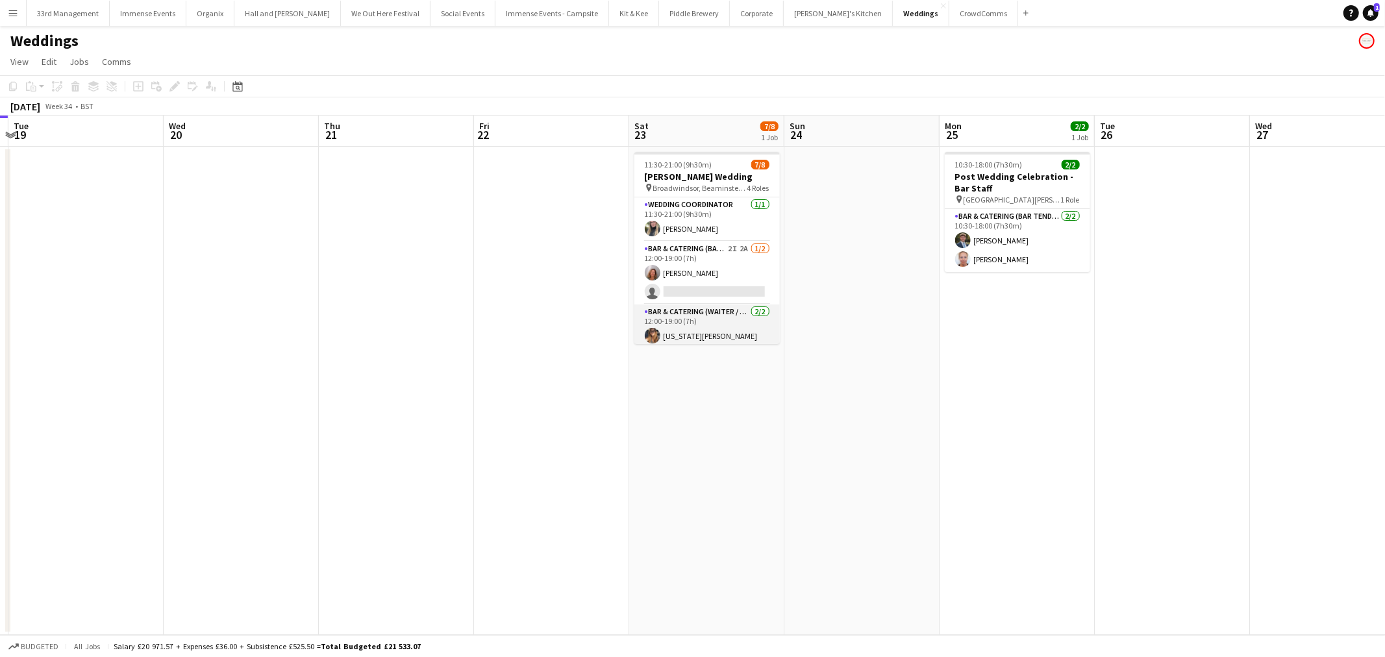
click at [689, 317] on app-card-role "Bar & Catering (Waiter / waitress) 2/2 12:00-19:00 (7h) Georgia Atkin Jessica-M…" at bounding box center [707, 338] width 145 height 67
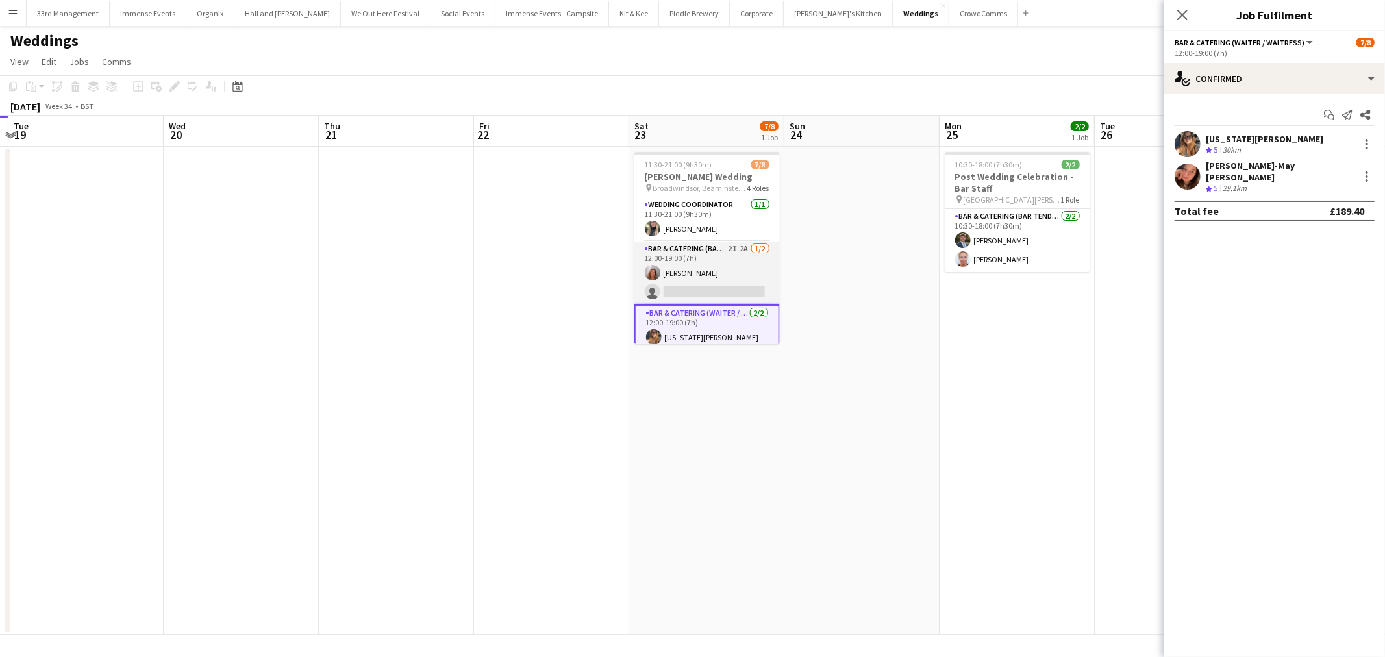
click at [689, 272] on app-card-role "Bar & Catering (Bar Tender) 2I 2A 1/2 12:00-19:00 (7h) Rachel Revell single-neu…" at bounding box center [707, 273] width 145 height 63
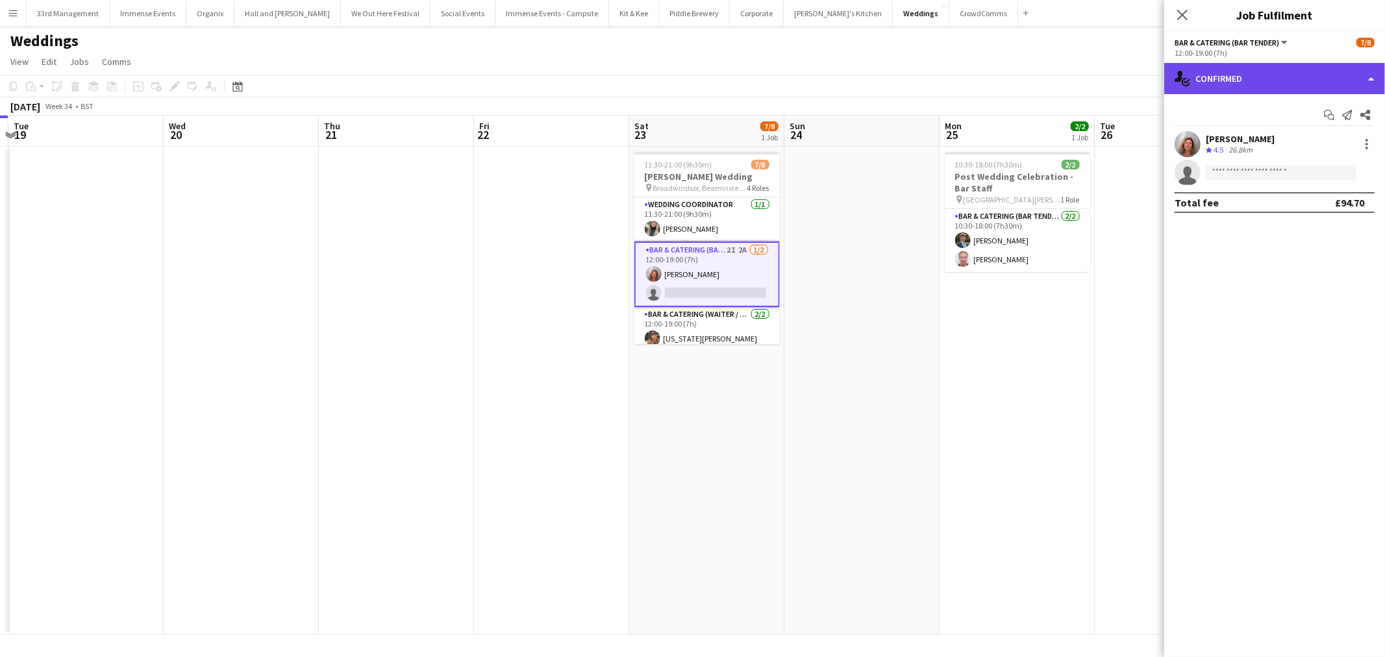
click at [1320, 82] on div "single-neutral-actions-check-2 Confirmed" at bounding box center [1275, 78] width 221 height 31
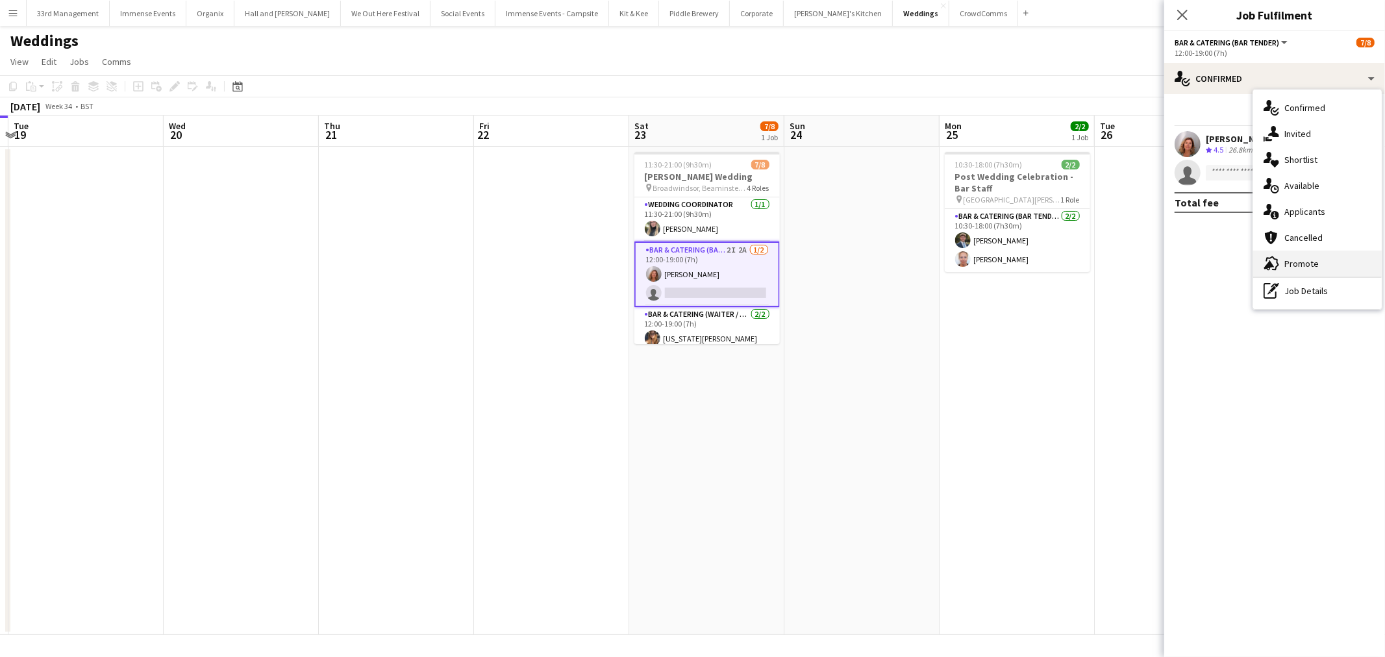
click at [1316, 254] on div "advertising-megaphone Promote" at bounding box center [1318, 264] width 129 height 26
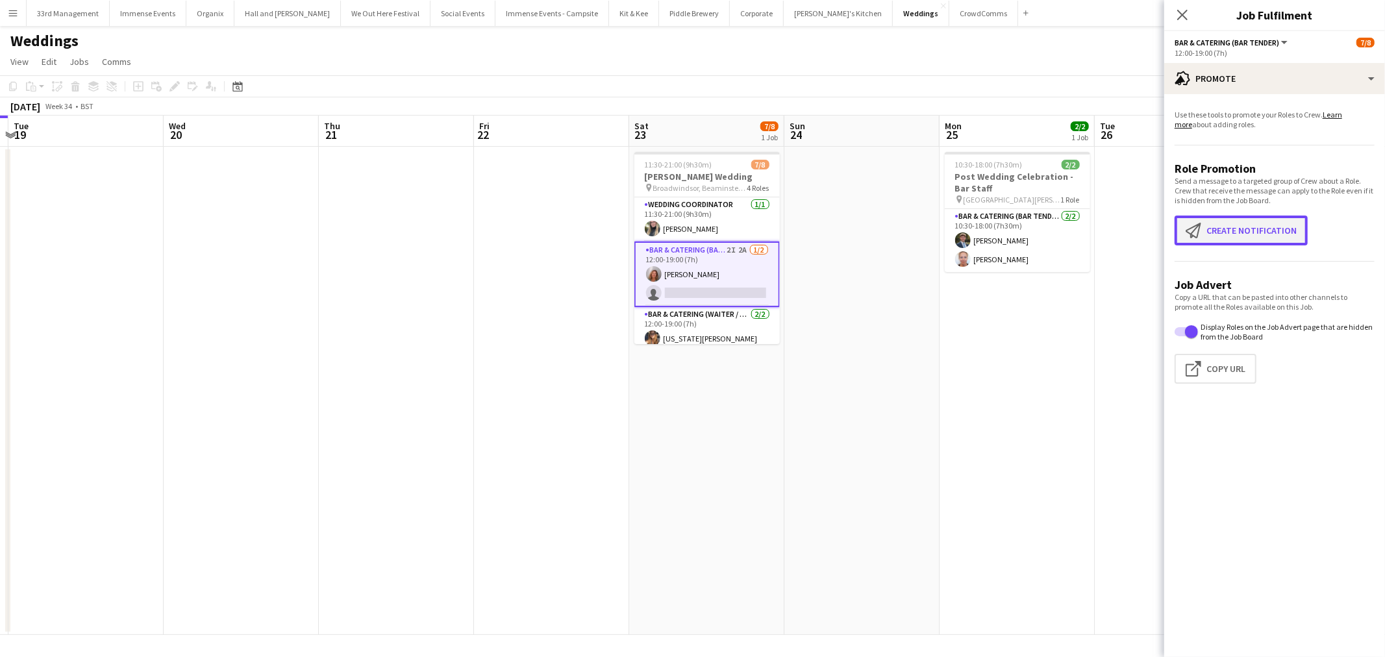
click at [1234, 232] on button "Create notification Create notification" at bounding box center [1241, 231] width 133 height 30
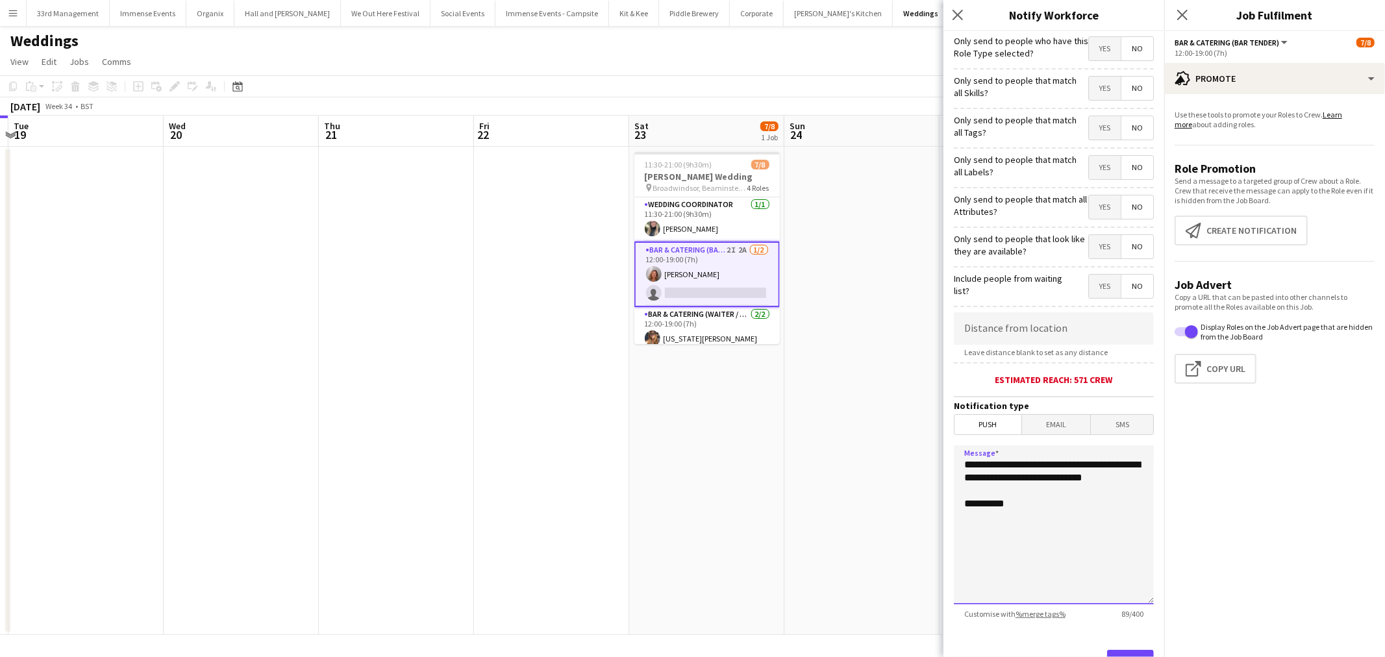
drag, startPoint x: 1049, startPoint y: 495, endPoint x: 946, endPoint y: 460, distance: 109.1
click at [946, 460] on form "**********" at bounding box center [1054, 373] width 221 height 684
paste textarea "**********"
click at [1044, 521] on textarea "**********" at bounding box center [1054, 525] width 200 height 159
drag, startPoint x: 983, startPoint y: 549, endPoint x: 913, endPoint y: 533, distance: 71.9
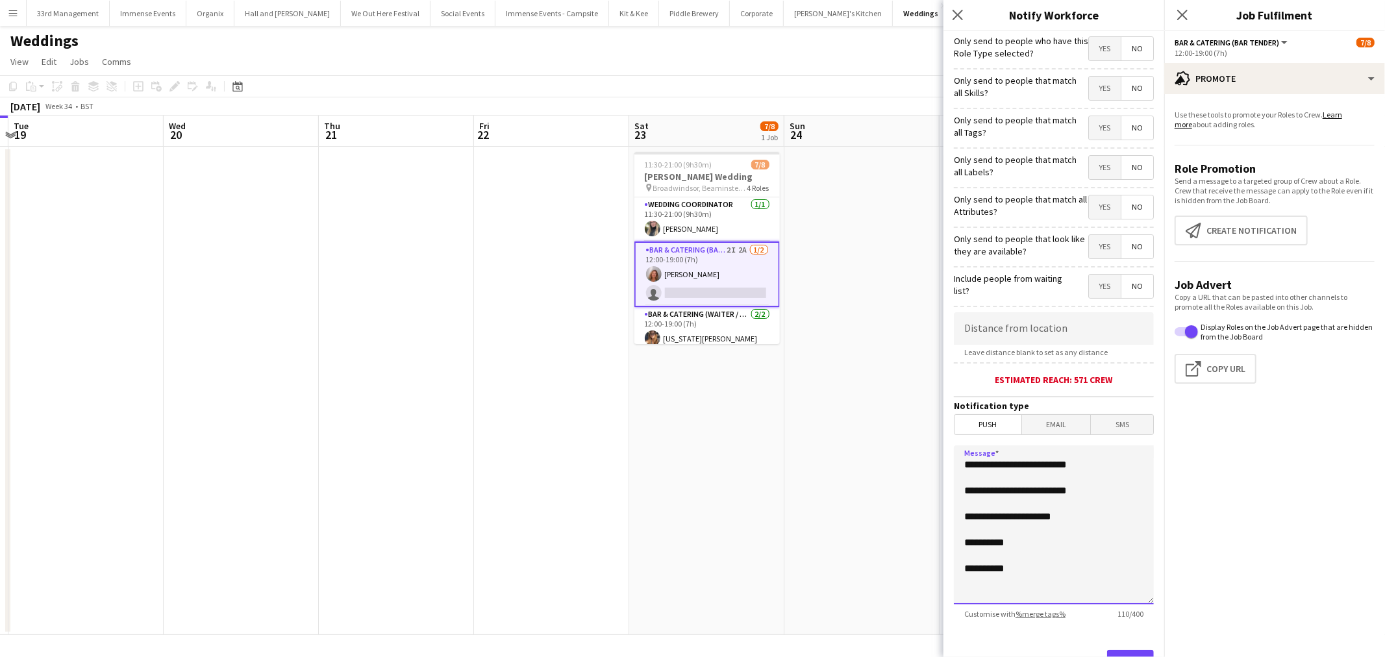
click at [913, 533] on body "Menu Boards Boards Boards All jobs Status Workforce Workforce My Workforce Recr…" at bounding box center [692, 328] width 1385 height 657
type textarea "**********"
click at [1089, 55] on span "Yes" at bounding box center [1105, 48] width 32 height 23
click at [1101, 84] on span "Yes" at bounding box center [1105, 88] width 32 height 23
click at [1089, 127] on span "Yes" at bounding box center [1105, 127] width 32 height 23
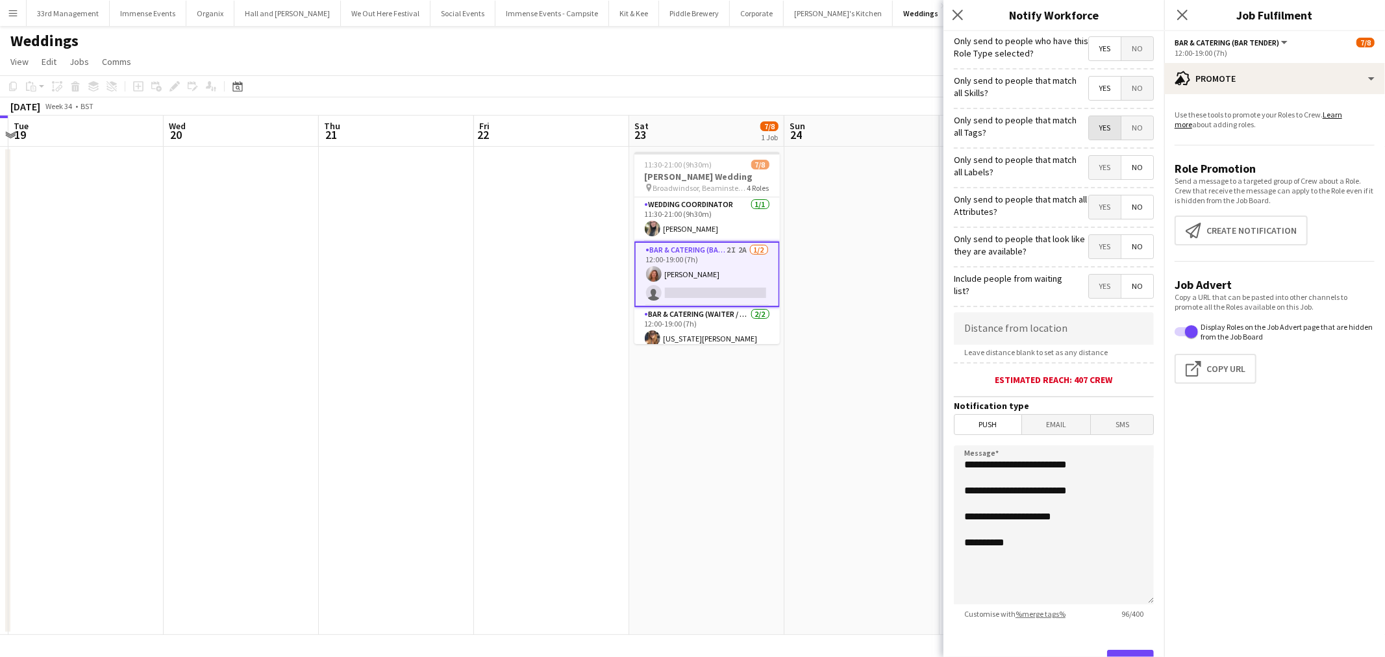
click at [1100, 162] on span "Yes" at bounding box center [1105, 167] width 32 height 23
click at [1089, 203] on span "Yes" at bounding box center [1105, 207] width 32 height 23
click at [1089, 238] on span "Yes" at bounding box center [1105, 246] width 32 height 23
click at [1089, 256] on span "Yes" at bounding box center [1105, 246] width 32 height 23
drag, startPoint x: 1089, startPoint y: 295, endPoint x: 1072, endPoint y: 329, distance: 37.8
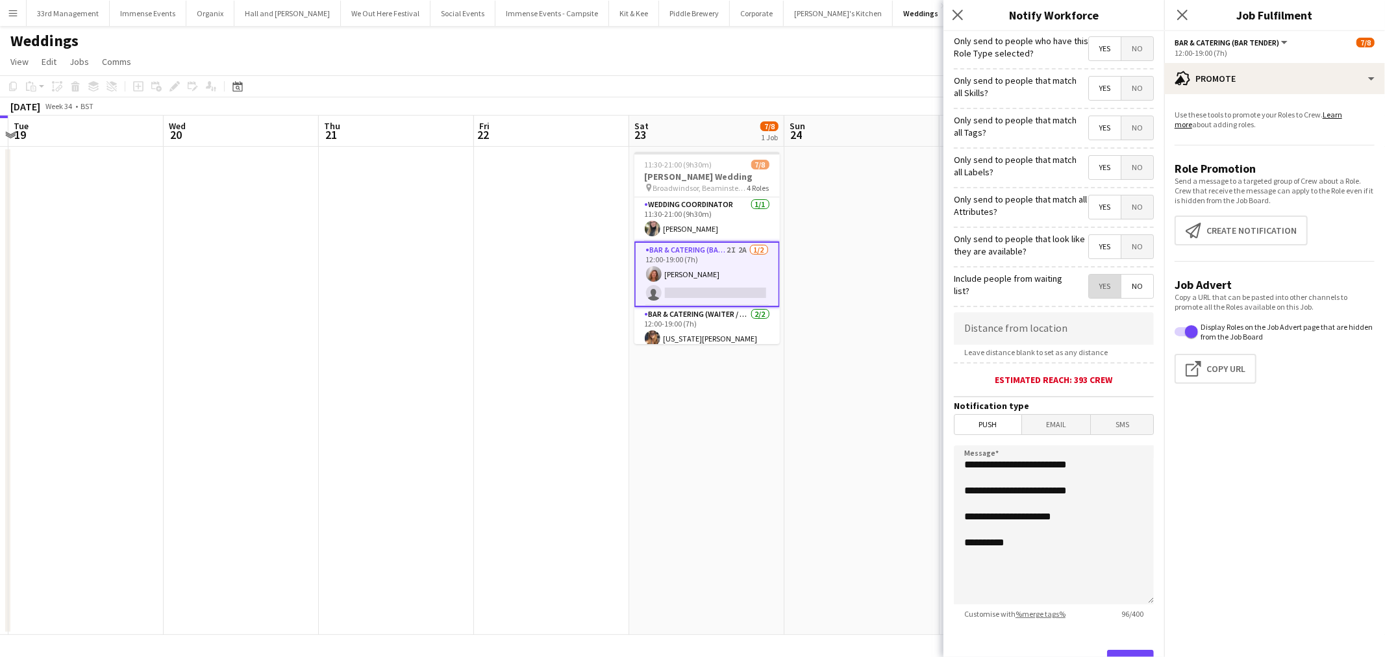
click at [1089, 296] on span "Yes" at bounding box center [1105, 286] width 32 height 23
click at [1010, 342] on input at bounding box center [1054, 328] width 200 height 32
type input "*****"
click at [718, 262] on app-card-role "Bar & Catering (Bar Tender) 2I 2A 1/2 12:00-19:00 (7h) Rachel Revell single-neu…" at bounding box center [707, 275] width 145 height 66
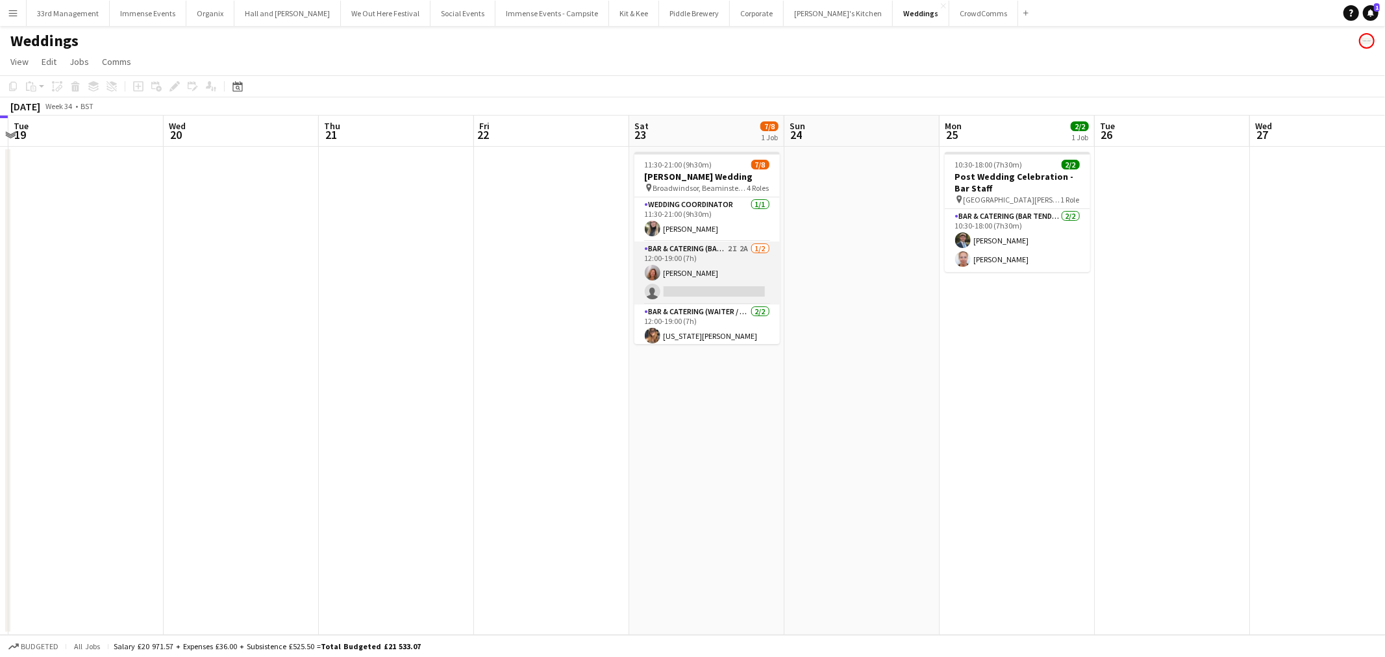
click at [718, 262] on app-card-role "Bar & Catering (Bar Tender) 2I 2A 1/2 12:00-19:00 (7h) Rachel Revell single-neu…" at bounding box center [707, 273] width 145 height 63
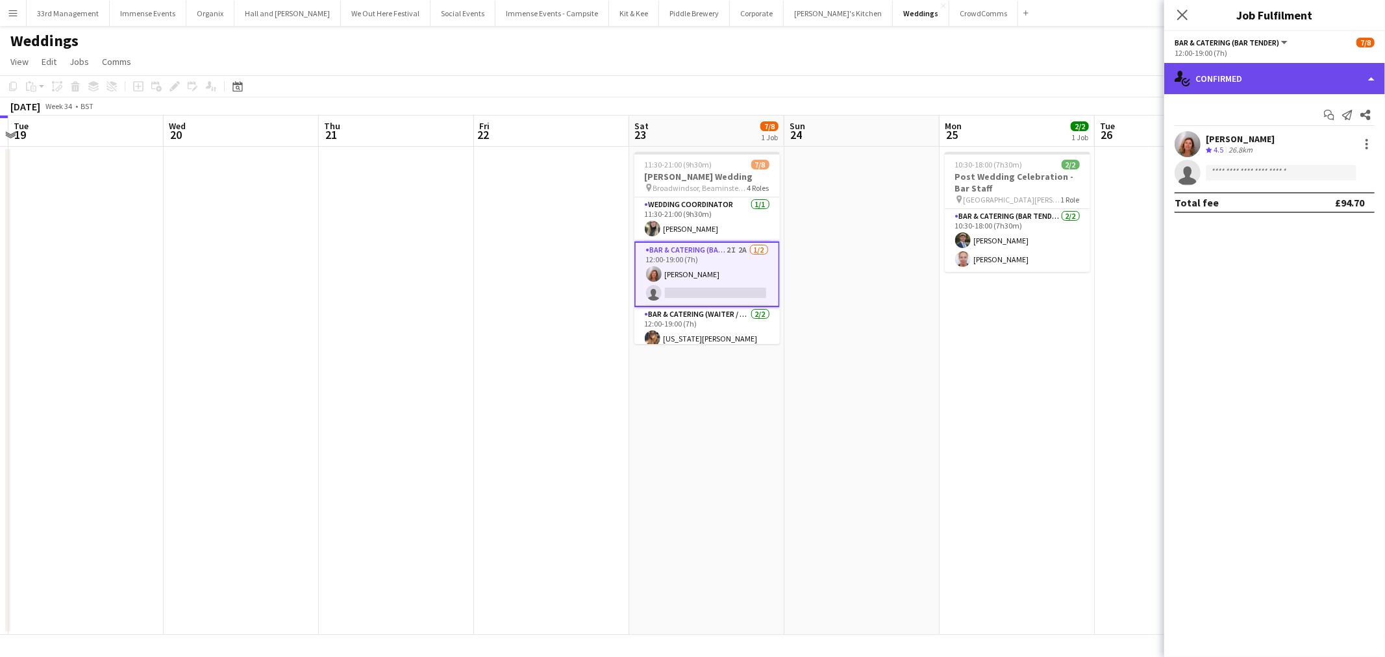
click at [1248, 72] on div "single-neutral-actions-check-2 Confirmed" at bounding box center [1275, 78] width 221 height 31
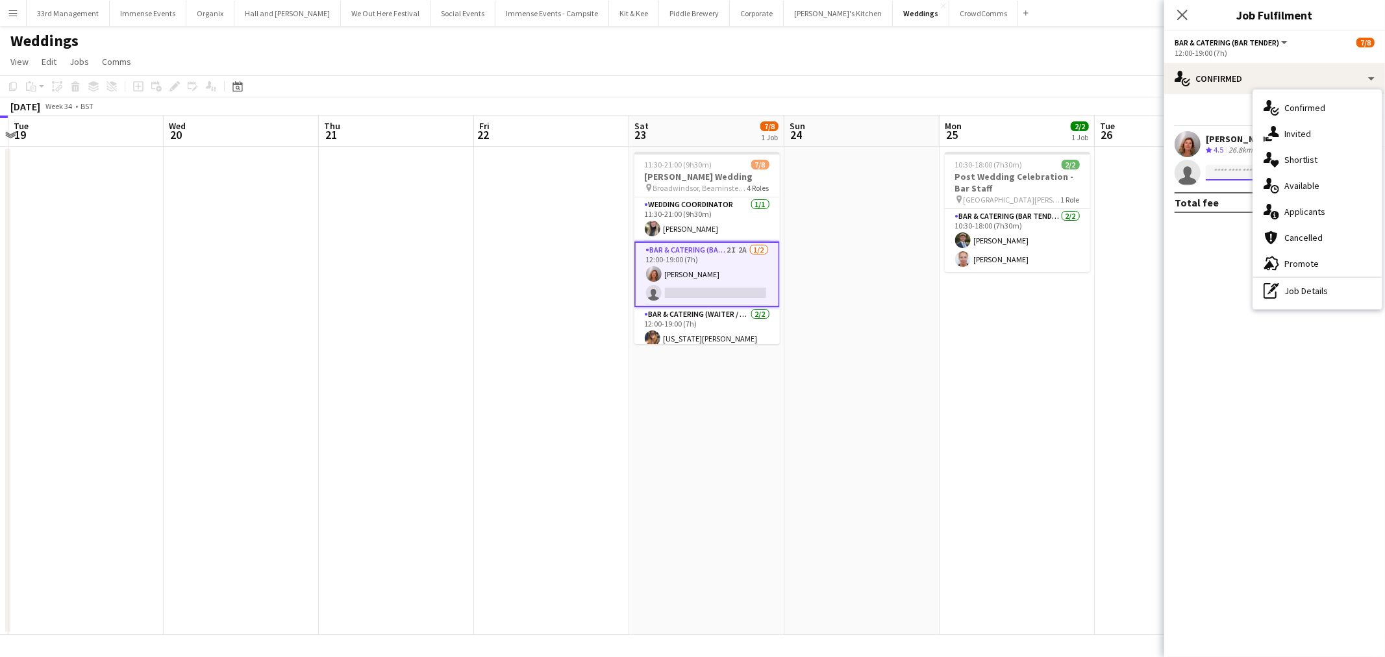
click at [1234, 177] on input at bounding box center [1281, 173] width 151 height 16
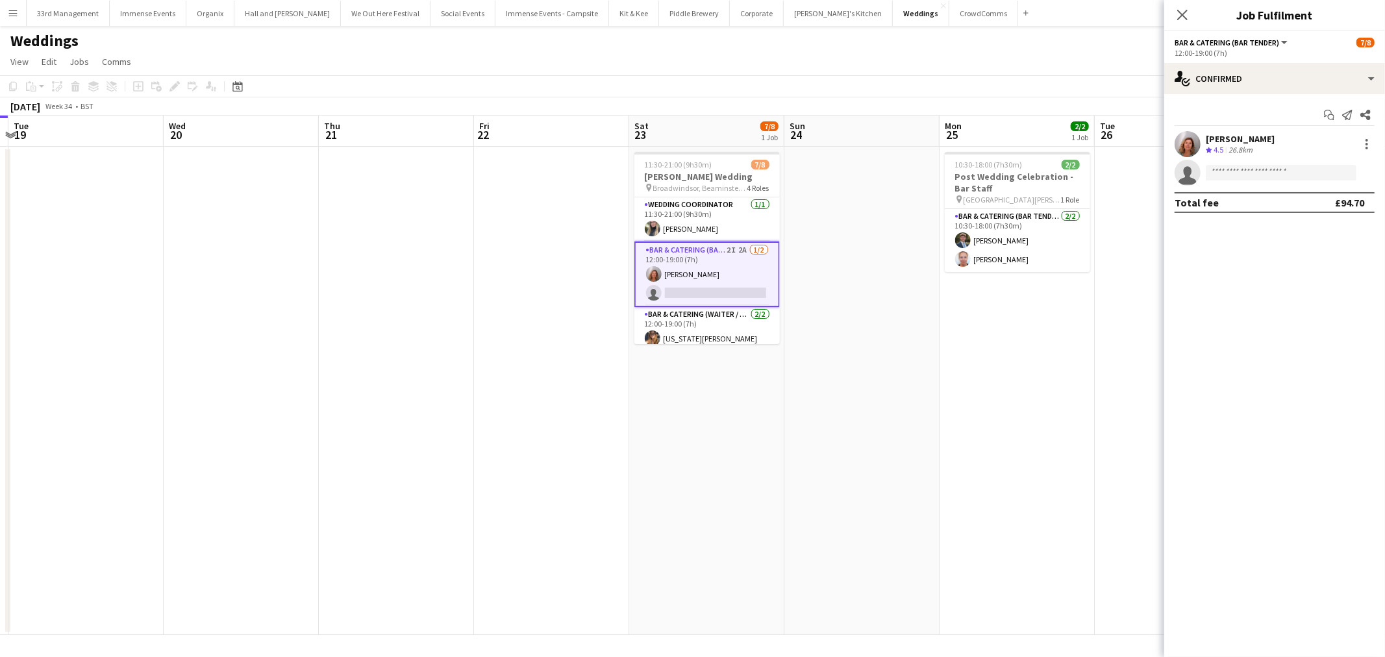
click at [708, 263] on app-card-role "Bar & Catering (Bar Tender) 2I 2A 1/2 12:00-19:00 (7h) Rachel Revell single-neu…" at bounding box center [707, 275] width 145 height 66
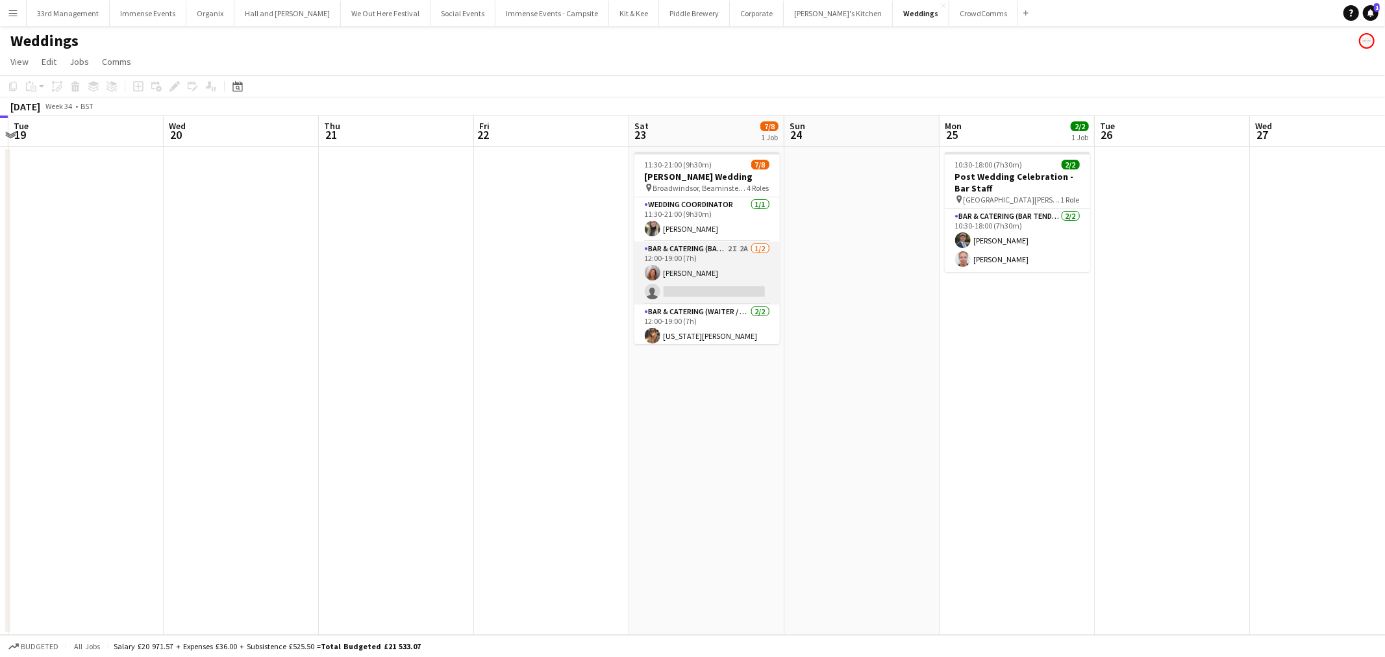
click at [708, 263] on app-card-role "Bar & Catering (Bar Tender) 2I 2A 1/2 12:00-19:00 (7h) Rachel Revell single-neu…" at bounding box center [707, 273] width 145 height 63
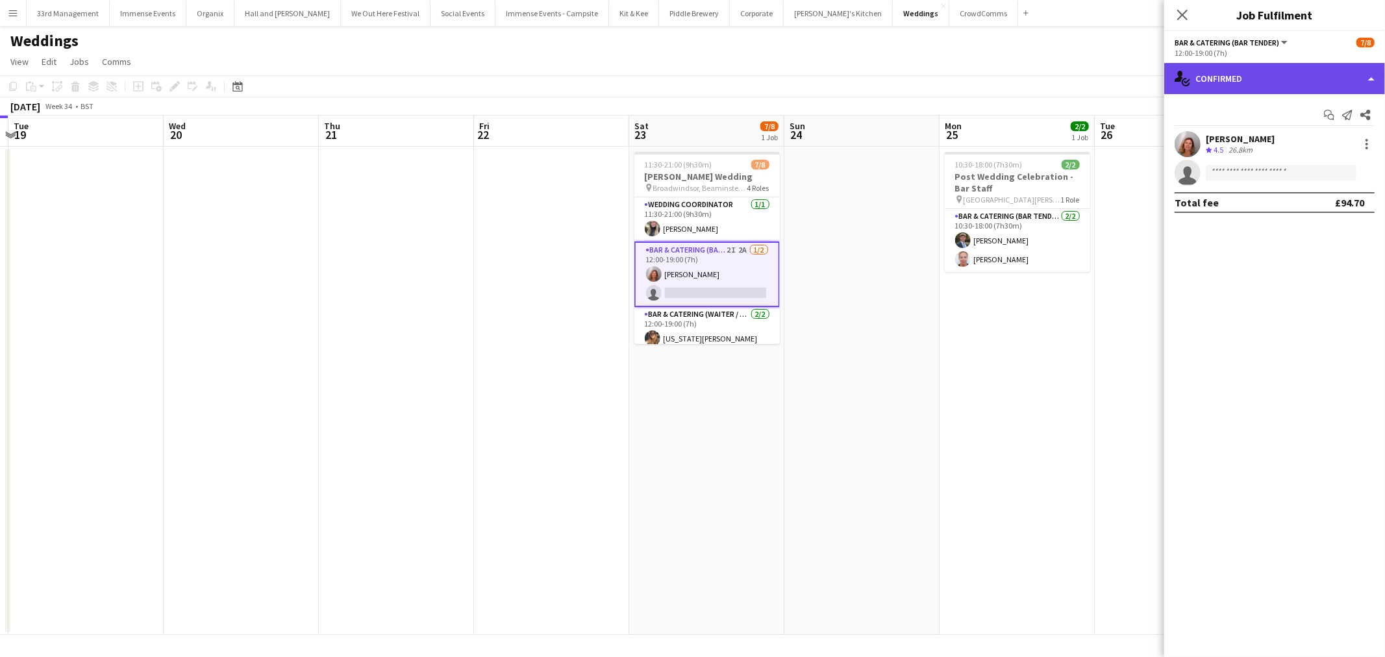
click at [1215, 84] on div "single-neutral-actions-check-2 Confirmed" at bounding box center [1275, 78] width 221 height 31
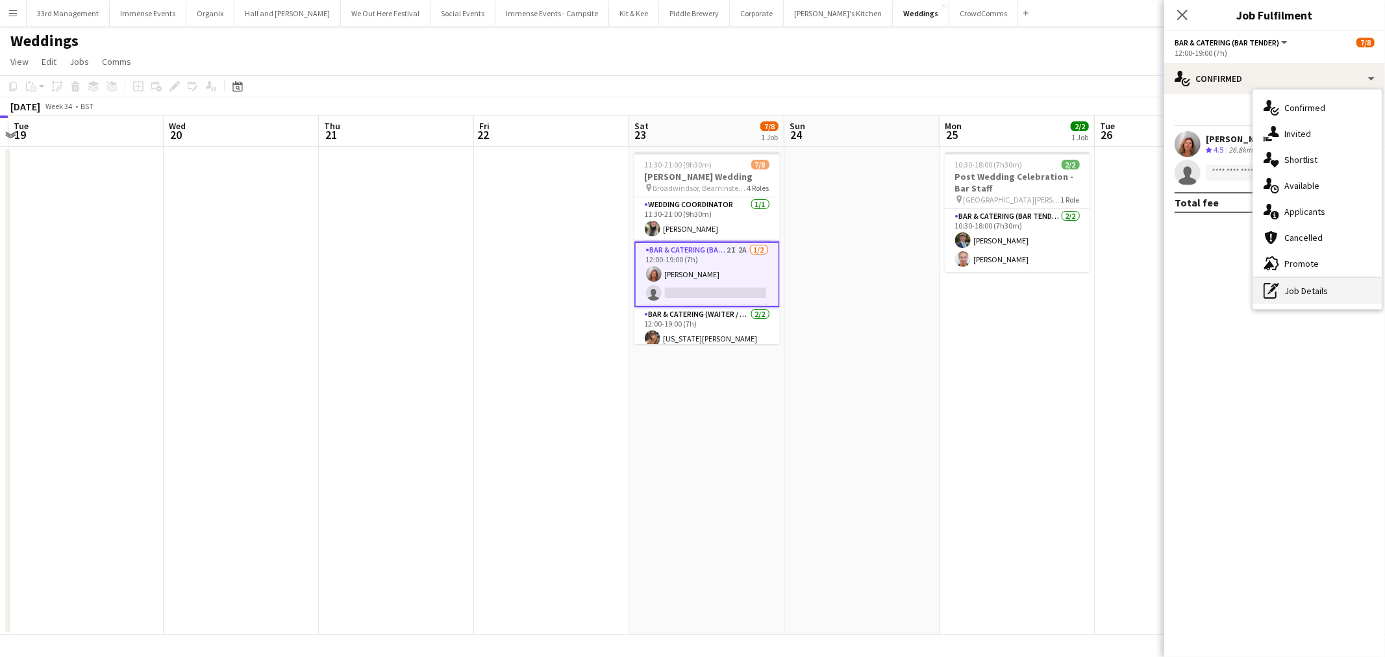
click at [1345, 290] on div "pen-write Job Details" at bounding box center [1318, 291] width 129 height 26
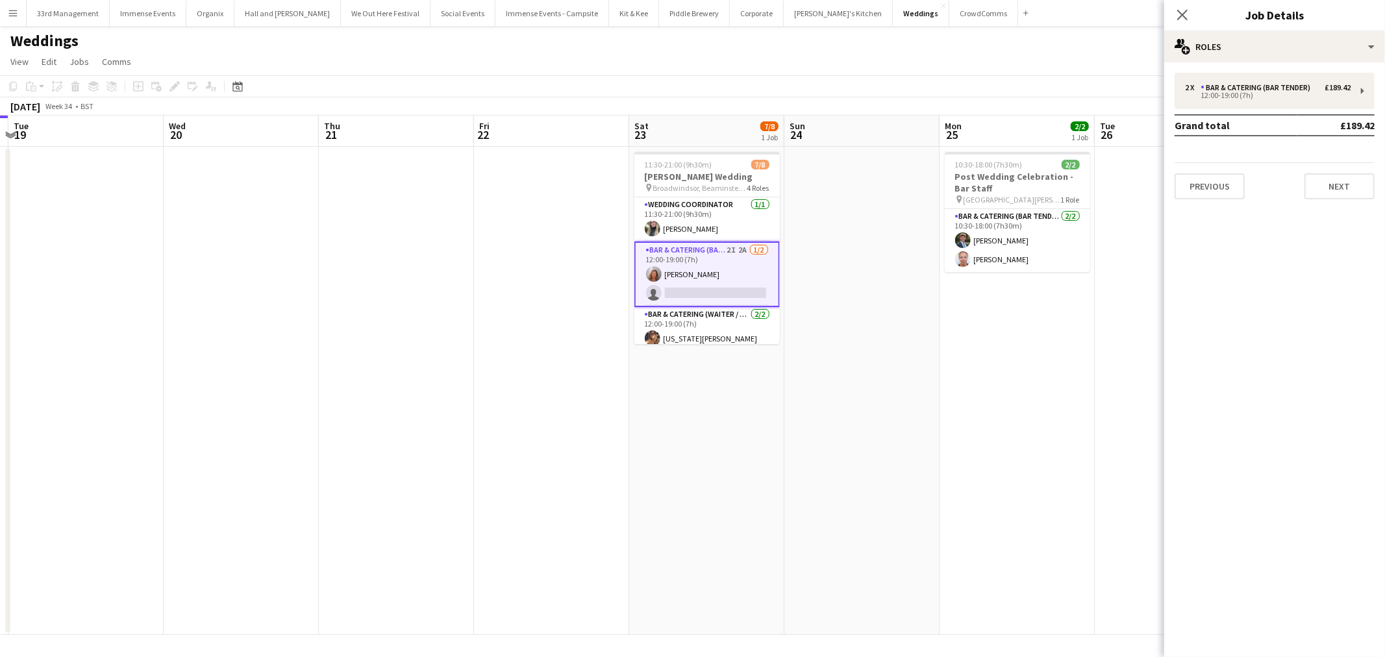
drag, startPoint x: 1026, startPoint y: 486, endPoint x: 1021, endPoint y: 481, distance: 7.3
click at [1025, 487] on app-date-cell "10:30-18:00 (7h30m) 2/2 Post Wedding Celebration - Bar Staff pin St Giles House…" at bounding box center [1017, 391] width 155 height 488
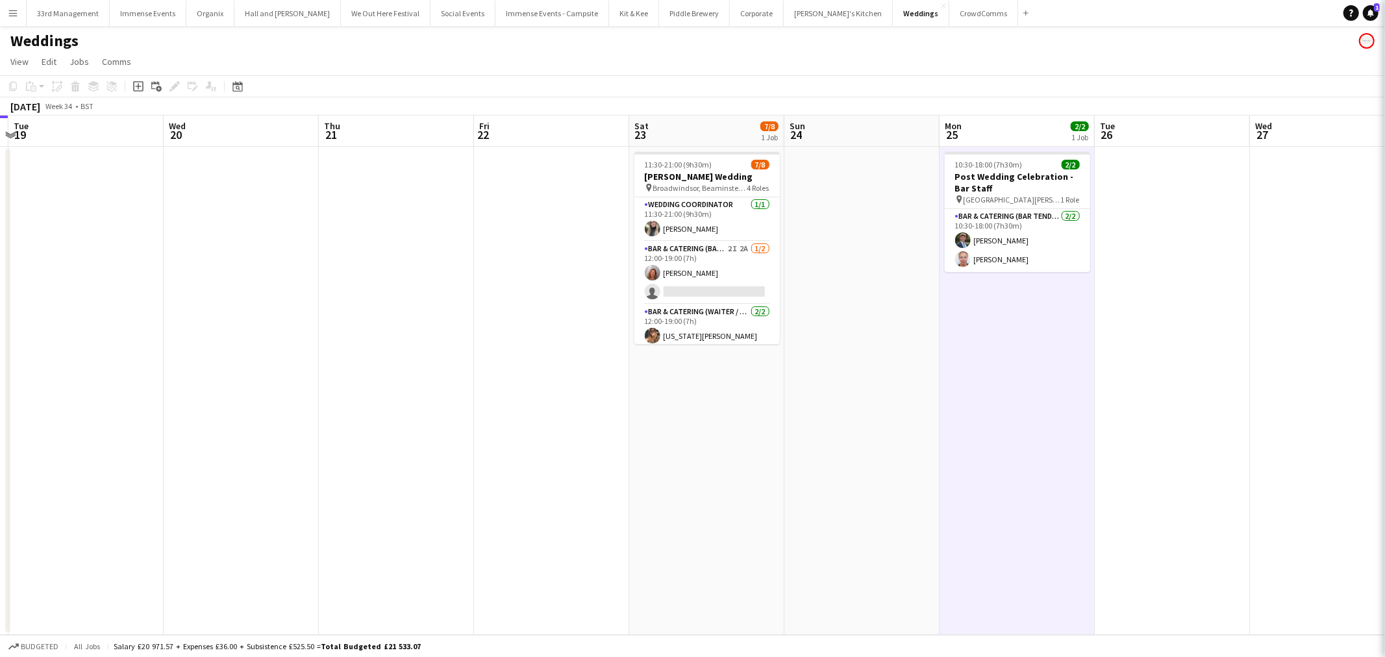
scroll to position [0, 459]
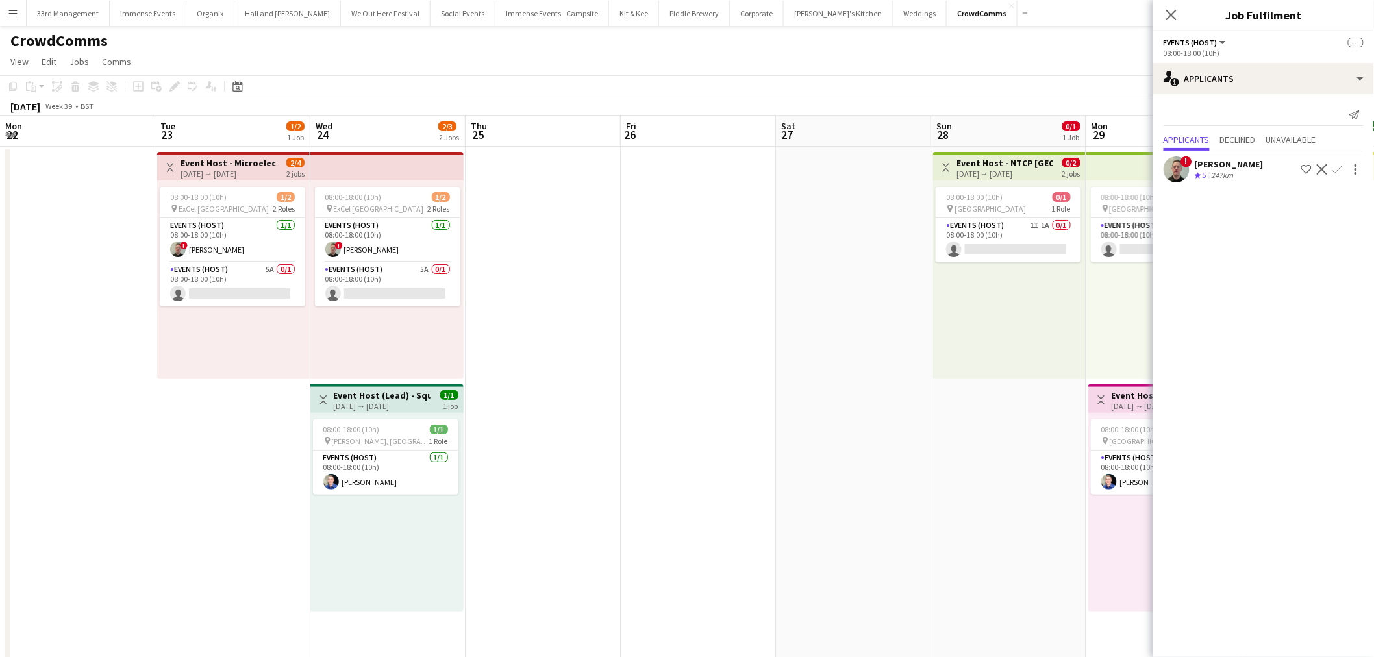
scroll to position [0, 523]
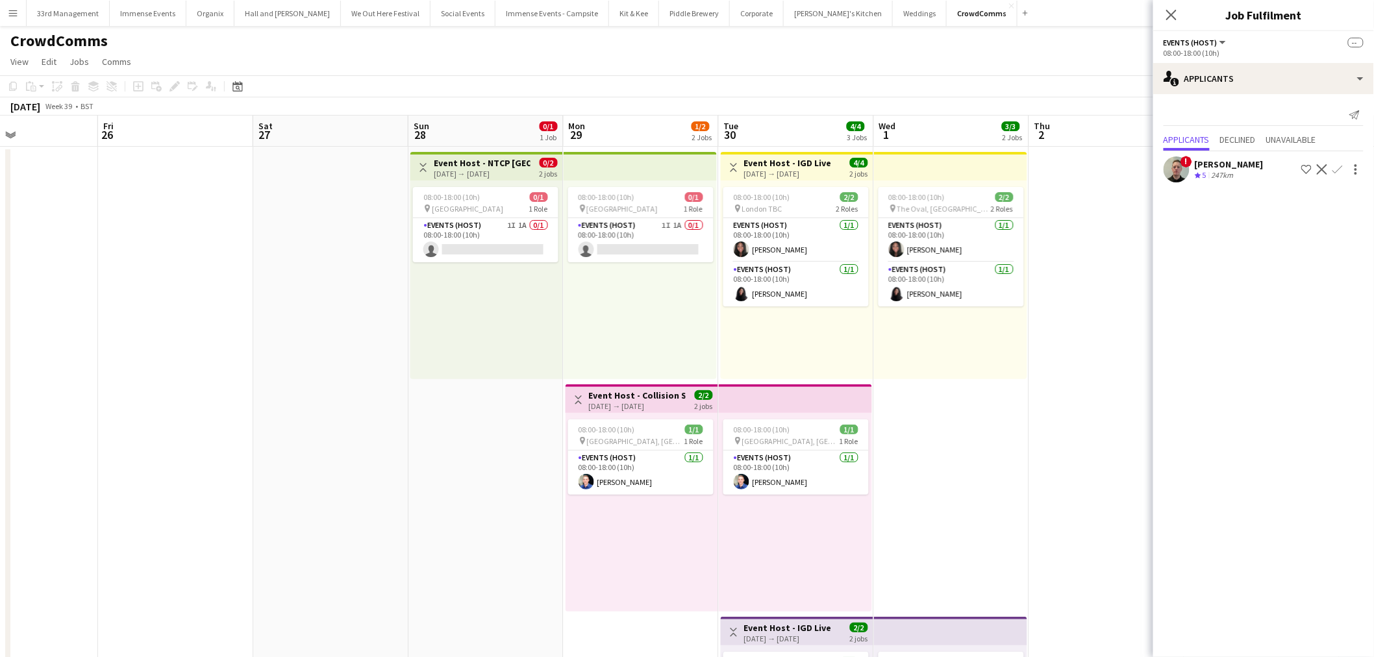
drag, startPoint x: 976, startPoint y: 370, endPoint x: 963, endPoint y: 373, distance: 13.4
click at [966, 373] on app-calendar-viewport "Mon 22 Tue 23 1/2 1 Job Wed 24 2/3 2 Jobs Thu 25 Fri 26 Sat 27 Sun 28 0/1 1 Job…" at bounding box center [687, 483] width 1374 height 734
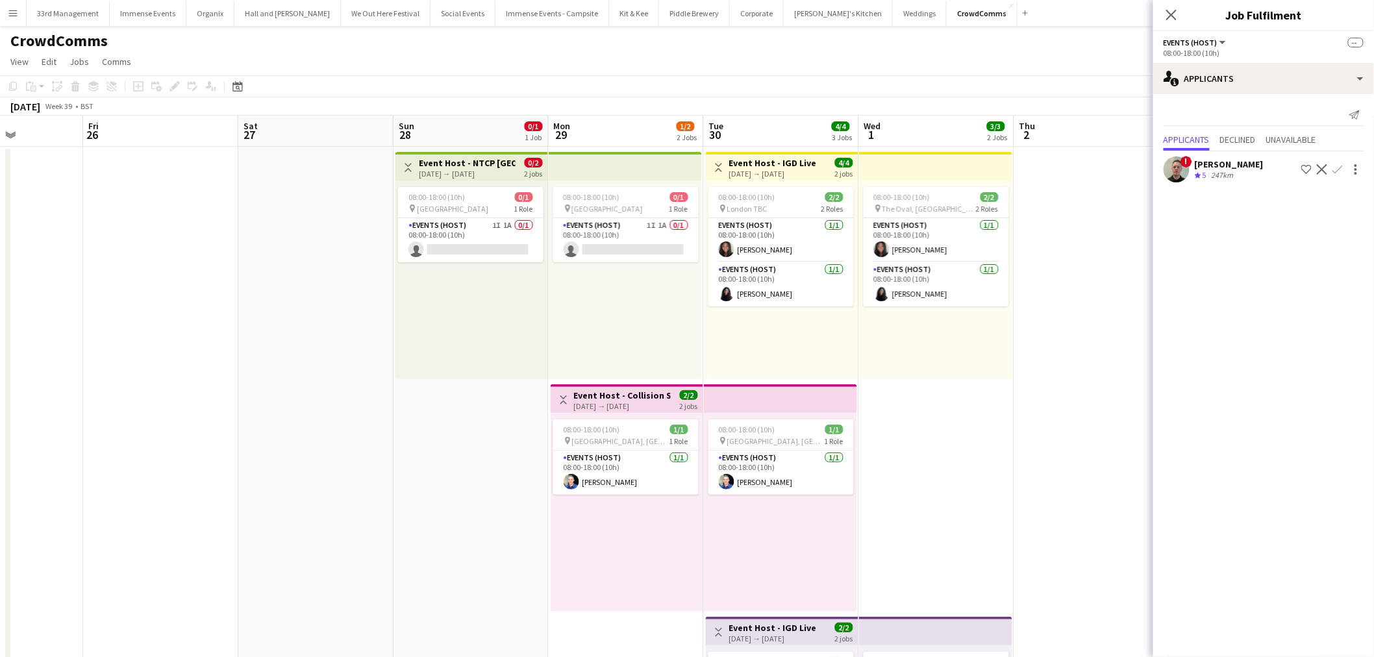
click at [940, 429] on app-date-cell "08:00-18:00 (10h) 2/2 pin The Oval, London 2 Roles Events (Host) [DATE] 08:00-1…" at bounding box center [936, 498] width 155 height 703
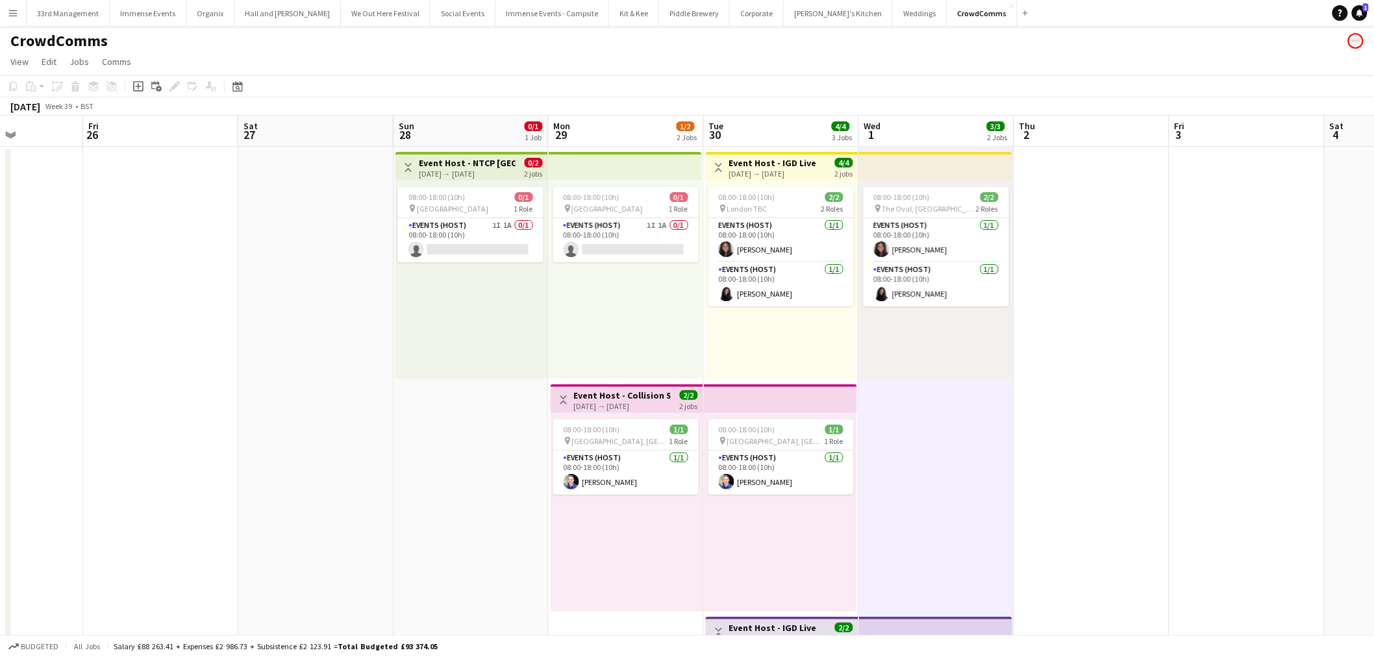
click at [12, 13] on app-icon "Menu" at bounding box center [13, 13] width 10 height 10
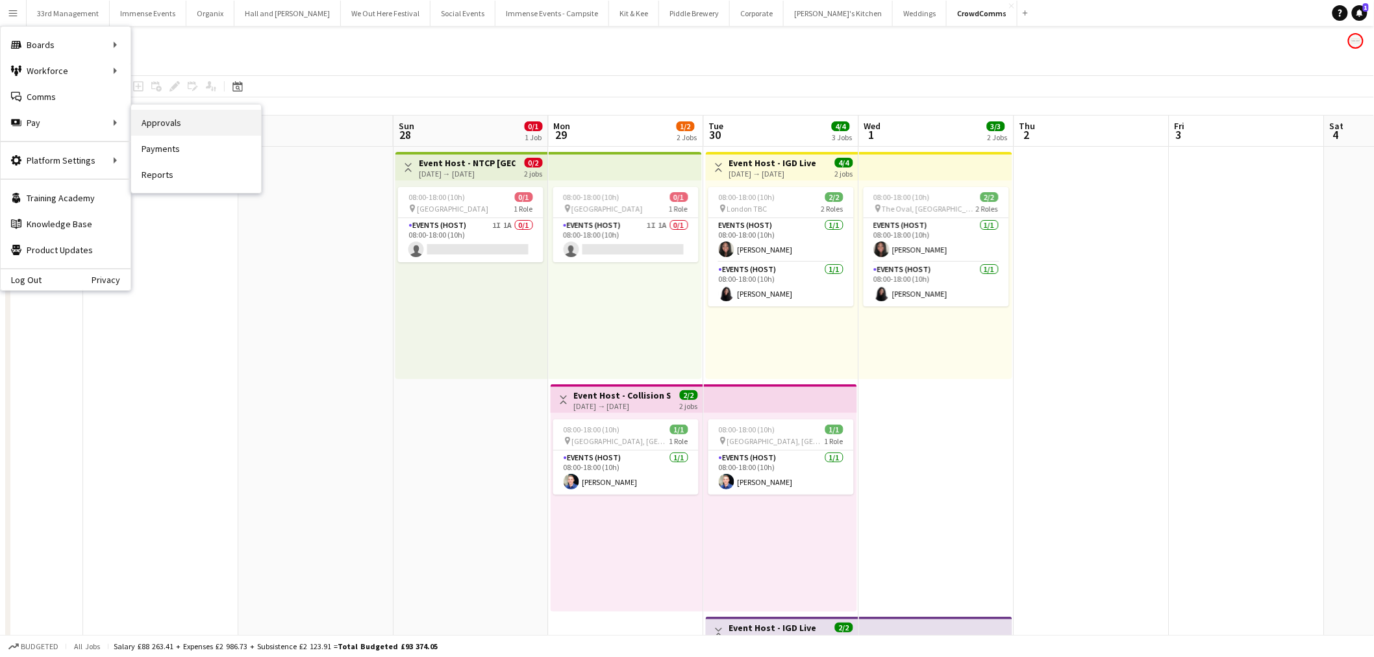
click at [186, 114] on link "Approvals" at bounding box center [196, 123] width 130 height 26
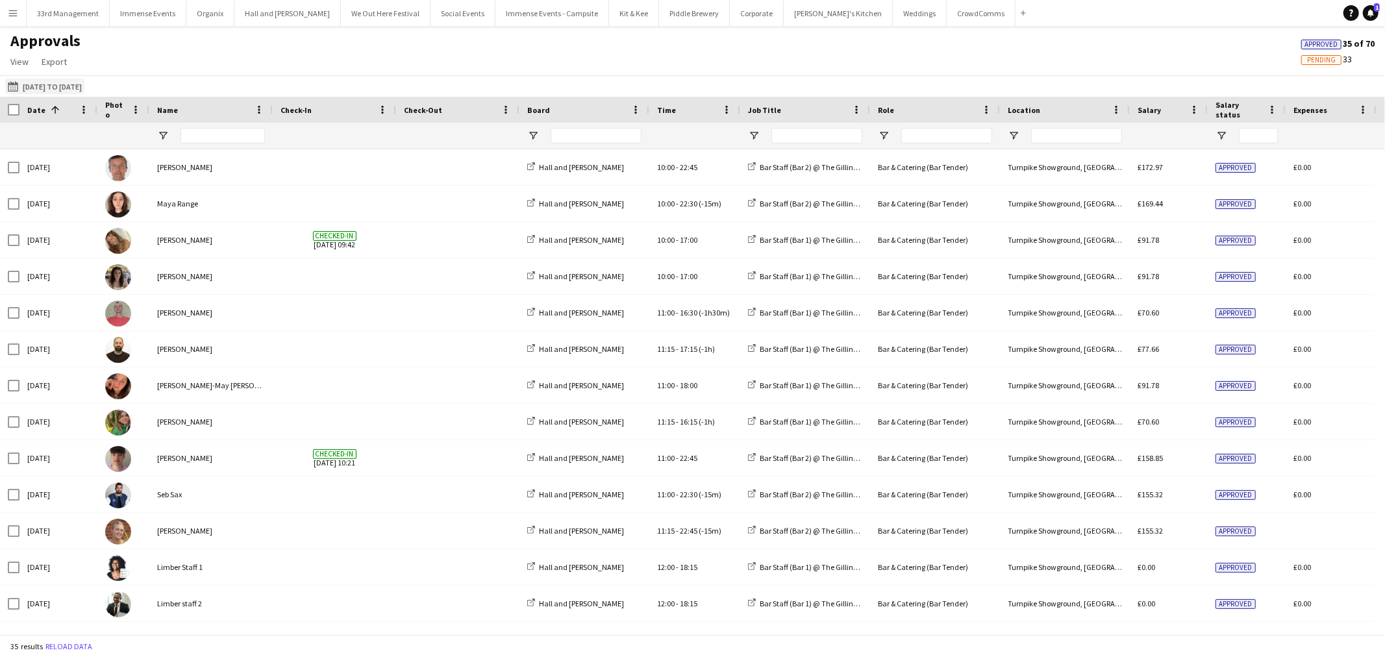
click at [40, 82] on button "[DATE] to [DATE] [DATE] to [DATE]" at bounding box center [44, 87] width 79 height 16
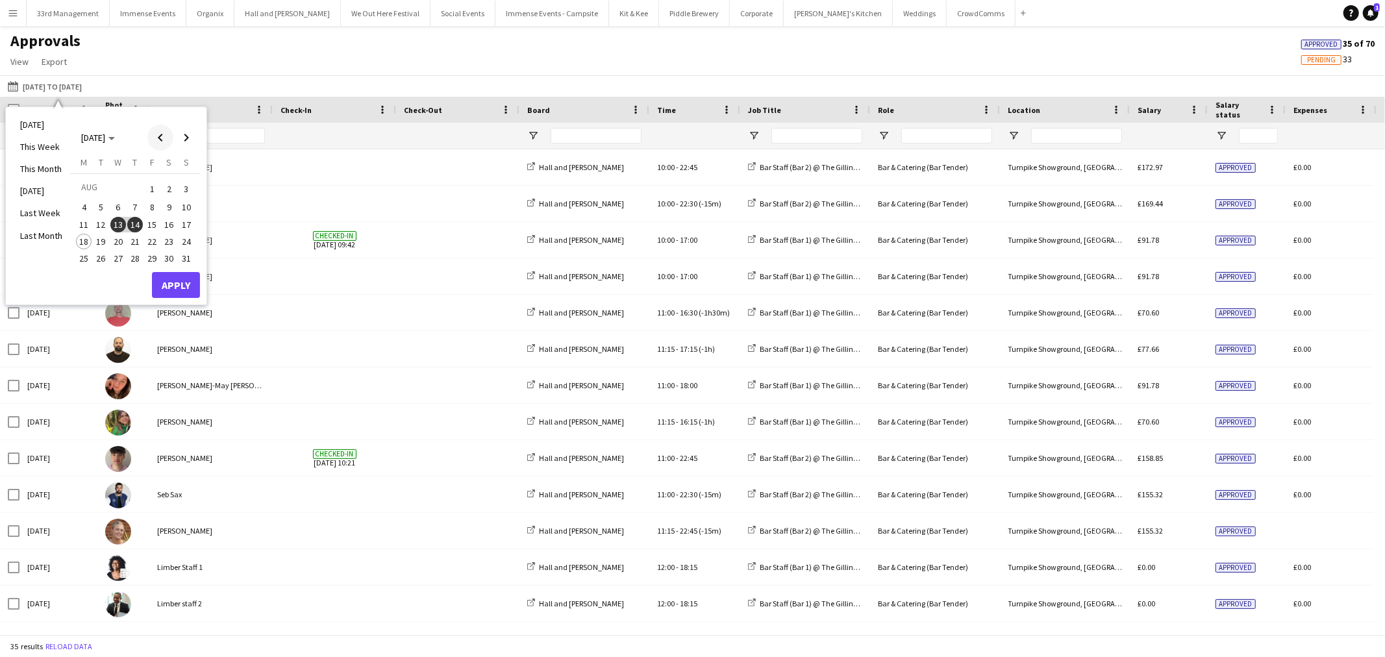
click at [163, 138] on span "Previous month" at bounding box center [160, 138] width 26 height 26
click at [152, 251] on span "25" at bounding box center [152, 255] width 16 height 16
click at [188, 250] on span "27" at bounding box center [187, 255] width 16 height 16
click at [180, 283] on div "[DATE] M [DATE] T [DATE] W [DATE] T [DATE] F [DATE] S [DATE] S [DATE] 2 3 4 5 6…" at bounding box center [135, 222] width 130 height 130
click at [180, 297] on button "Apply" at bounding box center [176, 299] width 48 height 26
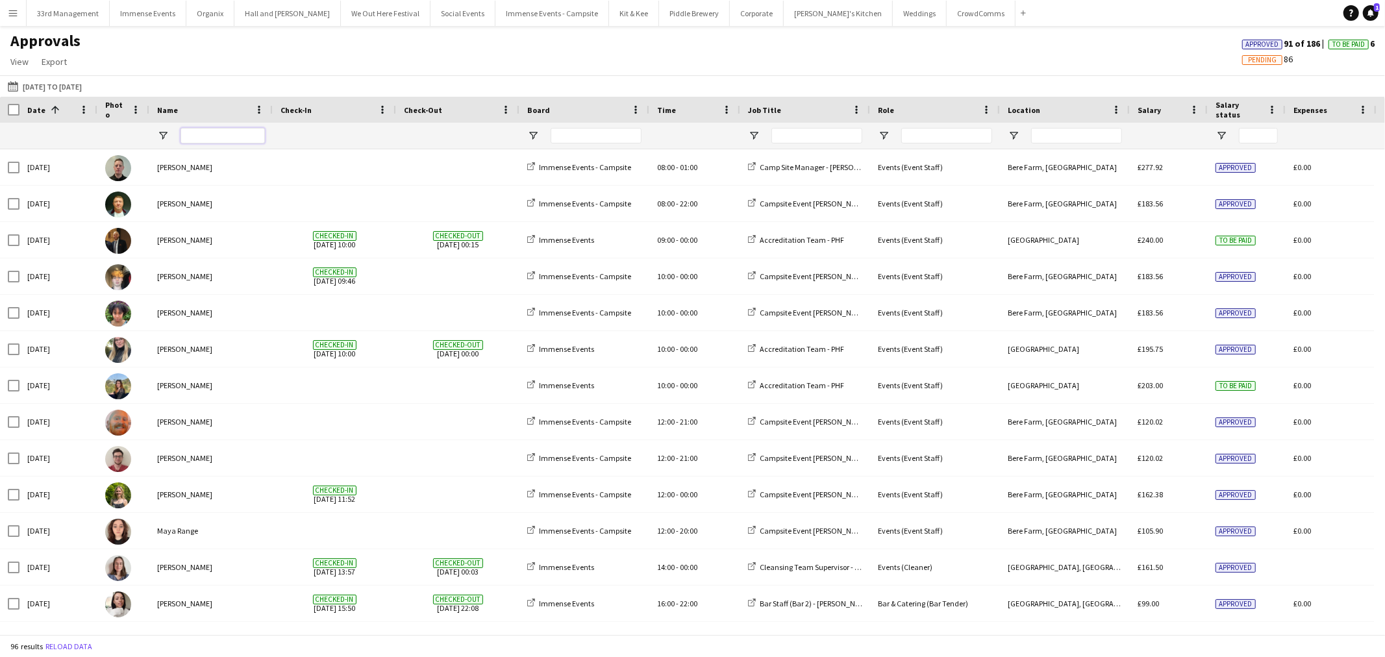
click at [191, 134] on input "Name Filter Input" at bounding box center [223, 136] width 84 height 16
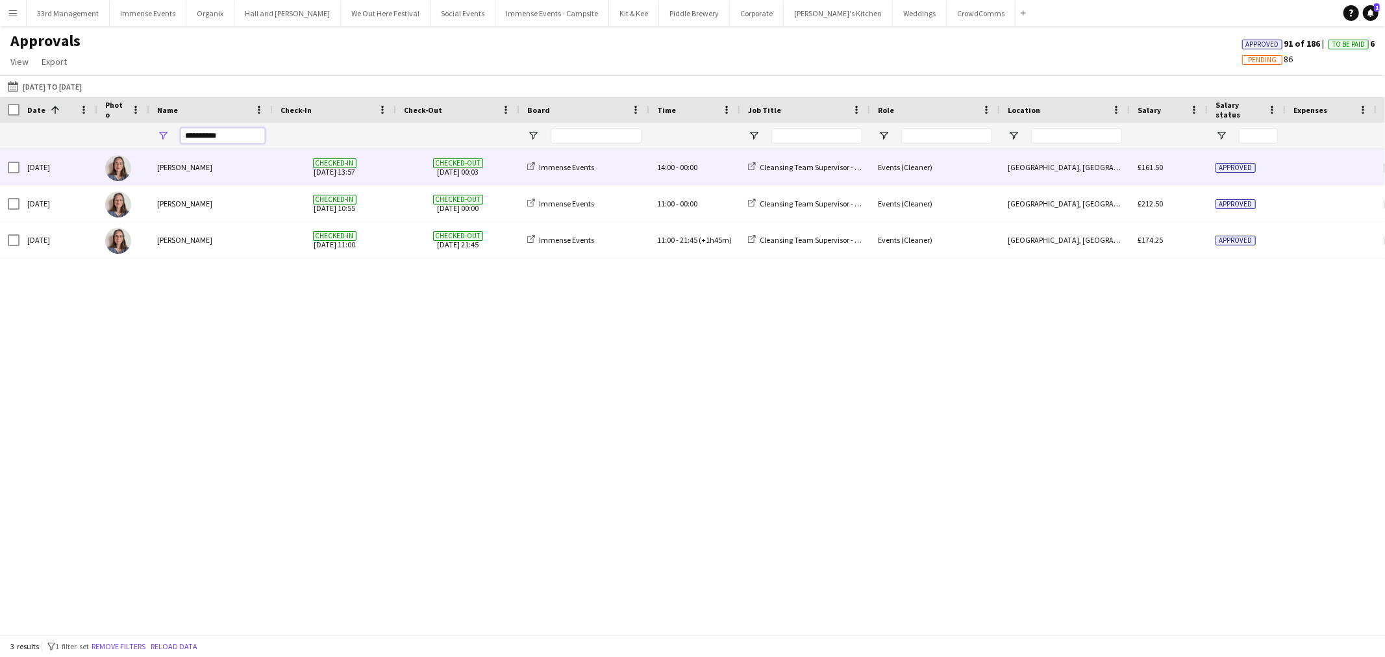
type input "**********"
click at [210, 160] on div "[PERSON_NAME]" at bounding box center [210, 167] width 123 height 36
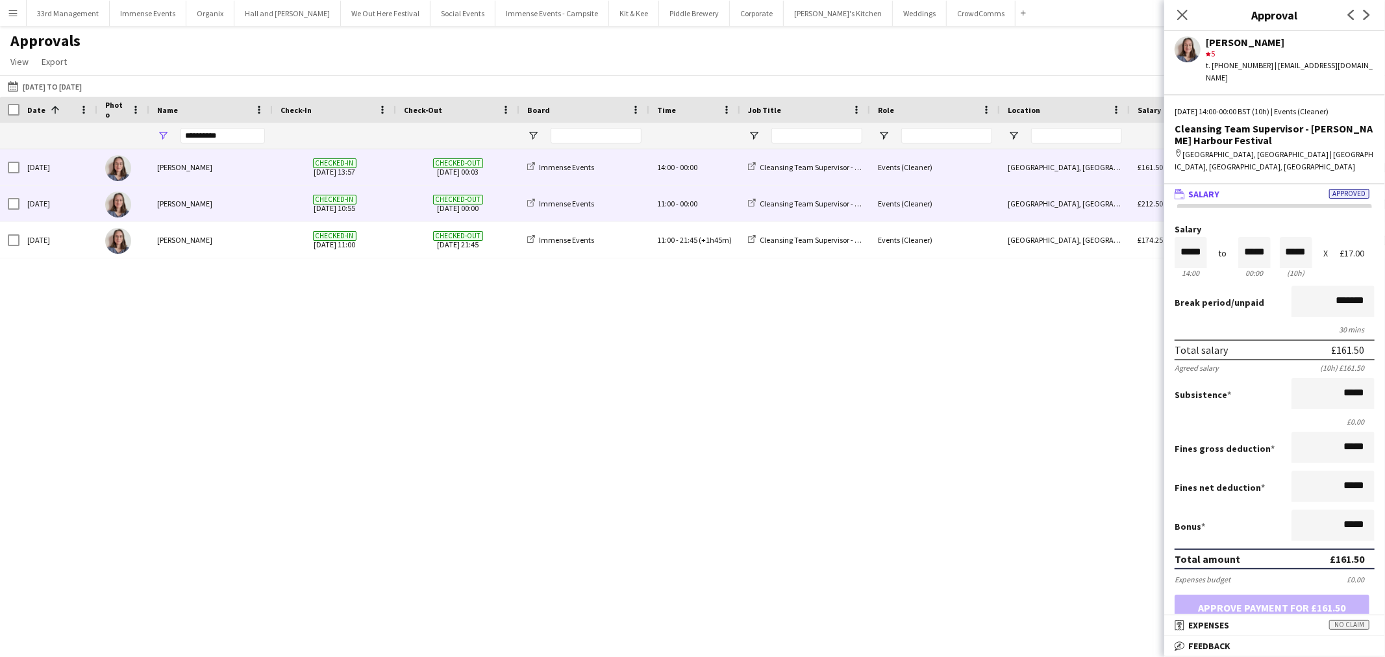
click at [250, 210] on div "[PERSON_NAME]" at bounding box center [210, 204] width 123 height 36
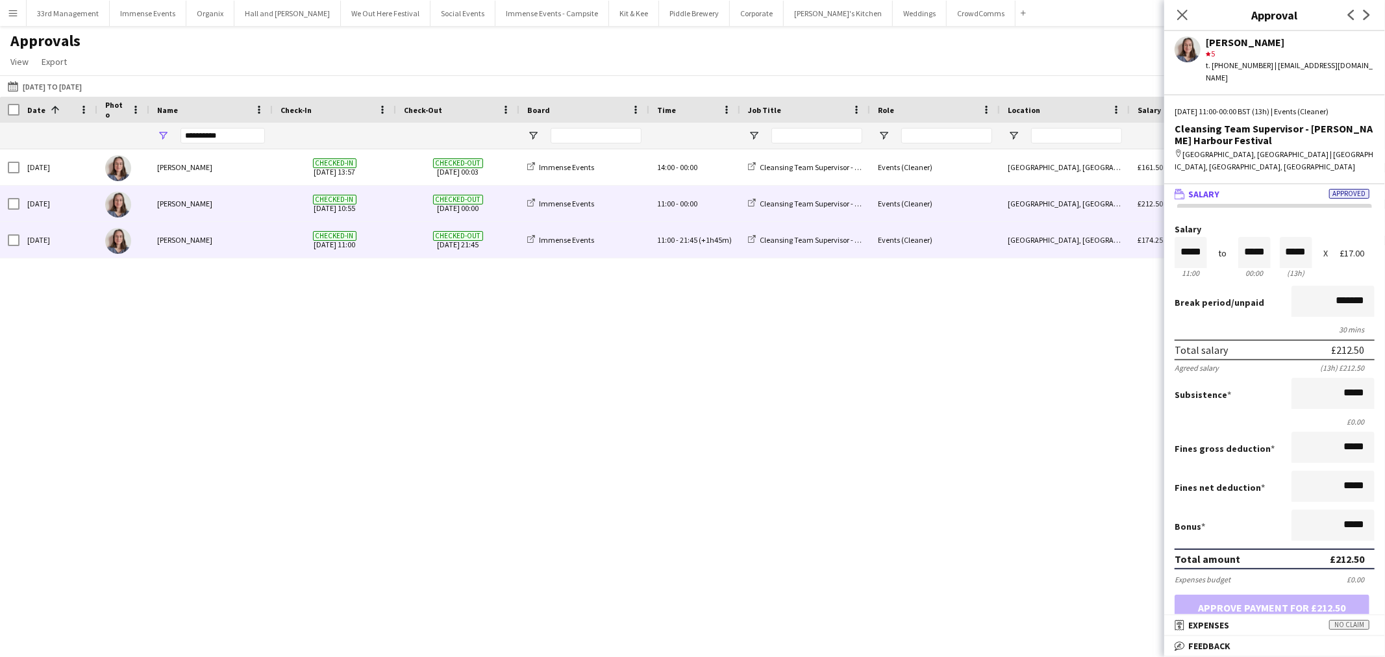
click at [216, 230] on div "[PERSON_NAME]" at bounding box center [210, 240] width 123 height 36
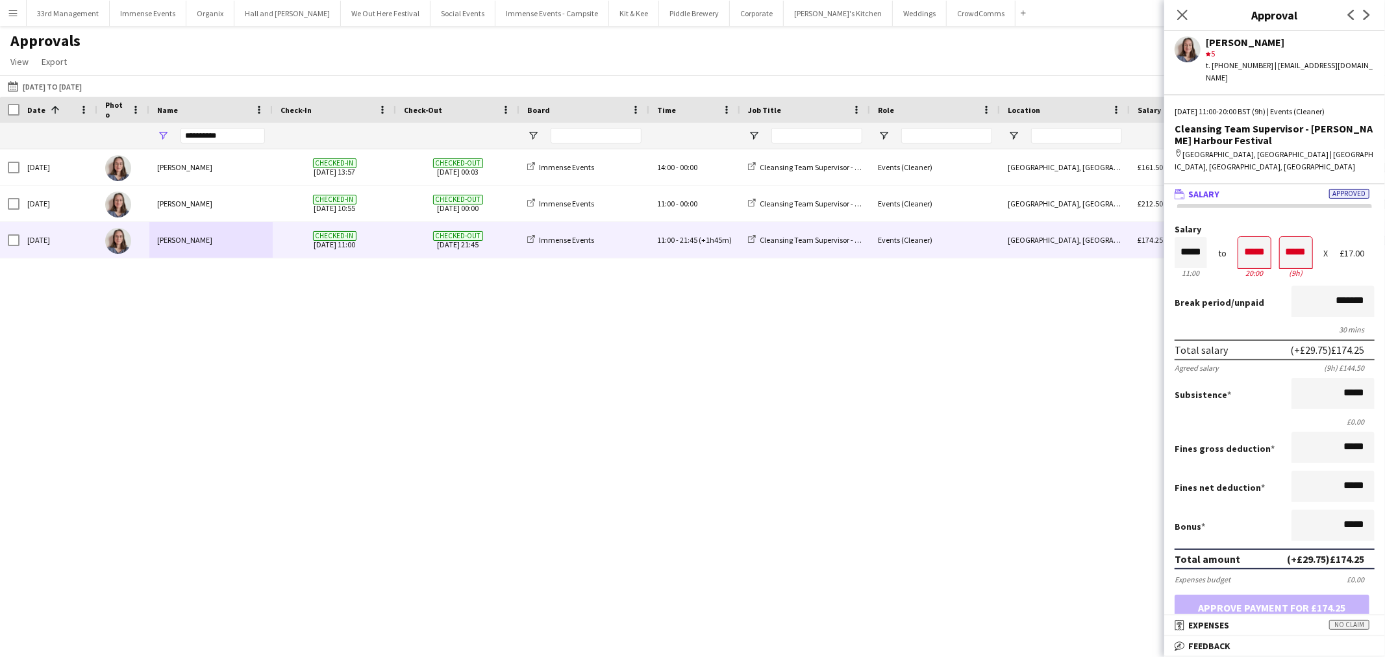
click at [1224, 325] on div "30 mins" at bounding box center [1275, 330] width 200 height 10
click at [43, 91] on button "[DATE] to [DATE] [DATE] to [DATE]" at bounding box center [44, 87] width 79 height 16
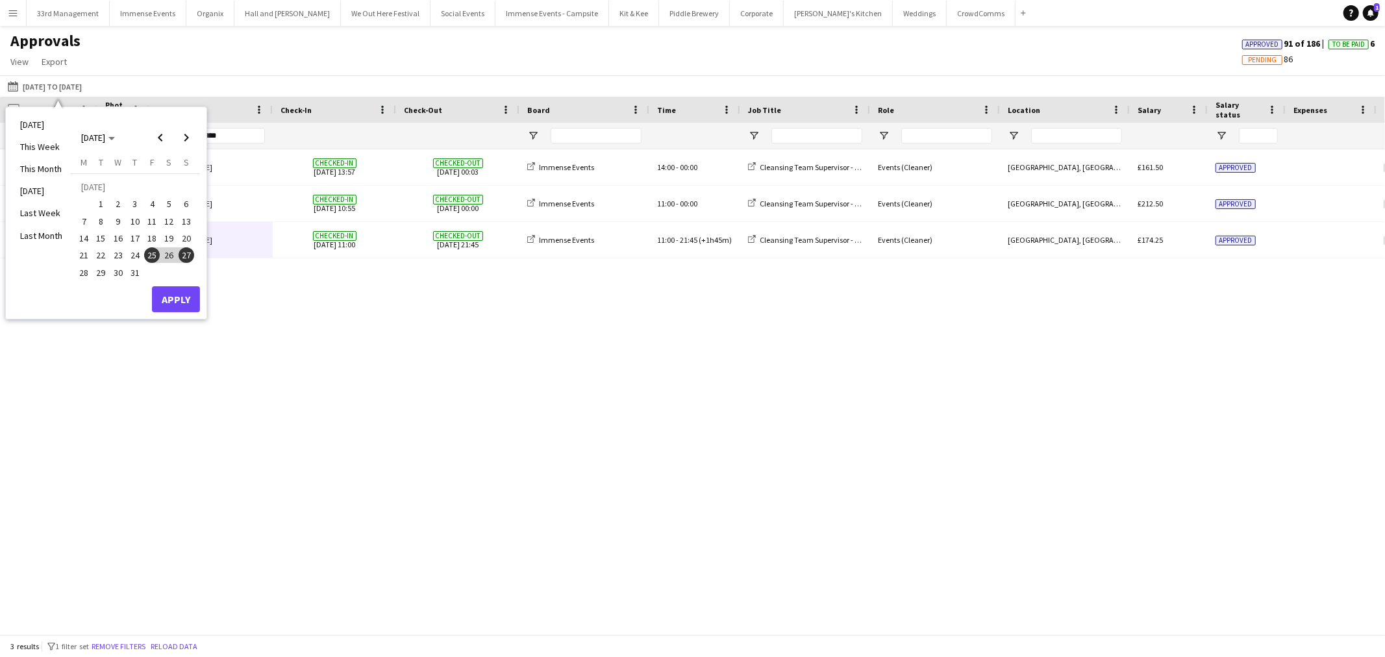
click at [105, 202] on span "1" at bounding box center [102, 205] width 16 height 16
click at [139, 268] on span "31" at bounding box center [135, 273] width 16 height 16
click at [176, 291] on button "Apply" at bounding box center [176, 299] width 48 height 26
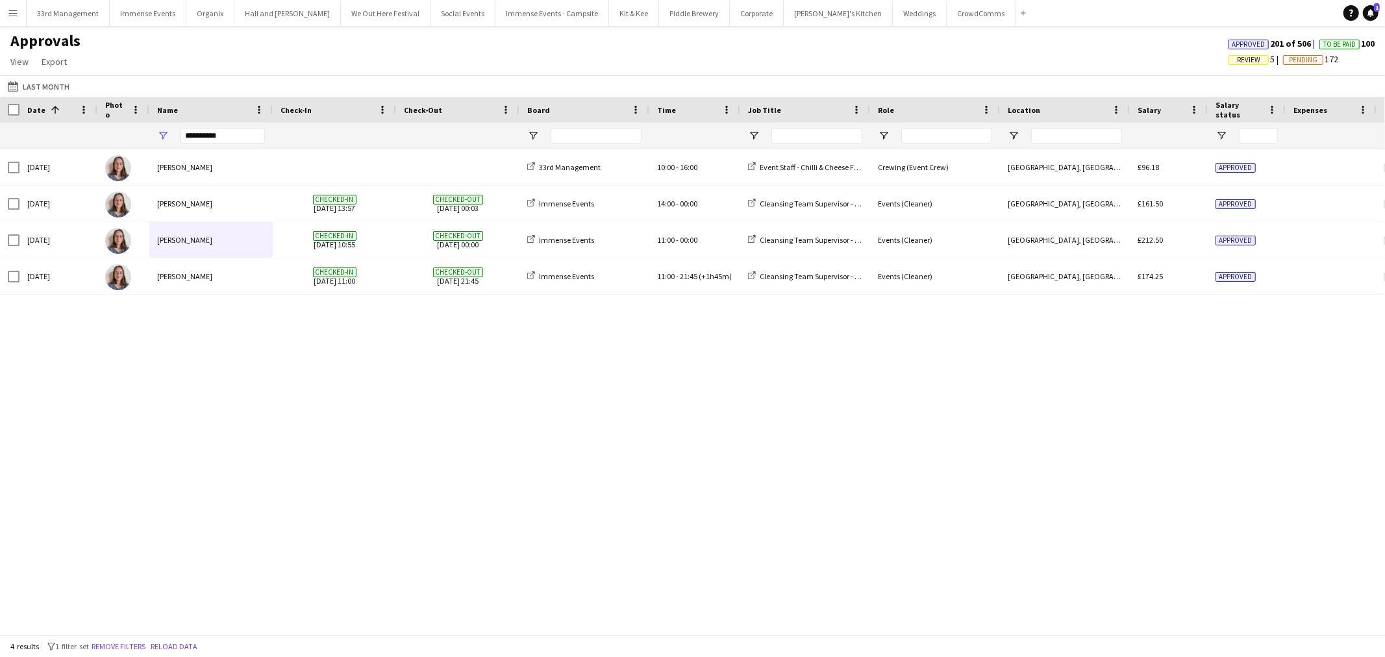
click at [234, 163] on div "[PERSON_NAME]" at bounding box center [210, 167] width 123 height 36
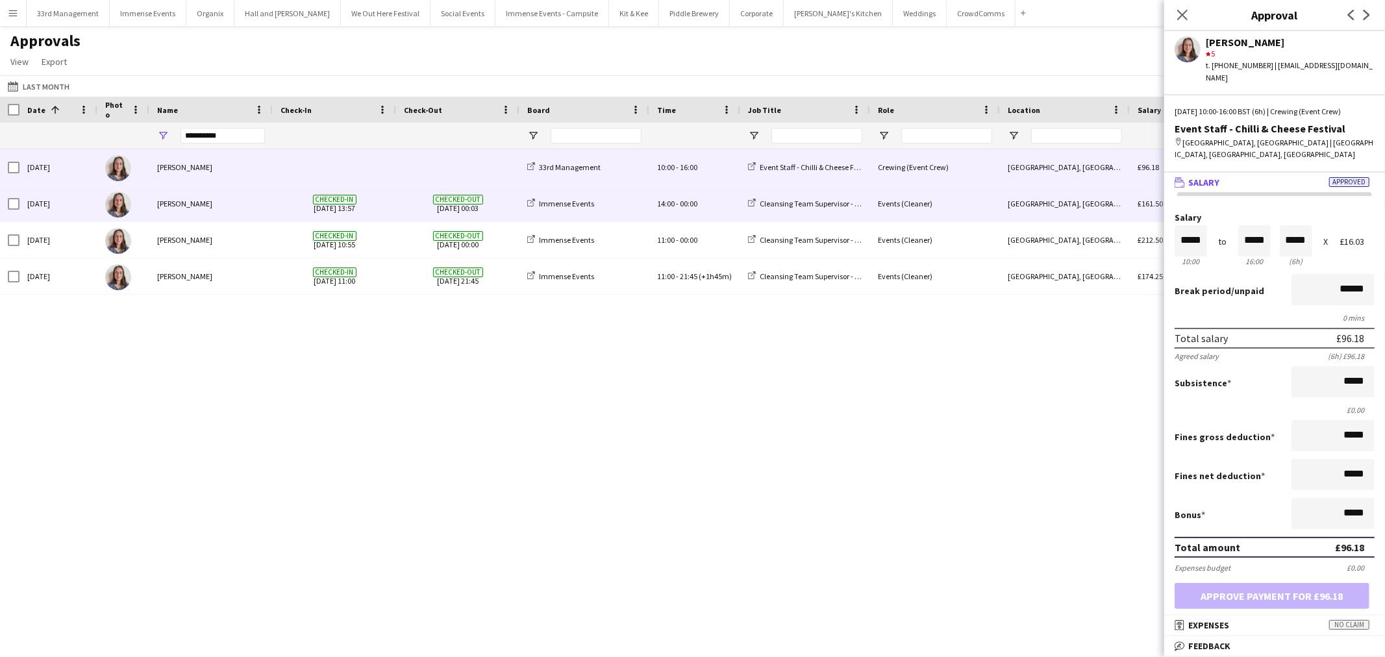
click at [299, 192] on span "Checked-in [DATE] 13:57" at bounding box center [335, 204] width 108 height 36
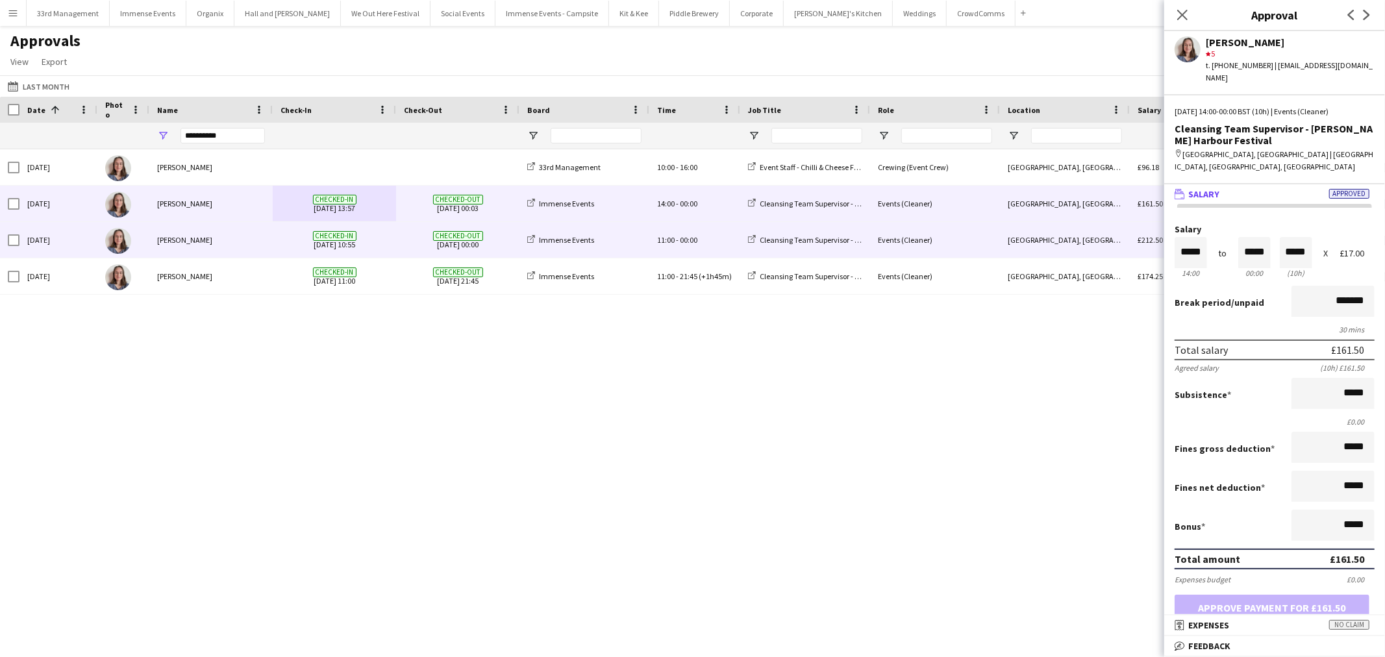
click at [268, 231] on div "[PERSON_NAME]" at bounding box center [210, 240] width 123 height 36
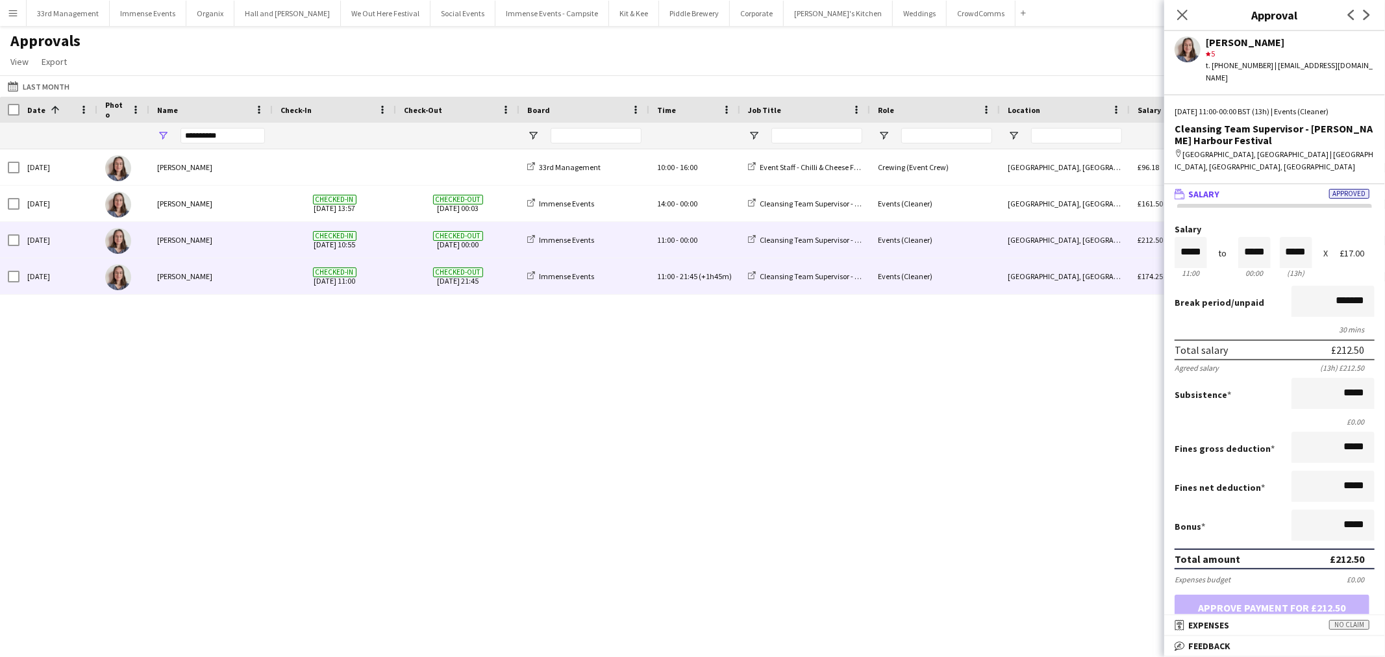
click at [194, 260] on div "[PERSON_NAME]" at bounding box center [210, 277] width 123 height 36
